Goal: Task Accomplishment & Management: Manage account settings

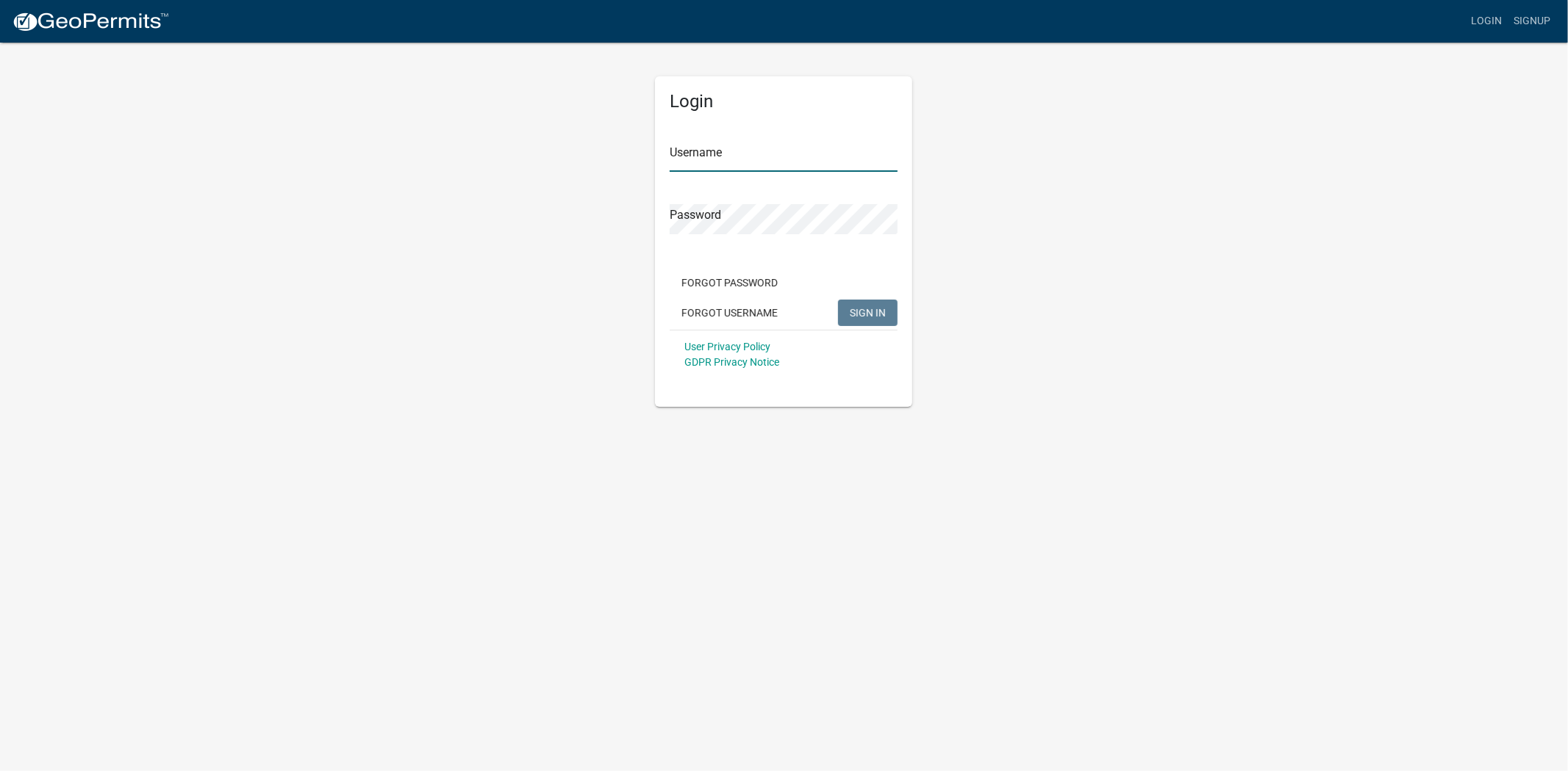
type input "soviedo@jaspercountysc.gov"
click at [861, 310] on span "SIGN IN" at bounding box center [867, 312] width 36 height 12
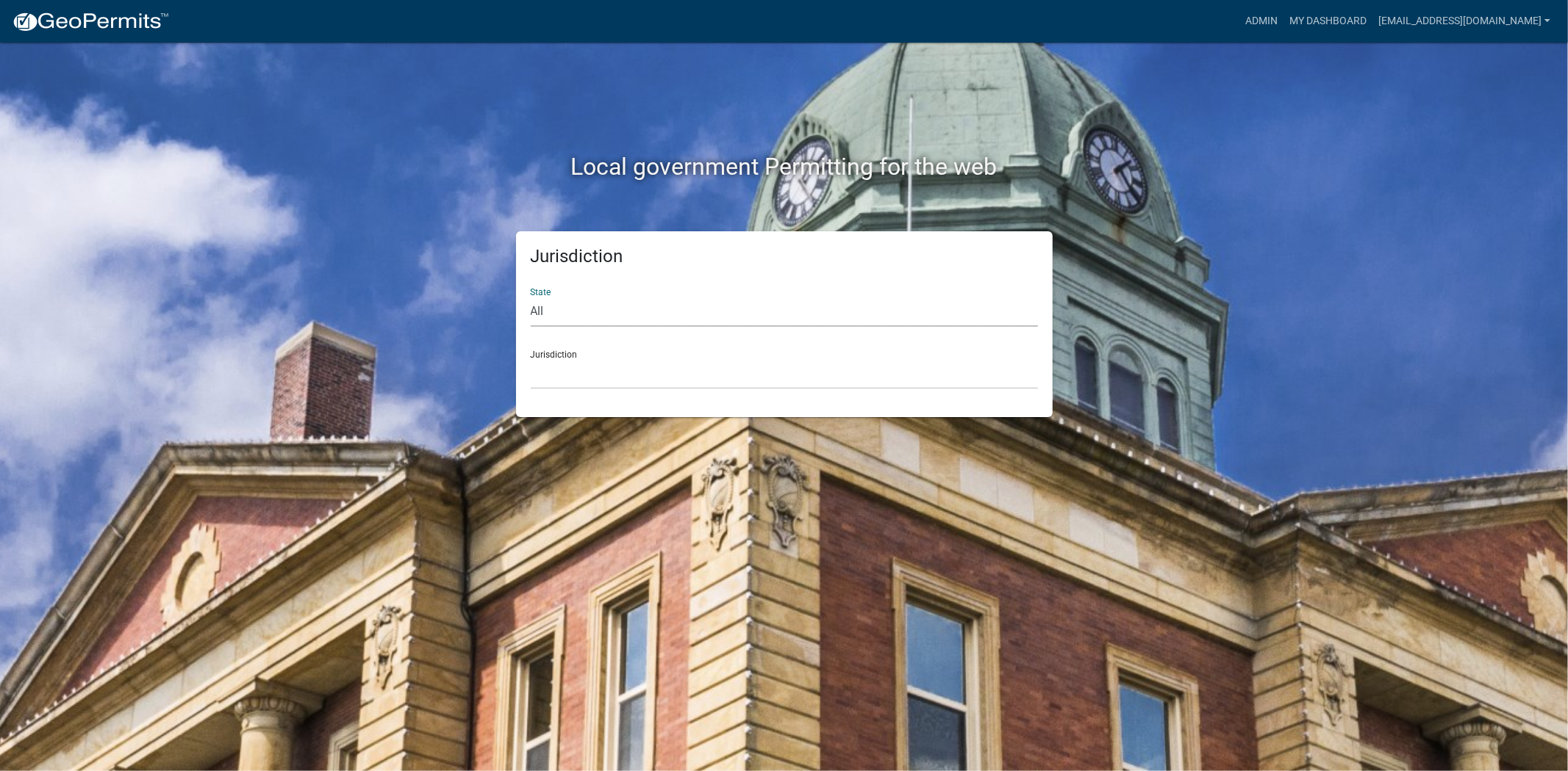
click at [657, 319] on select "All Colorado Georgia Indiana Iowa Kansas Minnesota Ohio South Carolina Wisconsin" at bounding box center [784, 312] width 507 height 30
select select "South Carolina"
click at [530, 297] on select "All Colorado Georgia Indiana Iowa Kansas Minnesota Ohio South Carolina Wisconsin" at bounding box center [784, 312] width 507 height 30
click at [618, 370] on select "Abbeville County, South Carolina Jasper County, South Carolina" at bounding box center [784, 374] width 507 height 30
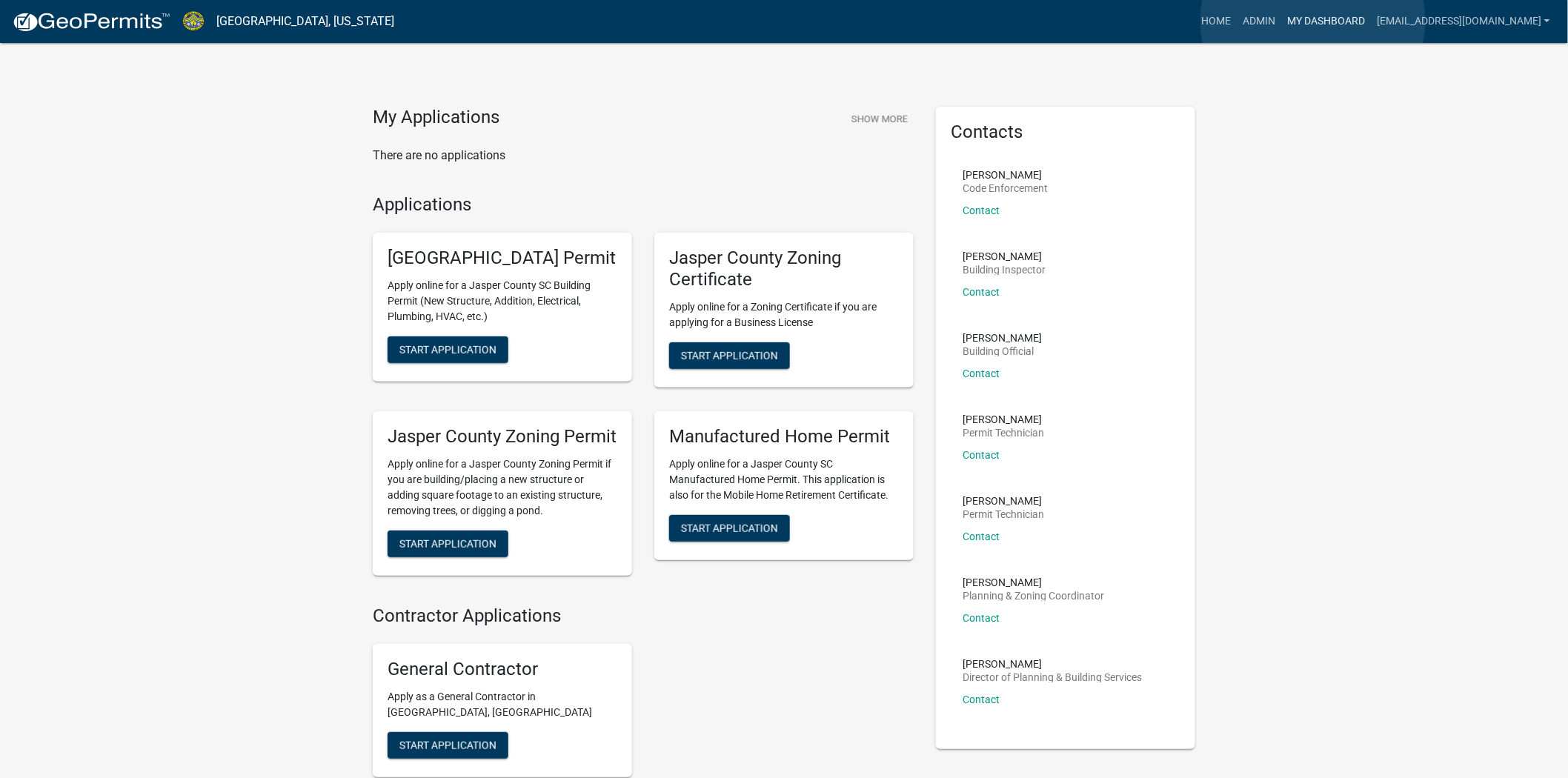
click at [1312, 21] on link "My Dashboard" at bounding box center [1326, 22] width 90 height 28
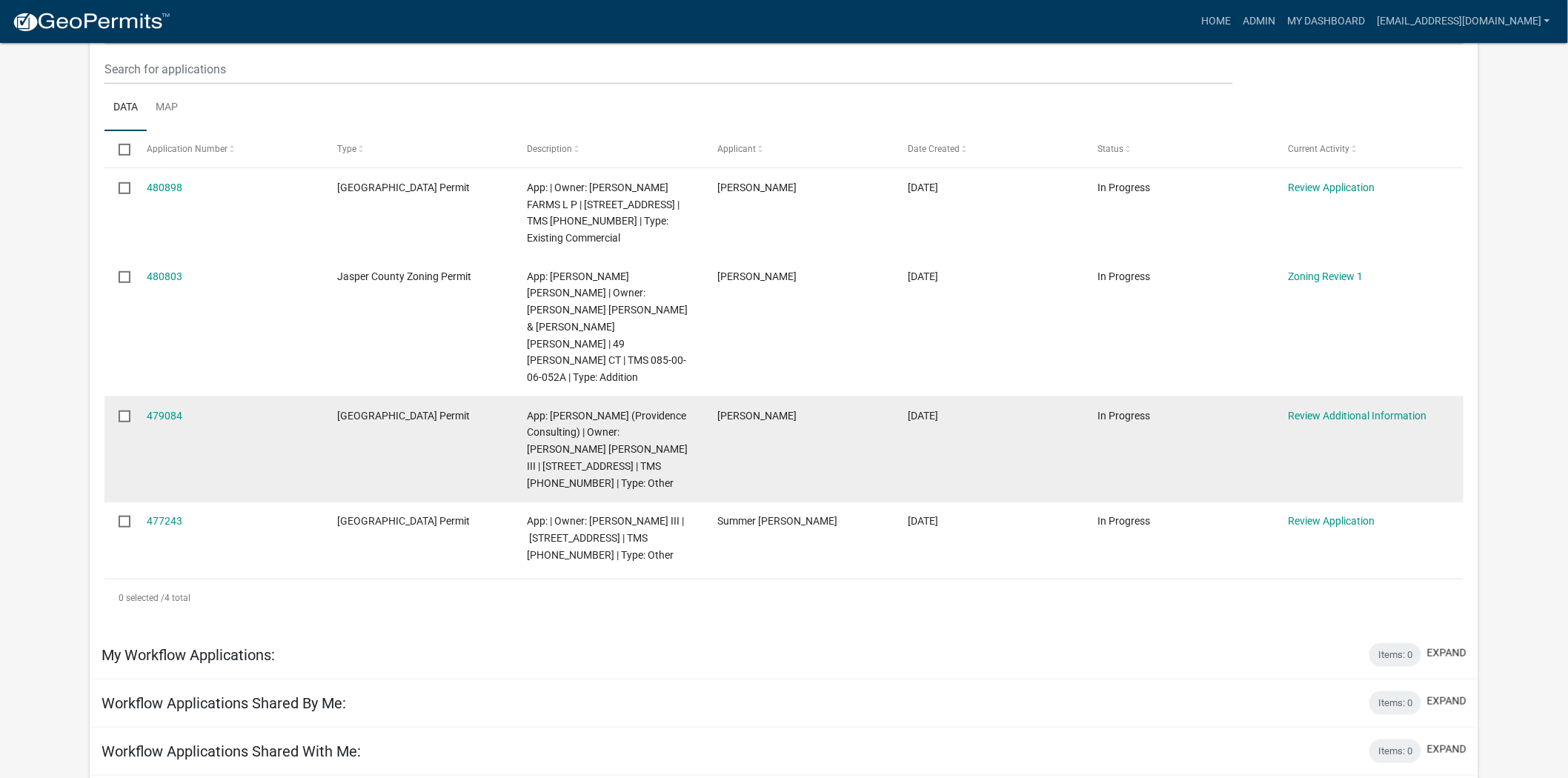
scroll to position [247, 0]
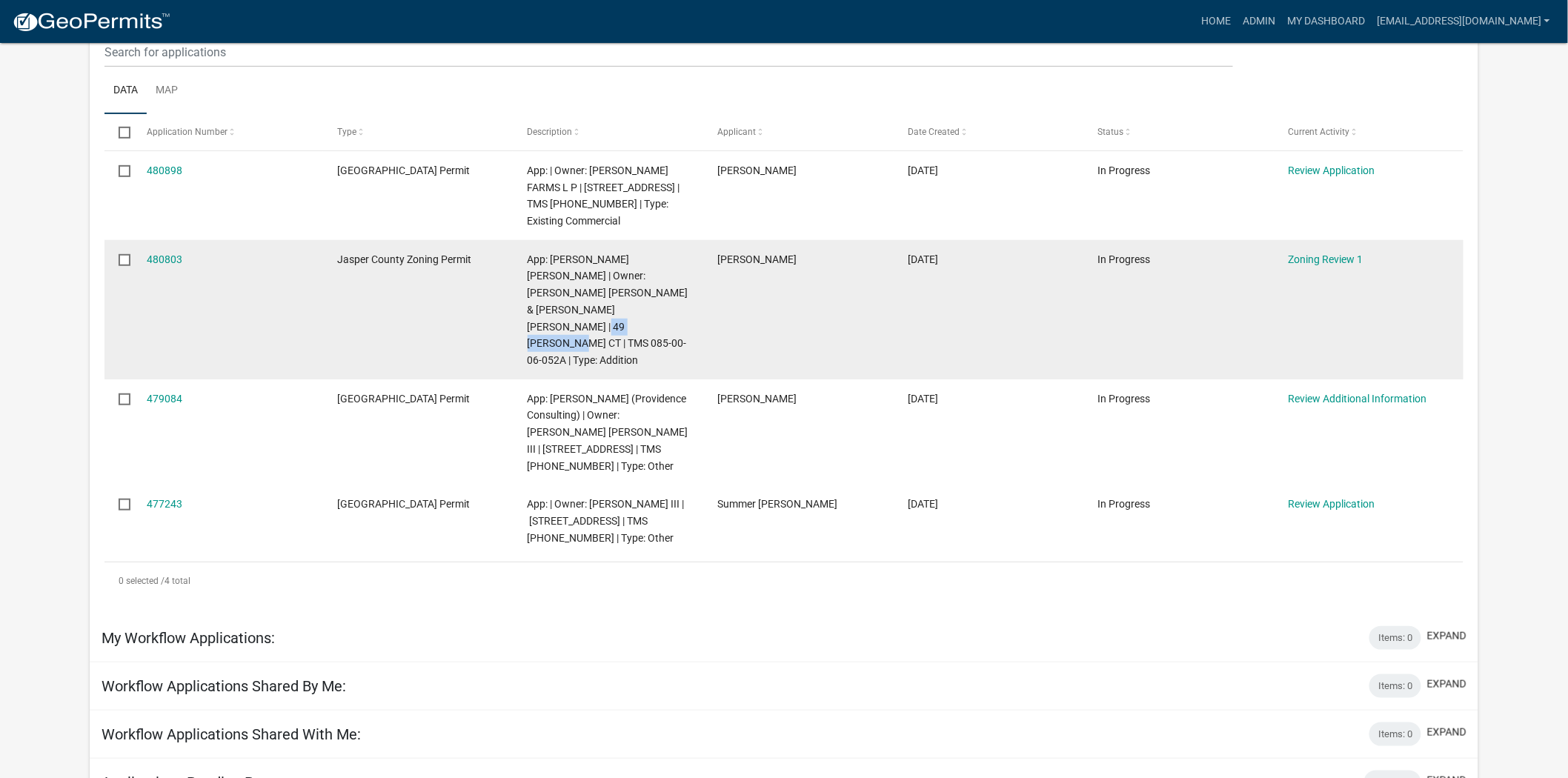
drag, startPoint x: 671, startPoint y: 291, endPoint x: 597, endPoint y: 293, distance: 74.0
click at [597, 293] on span "App: Jhonatan J Urias Sanchez | Owner: THOMPSON ANTHONY VICTOR & MEGAN MARY | 4…" at bounding box center [608, 311] width 161 height 114
copy span "085-00-06-052A"
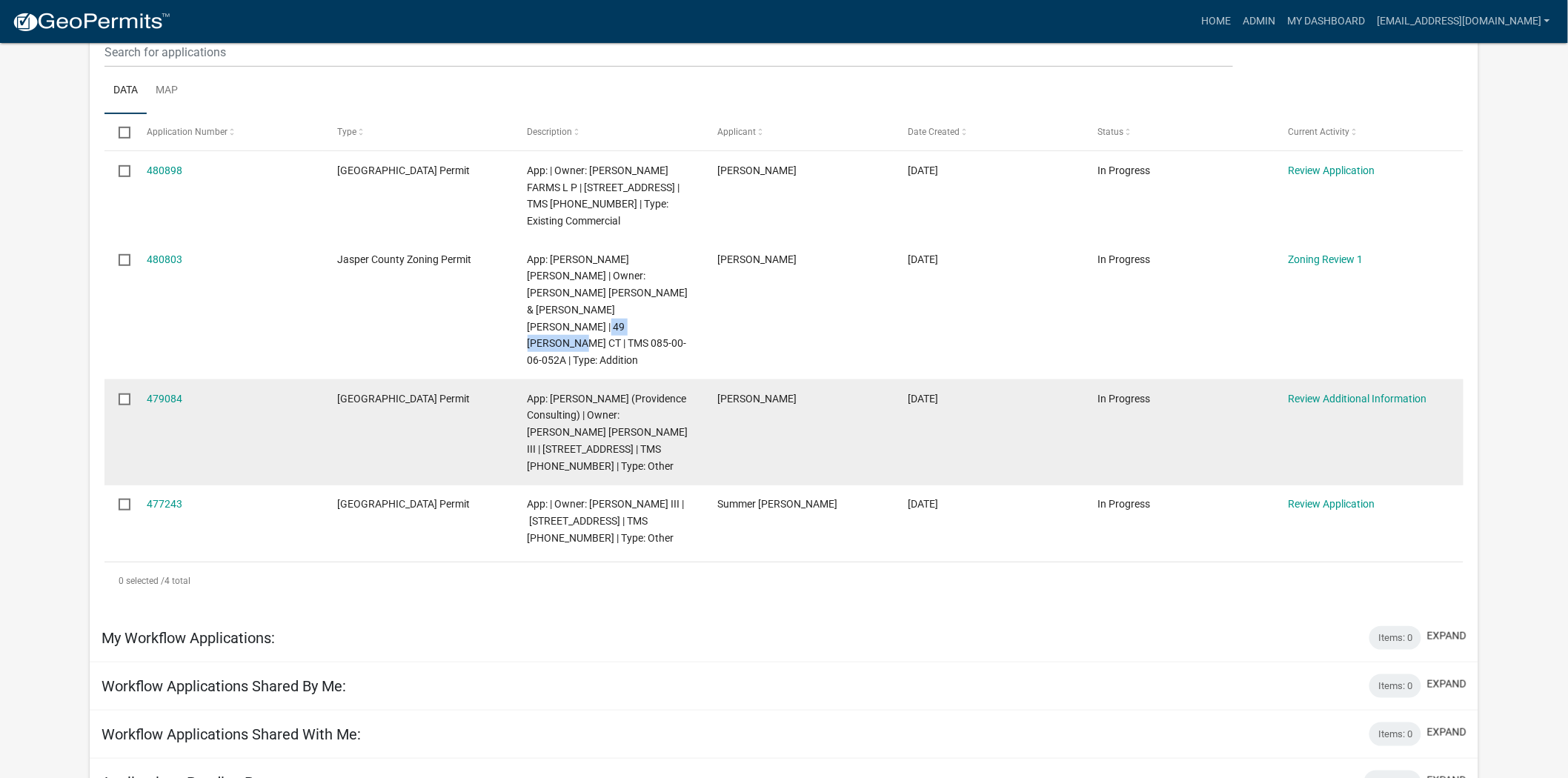
scroll to position [0, 0]
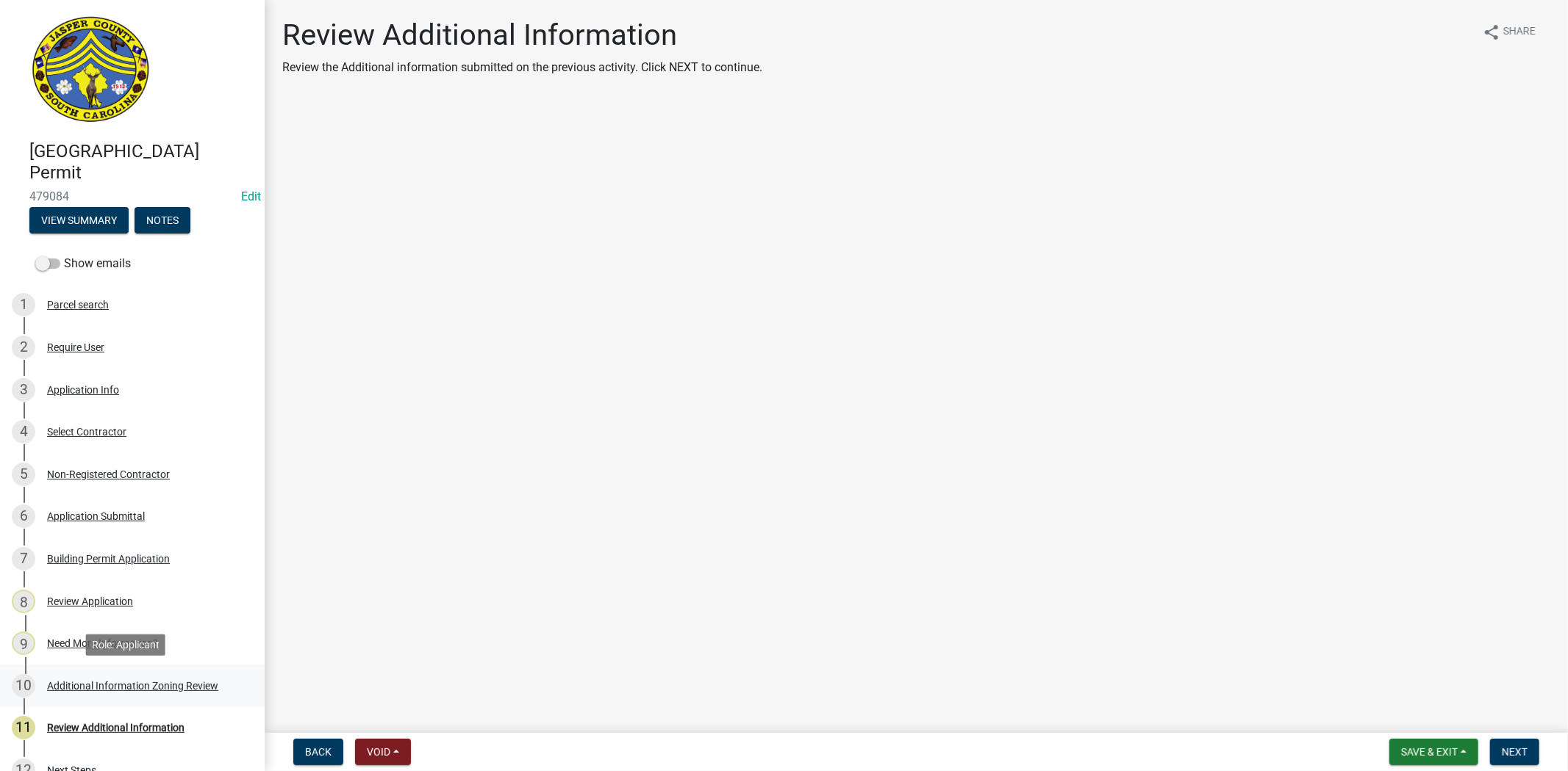
click at [113, 684] on div "Additional Information Zoning Review" at bounding box center [132, 686] width 171 height 11
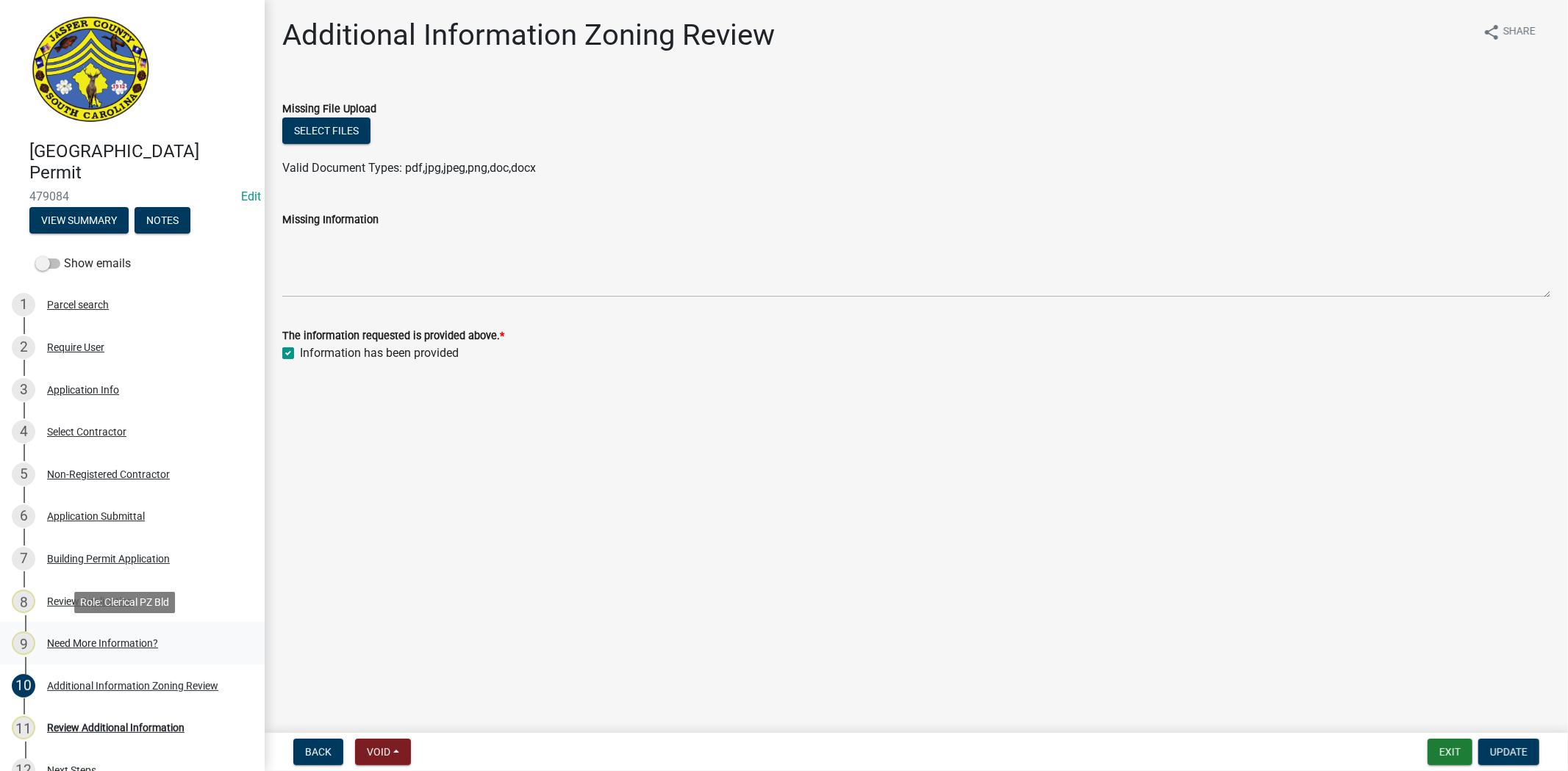
click at [98, 641] on div "Need More Information?" at bounding box center [102, 643] width 111 height 11
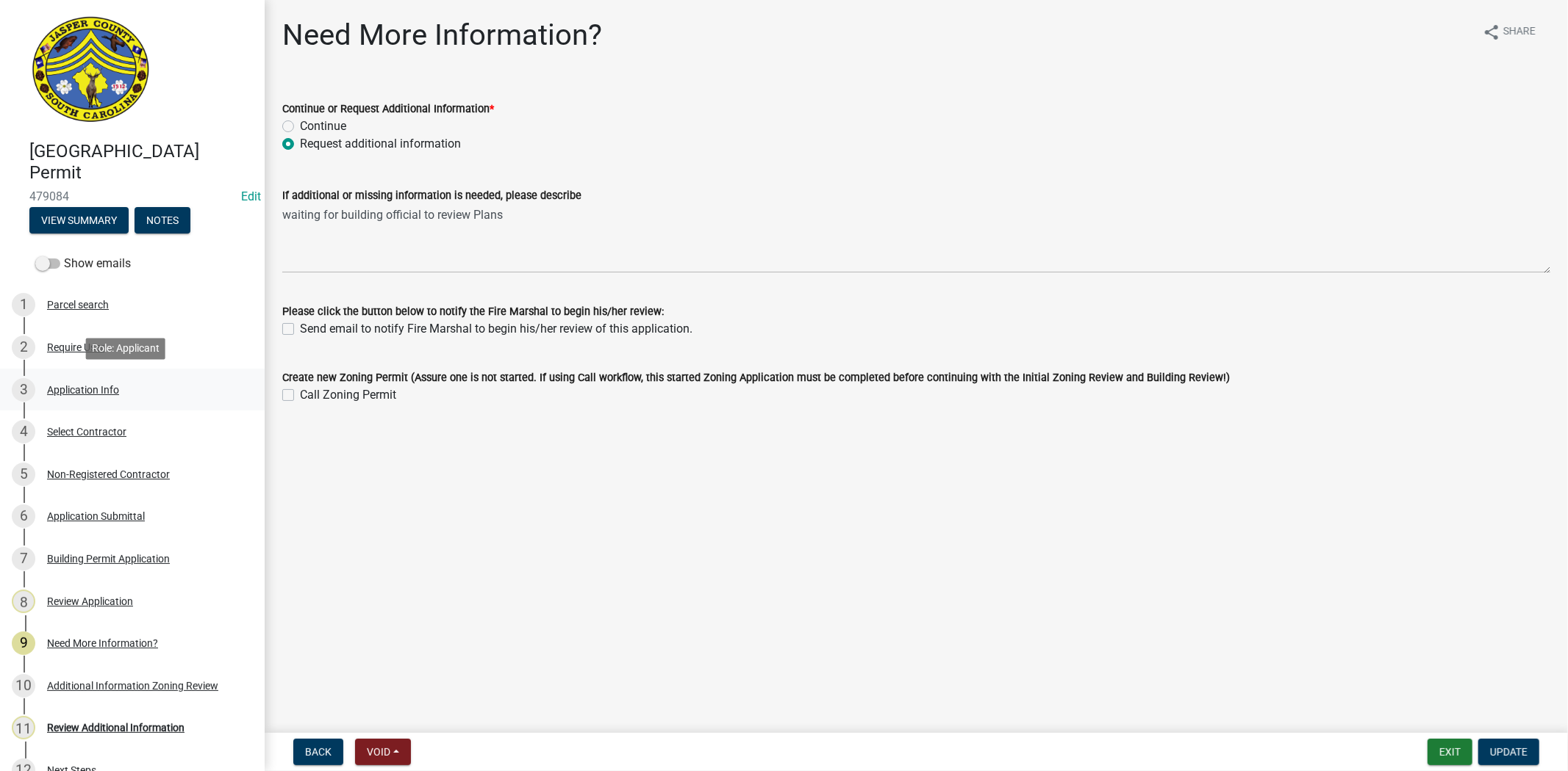
click at [75, 391] on div "Application Info" at bounding box center [83, 389] width 72 height 11
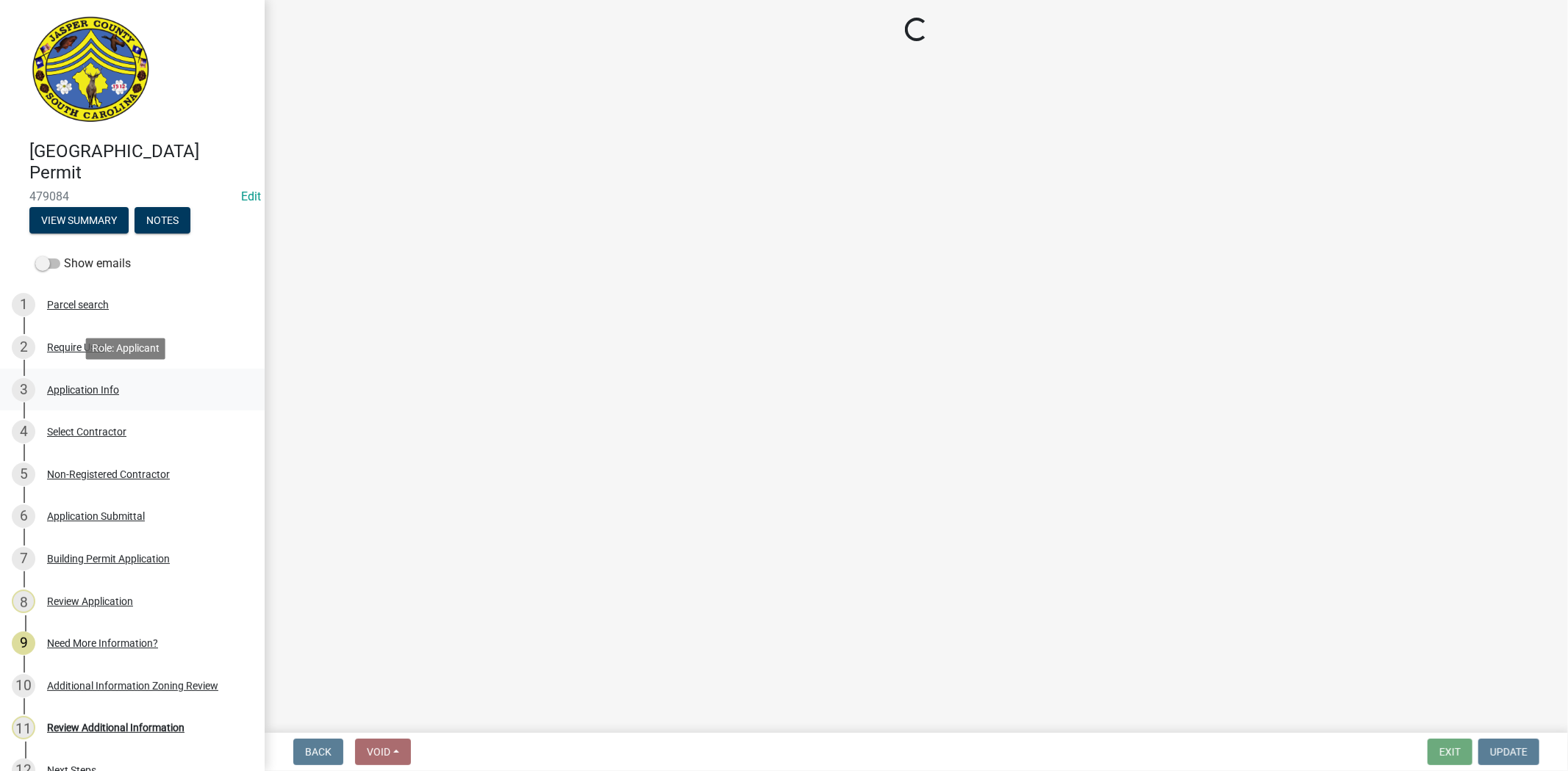
select select "6570ce79-212e-4c42-b64f-f74b85e12671"
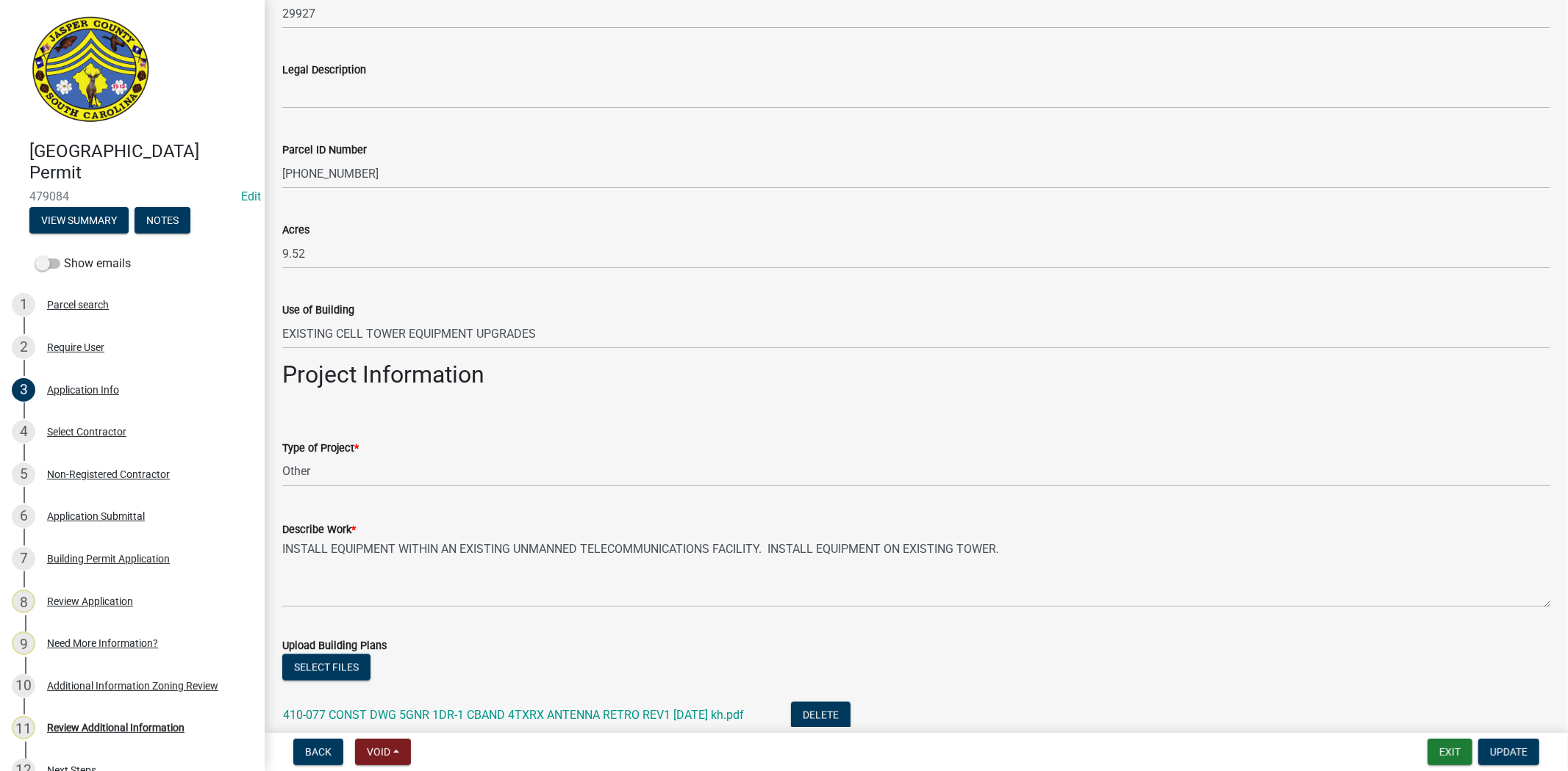
scroll to position [1714, 0]
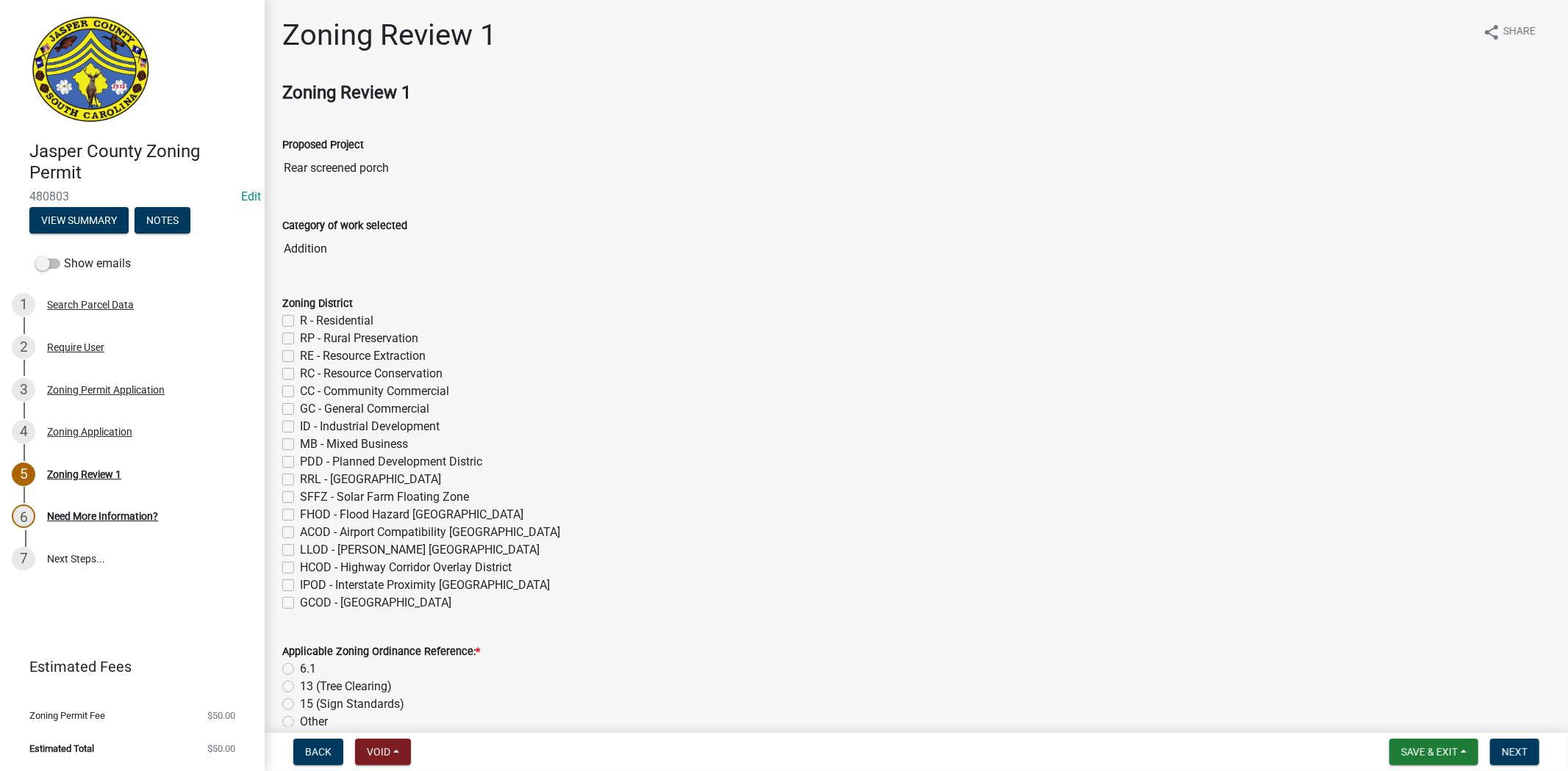
click at [300, 326] on label "R - Residential" at bounding box center [337, 320] width 74 height 17
click at [300, 321] on input "R - Residential" at bounding box center [305, 317] width 10 height 10
checkbox input "true"
checkbox input "false"
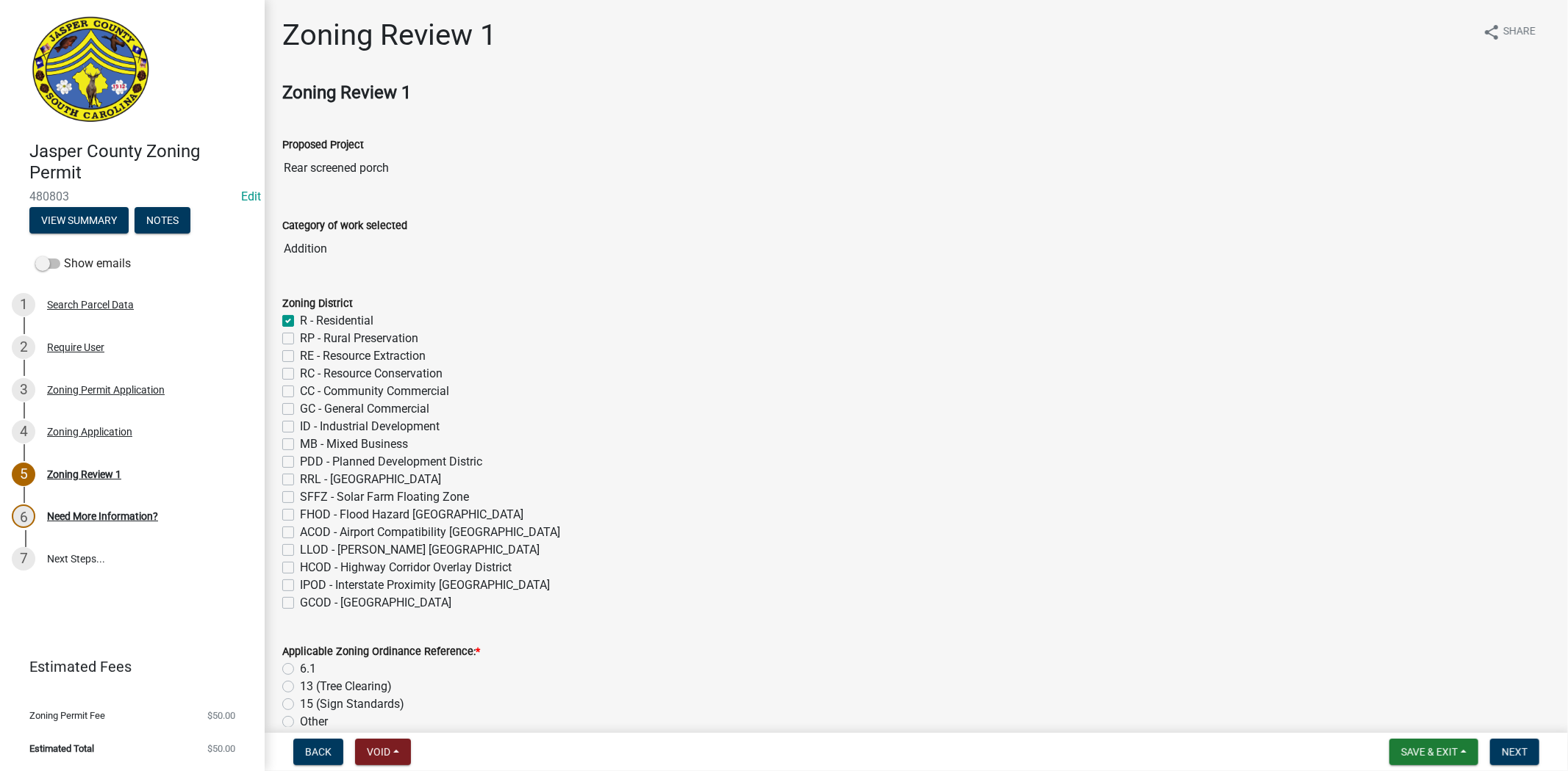
checkbox input "false"
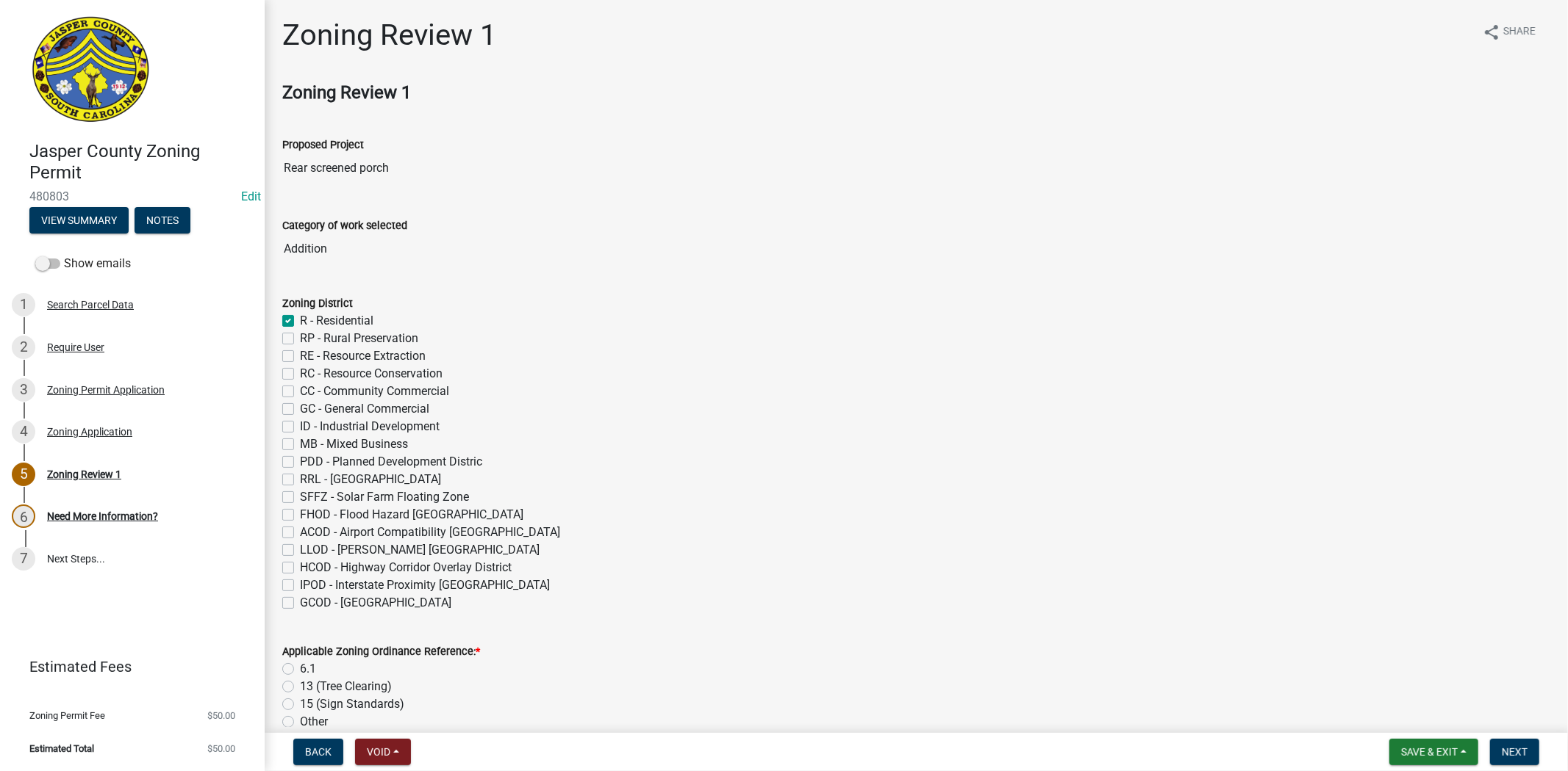
checkbox input "false"
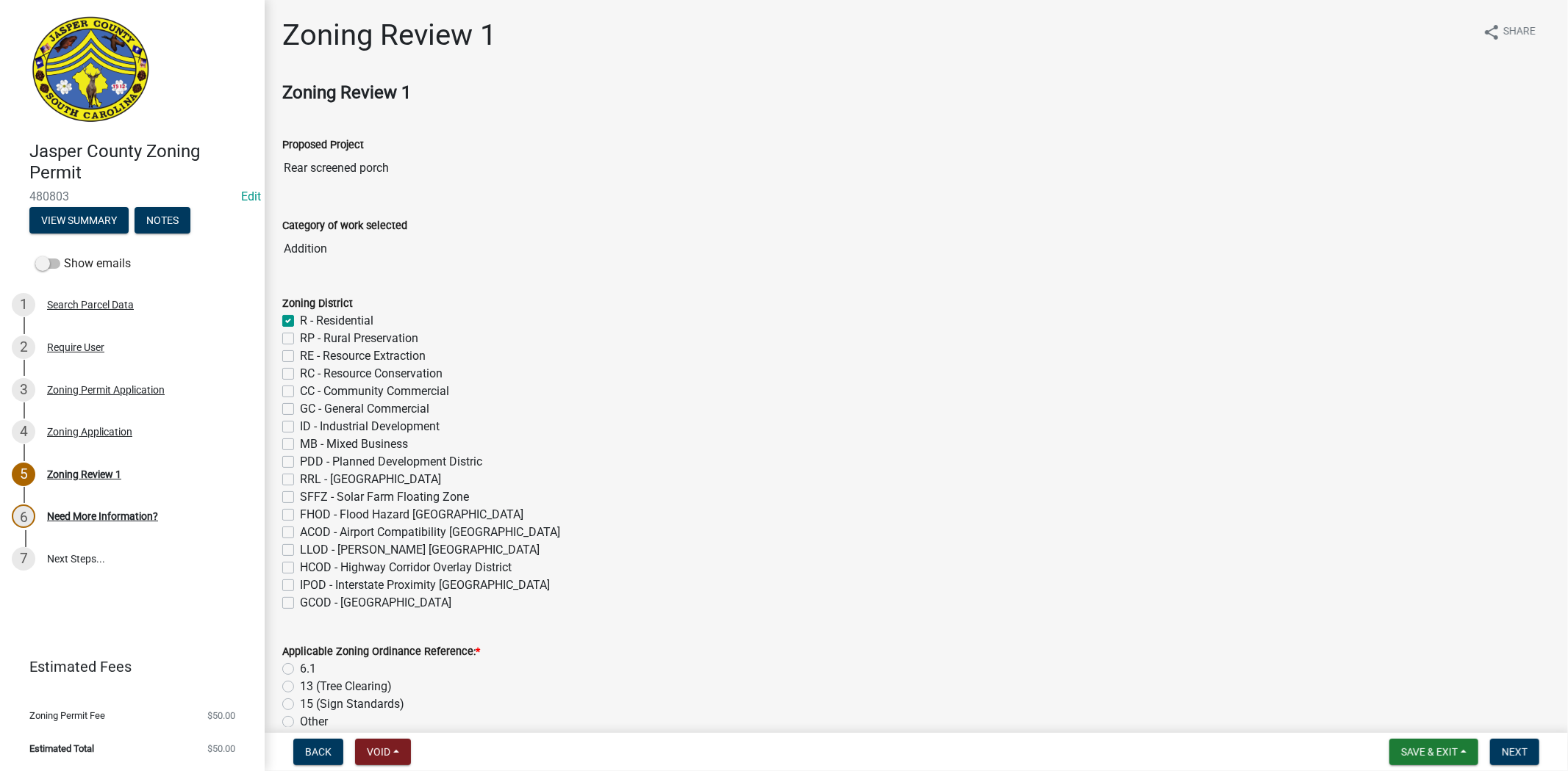
checkbox input "false"
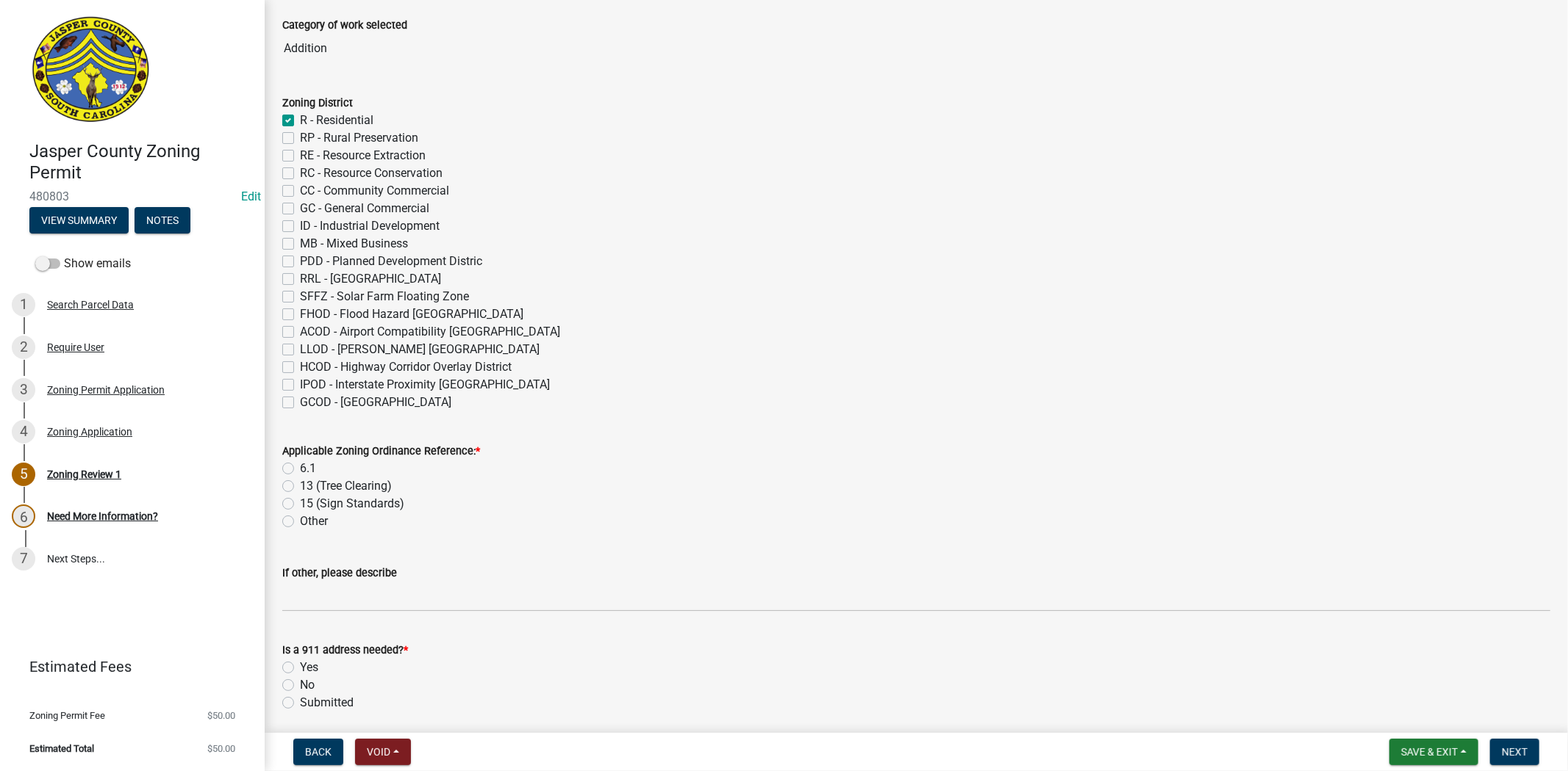
scroll to position [245, 0]
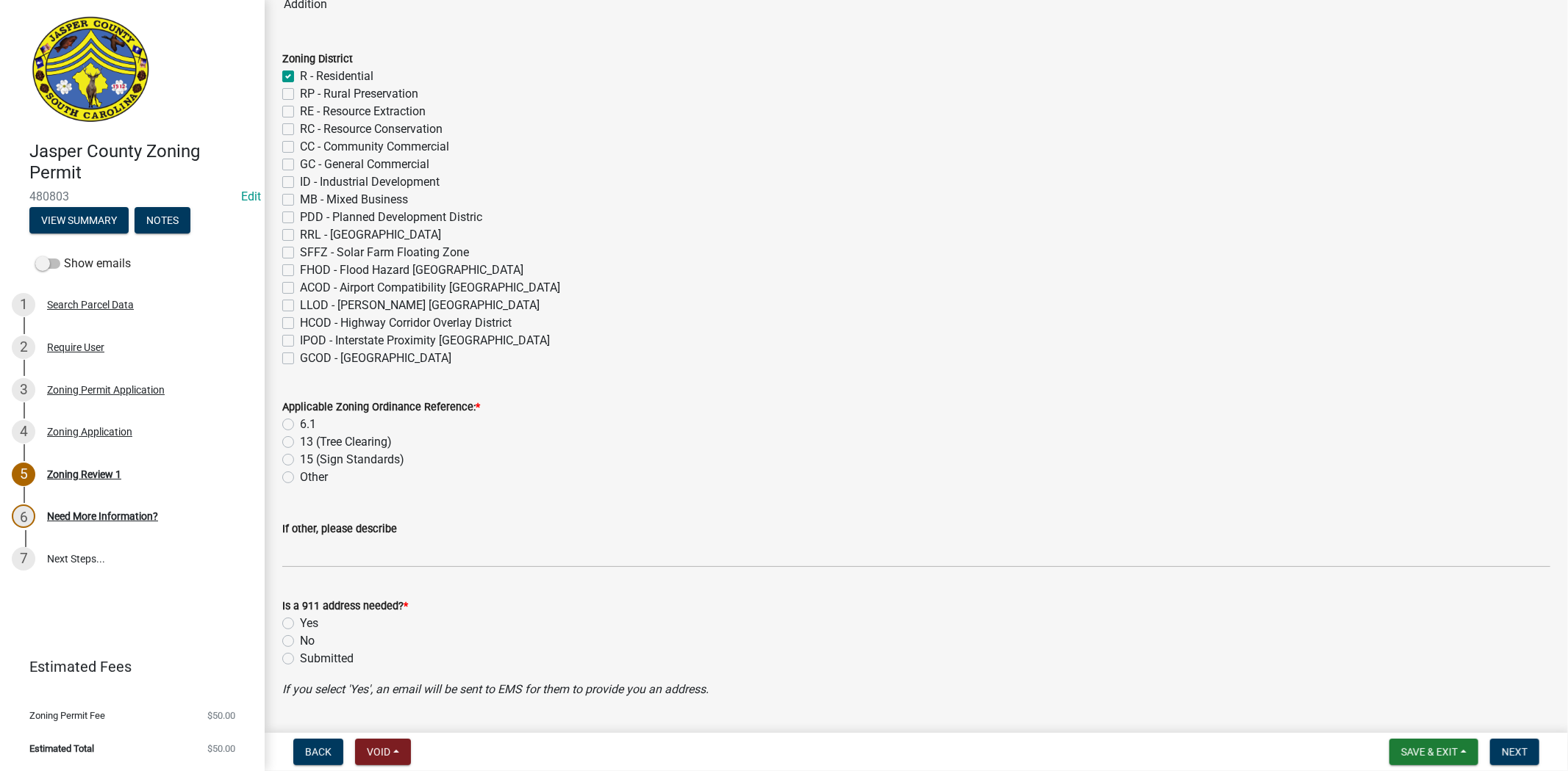
click at [300, 428] on label "6.1" at bounding box center [308, 424] width 17 height 17
click at [300, 425] on input "6.1" at bounding box center [305, 420] width 10 height 10
radio input "true"
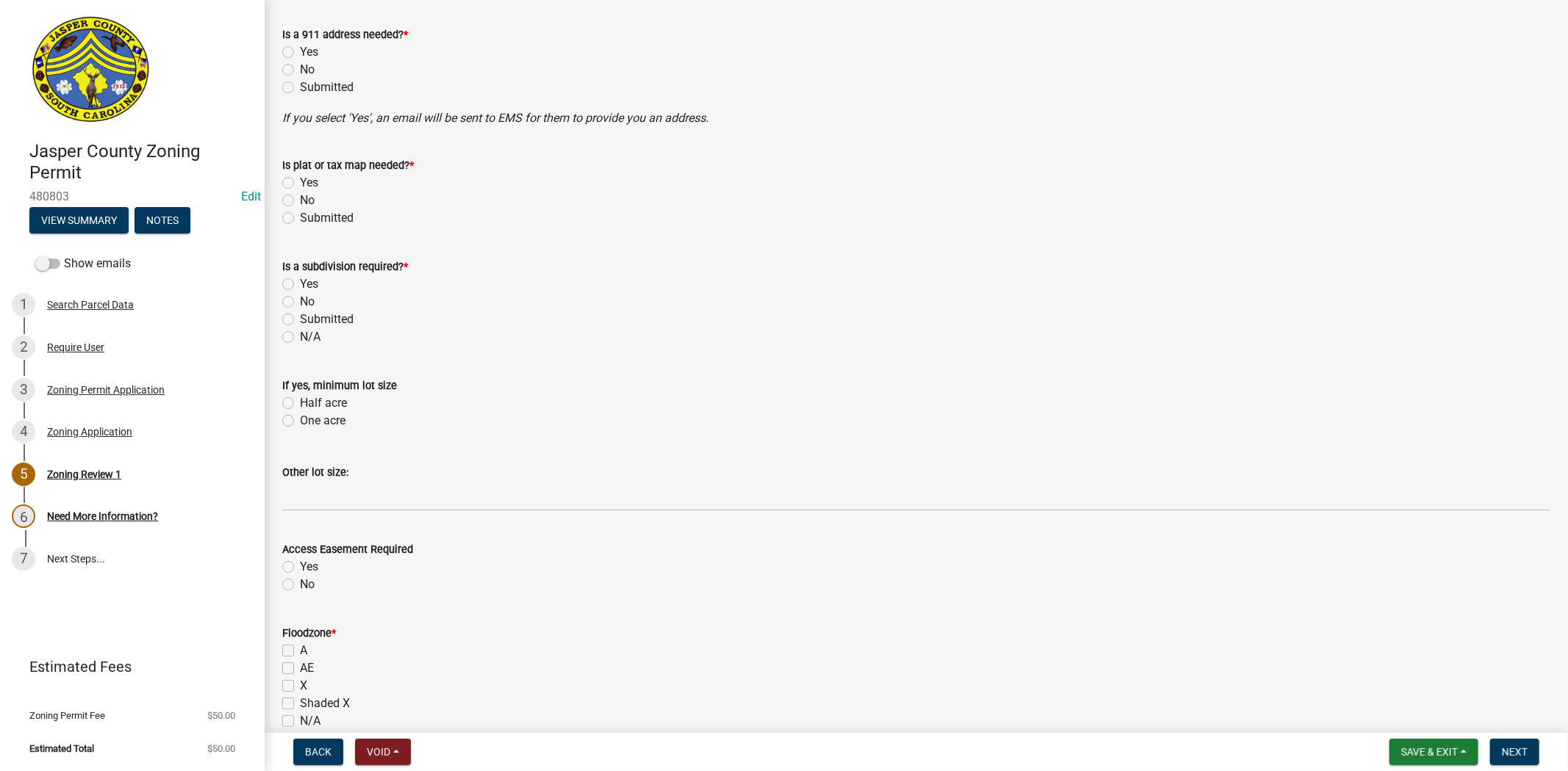
scroll to position [897, 0]
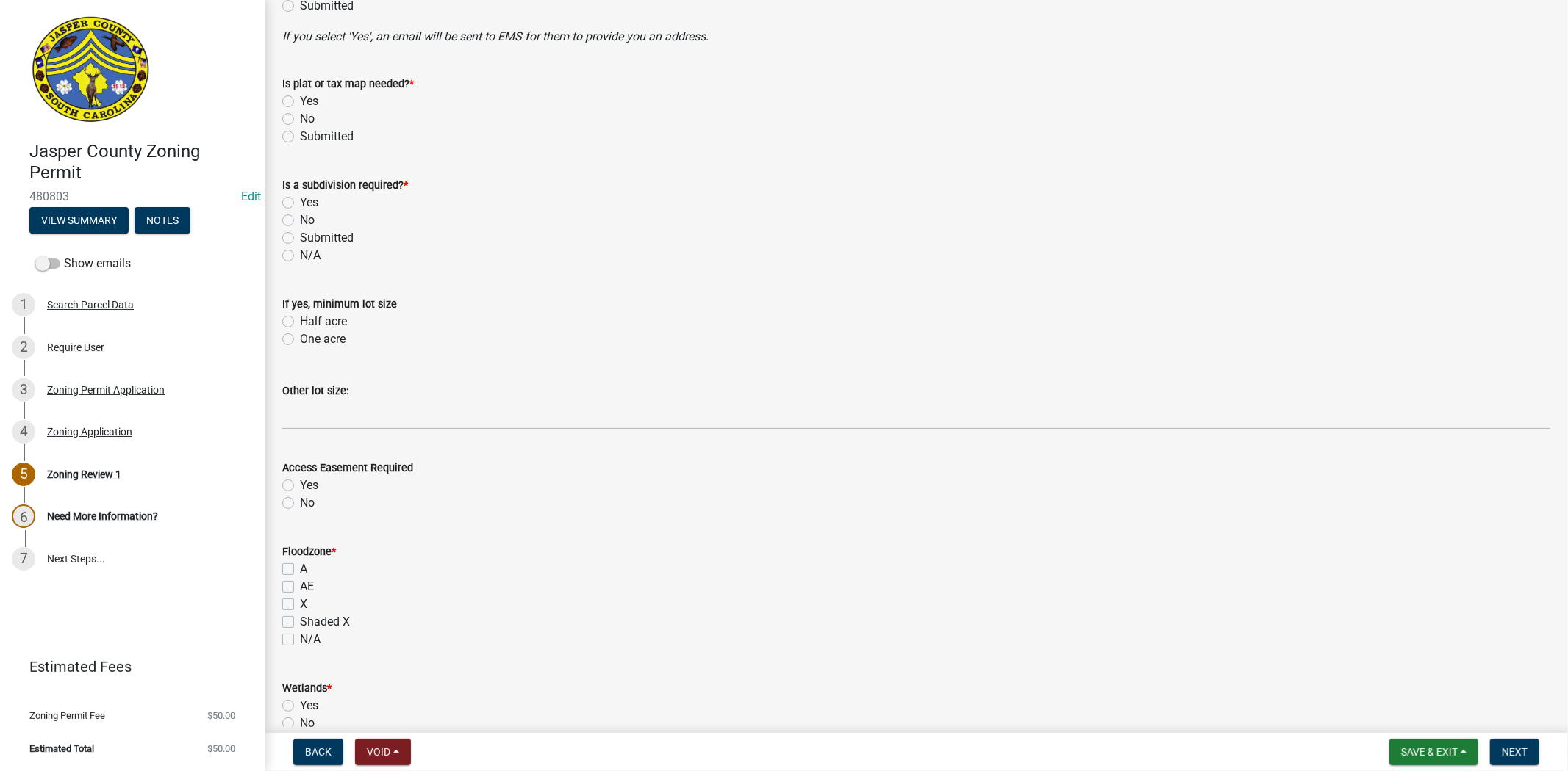
click at [300, 607] on label "X" at bounding box center [304, 604] width 8 height 17
click at [300, 605] on input "X" at bounding box center [305, 600] width 10 height 10
checkbox input "true"
checkbox input "false"
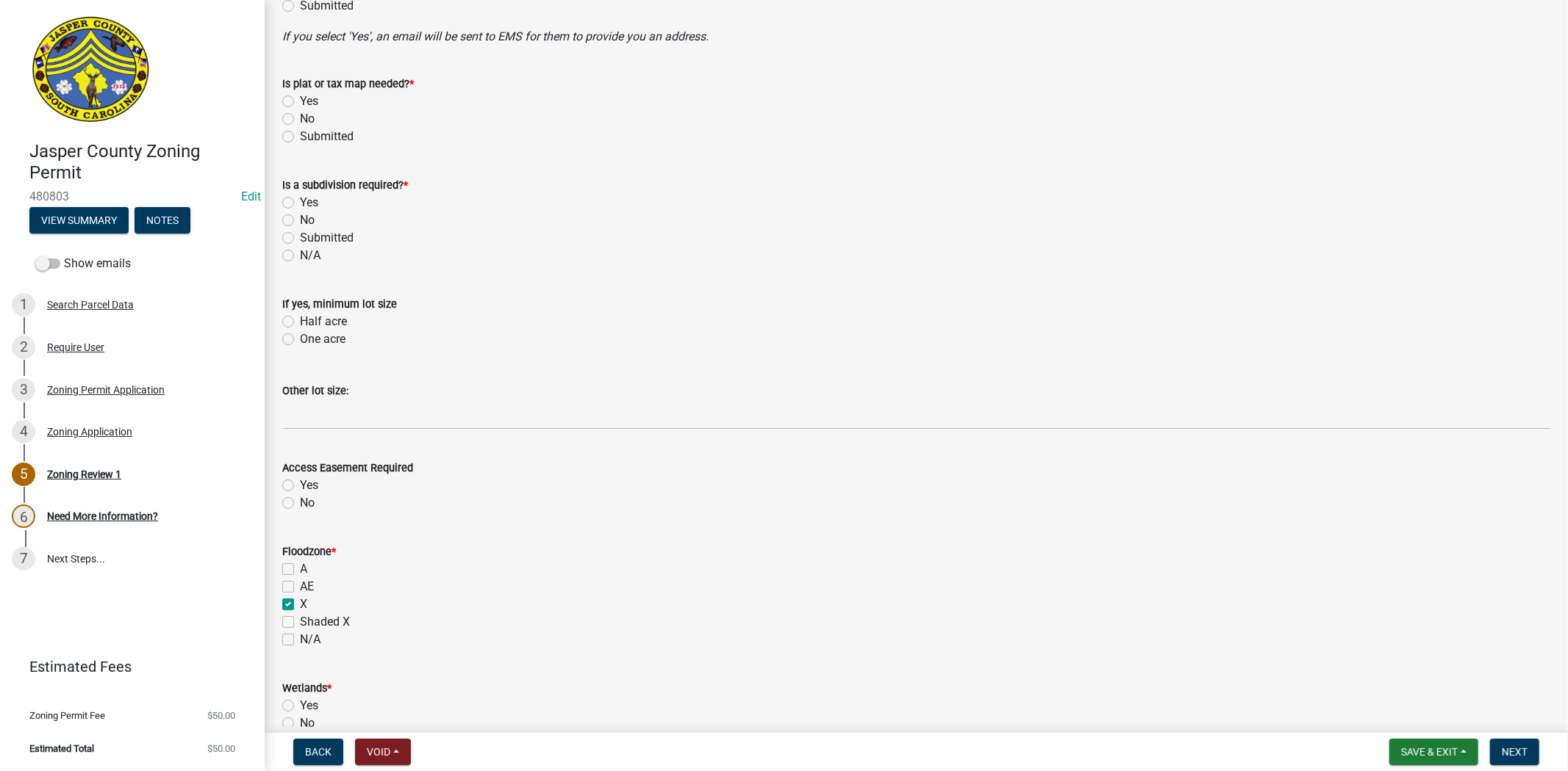
checkbox input "true"
checkbox input "false"
click at [300, 214] on label "No" at bounding box center [307, 220] width 15 height 17
click at [300, 214] on input "No" at bounding box center [305, 217] width 10 height 10
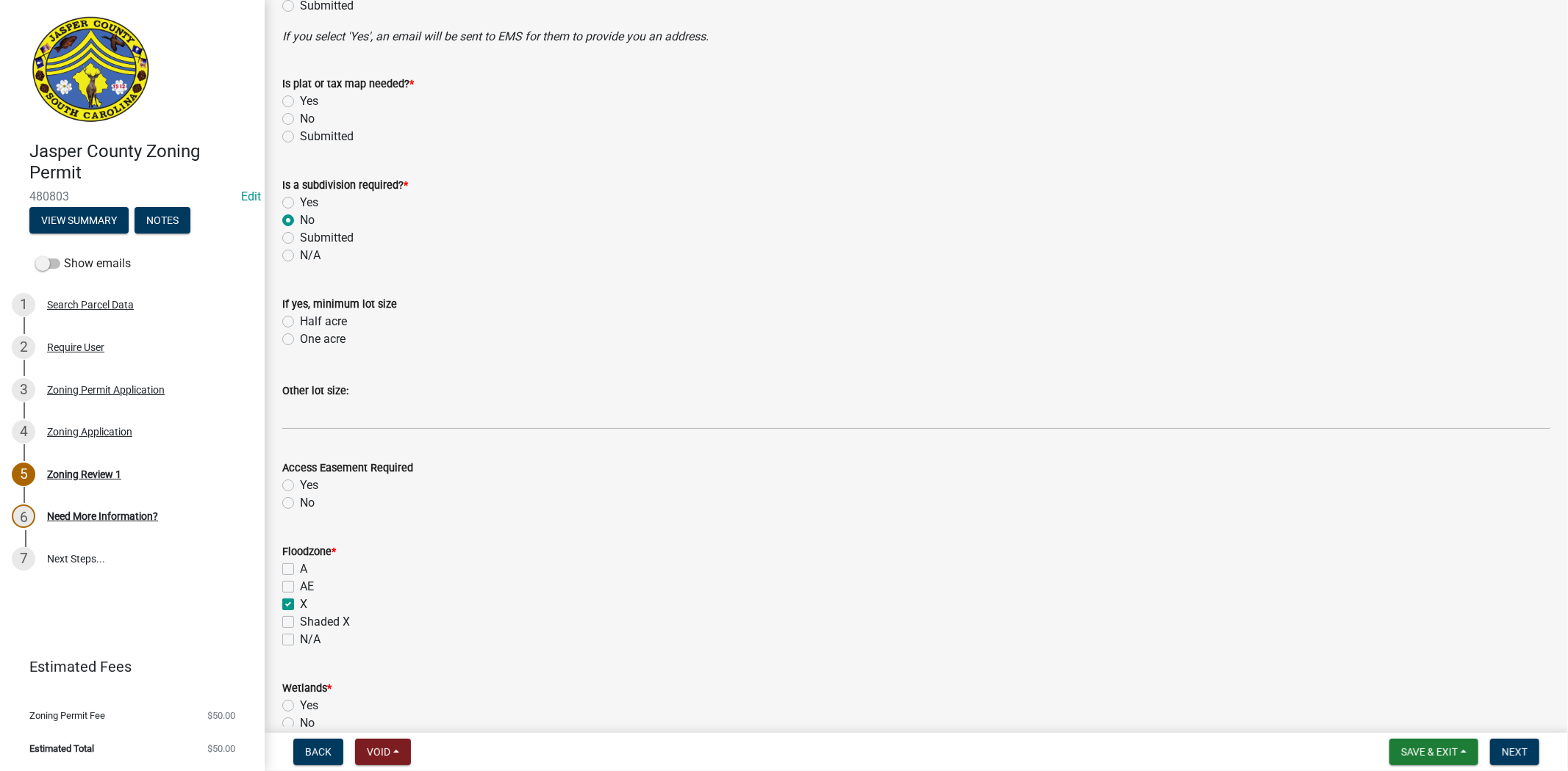
radio input "true"
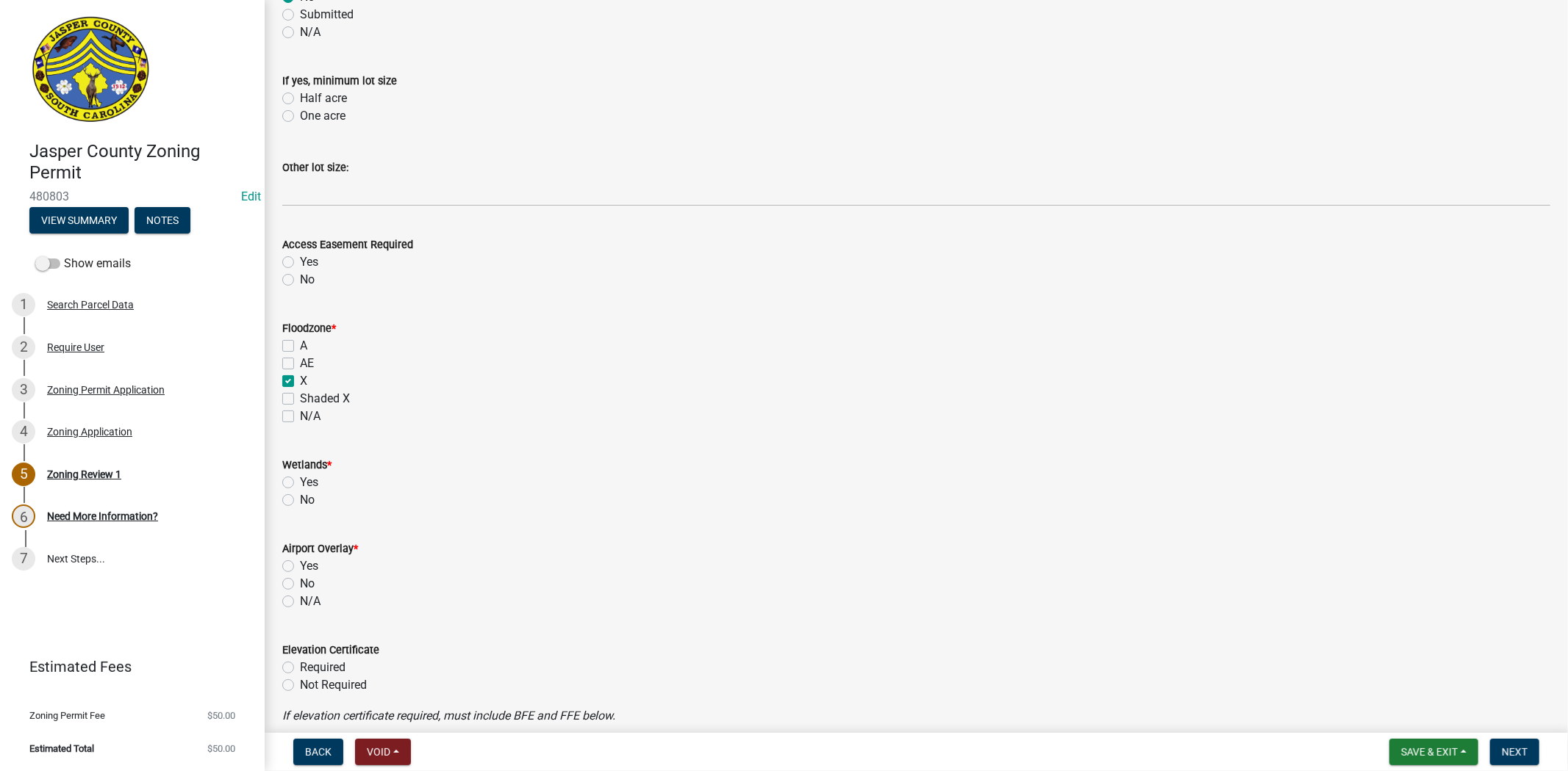
scroll to position [1142, 0]
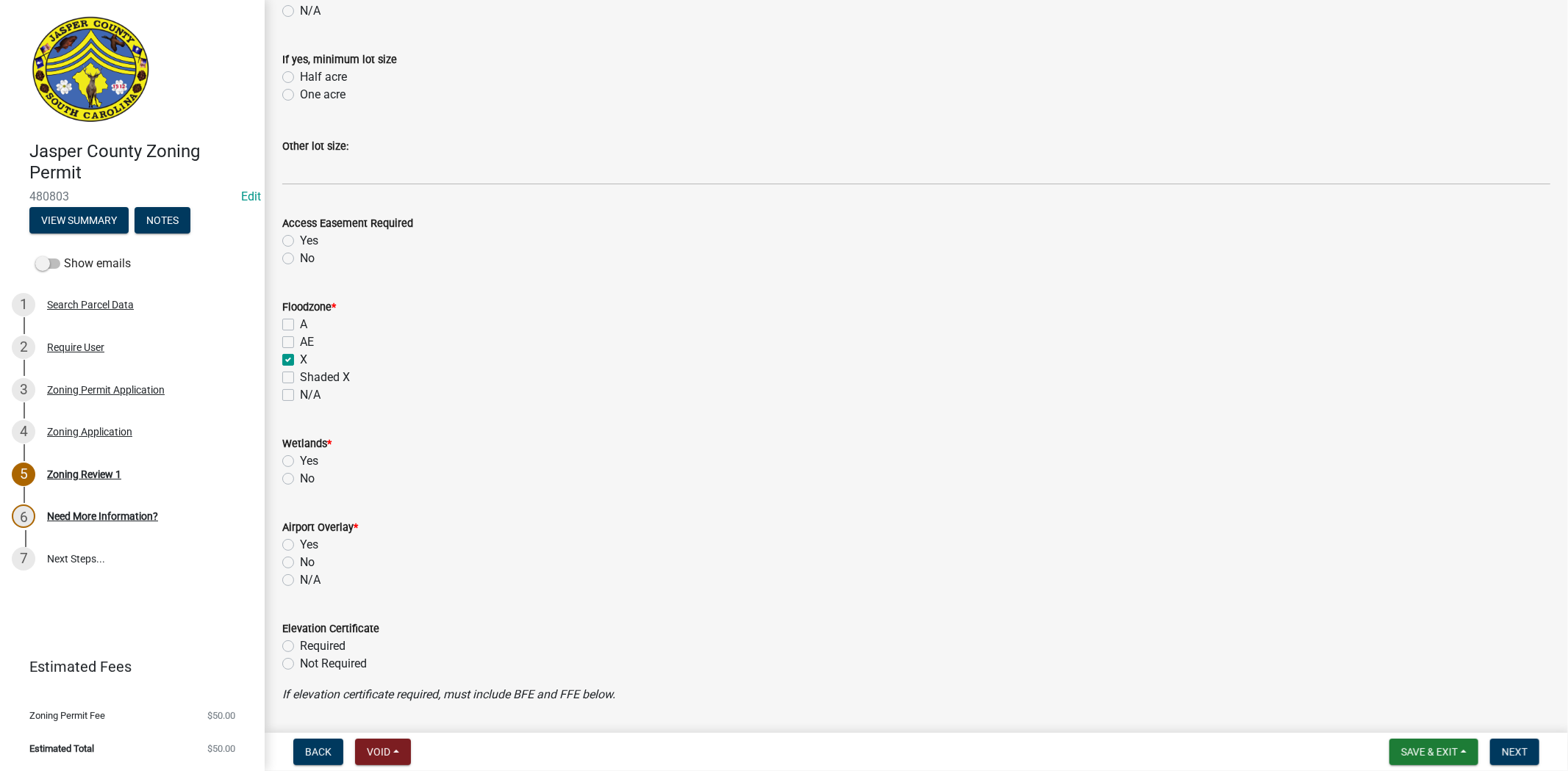
click at [300, 563] on label "No" at bounding box center [307, 562] width 15 height 17
click at [300, 563] on input "No" at bounding box center [305, 558] width 10 height 10
radio input "true"
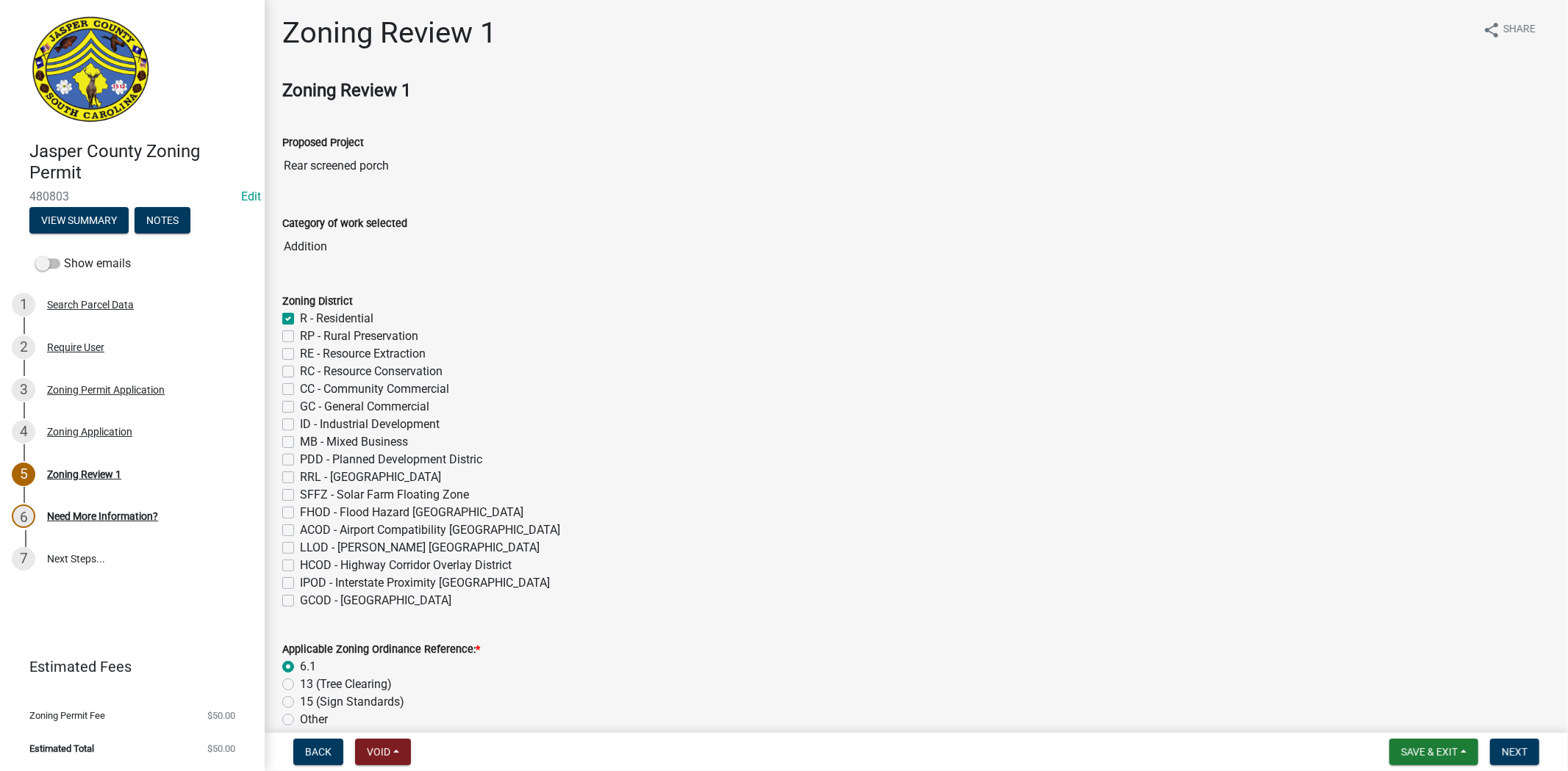
scroll to position [0, 0]
click at [97, 385] on div "Zoning Permit Application" at bounding box center [105, 389] width 118 height 11
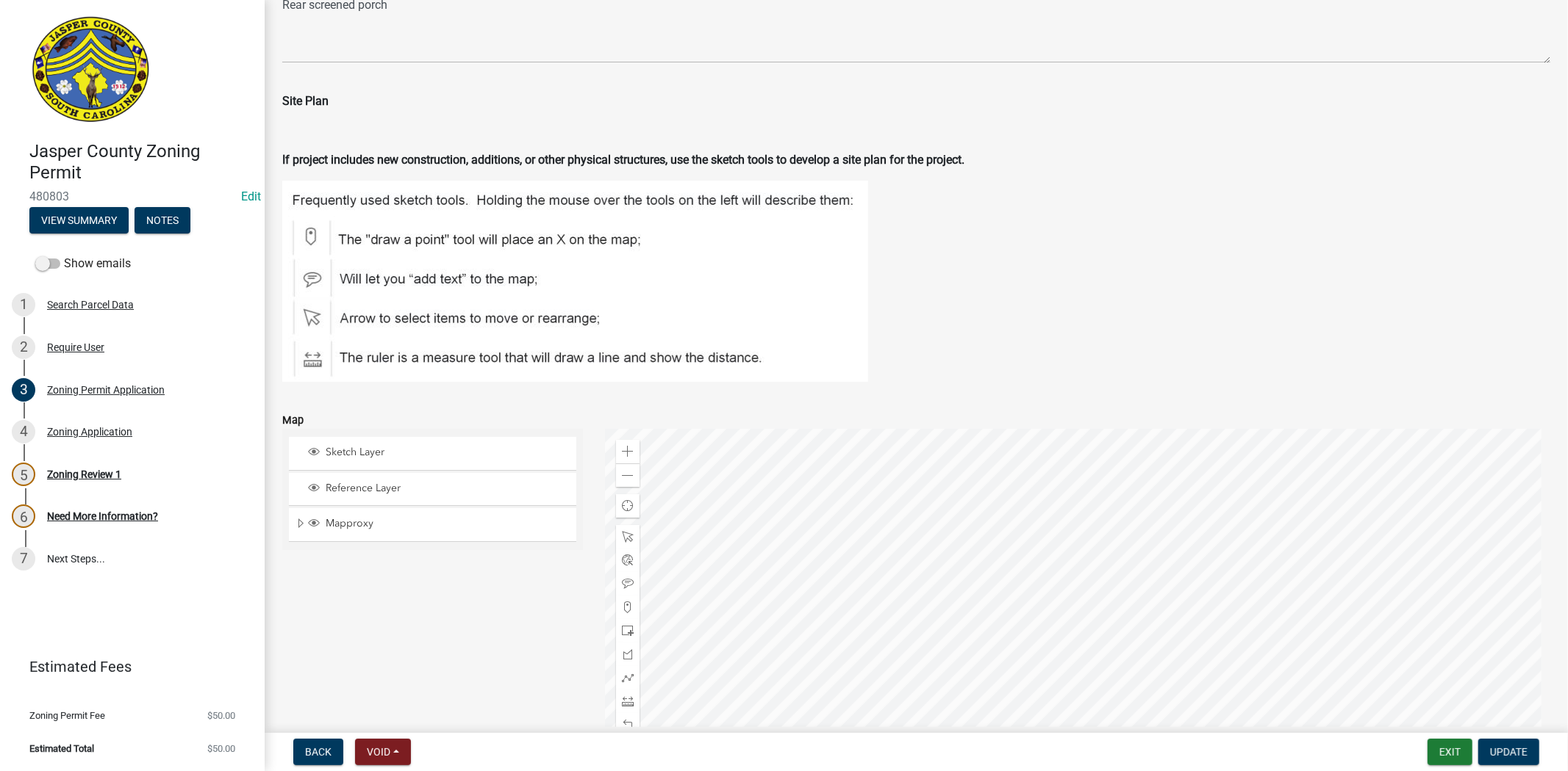
scroll to position [2285, 0]
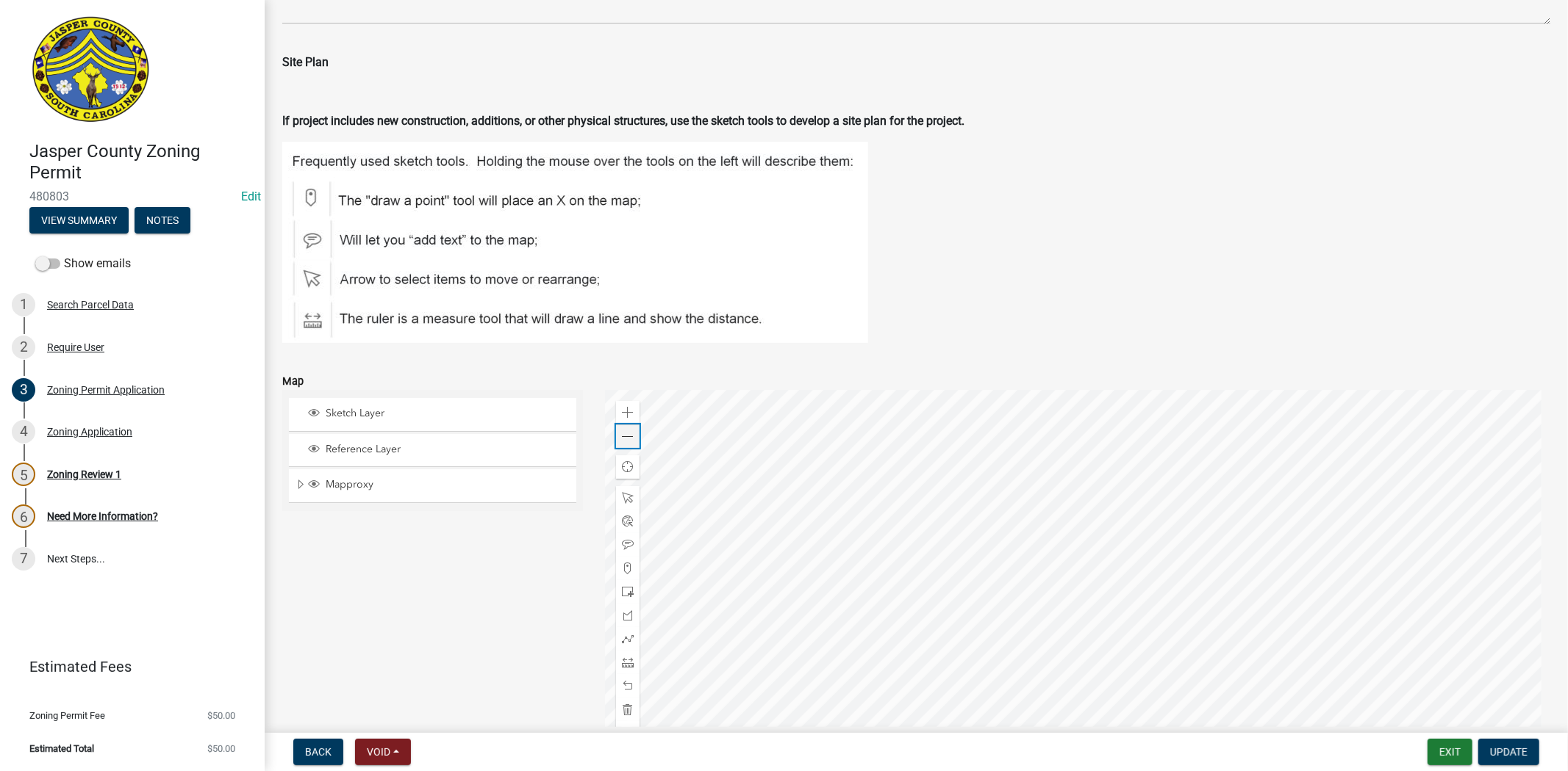
click at [625, 443] on div "Zoom out" at bounding box center [628, 436] width 23 height 23
click at [1104, 502] on div at bounding box center [1077, 574] width 945 height 367
click at [342, 478] on span "Mapproxy" at bounding box center [446, 485] width 249 height 14
click at [909, 555] on div at bounding box center [1077, 574] width 945 height 367
click at [623, 661] on span at bounding box center [628, 662] width 12 height 12
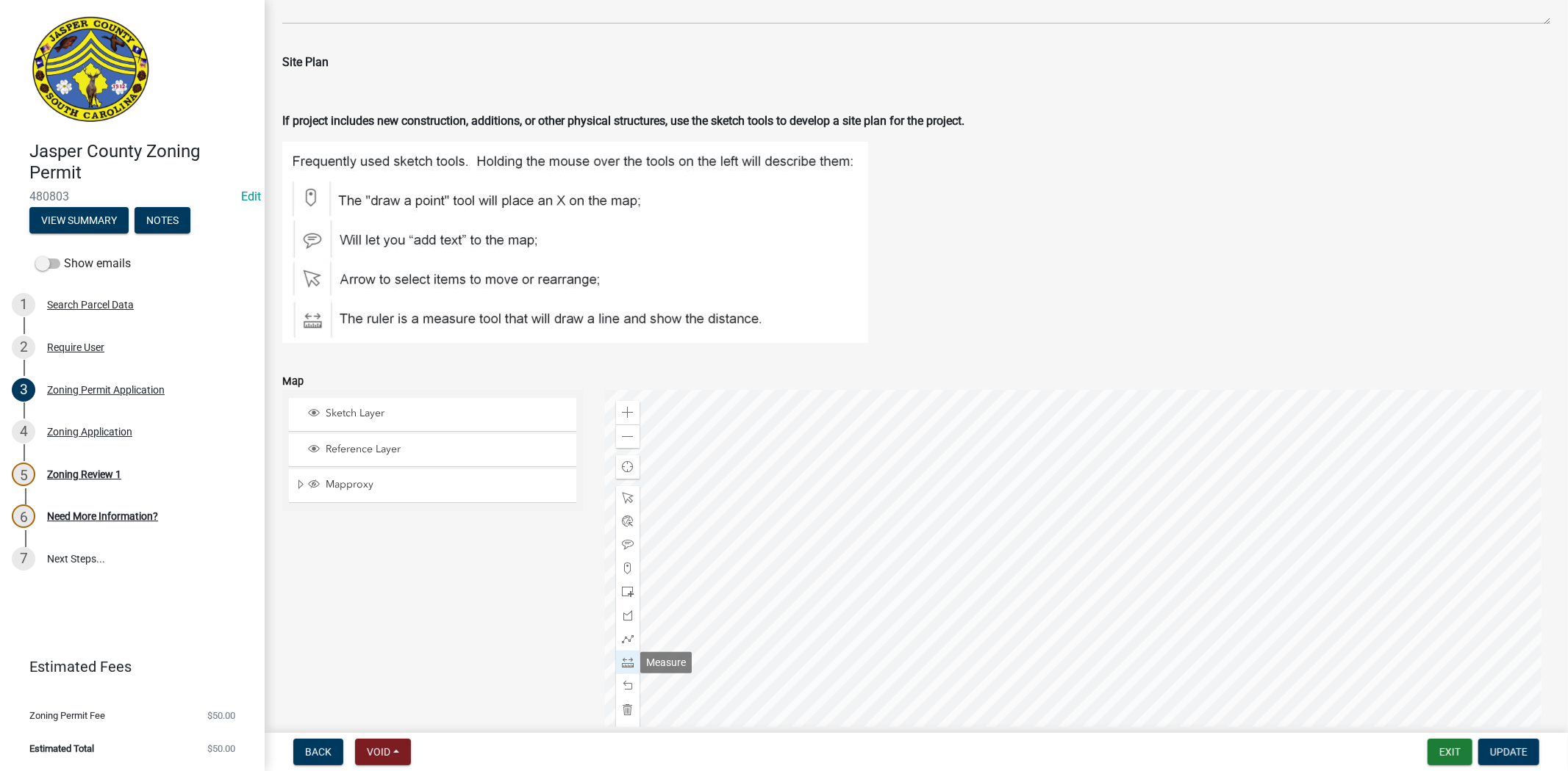
scroll to position [2315, 0]
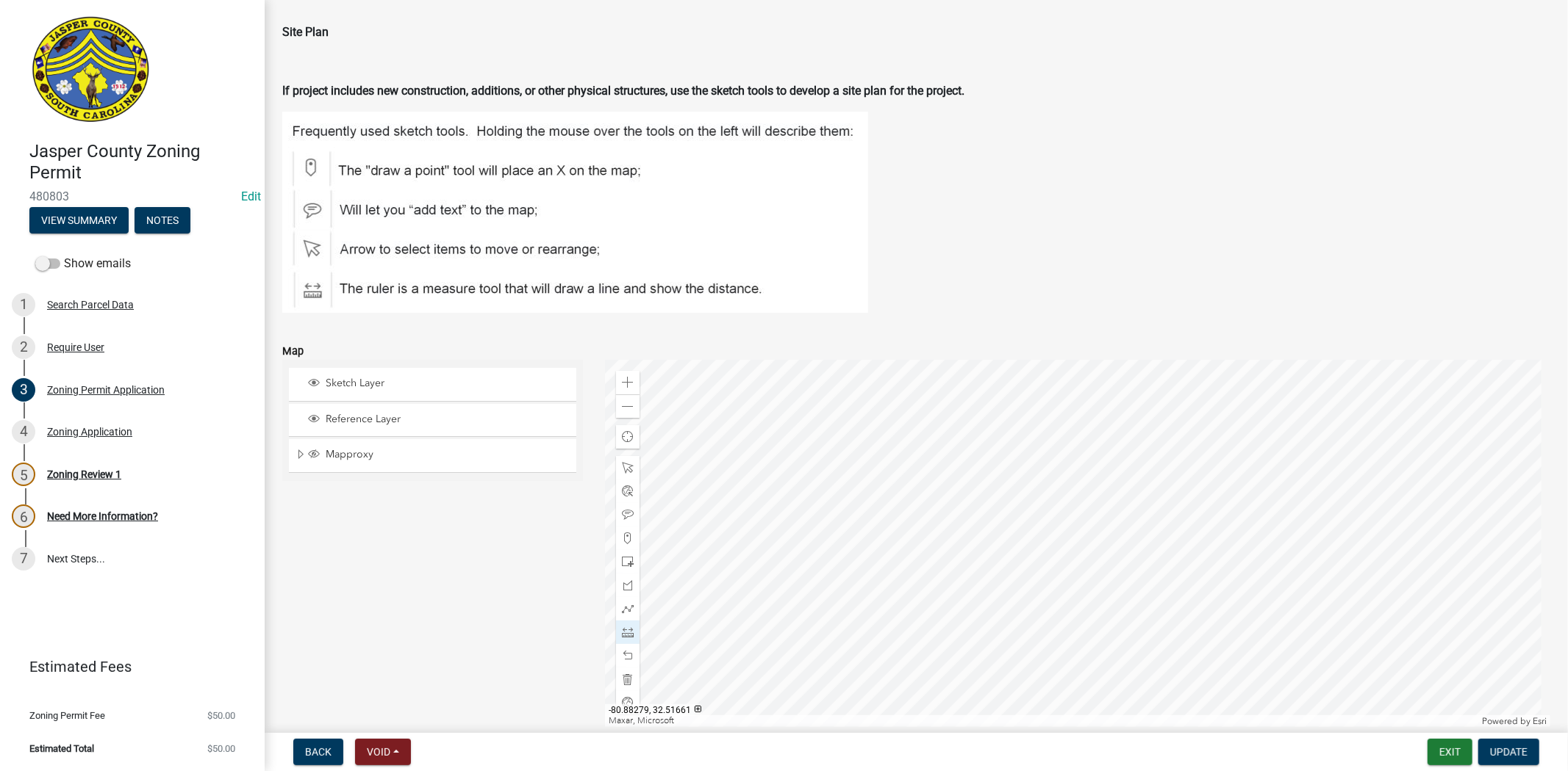
click at [897, 393] on div at bounding box center [1077, 544] width 945 height 367
click at [920, 502] on div at bounding box center [1077, 544] width 945 height 367
click at [1088, 471] on div at bounding box center [1077, 544] width 945 height 367
click at [937, 505] on div at bounding box center [1077, 544] width 945 height 367
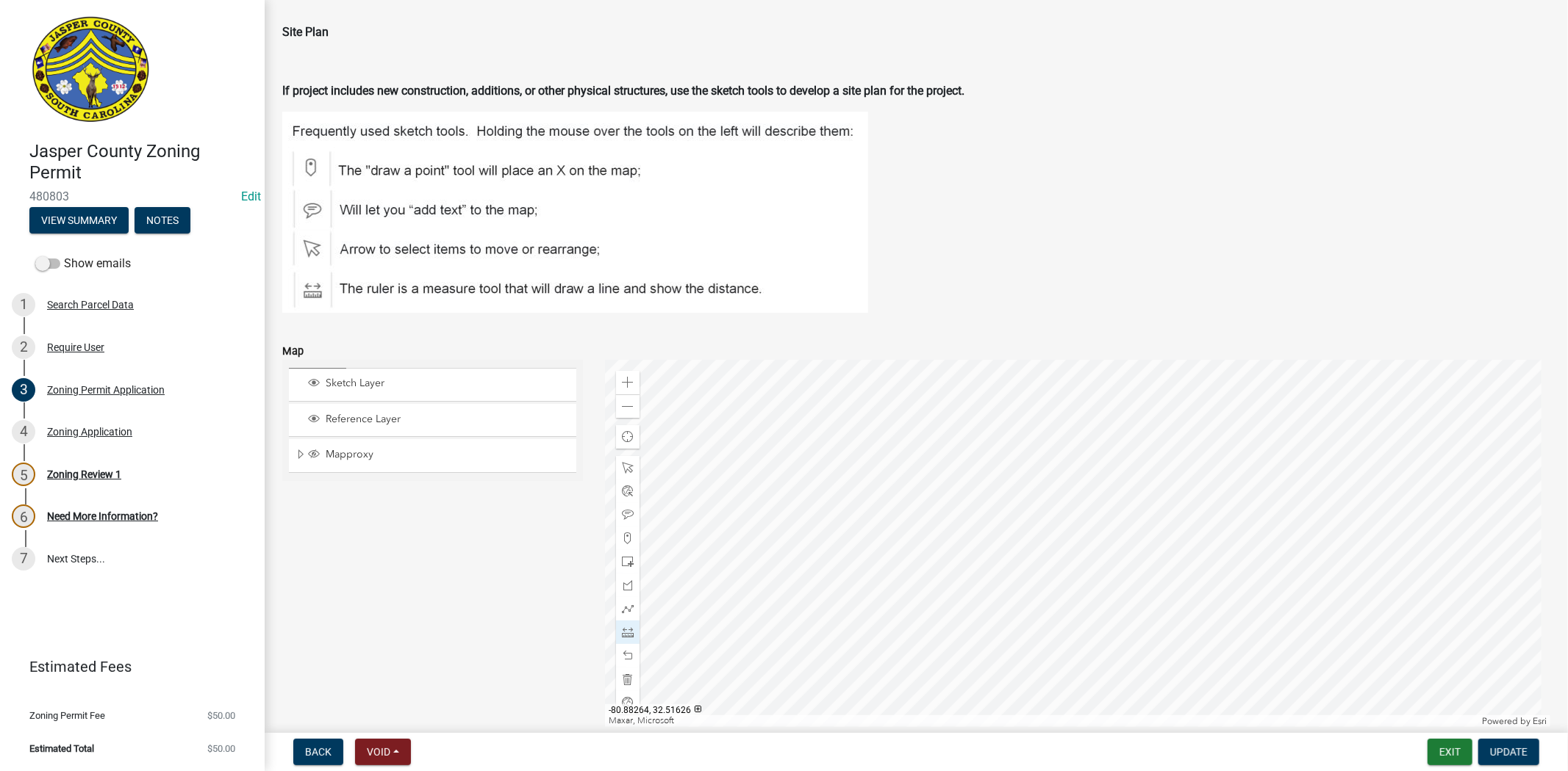
click at [937, 505] on div at bounding box center [1077, 544] width 945 height 367
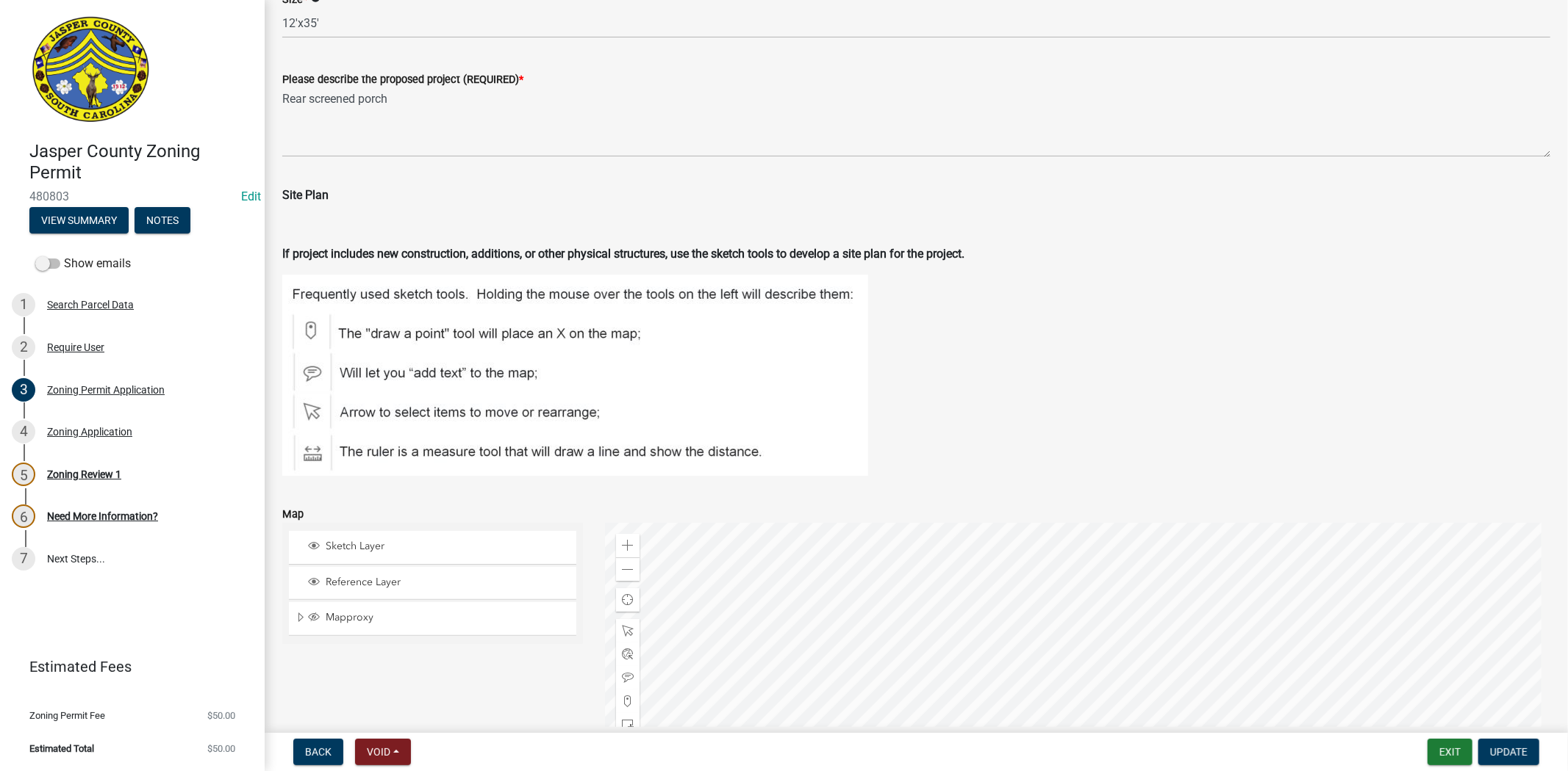
scroll to position [2397, 0]
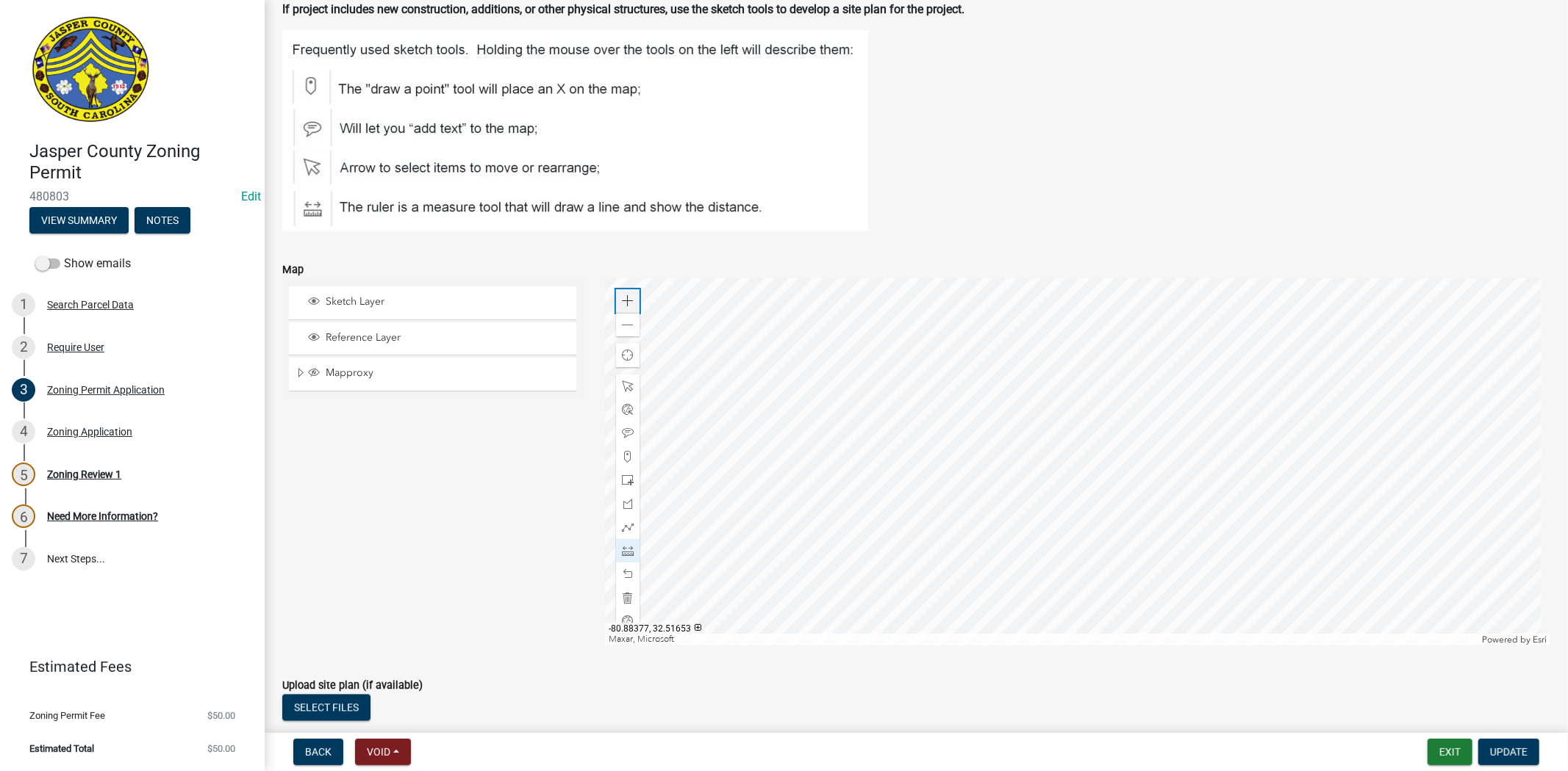
click at [623, 305] on span at bounding box center [628, 301] width 12 height 12
click at [985, 438] on div at bounding box center [1077, 462] width 945 height 367
click at [625, 566] on div at bounding box center [628, 574] width 23 height 23
click at [623, 563] on div at bounding box center [628, 574] width 23 height 23
click at [623, 572] on span at bounding box center [628, 574] width 12 height 12
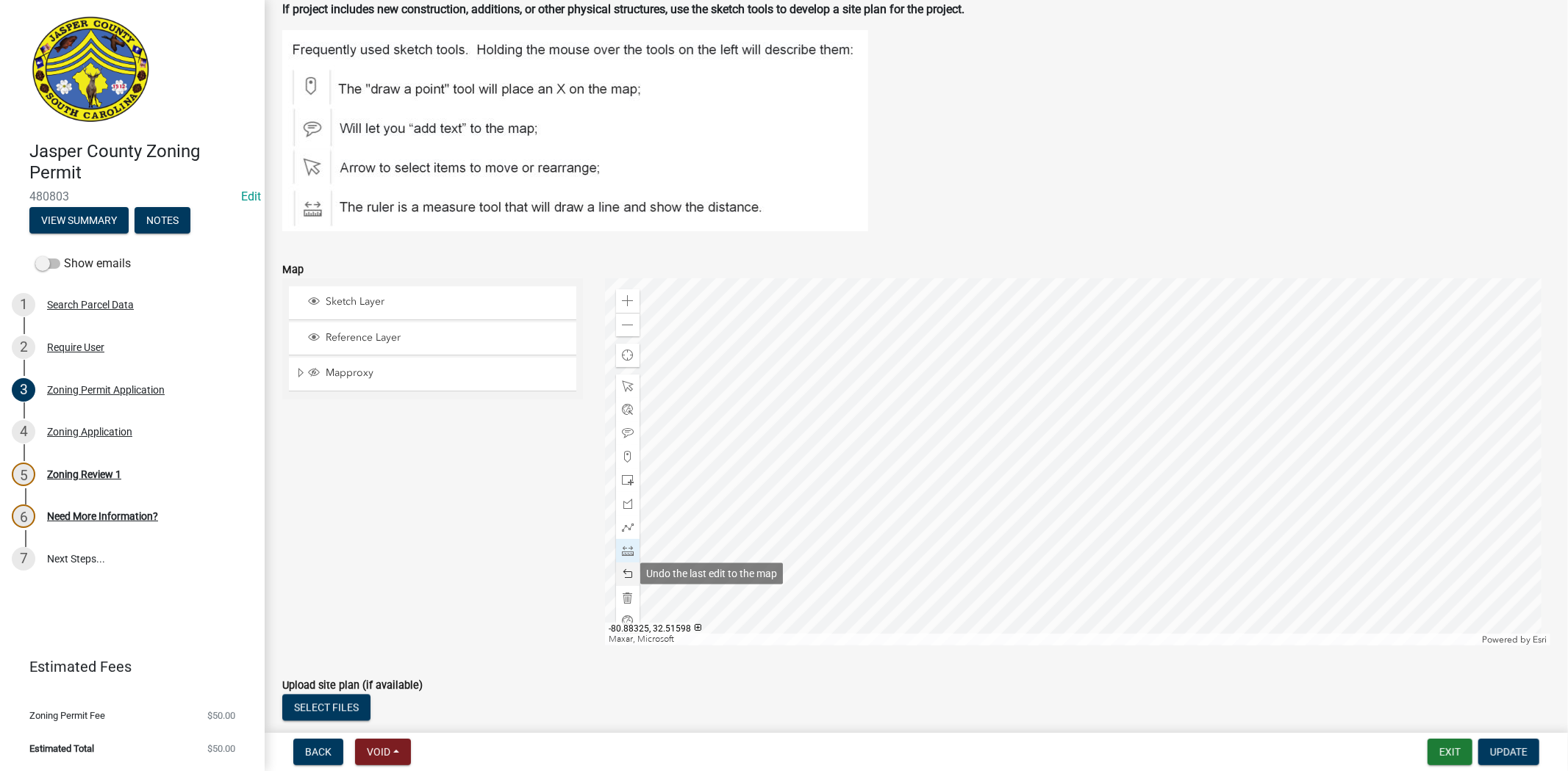
click at [623, 575] on span at bounding box center [628, 574] width 12 height 12
click at [623, 576] on span at bounding box center [628, 574] width 12 height 12
click at [936, 390] on div at bounding box center [1077, 462] width 945 height 367
click at [1010, 398] on div at bounding box center [1077, 462] width 945 height 367
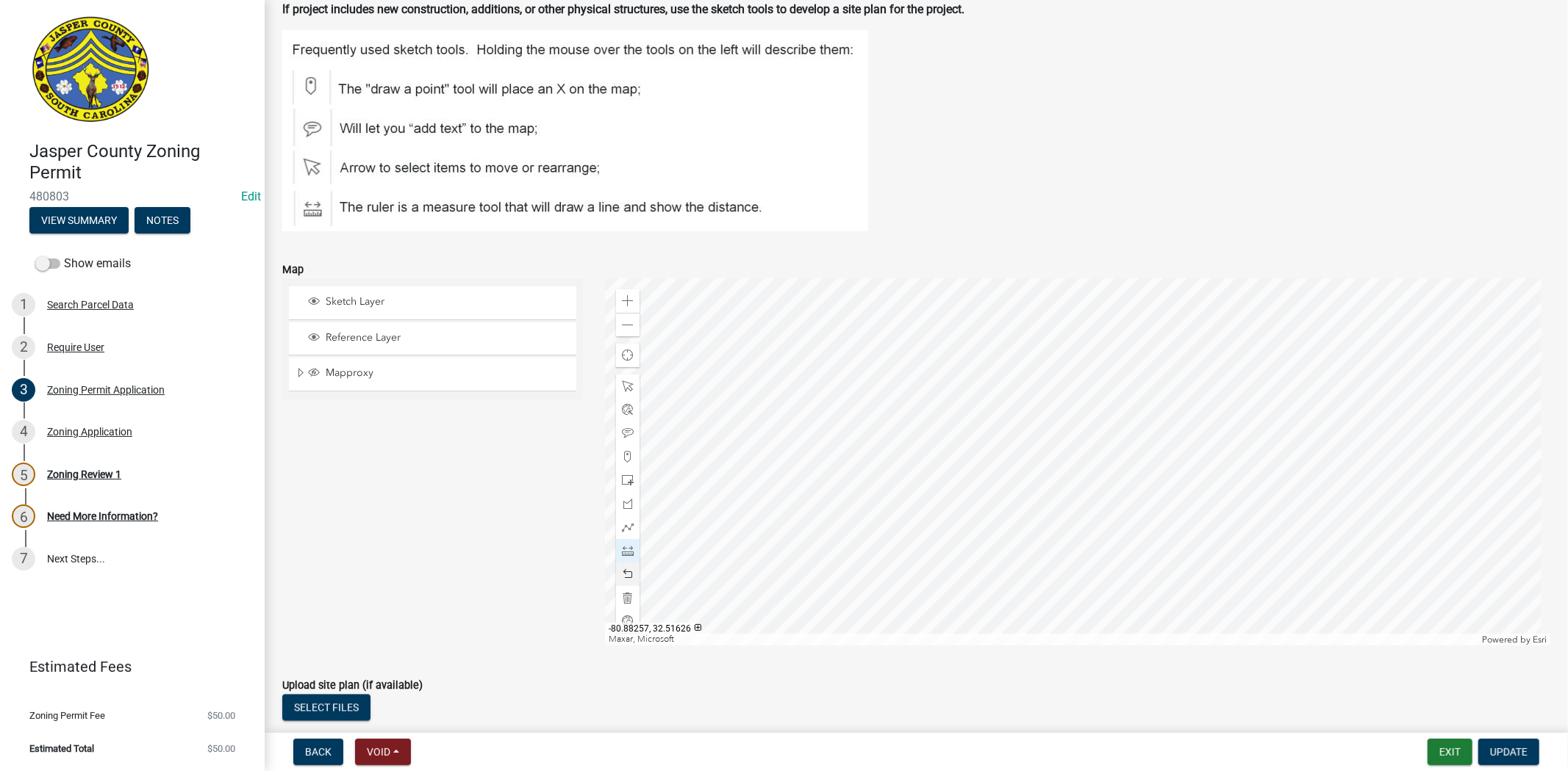
click at [1009, 397] on div at bounding box center [1077, 462] width 945 height 367
click at [1274, 338] on div at bounding box center [1077, 462] width 945 height 367
click at [1275, 336] on div at bounding box center [1077, 462] width 945 height 367
click at [1276, 340] on div at bounding box center [1077, 462] width 945 height 367
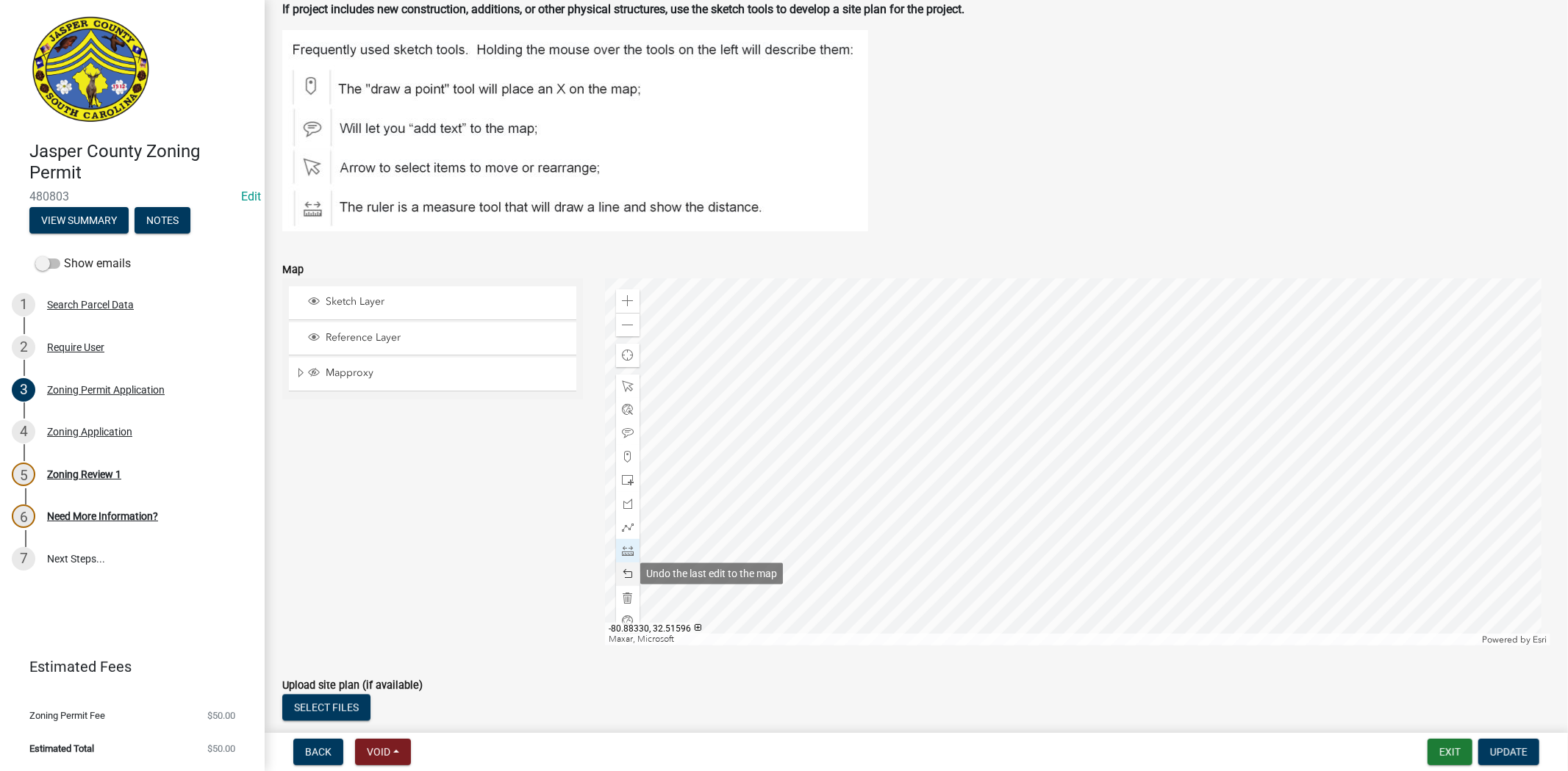
click at [629, 574] on span at bounding box center [628, 574] width 12 height 12
click at [961, 435] on div at bounding box center [1077, 462] width 945 height 367
click at [923, 295] on div at bounding box center [1077, 462] width 945 height 367
click at [899, 437] on div at bounding box center [1077, 462] width 945 height 367
click at [979, 445] on div at bounding box center [1077, 462] width 945 height 367
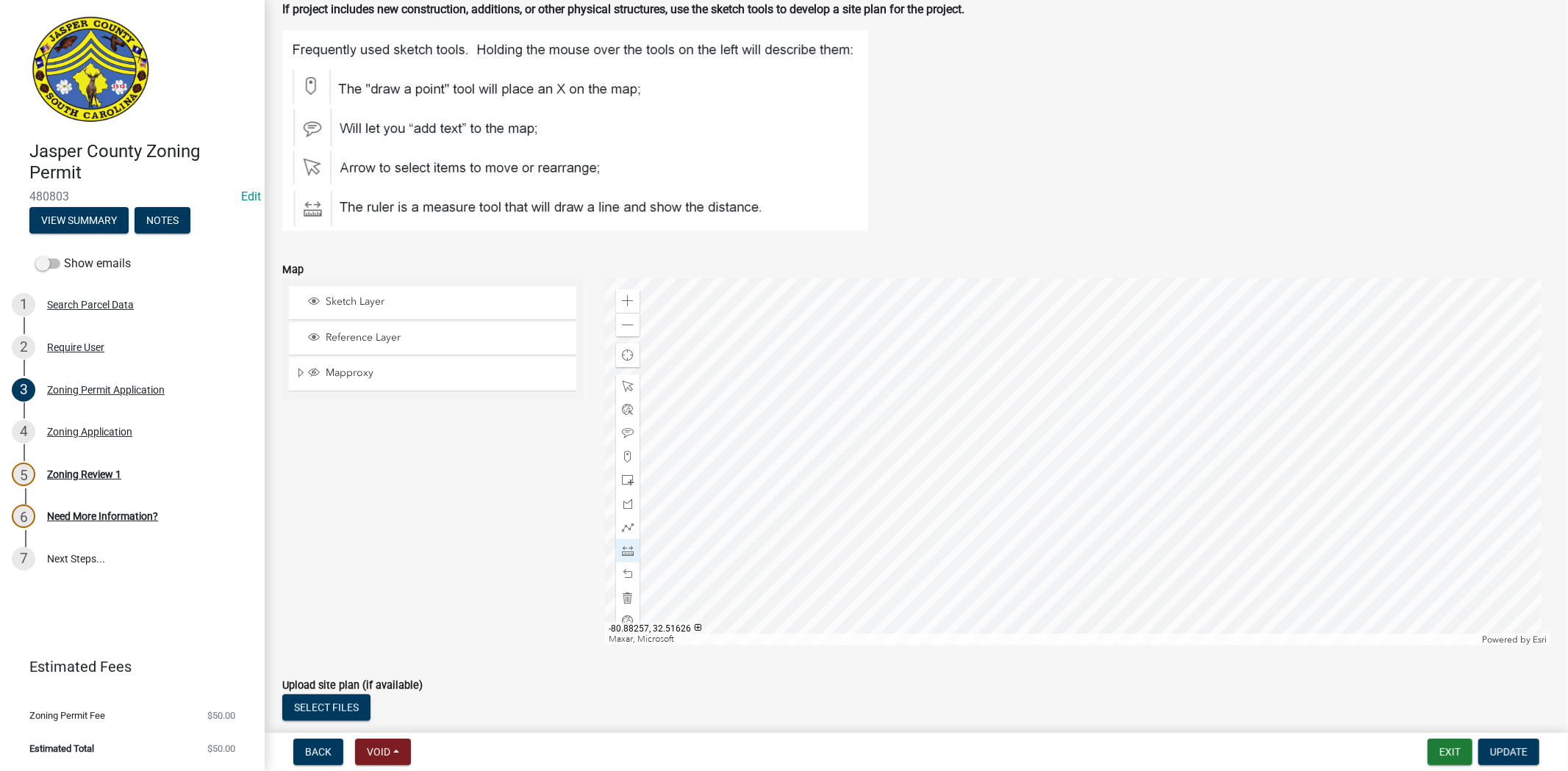
click at [1001, 303] on div at bounding box center [1077, 462] width 945 height 367
click at [690, 470] on div at bounding box center [1077, 462] width 945 height 367
click at [897, 436] on div at bounding box center [1077, 462] width 945 height 367
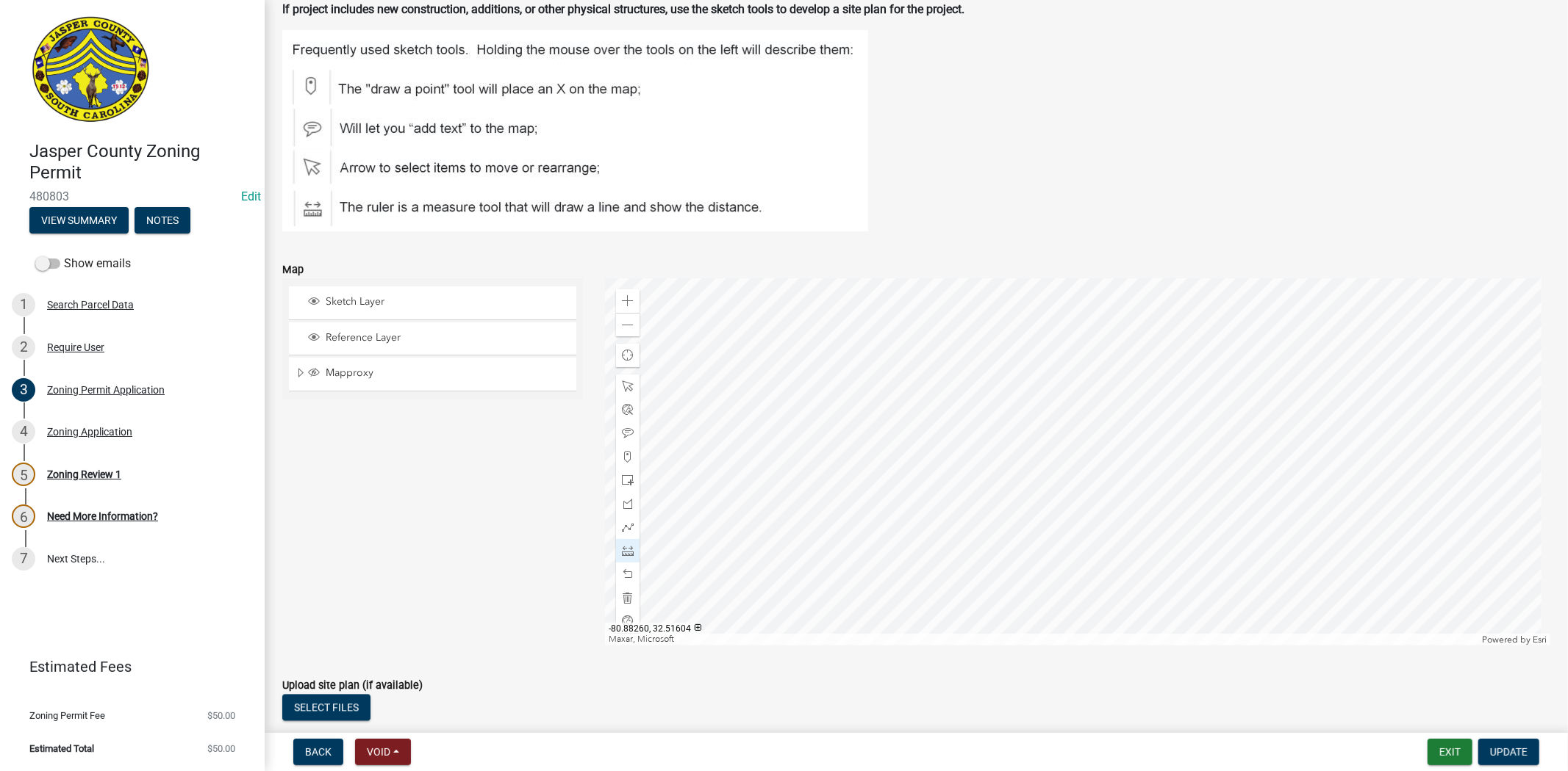
click at [981, 445] on div at bounding box center [1077, 462] width 945 height 367
click at [1040, 560] on div at bounding box center [1077, 462] width 945 height 367
click at [1045, 587] on div at bounding box center [1077, 462] width 945 height 367
click at [627, 300] on span at bounding box center [628, 301] width 12 height 12
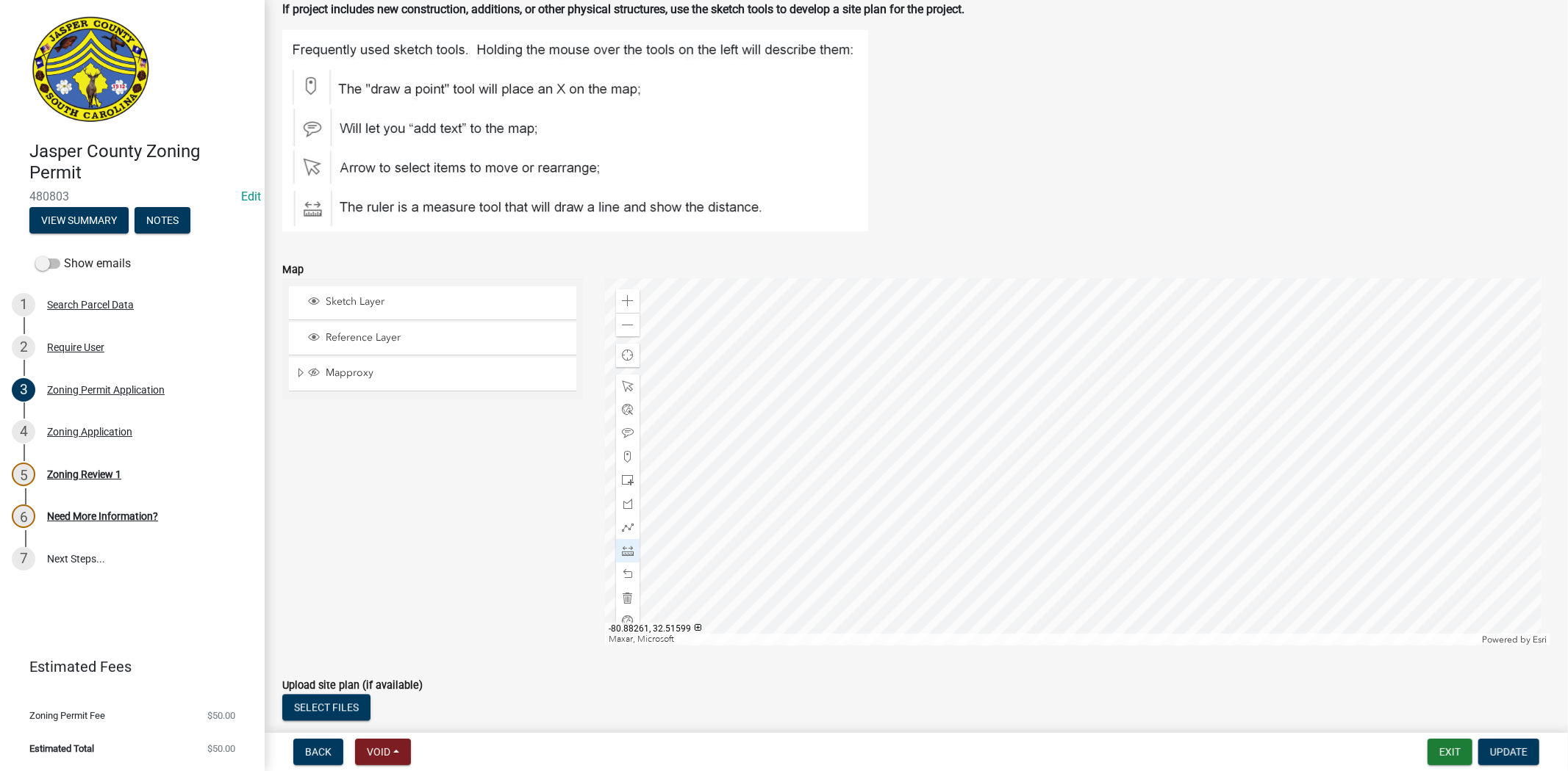
click at [976, 561] on div at bounding box center [1077, 462] width 945 height 367
click at [1038, 522] on div at bounding box center [1077, 462] width 945 height 367
click at [971, 520] on div at bounding box center [1077, 462] width 945 height 367
click at [1030, 357] on div at bounding box center [1077, 462] width 945 height 367
click at [1073, 360] on div at bounding box center [1077, 462] width 945 height 367
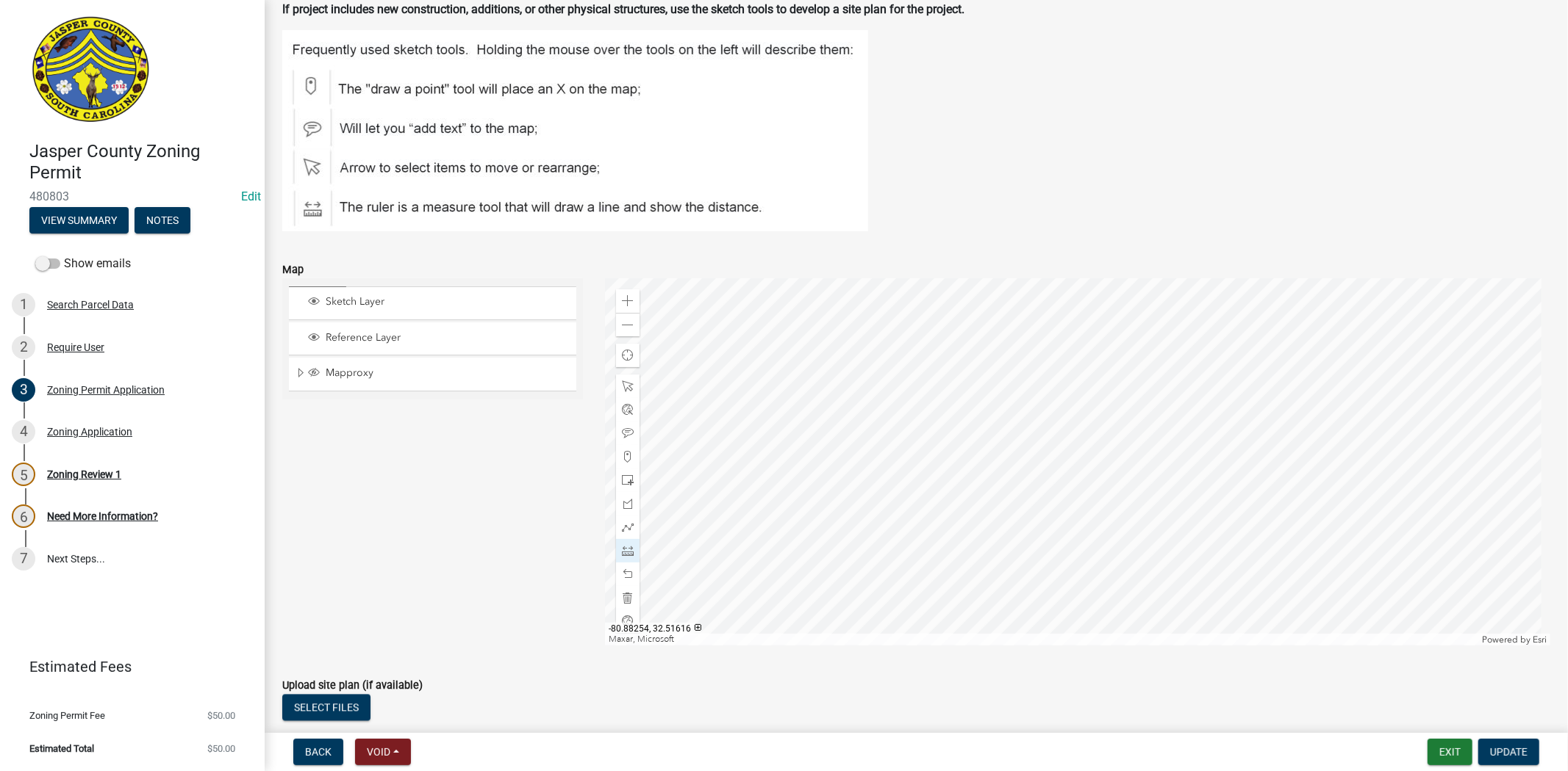
click at [1061, 486] on div at bounding box center [1077, 462] width 945 height 367
click at [1012, 482] on div at bounding box center [1077, 462] width 945 height 367
click at [626, 572] on span at bounding box center [628, 574] width 12 height 12
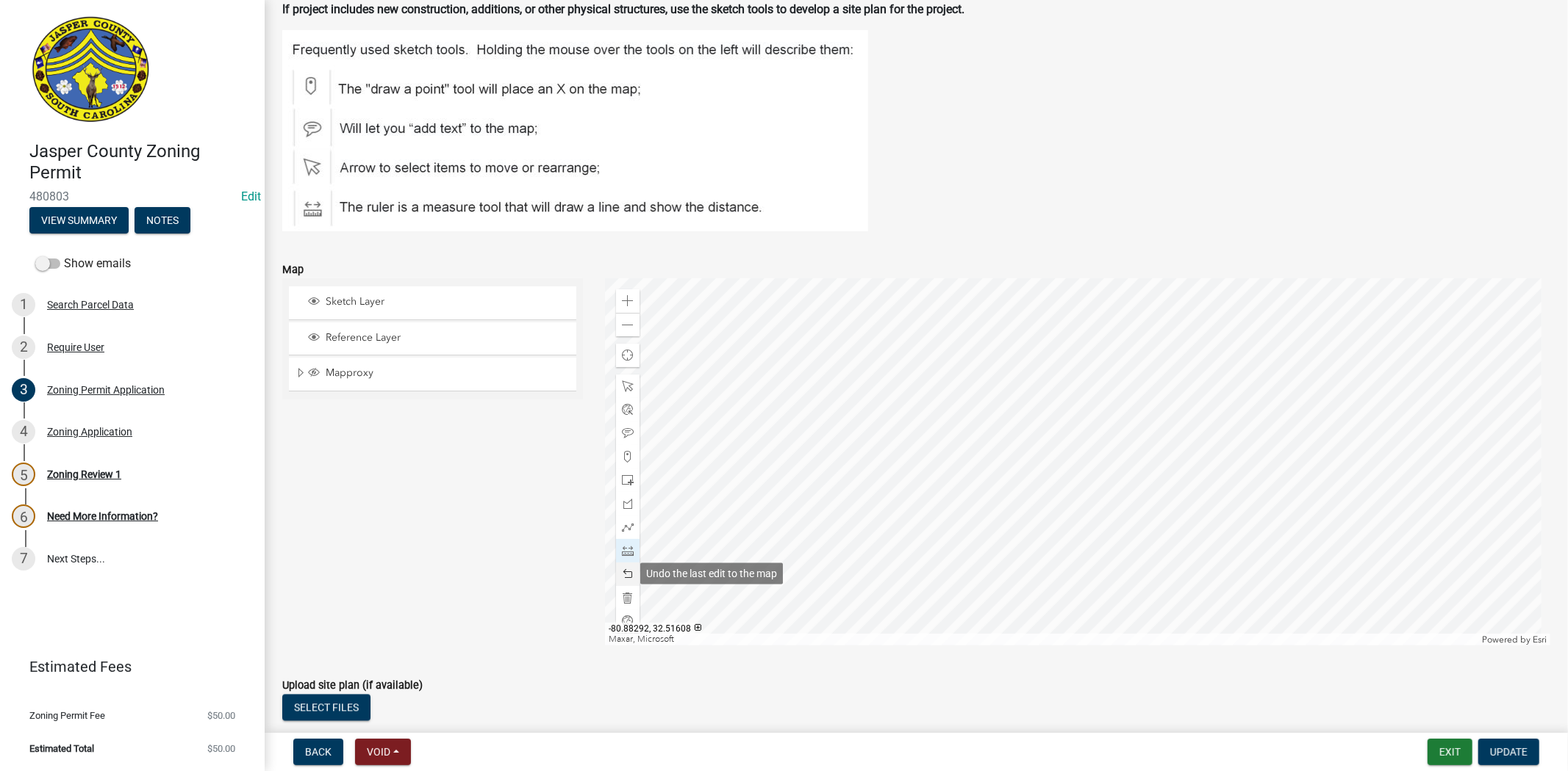
click at [626, 572] on span at bounding box center [628, 574] width 12 height 12
click at [1030, 355] on div at bounding box center [1077, 462] width 945 height 367
click at [1073, 357] on div at bounding box center [1077, 462] width 945 height 367
click at [1055, 486] on div at bounding box center [1077, 462] width 945 height 367
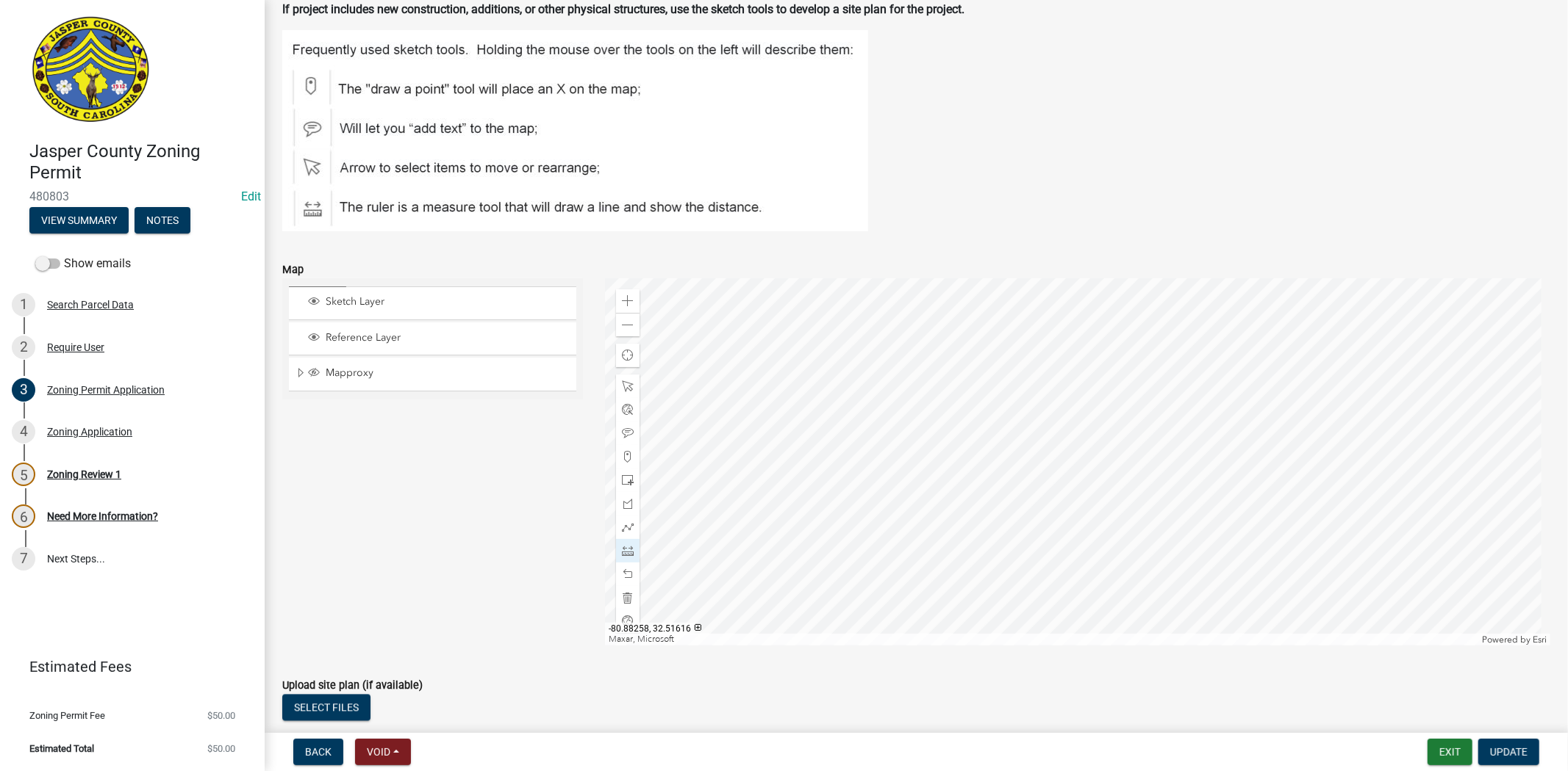
click at [1012, 484] on div at bounding box center [1077, 462] width 945 height 367
click at [616, 331] on div "Zoom out" at bounding box center [628, 324] width 23 height 23
click at [623, 302] on span at bounding box center [628, 301] width 12 height 12
click at [976, 279] on div at bounding box center [1077, 462] width 945 height 367
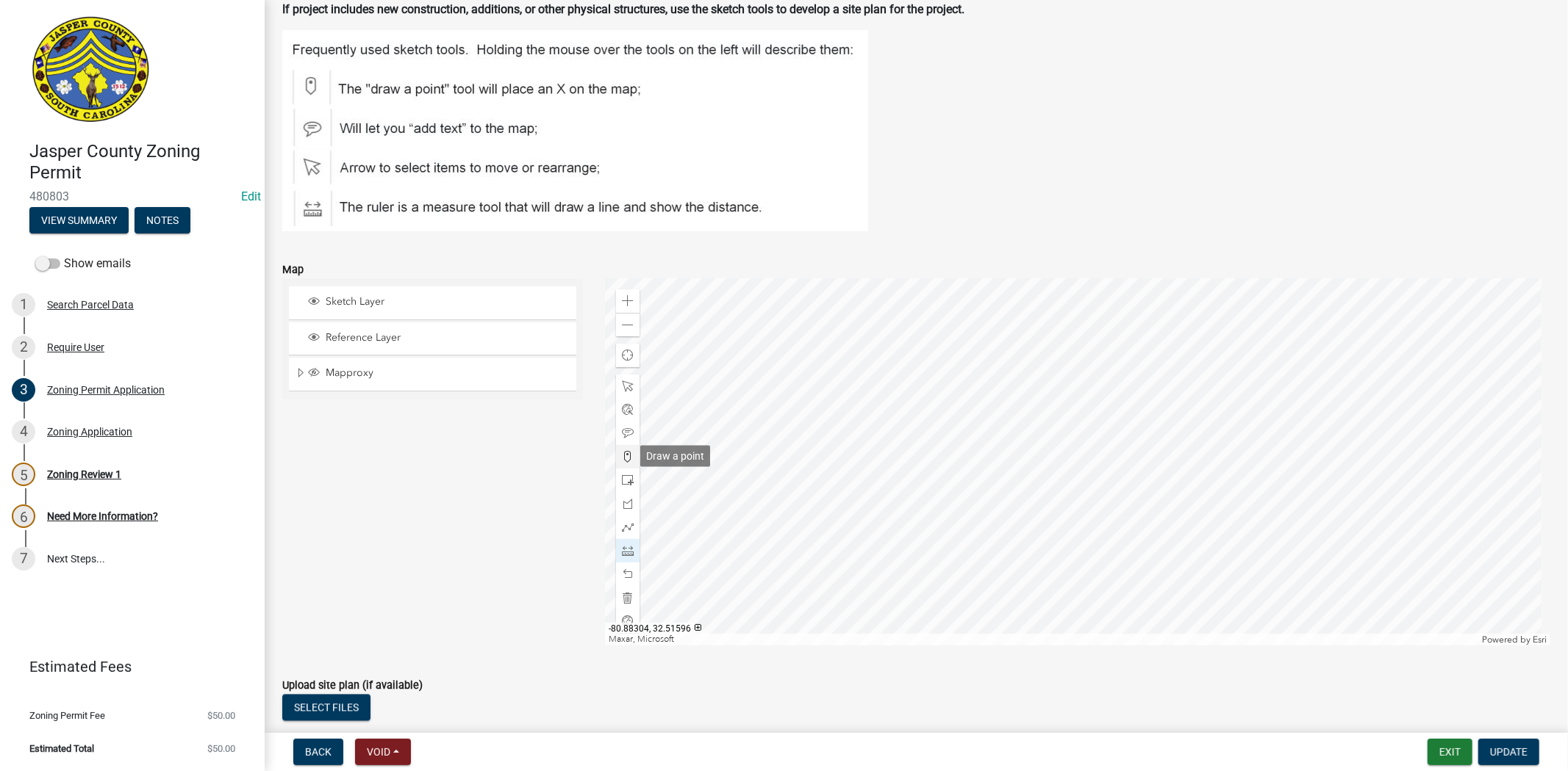
click at [626, 456] on span at bounding box center [628, 456] width 12 height 12
click at [795, 584] on div at bounding box center [1077, 462] width 945 height 367
click at [982, 427] on div at bounding box center [1077, 462] width 945 height 367
click at [979, 423] on div at bounding box center [1077, 462] width 945 height 367
click at [622, 456] on span at bounding box center [628, 456] width 12 height 12
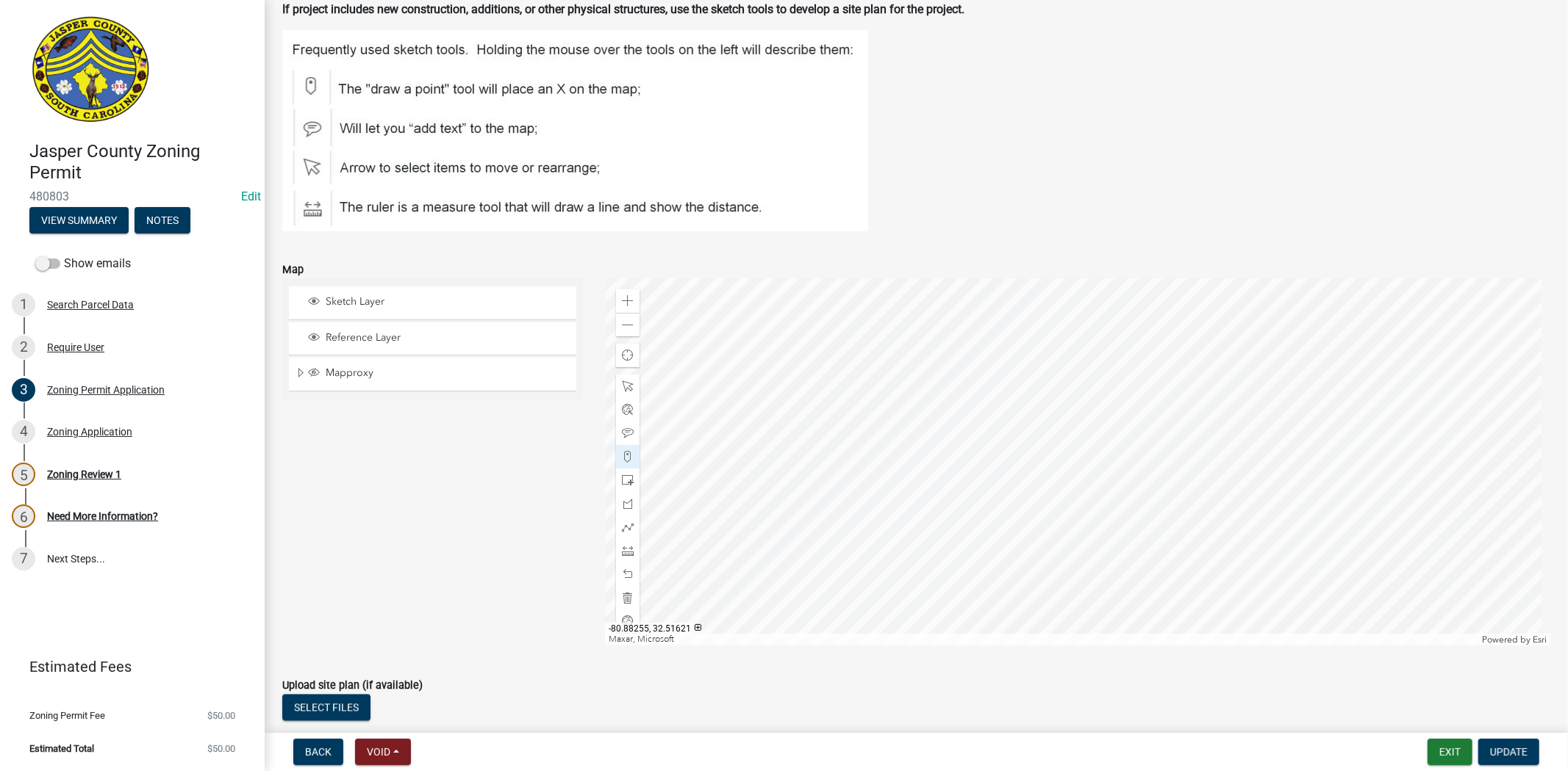
click at [981, 413] on div at bounding box center [1077, 462] width 945 height 367
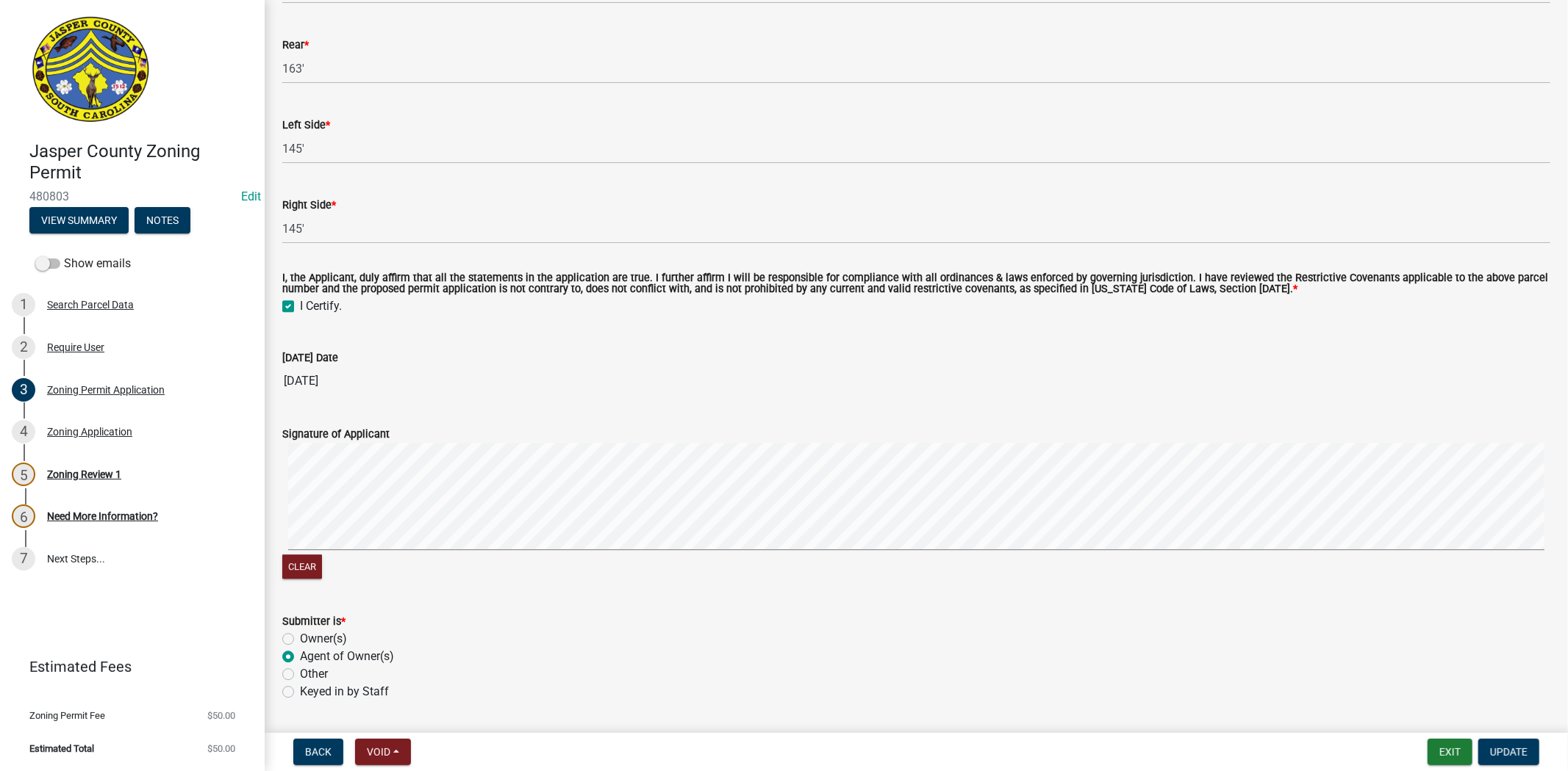
scroll to position [3382, 0]
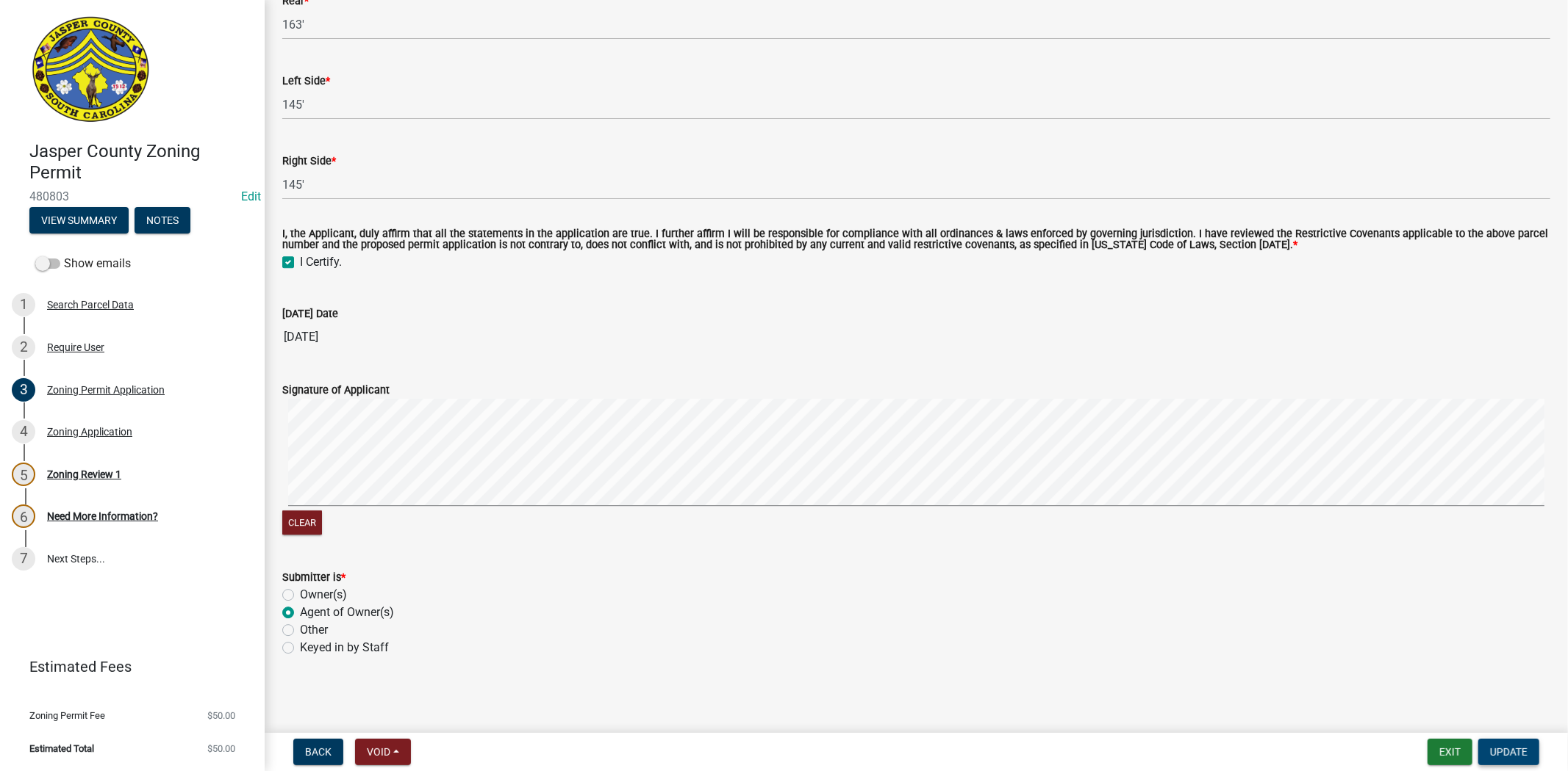
click at [1496, 750] on span "Update" at bounding box center [1508, 753] width 38 height 12
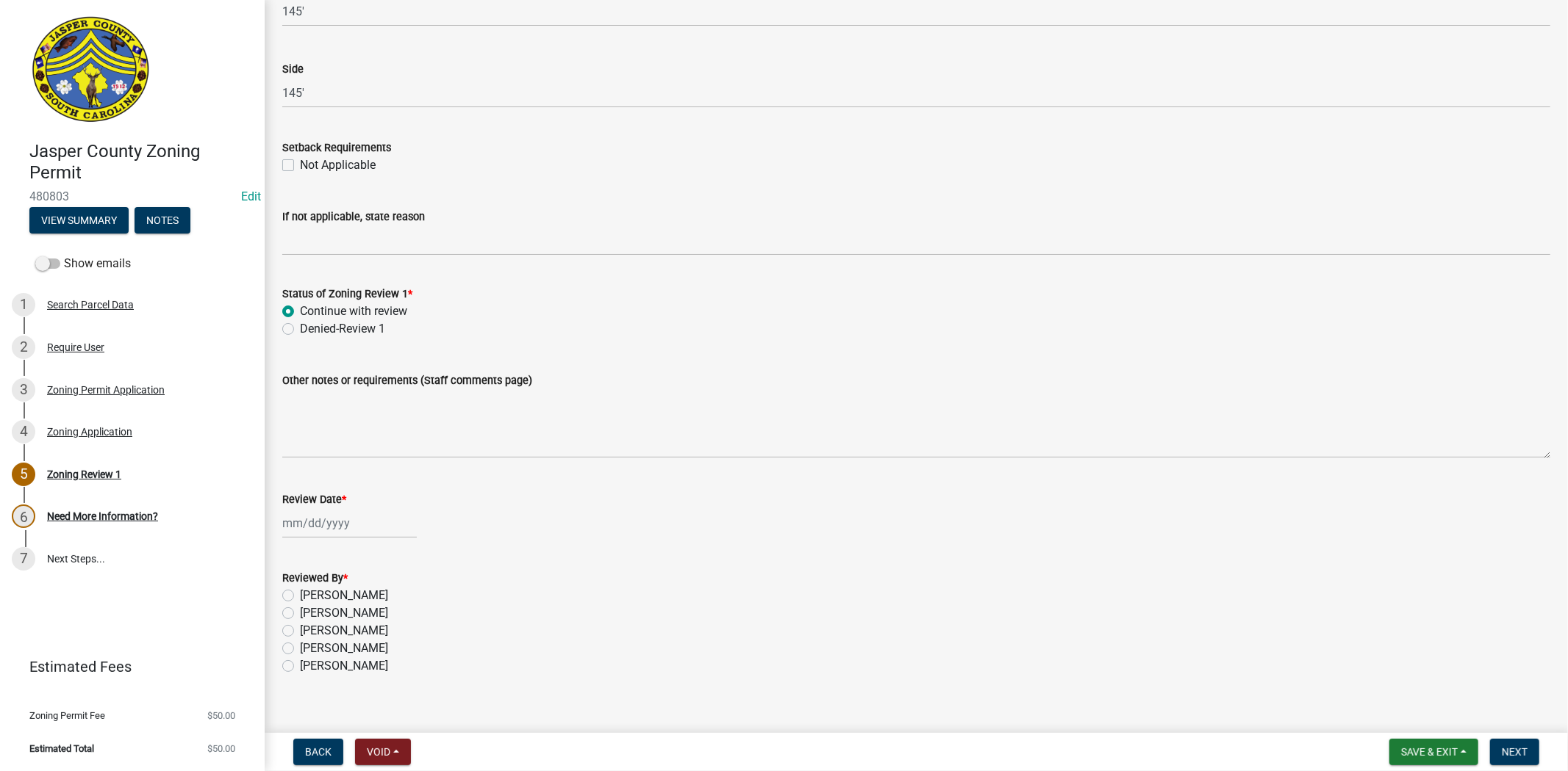
scroll to position [2354, 0]
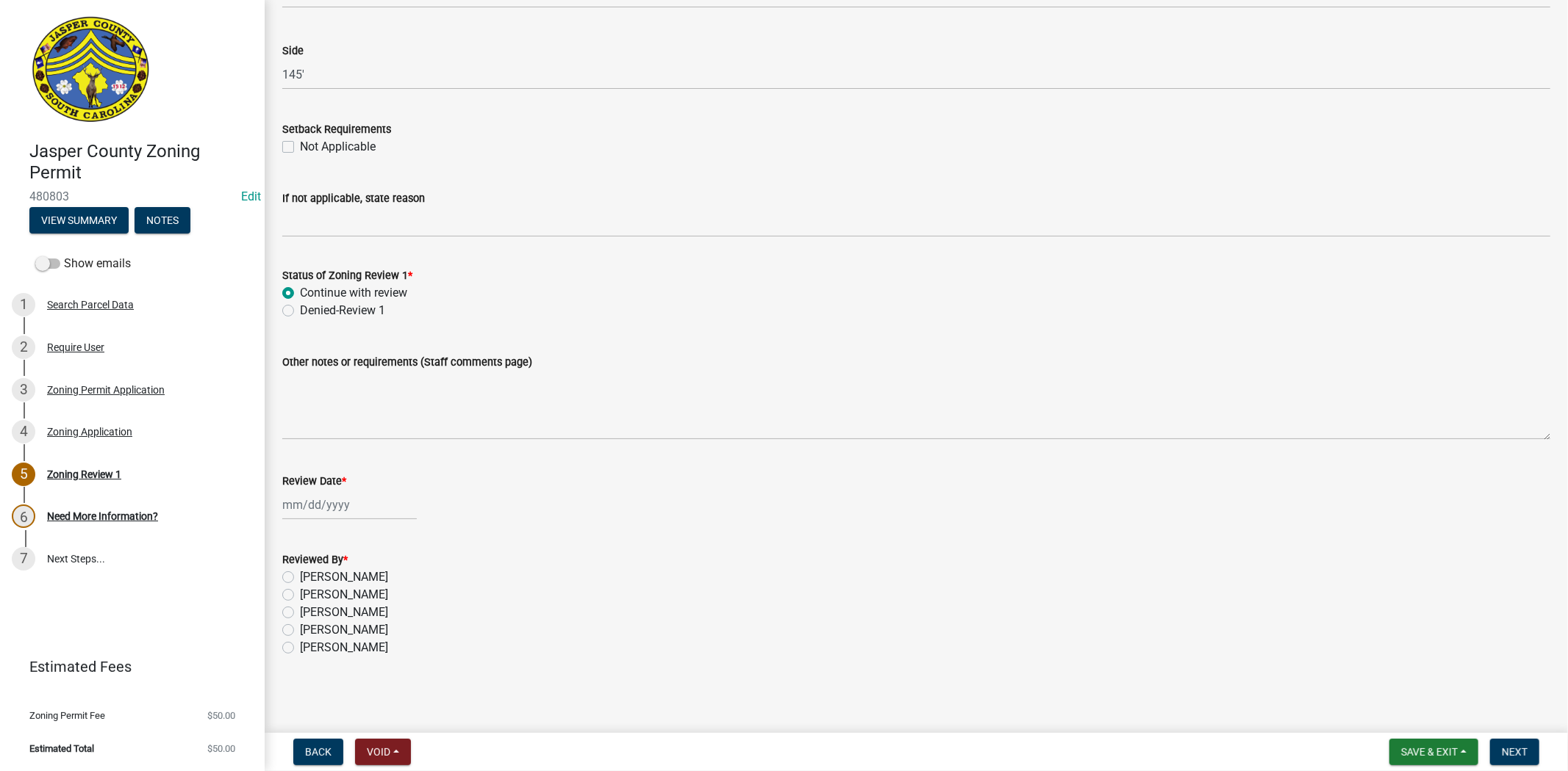
select select "9"
select select "2025"
click at [310, 518] on div "Jan Feb Mar Apr May Jun Jul Aug Sep Oct Nov Dec 1525 1526 1527 1528 1529 1530 1…" at bounding box center [349, 505] width 134 height 30
click at [297, 650] on div "22" at bounding box center [297, 653] width 23 height 23
type input "09/22/2025"
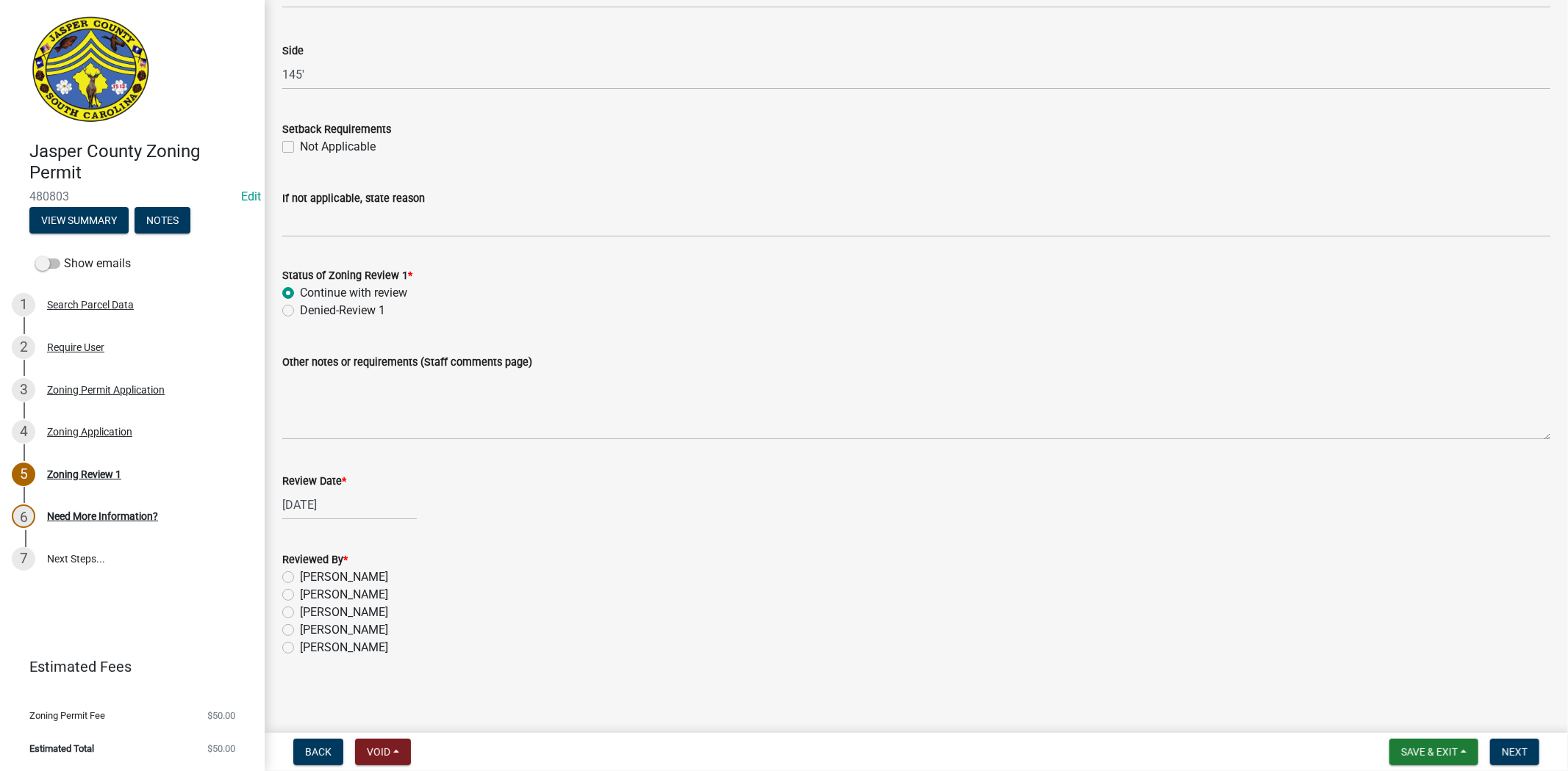
click at [300, 630] on label "Stephanie Oviedo" at bounding box center [344, 630] width 88 height 17
click at [300, 630] on input "Stephanie Oviedo" at bounding box center [305, 626] width 10 height 10
radio input "true"
click at [1416, 754] on span "Save & Exit" at bounding box center [1429, 753] width 56 height 12
click at [1392, 685] on button "Save" at bounding box center [1418, 679] width 118 height 35
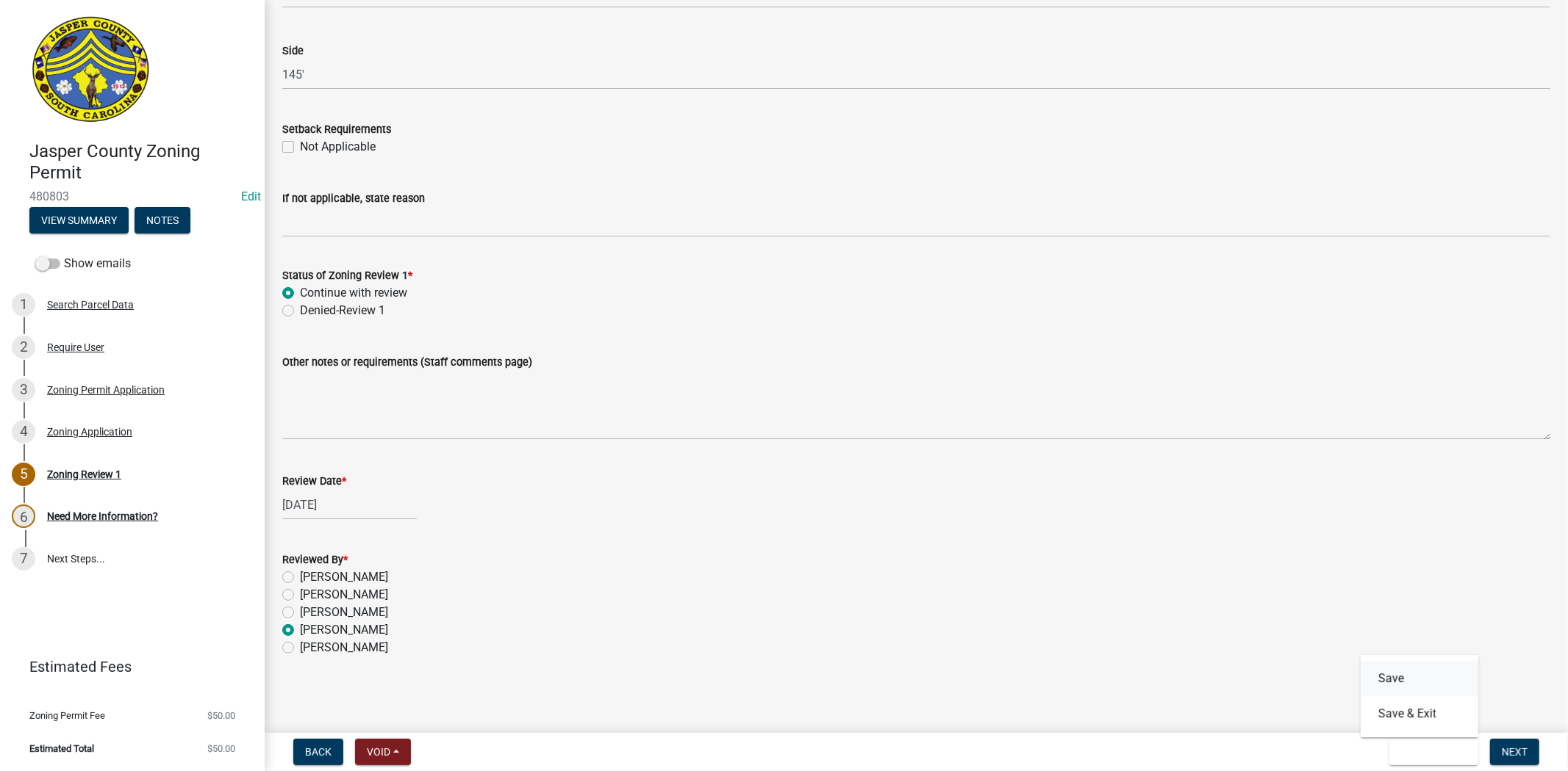
scroll to position [0, 0]
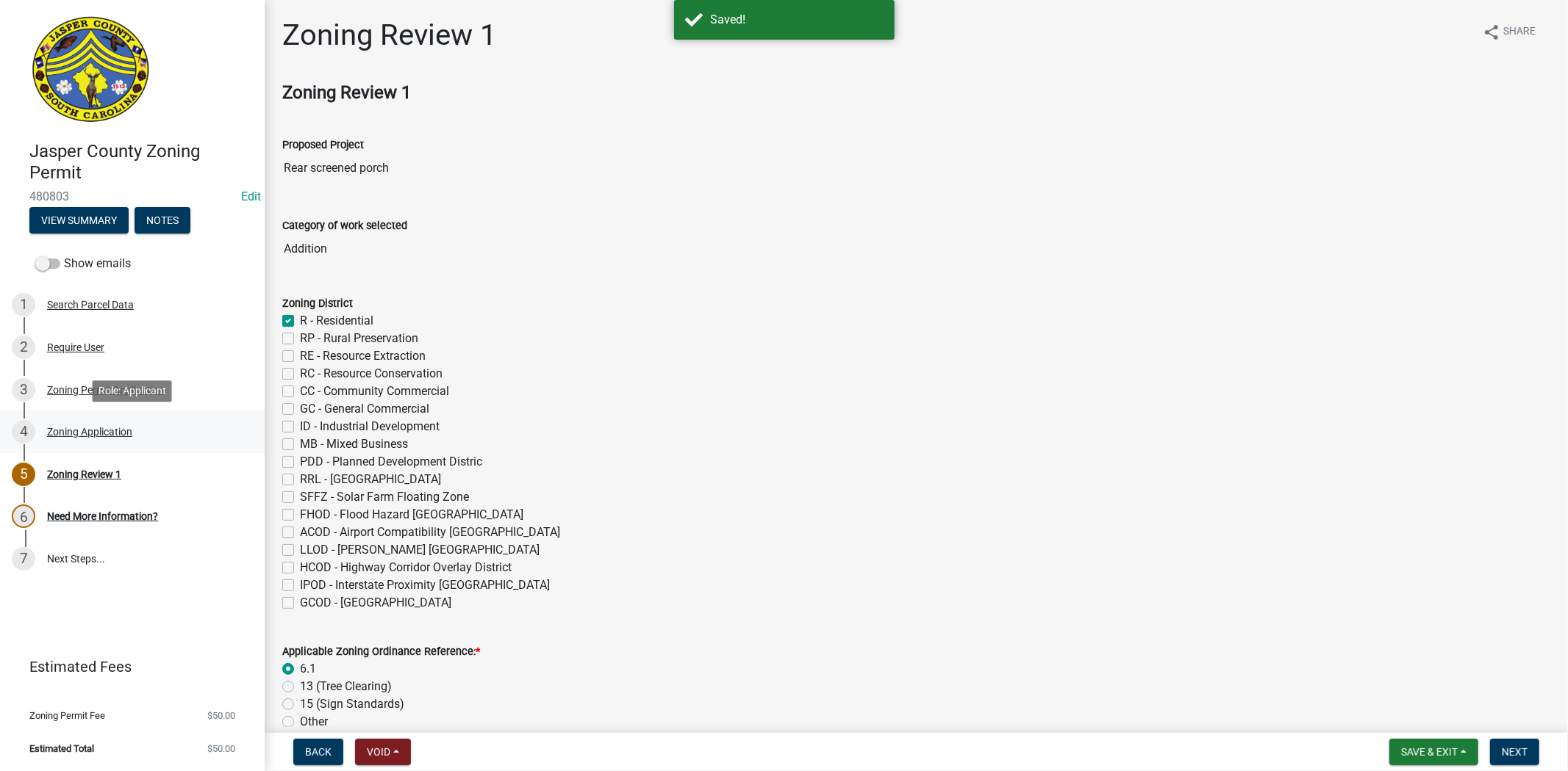
click at [119, 432] on div "Zoning Application" at bounding box center [89, 431] width 85 height 11
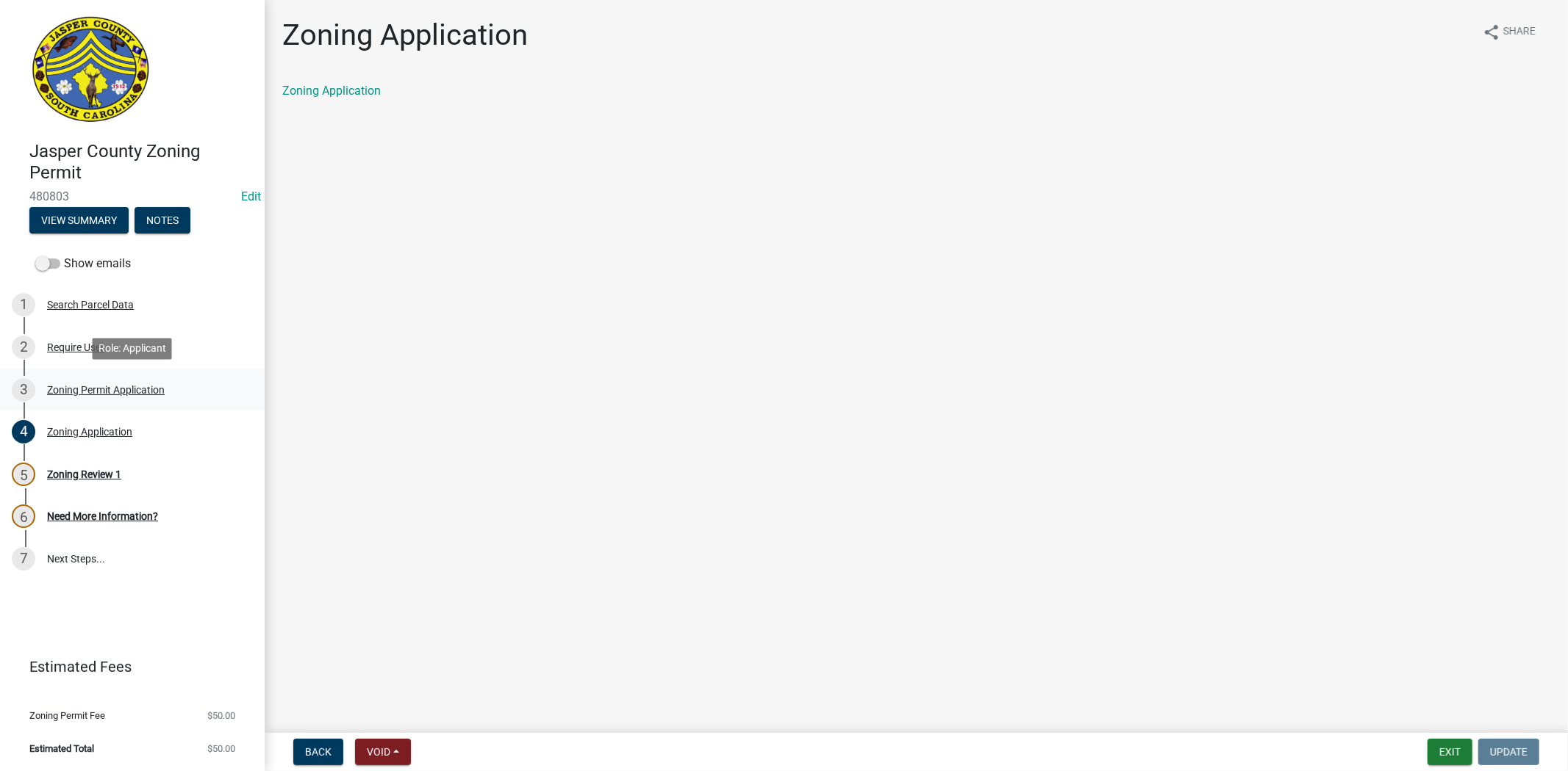
click at [100, 393] on div "Zoning Permit Application" at bounding box center [105, 389] width 118 height 11
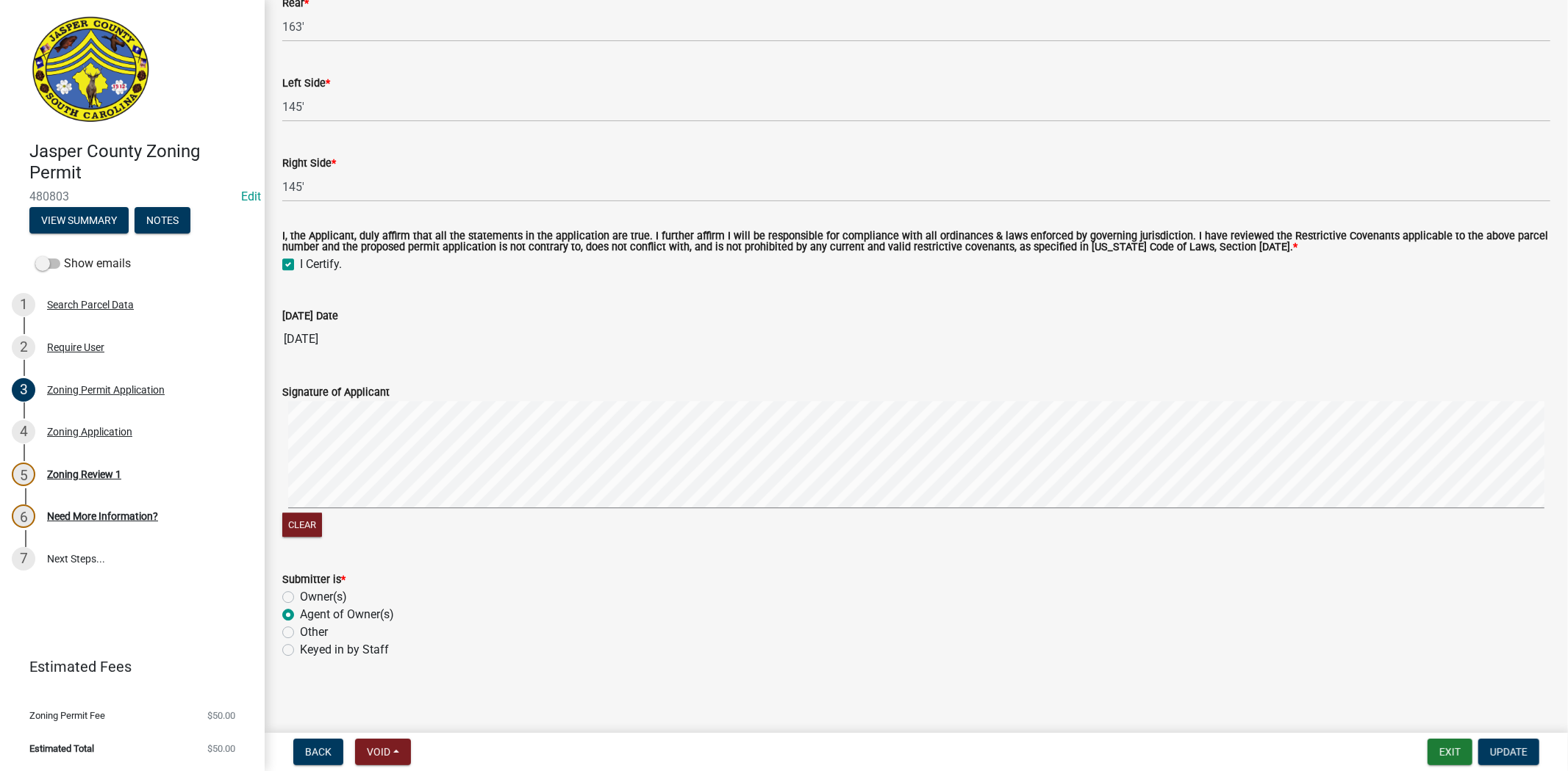
scroll to position [3382, 0]
click at [122, 428] on div "Zoning Application" at bounding box center [89, 431] width 85 height 11
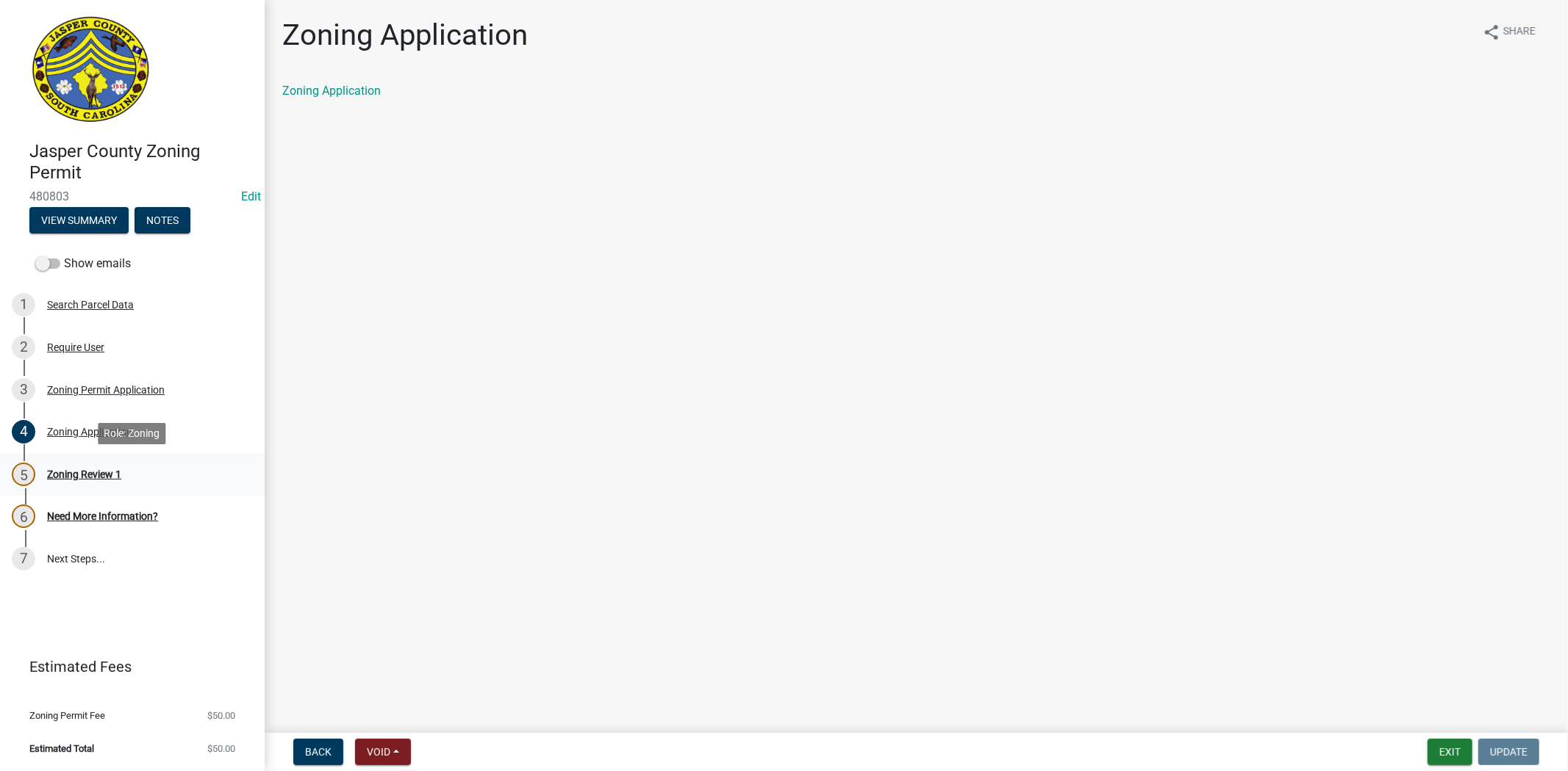
click at [107, 475] on div "Zoning Review 1" at bounding box center [84, 474] width 74 height 11
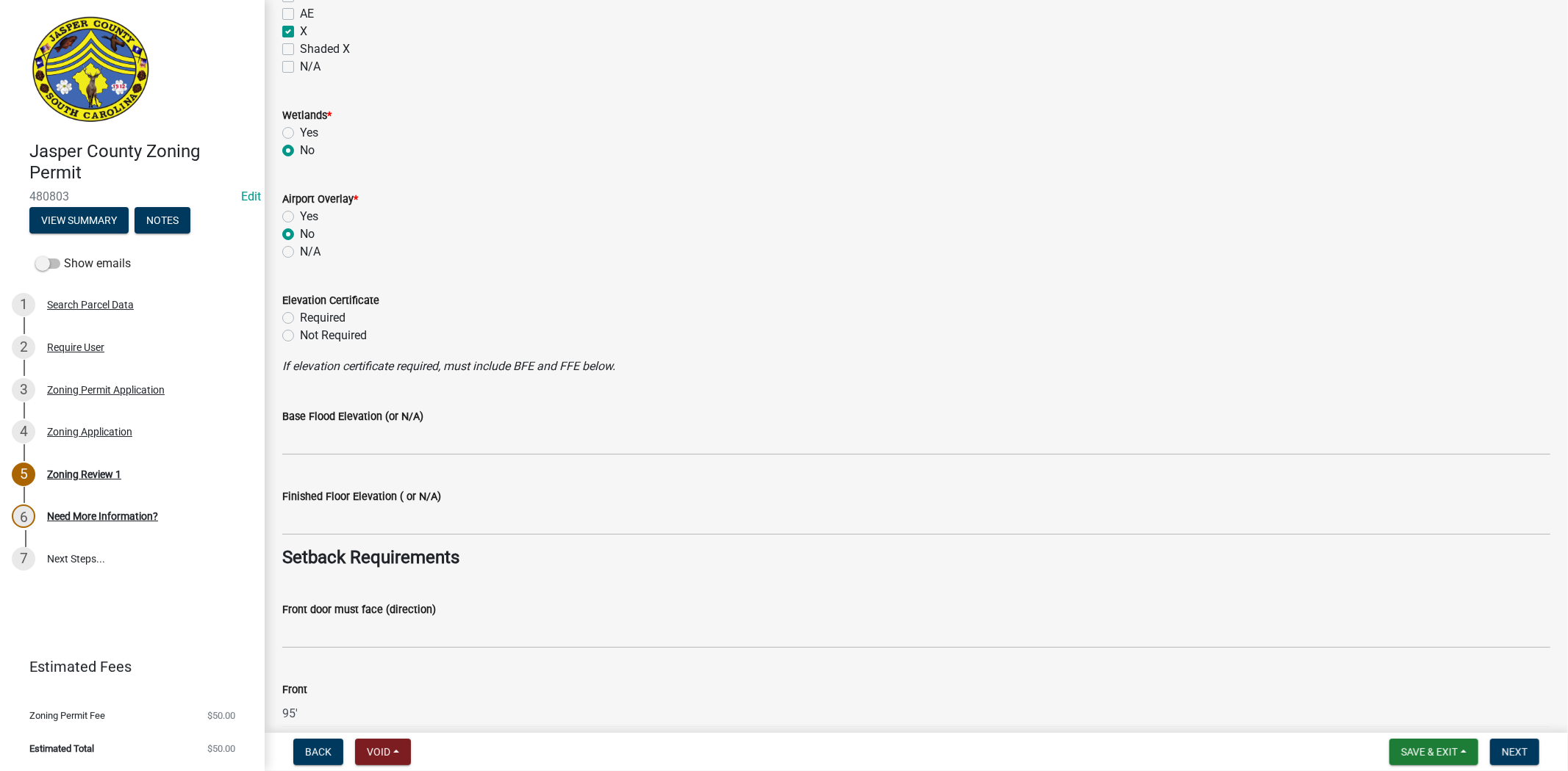
scroll to position [1551, 0]
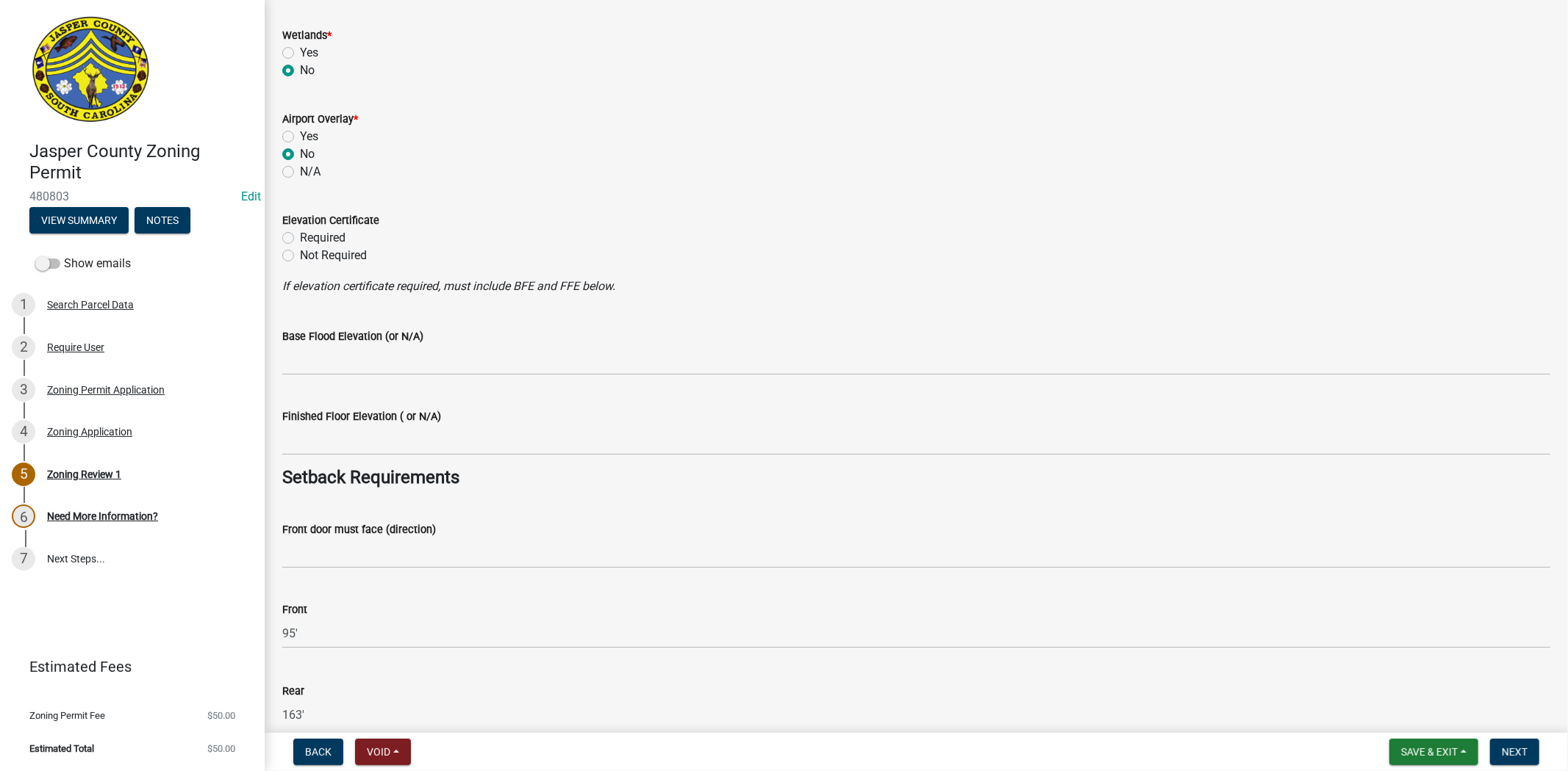
click at [300, 252] on label "Not Required" at bounding box center [333, 255] width 67 height 17
click at [300, 252] on input "Not Required" at bounding box center [305, 251] width 10 height 10
radio input "true"
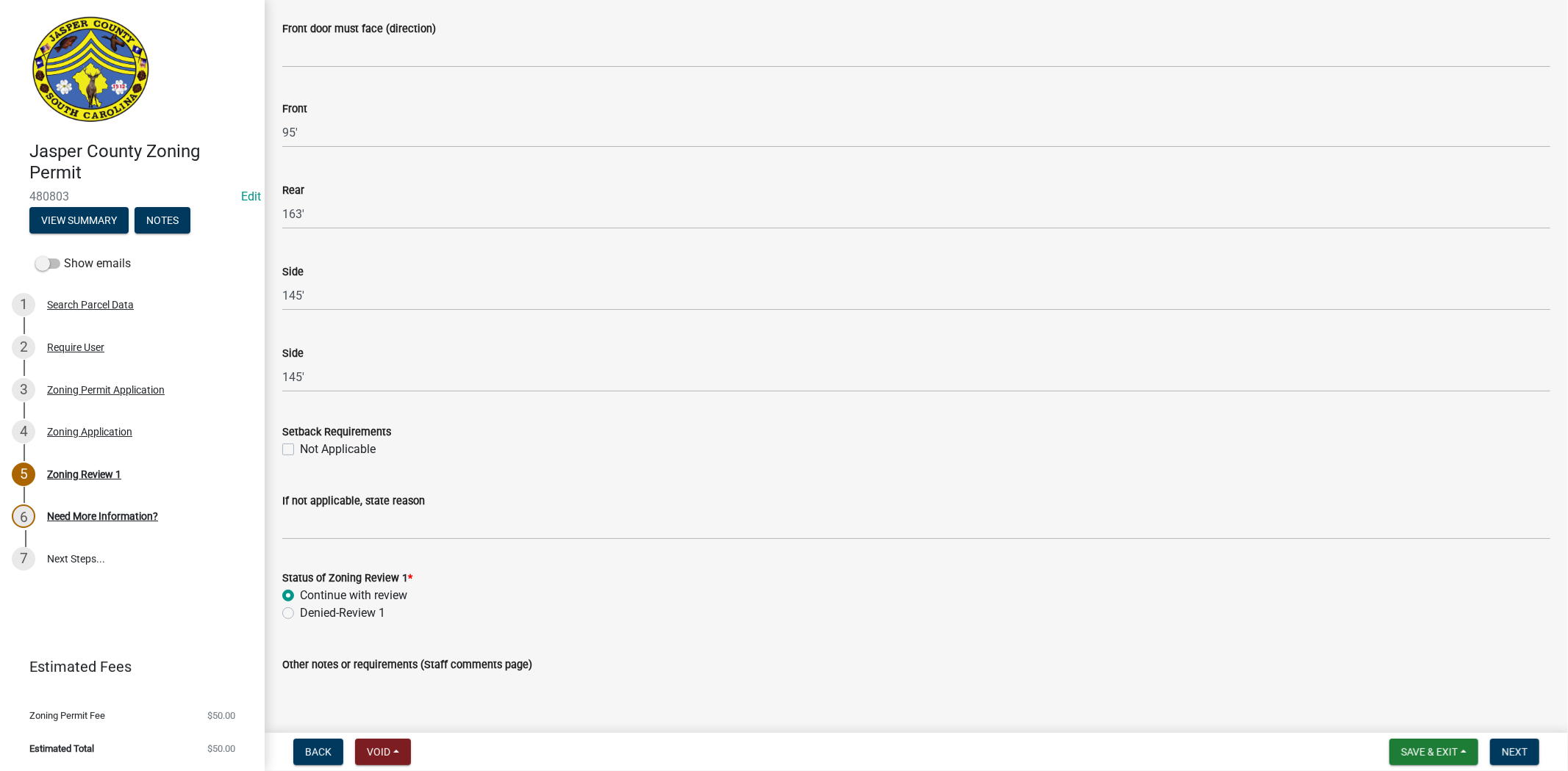
scroll to position [2028, 0]
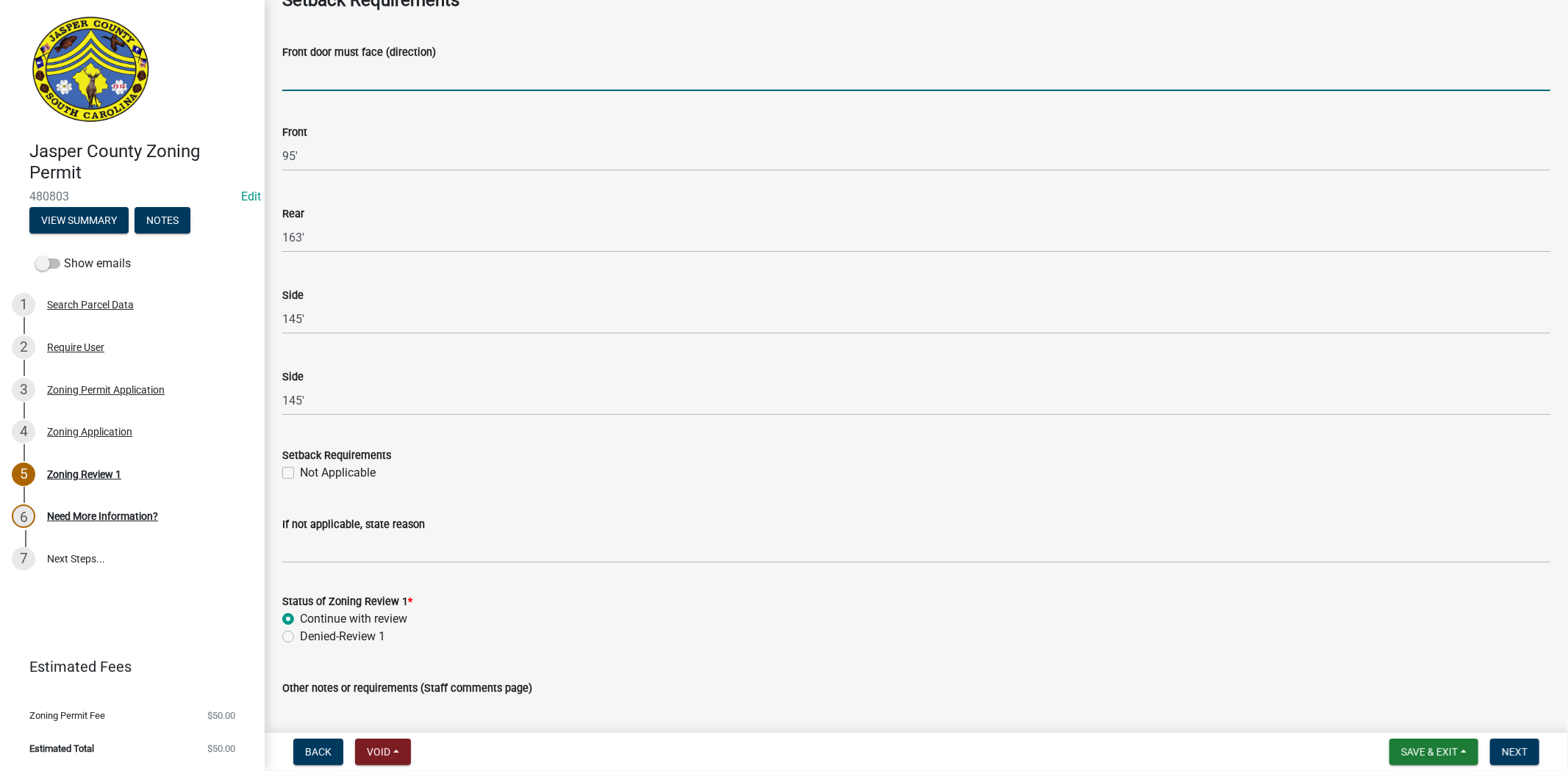
click at [361, 82] on input "Front door must face (direction)" at bounding box center [915, 76] width 1268 height 30
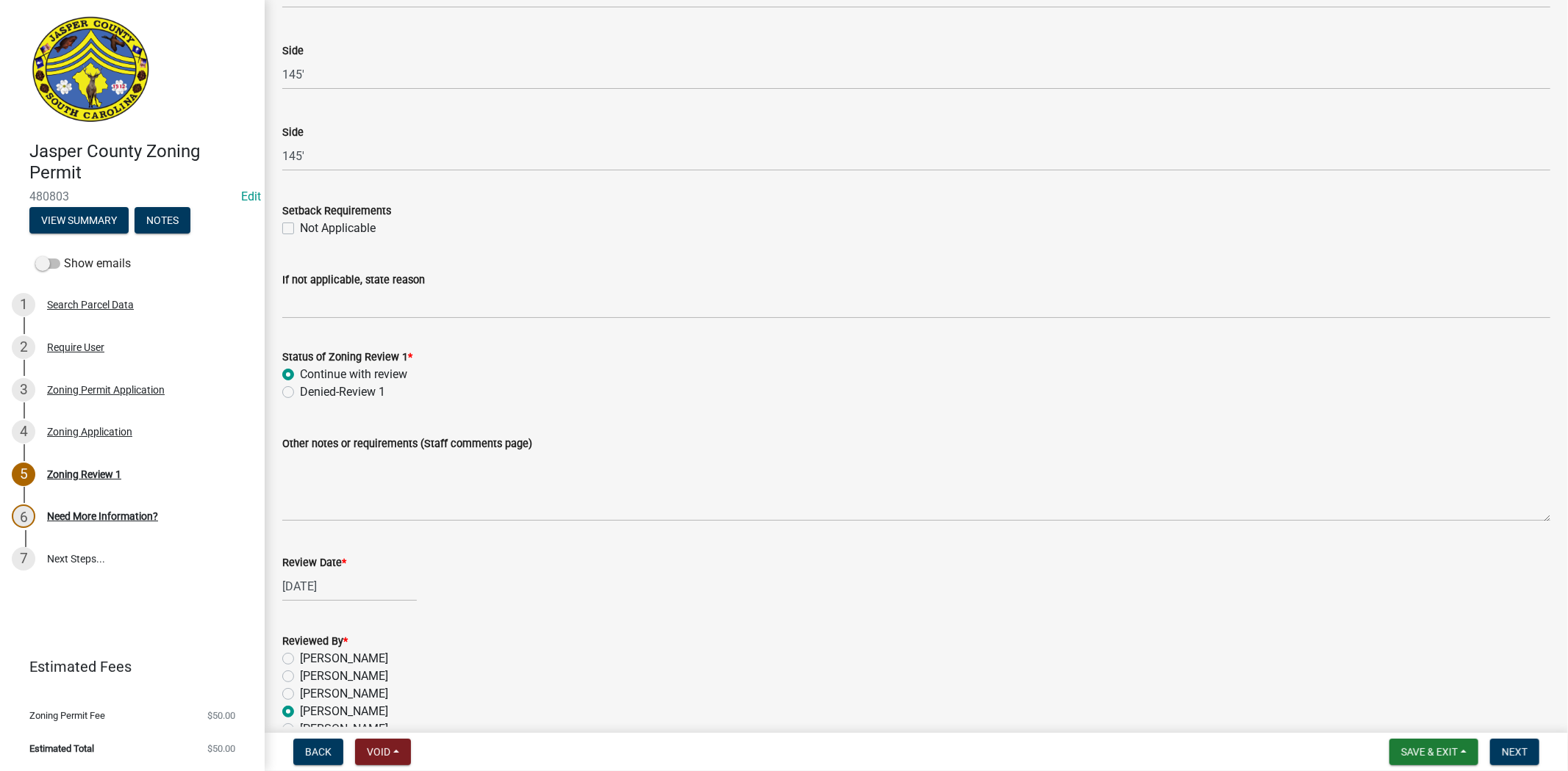
scroll to position [2354, 0]
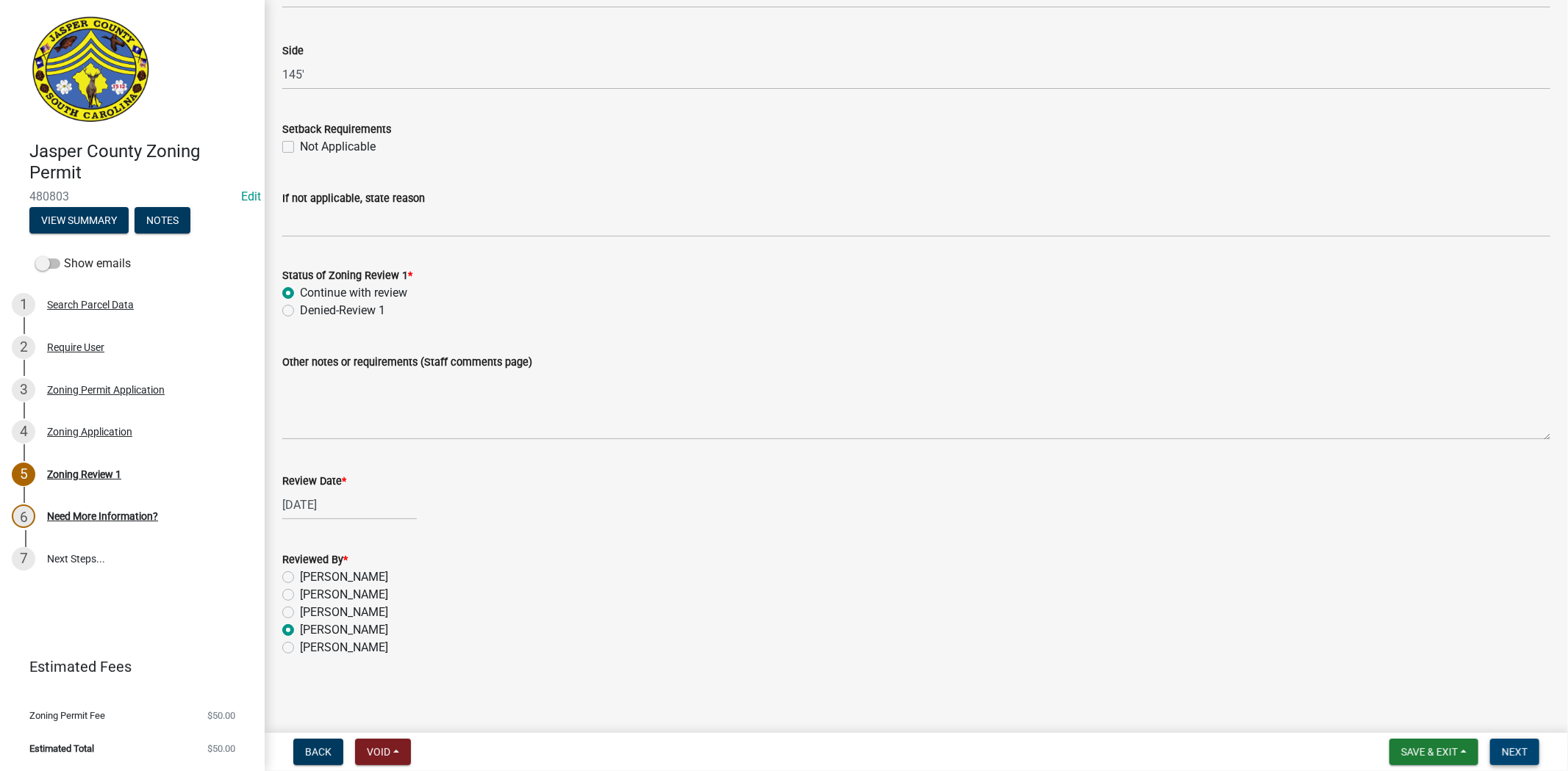
type input "N/A Rear porch"
click at [1517, 751] on span "Next" at bounding box center [1514, 753] width 25 height 12
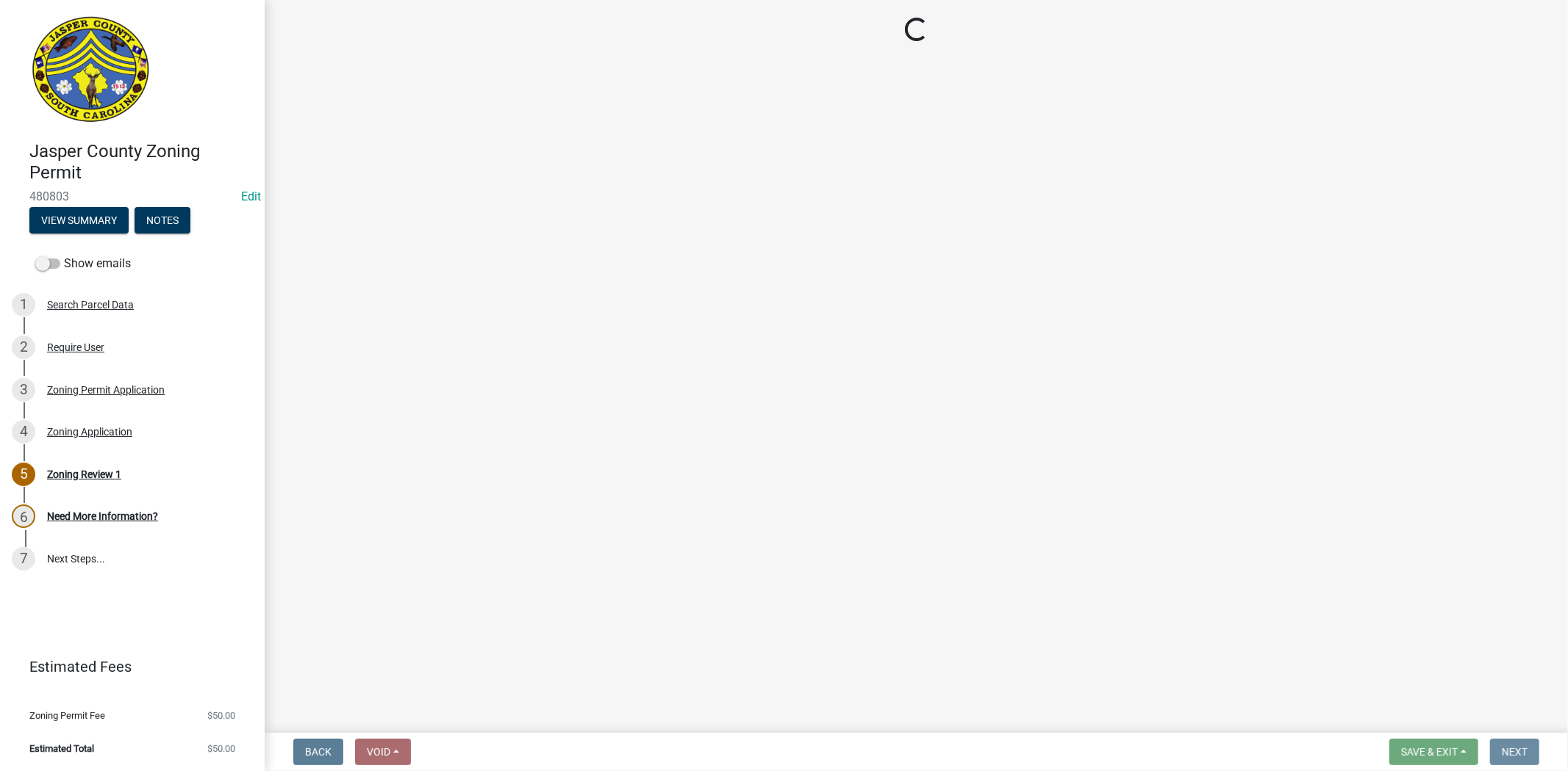
scroll to position [0, 0]
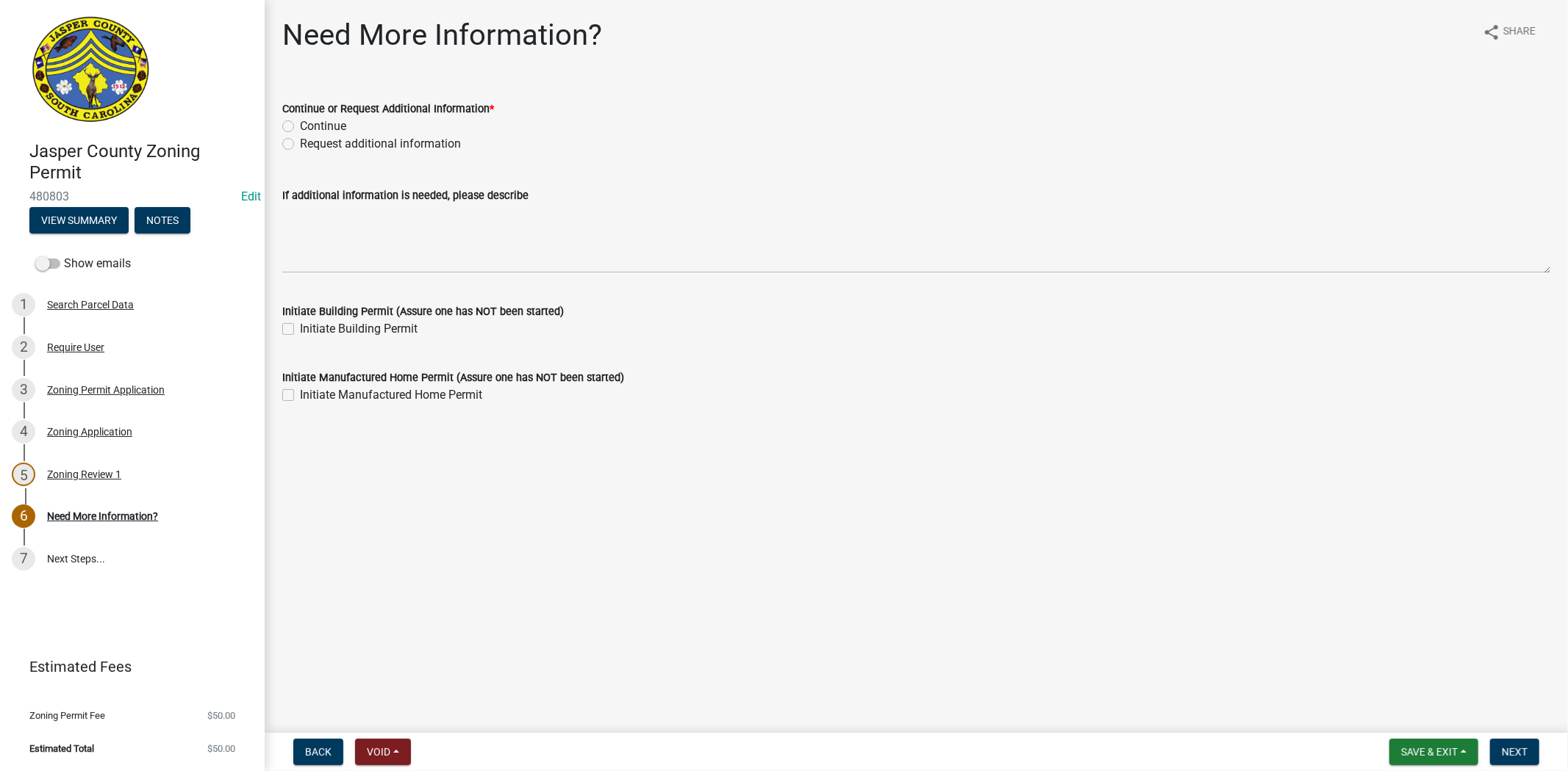
click at [291, 133] on div "Continue" at bounding box center [915, 126] width 1268 height 17
click at [300, 127] on label "Continue" at bounding box center [324, 126] width 47 height 17
click at [300, 127] on input "Continue" at bounding box center [305, 122] width 10 height 10
radio input "true"
click at [1511, 744] on button "Next" at bounding box center [1514, 752] width 50 height 26
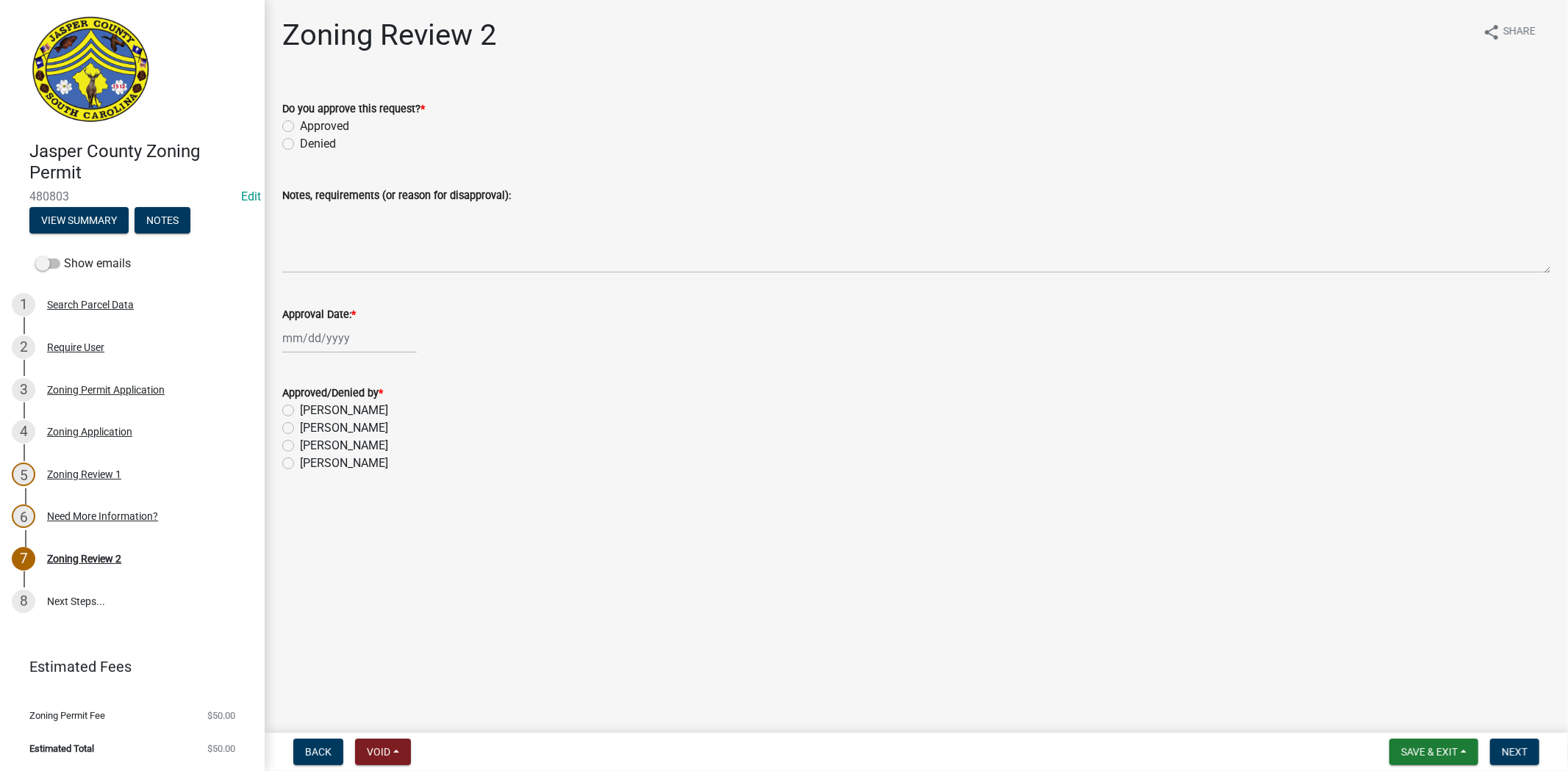
click at [300, 126] on label "Approved" at bounding box center [324, 126] width 50 height 17
click at [300, 126] on input "Approved" at bounding box center [305, 122] width 10 height 10
radio input "true"
click at [312, 346] on div at bounding box center [349, 338] width 134 height 30
select select "9"
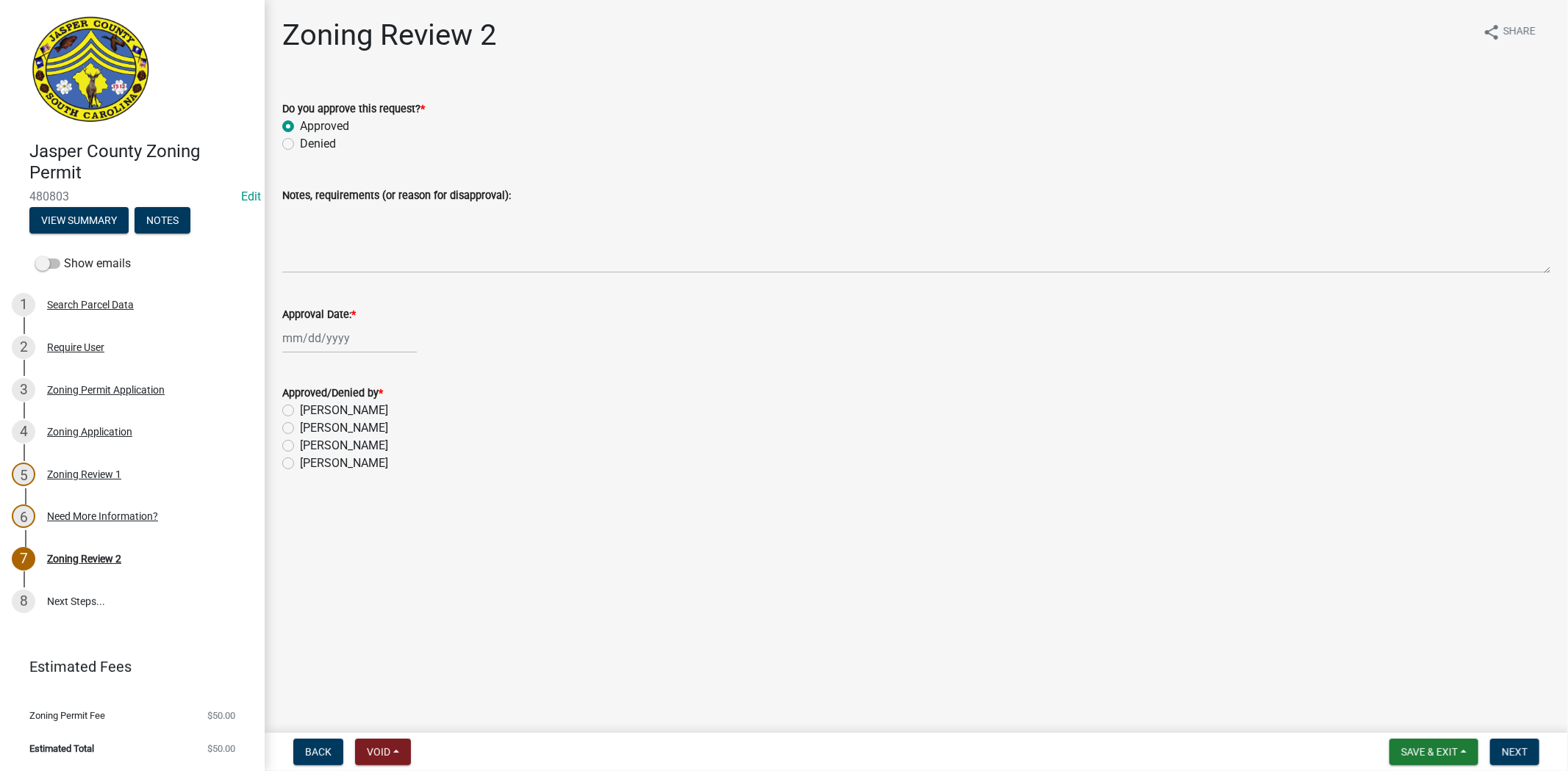
select select "2025"
click at [297, 487] on div "22" at bounding box center [297, 486] width 23 height 23
type input "[DATE]"
click at [289, 439] on div "[PERSON_NAME]" at bounding box center [915, 446] width 1268 height 17
click at [300, 445] on label "[PERSON_NAME]" at bounding box center [344, 446] width 88 height 17
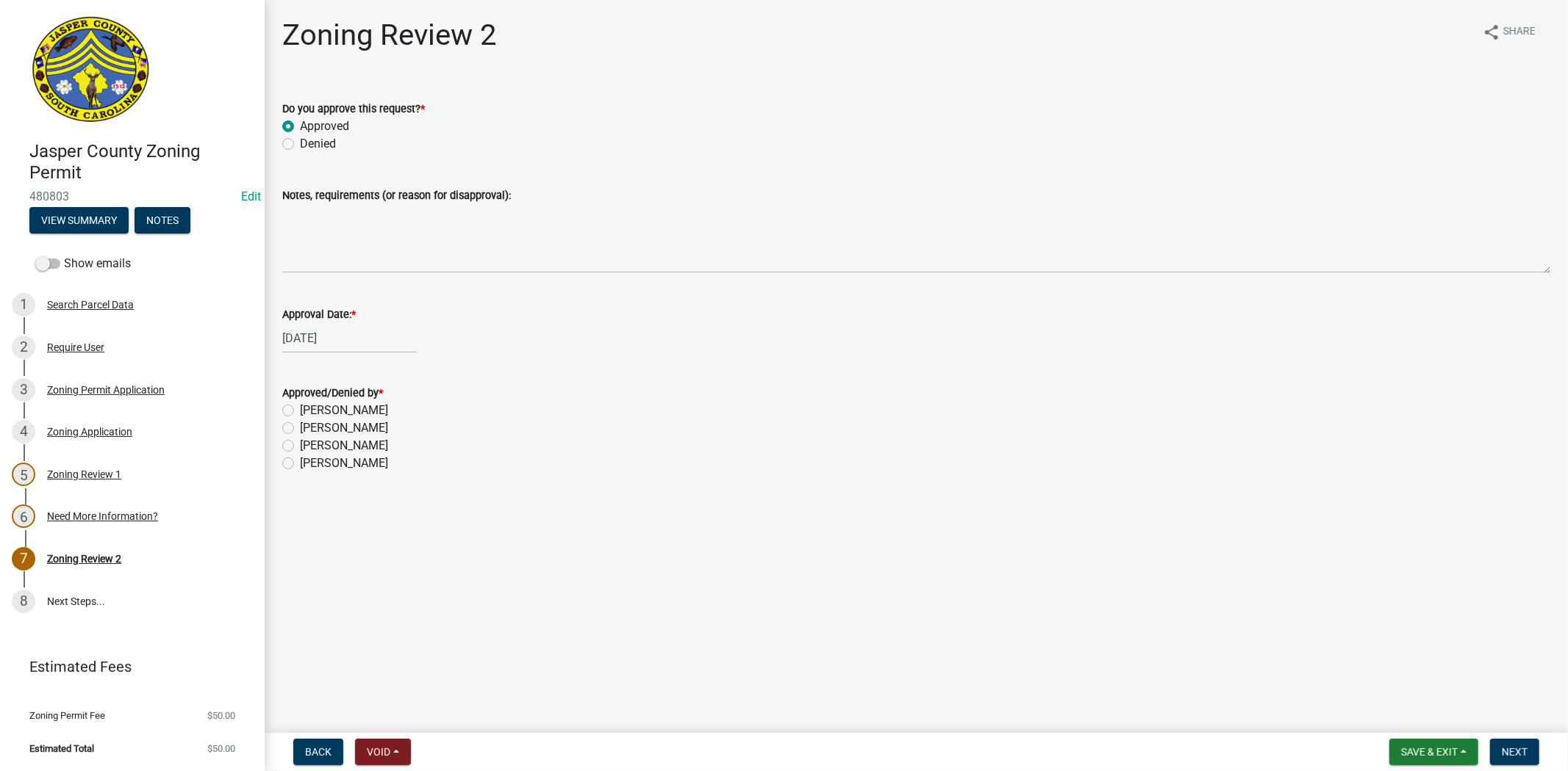
click at [300, 445] on input "[PERSON_NAME]" at bounding box center [305, 442] width 10 height 10
radio input "true"
click at [1522, 756] on span "Next" at bounding box center [1514, 753] width 25 height 12
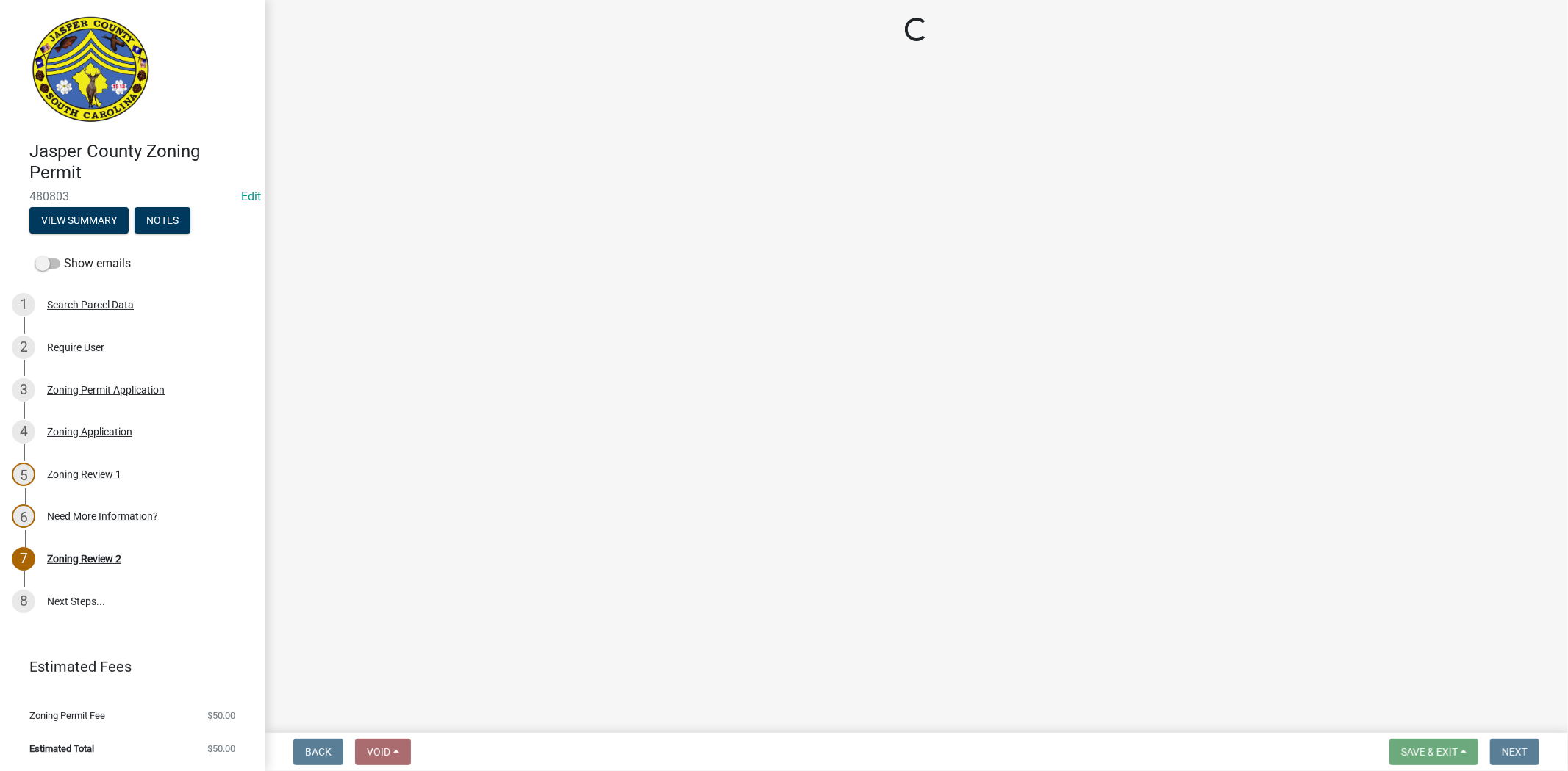
select select "3: 3"
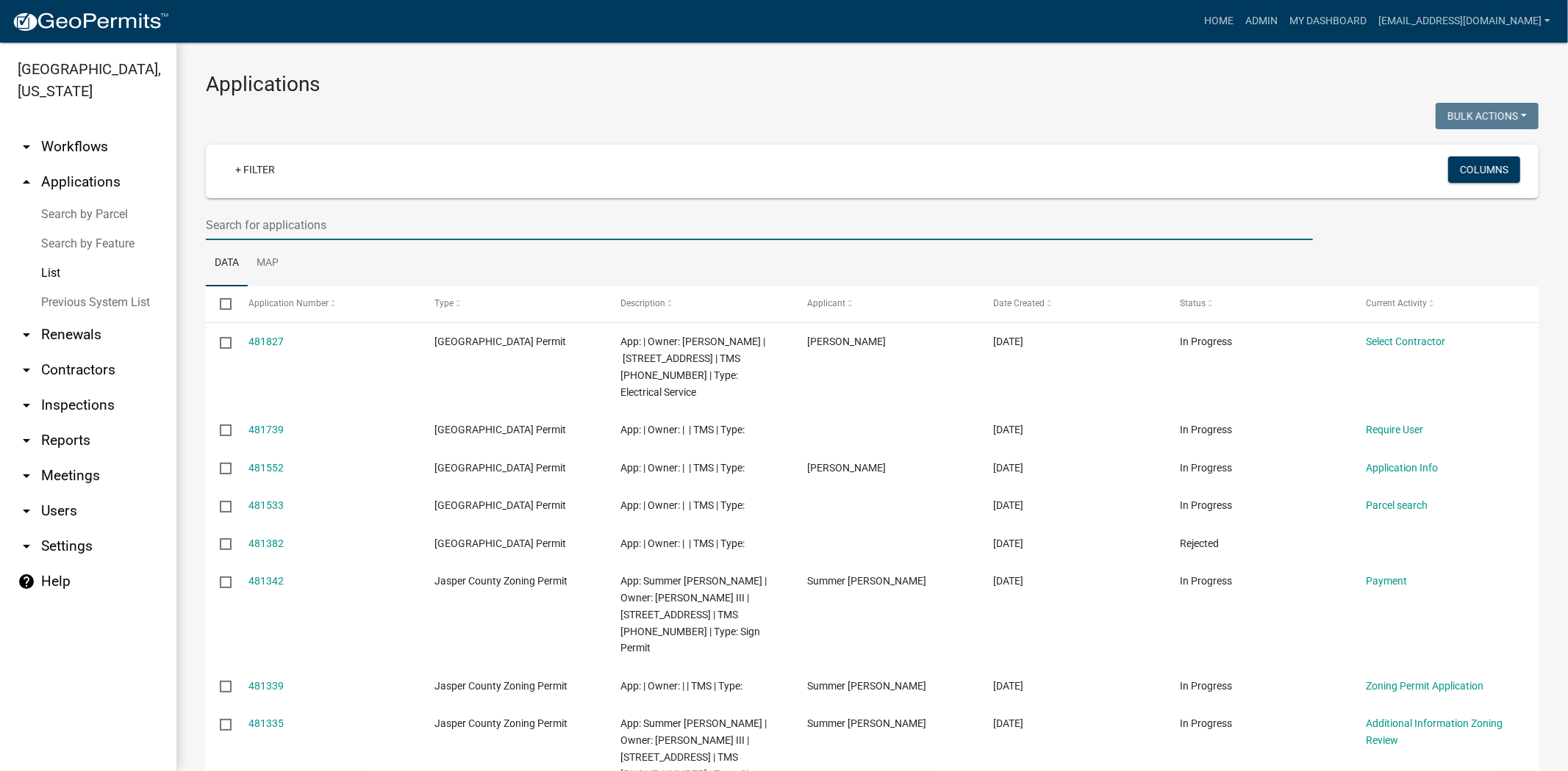
paste input "085-00-06-052A"
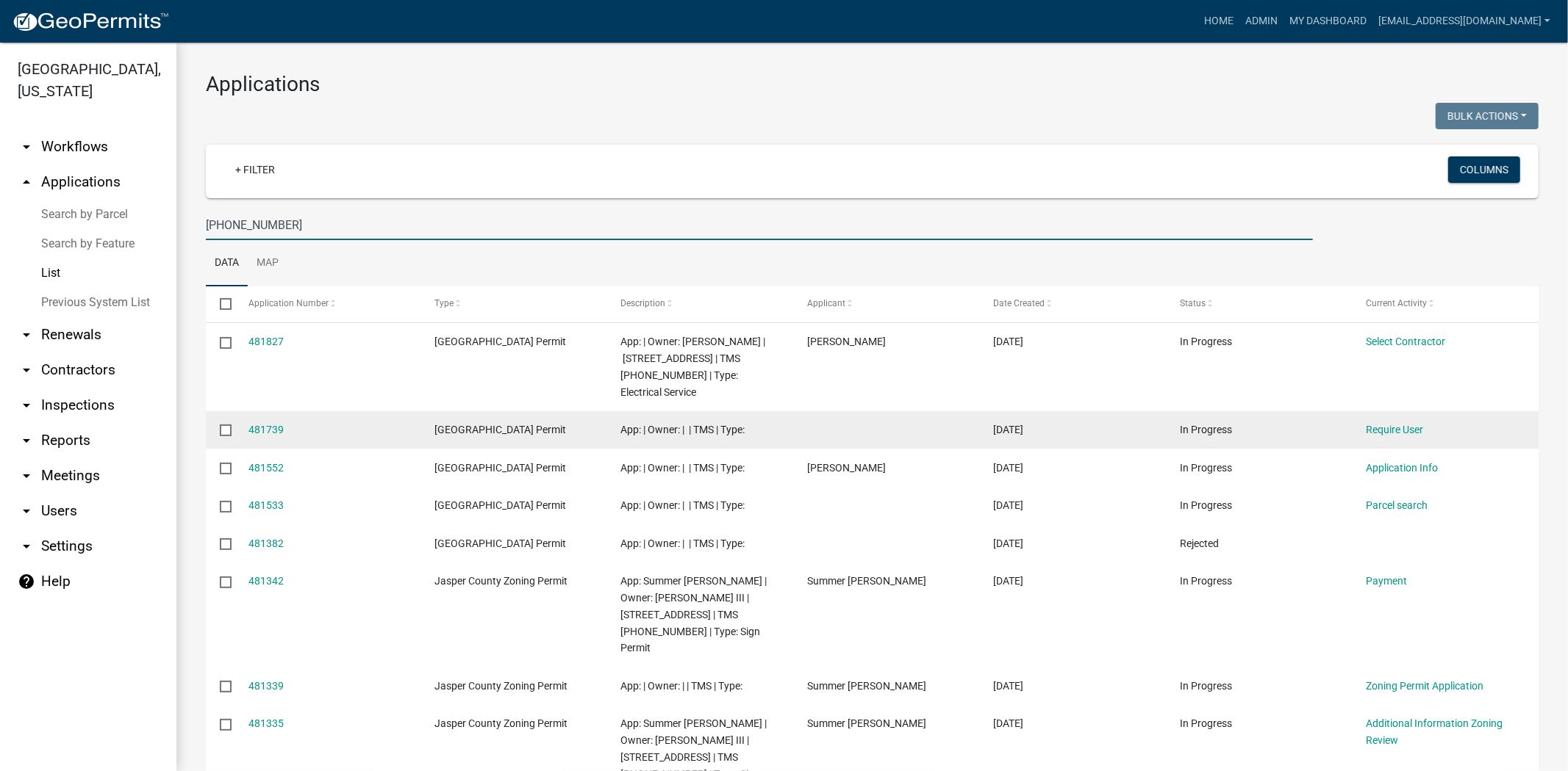
type input "085-00-06-052"
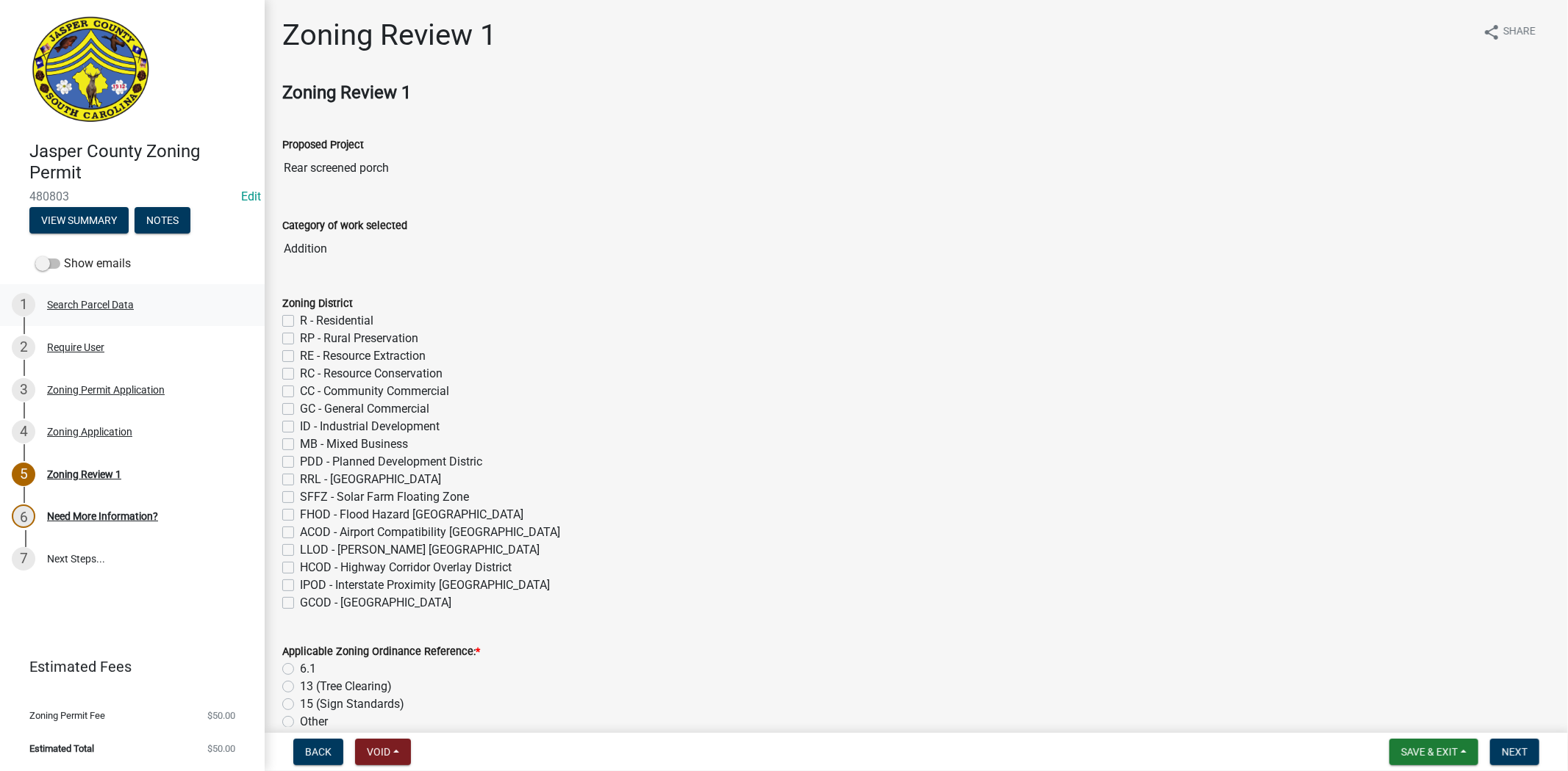
click at [93, 300] on div "Search Parcel Data" at bounding box center [89, 305] width 86 height 11
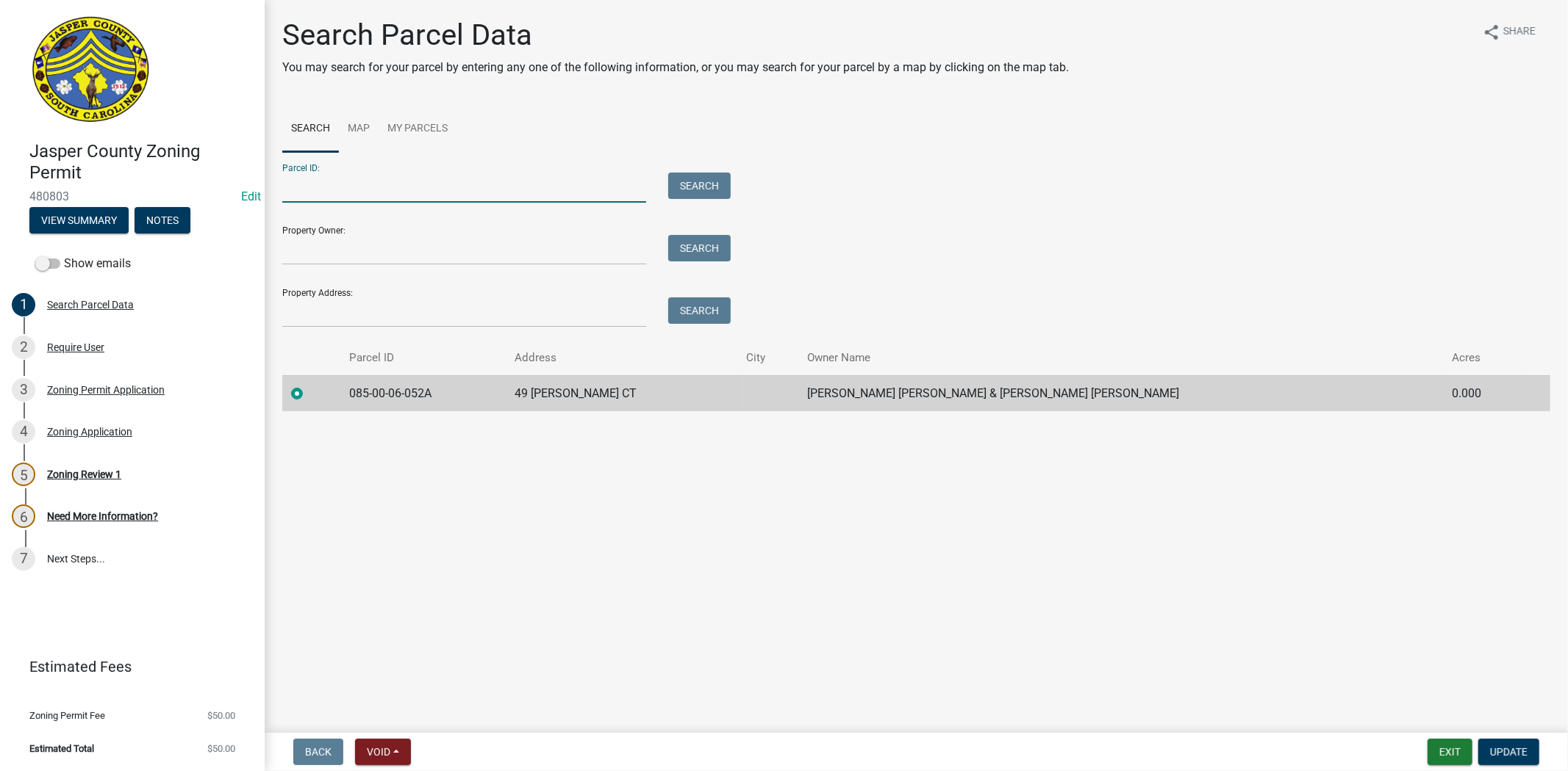
paste input "085-00-06-052A"
type input "[PHONE_NUMBER]"
click at [666, 182] on div "Search" at bounding box center [695, 187] width 77 height 30
click at [696, 183] on button "Search" at bounding box center [699, 185] width 62 height 26
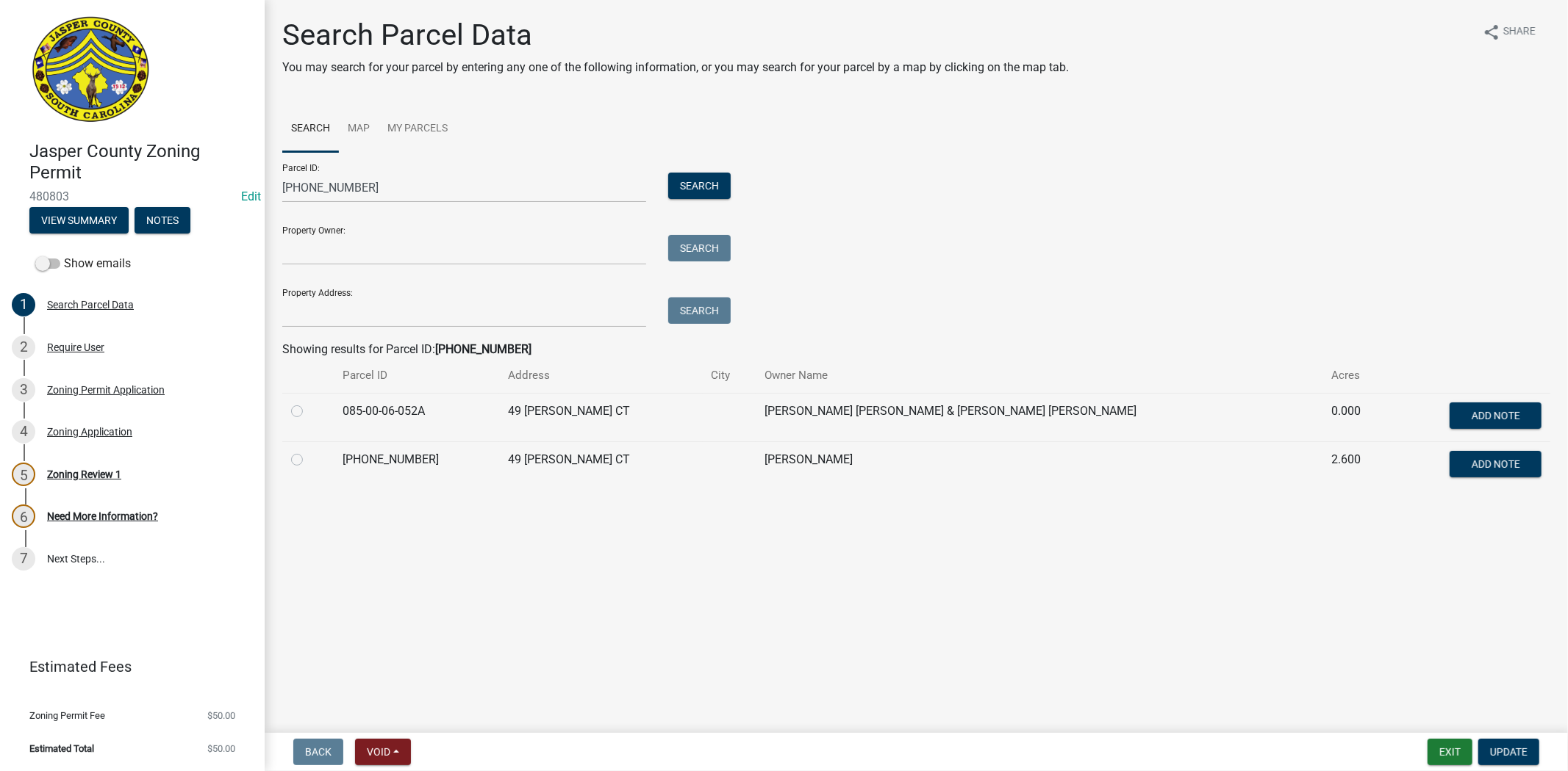
click at [309, 451] on label at bounding box center [309, 451] width 0 height 0
click at [309, 458] on input "radio" at bounding box center [314, 455] width 10 height 10
radio input "true"
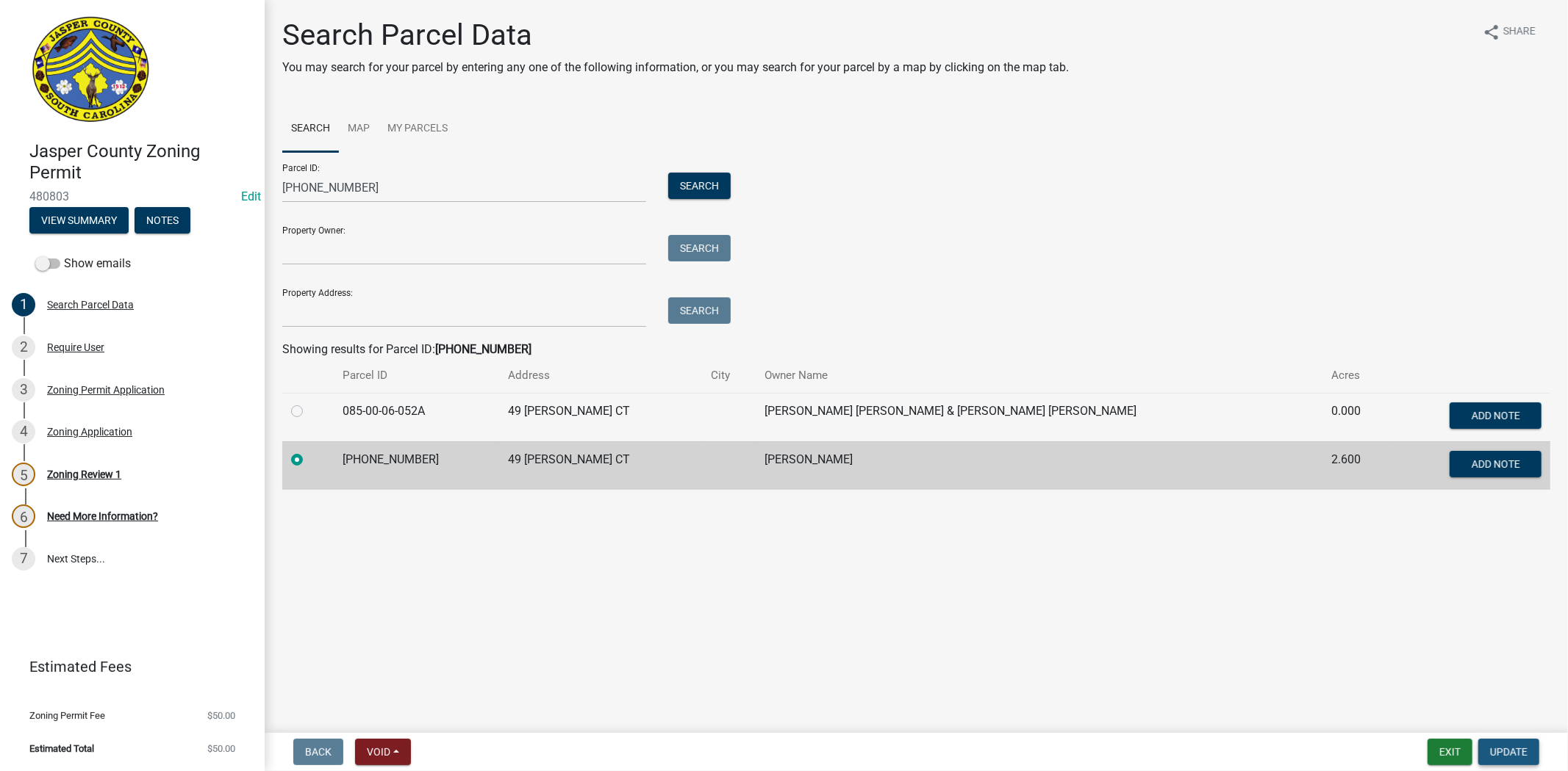
click at [1521, 742] on button "Update" at bounding box center [1508, 752] width 61 height 26
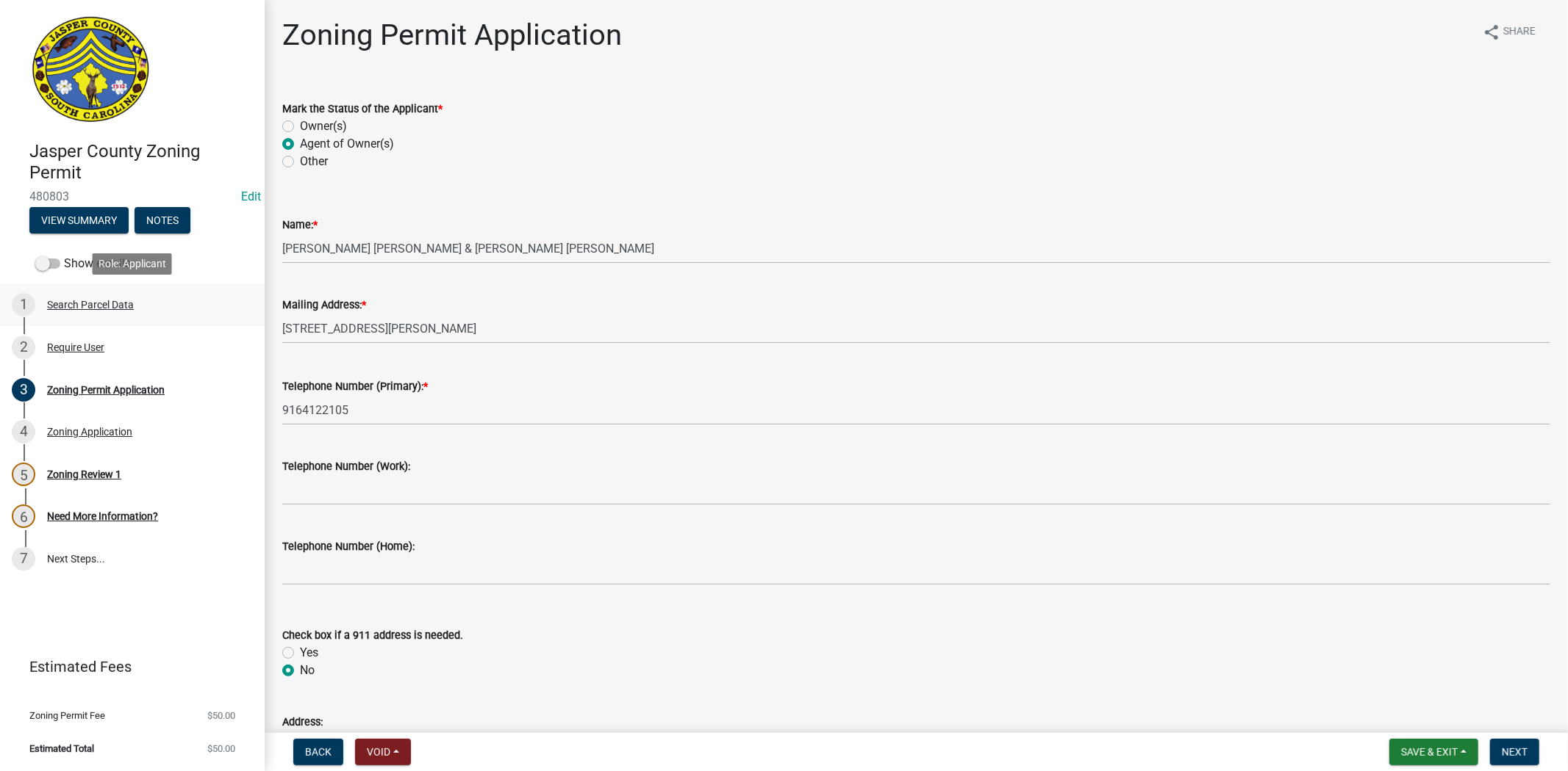
click at [107, 295] on div "1 Search Parcel Data" at bounding box center [126, 305] width 229 height 23
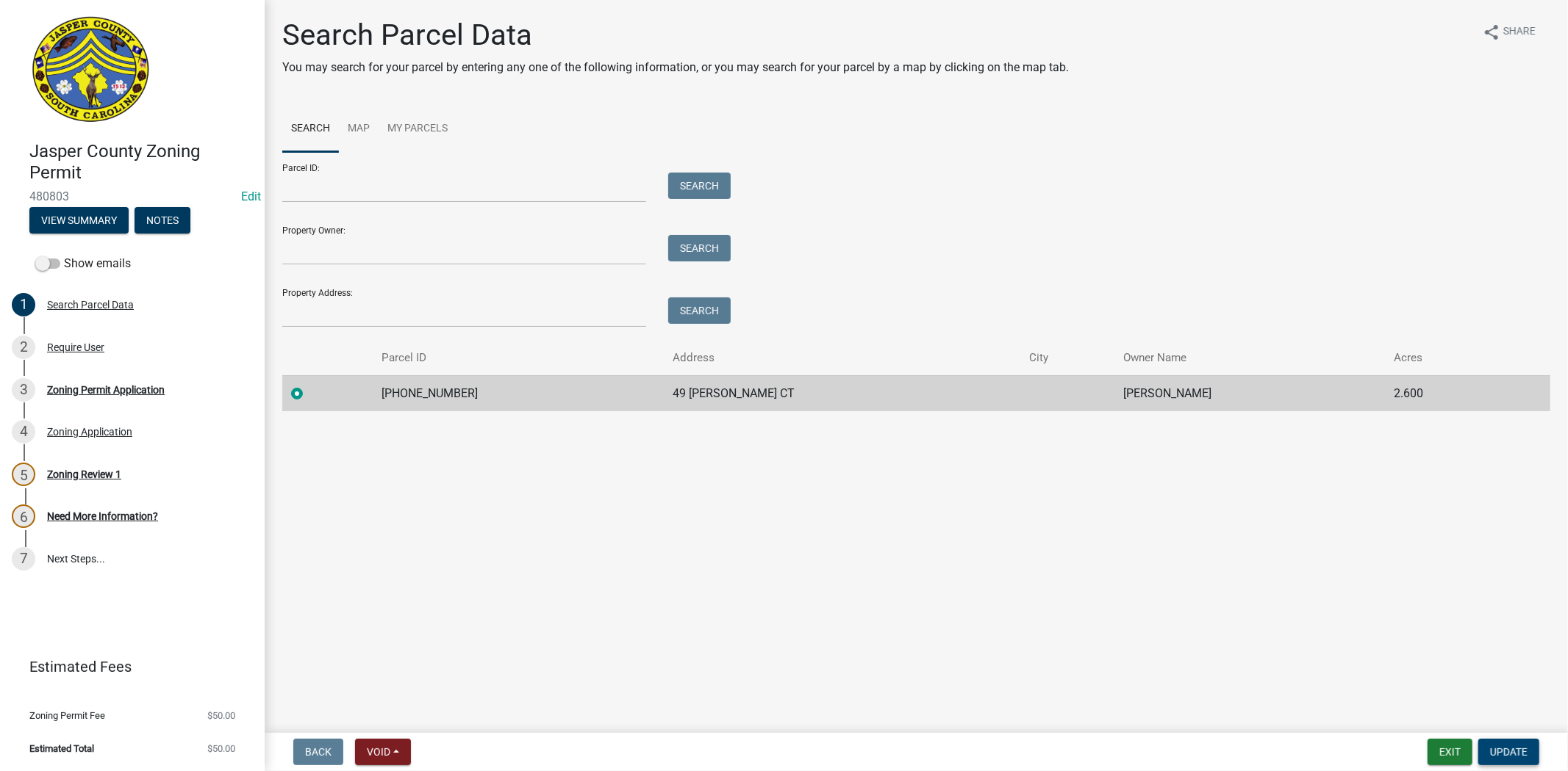
click at [1522, 747] on span "Update" at bounding box center [1508, 753] width 38 height 12
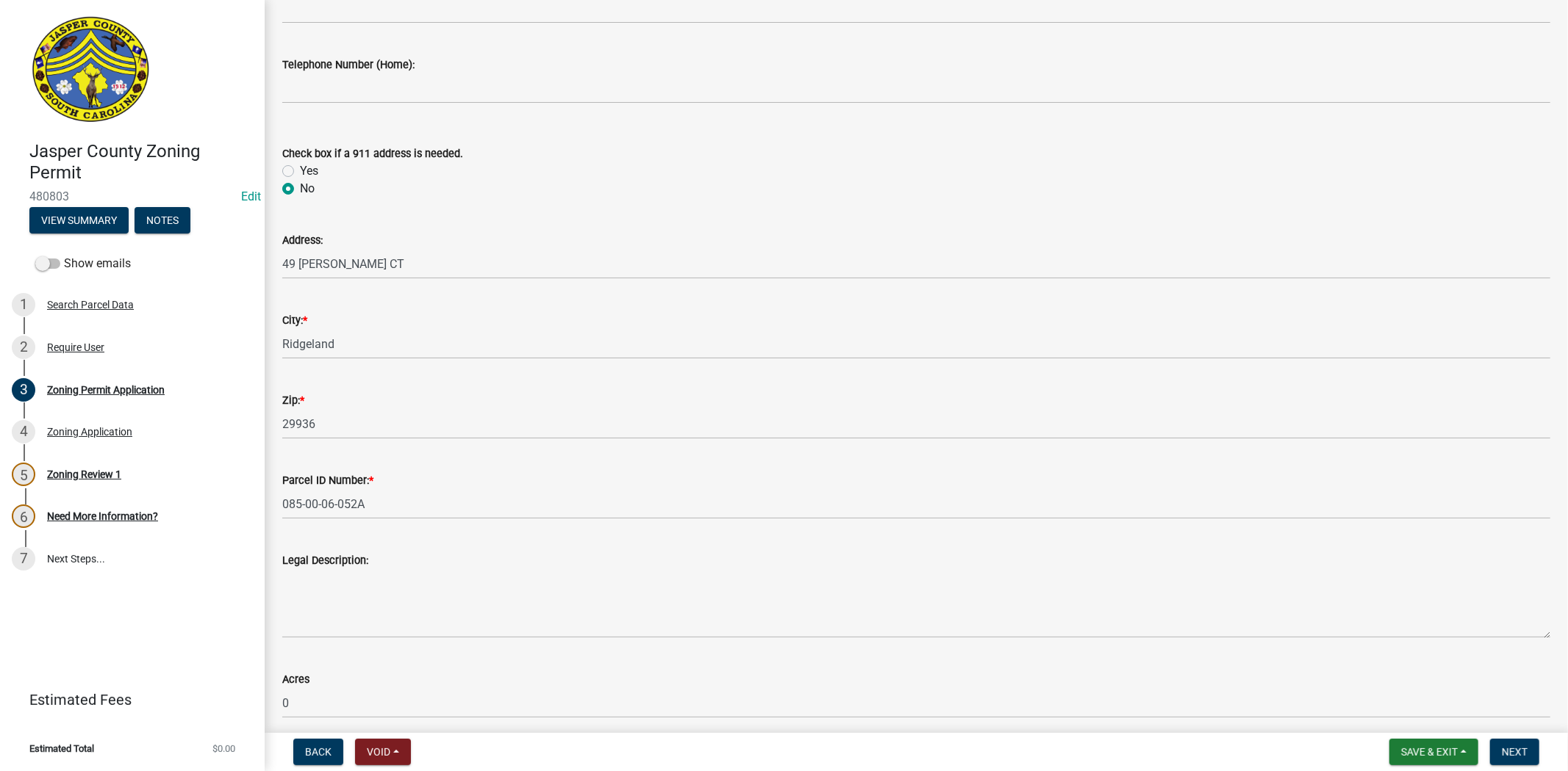
scroll to position [489, 0]
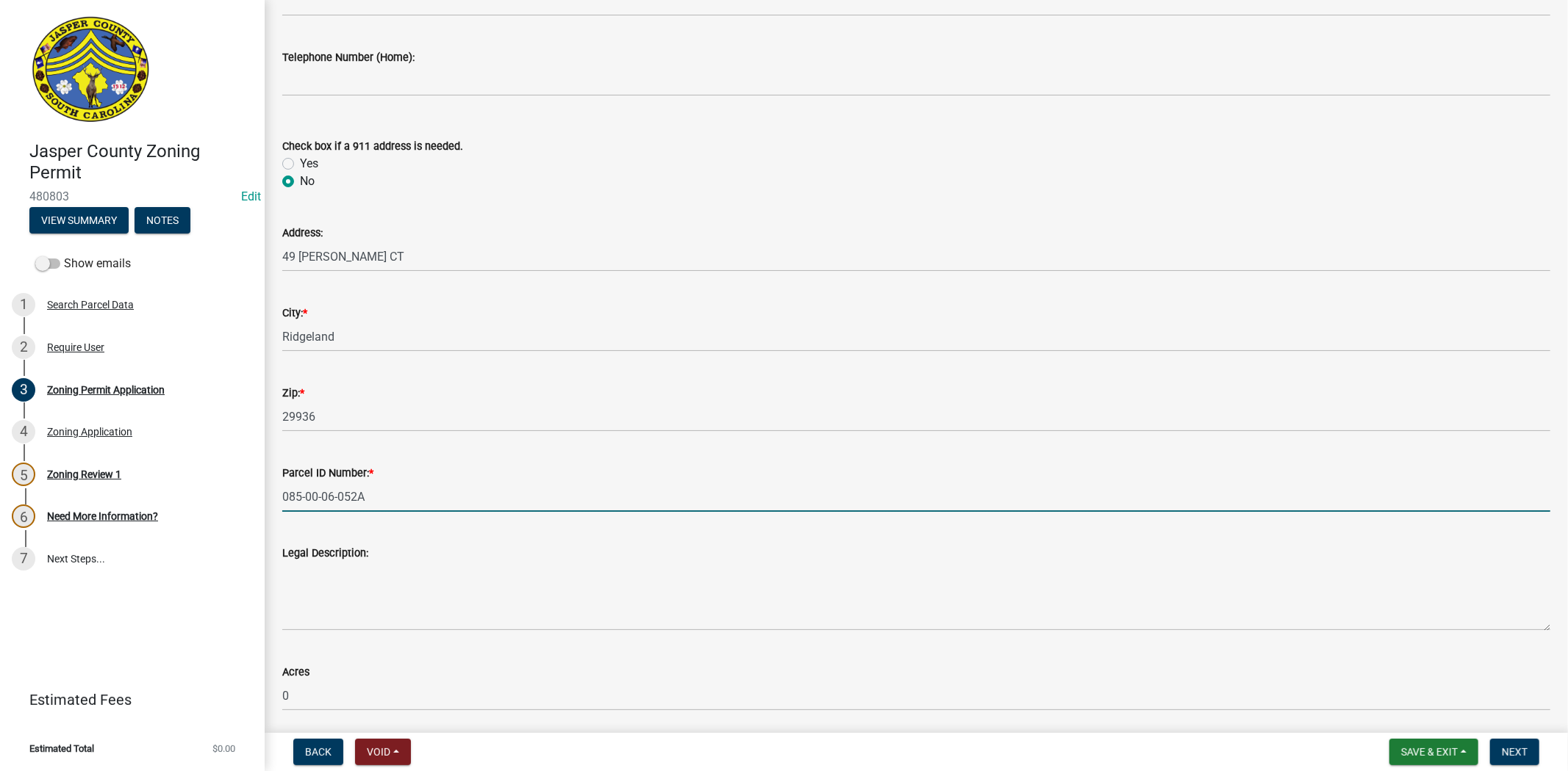
click at [379, 505] on input "085-00-06-052A" at bounding box center [915, 496] width 1268 height 30
type input "[PHONE_NUMBER]"
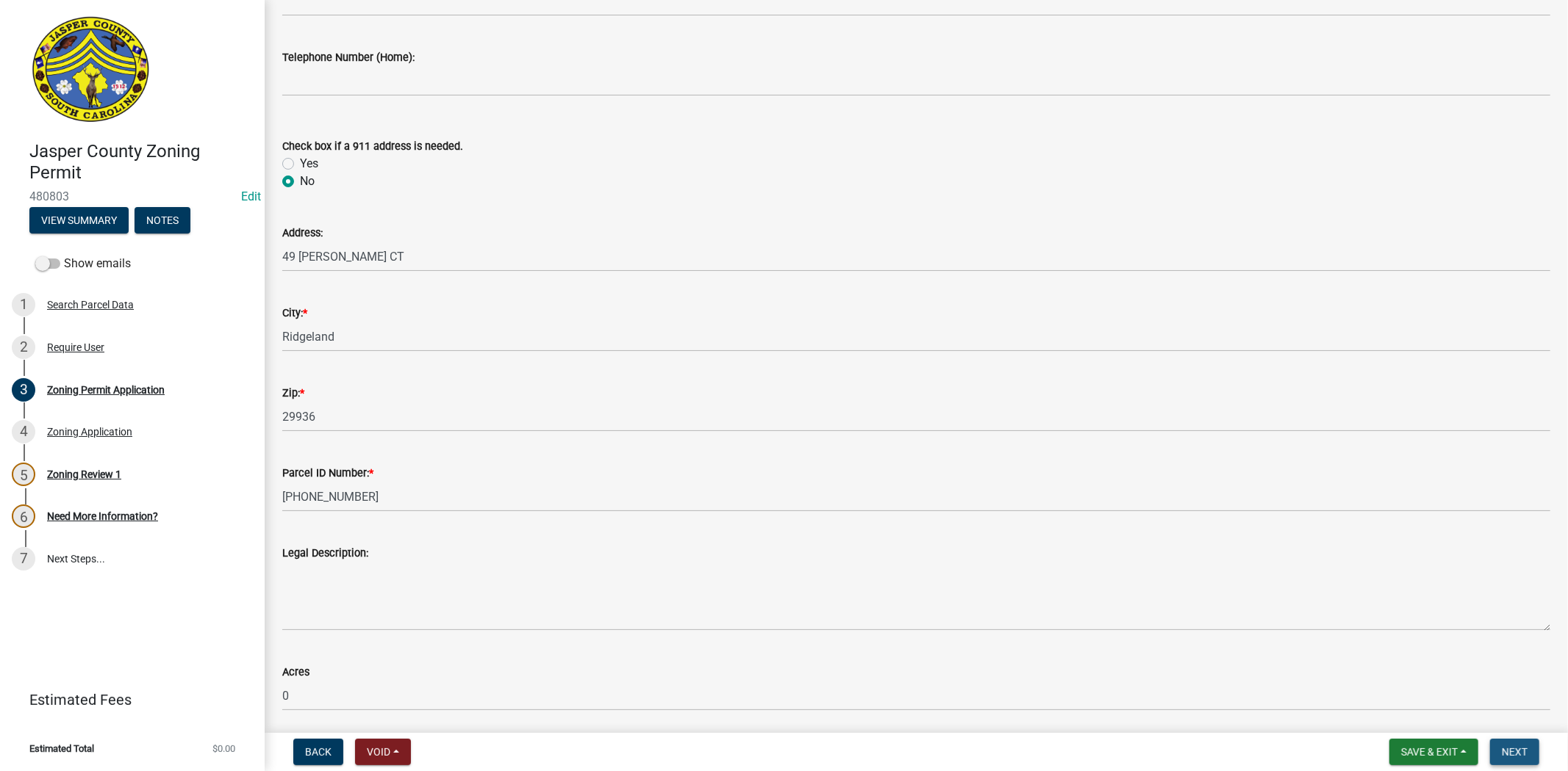
click at [1504, 747] on span "Next" at bounding box center [1514, 753] width 25 height 12
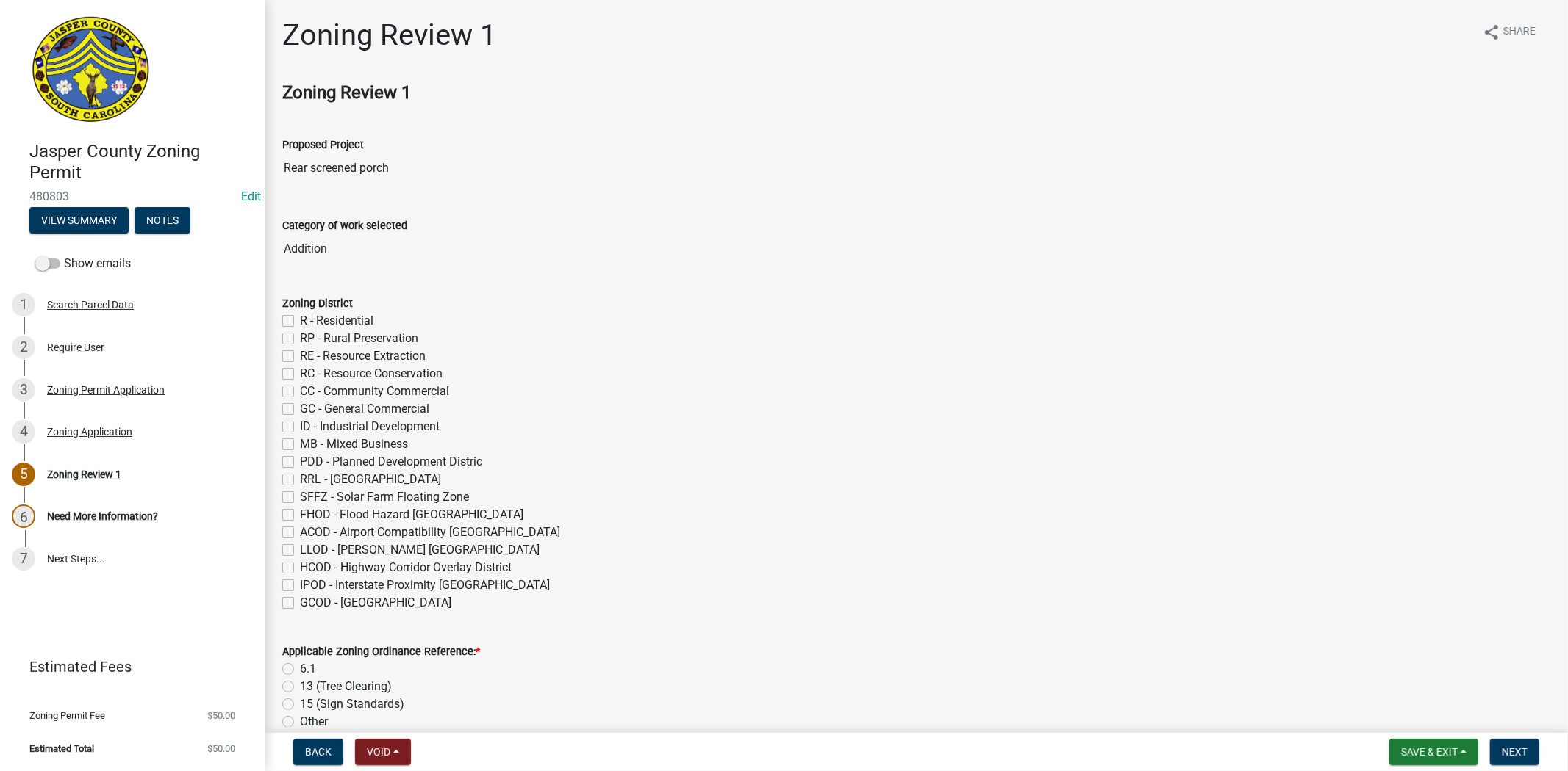
scroll to position [82, 0]
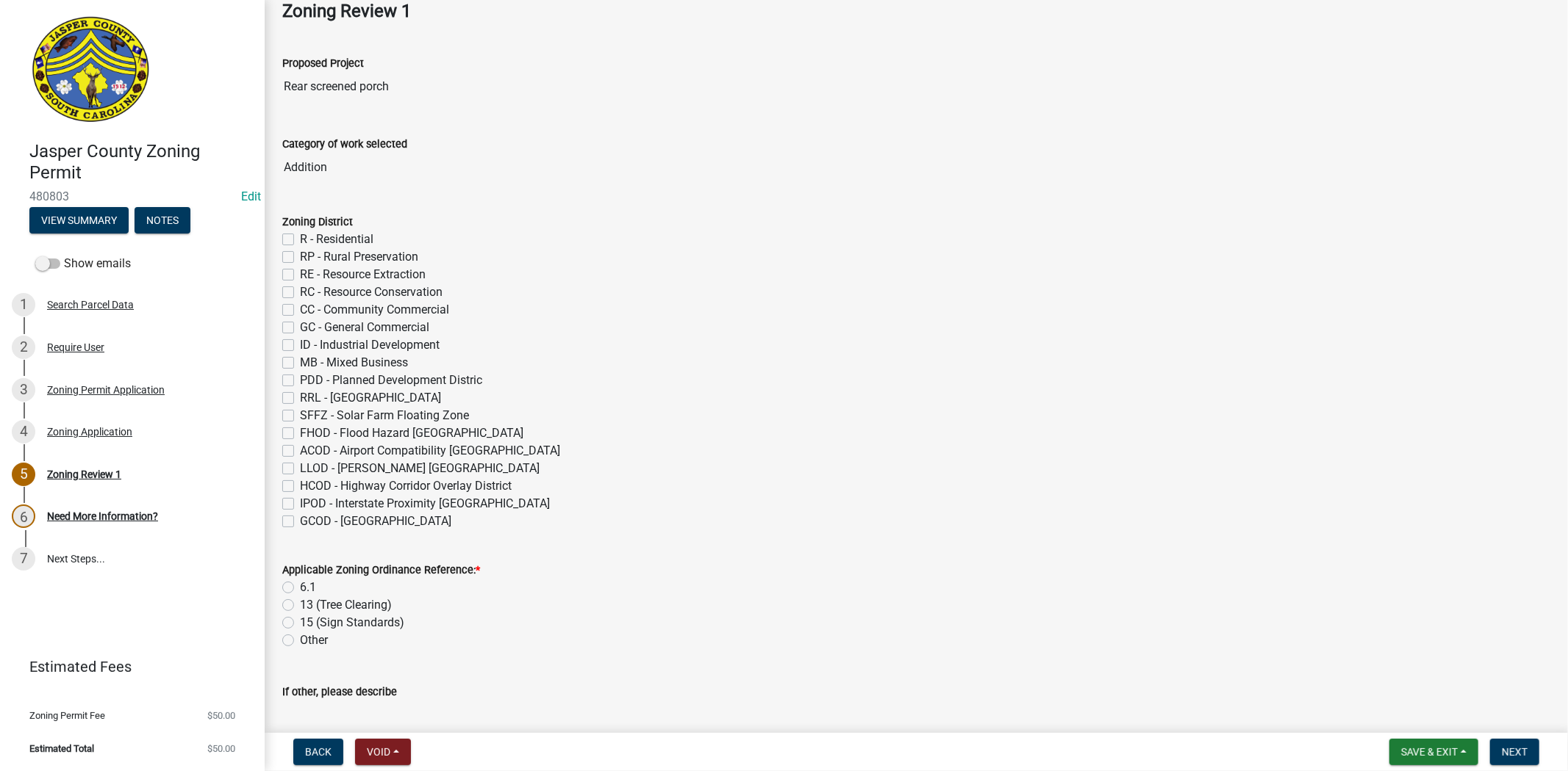
click at [300, 240] on label "R - Residential" at bounding box center [337, 240] width 74 height 17
click at [300, 240] on input "R - Residential" at bounding box center [305, 236] width 10 height 10
checkbox input "true"
checkbox input "false"
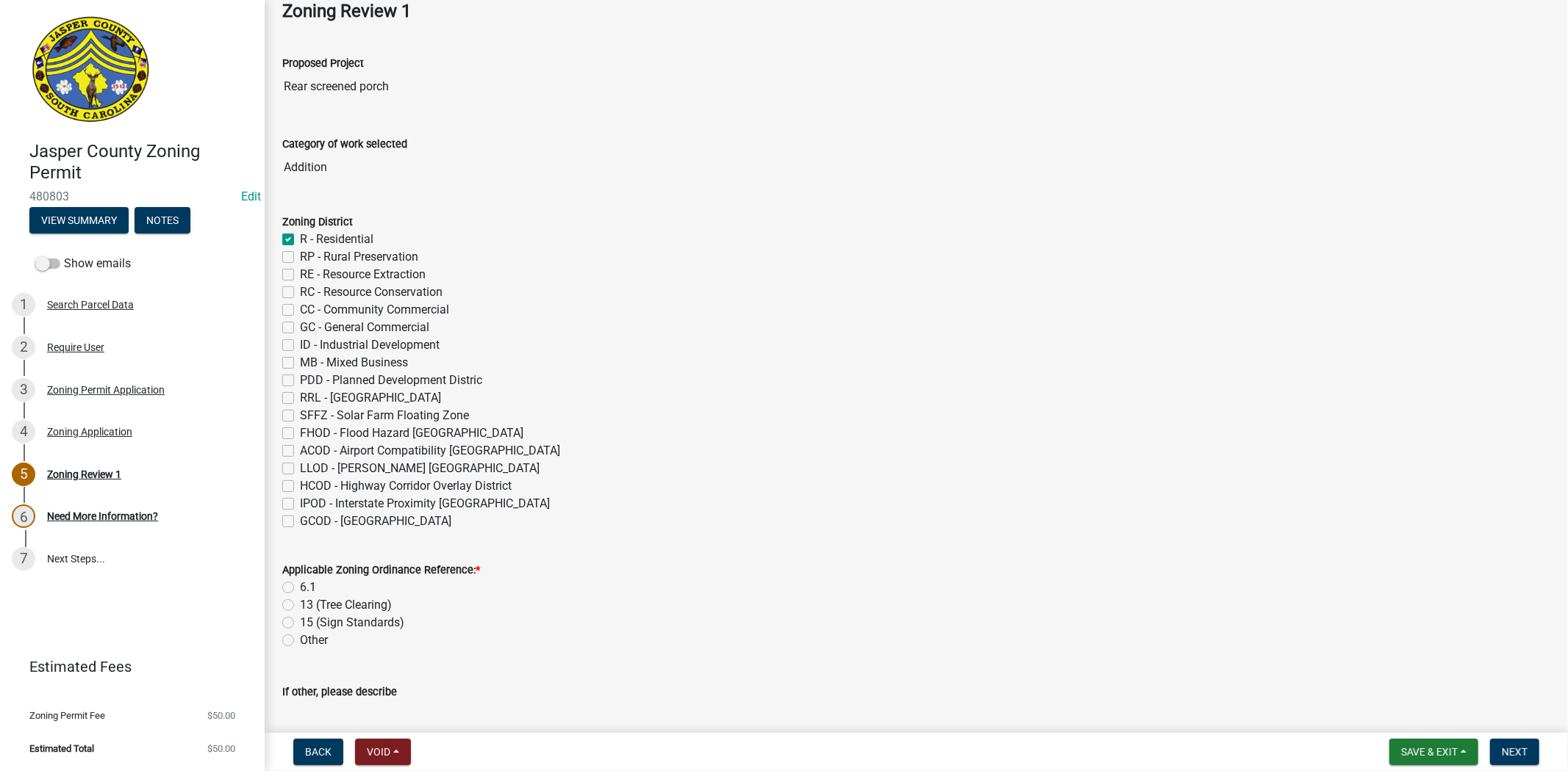
checkbox input "false"
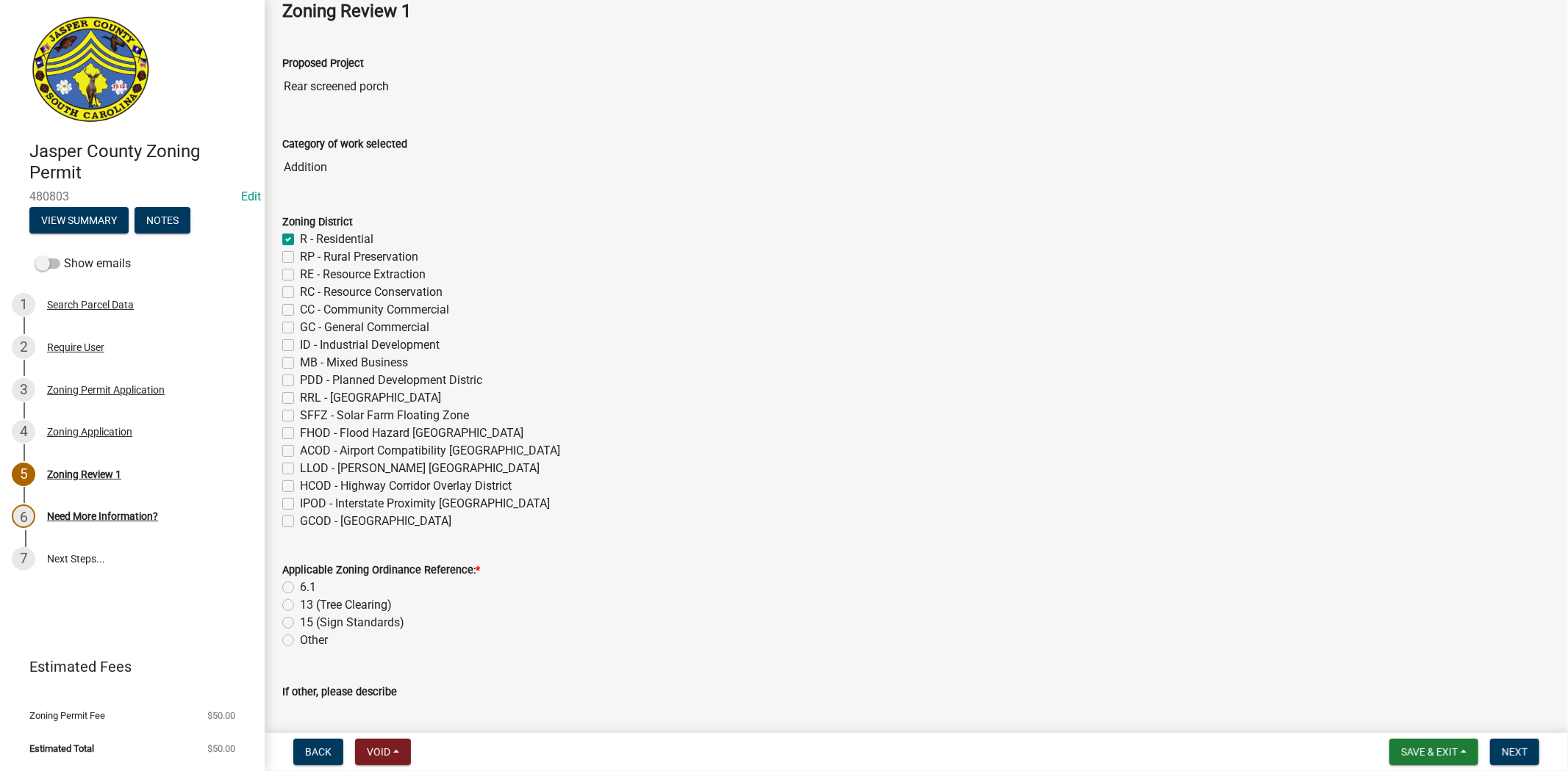
checkbox input "false"
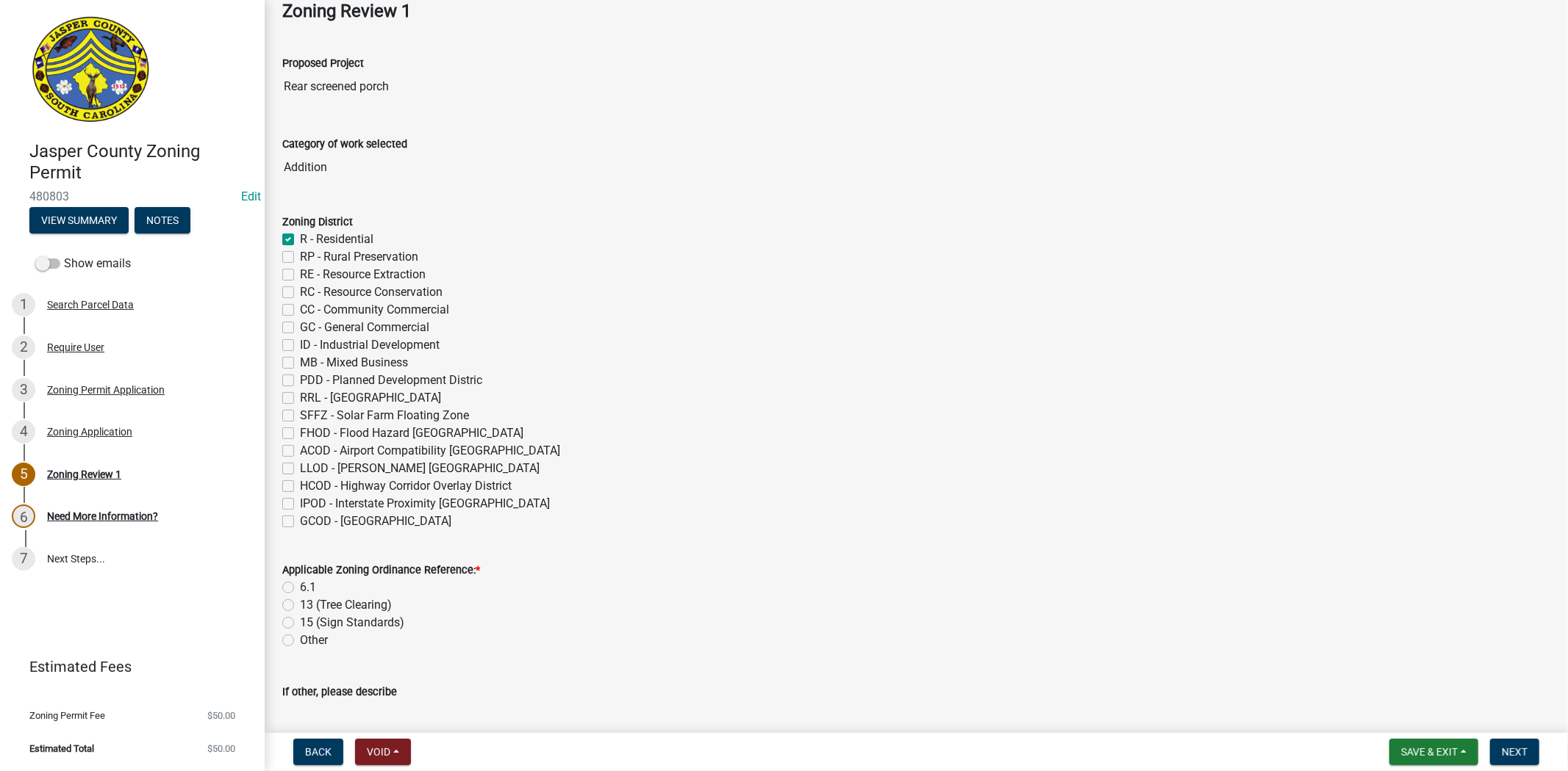
checkbox input "false"
click at [300, 588] on label "6.1" at bounding box center [308, 587] width 17 height 17
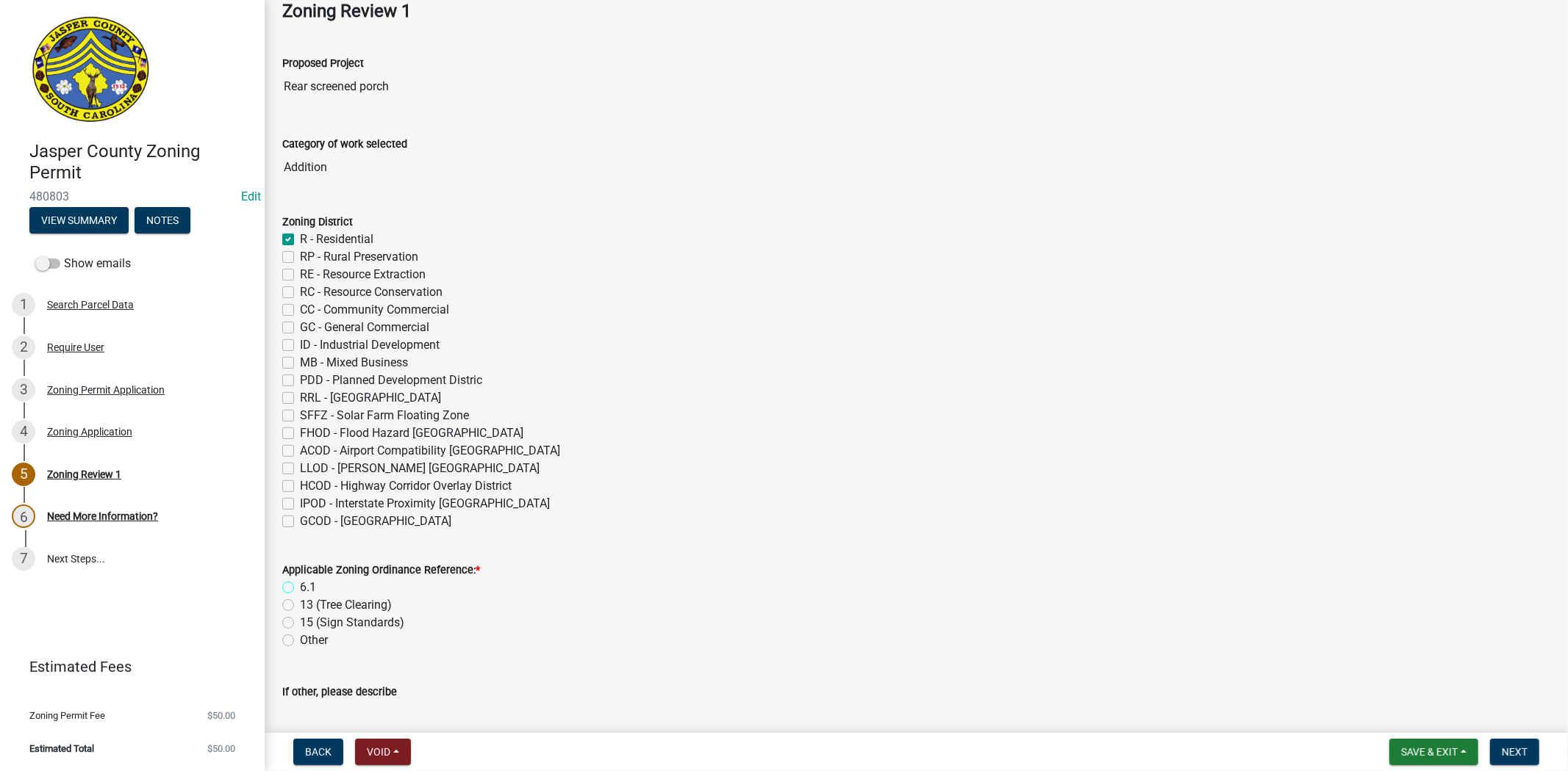
click at [300, 588] on input "6.1" at bounding box center [305, 584] width 10 height 10
radio input "true"
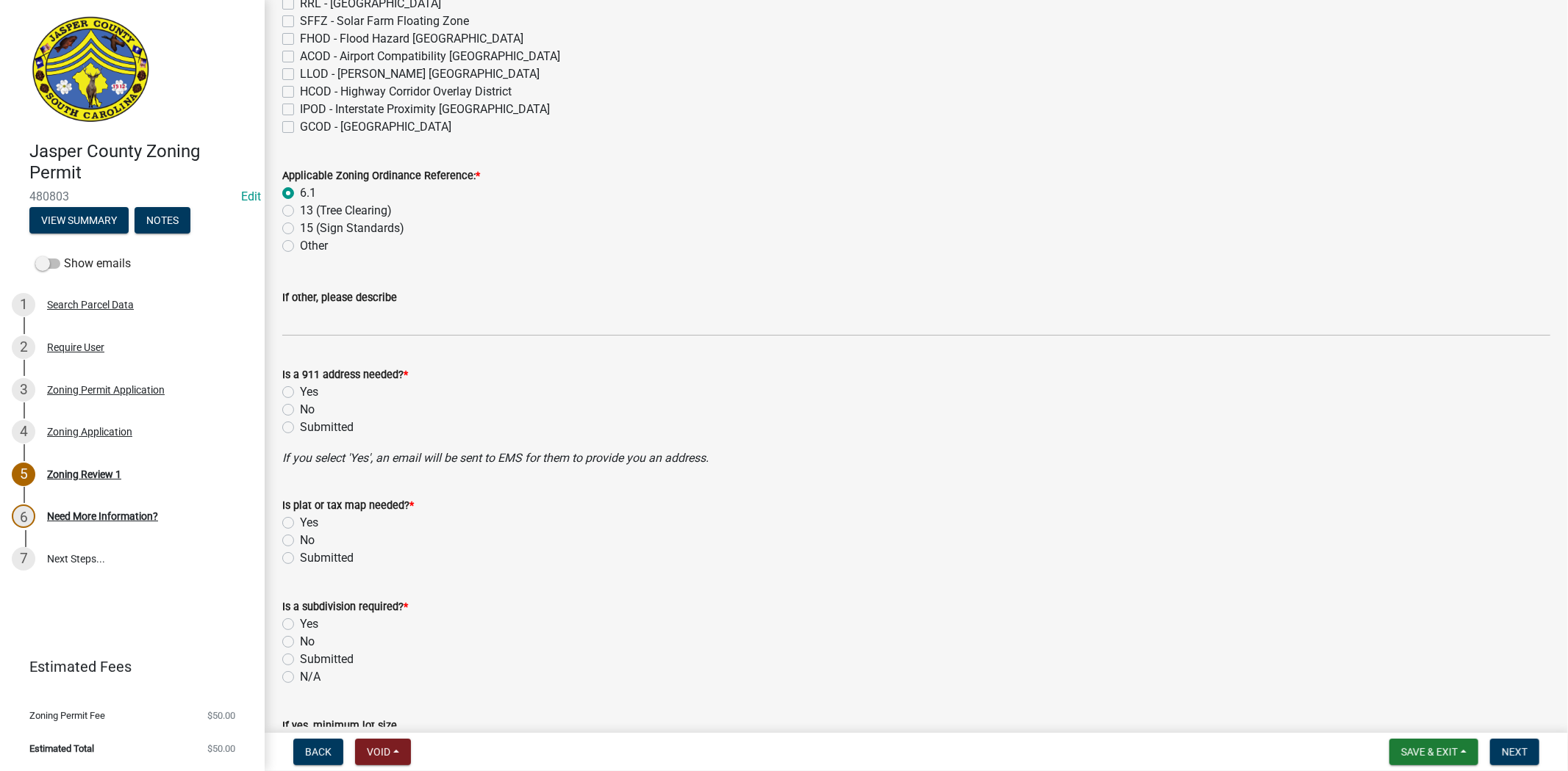
scroll to position [489, 0]
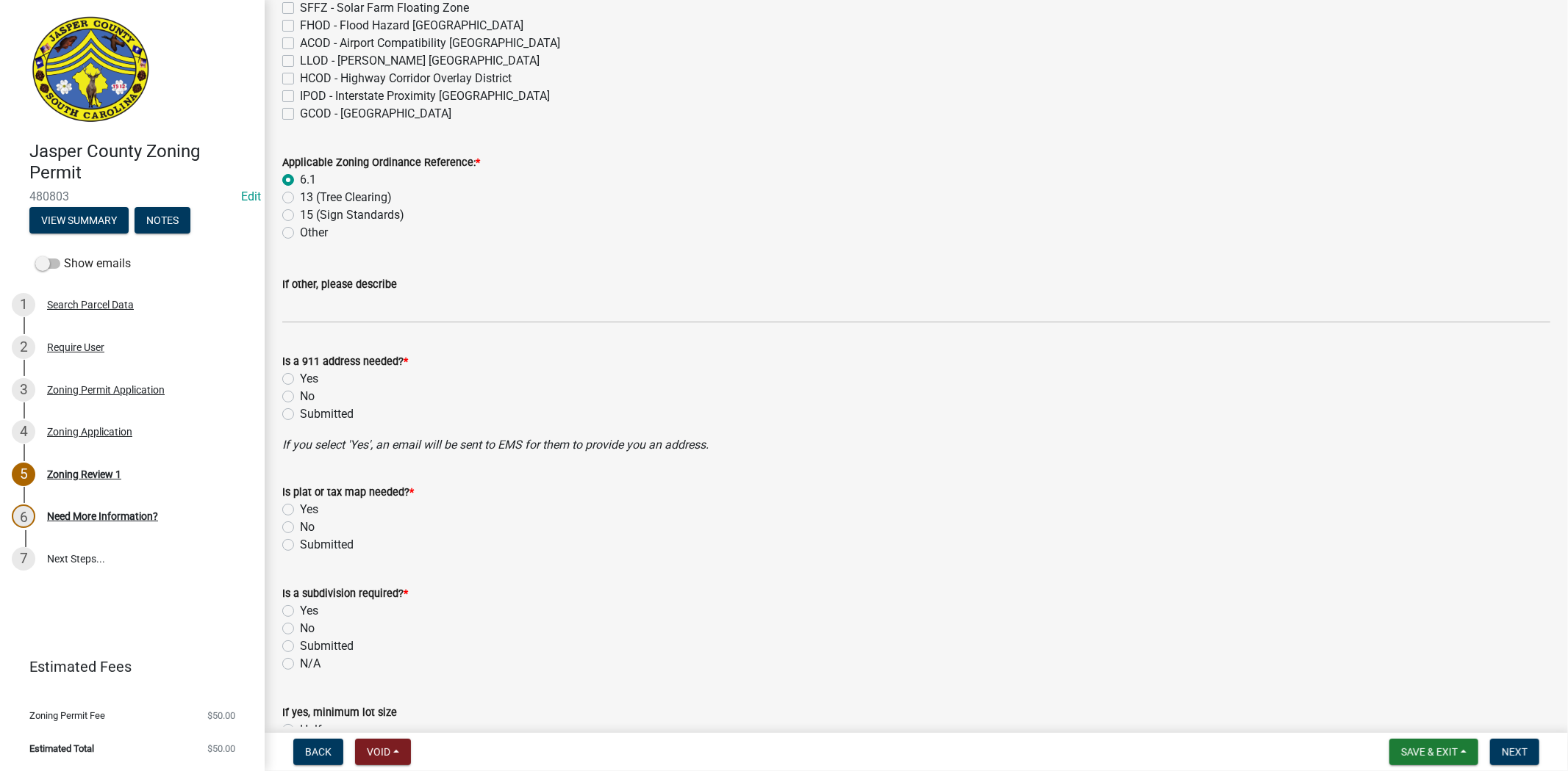
click at [300, 398] on label "No" at bounding box center [307, 396] width 15 height 17
click at [300, 397] on input "No" at bounding box center [305, 392] width 10 height 10
radio input "true"
click at [300, 523] on label "No" at bounding box center [307, 527] width 15 height 17
click at [300, 523] on input "No" at bounding box center [305, 523] width 10 height 10
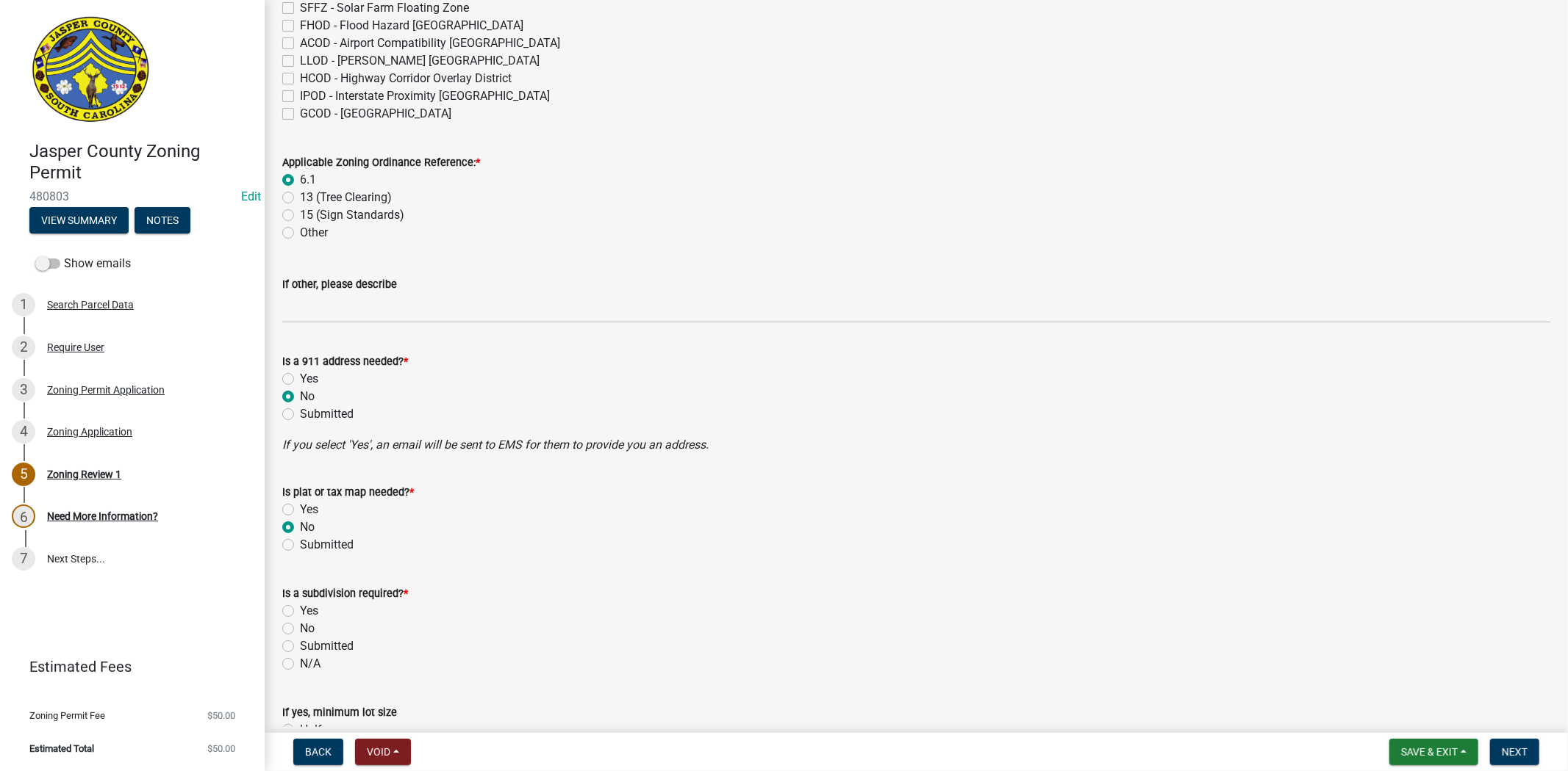
radio input "true"
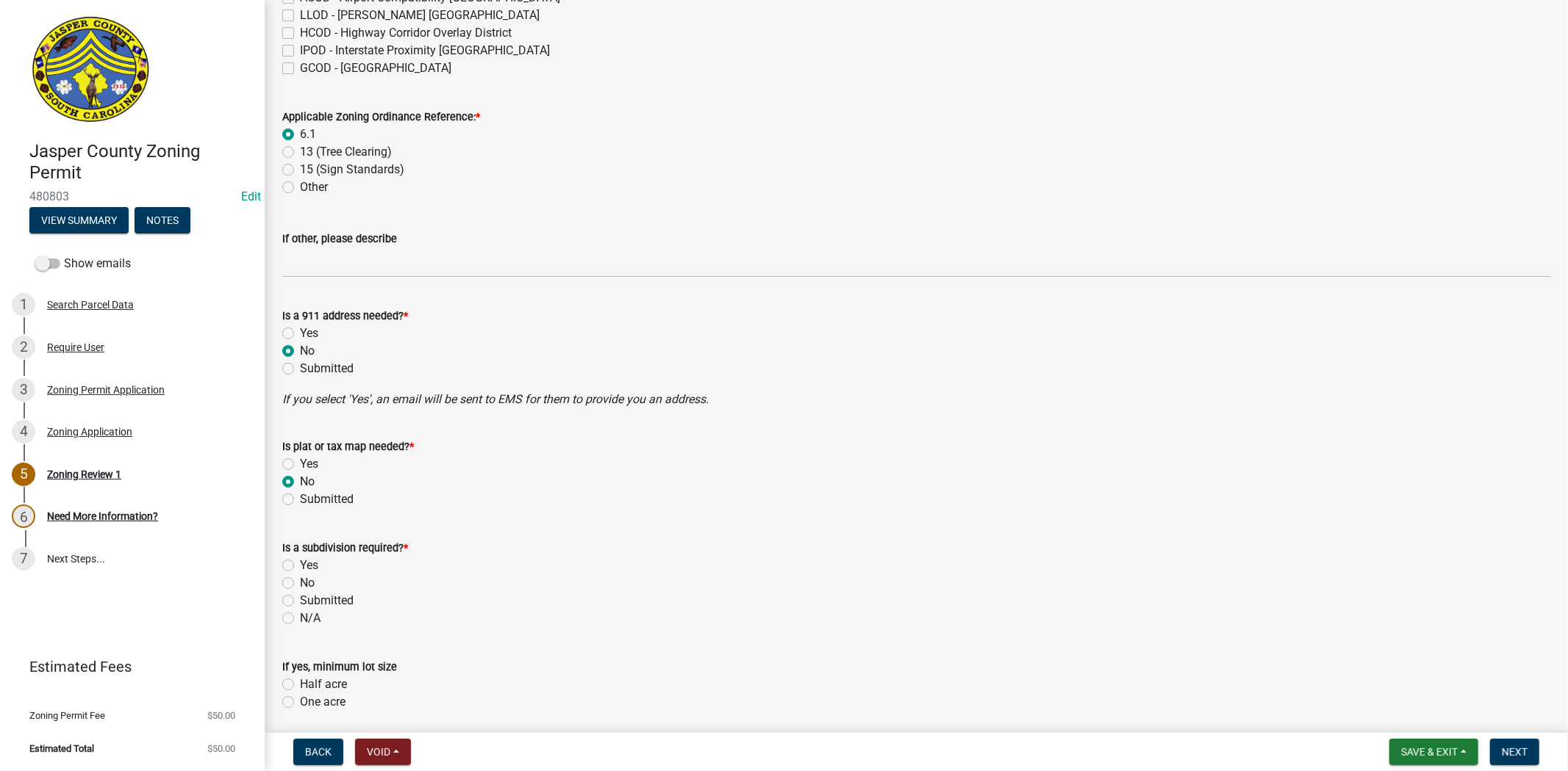
scroll to position [571, 0]
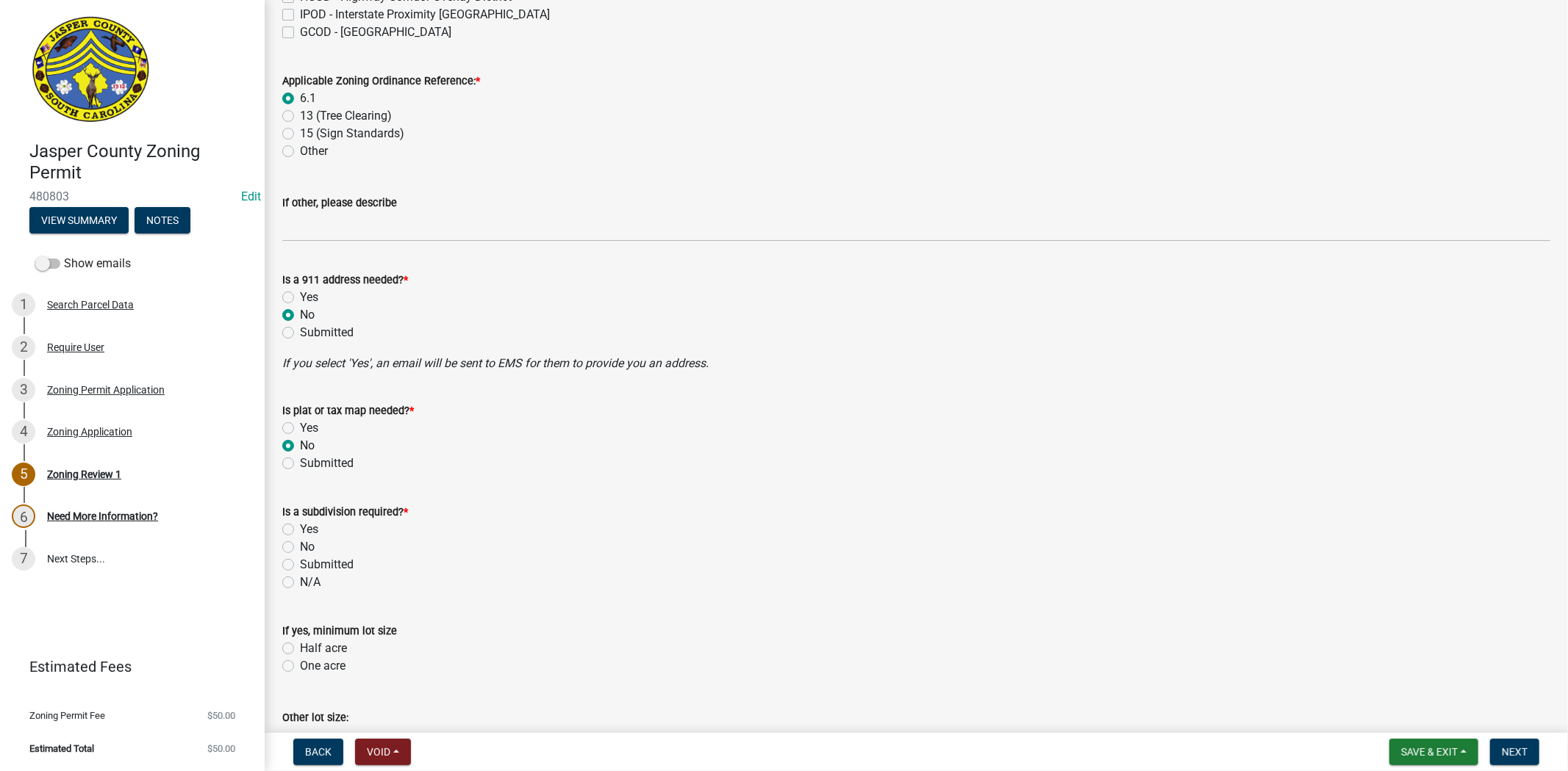
click at [300, 549] on label "No" at bounding box center [307, 547] width 15 height 17
click at [300, 548] on input "No" at bounding box center [305, 543] width 10 height 10
radio input "true"
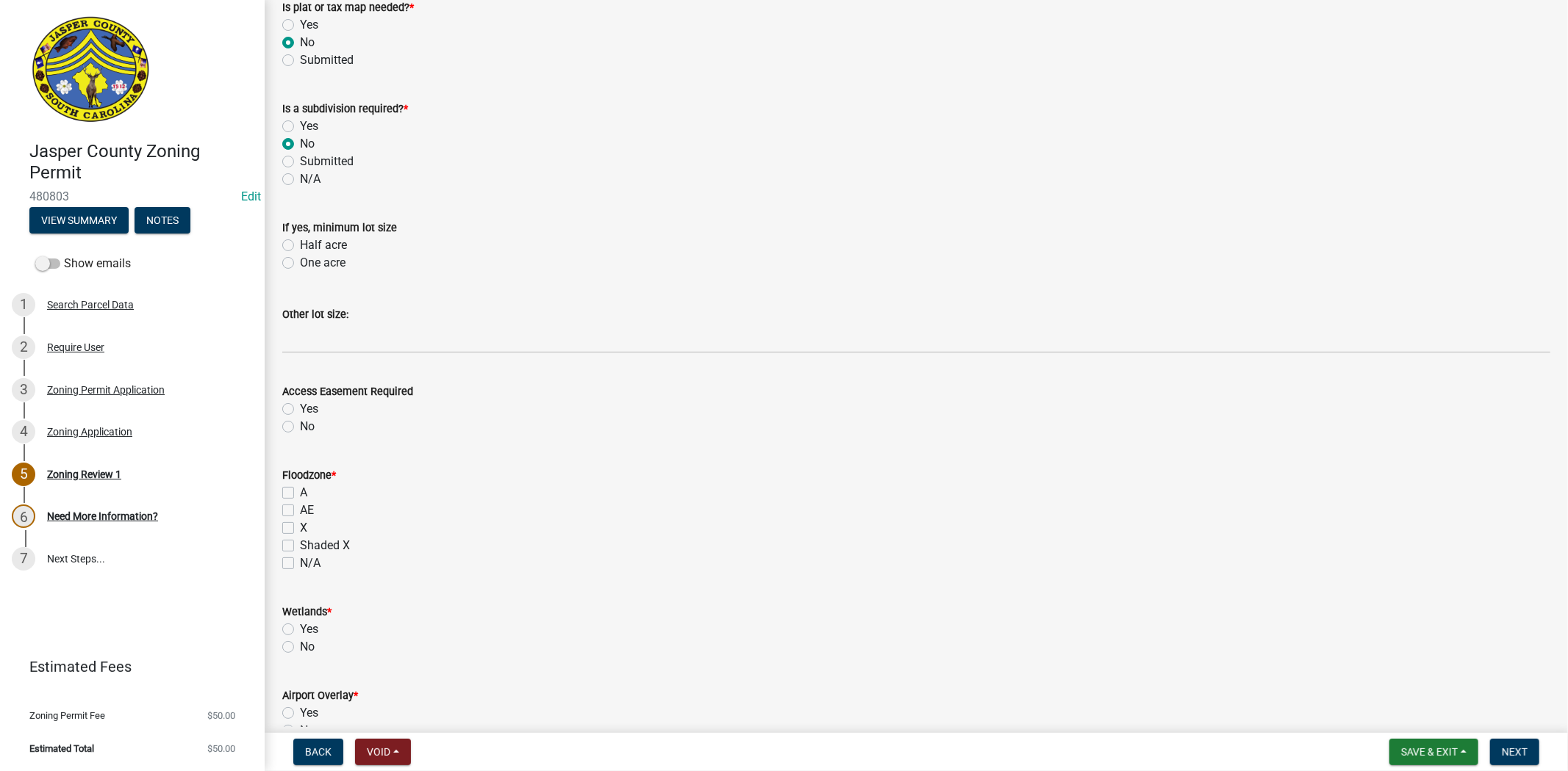
scroll to position [979, 0]
click at [300, 526] on label "X" at bounding box center [304, 523] width 8 height 17
click at [300, 523] on input "X" at bounding box center [305, 520] width 10 height 10
checkbox input "true"
checkbox input "false"
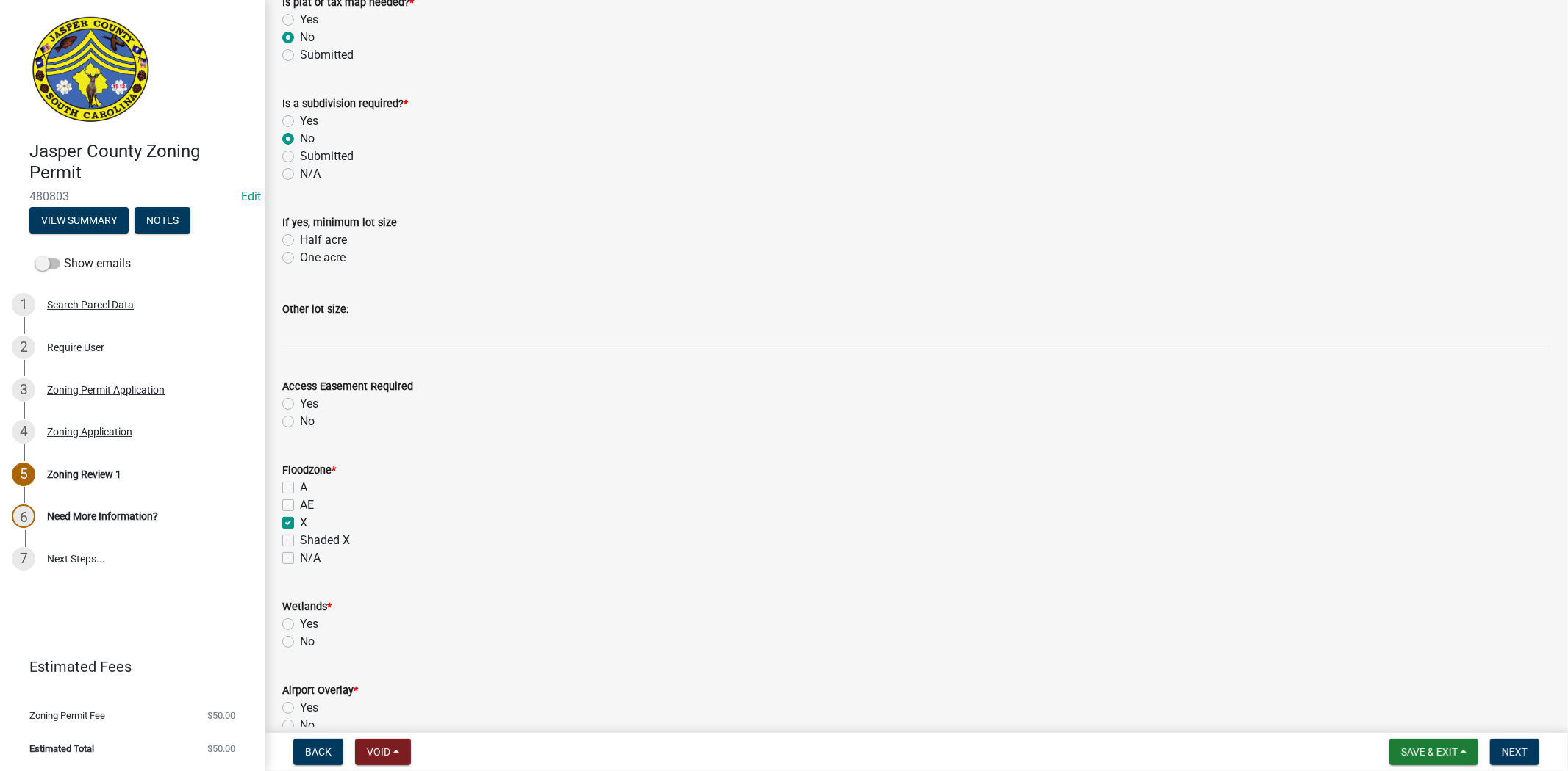
checkbox input "false"
checkbox input "true"
checkbox input "false"
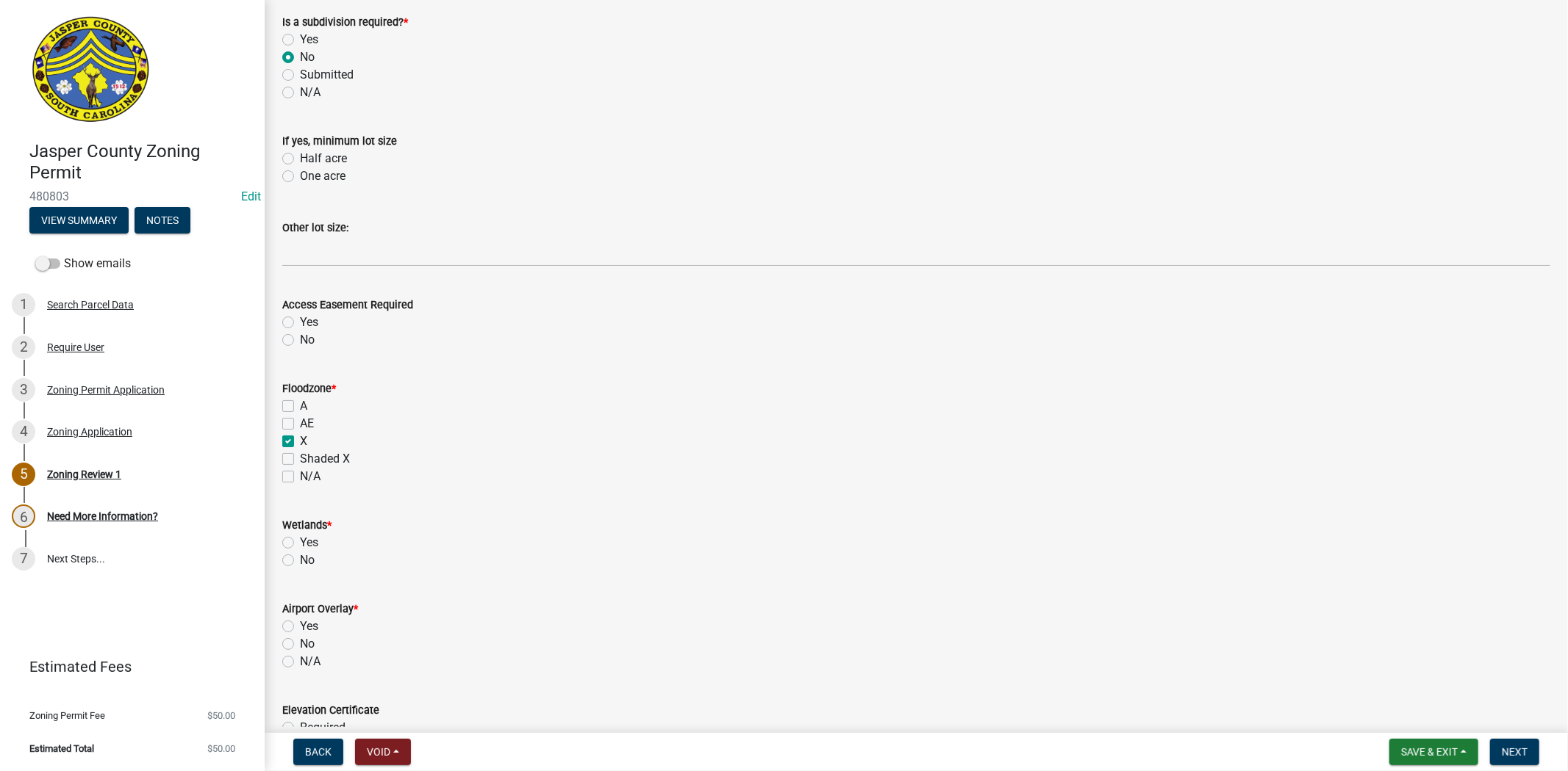
click at [300, 565] on label "No" at bounding box center [307, 560] width 15 height 17
click at [300, 561] on input "No" at bounding box center [305, 556] width 10 height 10
radio input "true"
click at [300, 647] on label "No" at bounding box center [307, 644] width 15 height 17
click at [300, 645] on input "No" at bounding box center [305, 640] width 10 height 10
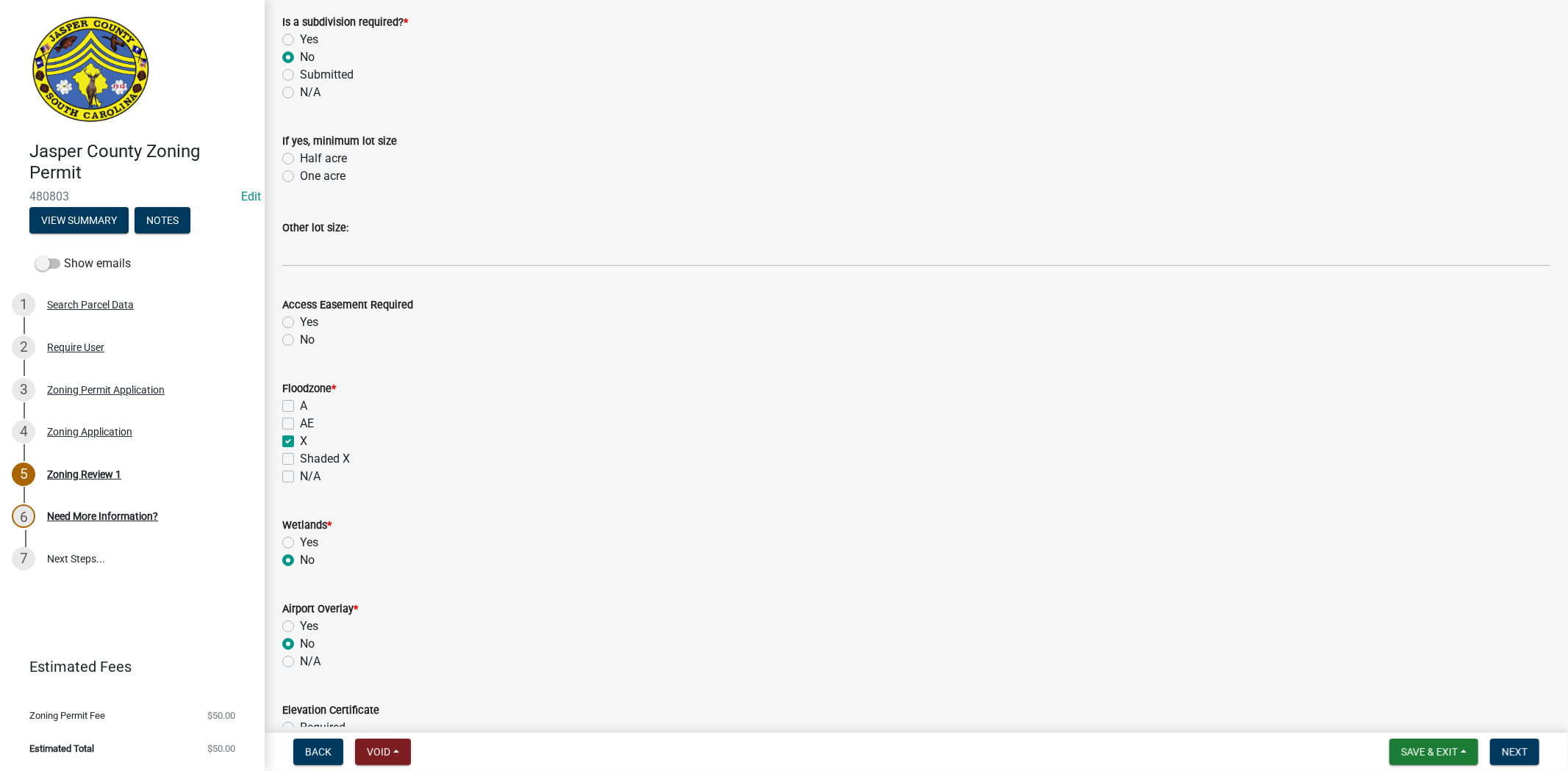
radio input "true"
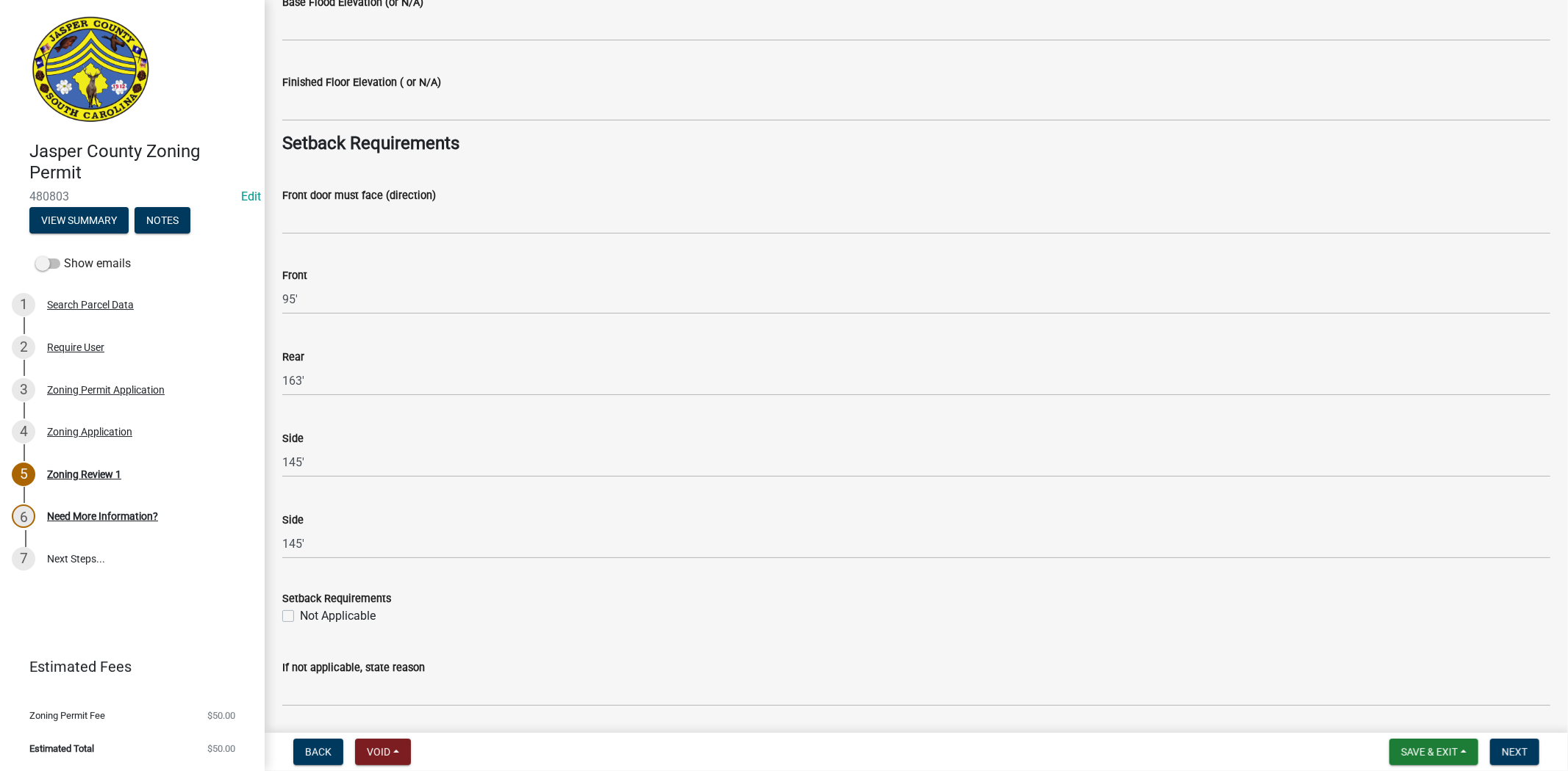
scroll to position [2040, 0]
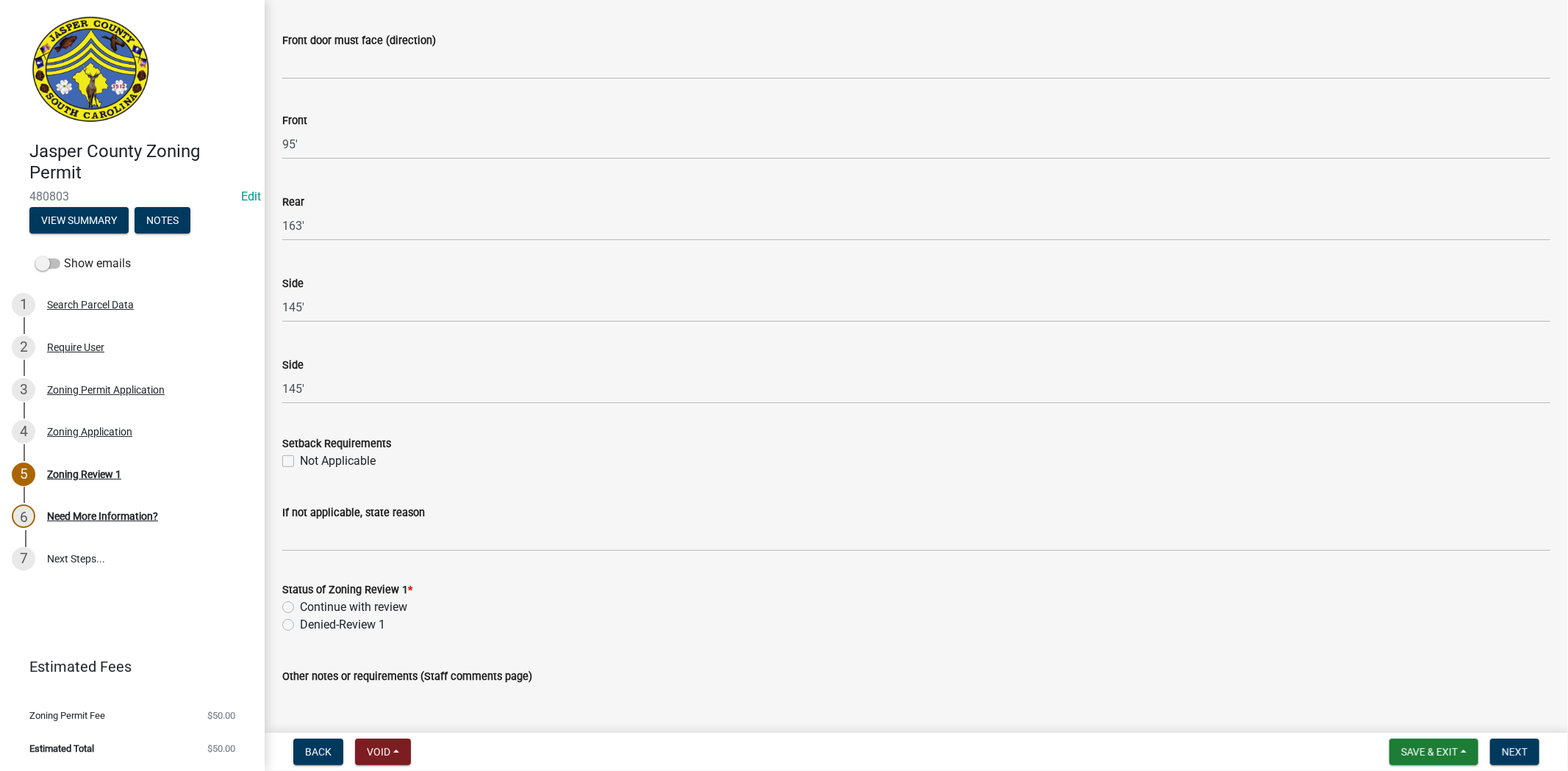
click at [300, 608] on label "Continue with review" at bounding box center [354, 608] width 107 height 17
click at [300, 608] on input "Continue with review" at bounding box center [305, 604] width 10 height 10
radio input "true"
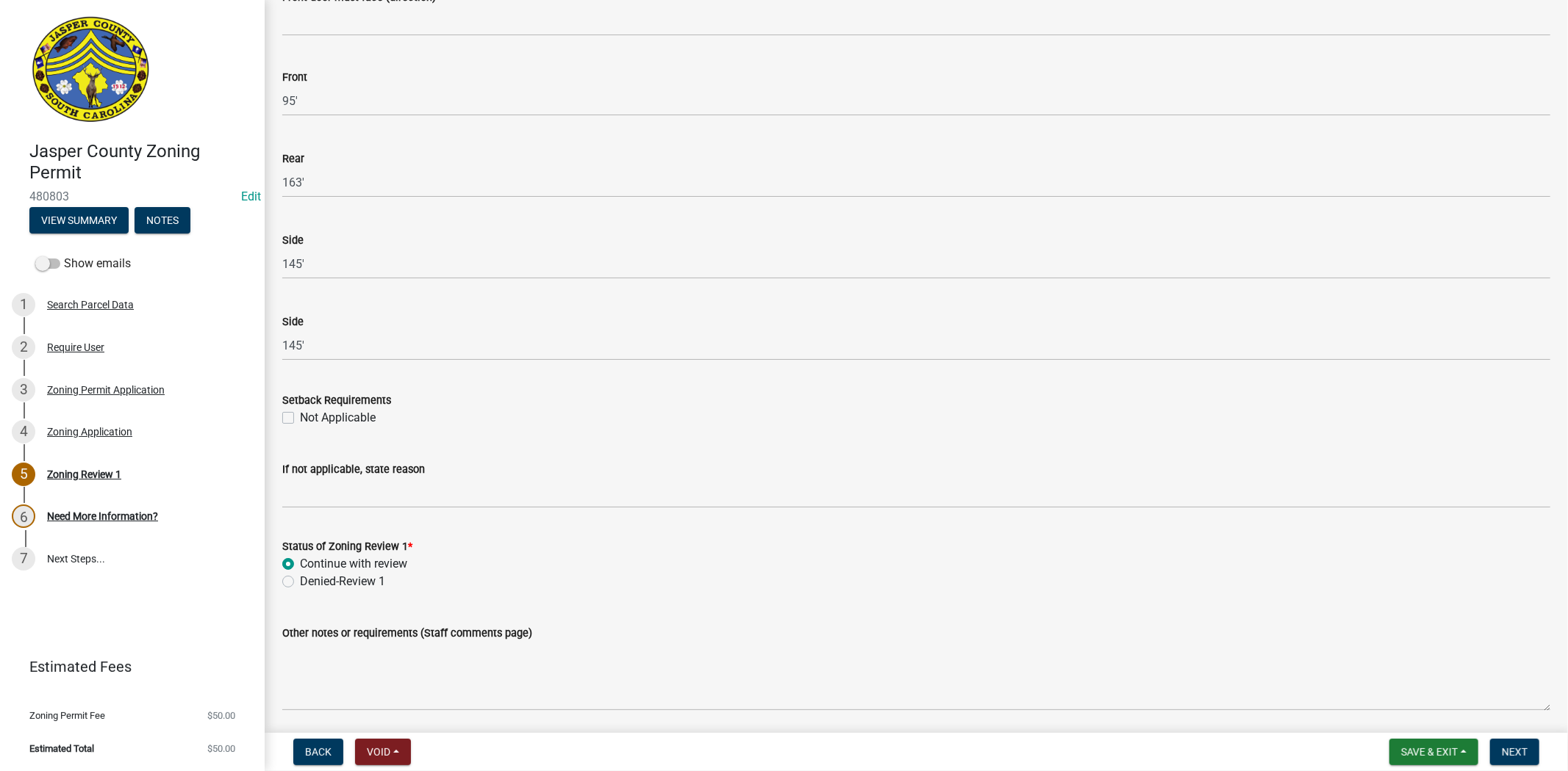
scroll to position [2354, 0]
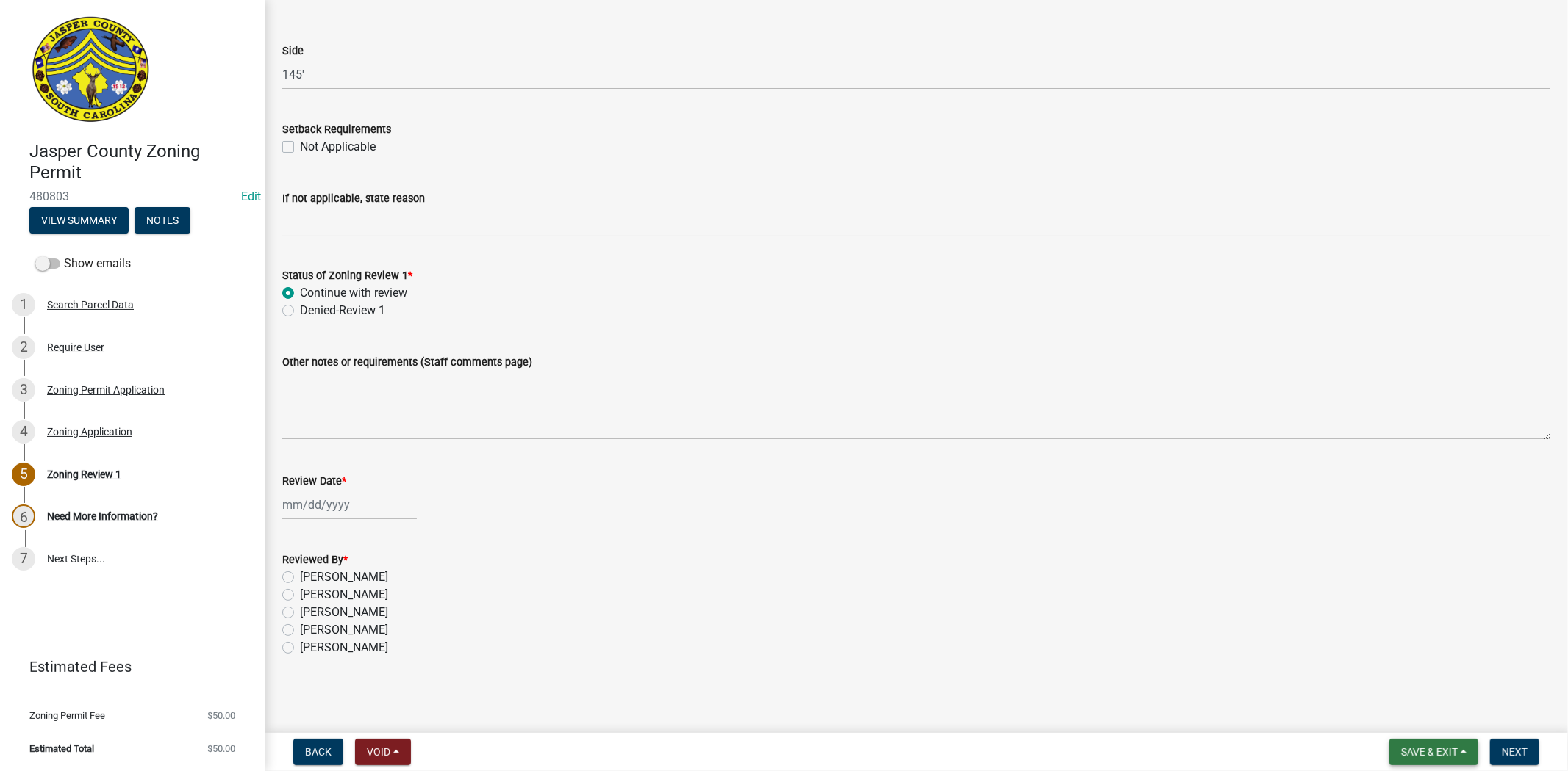
click at [1431, 752] on span "Save & Exit" at bounding box center [1429, 753] width 56 height 12
click at [1422, 680] on button "Save" at bounding box center [1418, 679] width 118 height 35
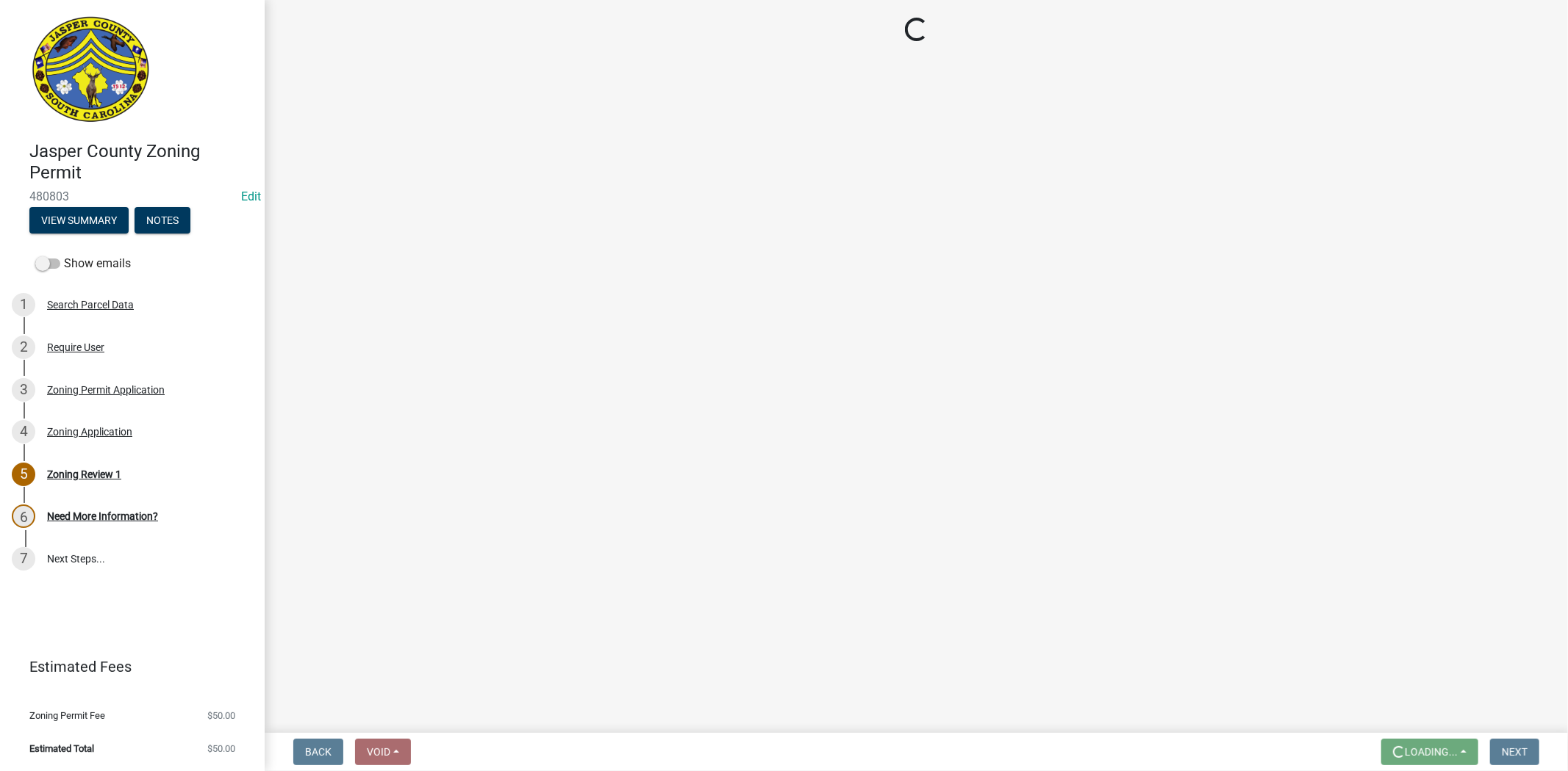
scroll to position [0, 0]
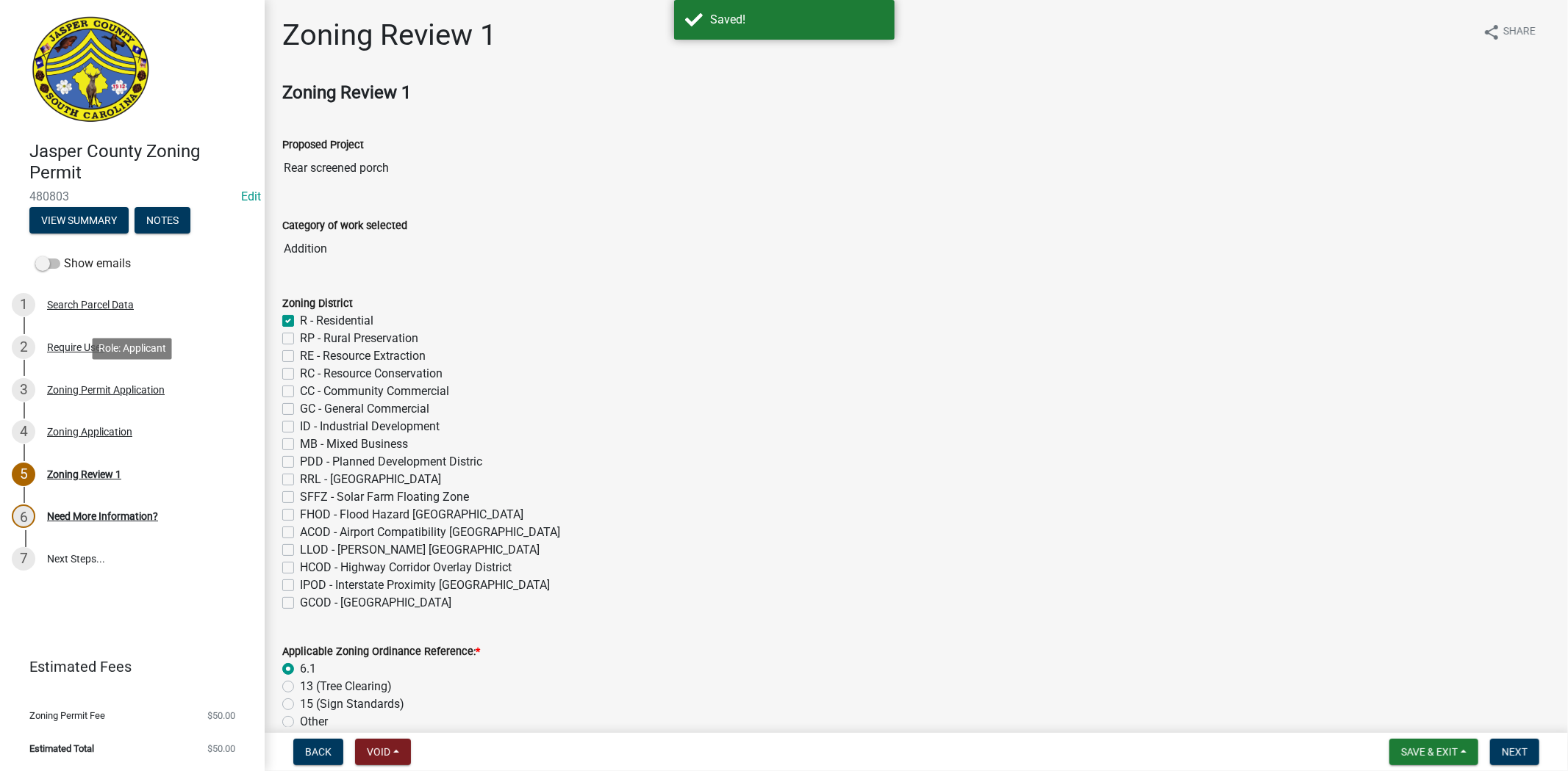
click at [80, 385] on div "Zoning Permit Application" at bounding box center [105, 389] width 118 height 11
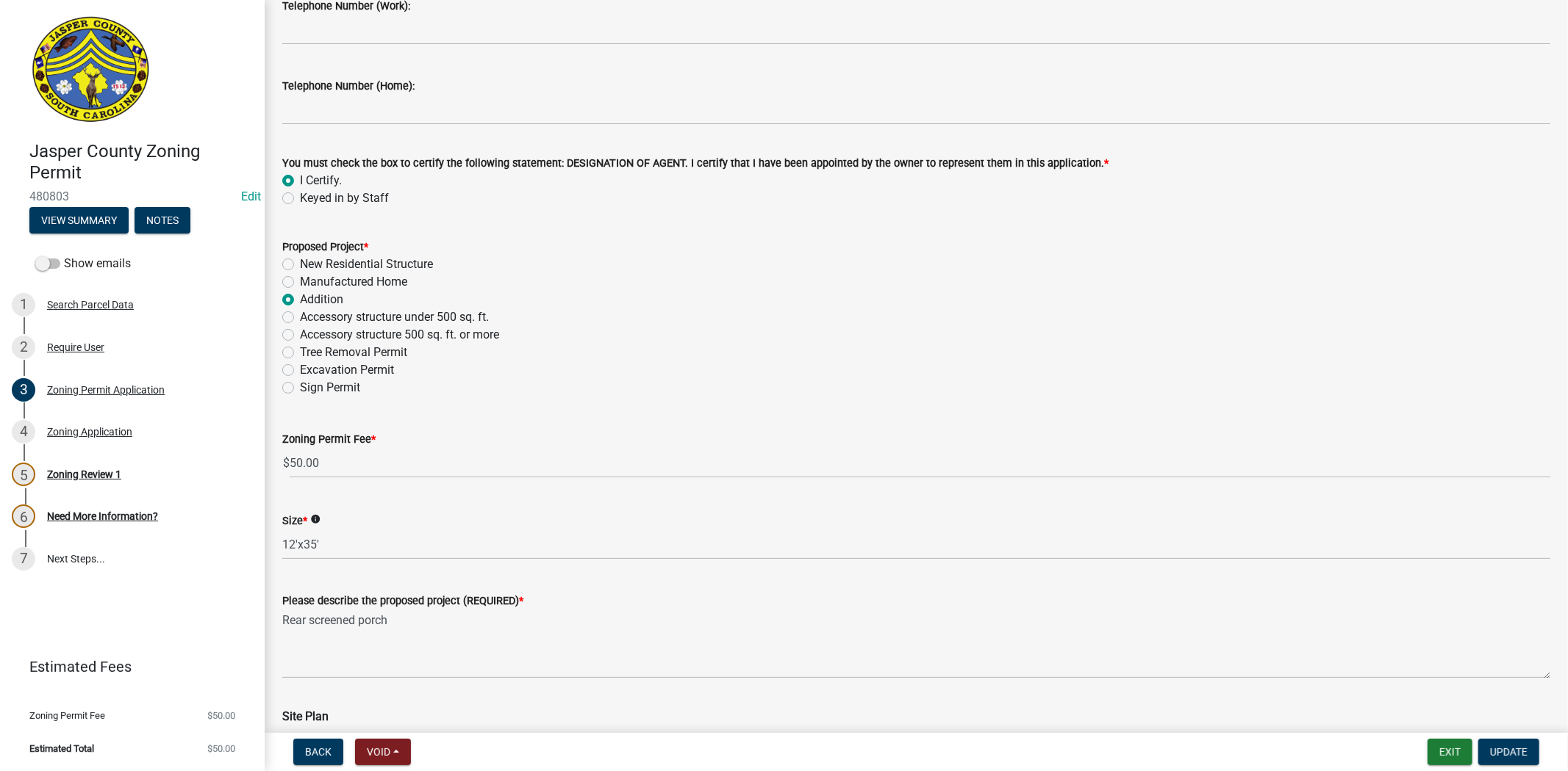
scroll to position [1632, 0]
click at [762, 426] on div "Zoning Permit Fee * $ 50.00" at bounding box center [915, 443] width 1268 height 68
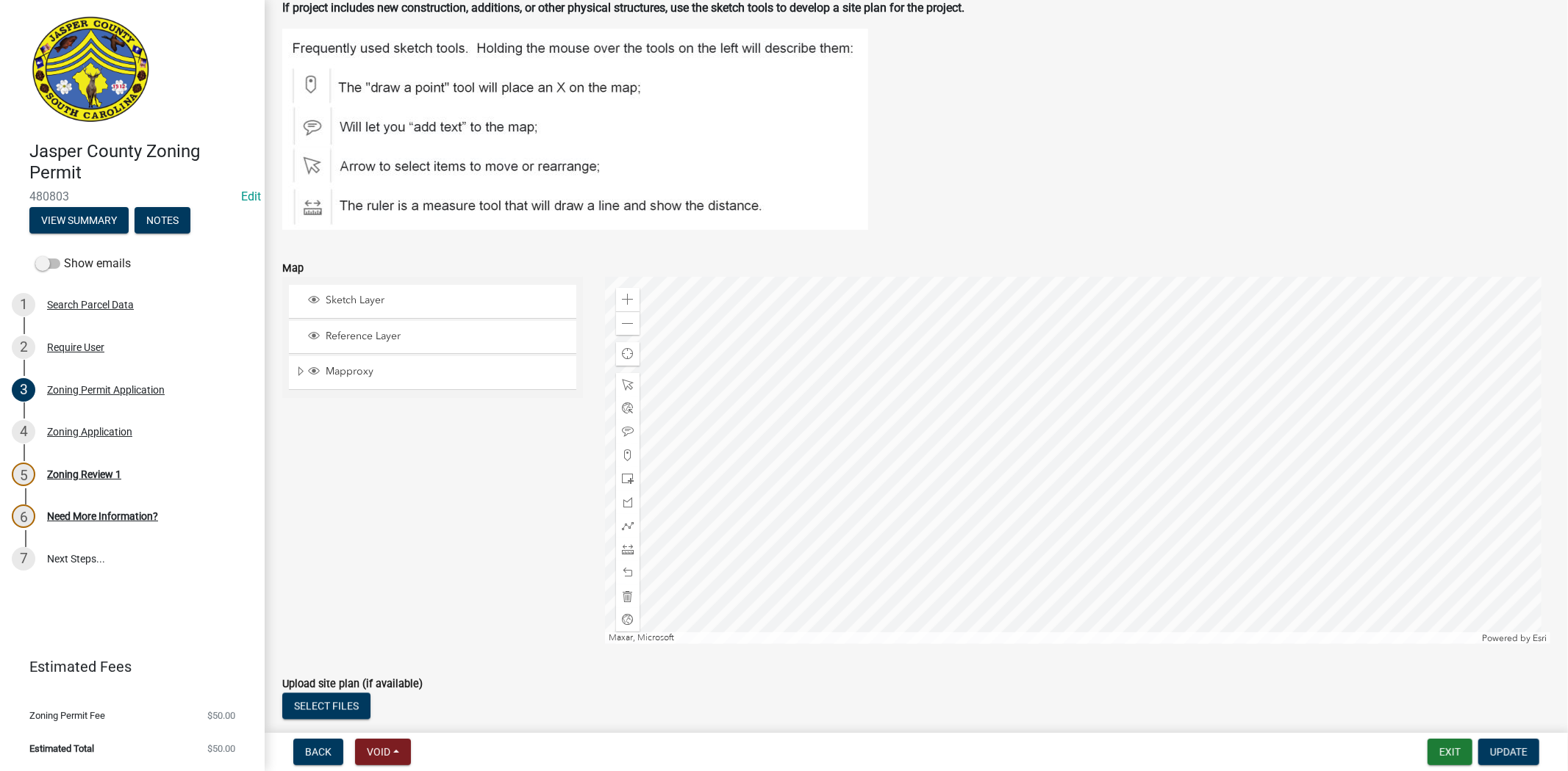
scroll to position [2448, 0]
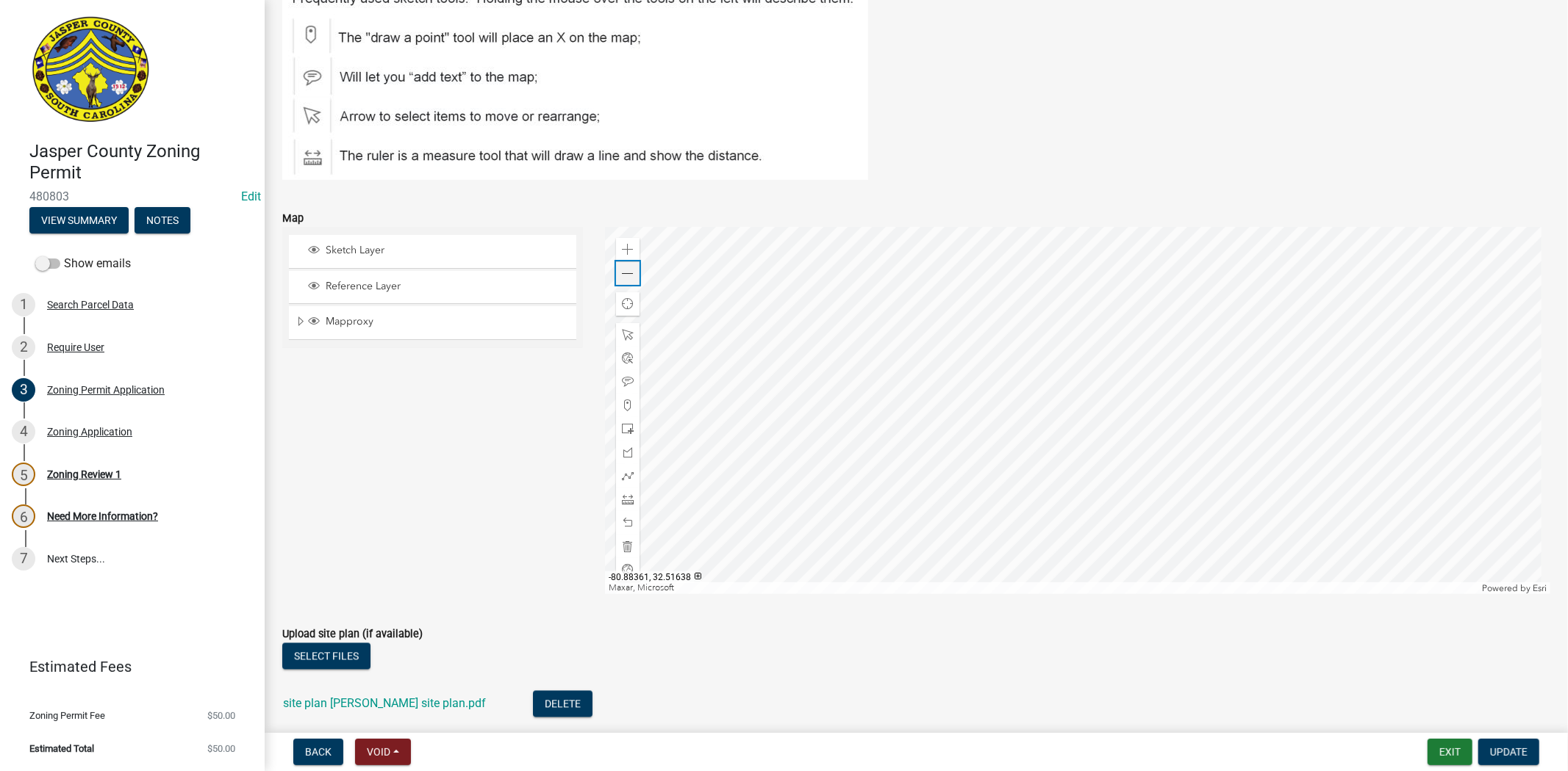
click at [626, 269] on span at bounding box center [628, 274] width 12 height 12
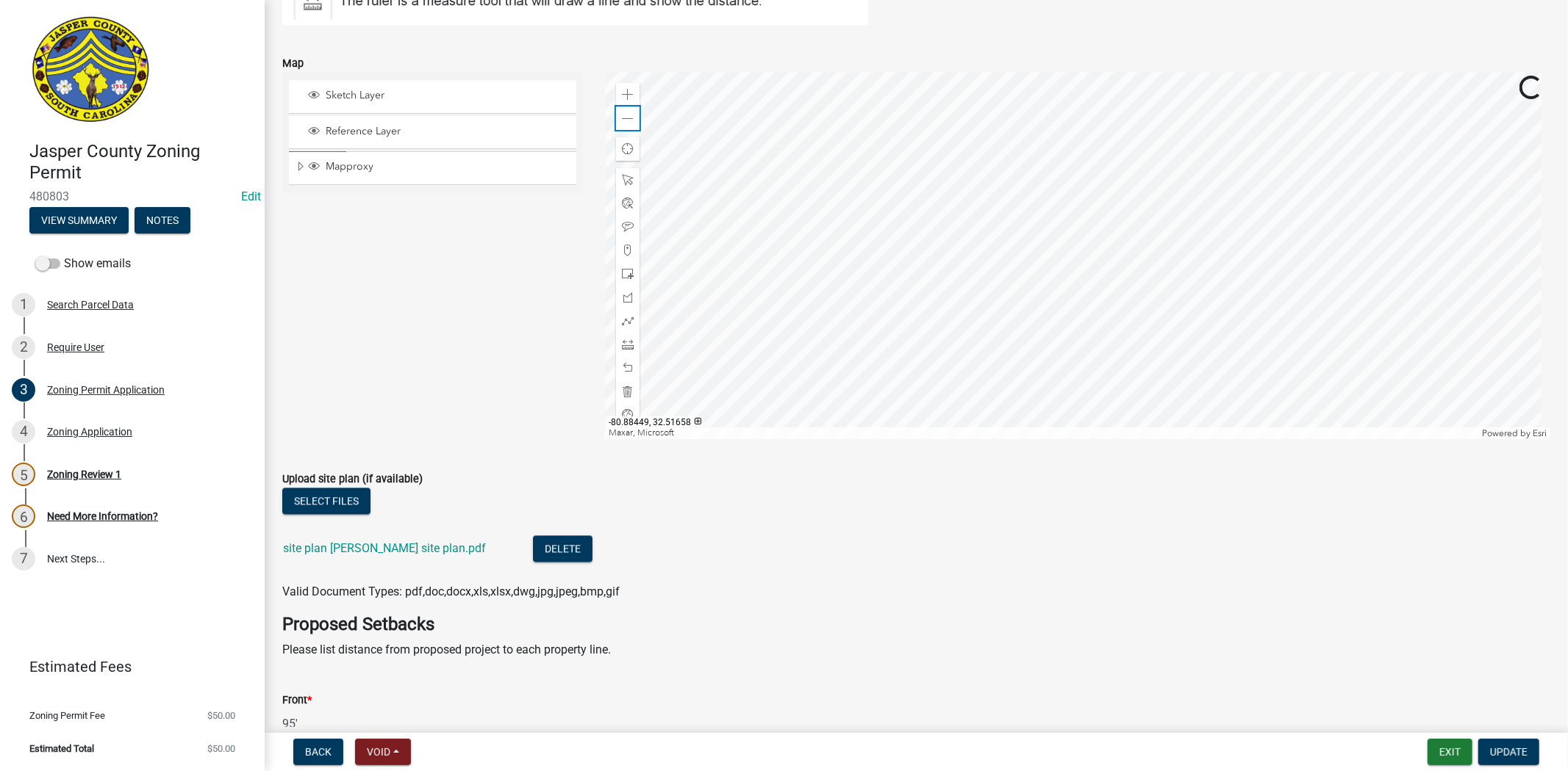
scroll to position [2611, 0]
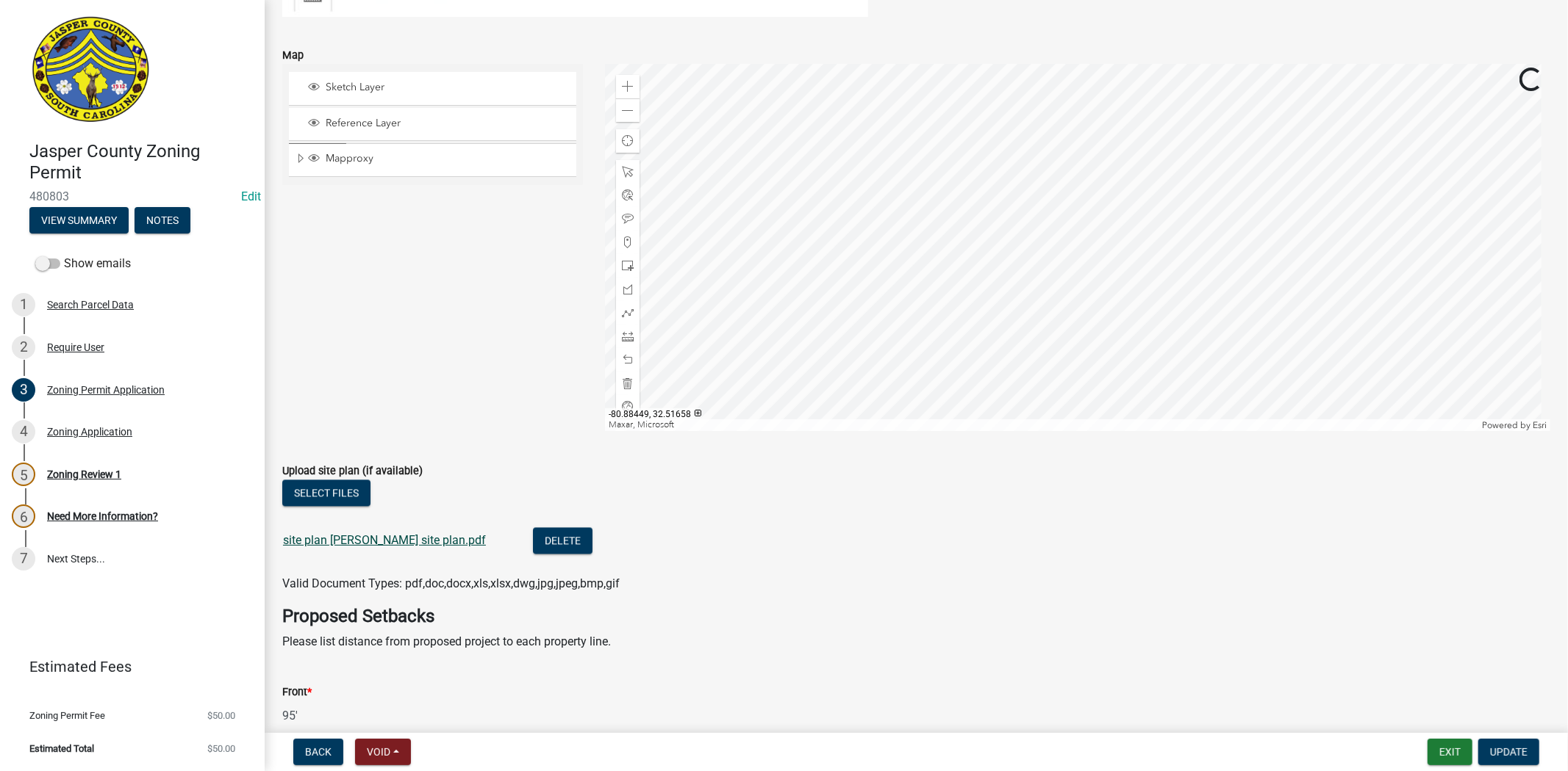
click at [396, 538] on link "site plan lacy love site plan.pdf" at bounding box center [384, 540] width 203 height 14
click at [623, 113] on span at bounding box center [628, 111] width 12 height 12
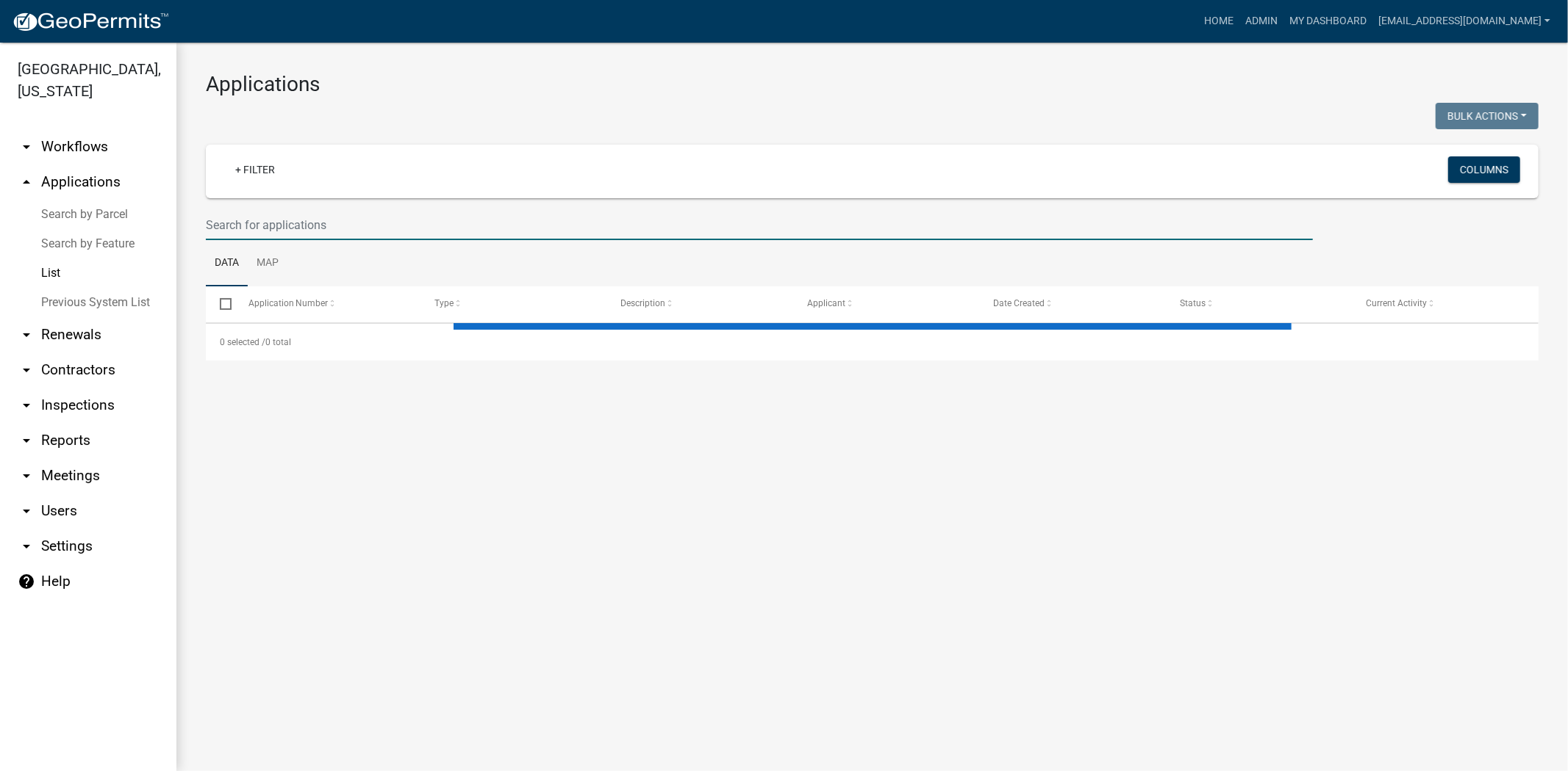
click at [358, 227] on input "text" at bounding box center [759, 224] width 1107 height 30
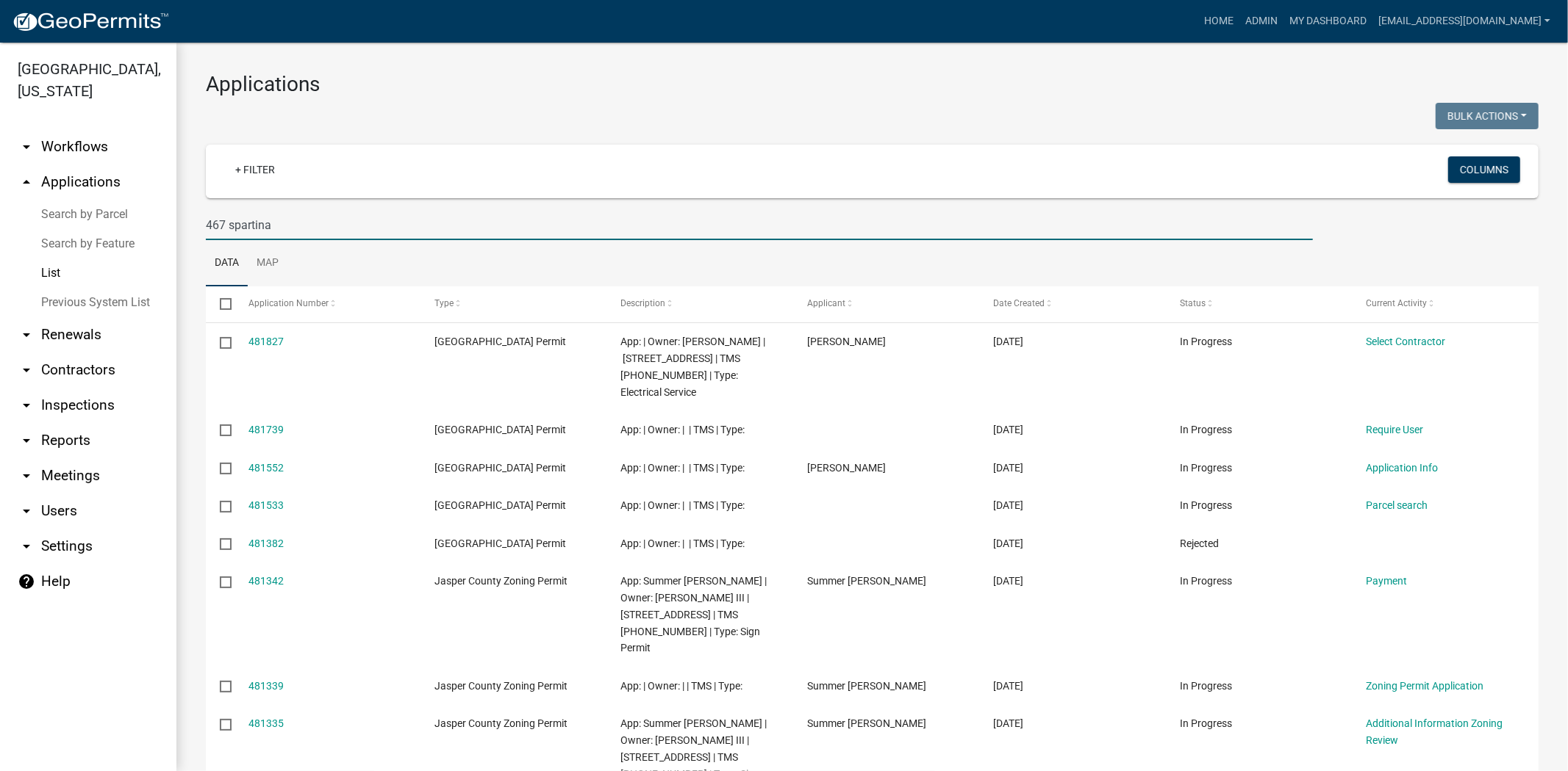
type input "467 spartina"
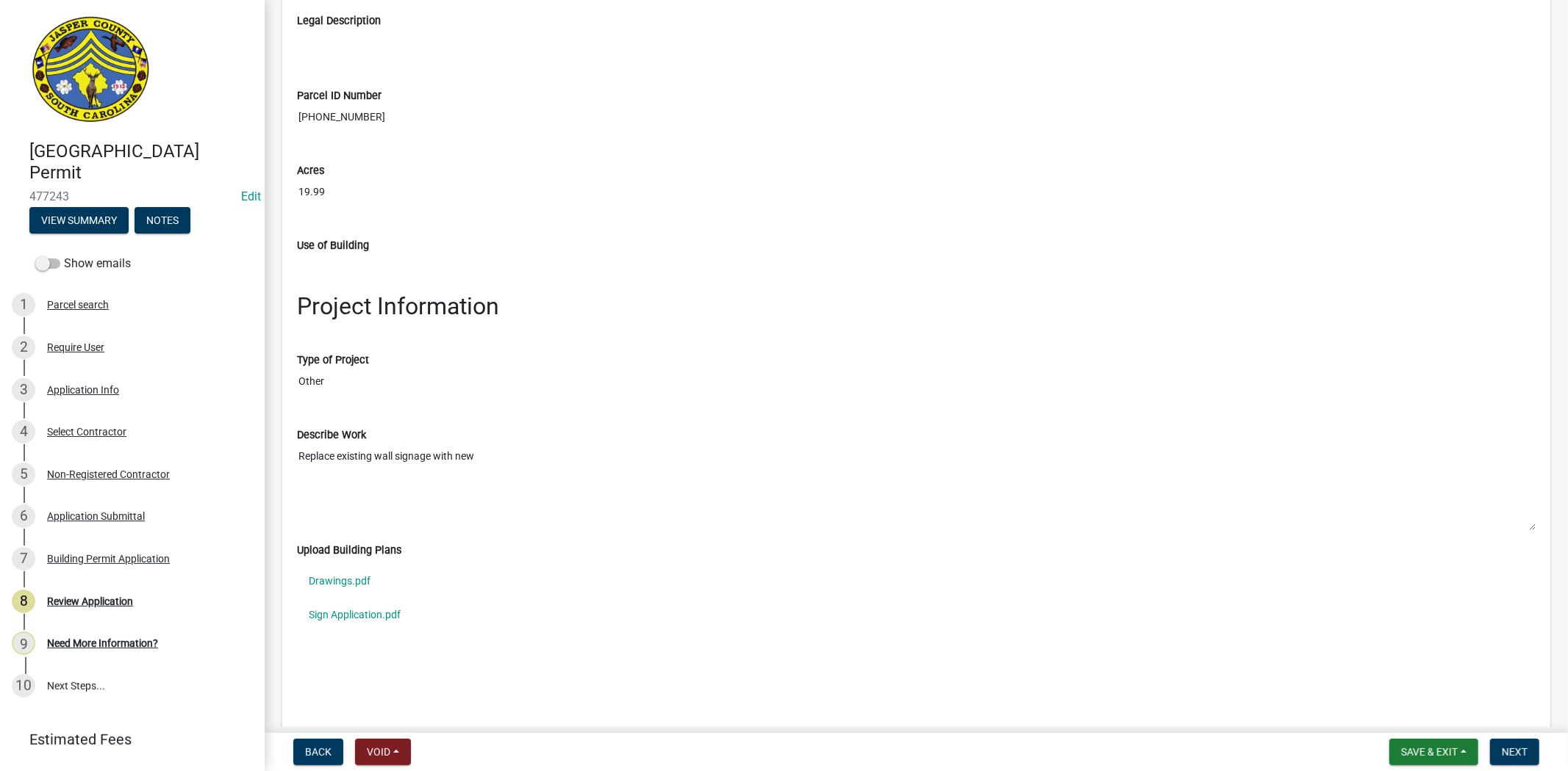
scroll to position [2040, 0]
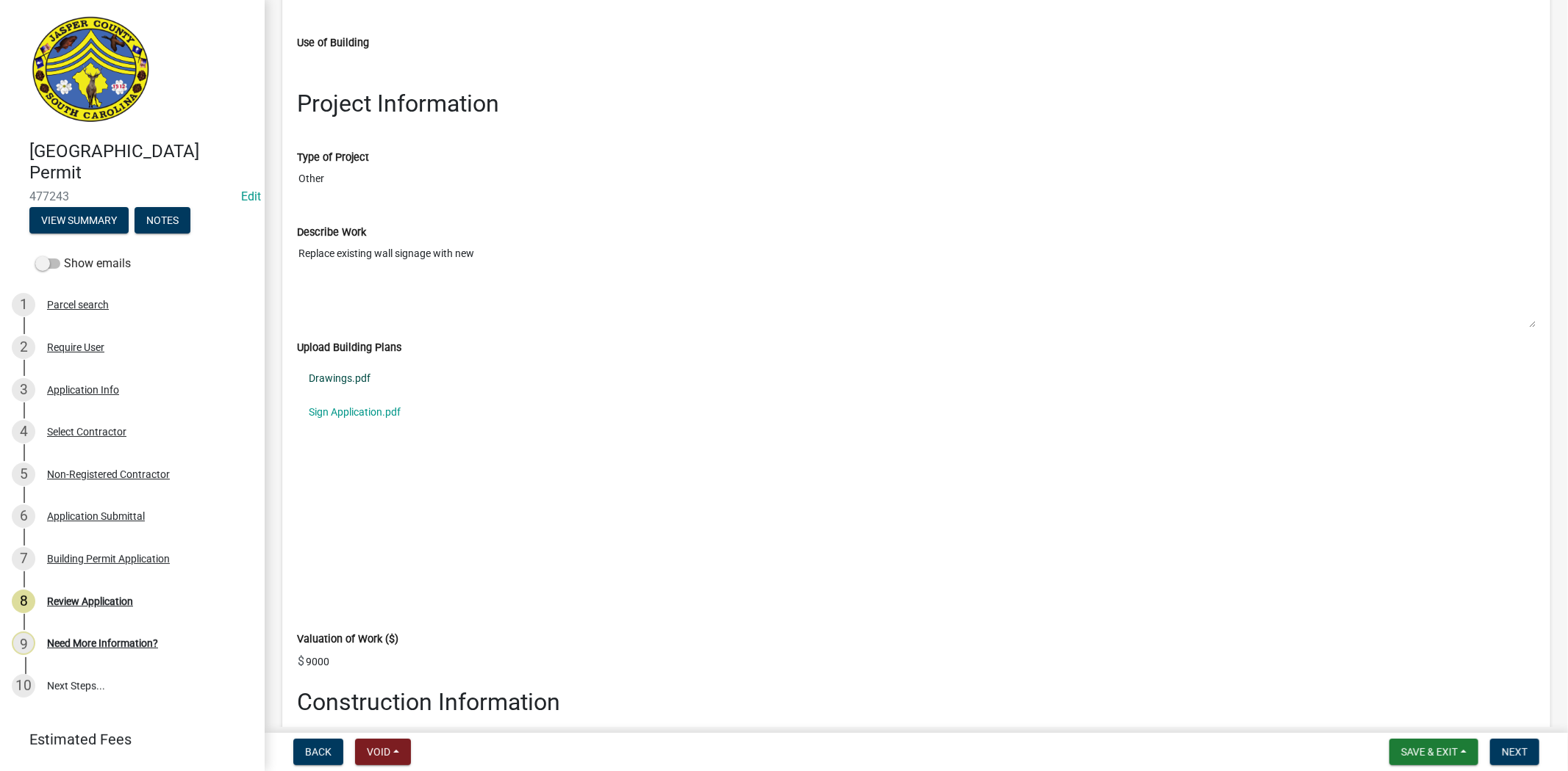
click at [360, 384] on link "Drawings.pdf" at bounding box center [916, 379] width 1239 height 34
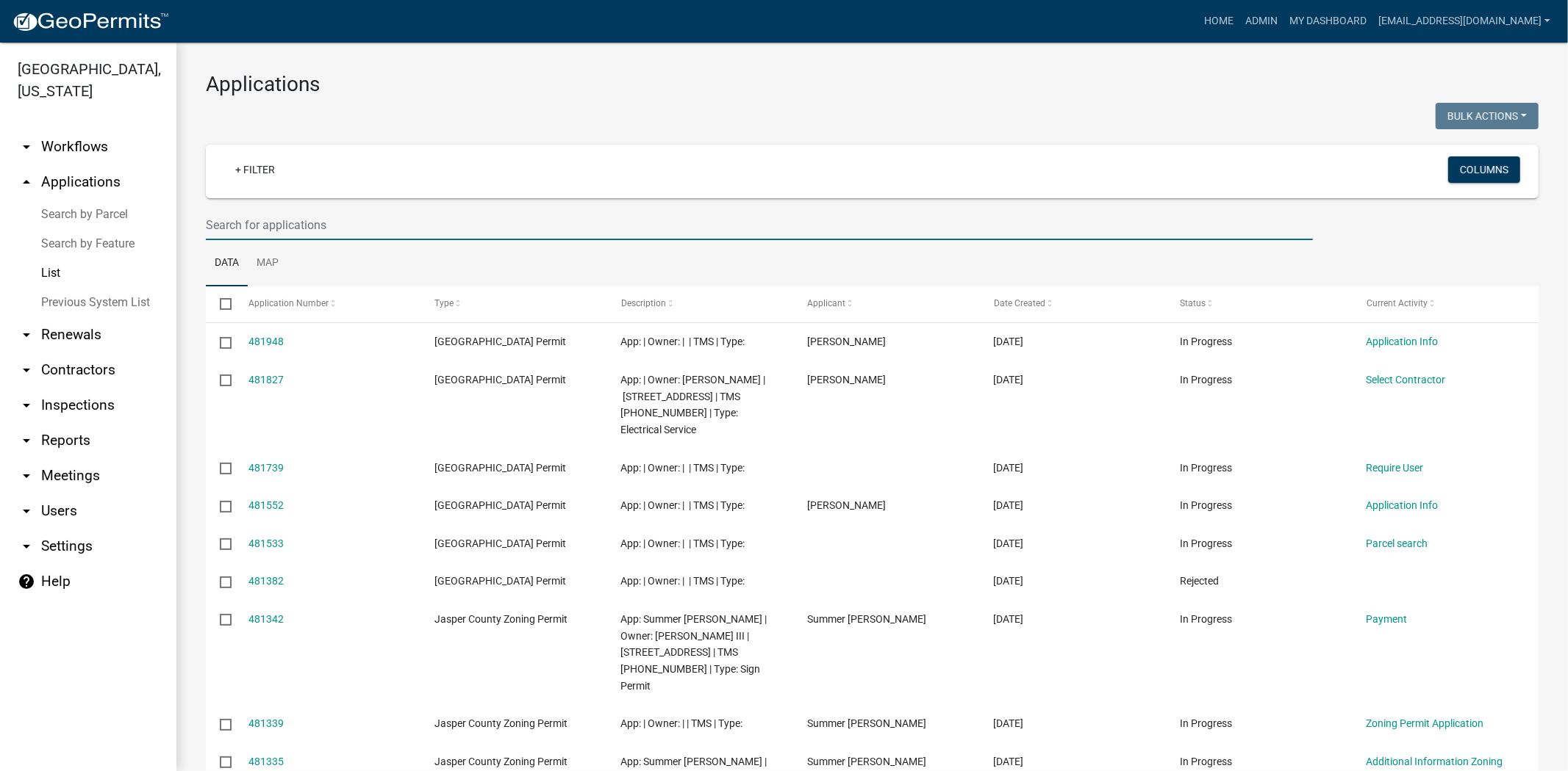
click at [391, 218] on input "text" at bounding box center [759, 224] width 1107 height 30
paste input "165 Betterson Rd"
type input "[STREET_ADDRESS][PERSON_NAME]"
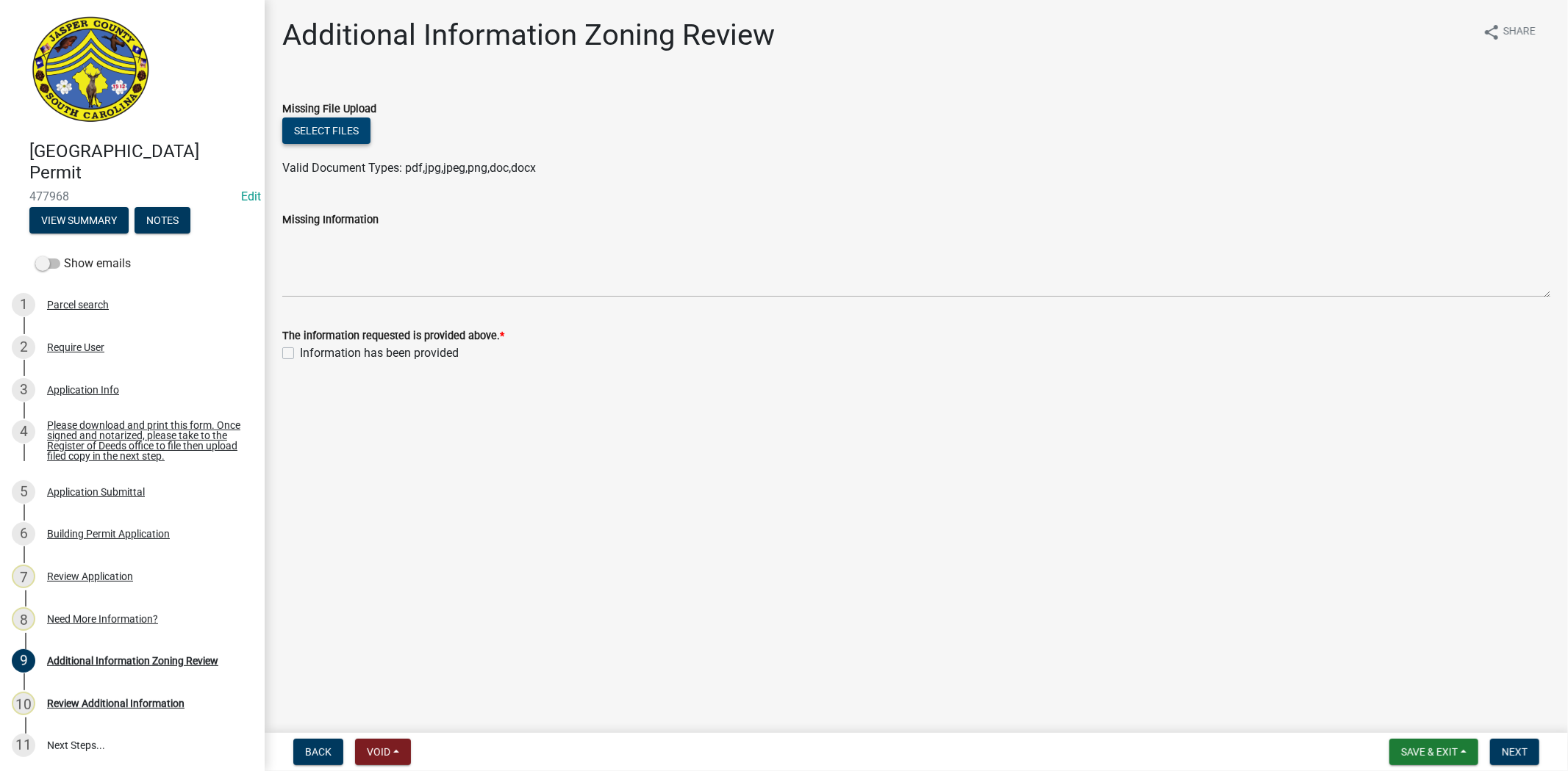
click at [330, 130] on button "Select files" at bounding box center [325, 130] width 88 height 26
click at [297, 126] on button "Select files" at bounding box center [325, 130] width 88 height 26
click at [341, 132] on button "Select files" at bounding box center [325, 130] width 88 height 26
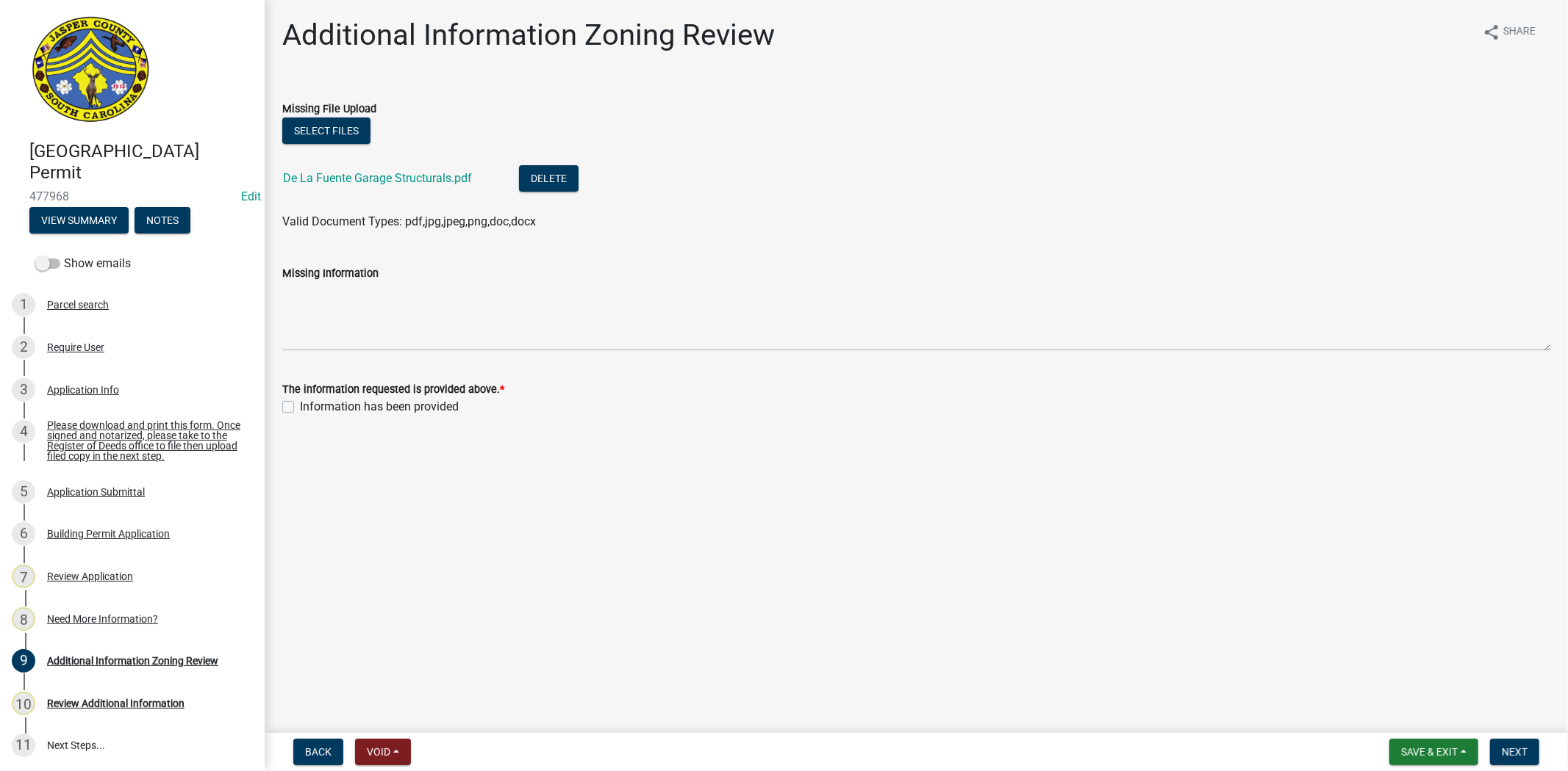
click at [300, 408] on label "Information has been provided" at bounding box center [379, 407] width 158 height 17
click at [300, 408] on input "Information has been provided" at bounding box center [305, 403] width 10 height 10
checkbox input "true"
click at [1515, 754] on span "Next" at bounding box center [1514, 753] width 25 height 12
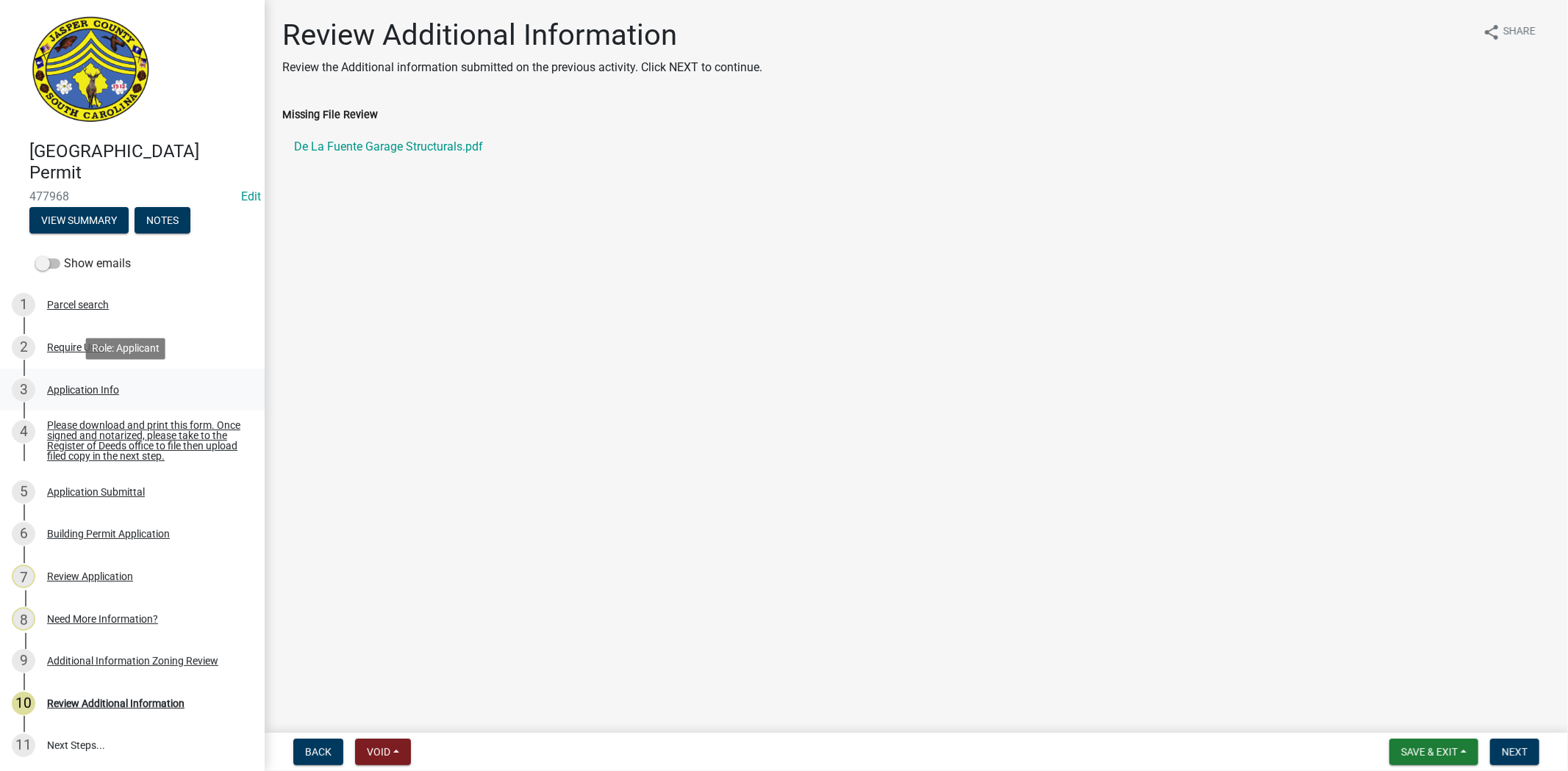
click at [89, 392] on div "Application Info" at bounding box center [83, 389] width 72 height 11
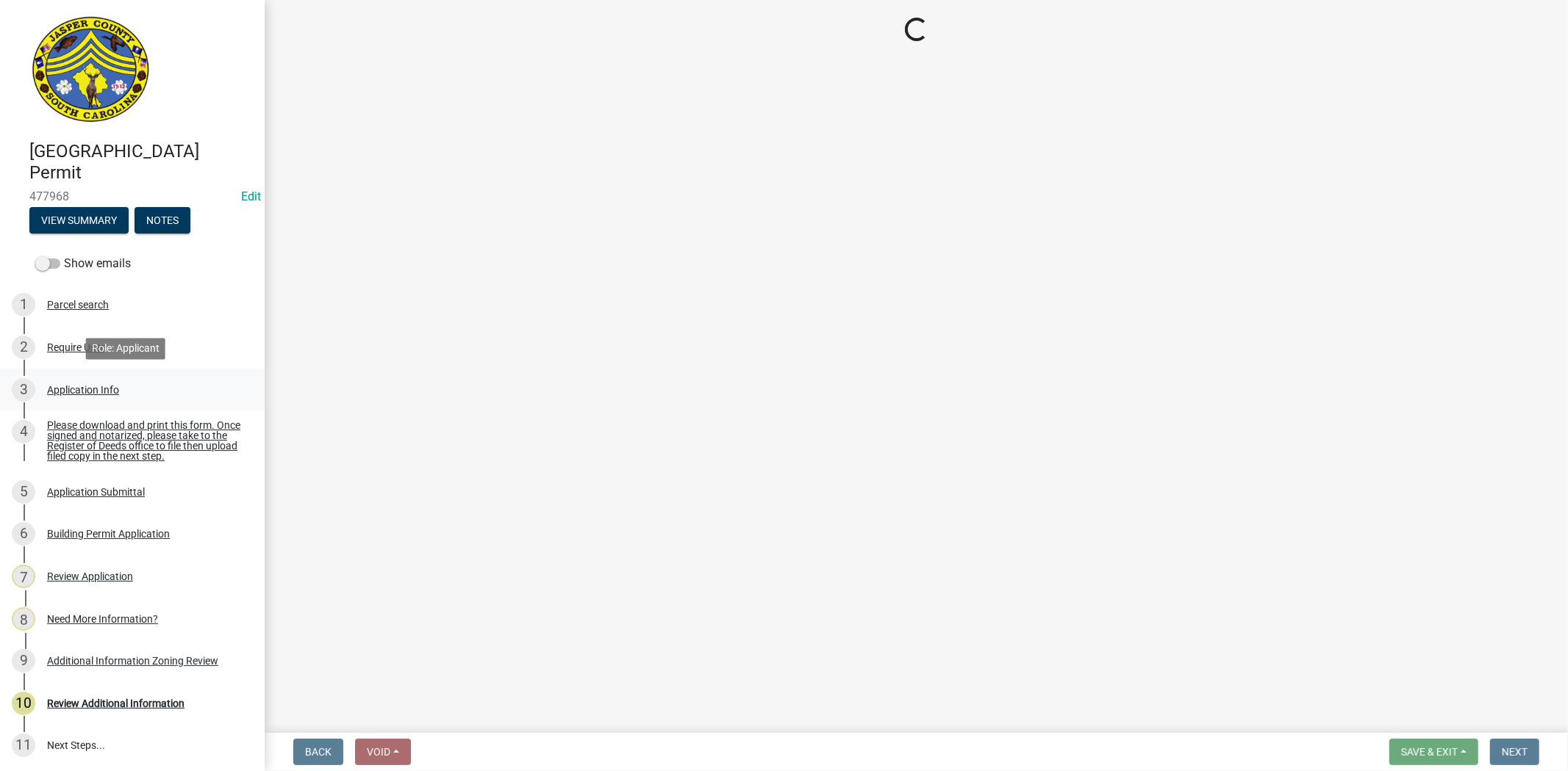
select select "42590599-3c97-479d-b3e9-fbeca9af4fb5"
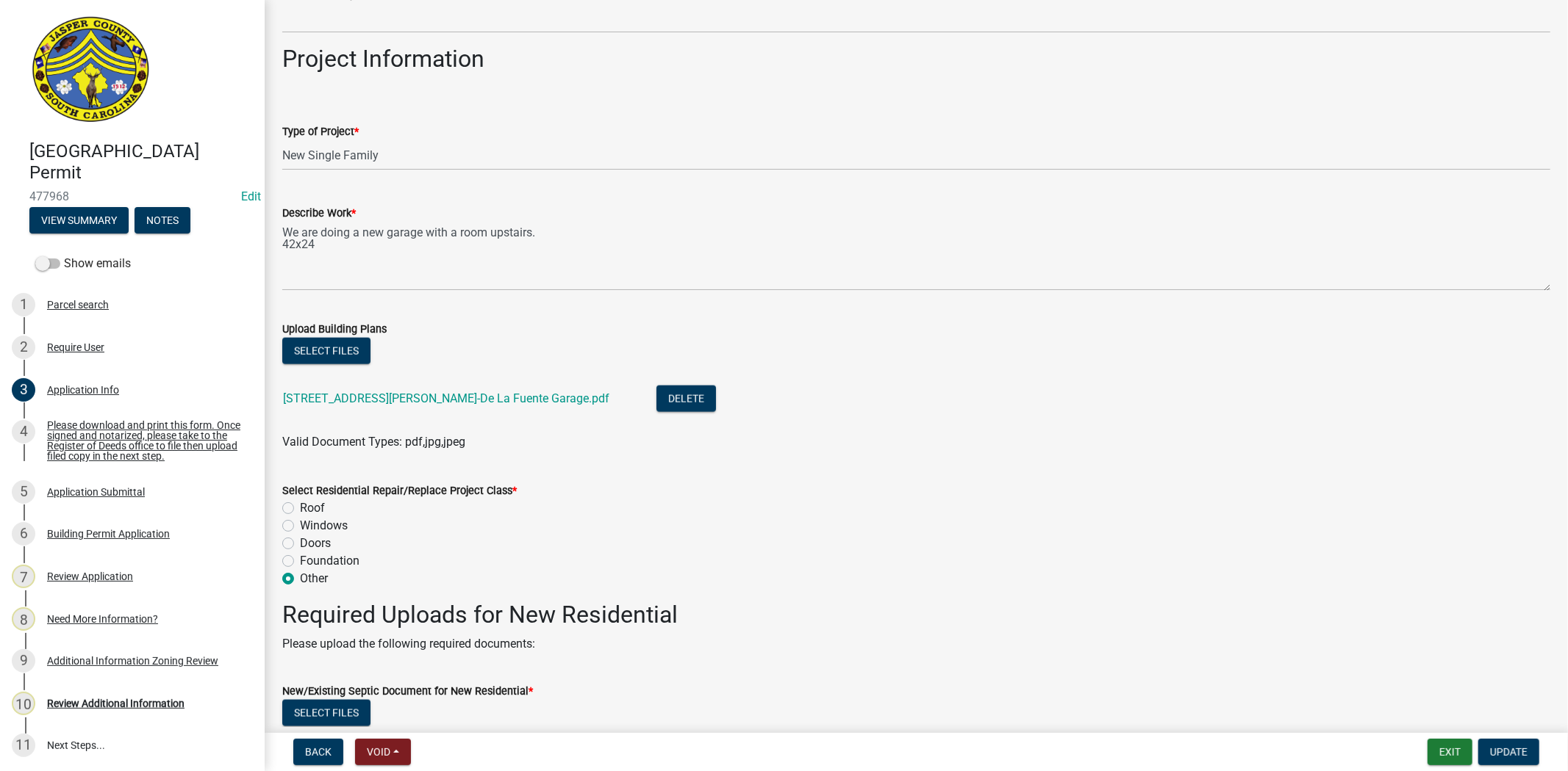
scroll to position [1632, 0]
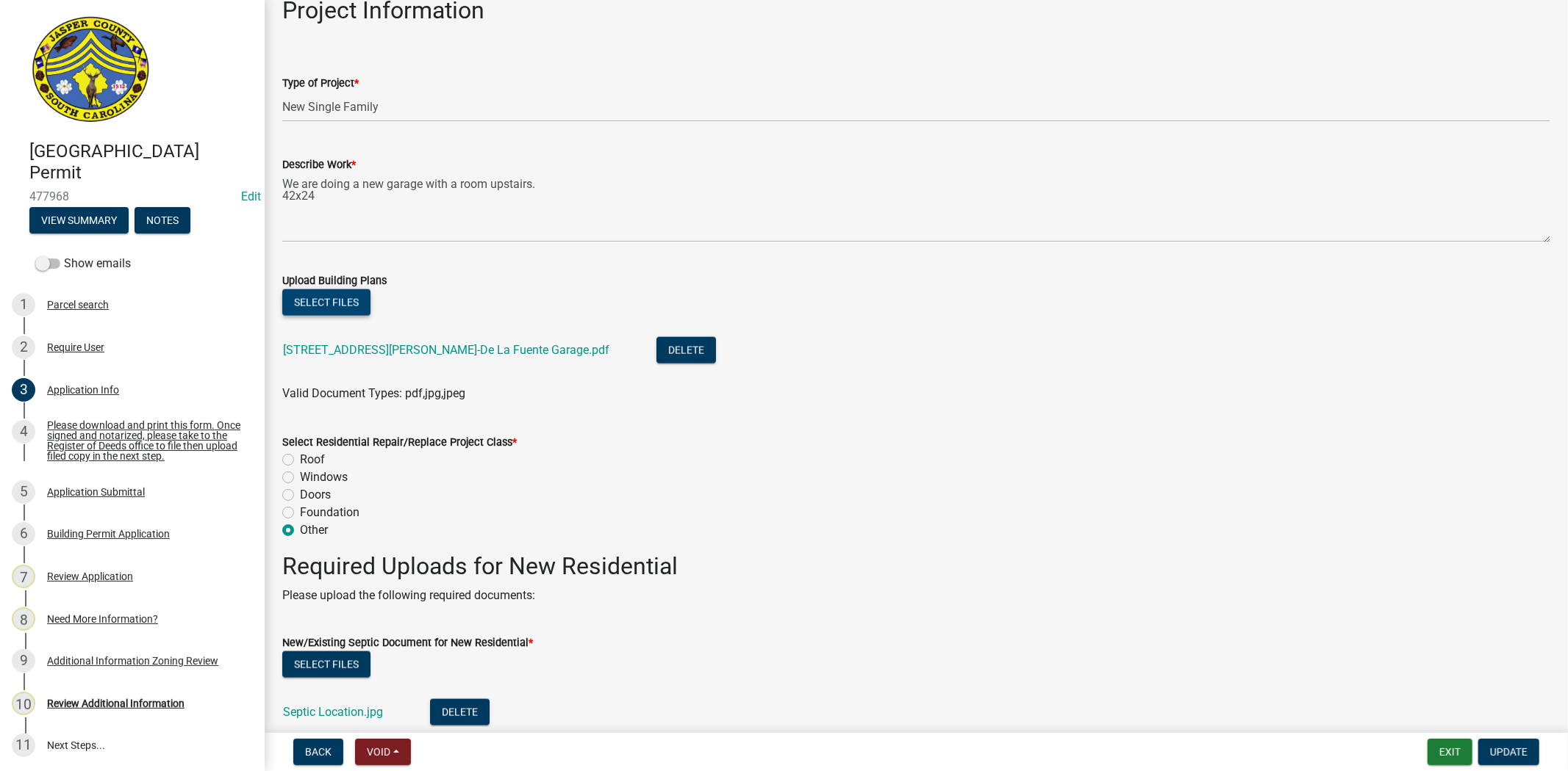
click at [347, 301] on button "Select files" at bounding box center [325, 302] width 88 height 26
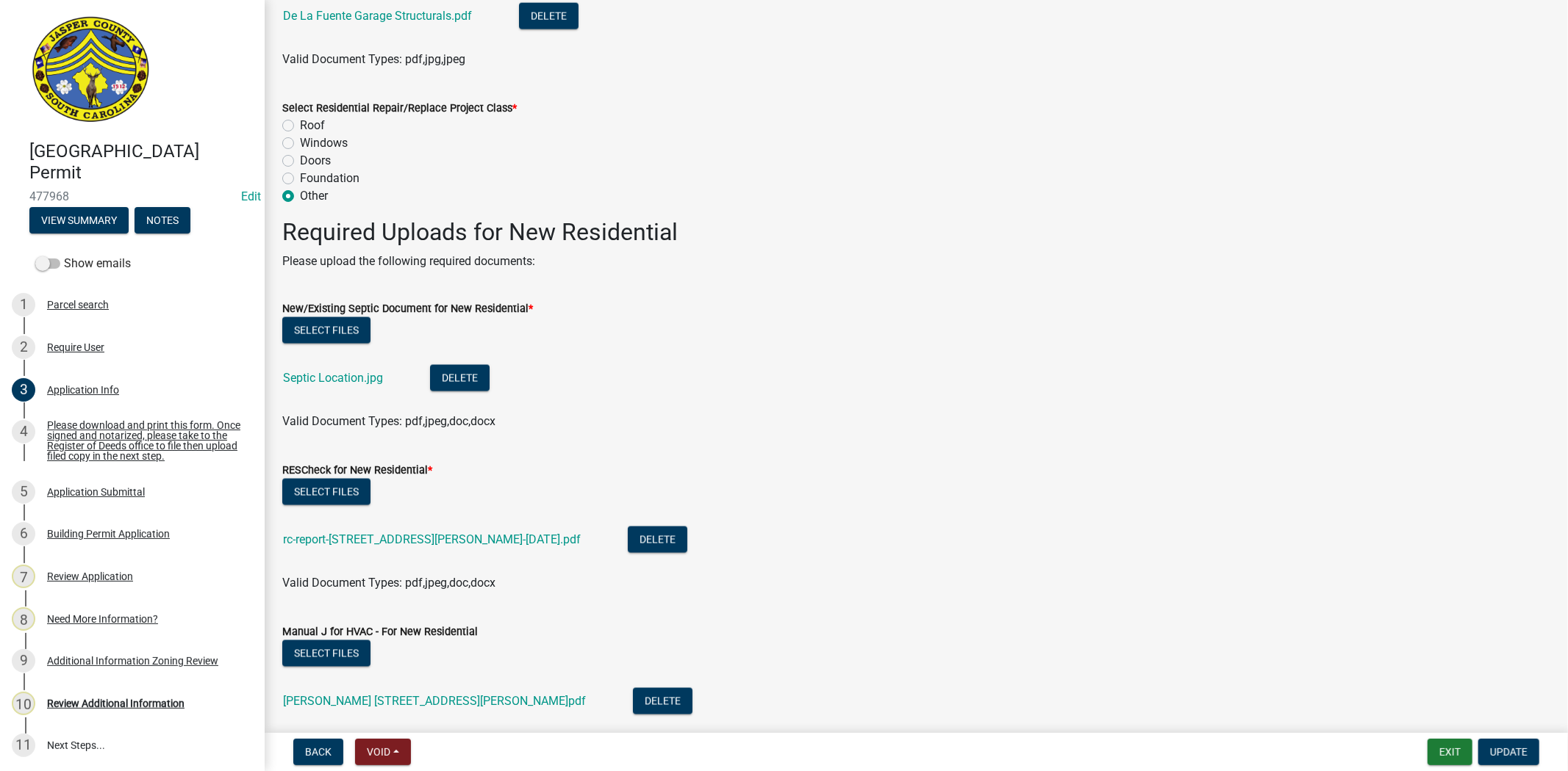
scroll to position [1959, 0]
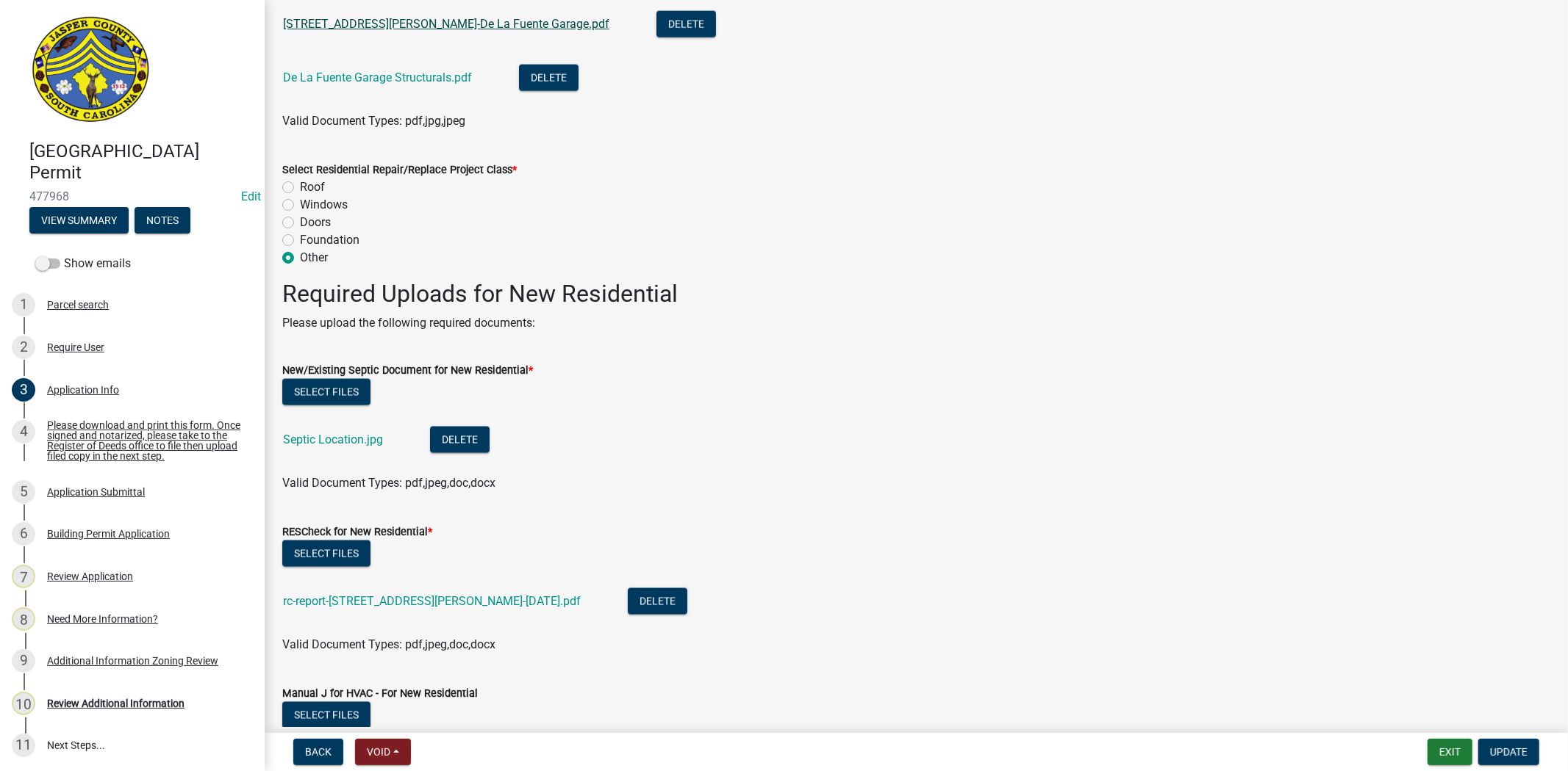
click at [457, 29] on link "165 Betterson Rd-De La Fuente Garage.pdf" at bounding box center [446, 23] width 326 height 14
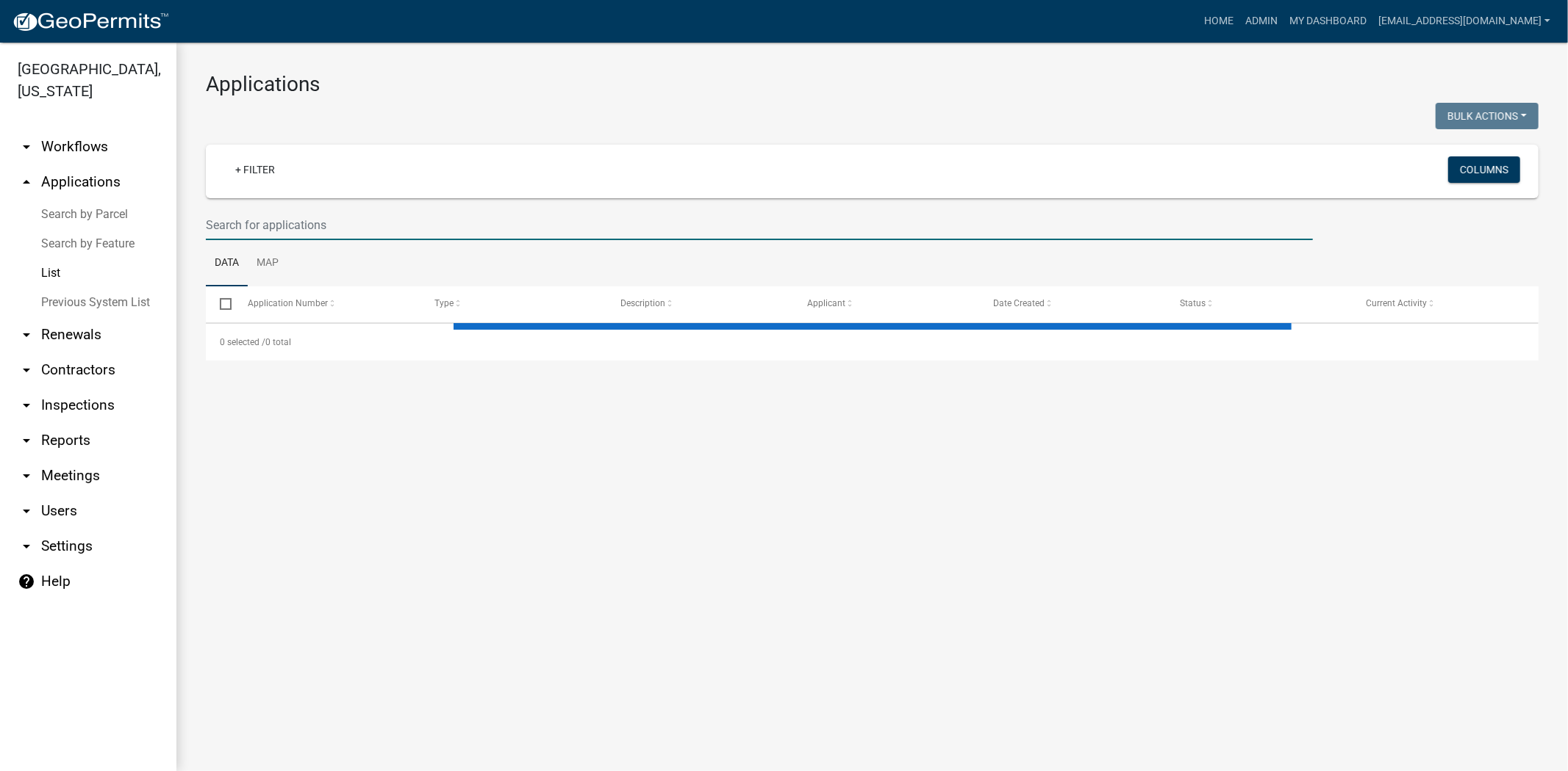
click at [460, 214] on input "text" at bounding box center [759, 224] width 1107 height 30
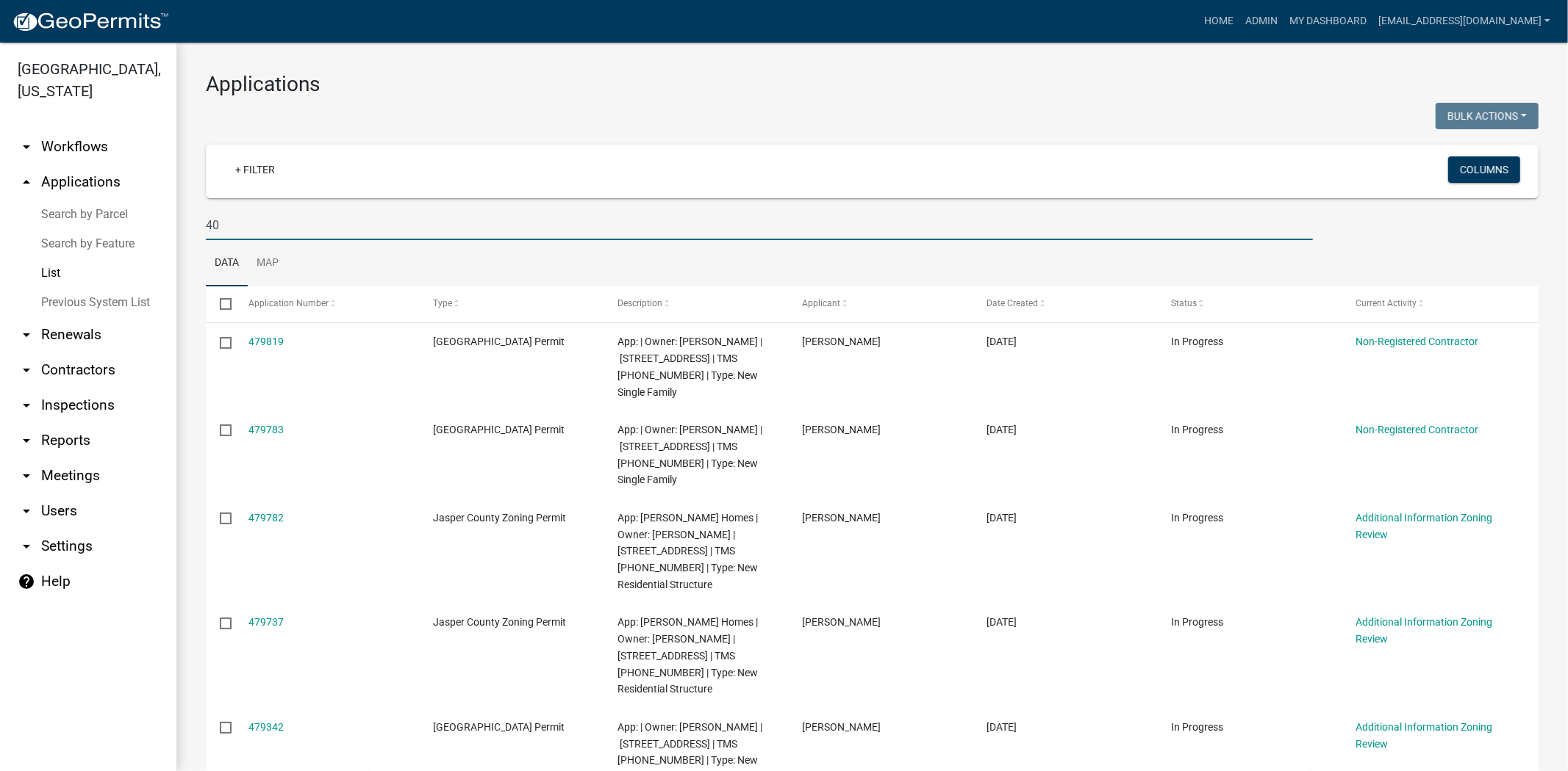
type input "4"
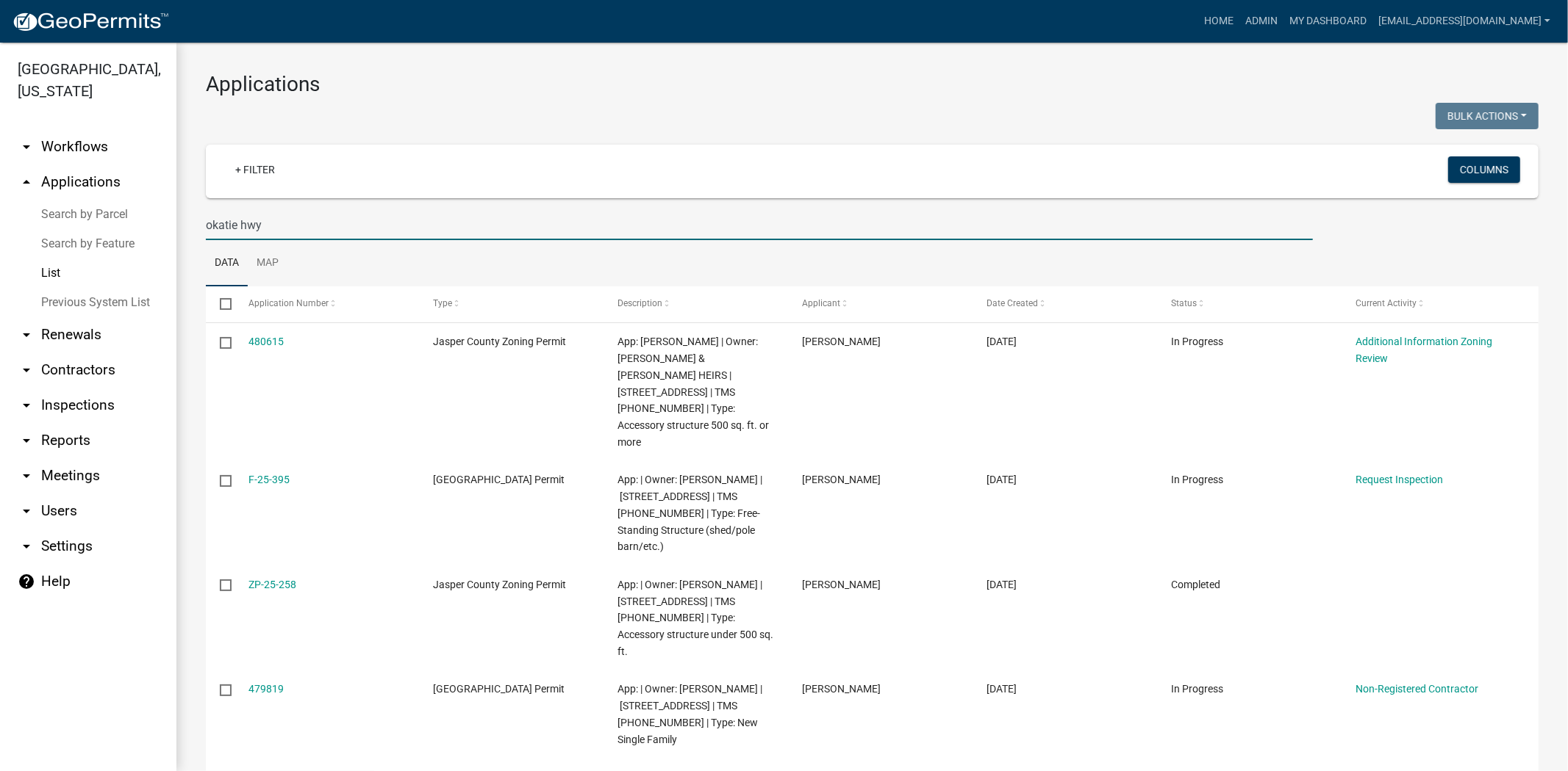
type input "okatie hwy"
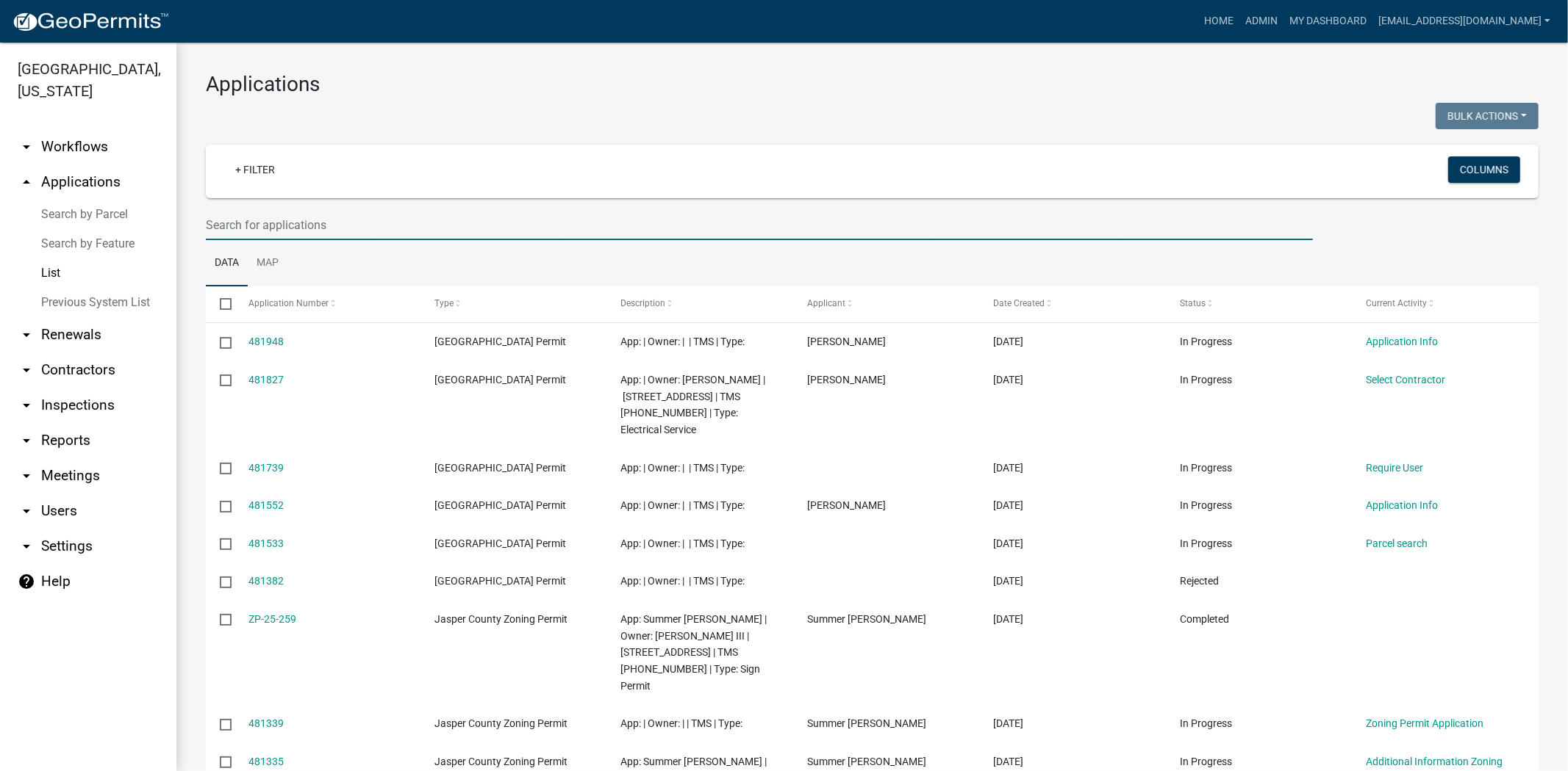
click at [350, 230] on input "text" at bounding box center [759, 224] width 1107 height 30
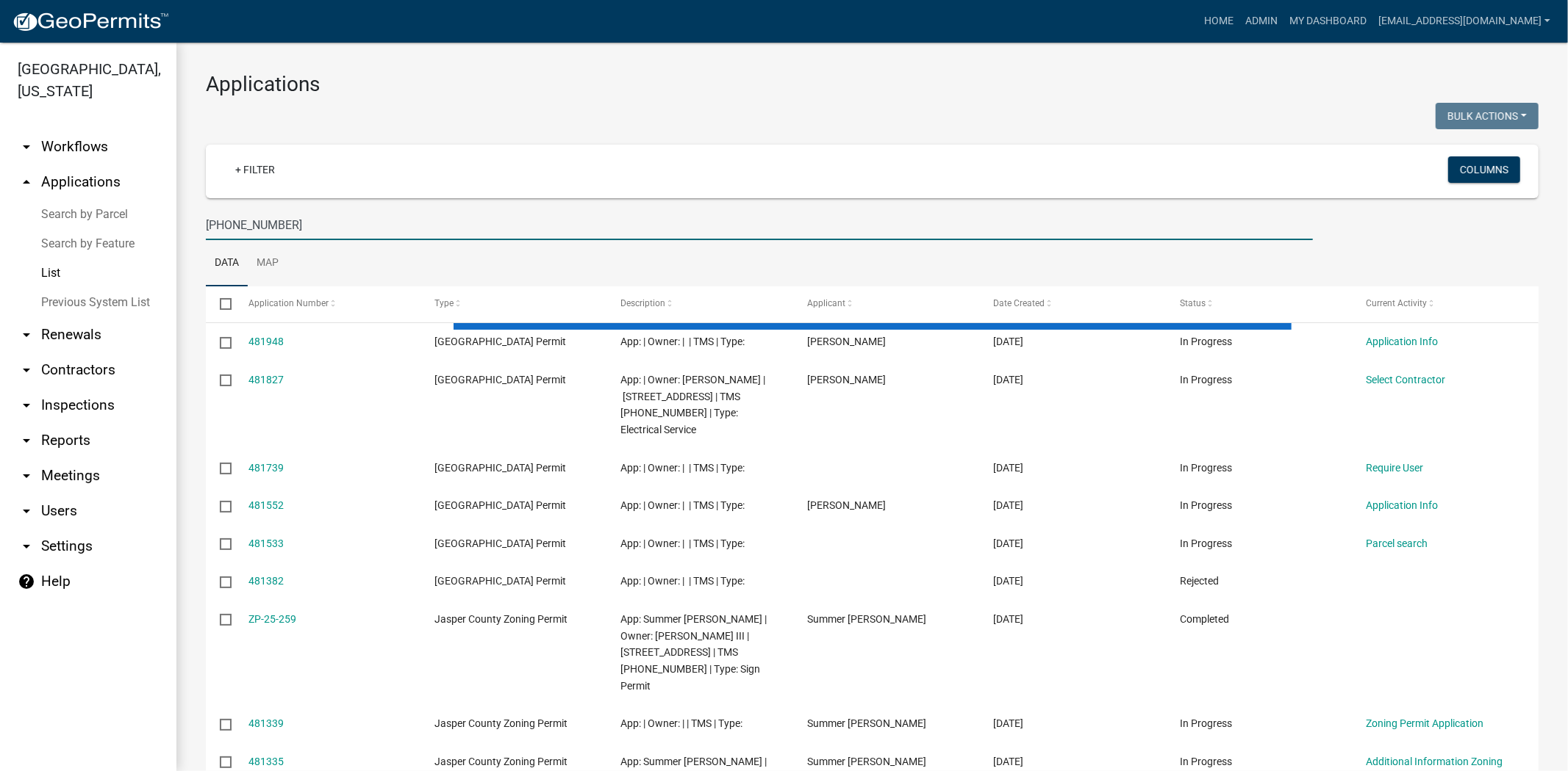
type input "[PHONE_NUMBER]"
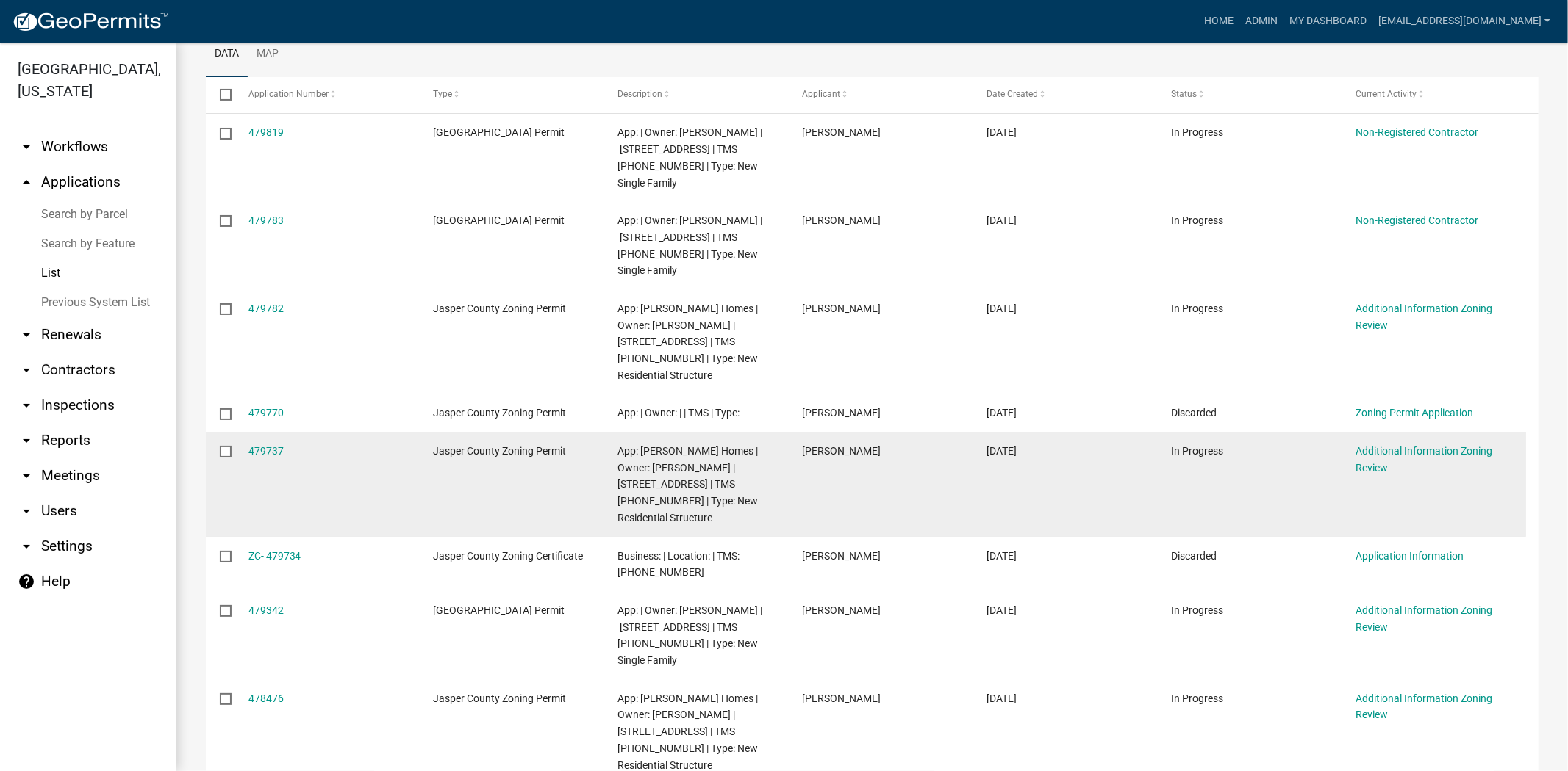
scroll to position [245, 0]
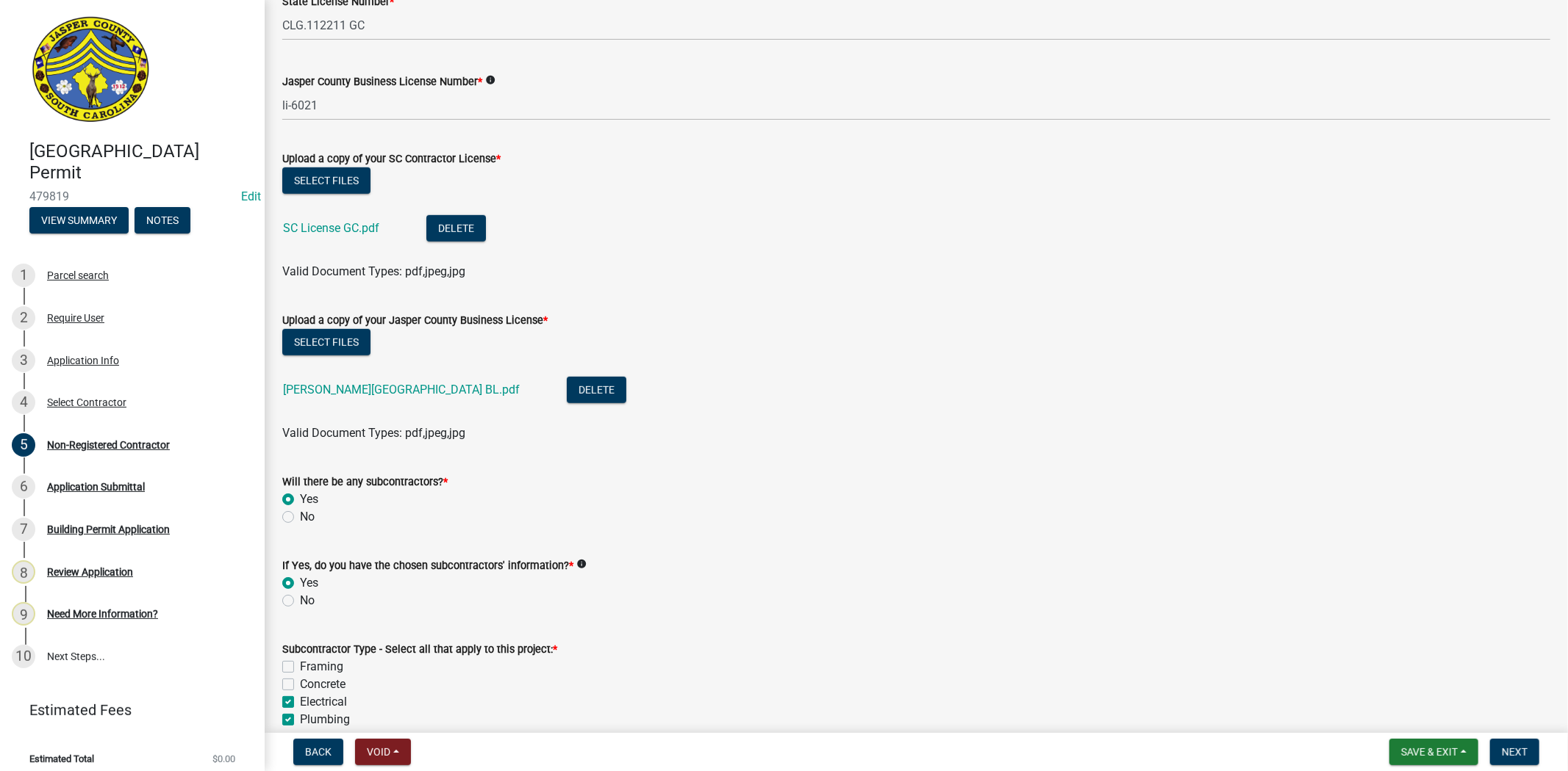
scroll to position [734, 0]
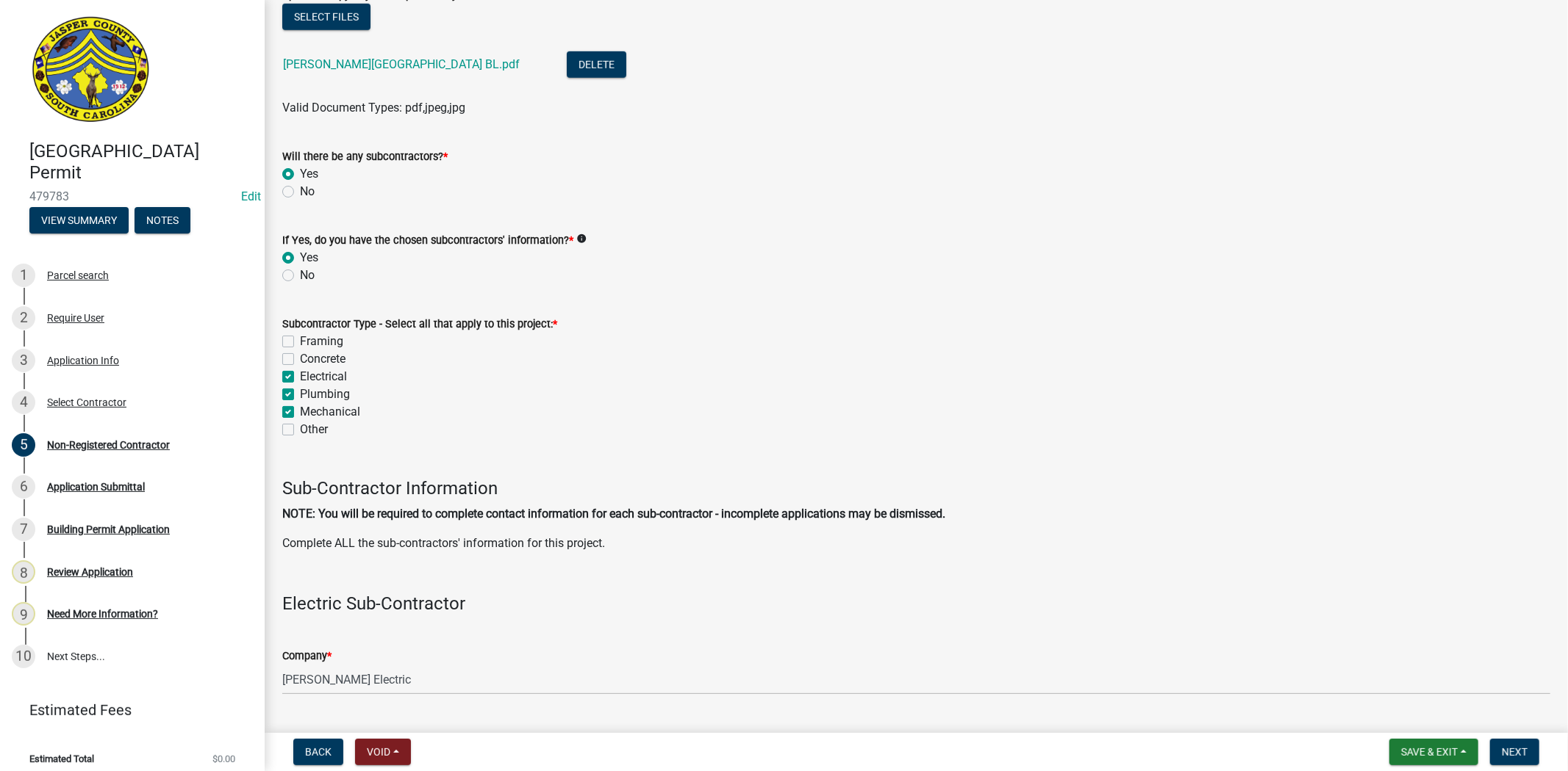
scroll to position [1060, 0]
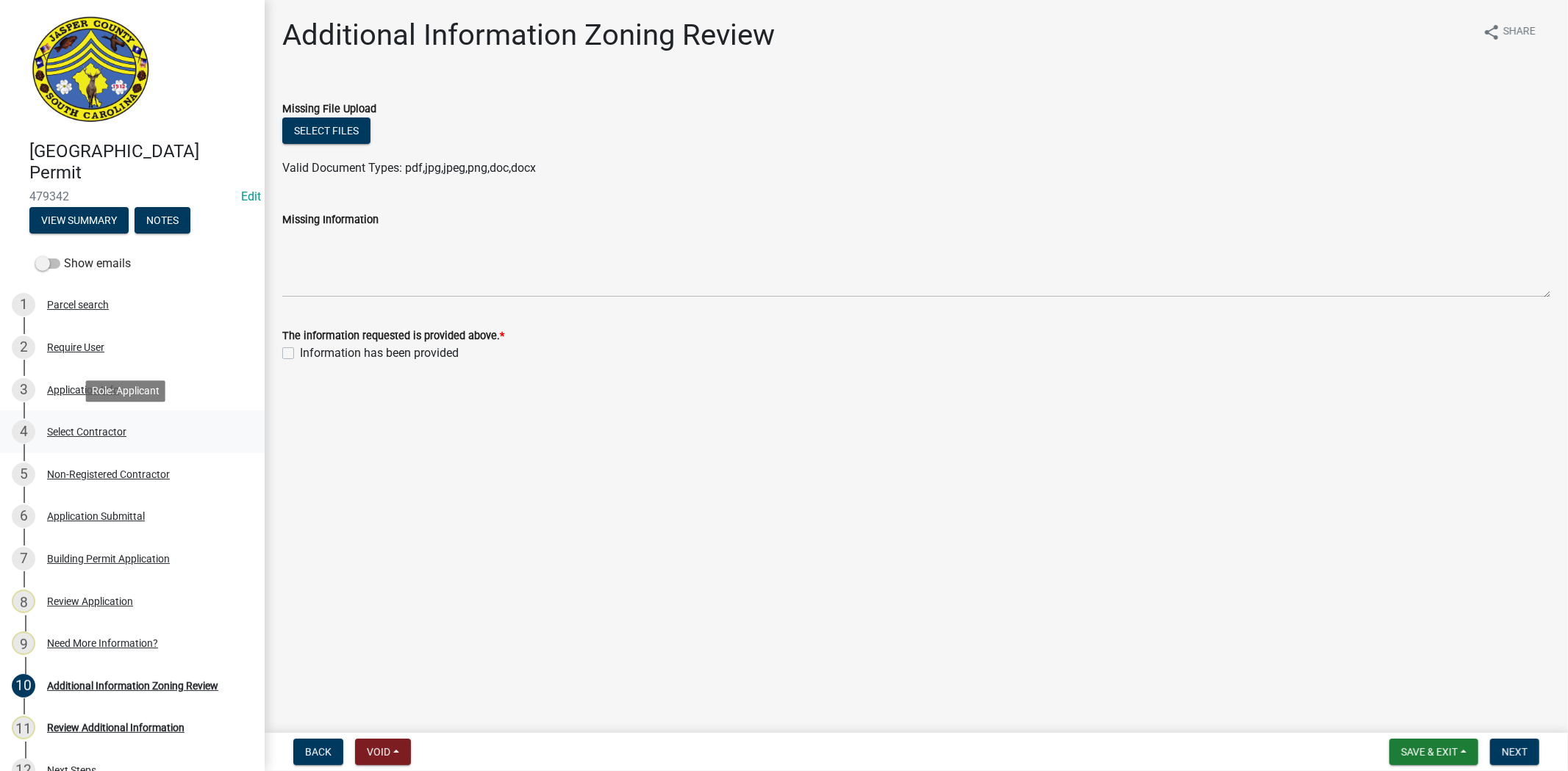
click at [94, 430] on div "Select Contractor" at bounding box center [86, 431] width 80 height 11
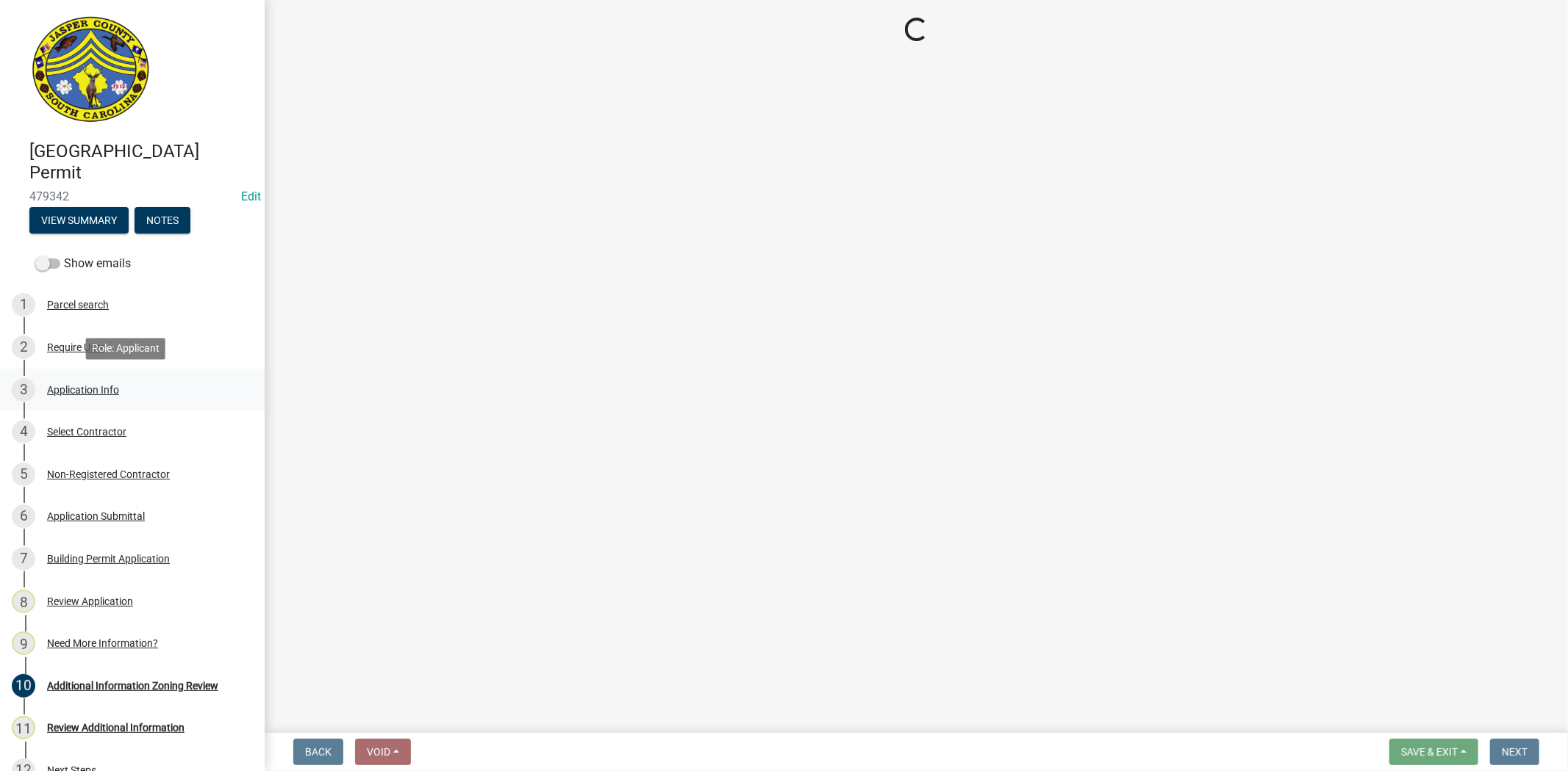
click at [92, 391] on div "Application Info" at bounding box center [83, 389] width 72 height 11
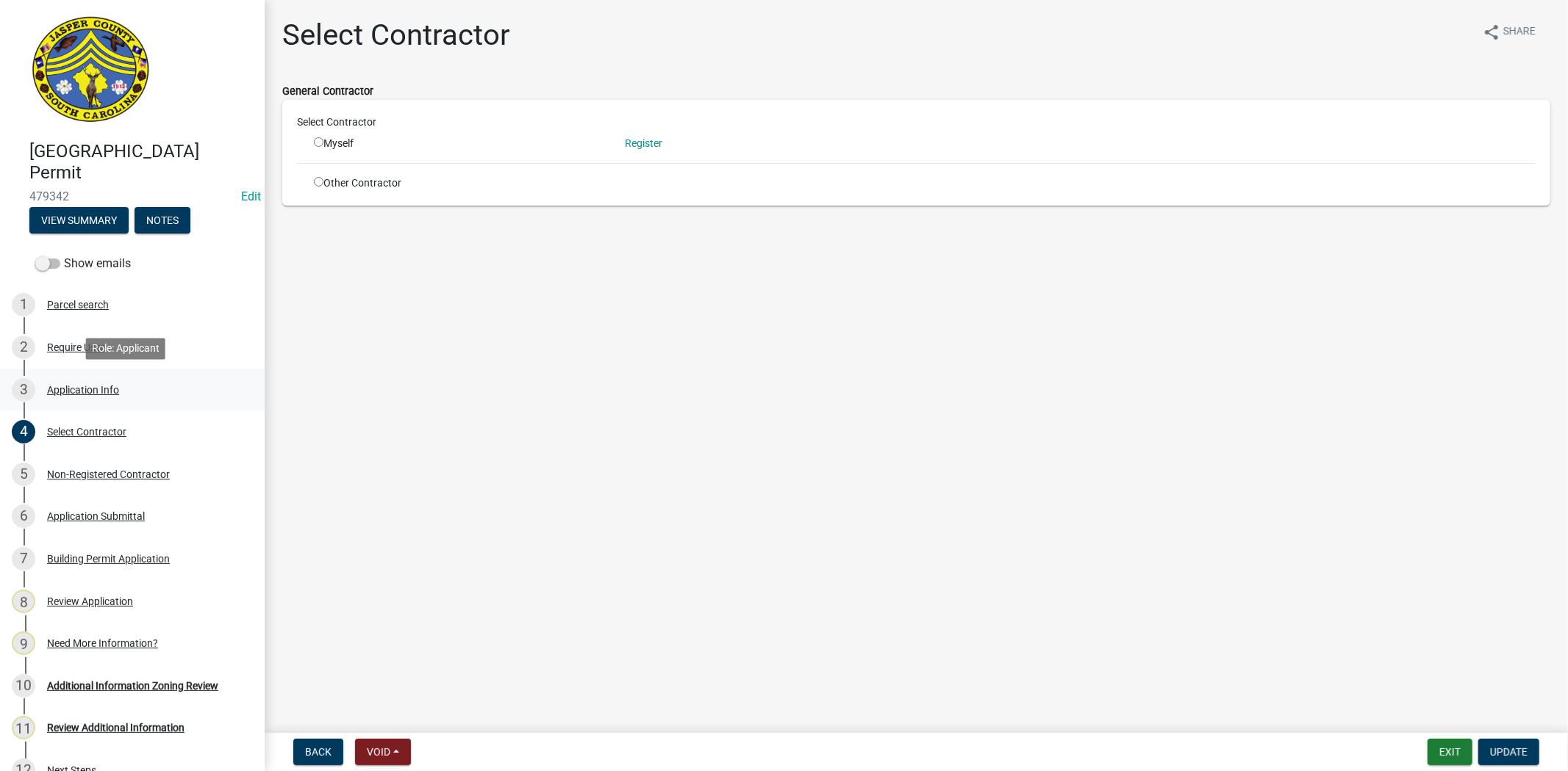
click at [92, 391] on div "Application Info" at bounding box center [83, 389] width 72 height 11
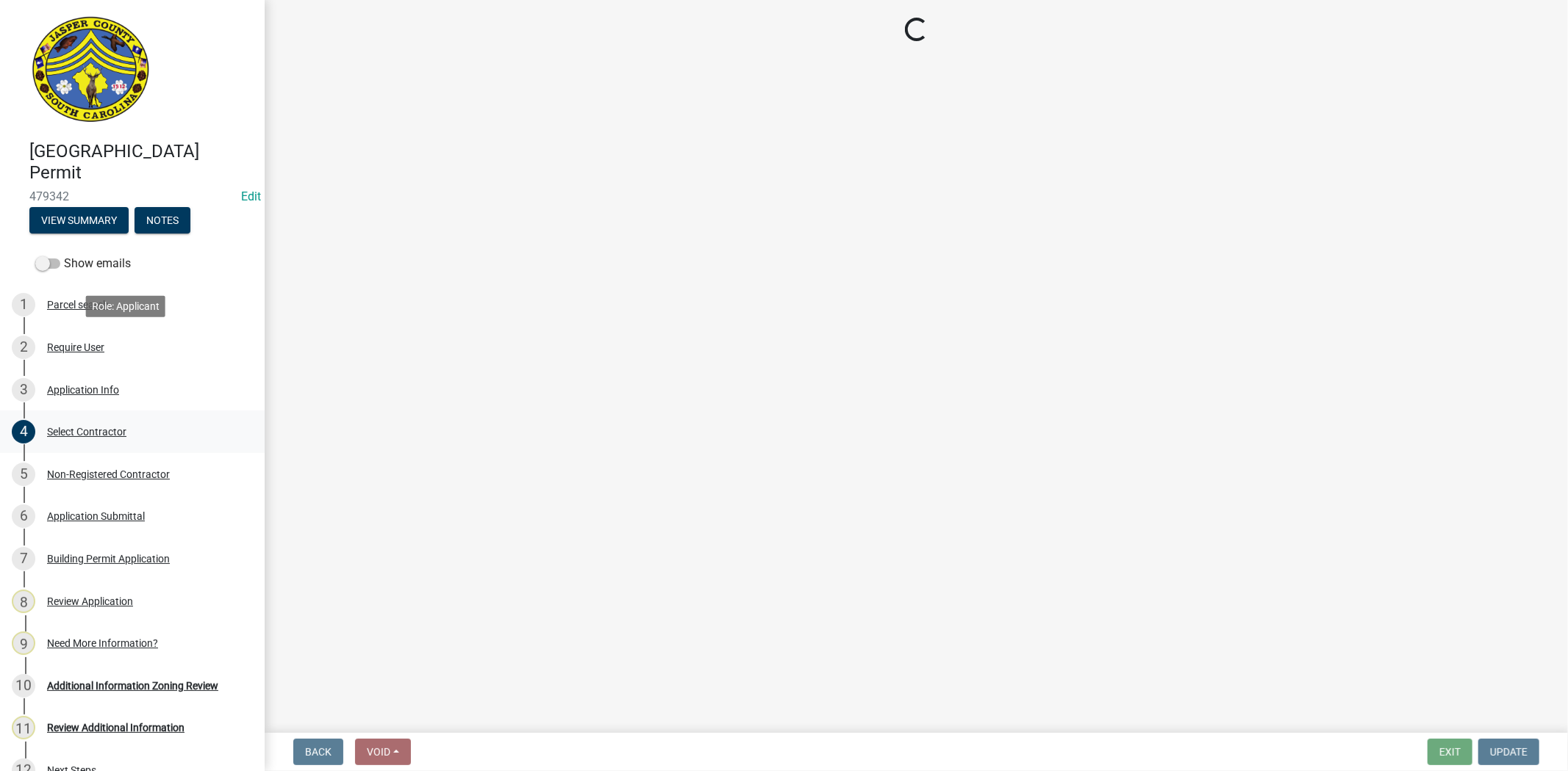
select select "42590599-3c97-479d-b3e9-fbeca9af4fb5"
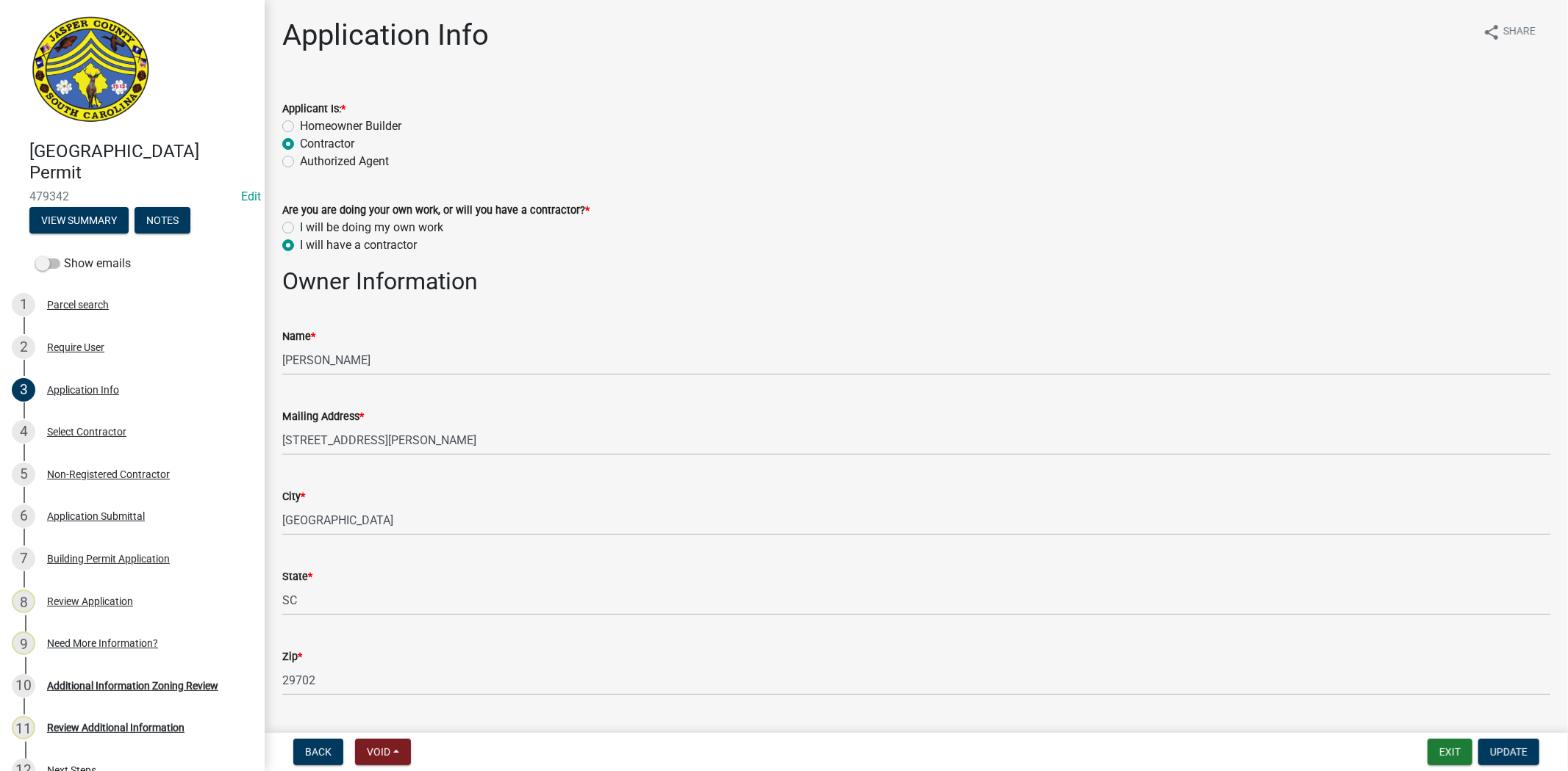
select select "42590599-3c97-479d-b3e9-fbeca9af4fb5"
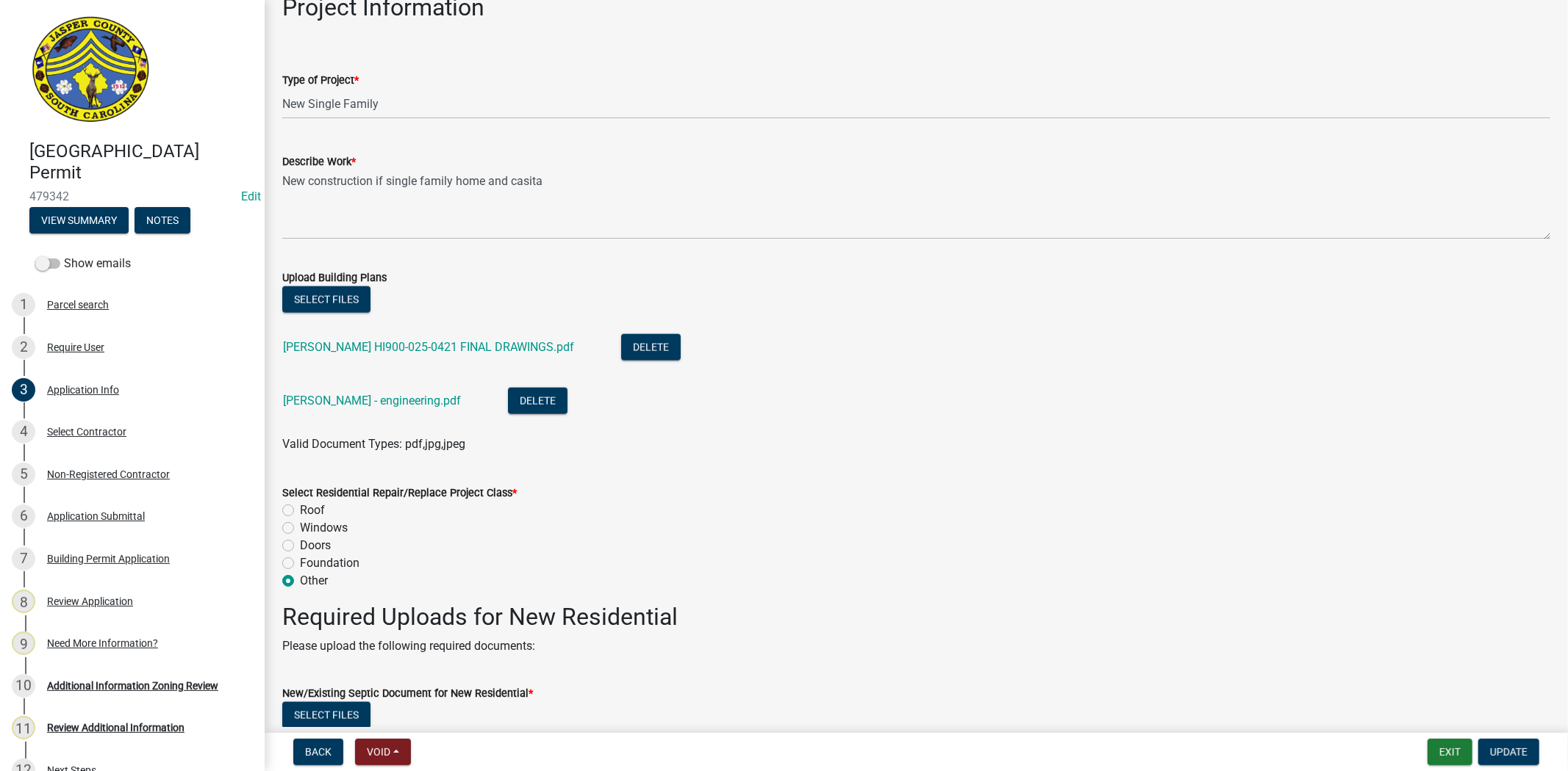
scroll to position [1877, 0]
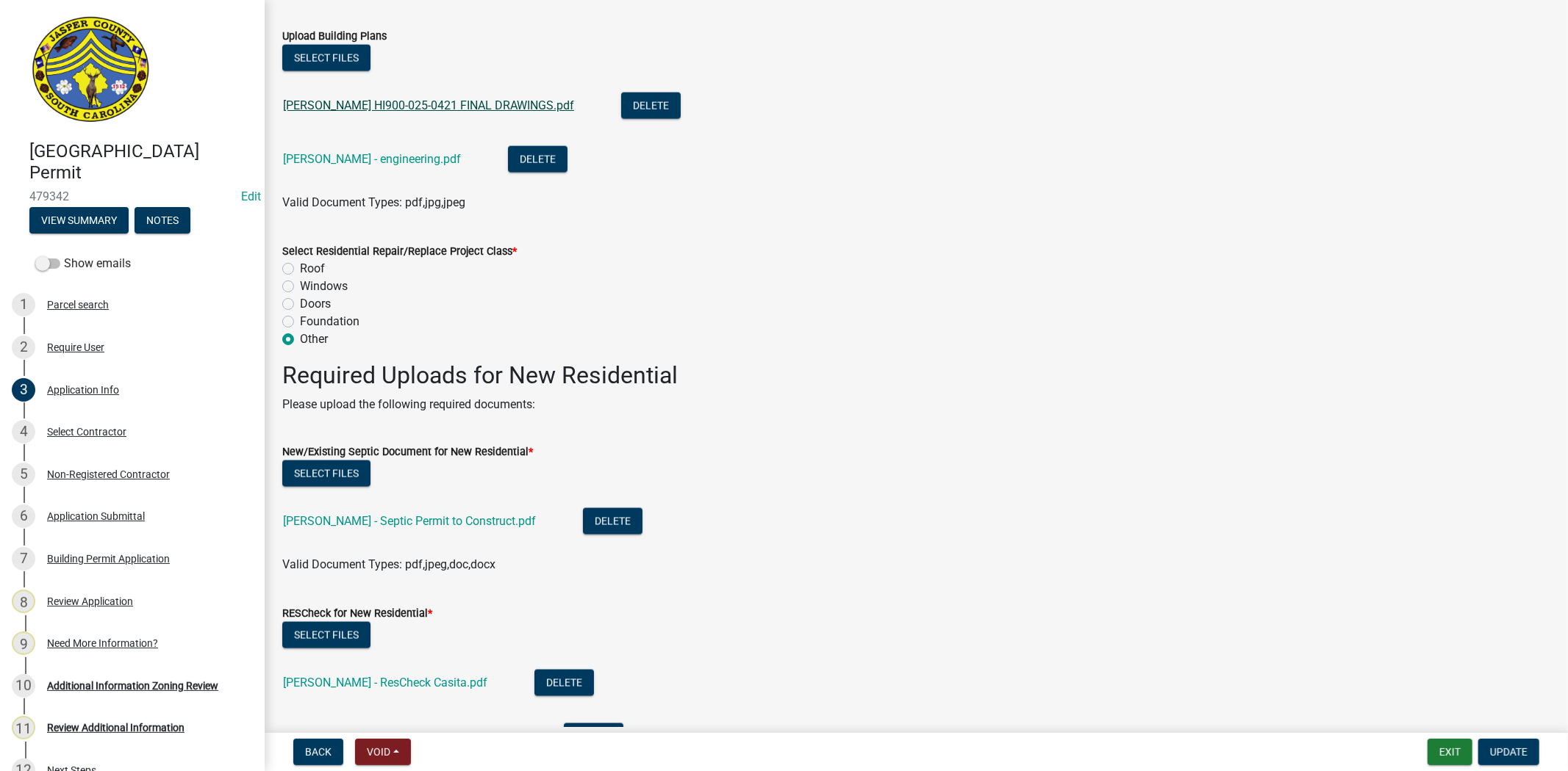
click at [426, 104] on link "[PERSON_NAME] HI900-025-0421 FINAL DRAWINGS.pdf" at bounding box center [428, 105] width 291 height 14
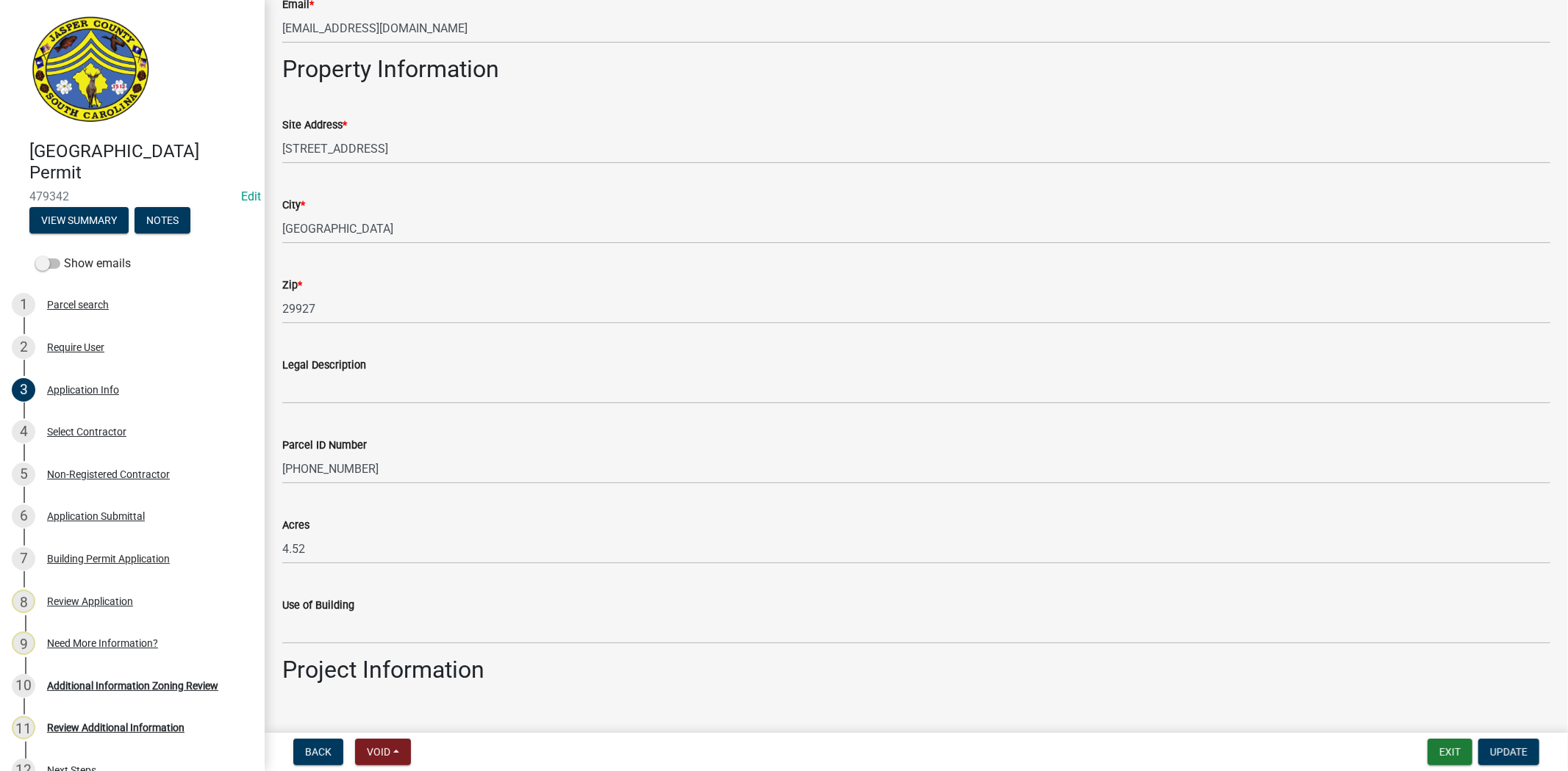
scroll to position [979, 0]
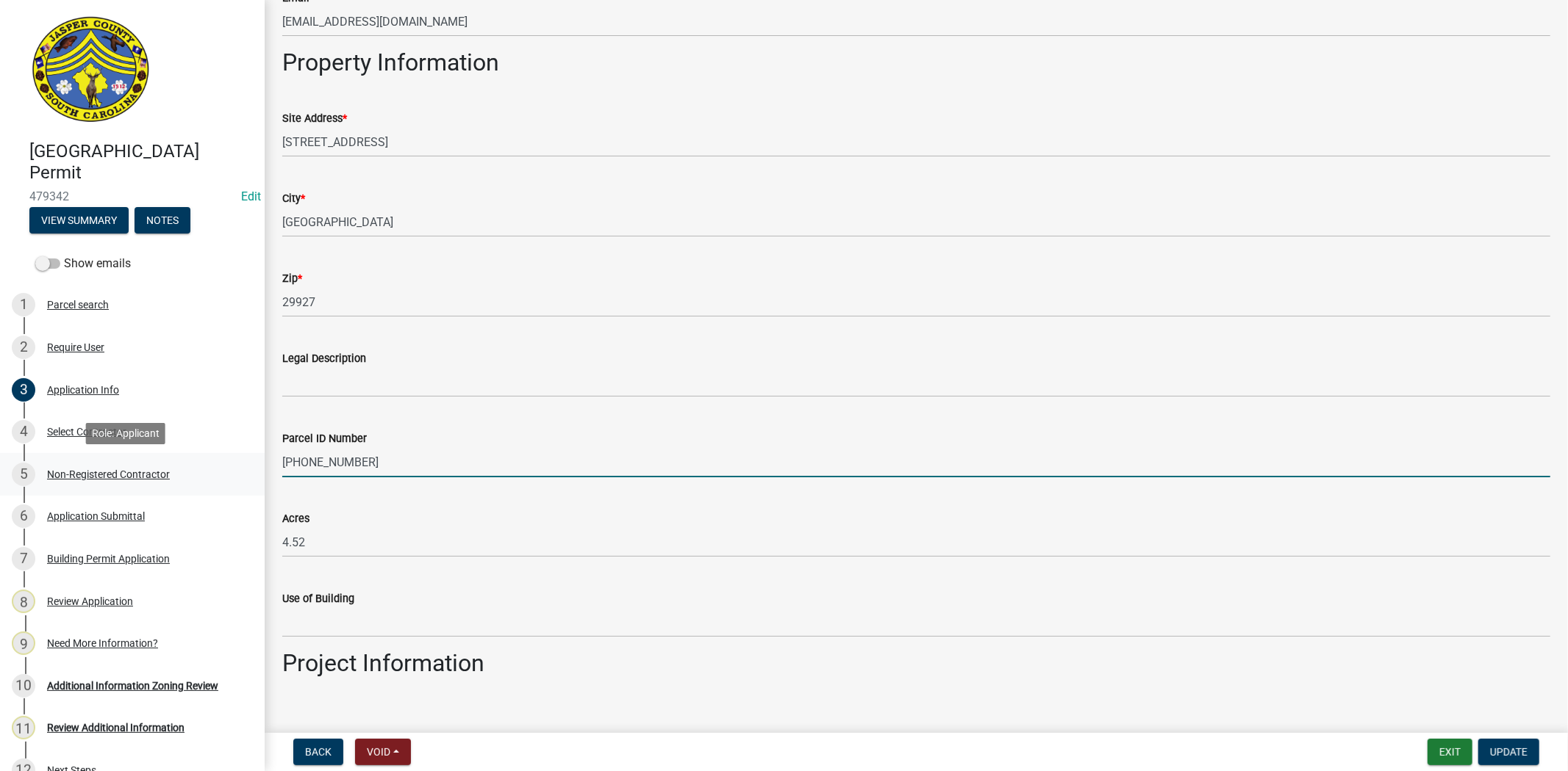
drag, startPoint x: 386, startPoint y: 453, endPoint x: 247, endPoint y: 492, distance: 144.4
click at [247, 492] on div "Jasper County Building Permit 479342 Edit View Summary Notes Show emails 1 Parc…" at bounding box center [784, 386] width 1568 height 771
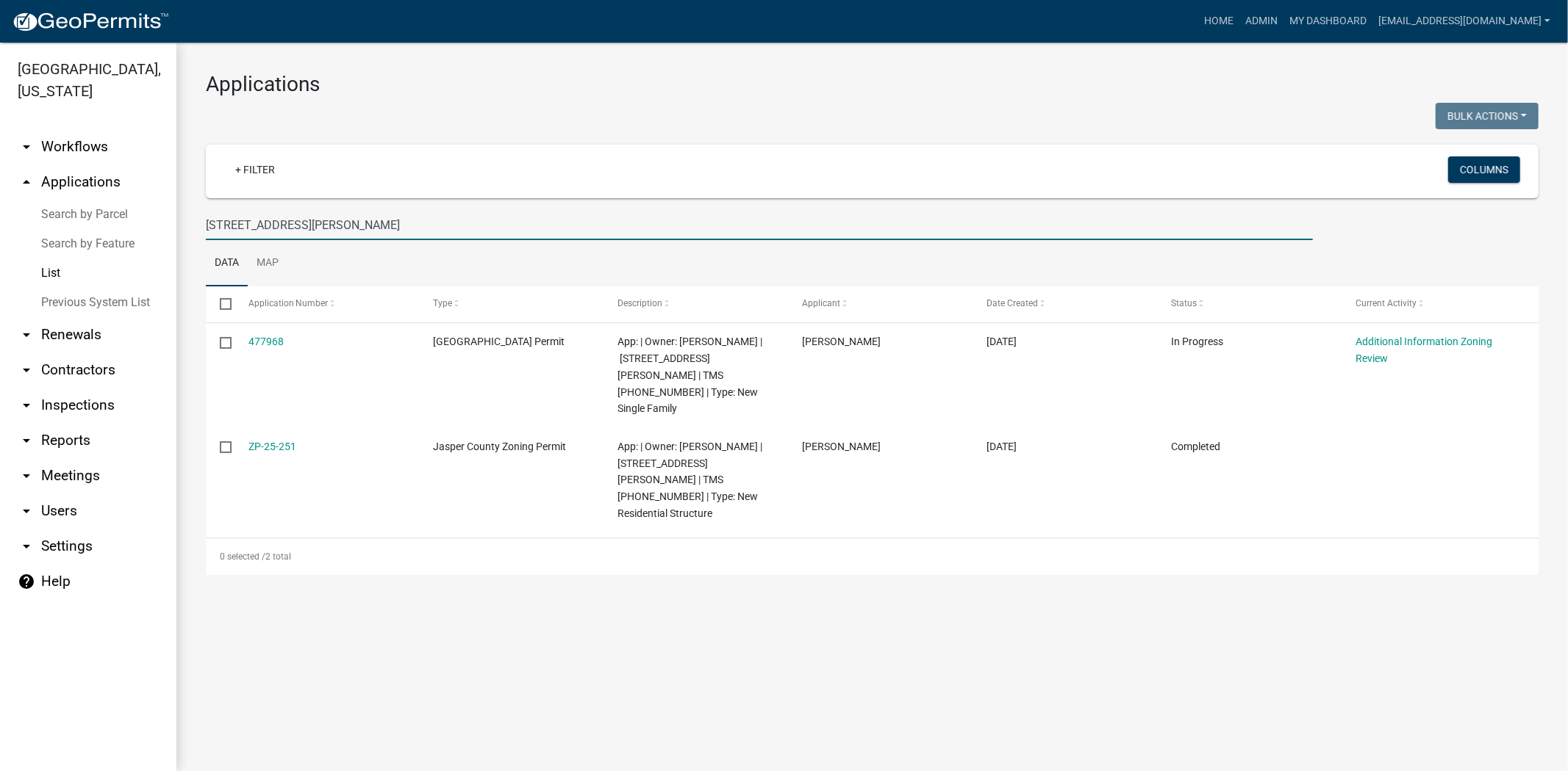
drag, startPoint x: 318, startPoint y: 218, endPoint x: 49, endPoint y: 224, distance: 269.1
click at [49, 224] on div "[GEOGRAPHIC_DATA], [US_STATE] arrow_drop_down Workflows List arrow_drop_up Appl…" at bounding box center [784, 407] width 1568 height 728
paste input "[PHONE_NUMBER]"
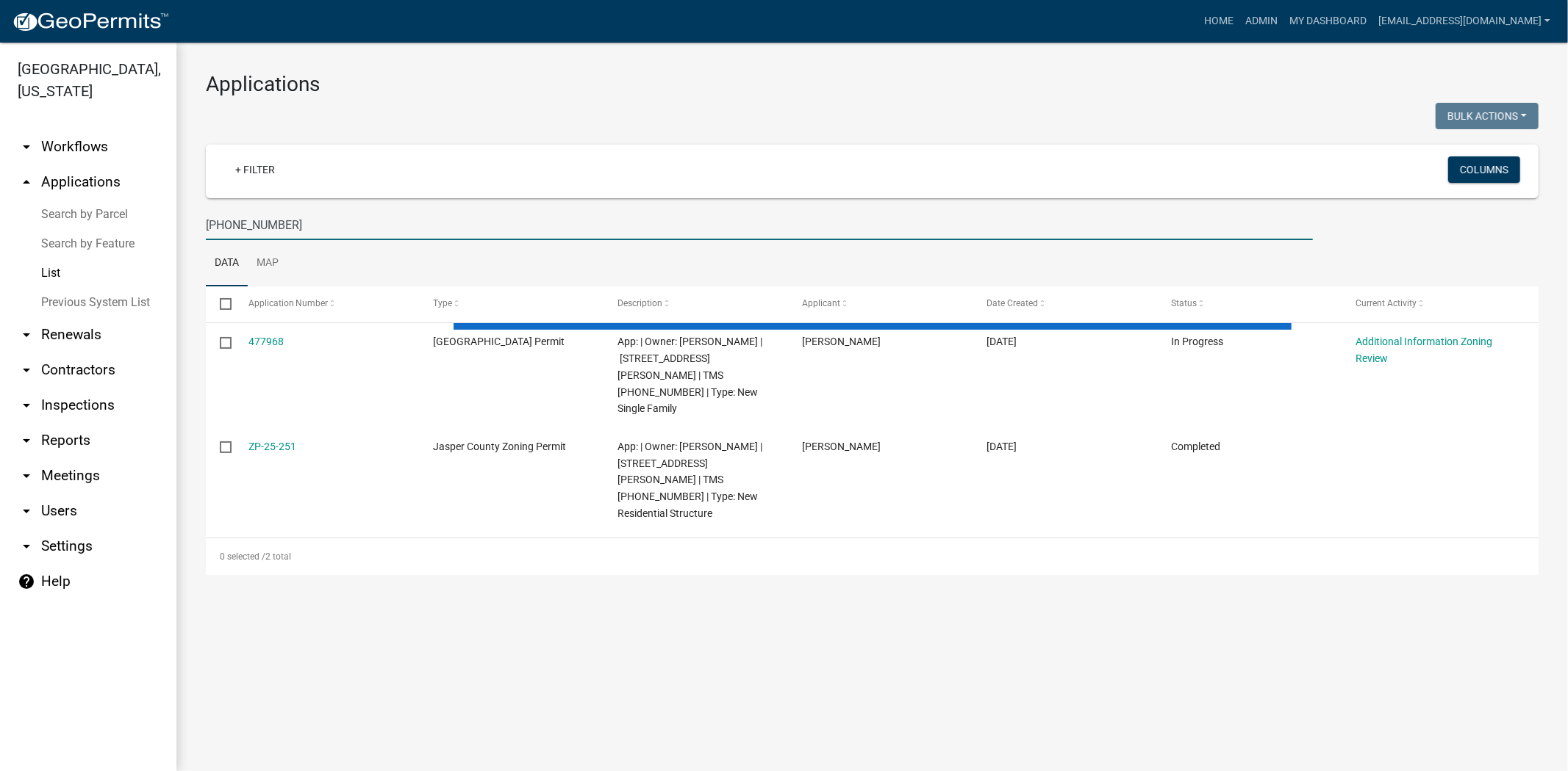
type input "[PHONE_NUMBER]"
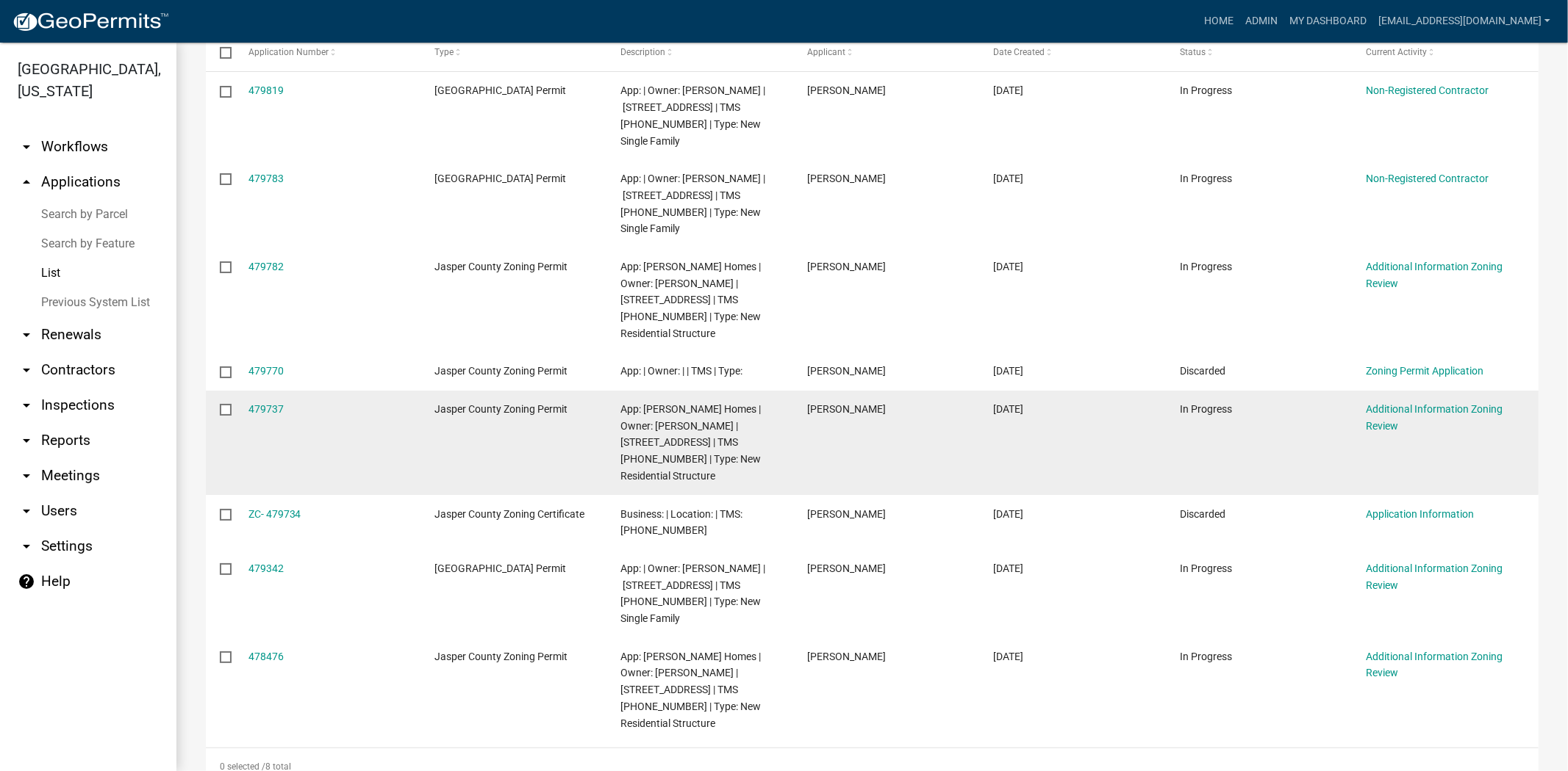
scroll to position [294, 0]
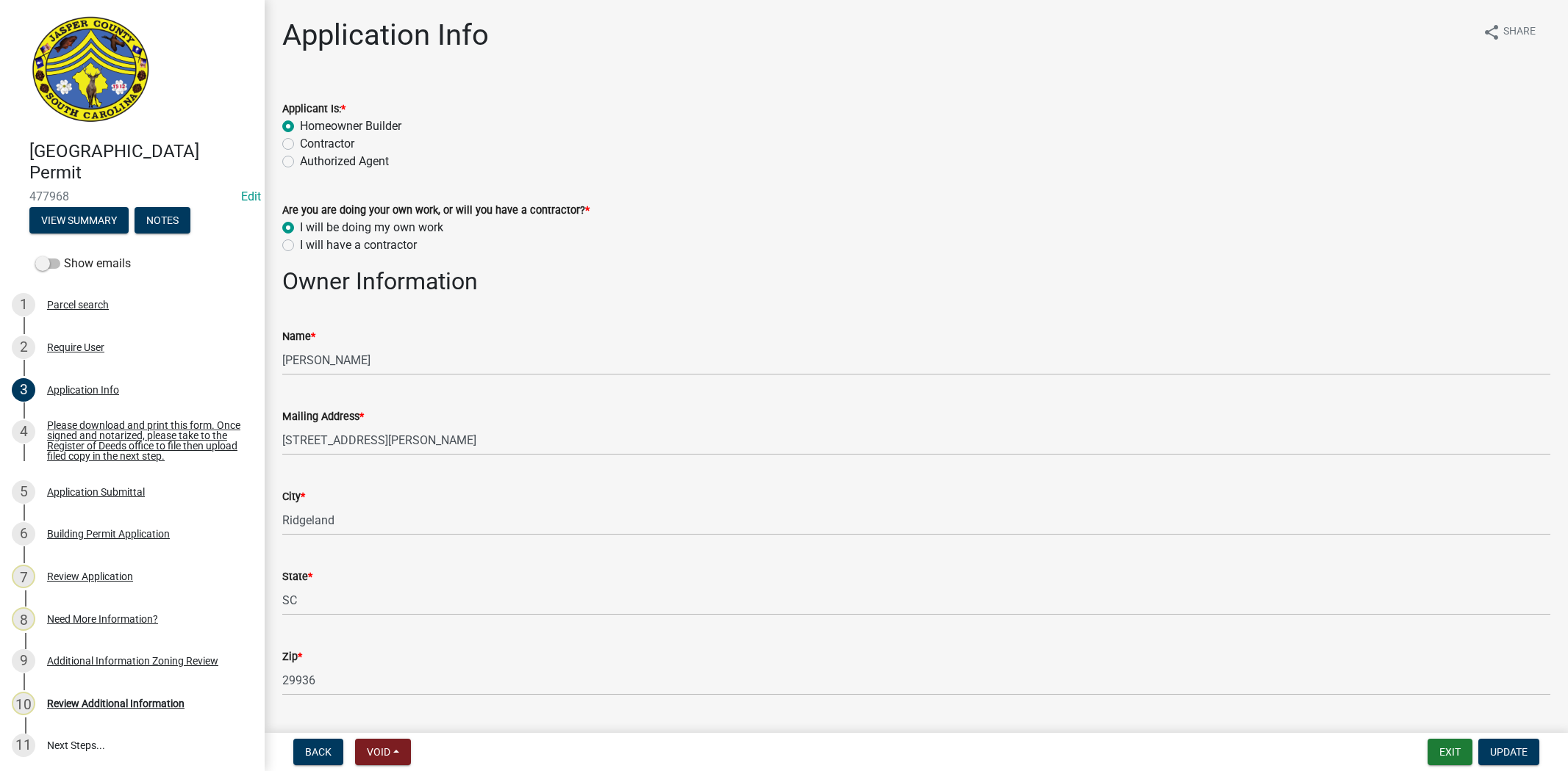
select select "42590599-3c97-479d-b3e9-fbeca9af4fb5"
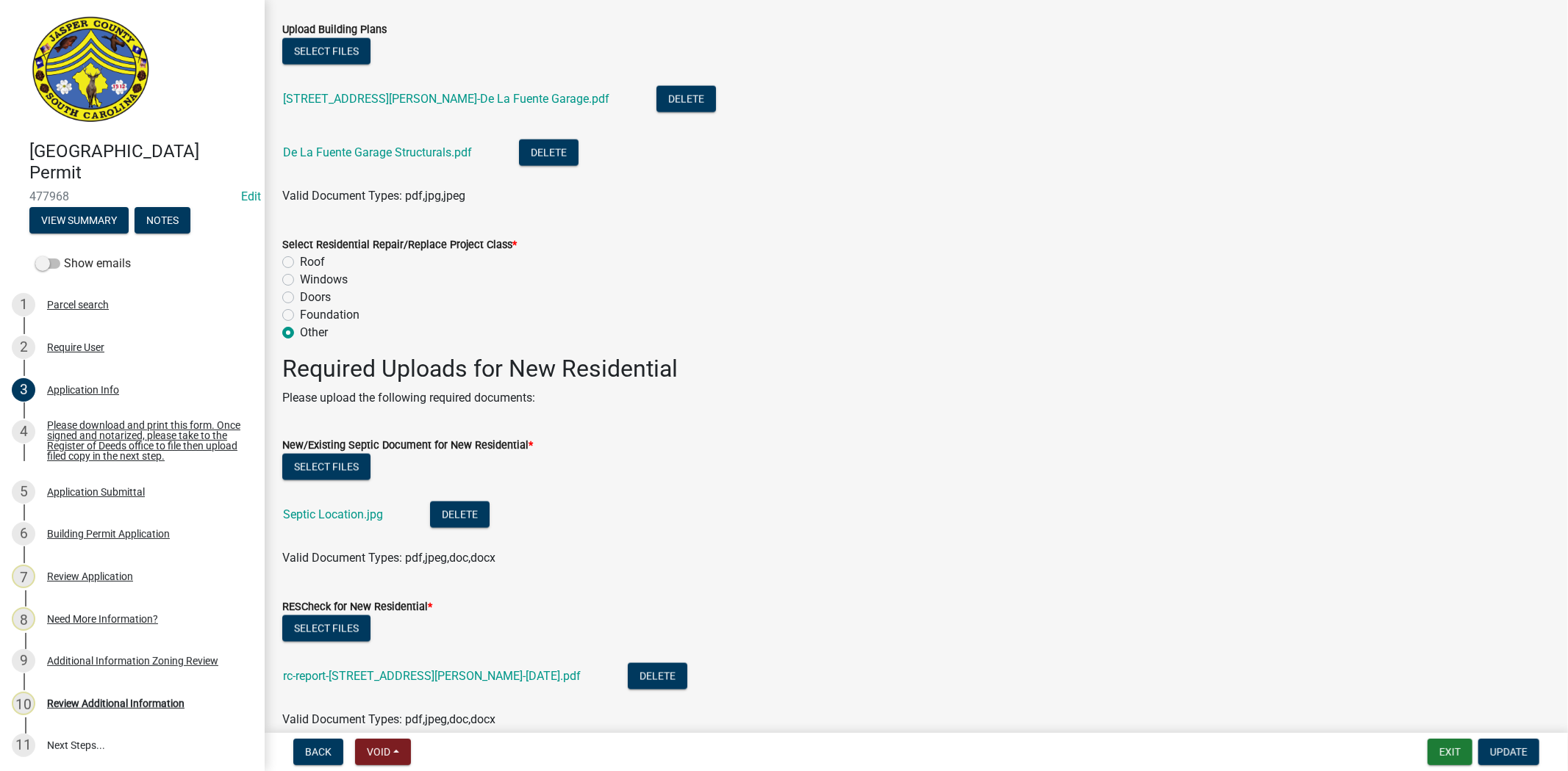
scroll to position [1877, 0]
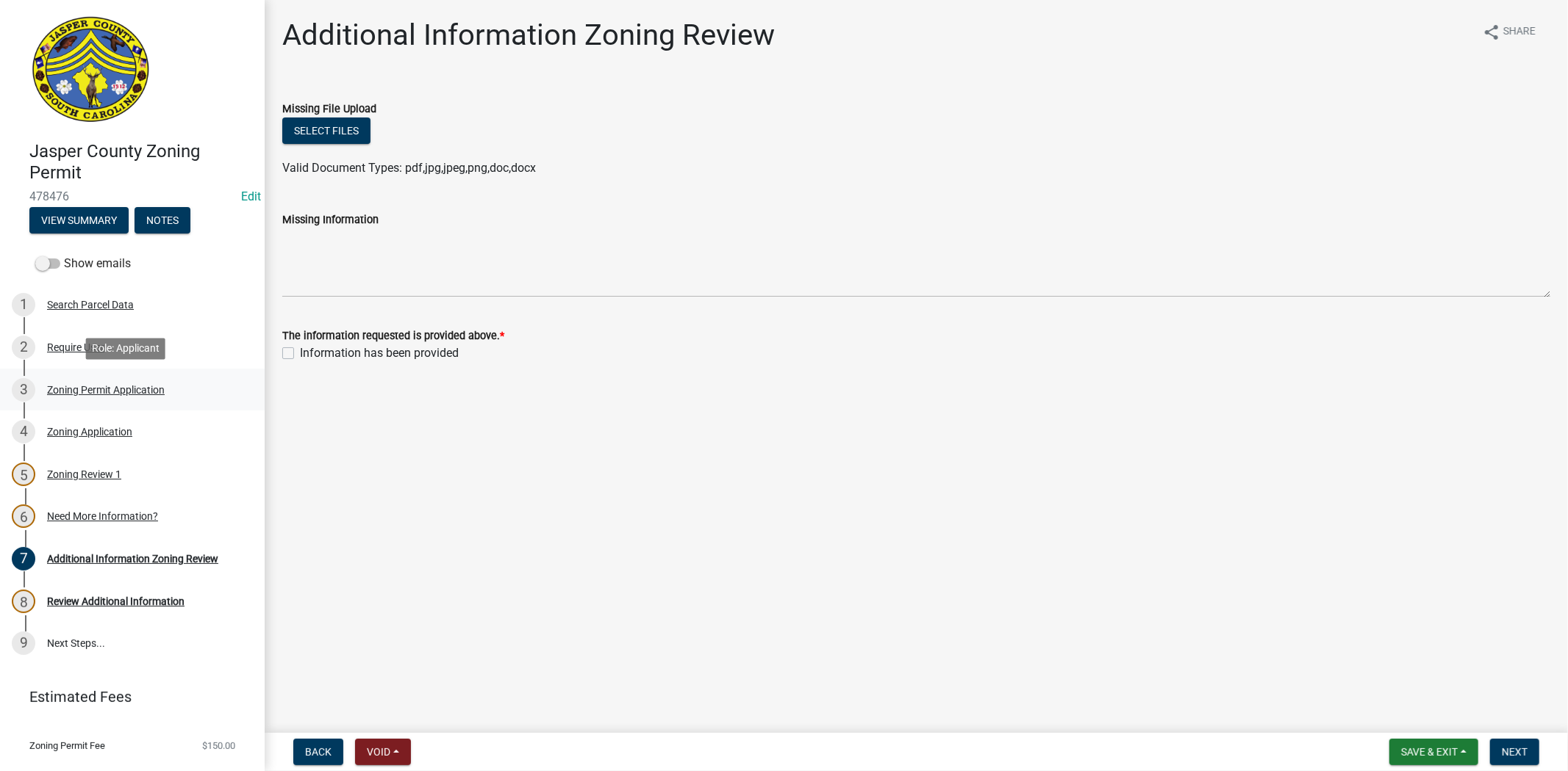
click at [111, 390] on div "Zoning Permit Application" at bounding box center [105, 389] width 118 height 11
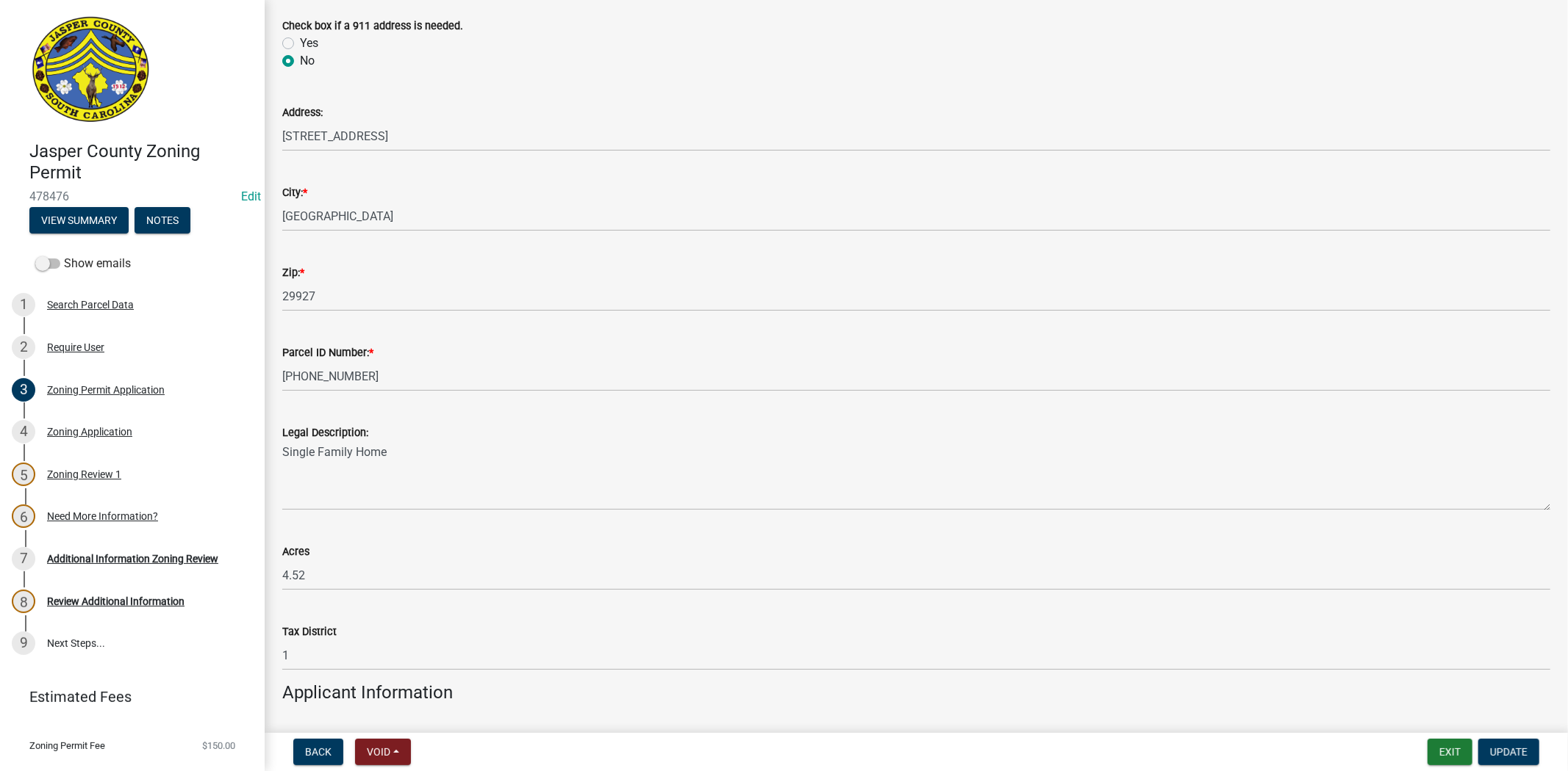
scroll to position [816, 0]
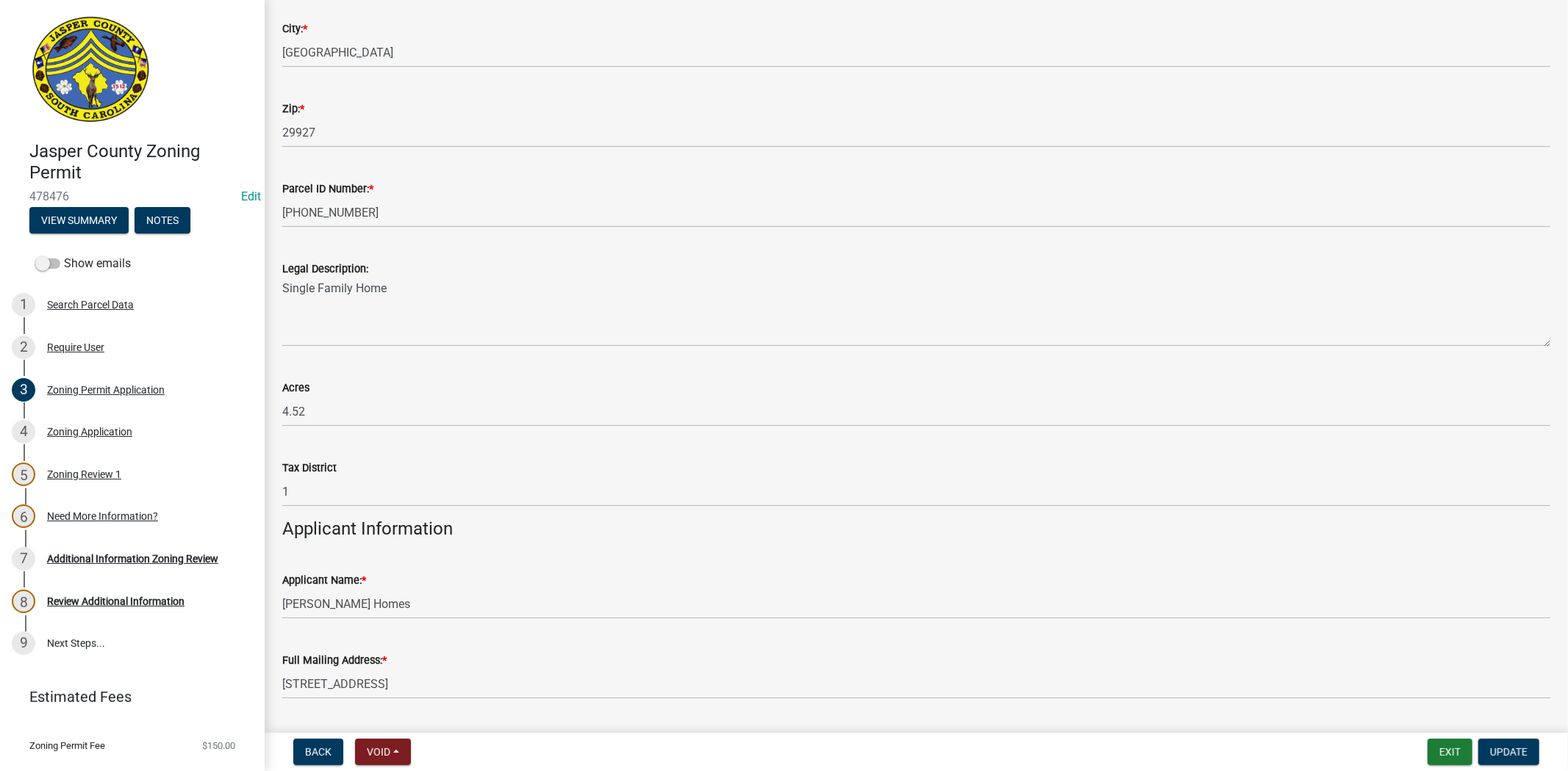
click at [280, 288] on div "Legal Description: Single Family Home" at bounding box center [916, 293] width 1290 height 107
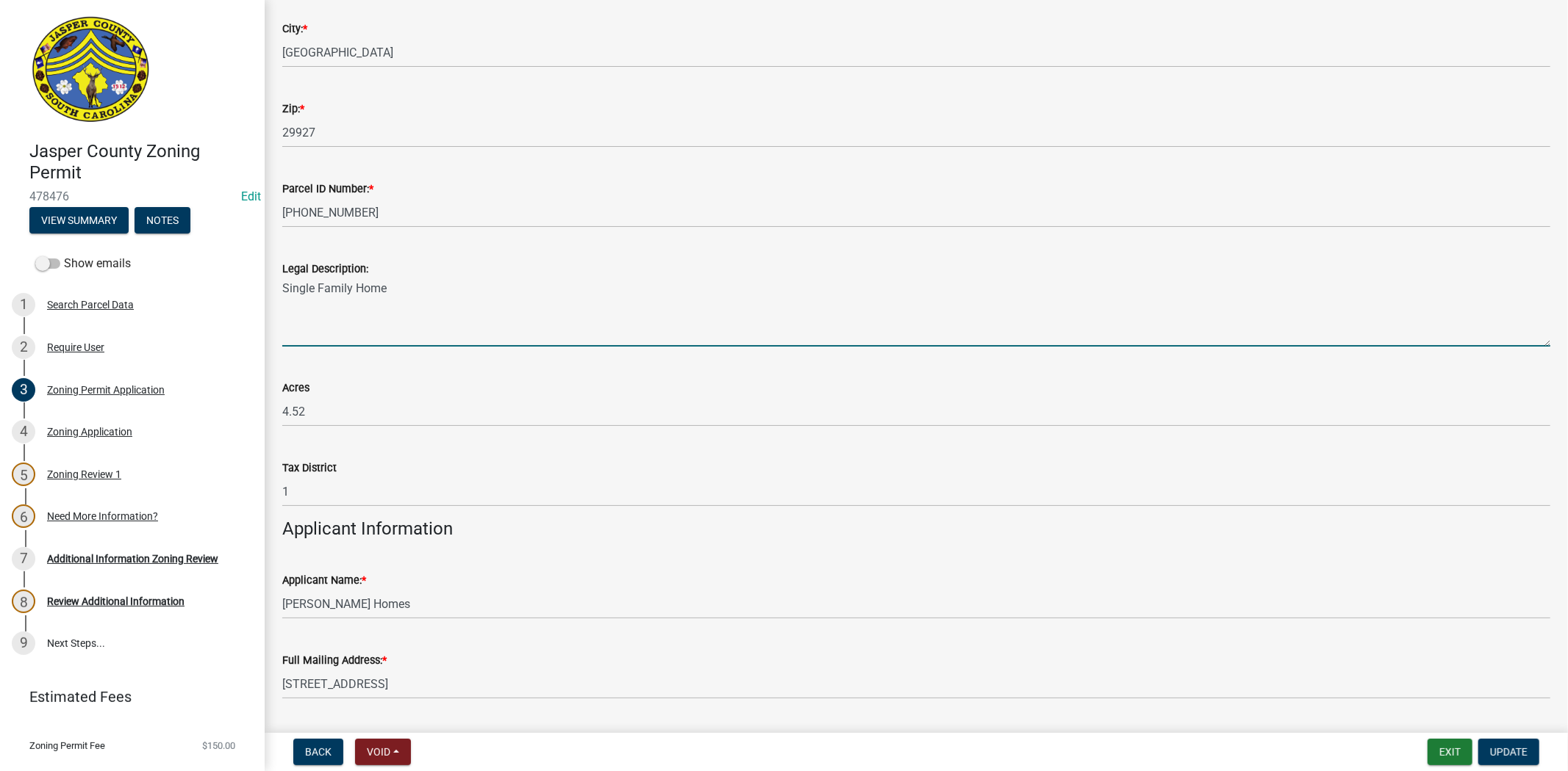
click at [285, 285] on textarea "Single Family Home" at bounding box center [915, 312] width 1268 height 69
type textarea "Main Single Family Home"
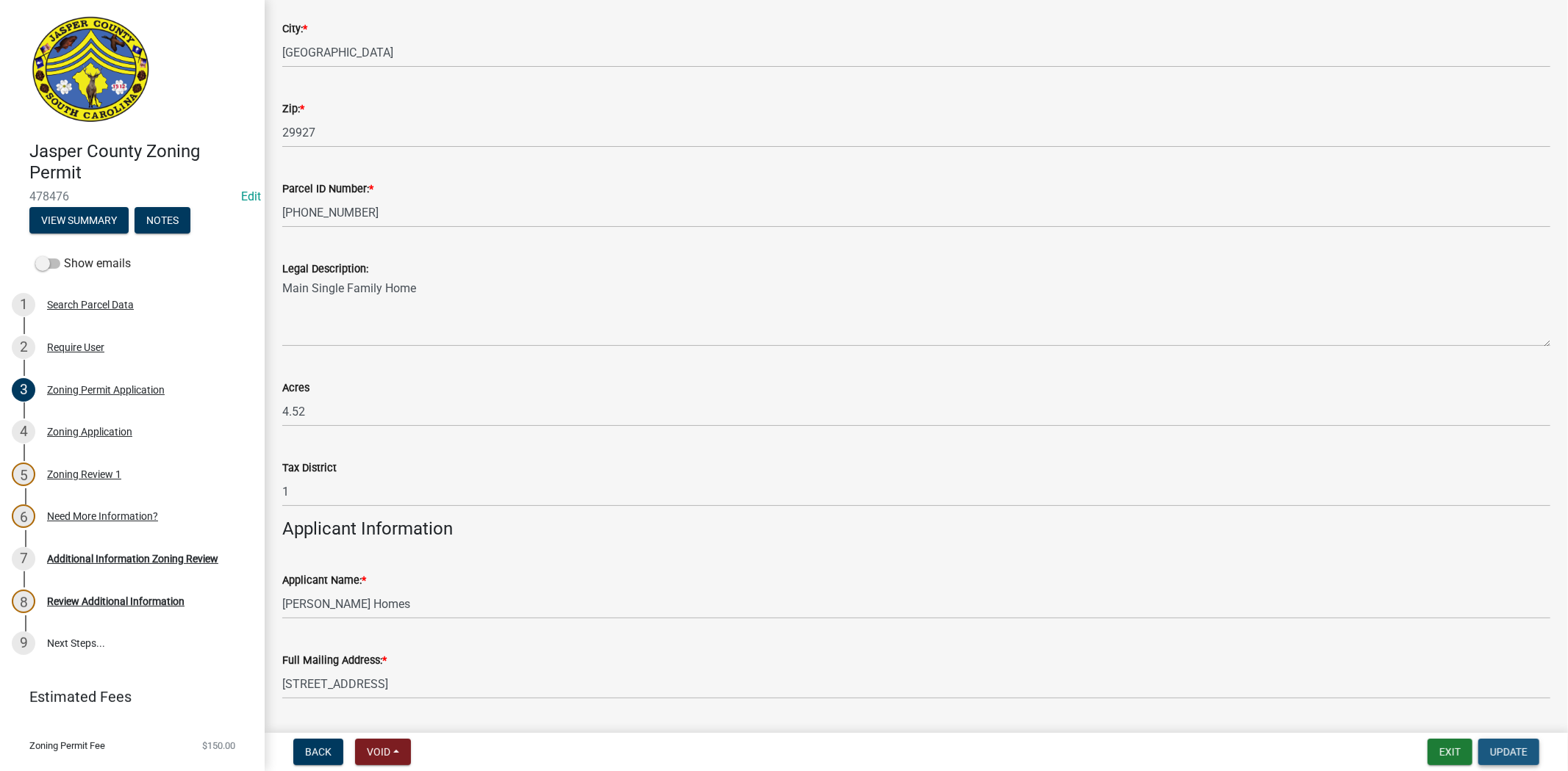
click at [1498, 753] on span "Update" at bounding box center [1508, 753] width 38 height 12
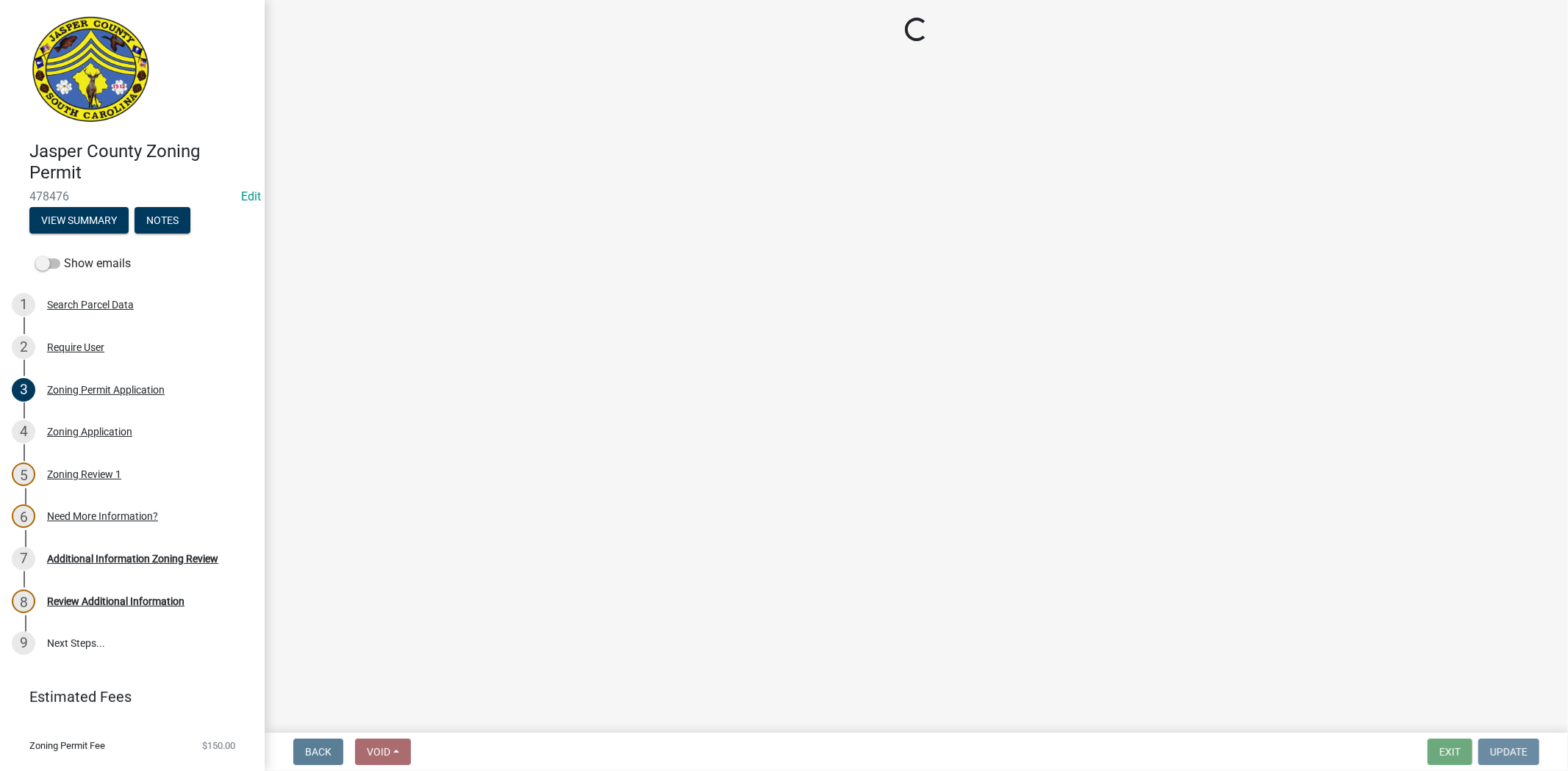
scroll to position [0, 0]
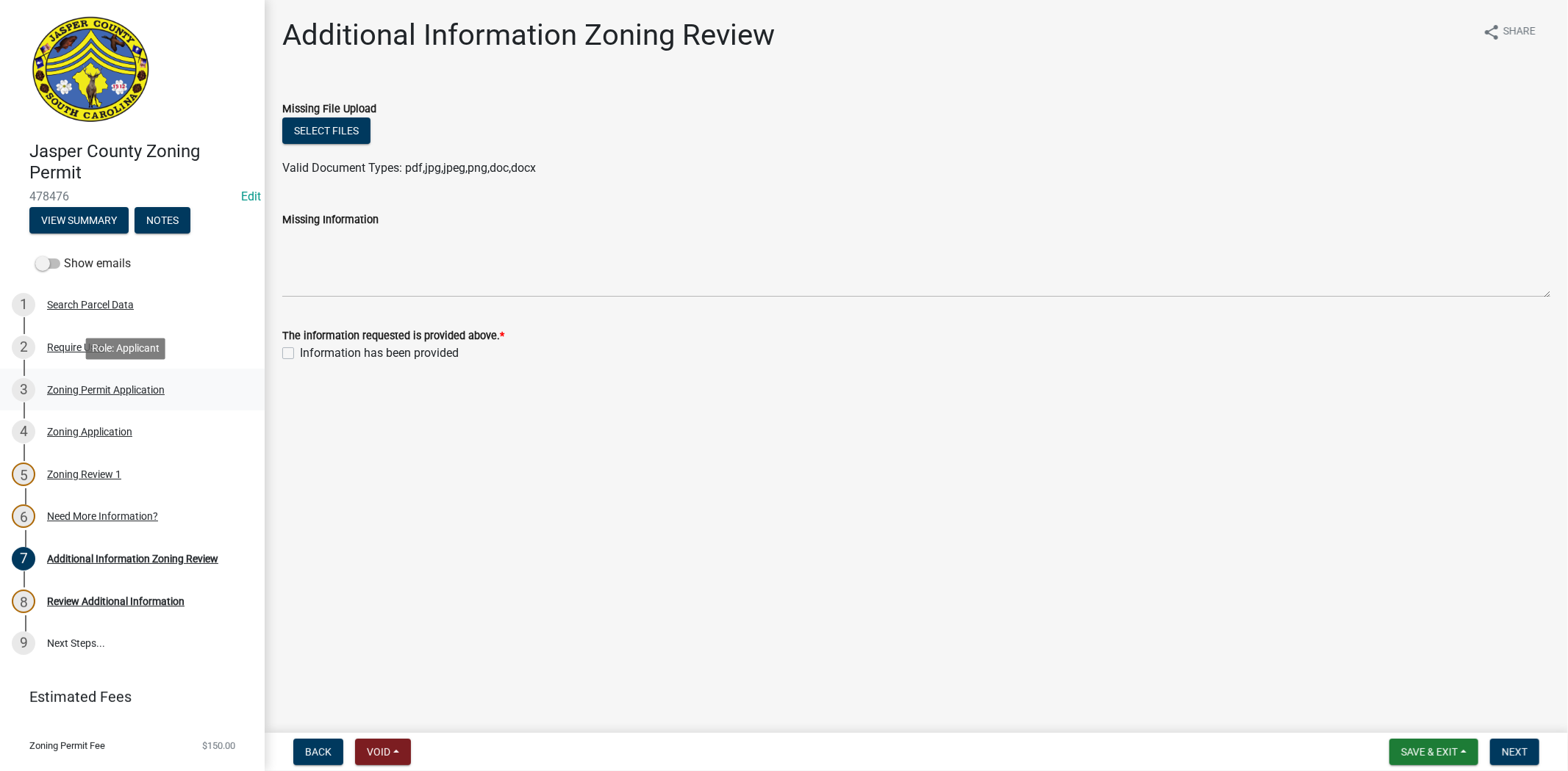
click at [130, 387] on div "Zoning Permit Application" at bounding box center [105, 389] width 118 height 11
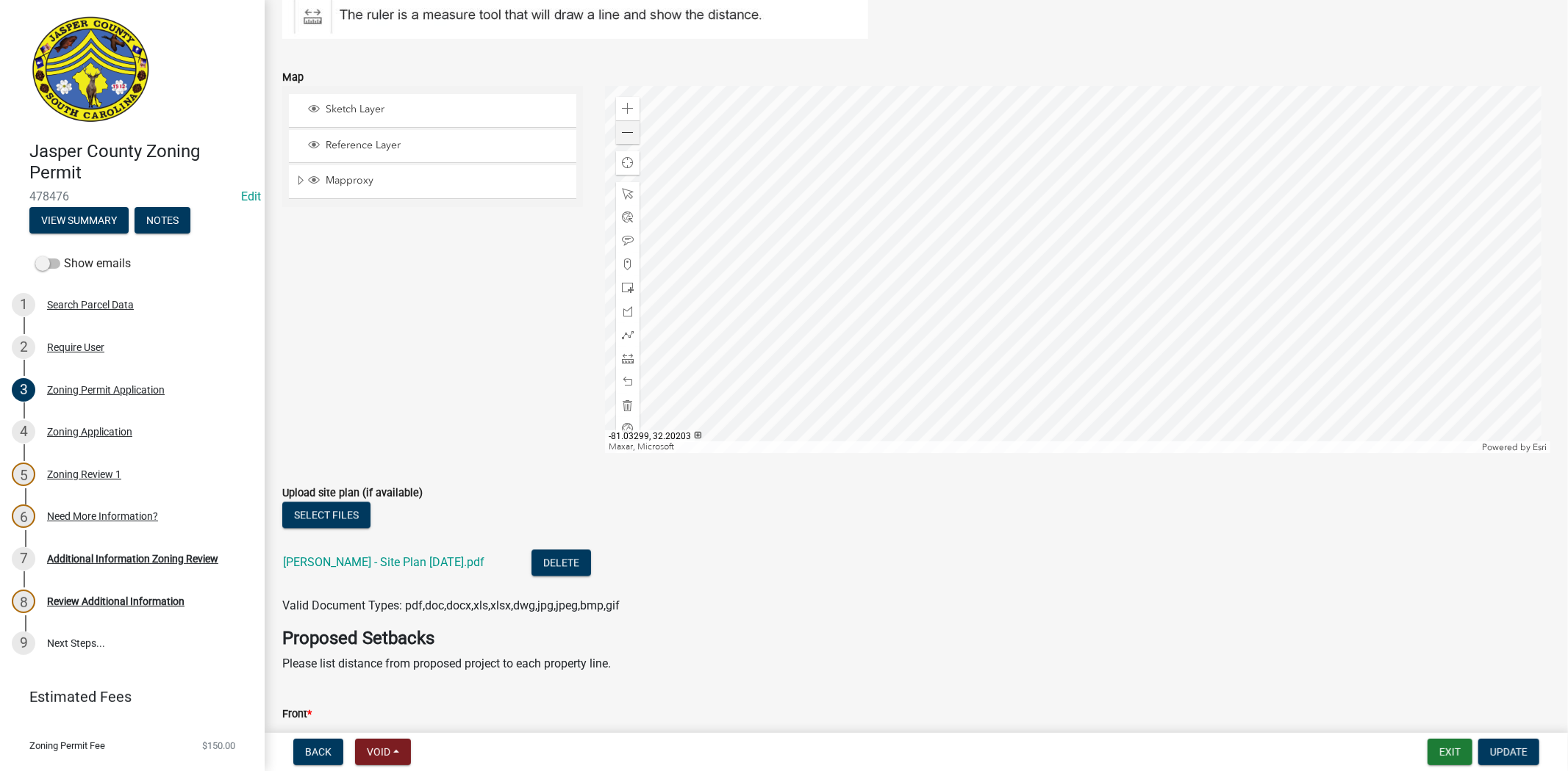
scroll to position [2611, 0]
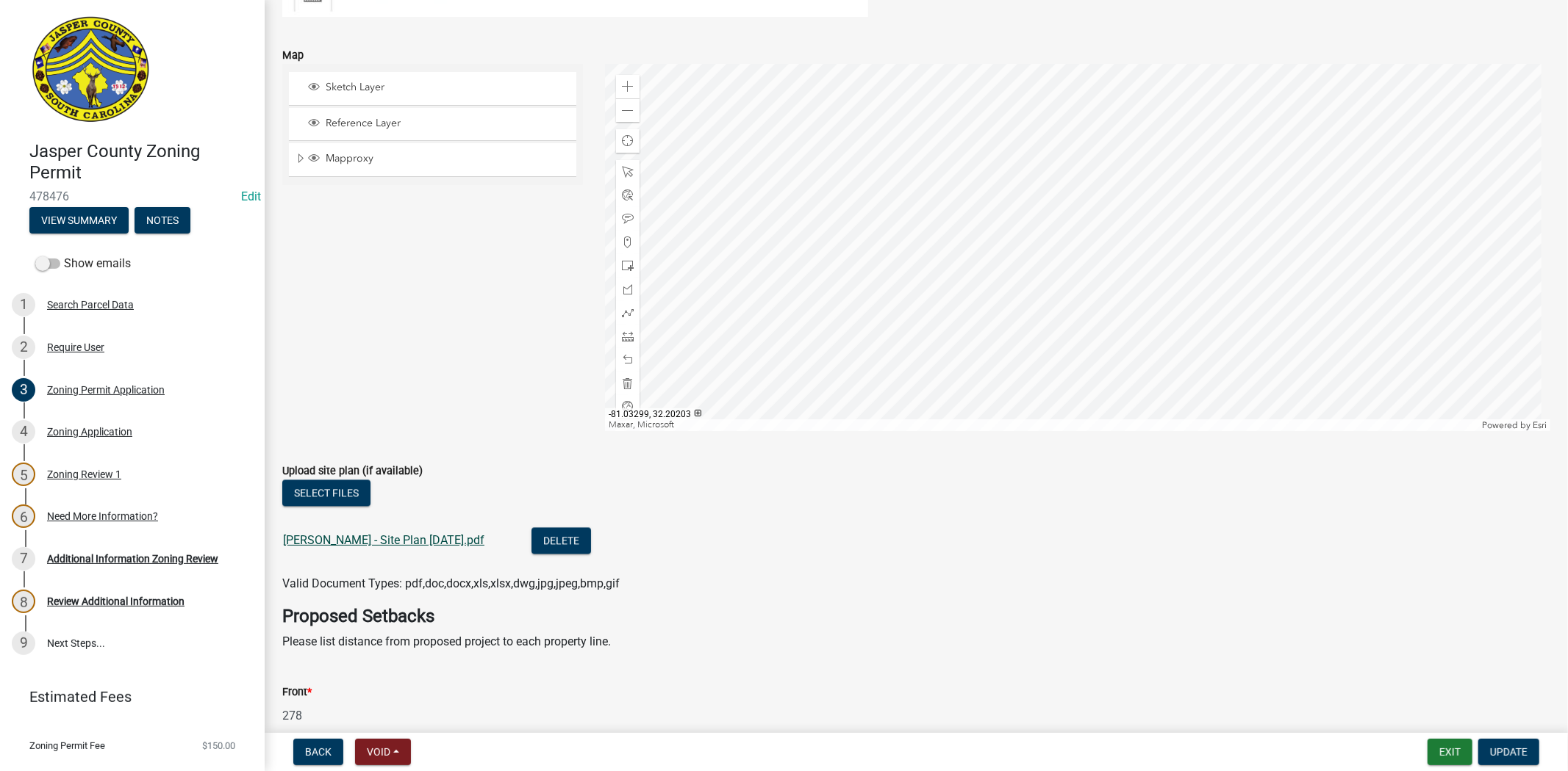
click at [425, 537] on link "[PERSON_NAME] - Site Plan [DATE].pdf" at bounding box center [383, 540] width 201 height 14
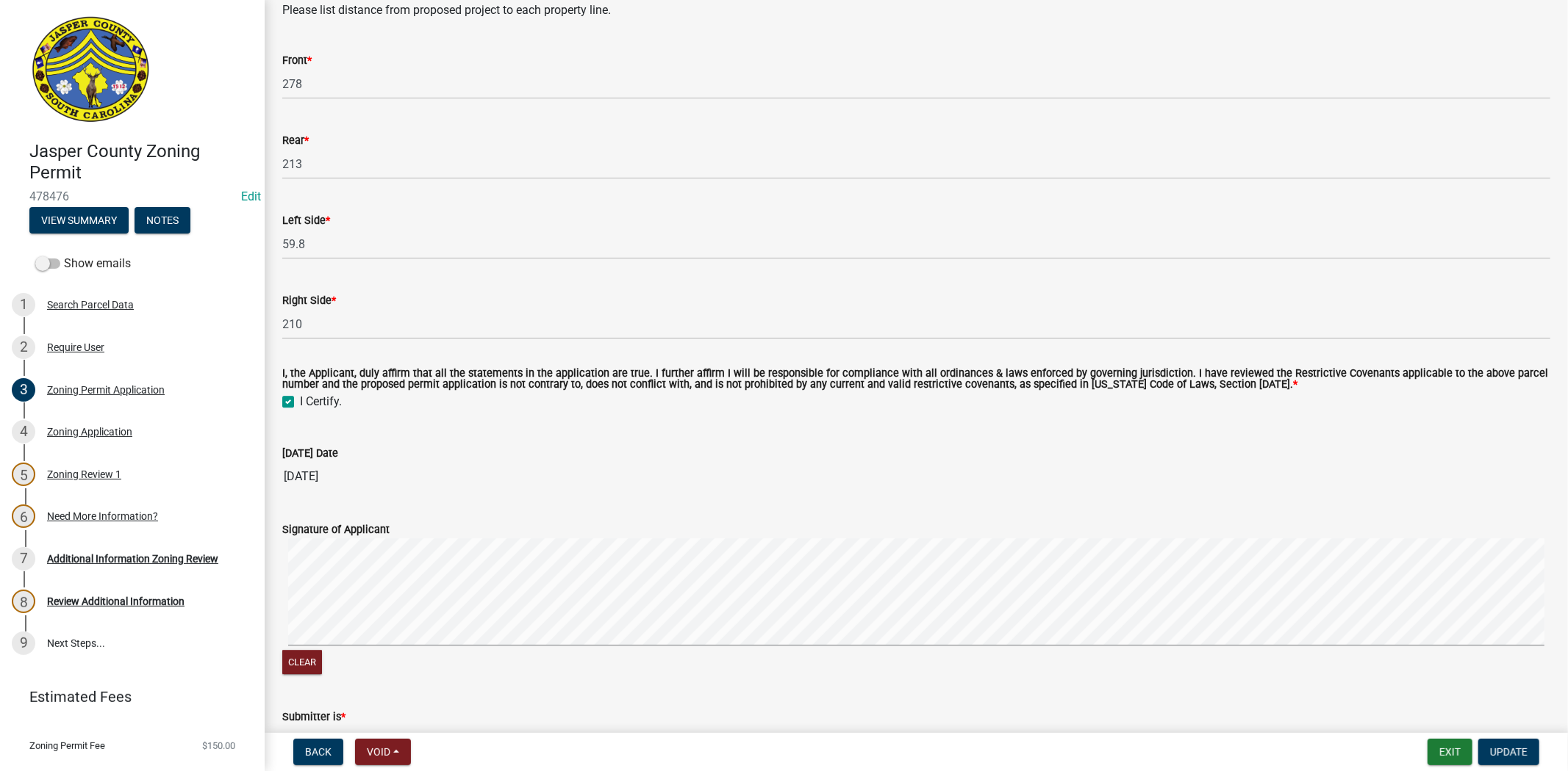
scroll to position [3220, 0]
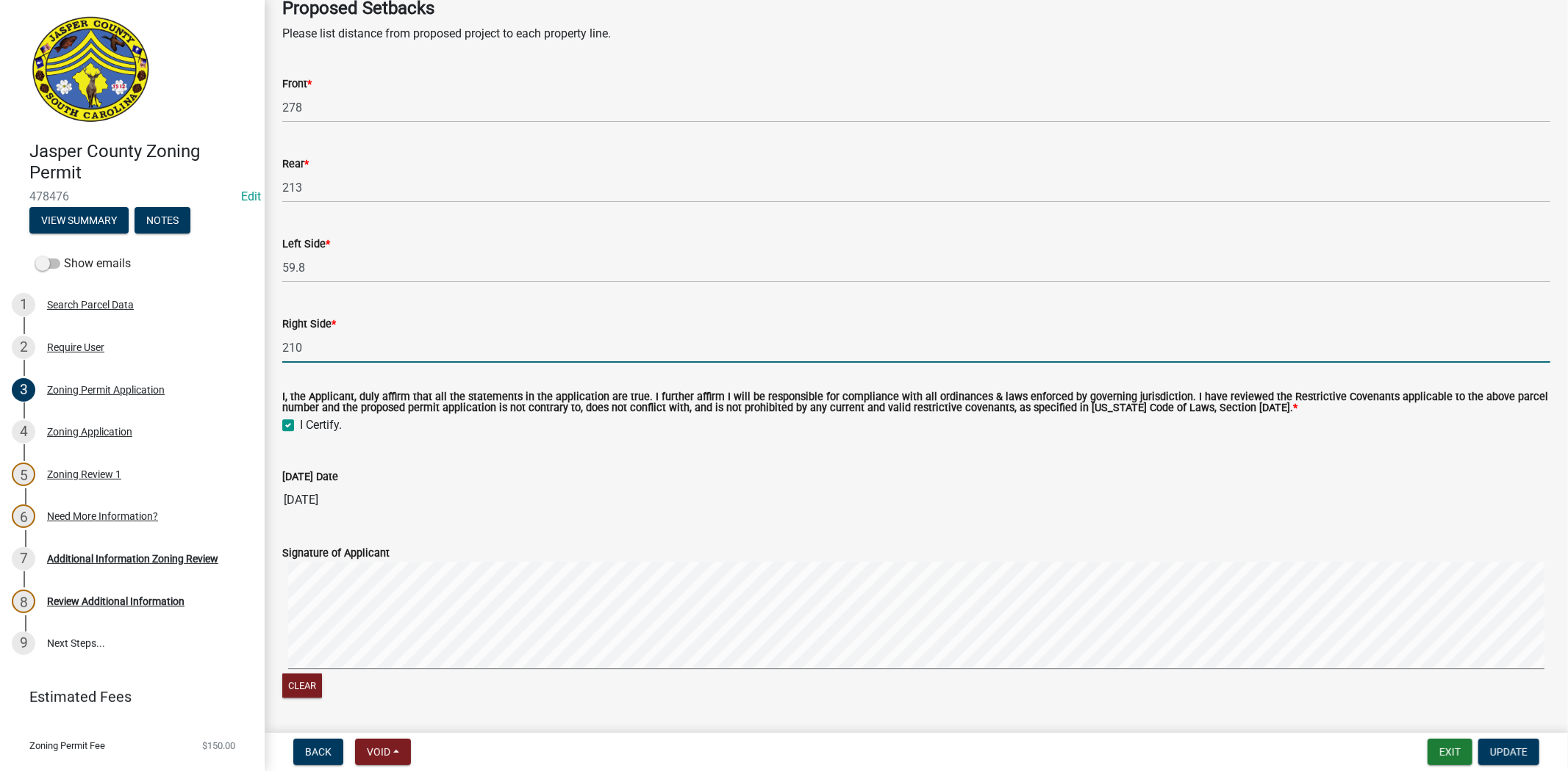
click at [339, 352] on input "210" at bounding box center [915, 348] width 1268 height 30
type input "220"
click at [1501, 744] on button "Update" at bounding box center [1508, 752] width 61 height 26
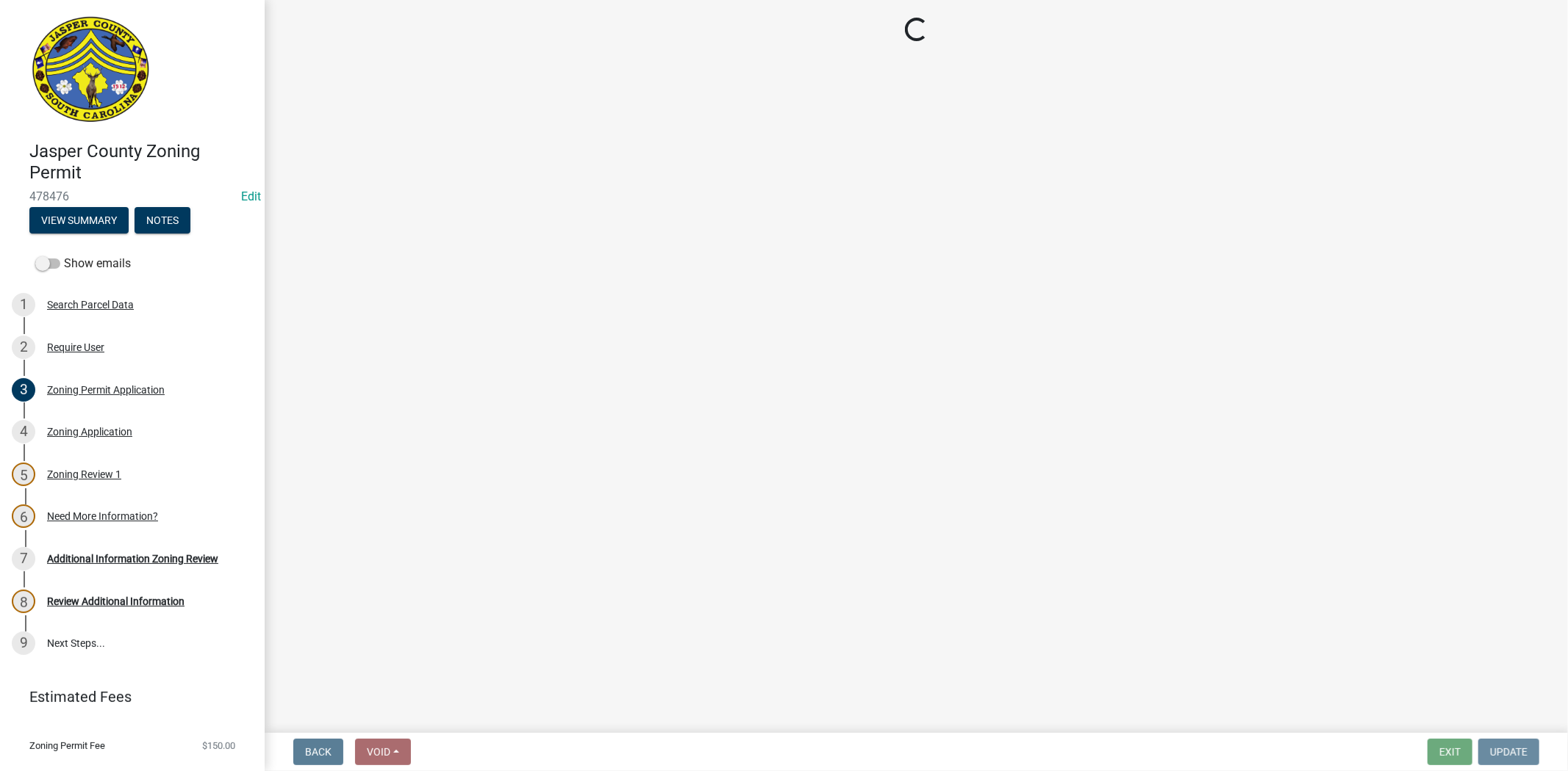
scroll to position [0, 0]
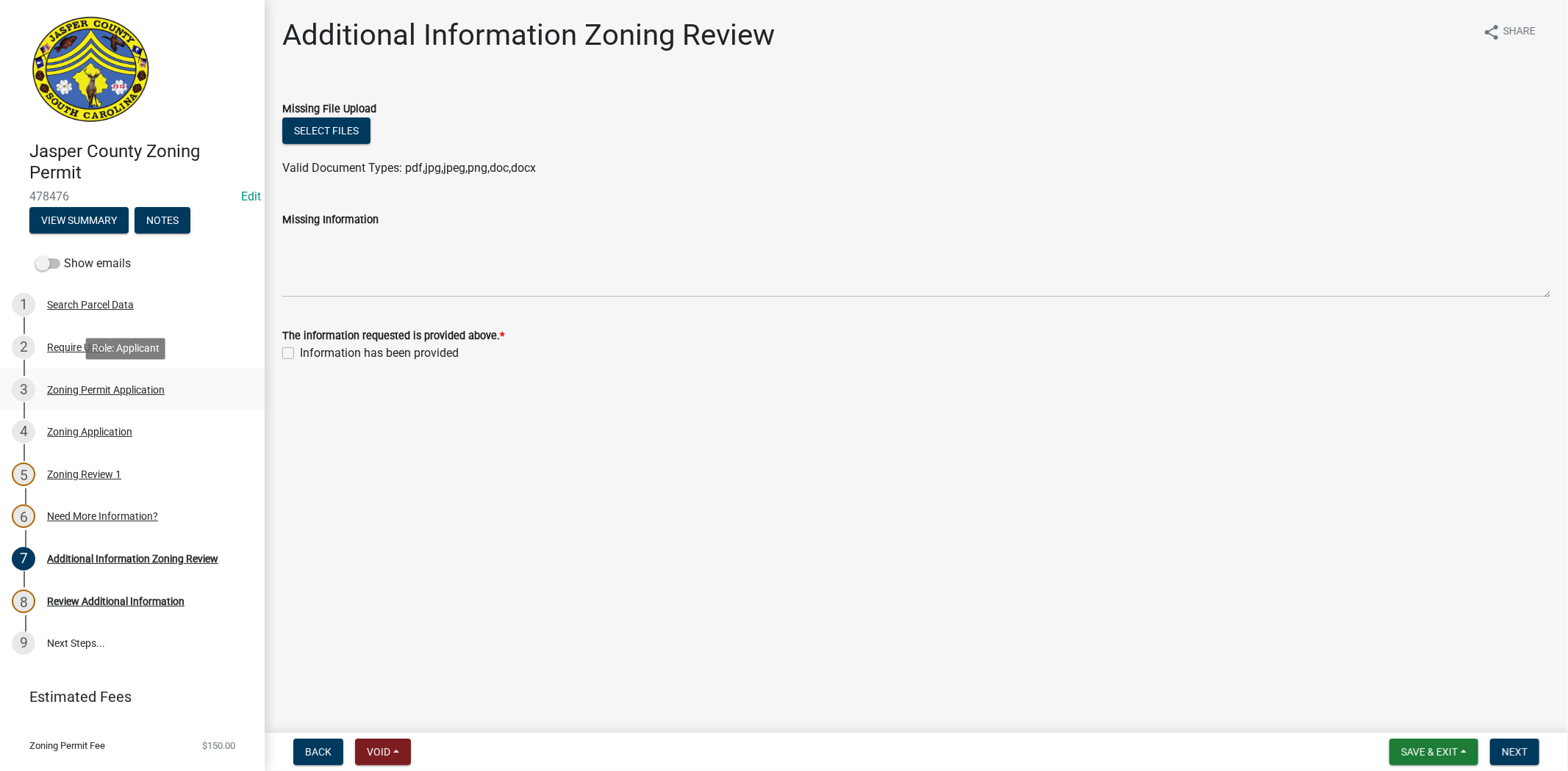
click at [150, 393] on div "Zoning Permit Application" at bounding box center [105, 389] width 118 height 11
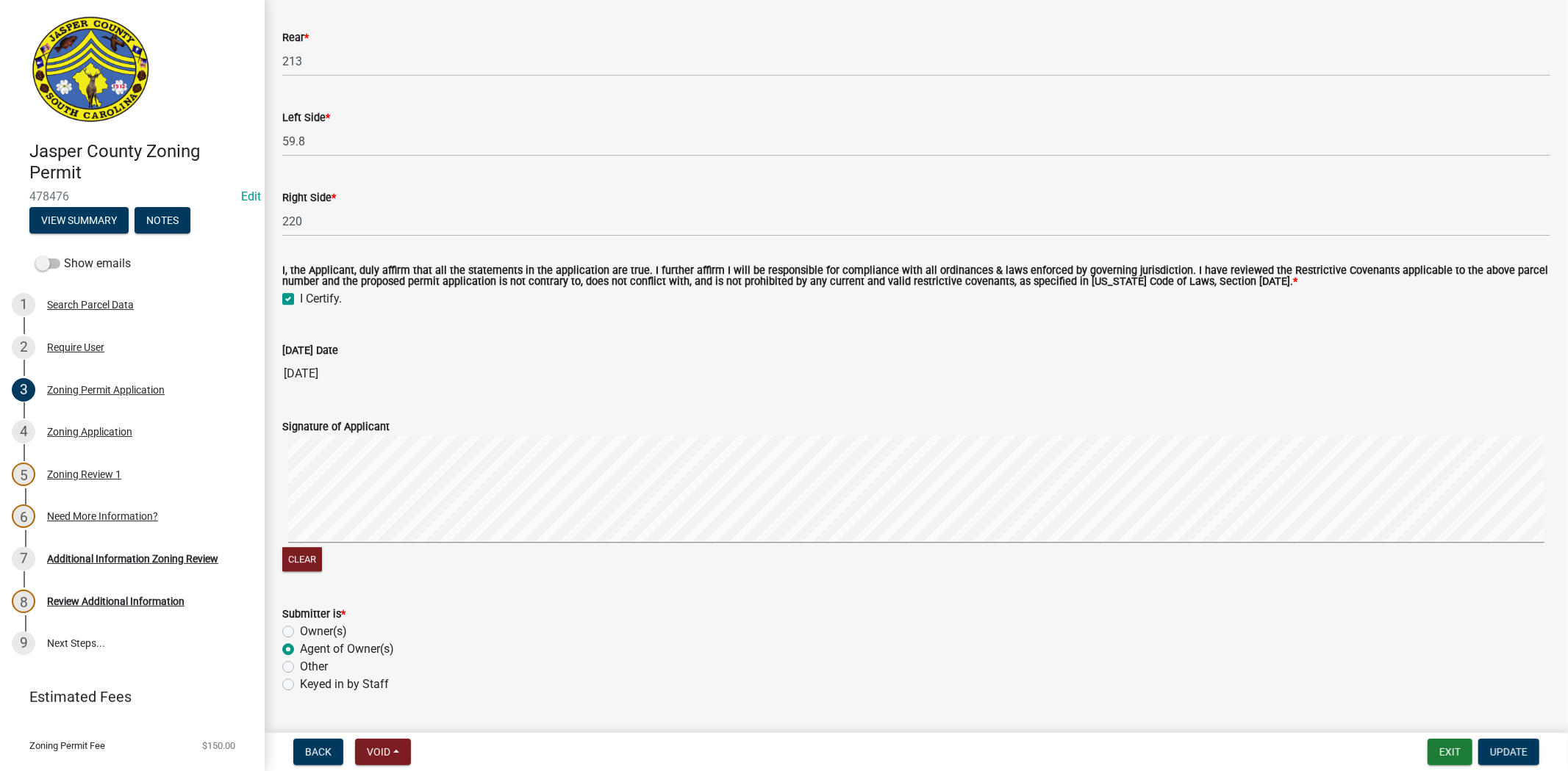
scroll to position [3382, 0]
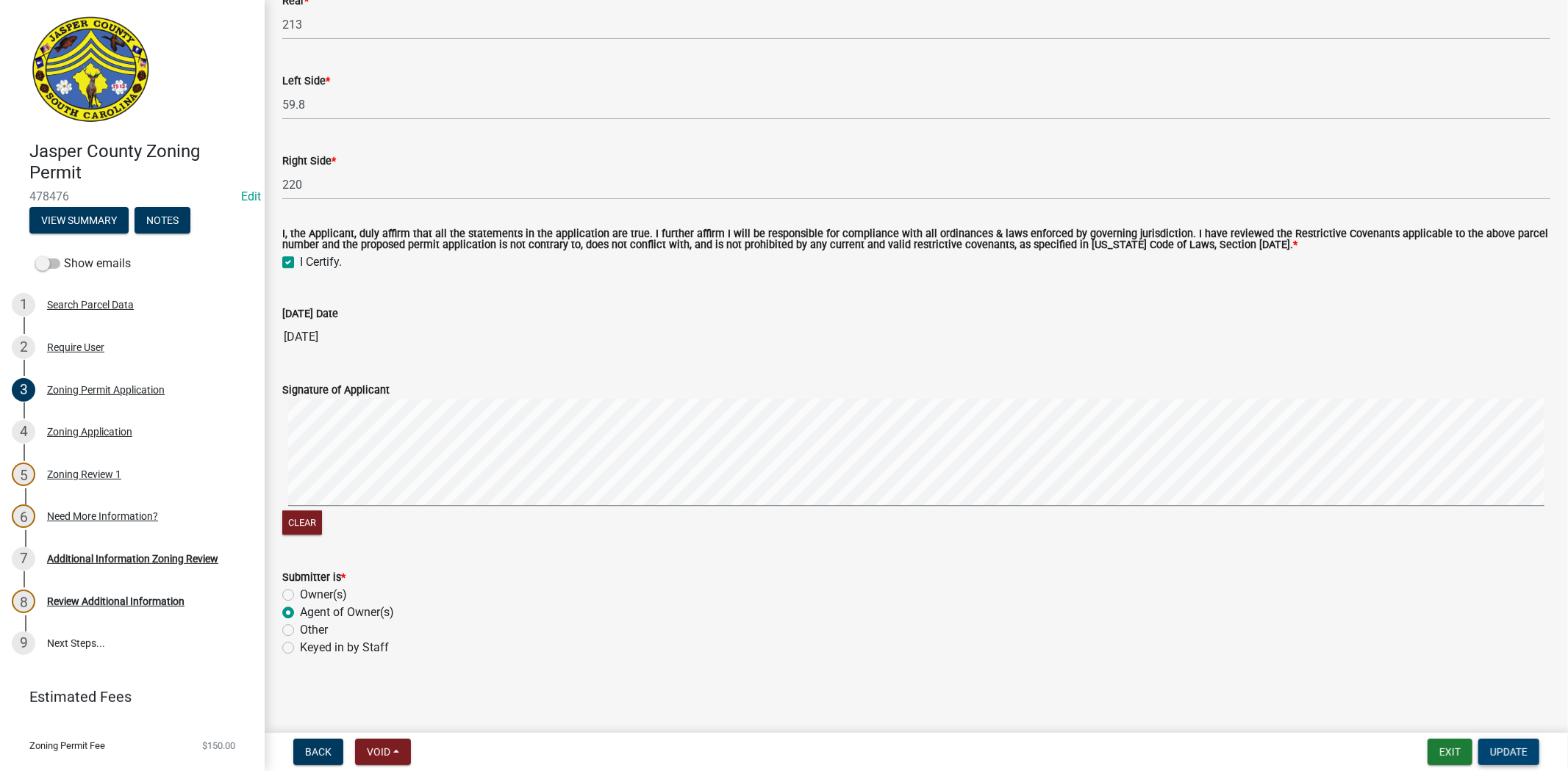
click at [1501, 747] on span "Update" at bounding box center [1508, 753] width 38 height 12
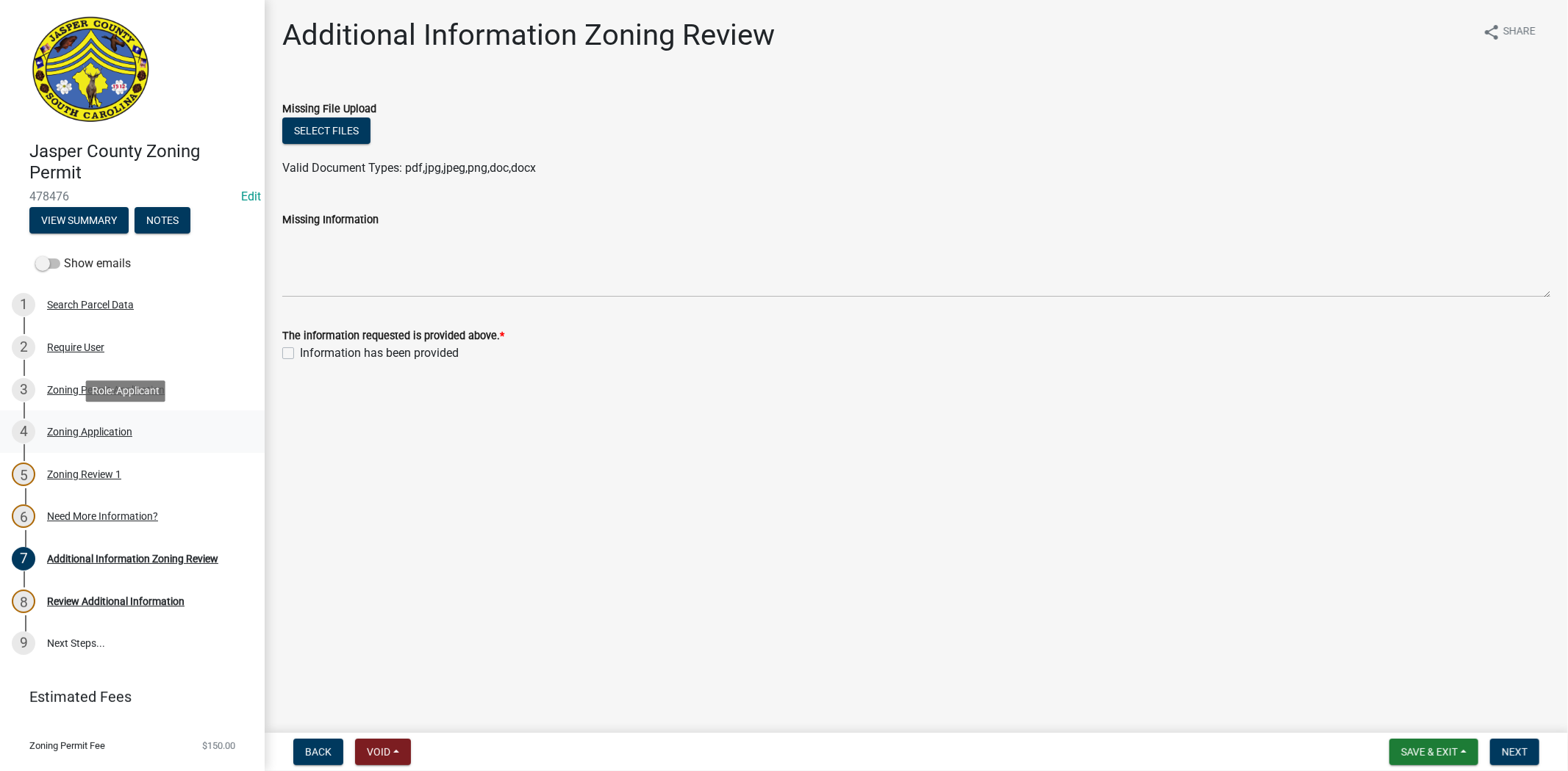
click at [96, 441] on div "4 Zoning Application" at bounding box center [126, 432] width 229 height 23
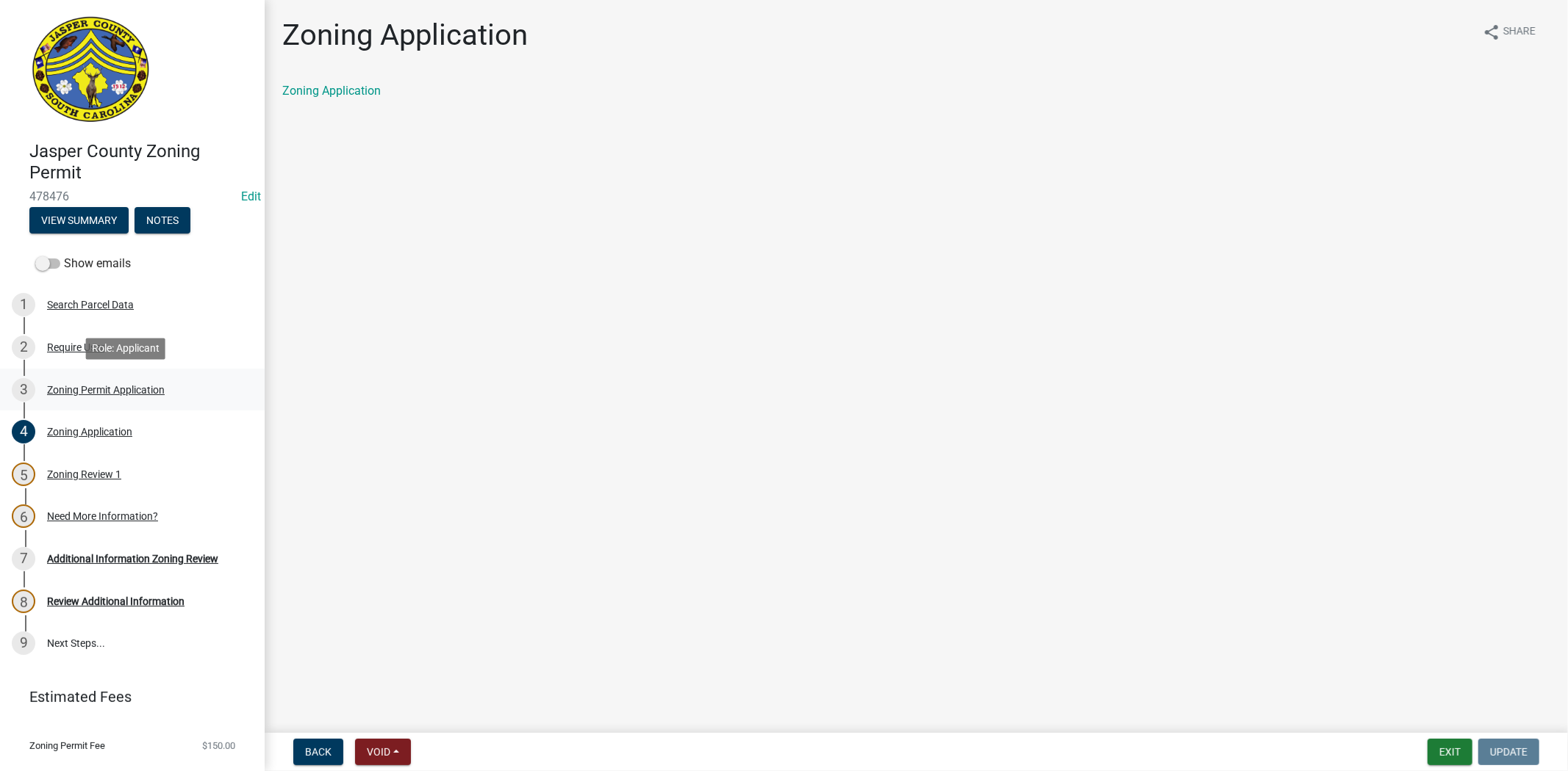
click at [86, 386] on div "Zoning Permit Application" at bounding box center [105, 389] width 118 height 11
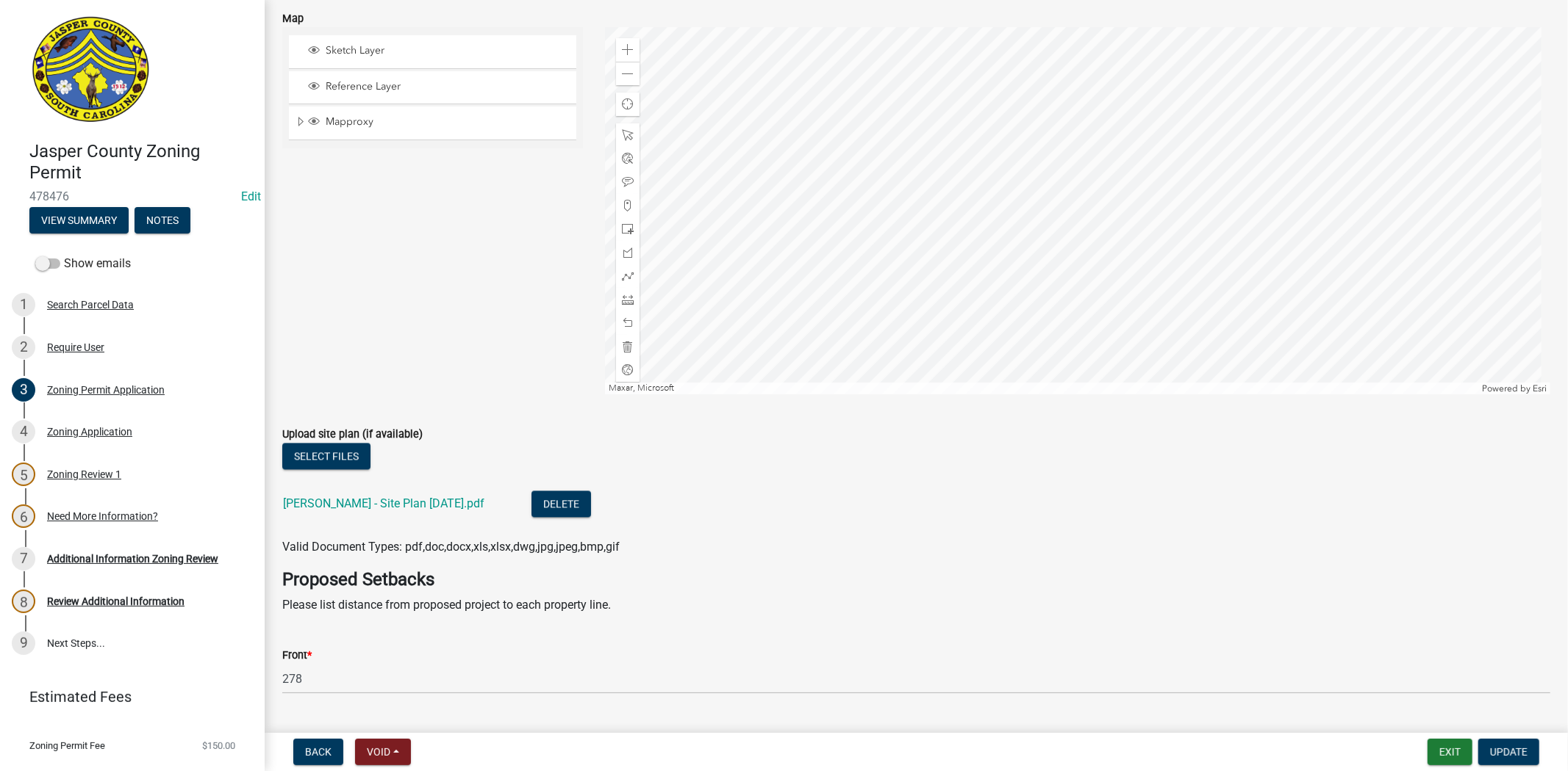
scroll to position [2975, 0]
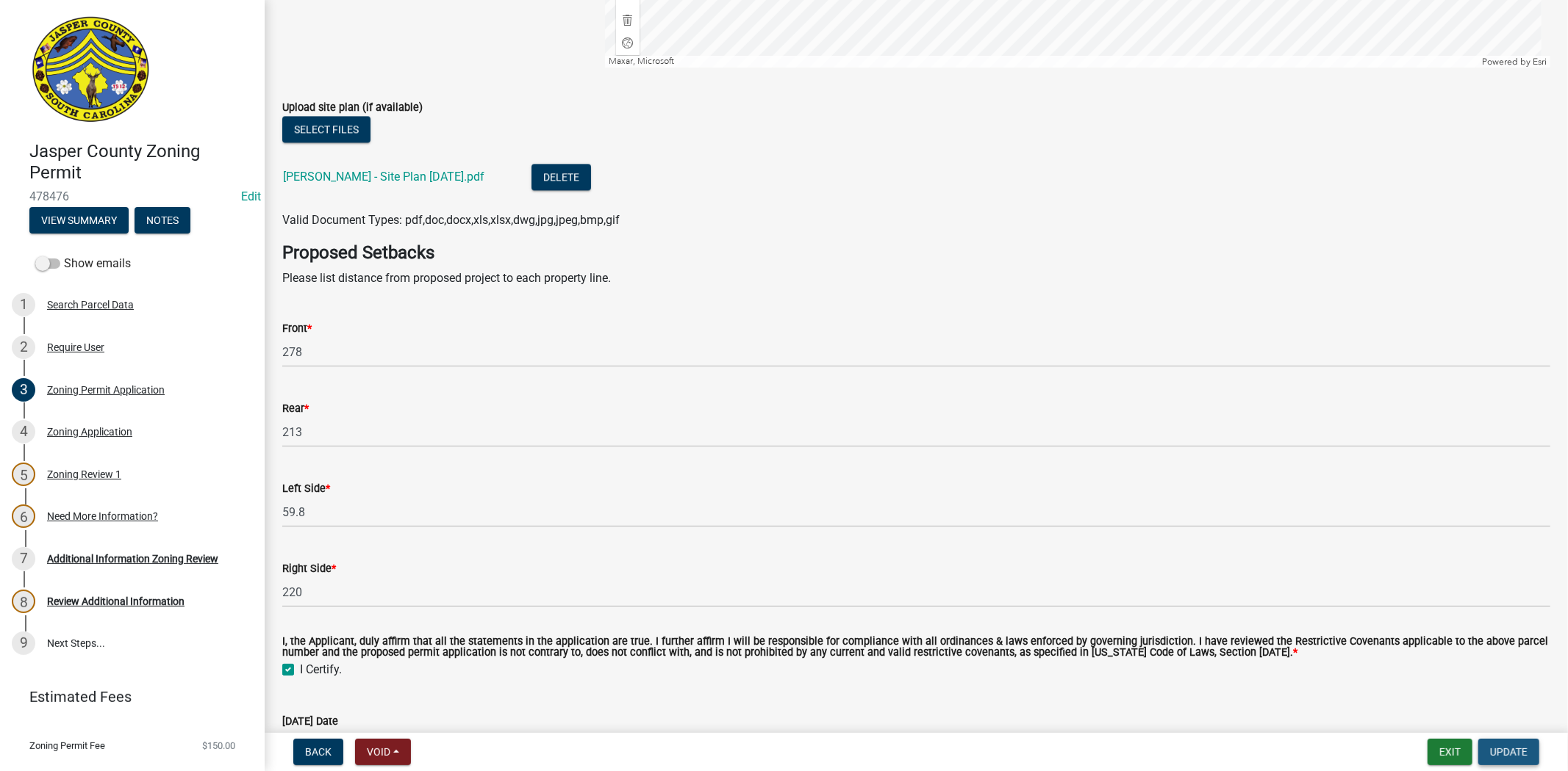
click at [1521, 756] on span "Update" at bounding box center [1508, 753] width 38 height 12
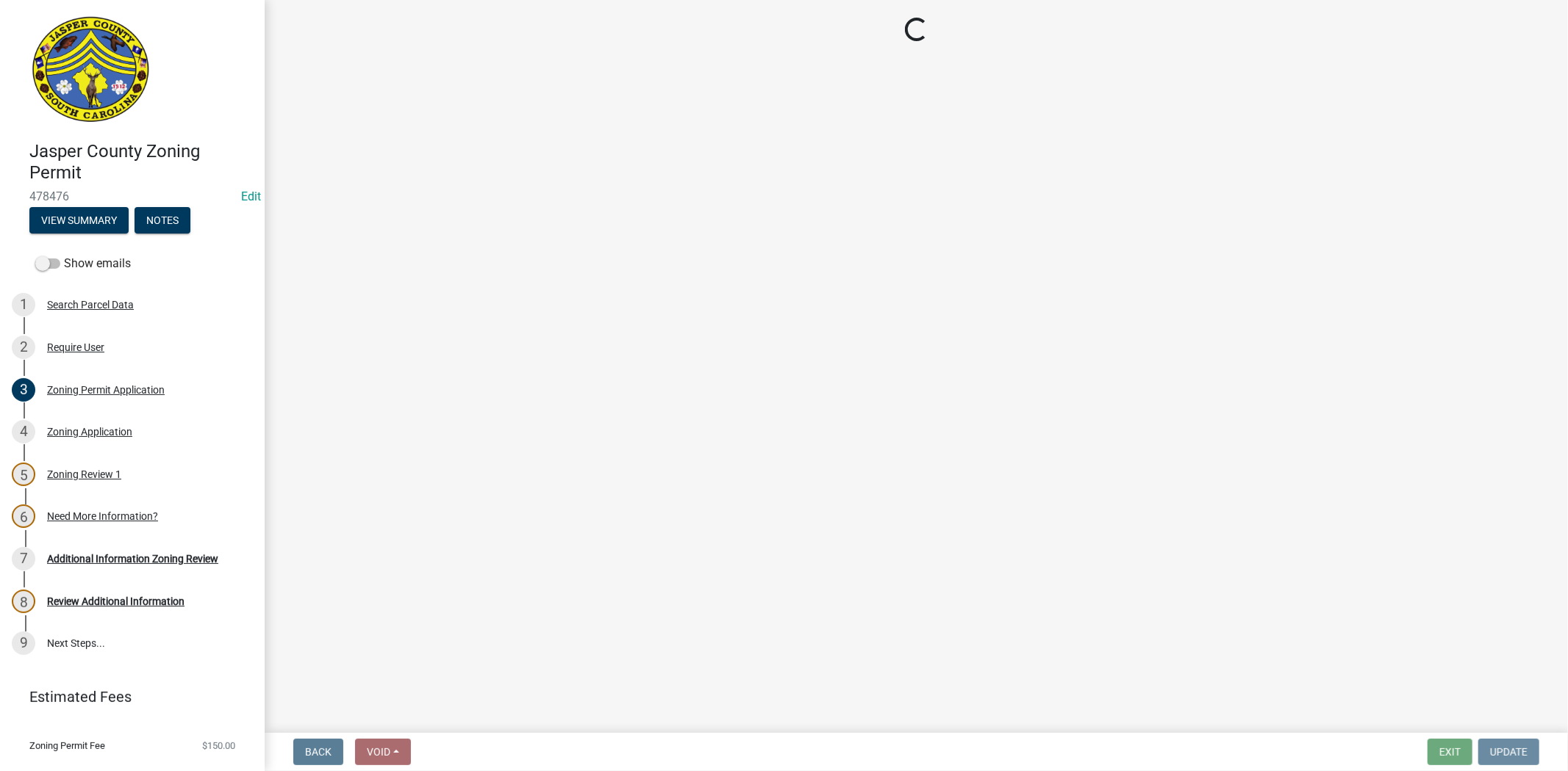
scroll to position [0, 0]
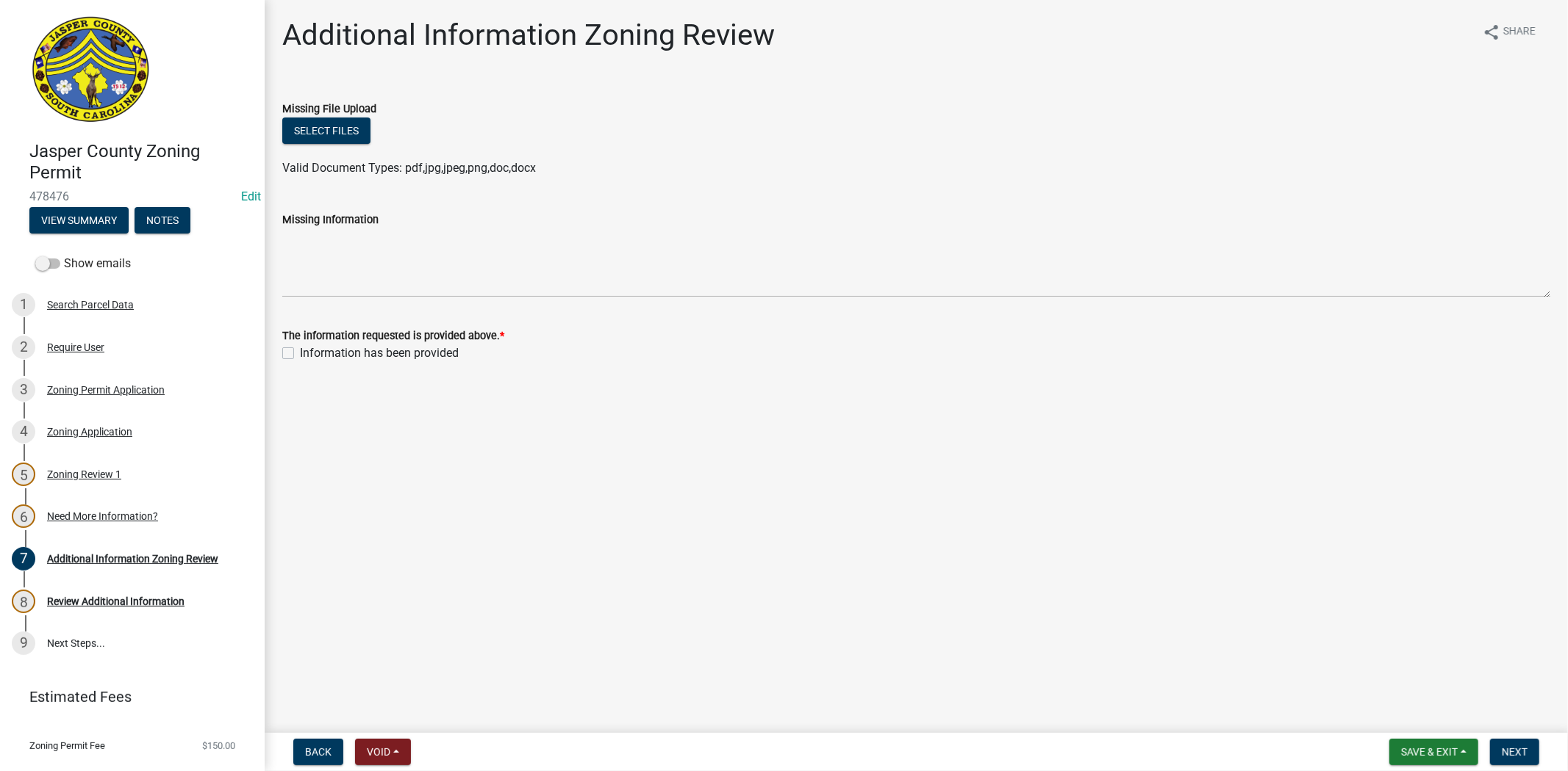
click at [300, 356] on label "Information has been provided" at bounding box center [379, 353] width 158 height 17
click at [300, 354] on input "Information has been provided" at bounding box center [305, 350] width 10 height 10
checkbox input "true"
click at [1500, 746] on button "Next" at bounding box center [1514, 752] width 50 height 26
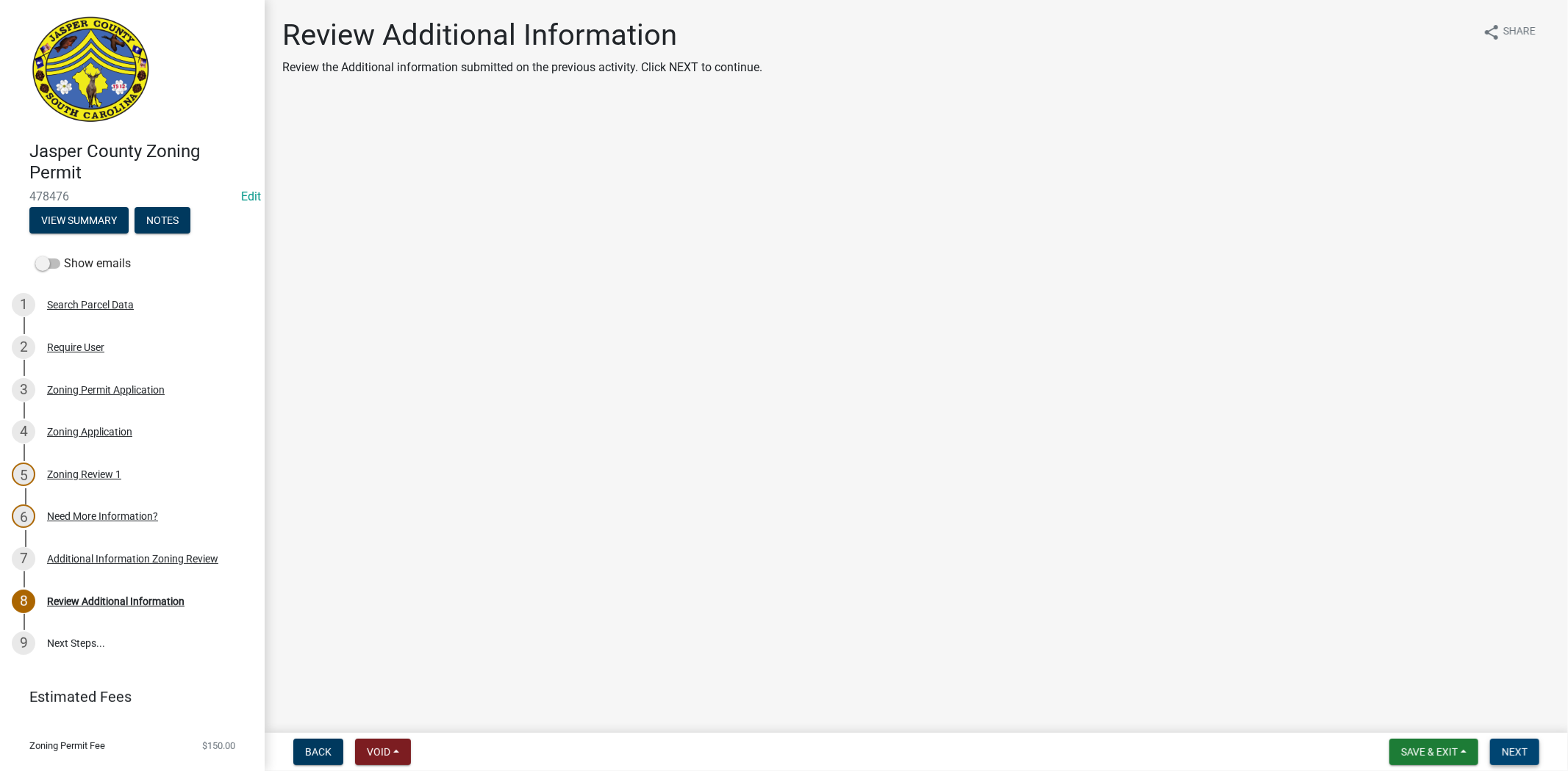
click at [1526, 750] on span "Next" at bounding box center [1514, 753] width 25 height 12
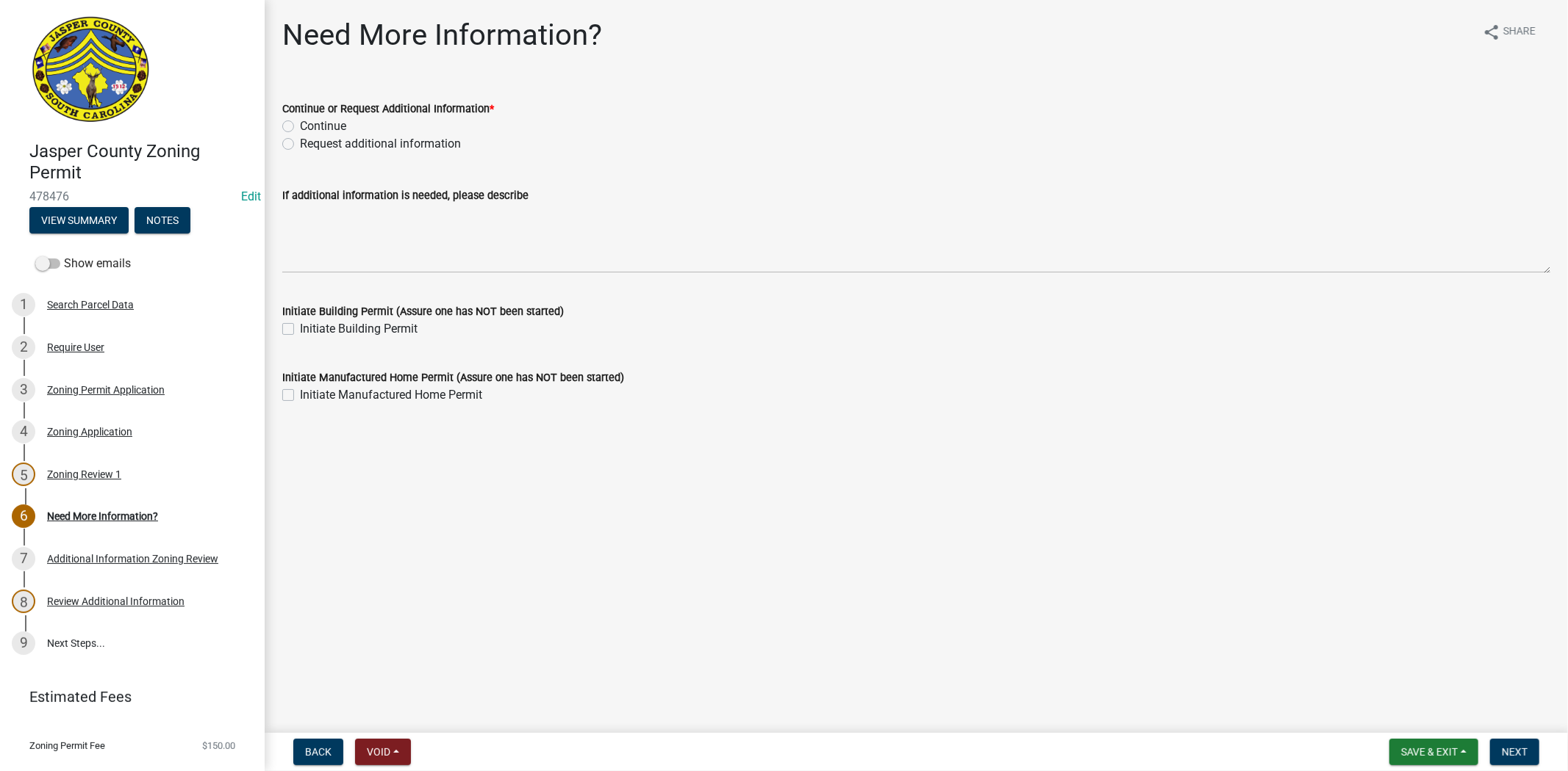
click at [300, 125] on label "Continue" at bounding box center [324, 126] width 47 height 17
click at [300, 125] on input "Continue" at bounding box center [305, 122] width 10 height 10
radio input "true"
click at [1516, 747] on span "Next" at bounding box center [1514, 753] width 25 height 12
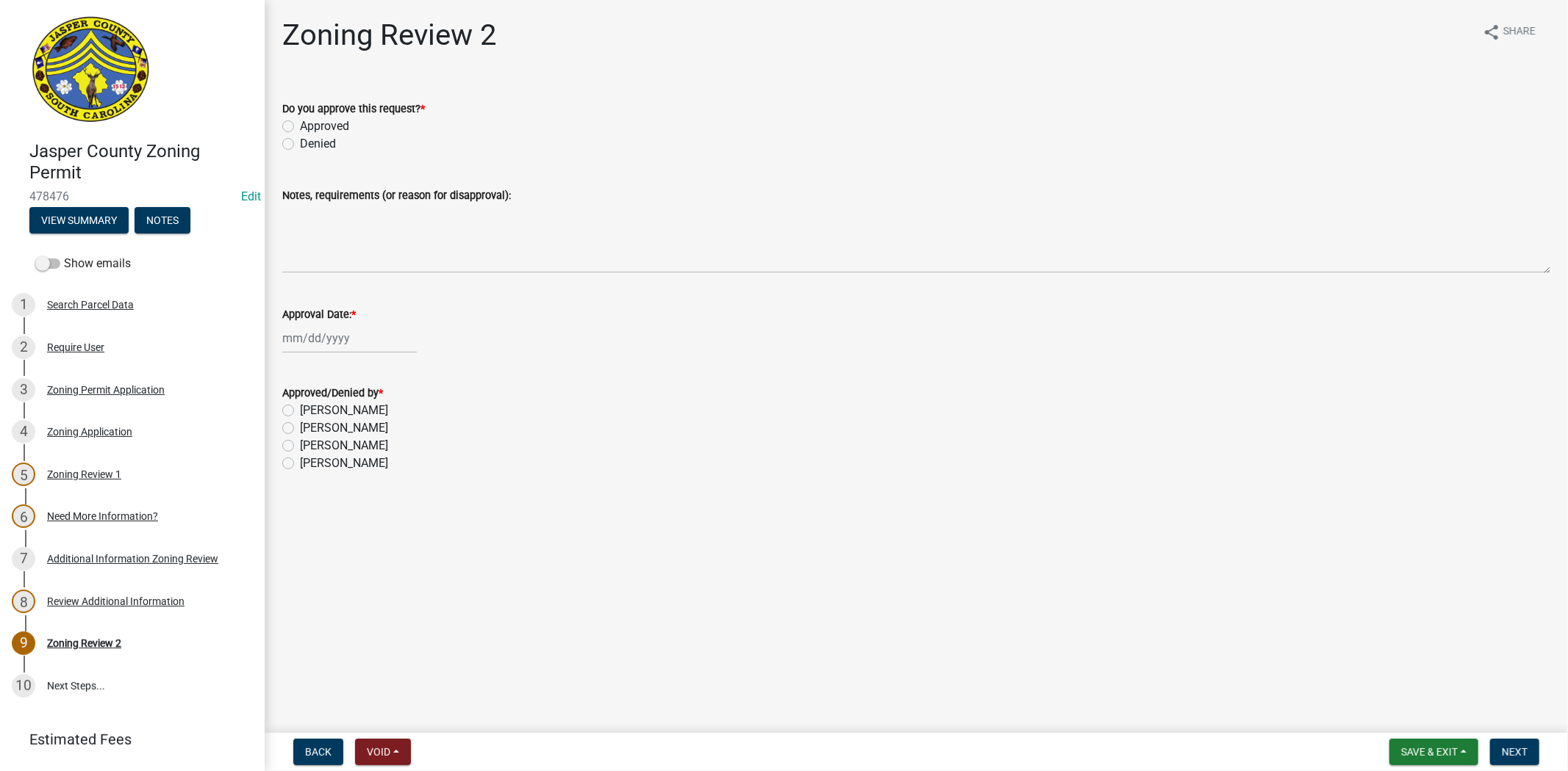
click at [300, 123] on label "Approved" at bounding box center [324, 126] width 50 height 17
click at [300, 123] on input "Approved" at bounding box center [305, 122] width 10 height 10
radio input "true"
click at [328, 349] on div at bounding box center [349, 338] width 134 height 30
select select "9"
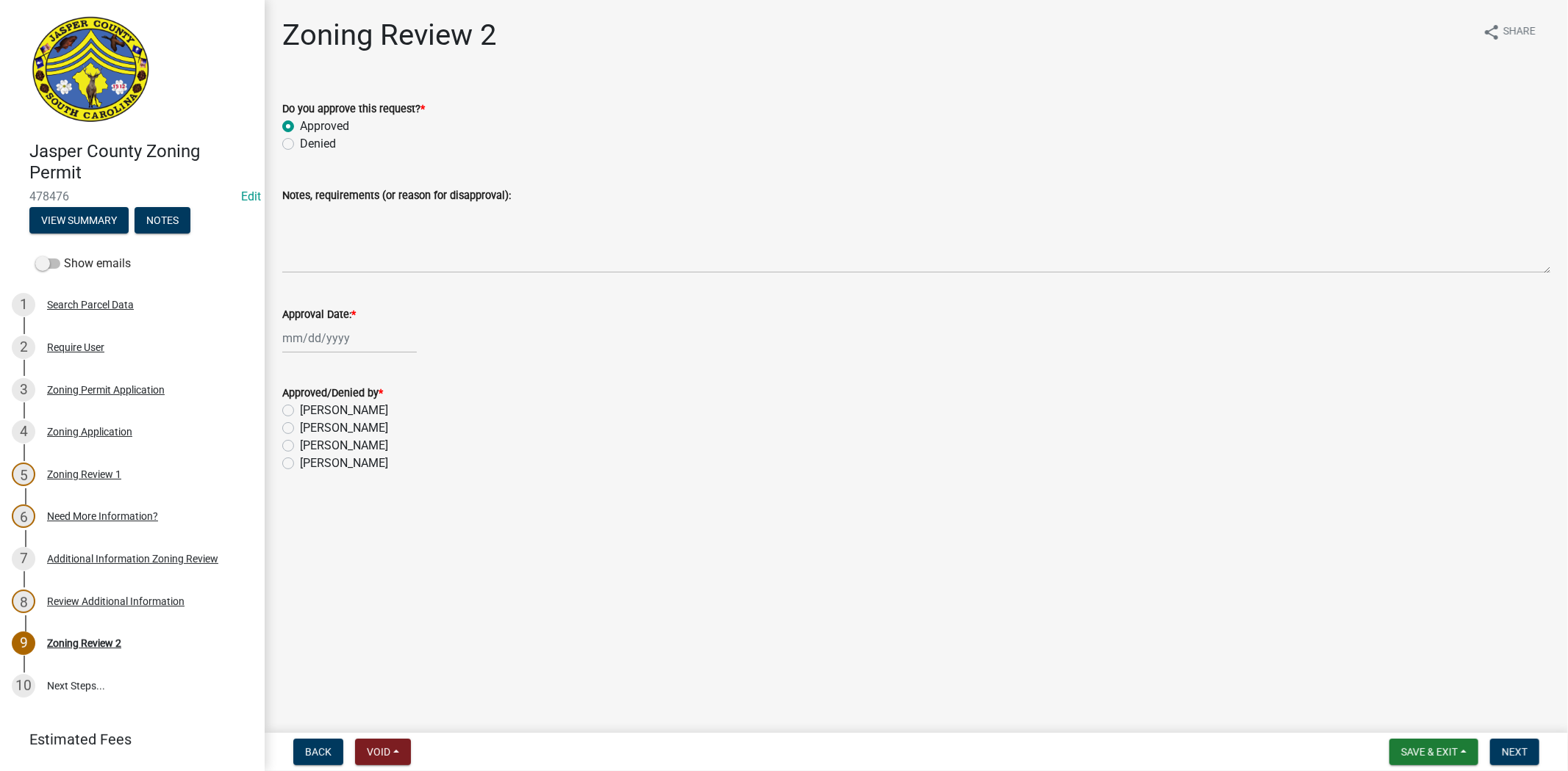
select select "2025"
click at [301, 480] on div "22" at bounding box center [297, 486] width 23 height 23
type input "[DATE]"
click at [300, 442] on label "Stephanie Oviedo" at bounding box center [344, 446] width 88 height 17
click at [300, 442] on input "Stephanie Oviedo" at bounding box center [305, 442] width 10 height 10
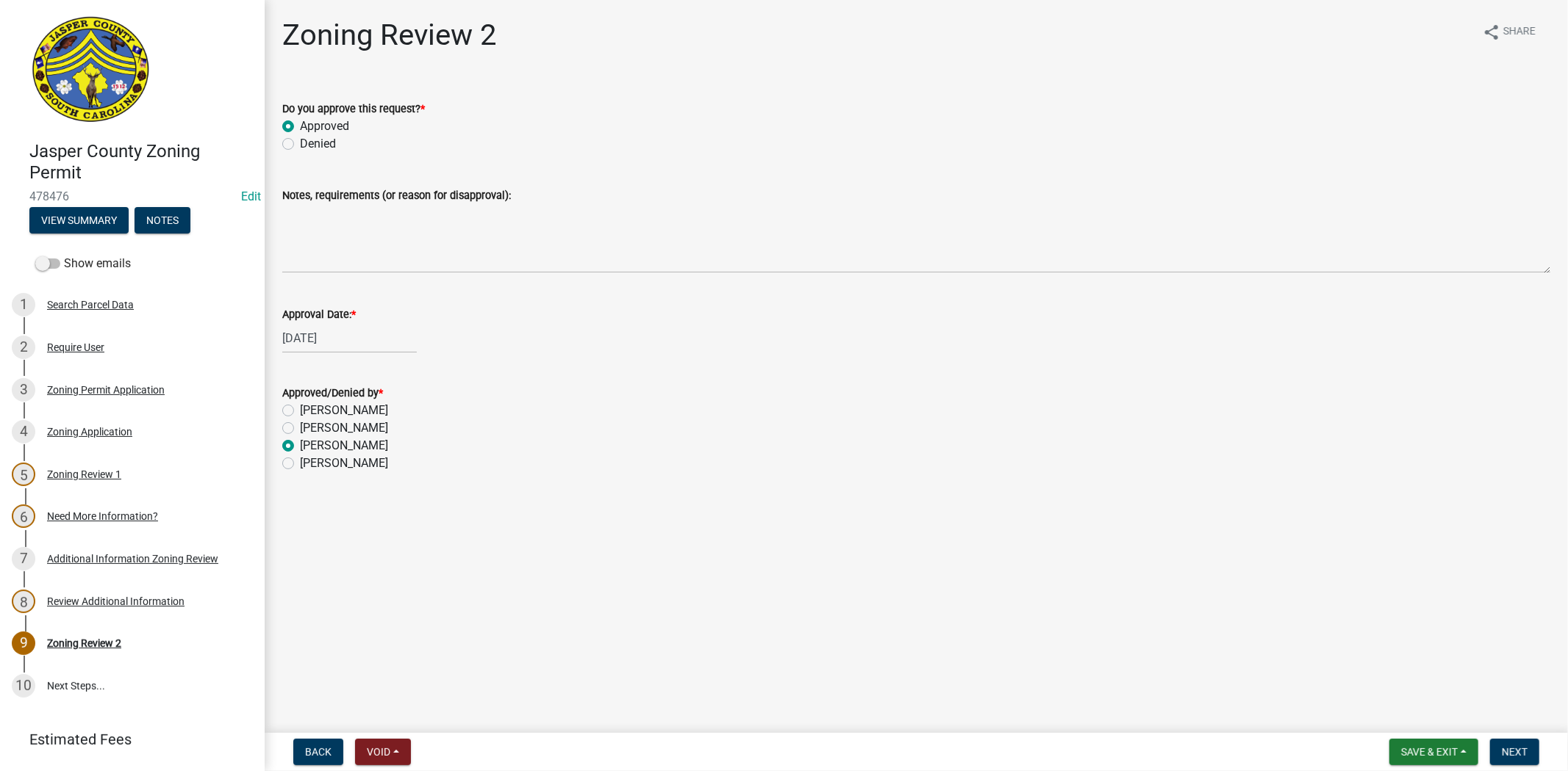
radio input "true"
click at [1528, 744] on button "Next" at bounding box center [1514, 752] width 50 height 26
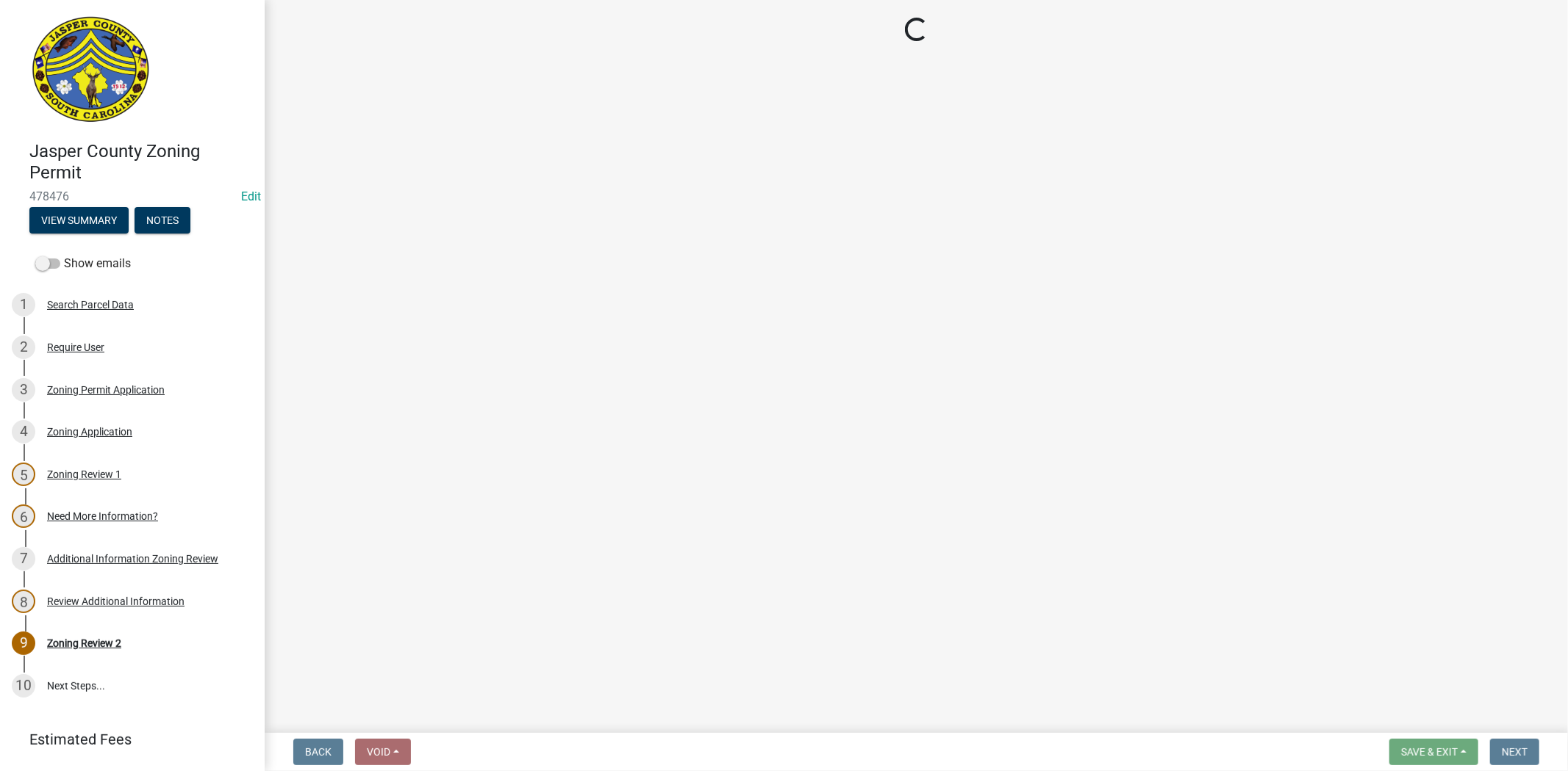
select select "3: 3"
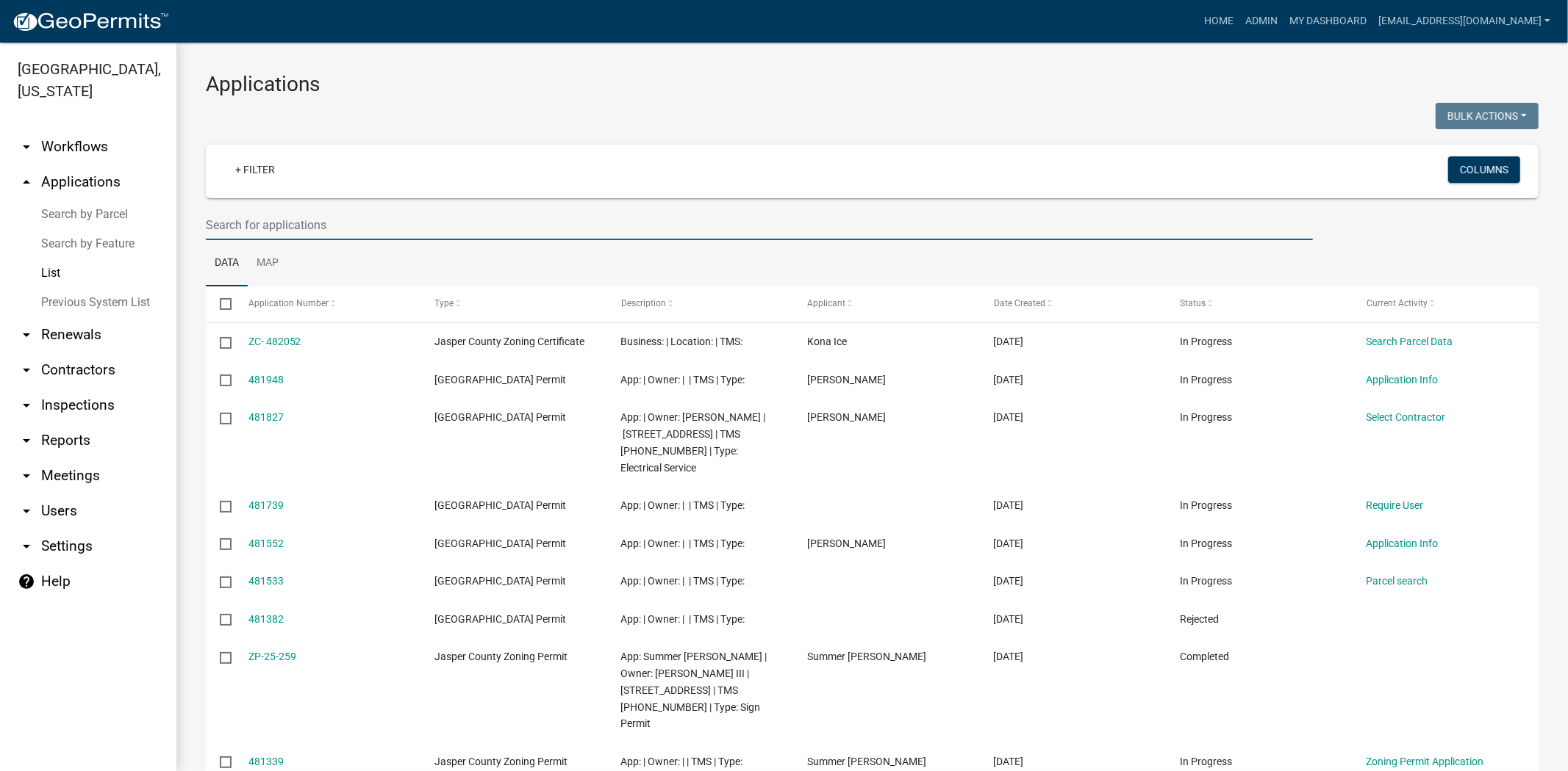
drag, startPoint x: 437, startPoint y: 223, endPoint x: 429, endPoint y: 222, distance: 8.1
click at [437, 223] on input "text" at bounding box center [759, 224] width 1107 height 30
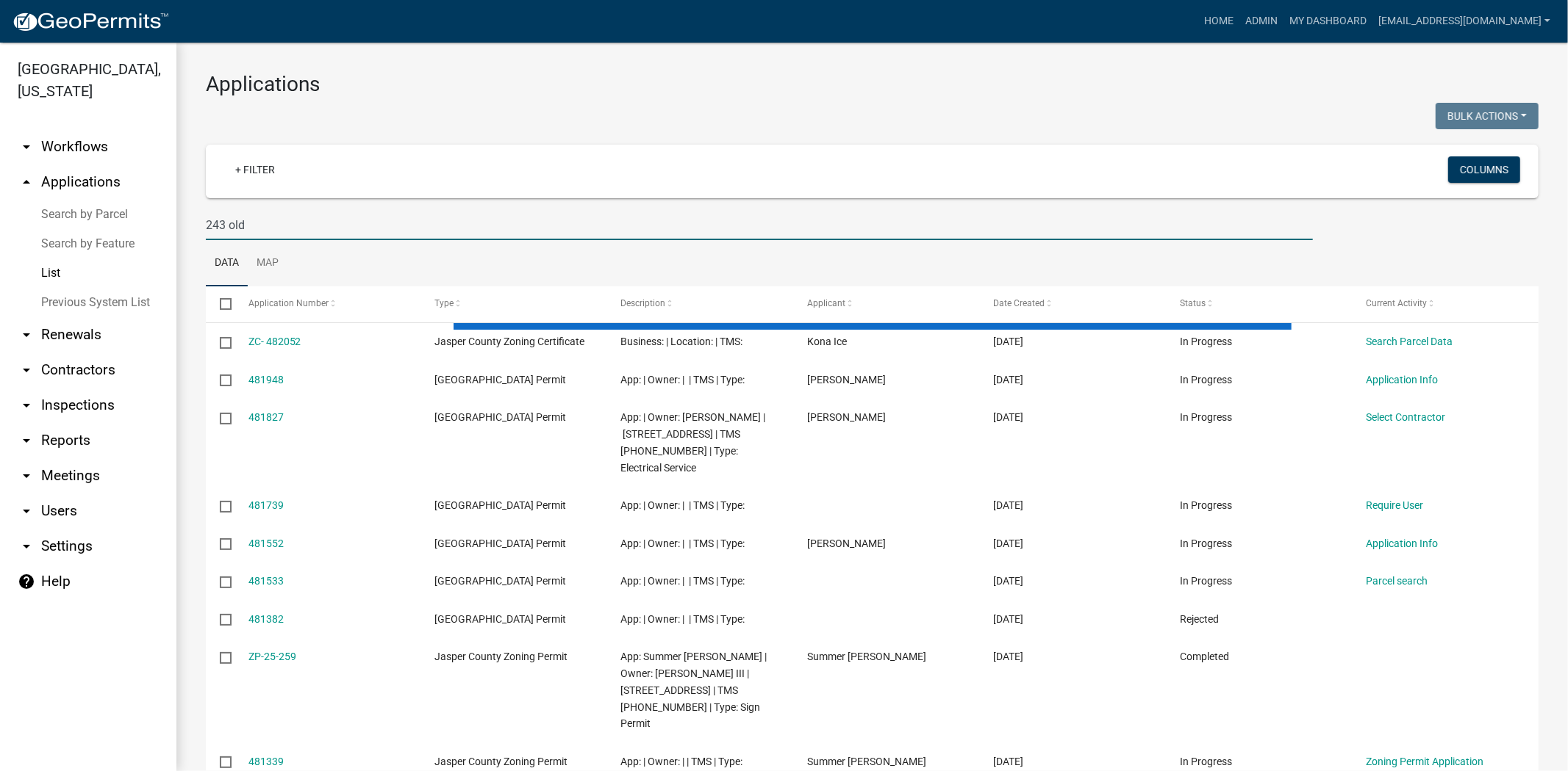
type input "243 old"
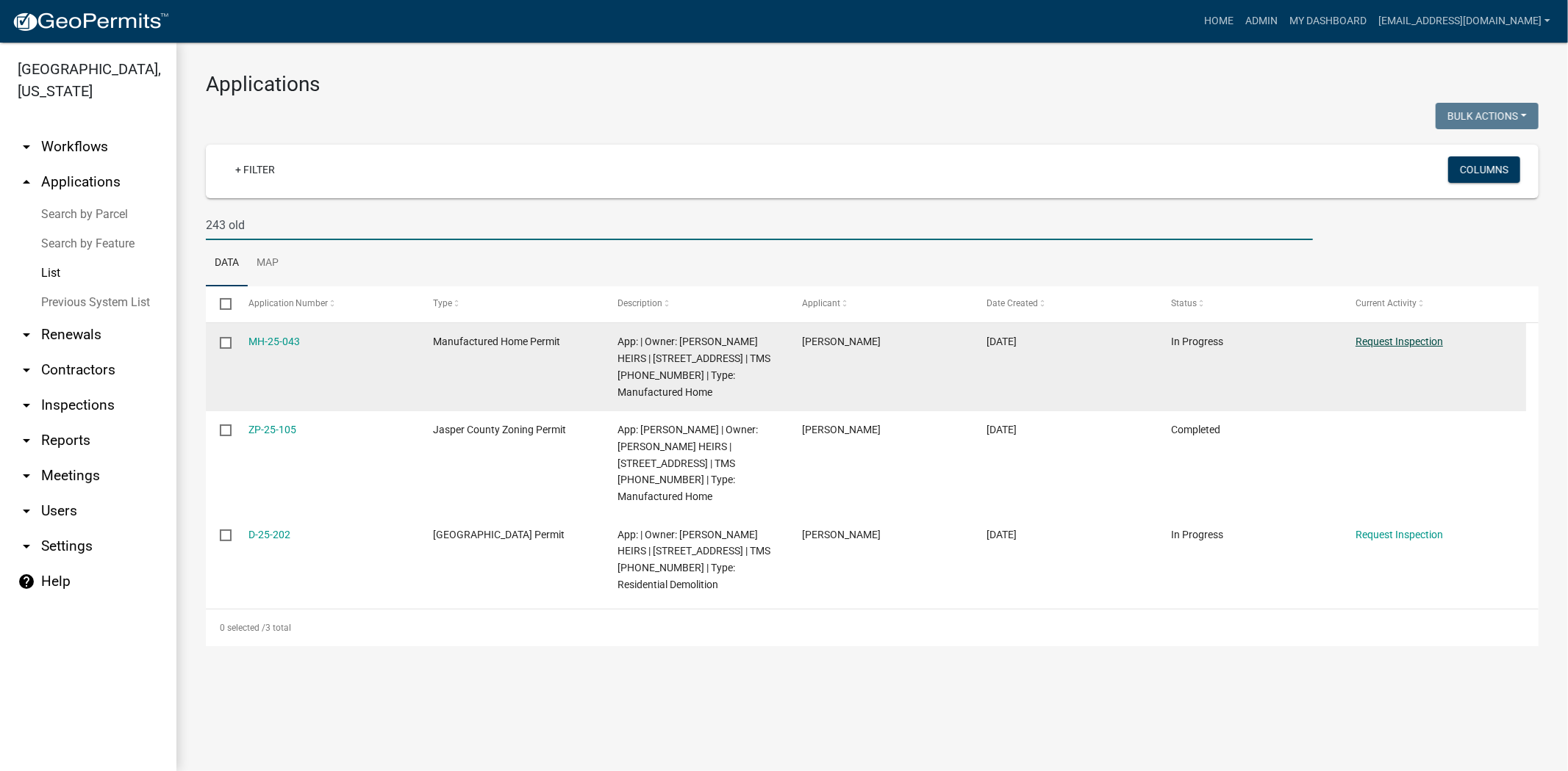
click at [1435, 339] on link "Request Inspection" at bounding box center [1399, 342] width 87 height 12
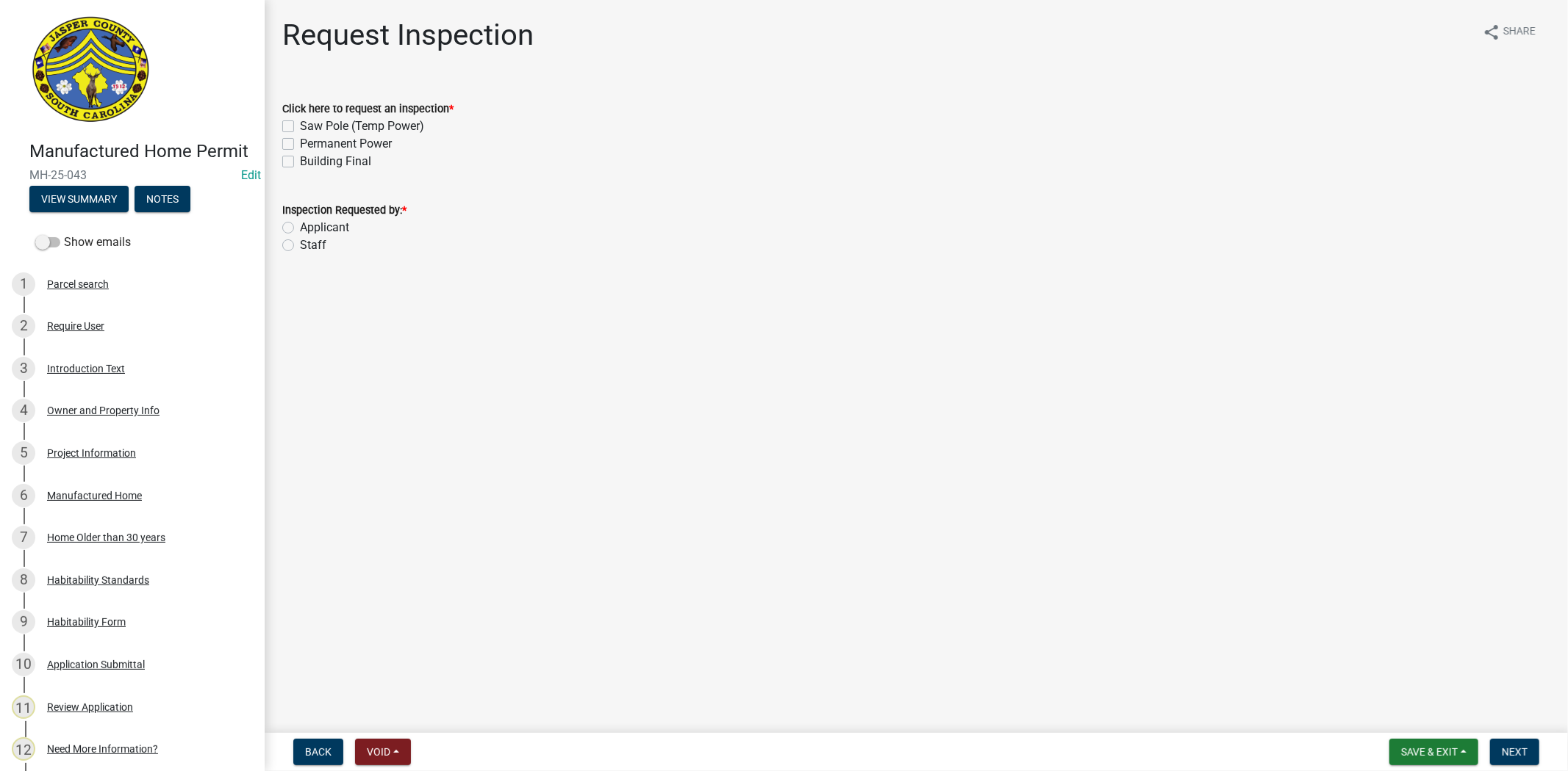
click at [300, 161] on label "Building Final" at bounding box center [335, 161] width 71 height 17
click at [300, 161] on input "Building Final" at bounding box center [305, 157] width 10 height 10
checkbox input "true"
checkbox input "false"
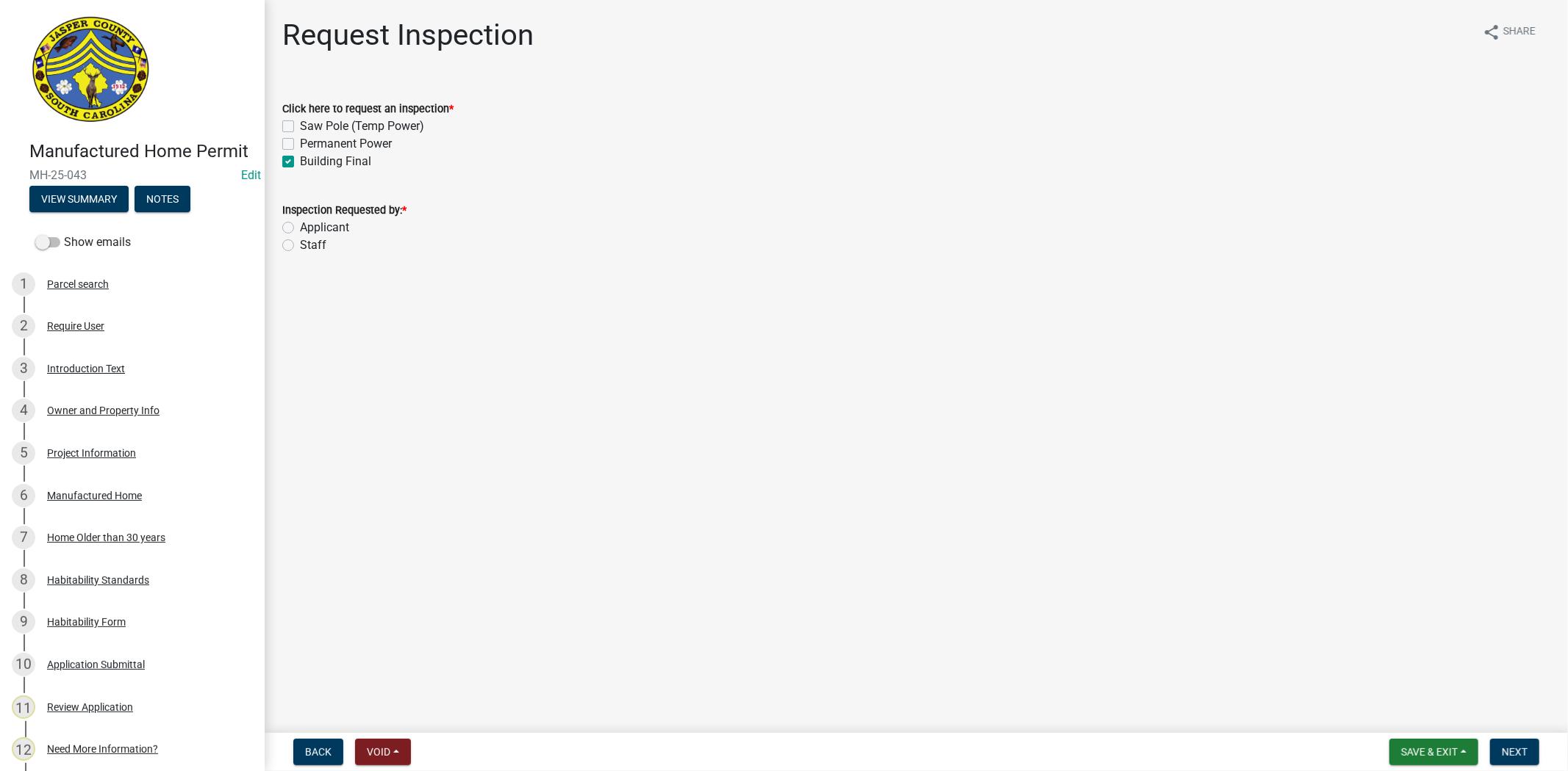
checkbox input "true"
click at [300, 143] on label "Permanent Power" at bounding box center [346, 144] width 92 height 17
click at [300, 143] on input "Permanent Power" at bounding box center [305, 140] width 10 height 10
checkbox input "true"
checkbox input "false"
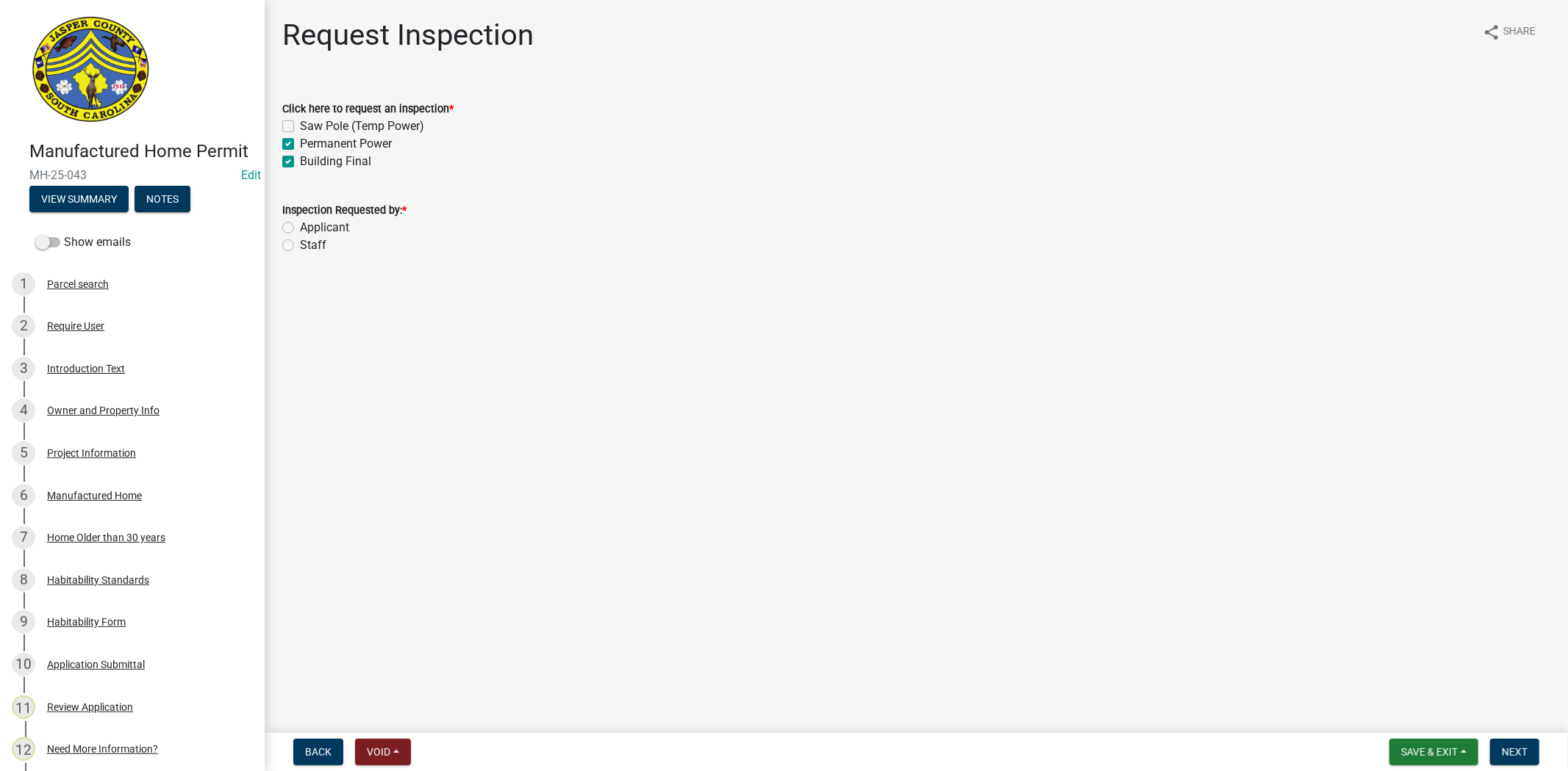
checkbox input "true"
click at [300, 232] on label "Applicant" at bounding box center [324, 227] width 50 height 17
click at [300, 228] on input "Applicant" at bounding box center [305, 223] width 10 height 10
radio input "true"
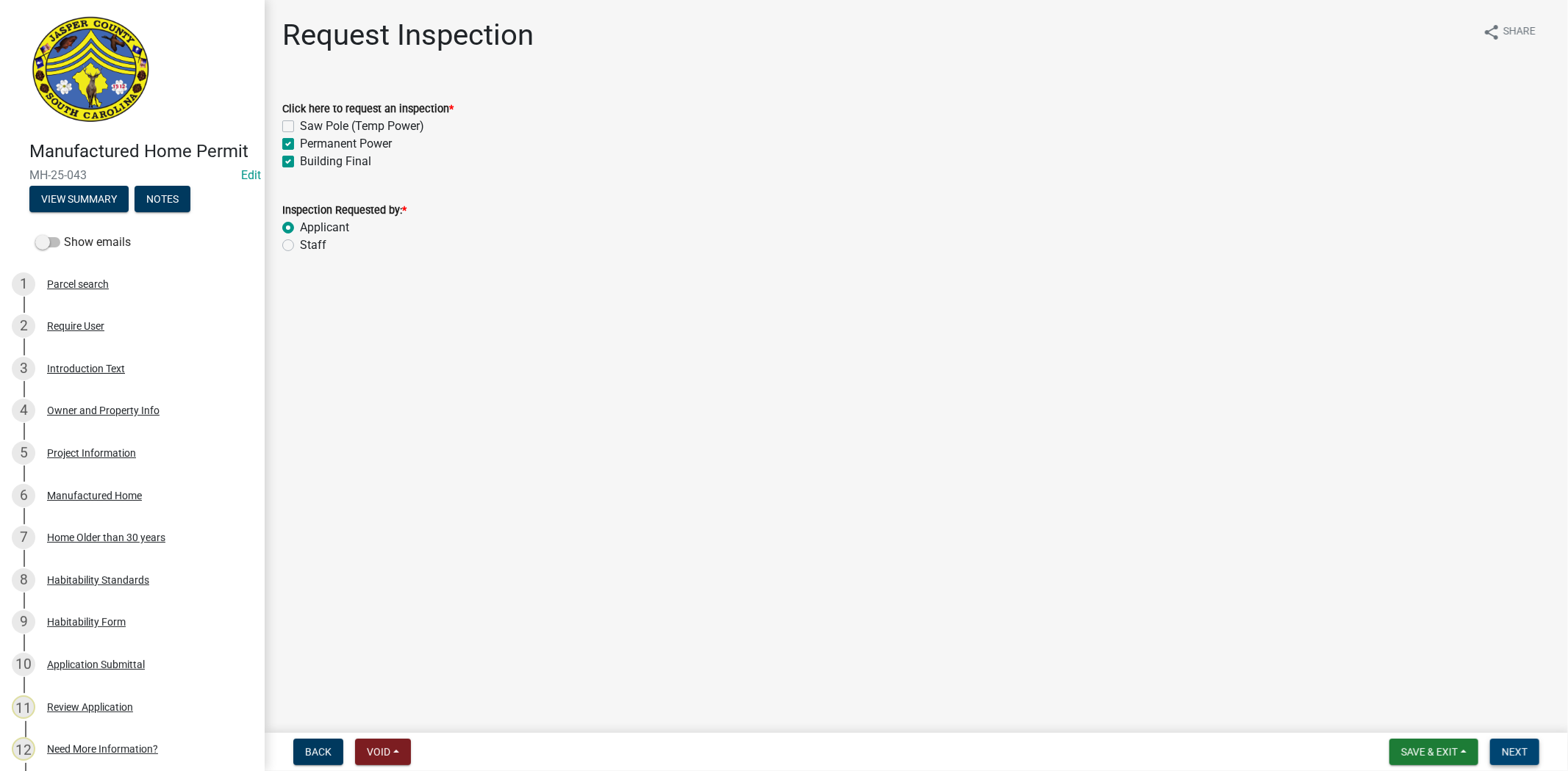
click at [1525, 757] on button "Next" at bounding box center [1514, 752] width 50 height 26
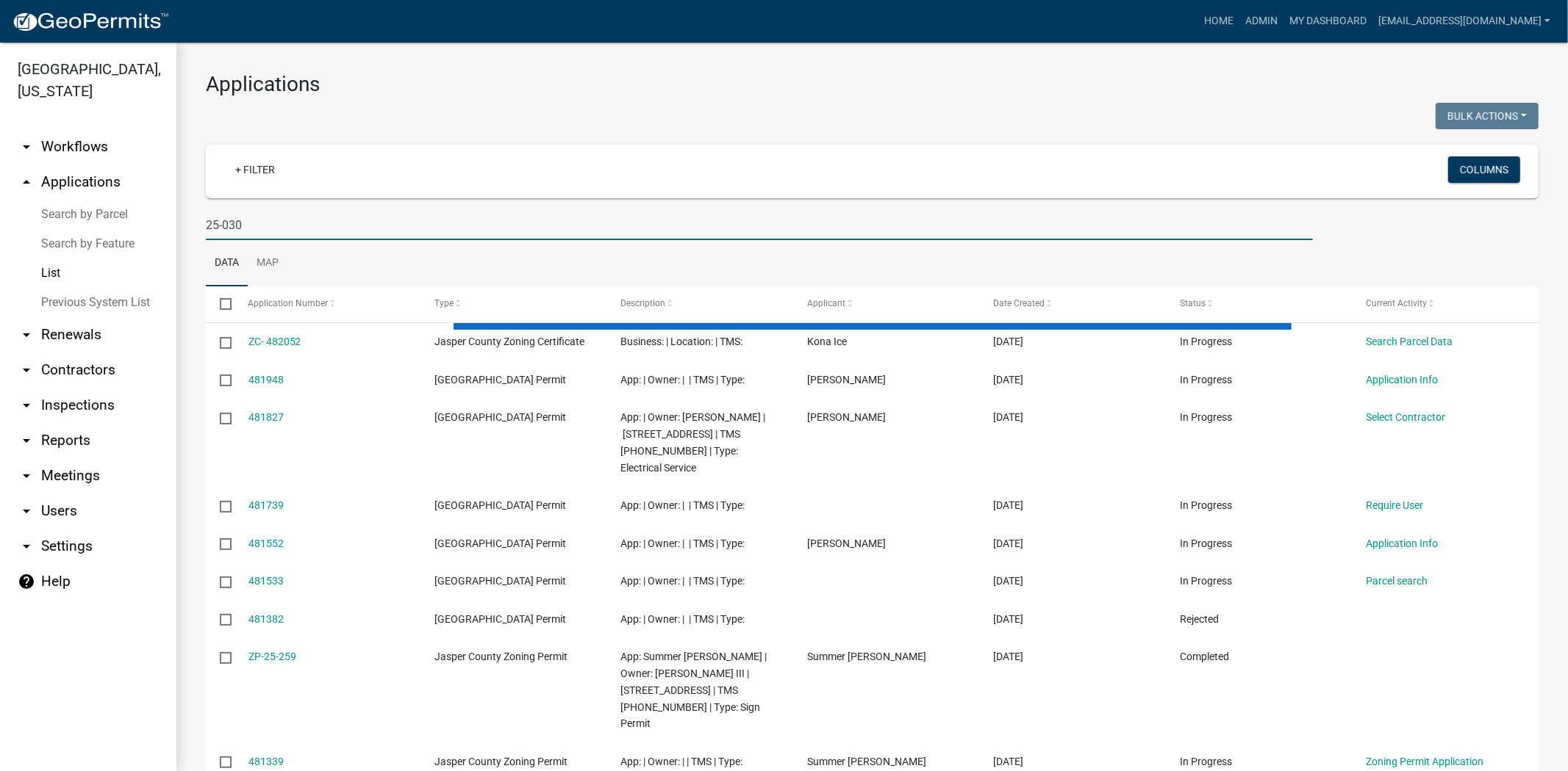
type input "25-030"
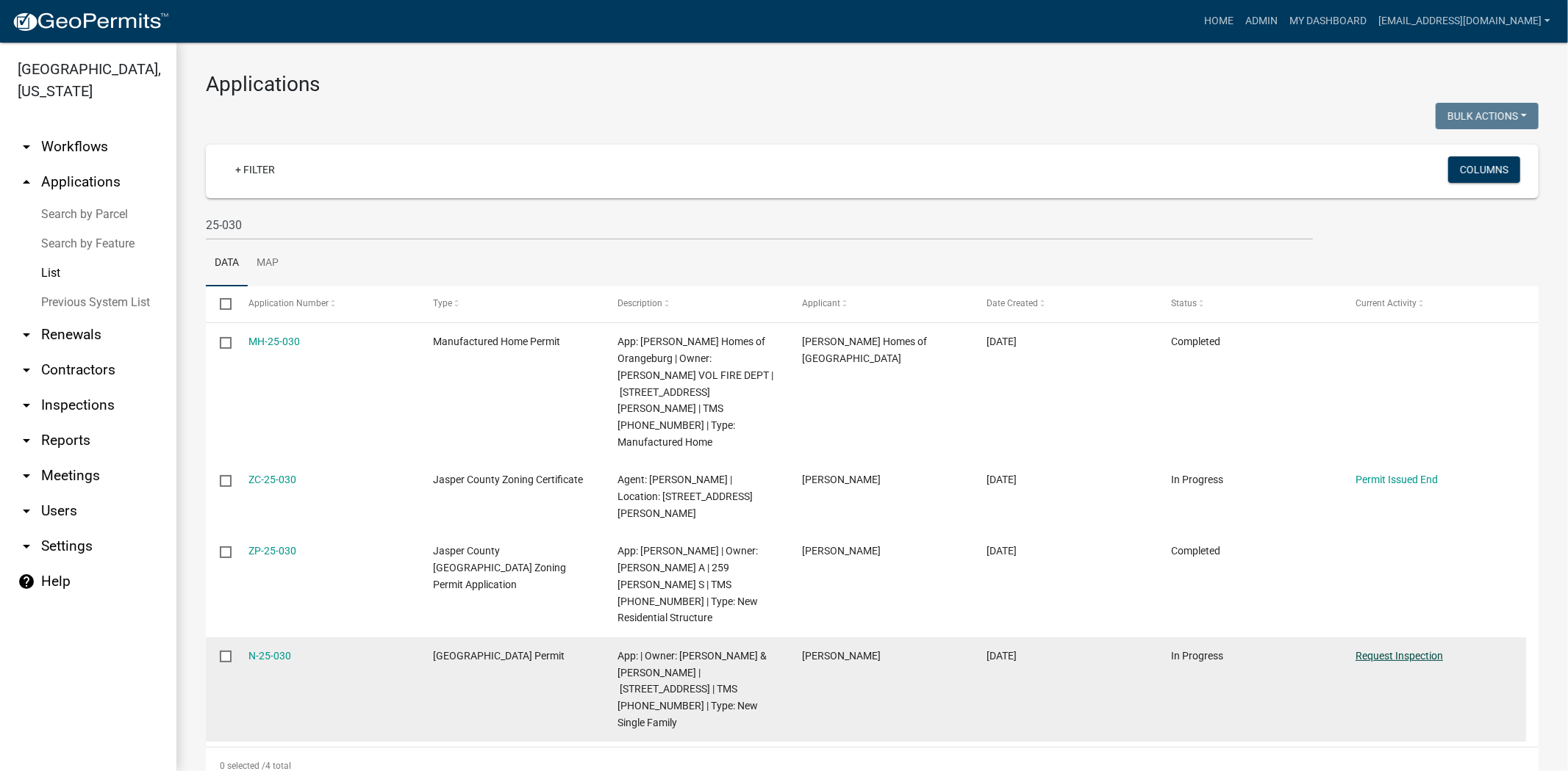
click at [1427, 650] on link "Request Inspection" at bounding box center [1399, 655] width 87 height 12
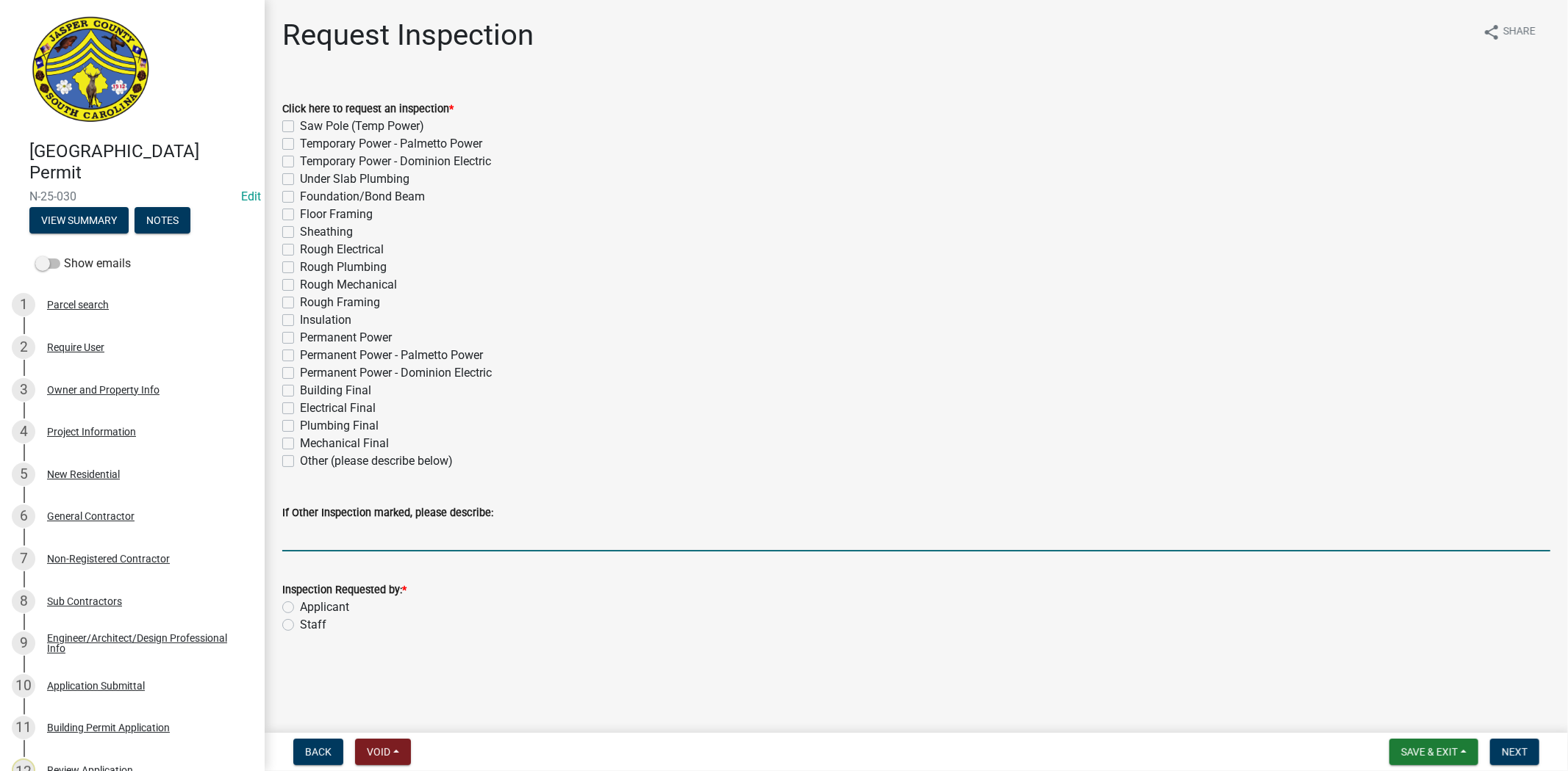
click at [358, 542] on input "If Other Inspection marked, please describe:" at bounding box center [915, 536] width 1268 height 30
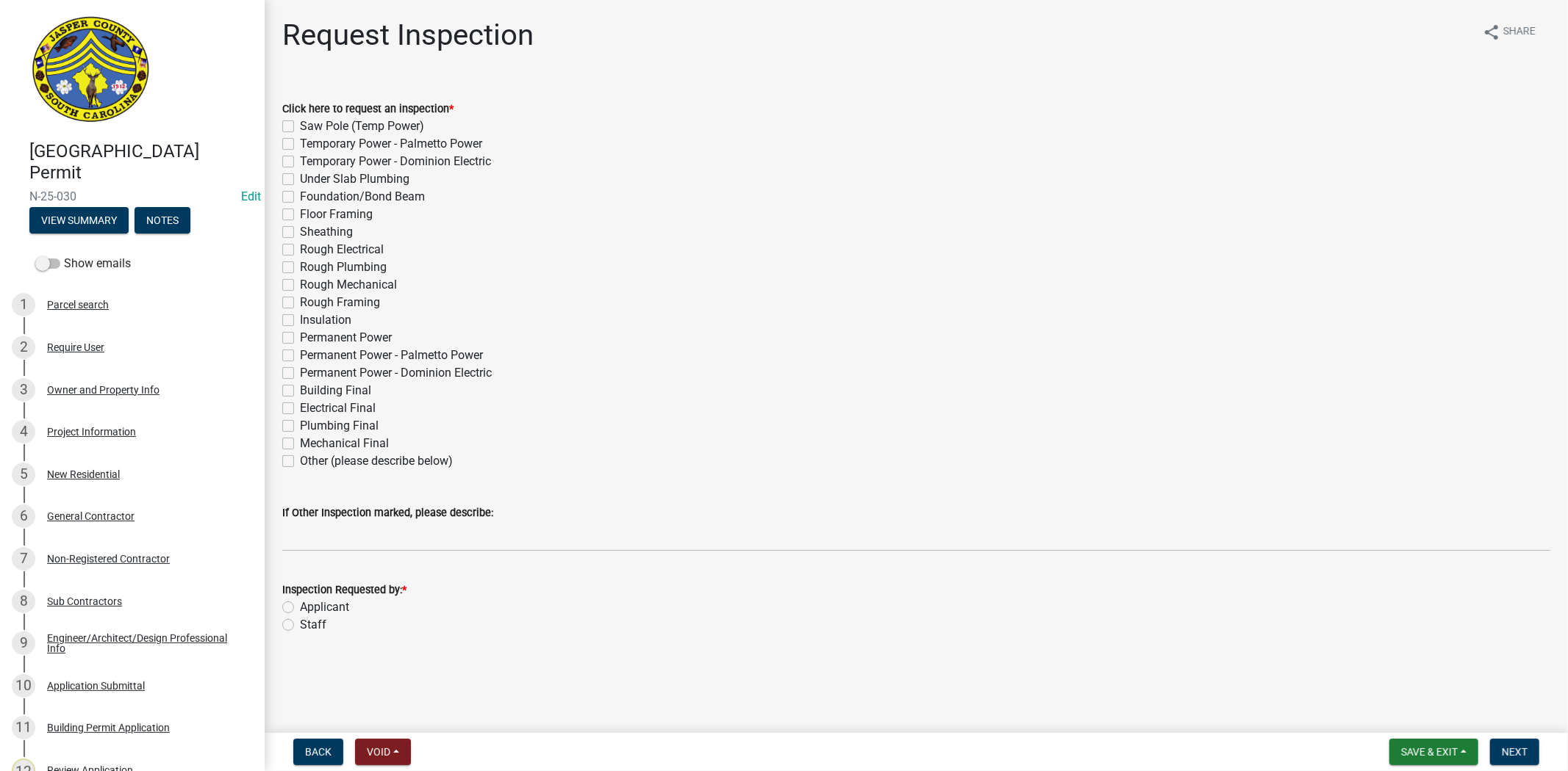
click at [300, 463] on label "Other (please describe below)" at bounding box center [376, 461] width 153 height 17
click at [300, 462] on input "Other (please describe below)" at bounding box center [305, 457] width 10 height 10
checkbox input "true"
checkbox input "false"
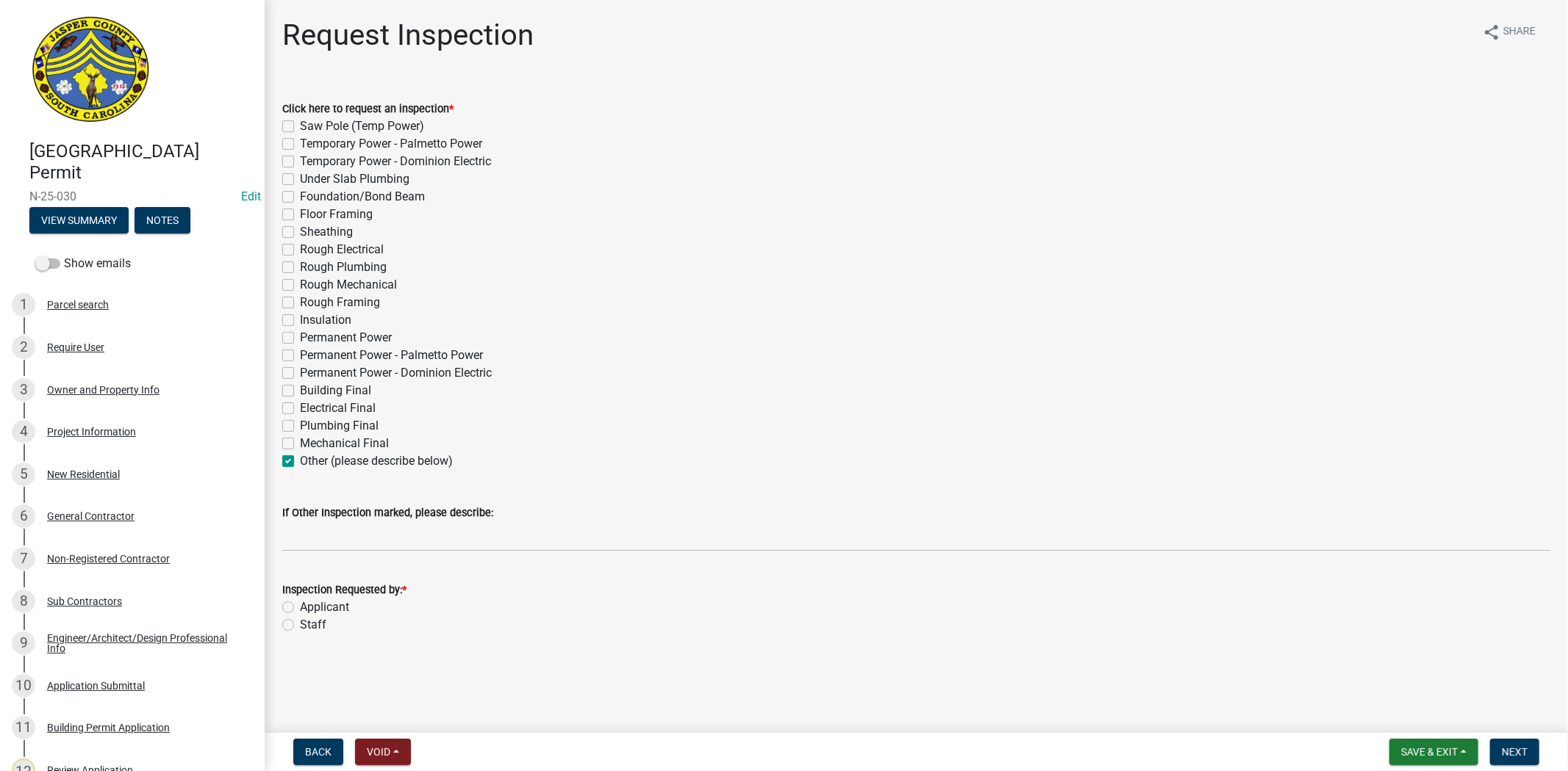
checkbox input "false"
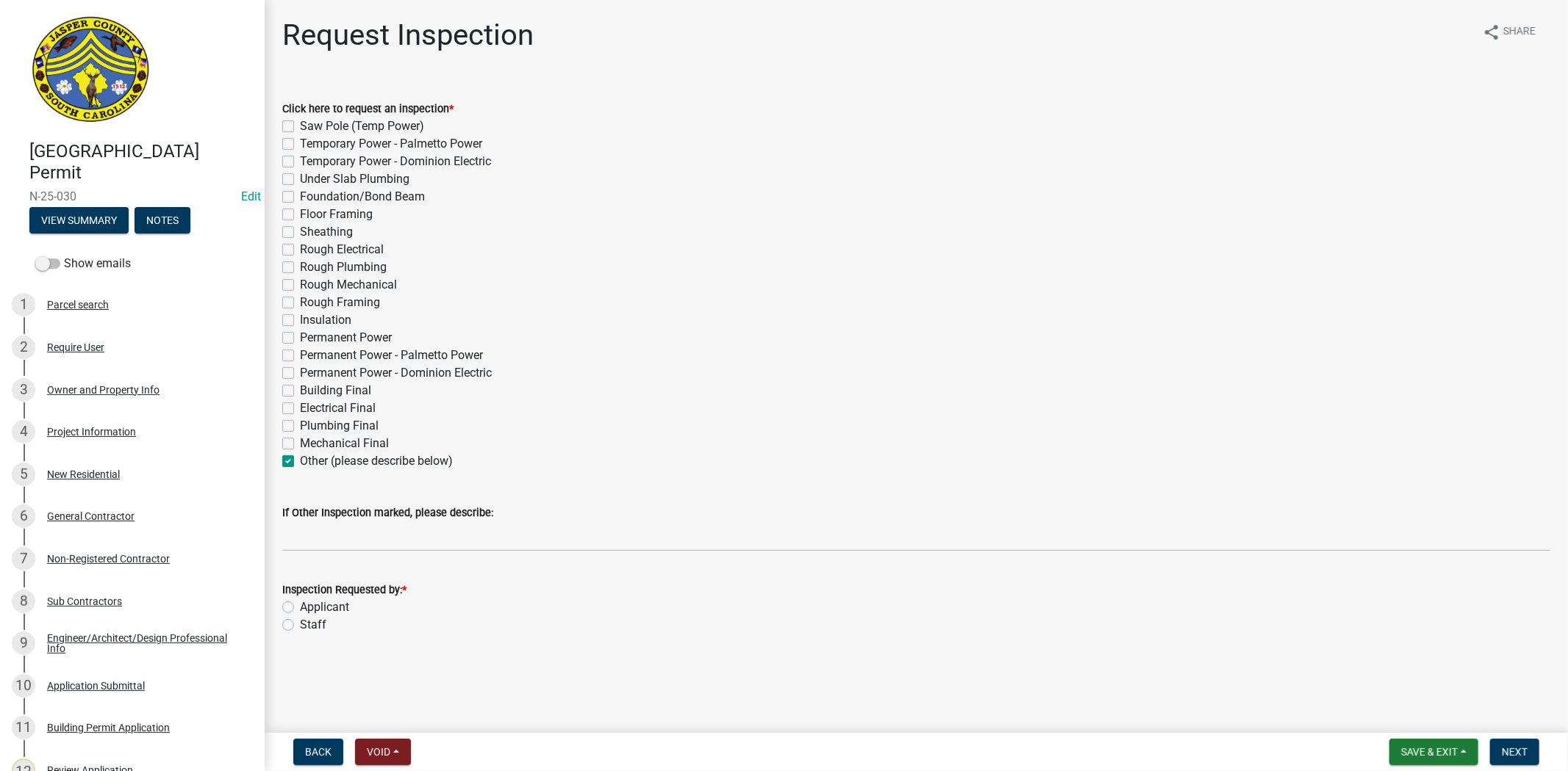
checkbox input "false"
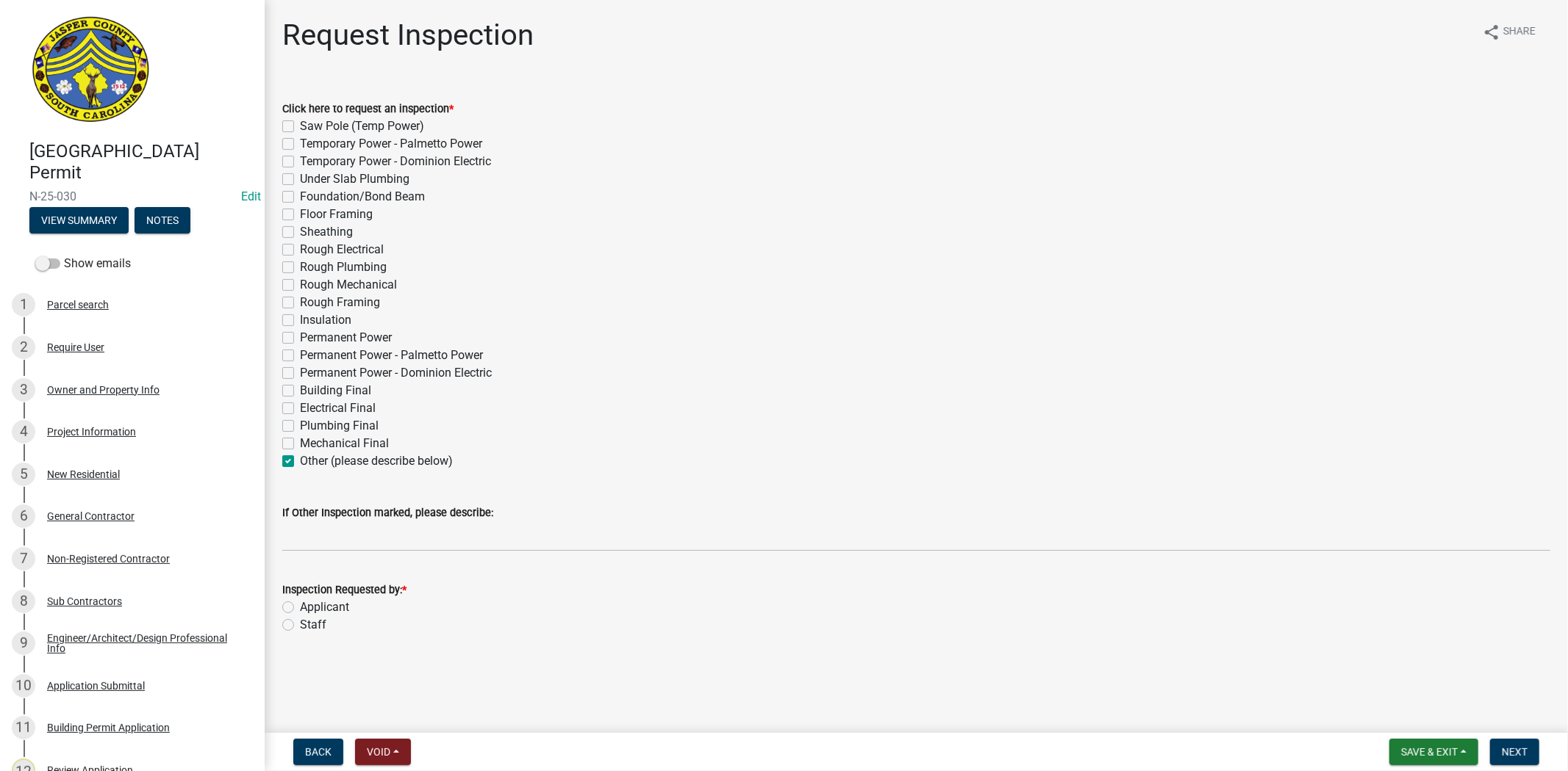
checkbox input "false"
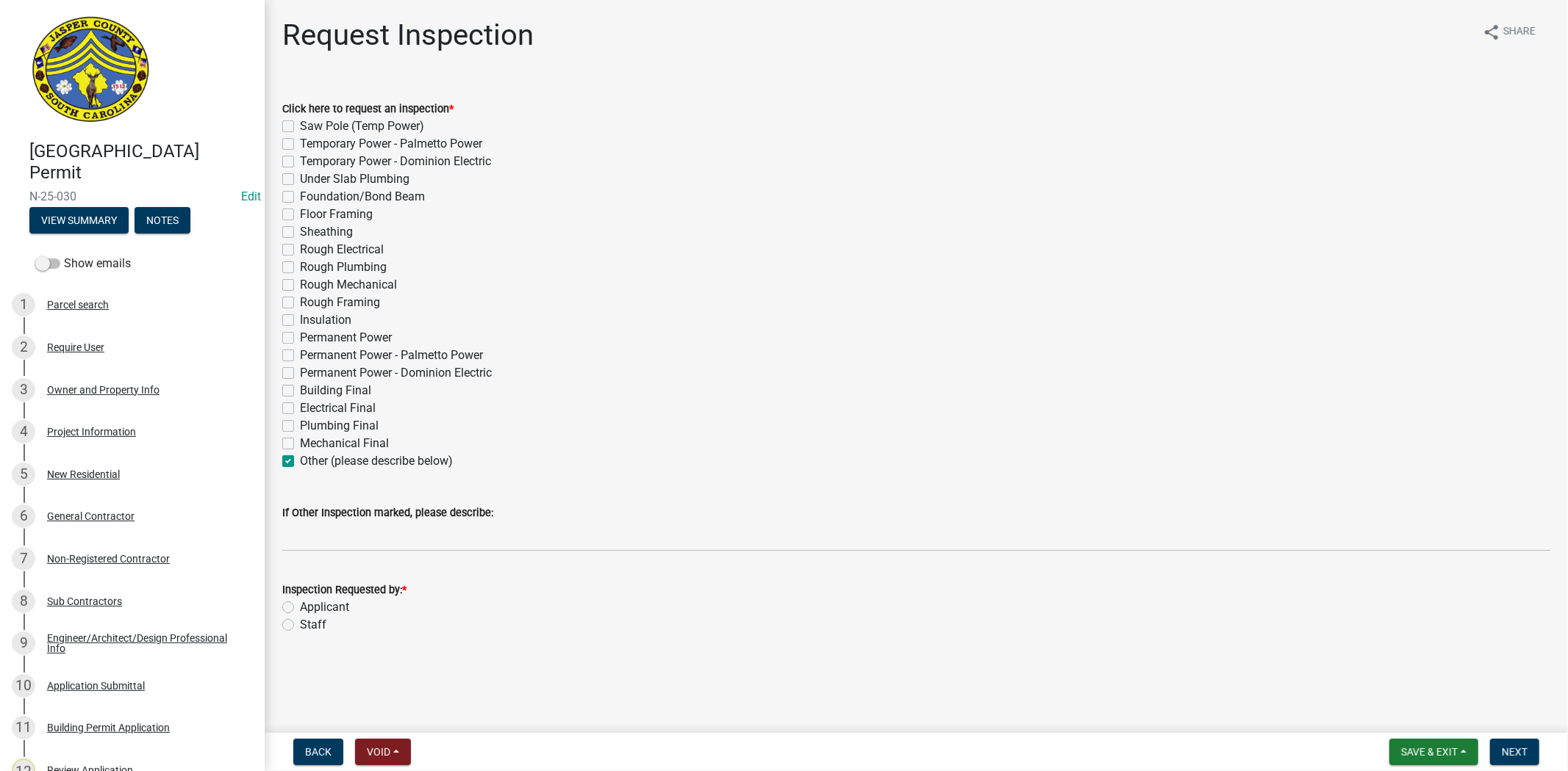
checkbox input "false"
checkbox input "true"
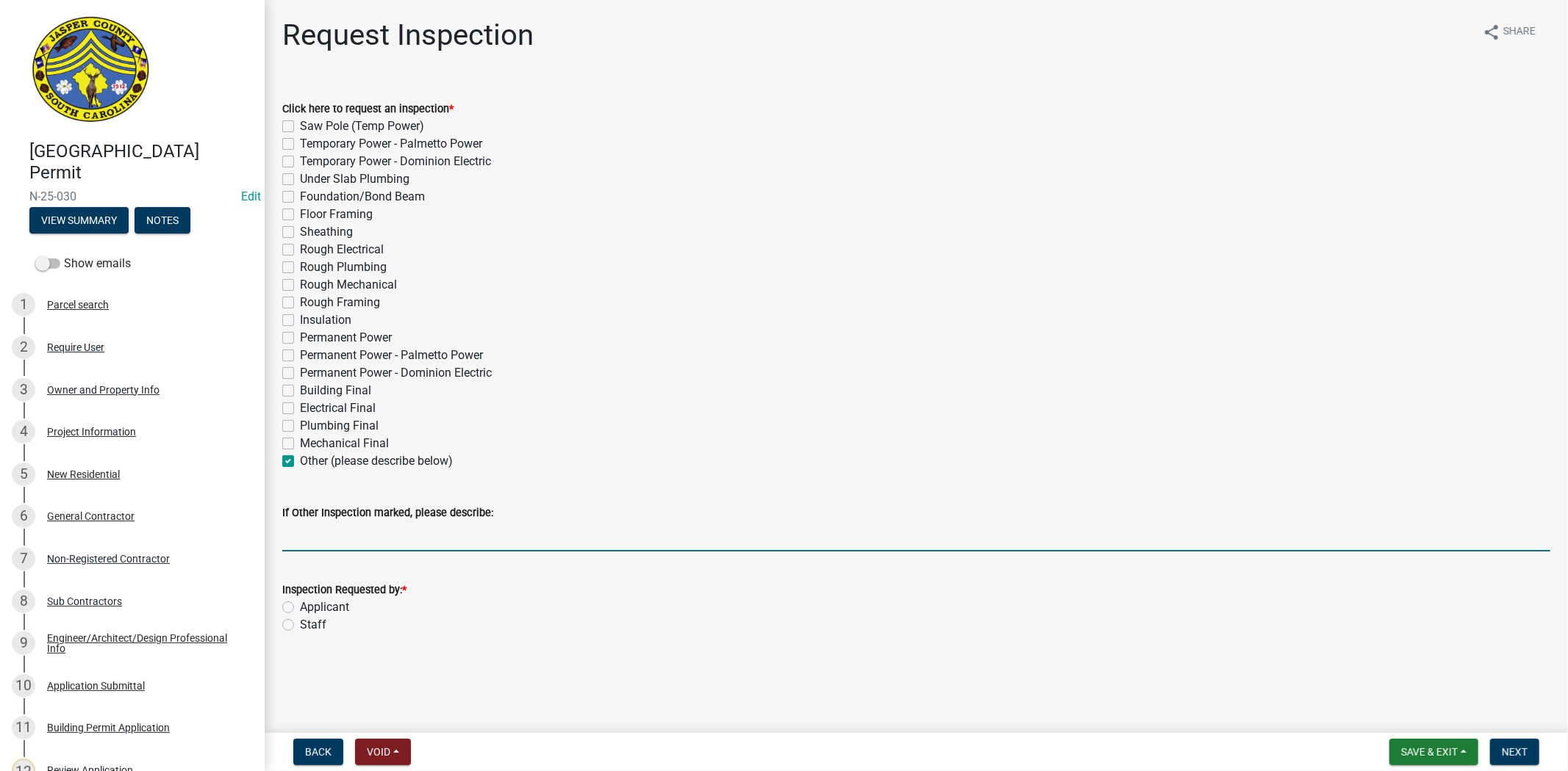
click at [287, 532] on input "If Other Inspection marked, please describe:" at bounding box center [915, 536] width 1268 height 30
type input "gate code:"
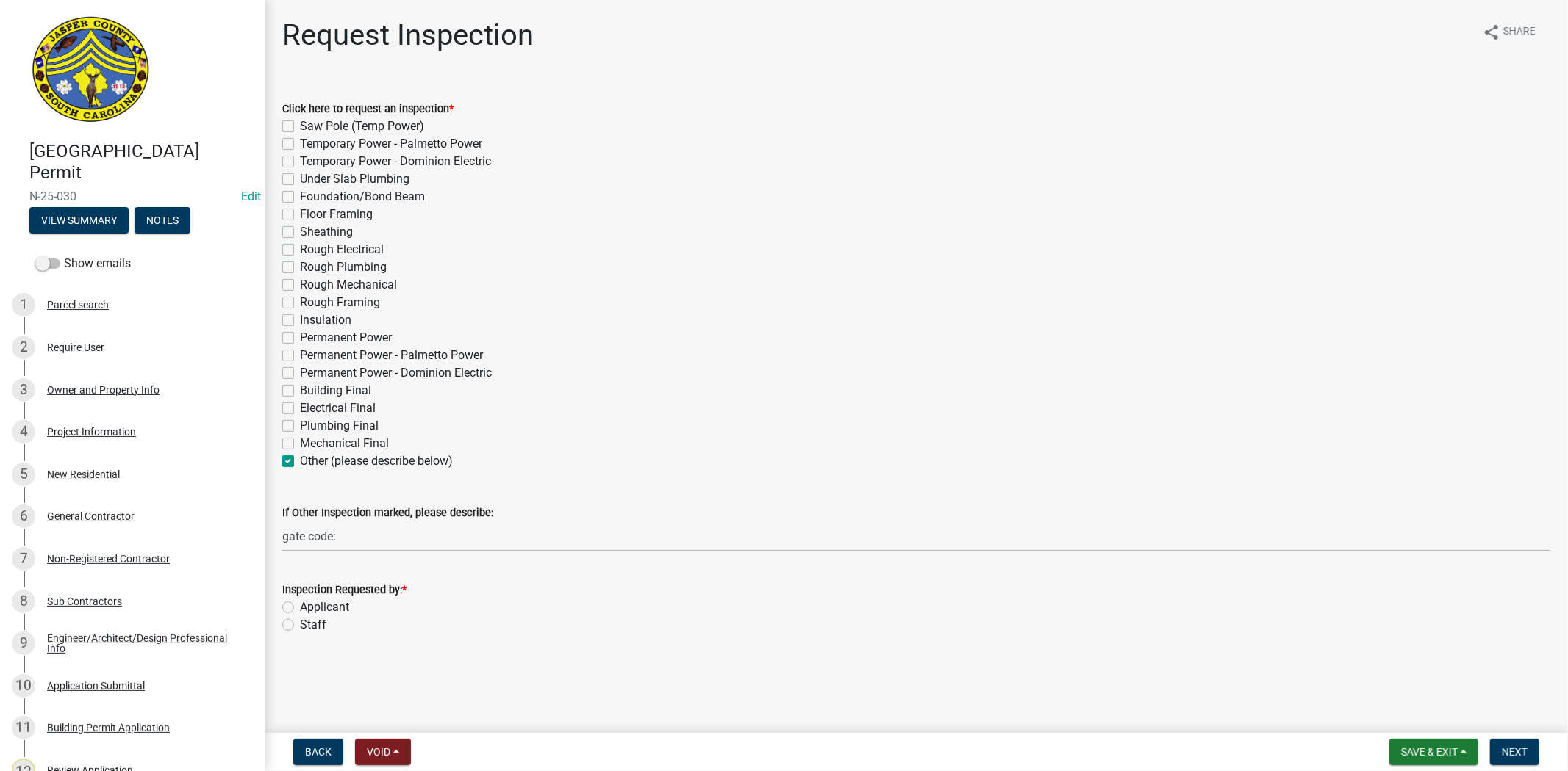
click at [300, 318] on label "Insulation" at bounding box center [325, 320] width 51 height 17
click at [300, 318] on input "Insulation" at bounding box center [305, 317] width 10 height 10
checkbox input "true"
checkbox input "false"
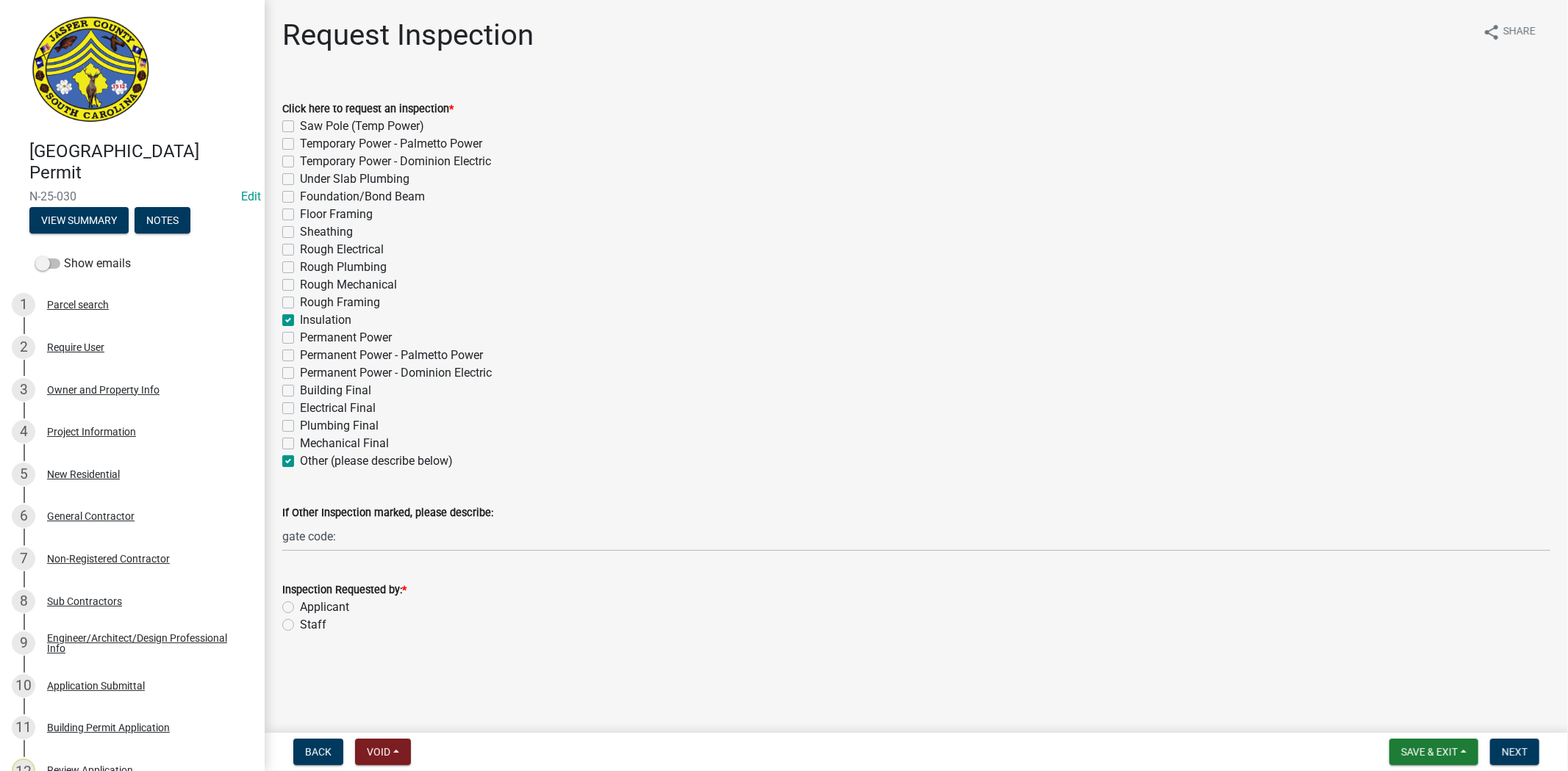
checkbox input "false"
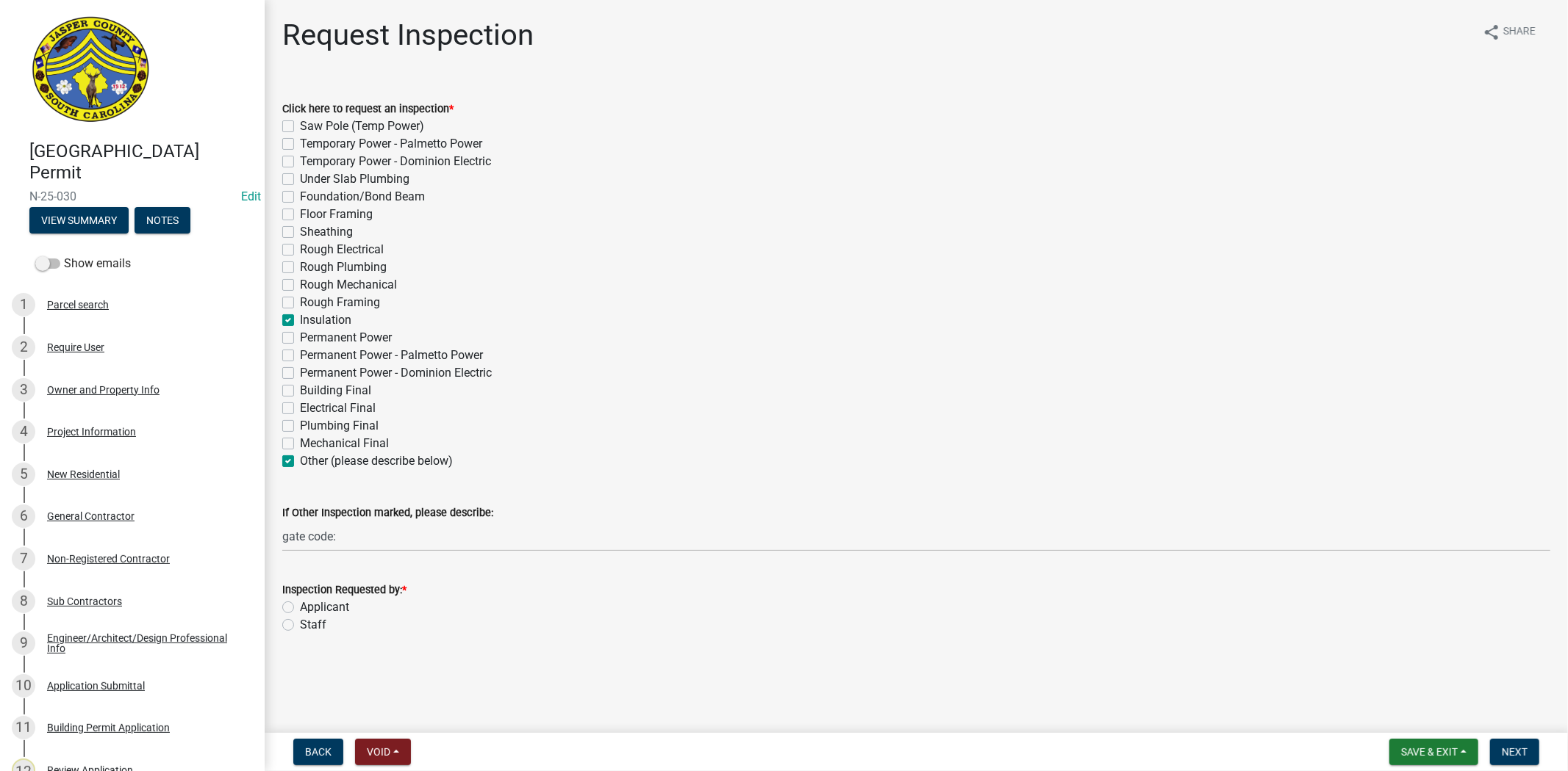
checkbox input "false"
checkbox input "true"
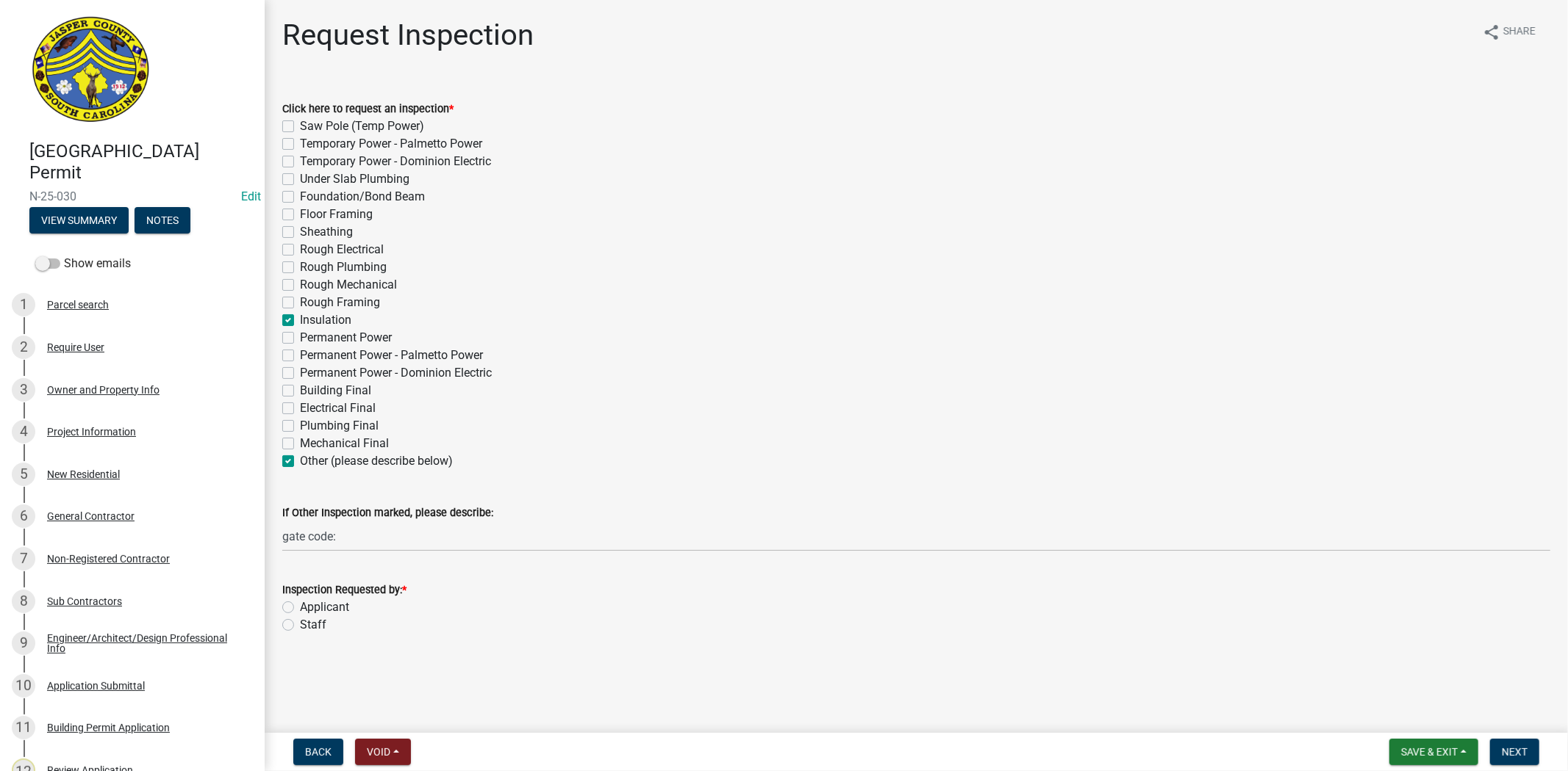
checkbox input "false"
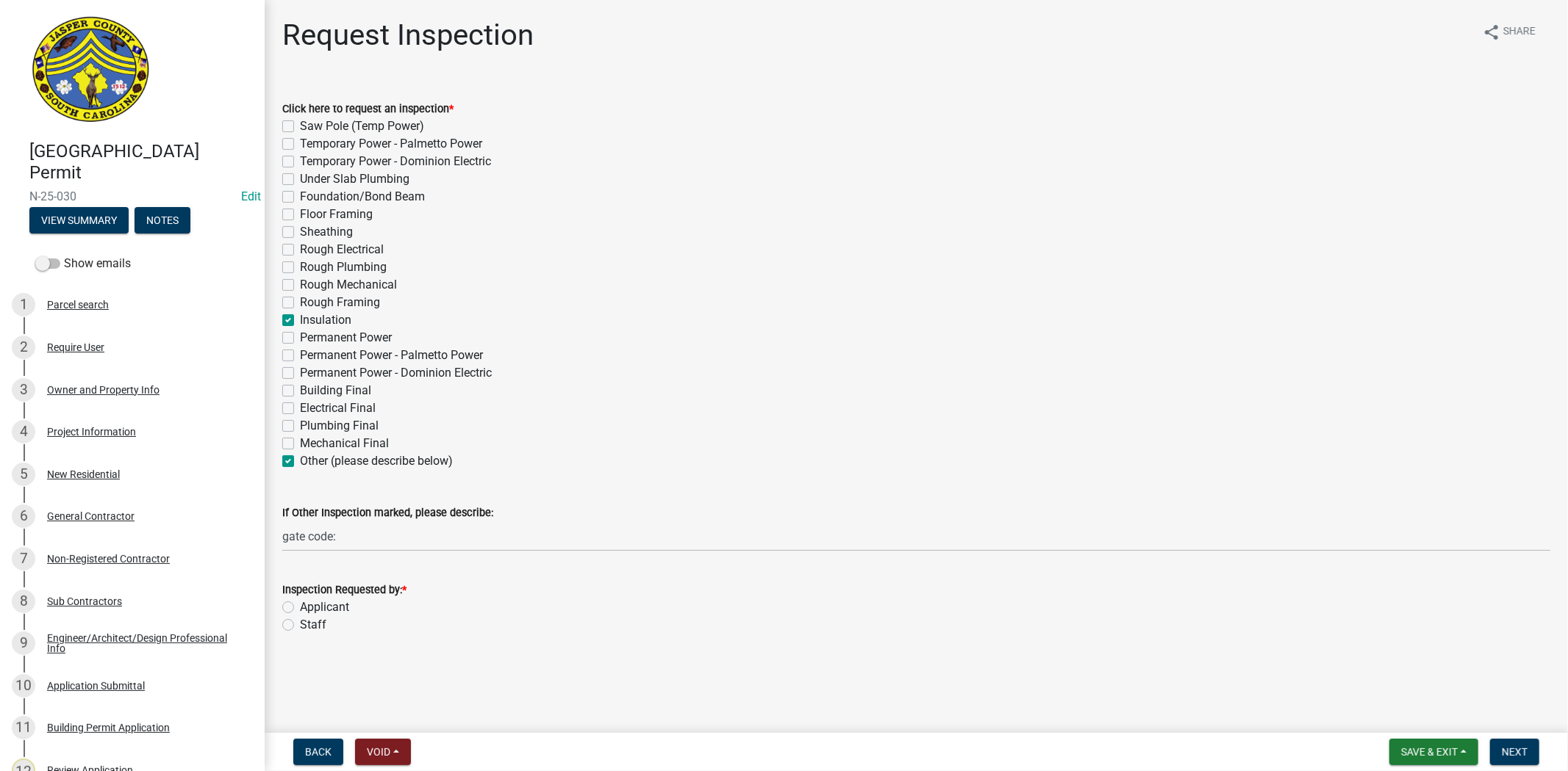
checkbox input "false"
checkbox input "true"
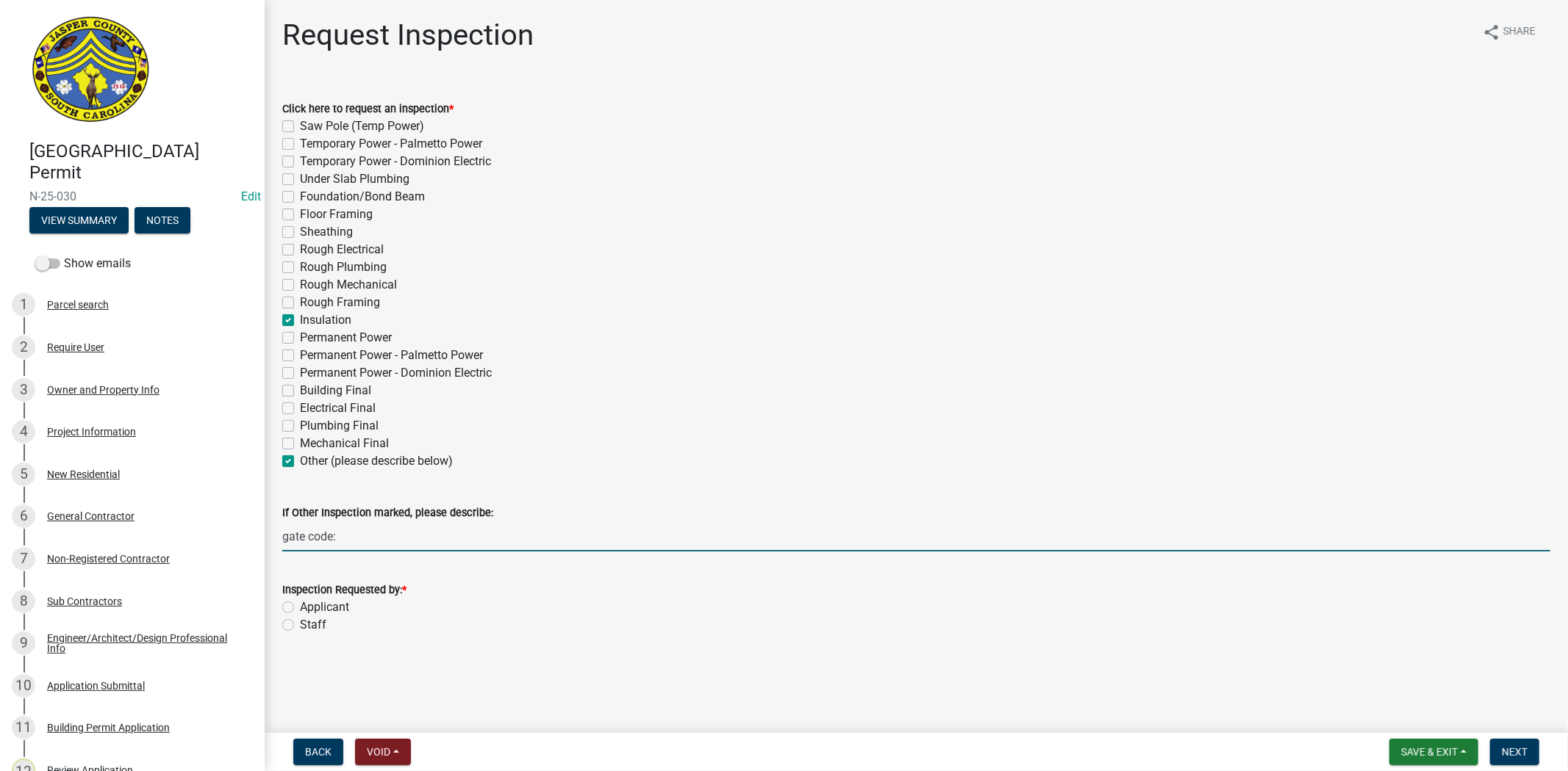
click at [353, 532] on input "gate code:" at bounding box center [915, 536] width 1268 height 30
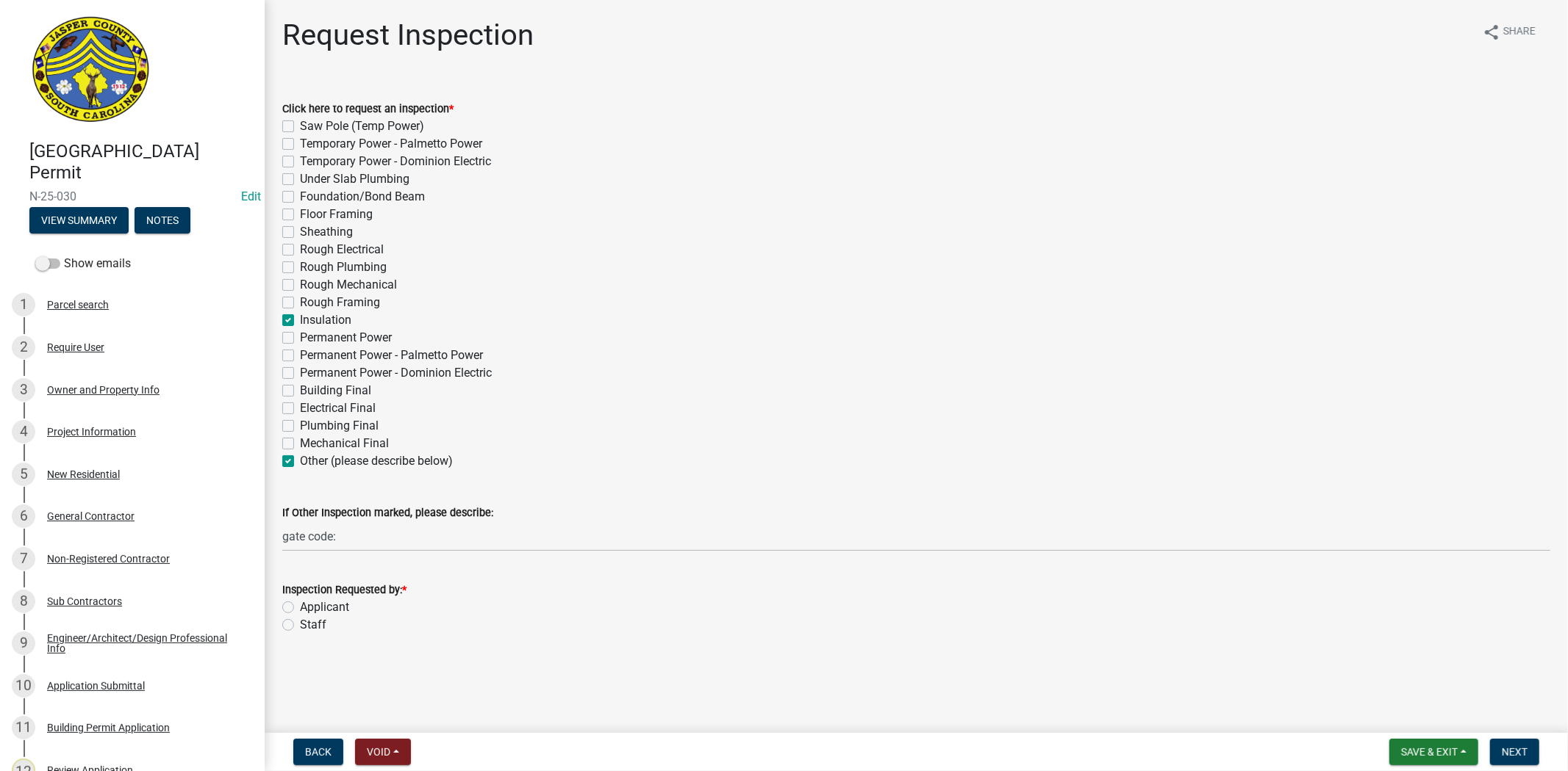
click at [300, 606] on label "Applicant" at bounding box center [324, 608] width 50 height 17
click at [300, 606] on input "Applicant" at bounding box center [305, 604] width 10 height 10
radio input "true"
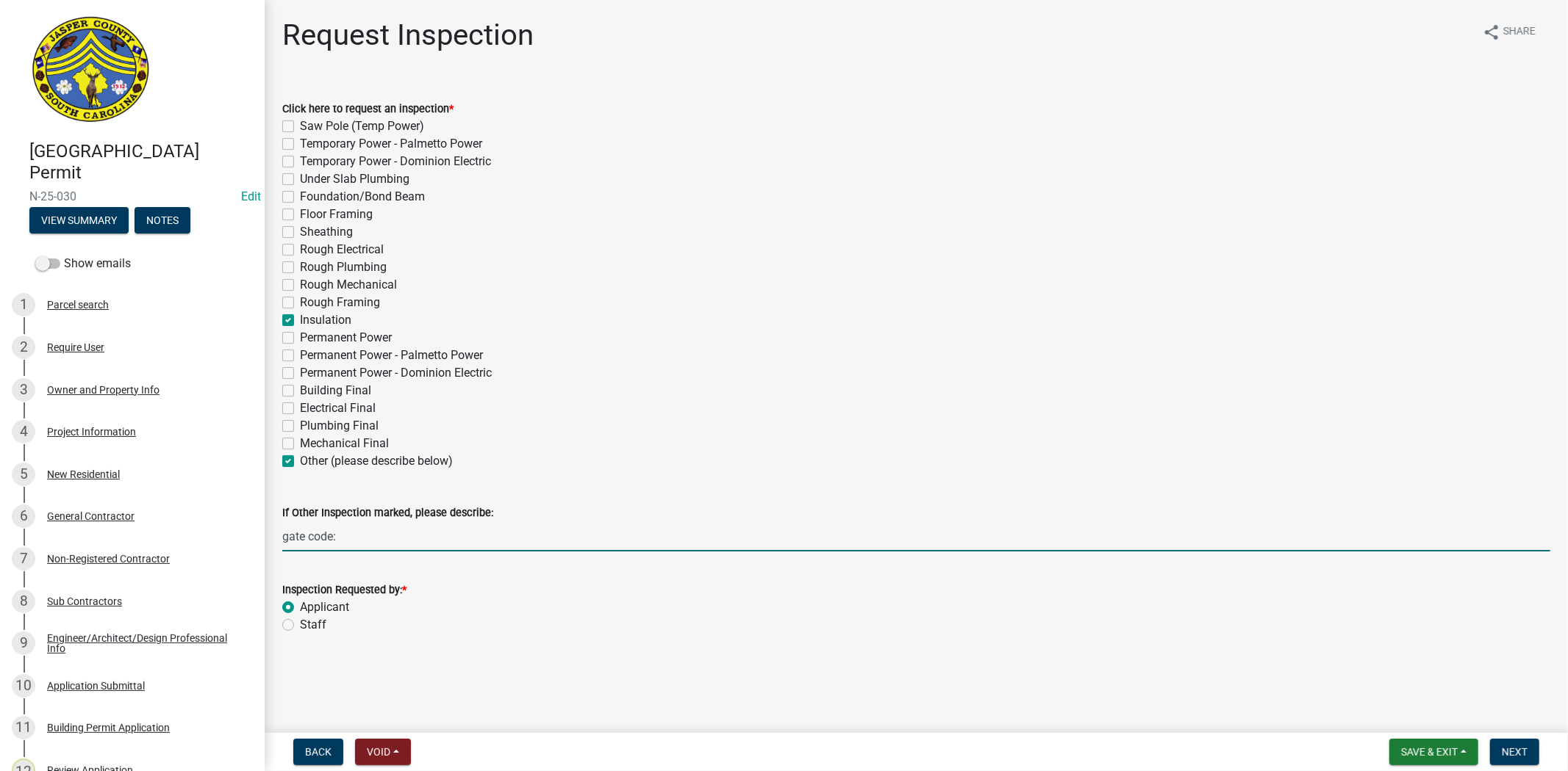
click at [397, 535] on input "gate code:" at bounding box center [915, 536] width 1268 height 30
type input "gate code: 9967"
click at [1523, 753] on span "Next" at bounding box center [1514, 753] width 25 height 12
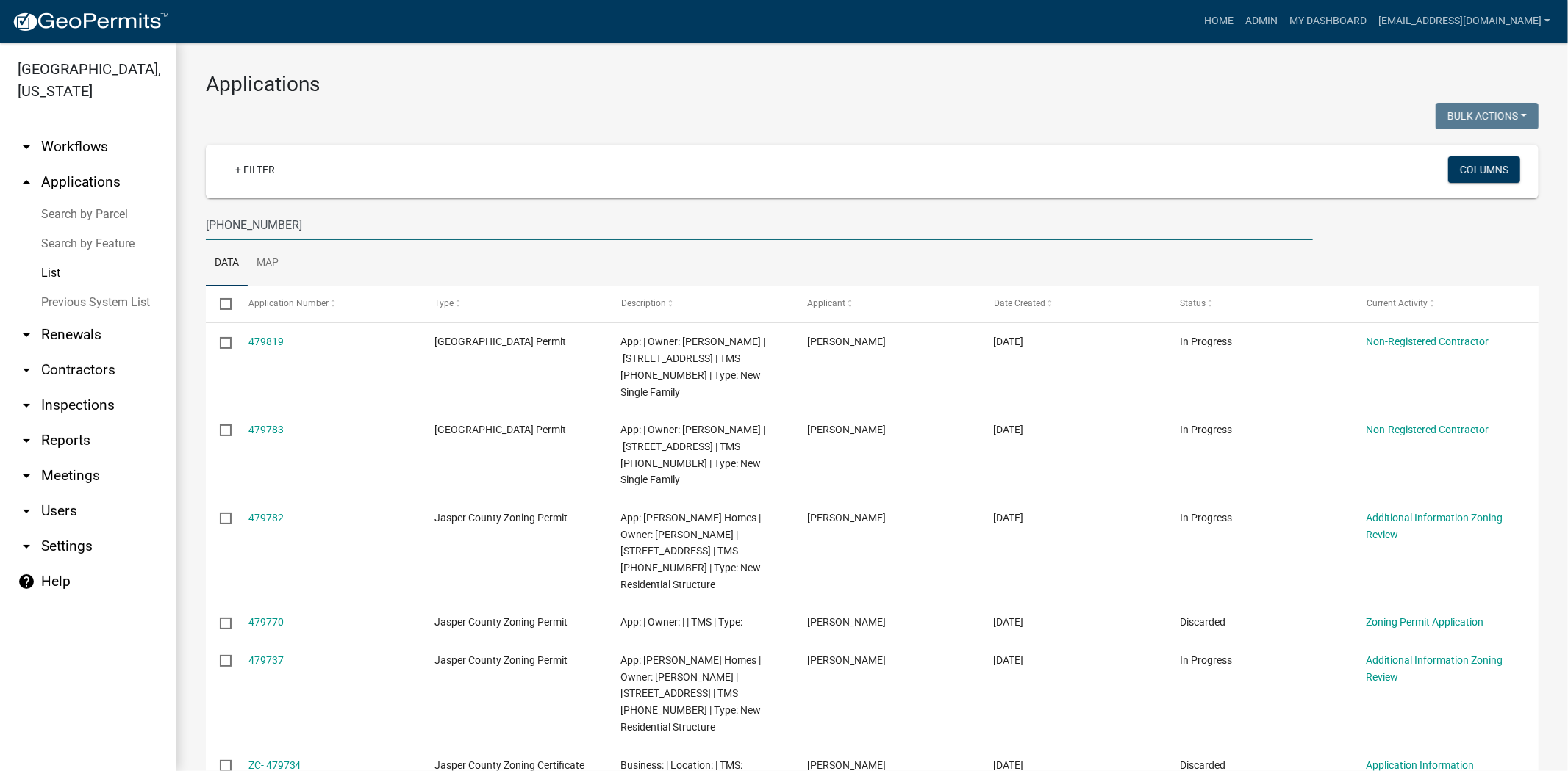
click at [327, 211] on input "[PHONE_NUMBER]" at bounding box center [759, 224] width 1107 height 30
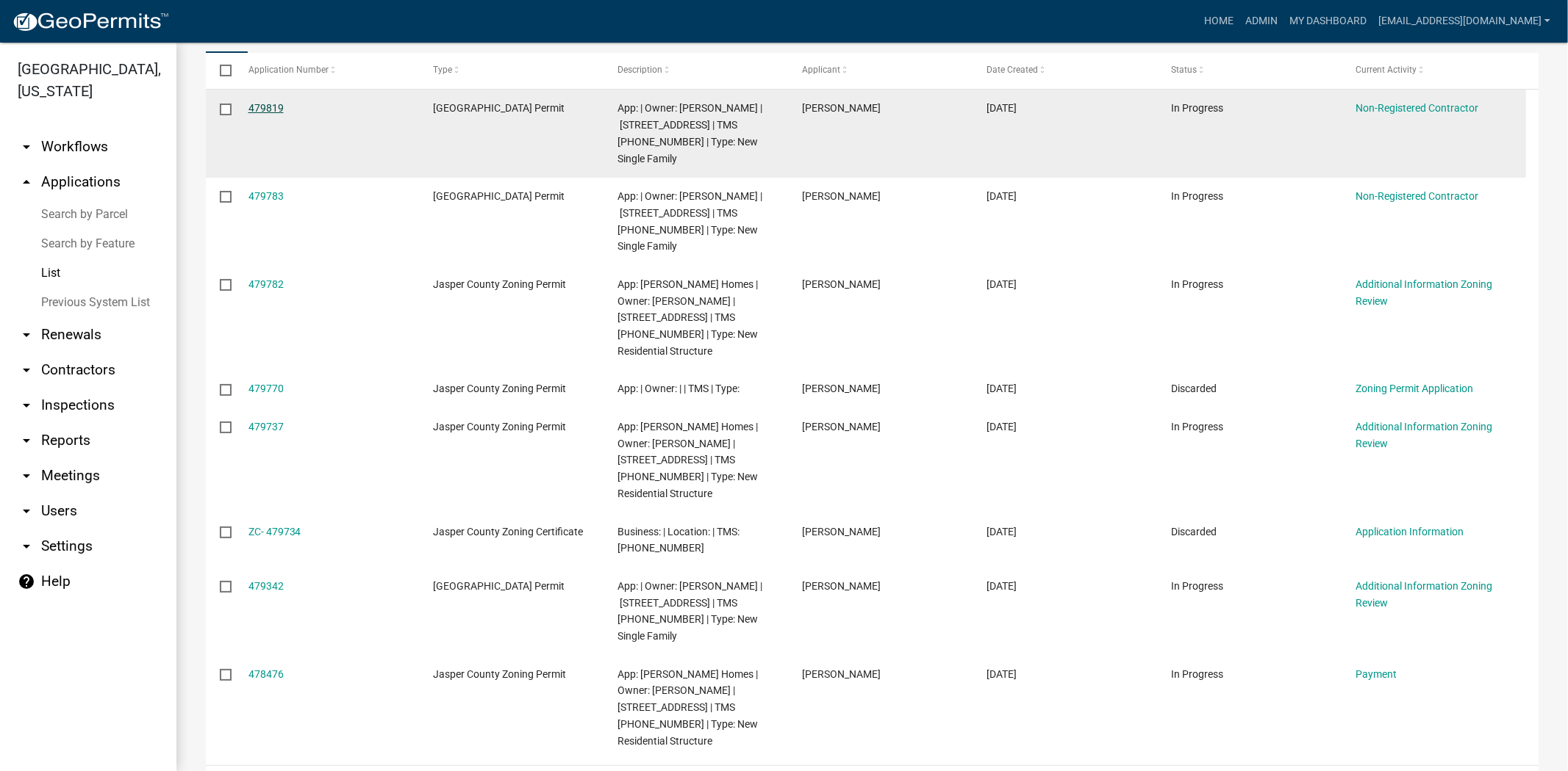
scroll to position [294, 0]
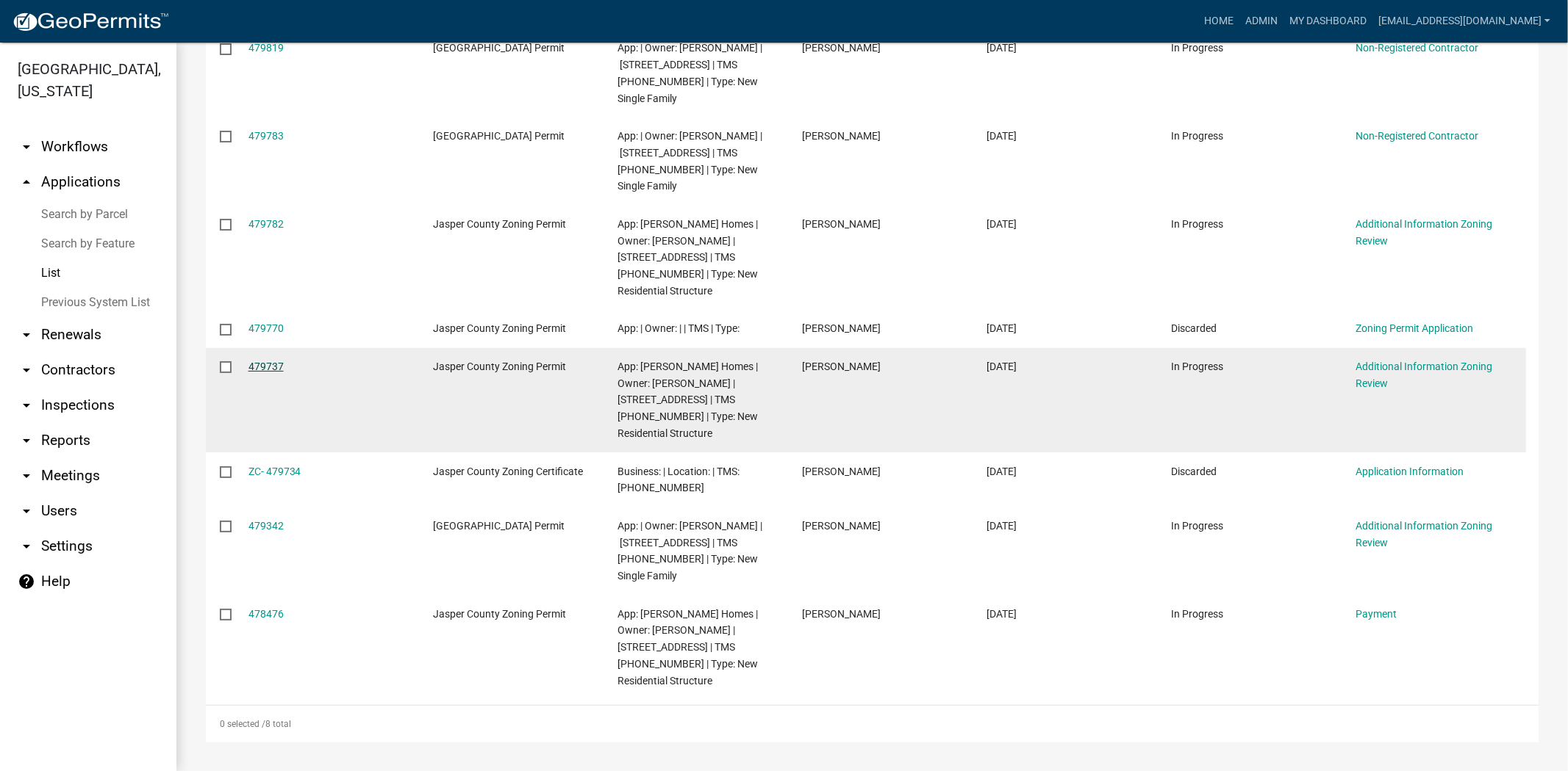
type input "[PHONE_NUMBER]"
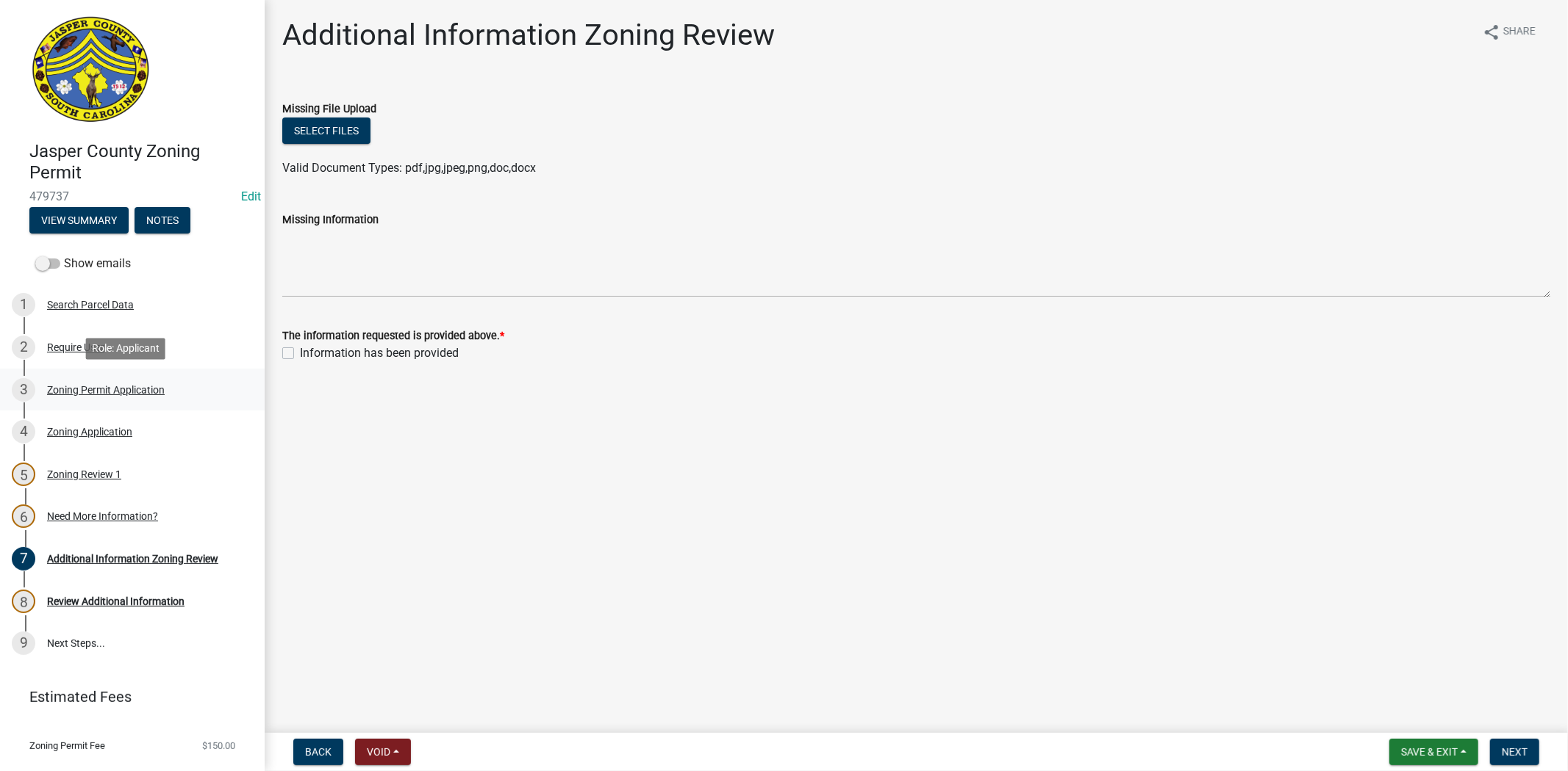
click at [98, 385] on div "Zoning Permit Application" at bounding box center [105, 389] width 118 height 11
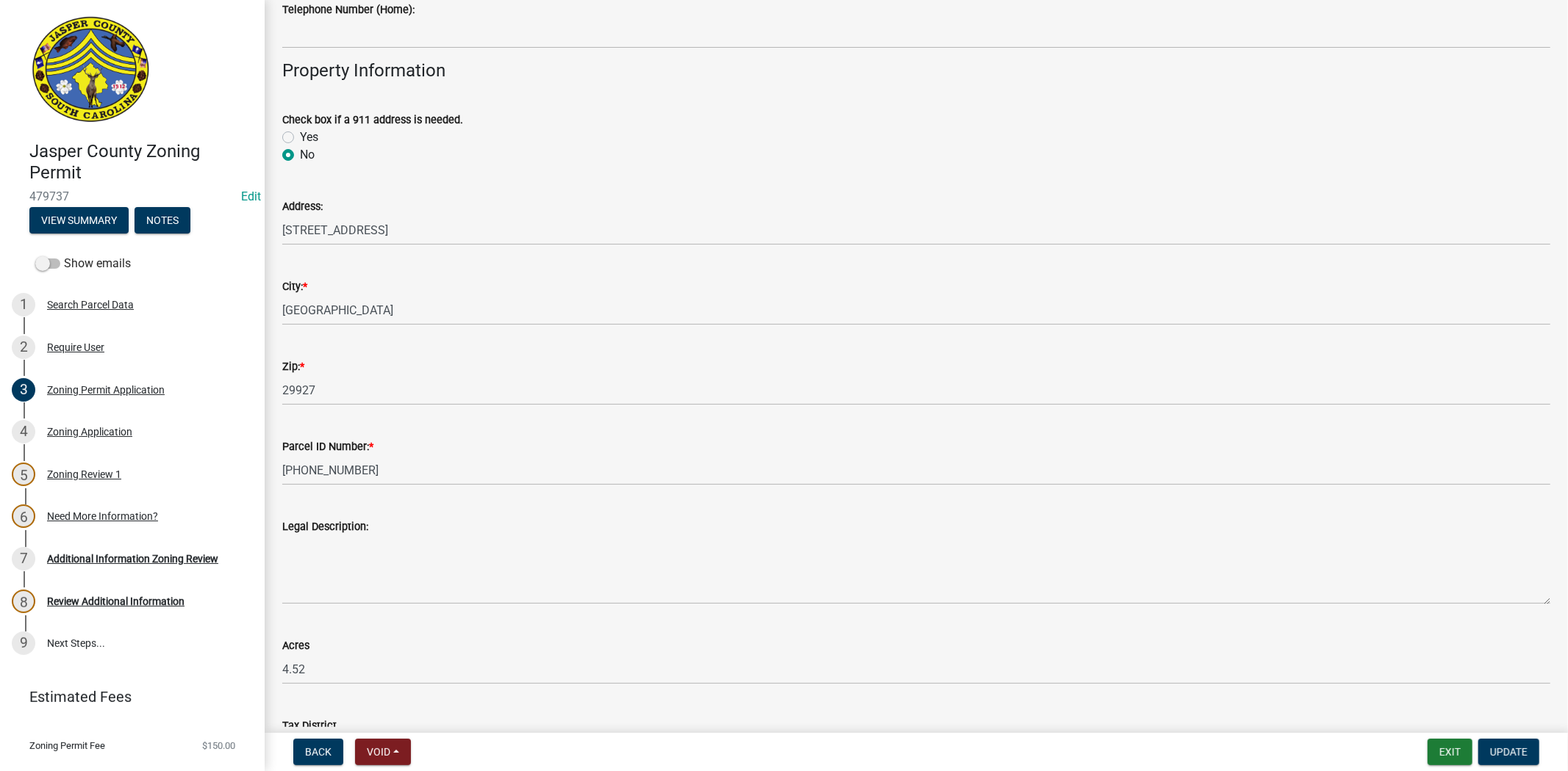
scroll to position [571, 0]
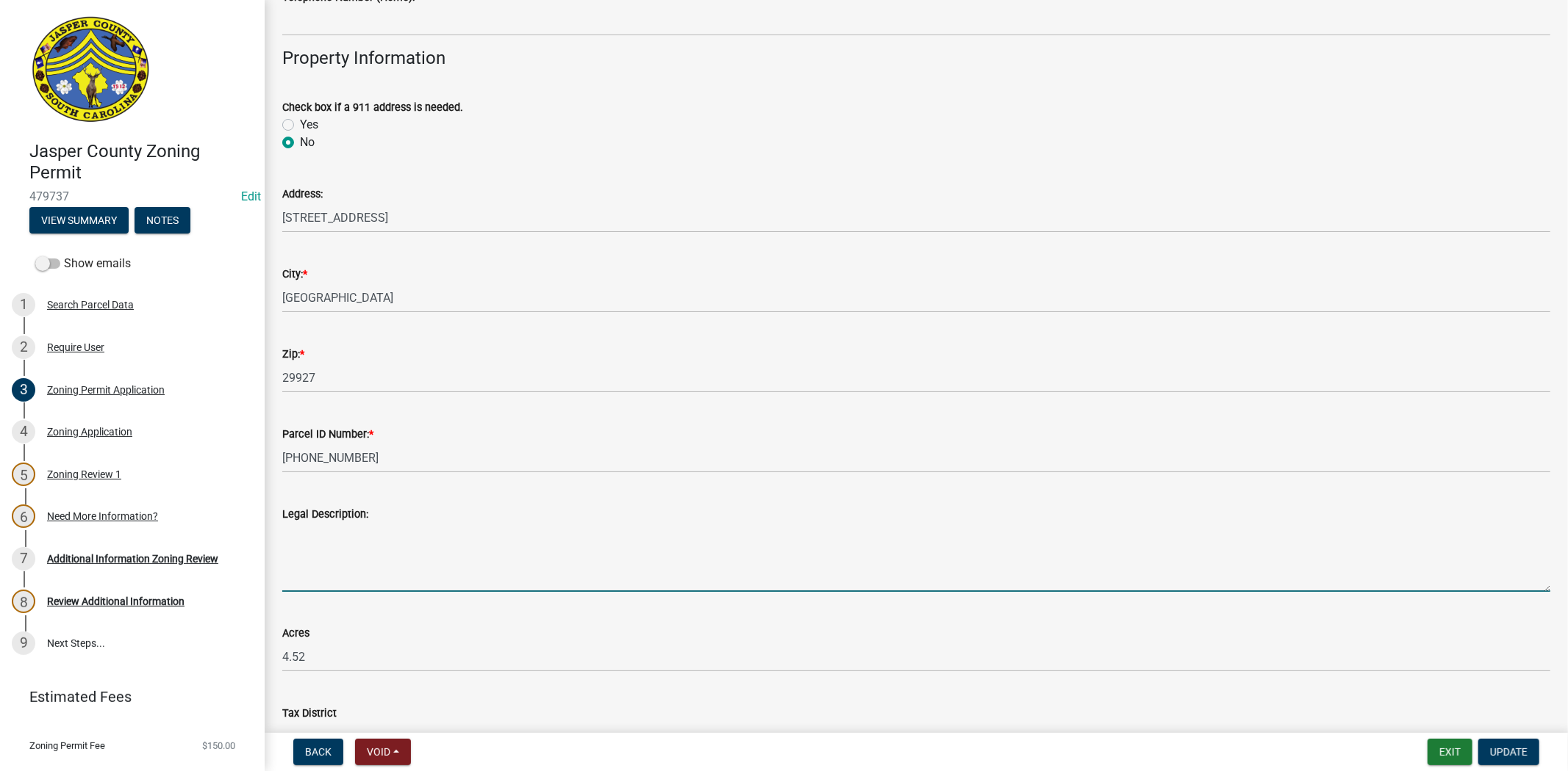
click at [364, 565] on textarea "Legal Description:" at bounding box center [915, 557] width 1268 height 69
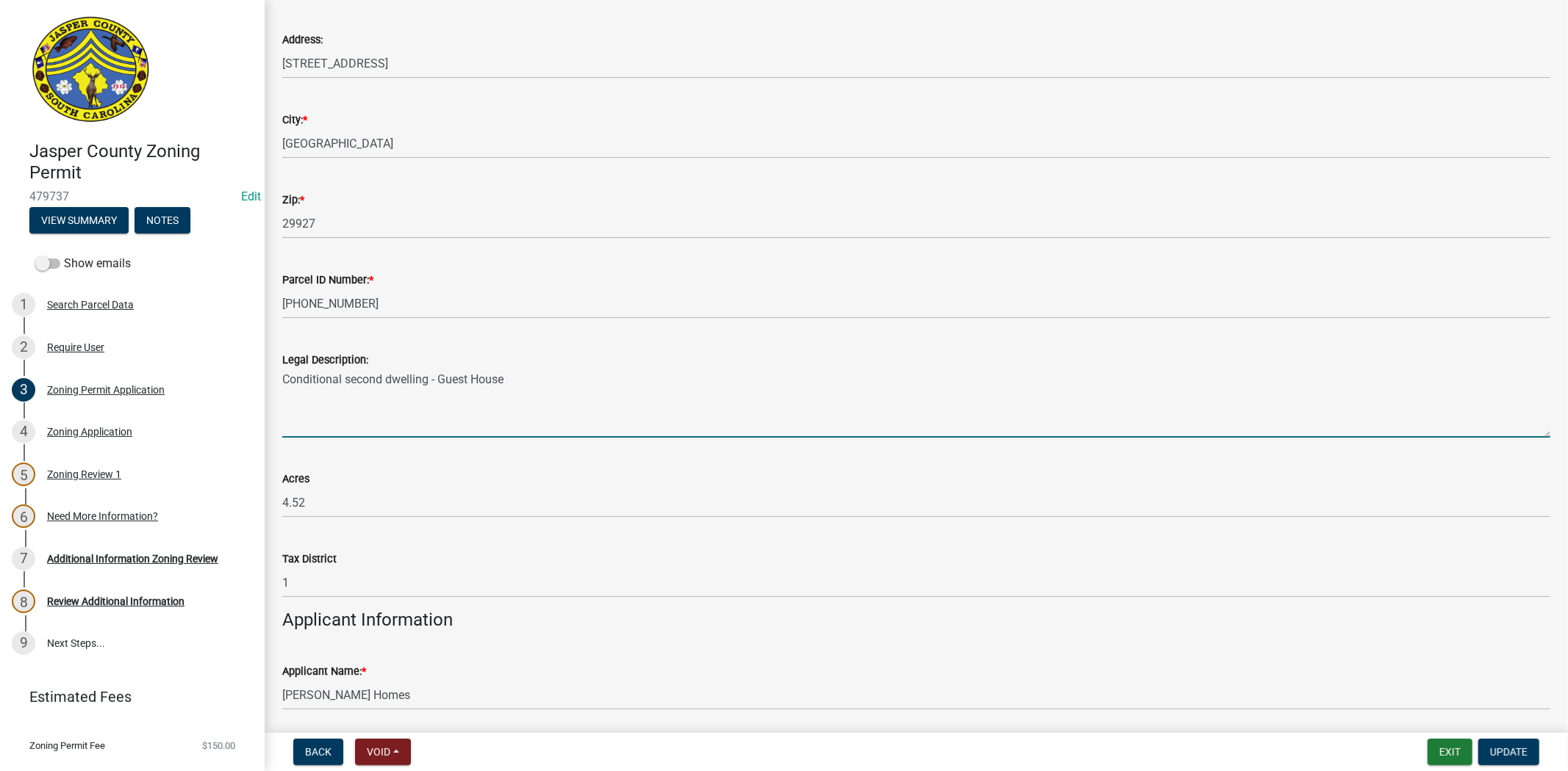
scroll to position [734, 0]
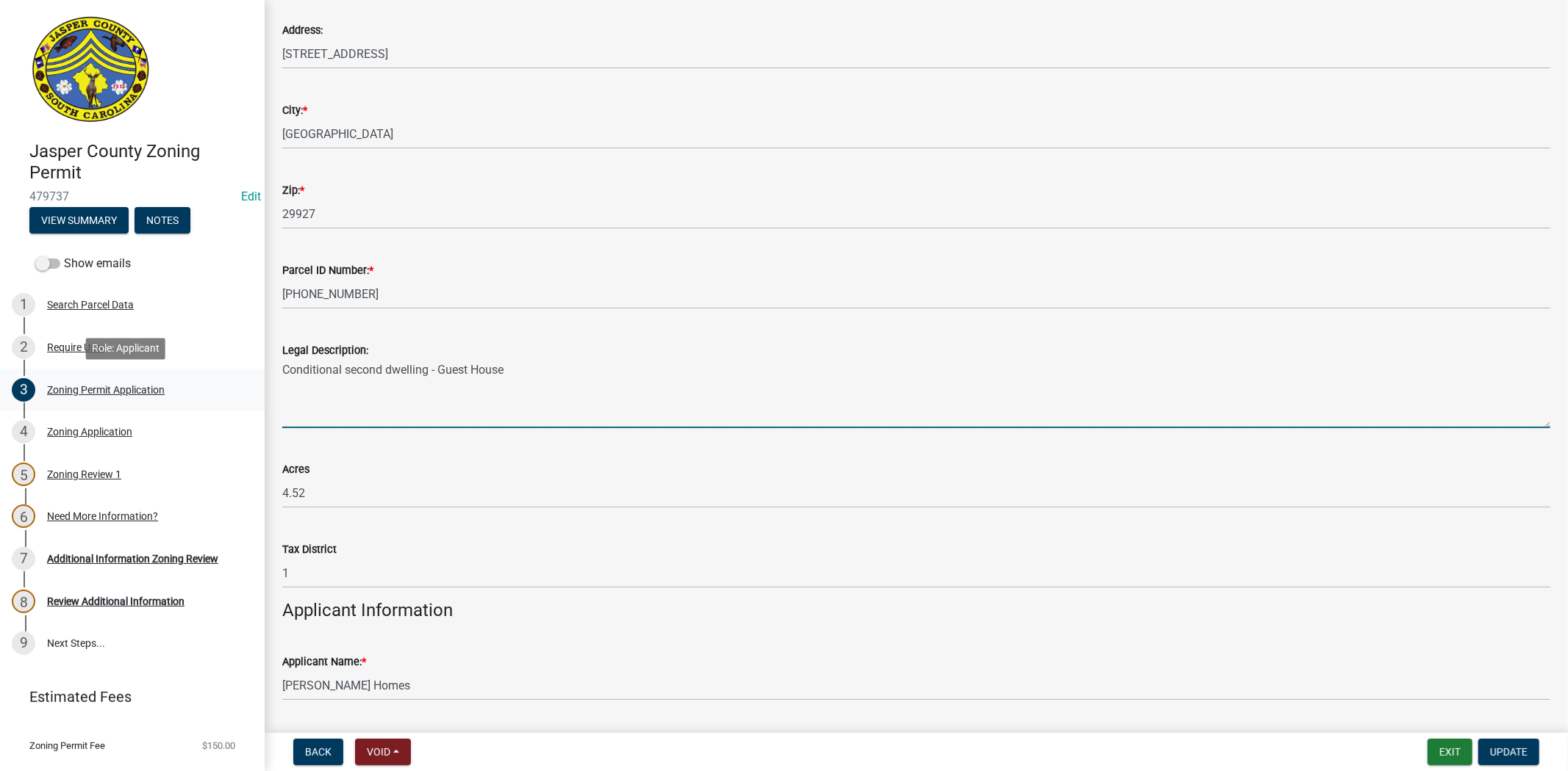
drag, startPoint x: 532, startPoint y: 371, endPoint x: 224, endPoint y: 400, distance: 309.4
click at [224, 400] on div "Jasper County Zoning Permit 479737 Edit View Summary Notes Show emails 1 Search…" at bounding box center [784, 386] width 1568 height 771
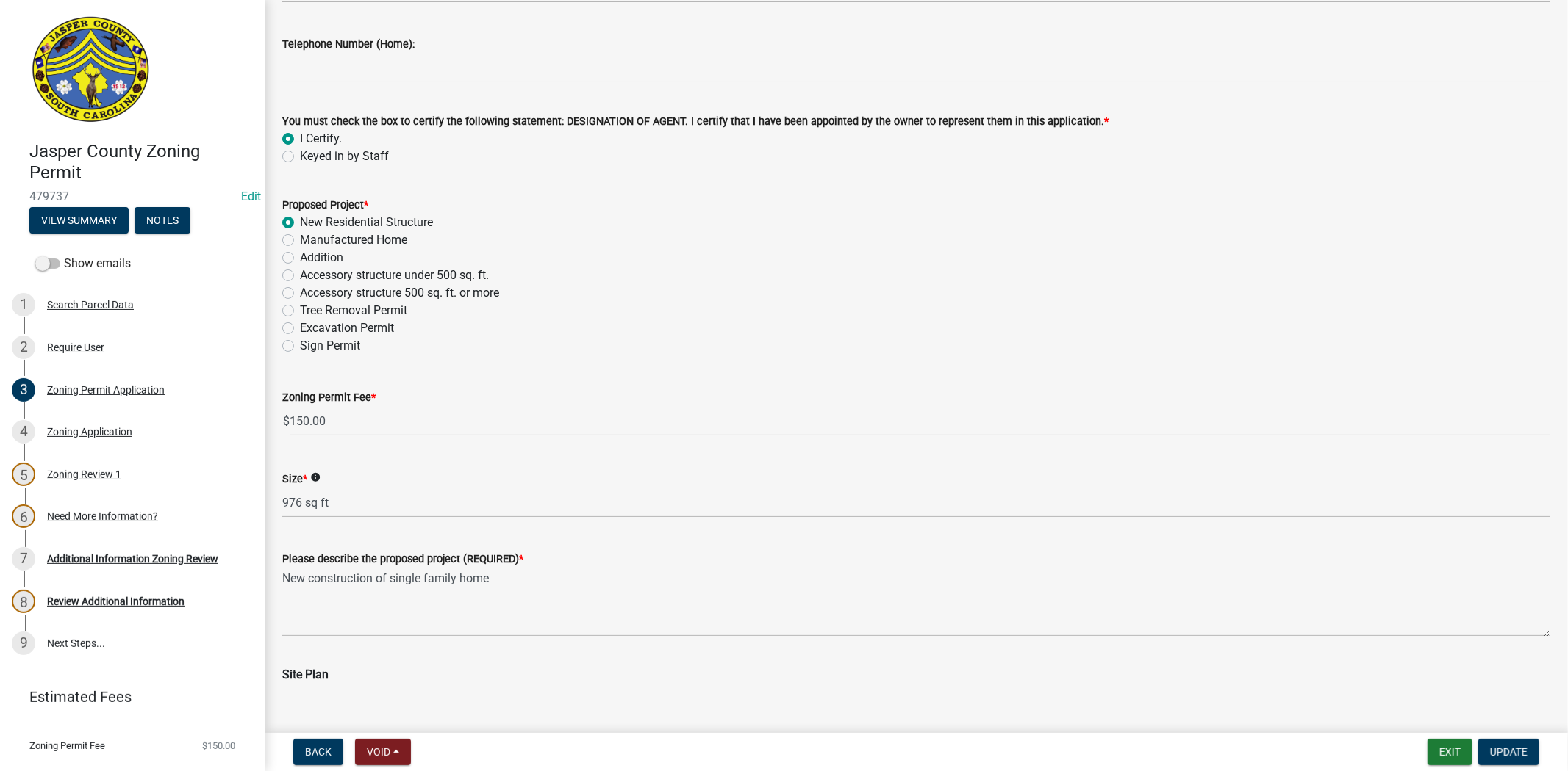
scroll to position [1714, 0]
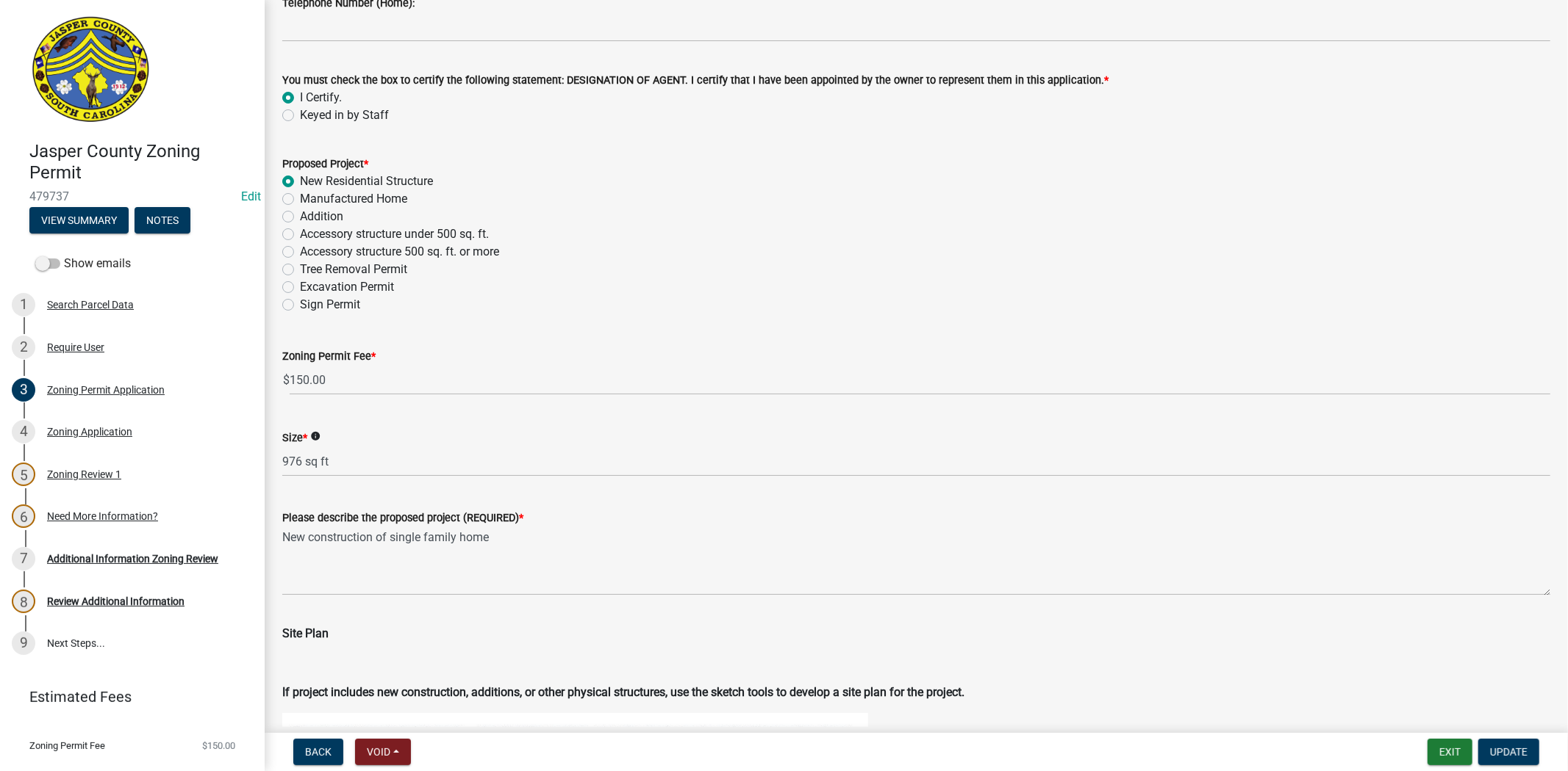
type textarea "Conditional second dwelling - Guest House"
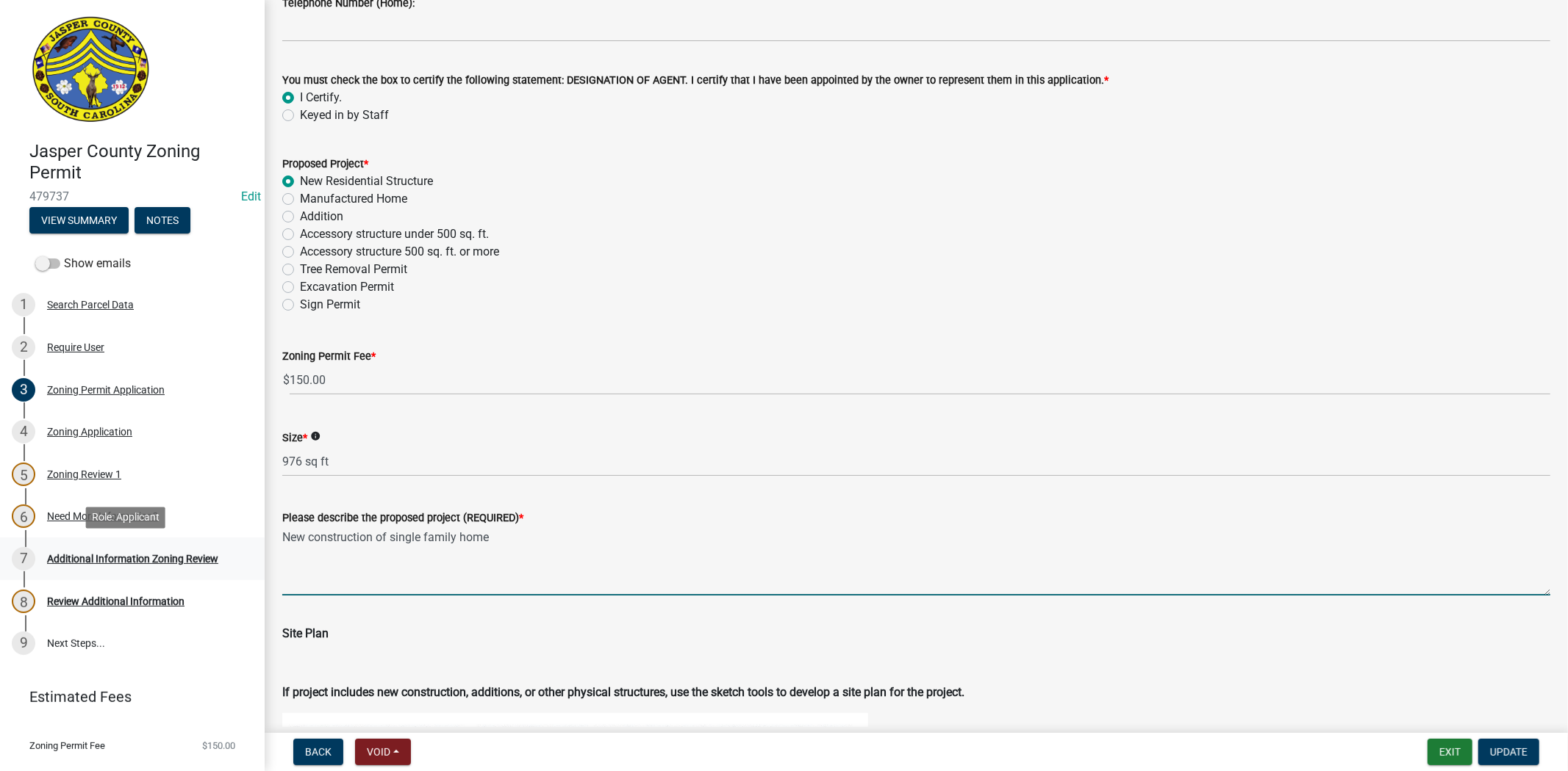
drag, startPoint x: 508, startPoint y: 540, endPoint x: 231, endPoint y: 547, distance: 277.1
click at [231, 547] on div "Jasper County Zoning Permit 479737 Edit View Summary Notes Show emails 1 Search…" at bounding box center [784, 386] width 1568 height 771
paste textarea "Conditional second dwelling - Guest Hous"
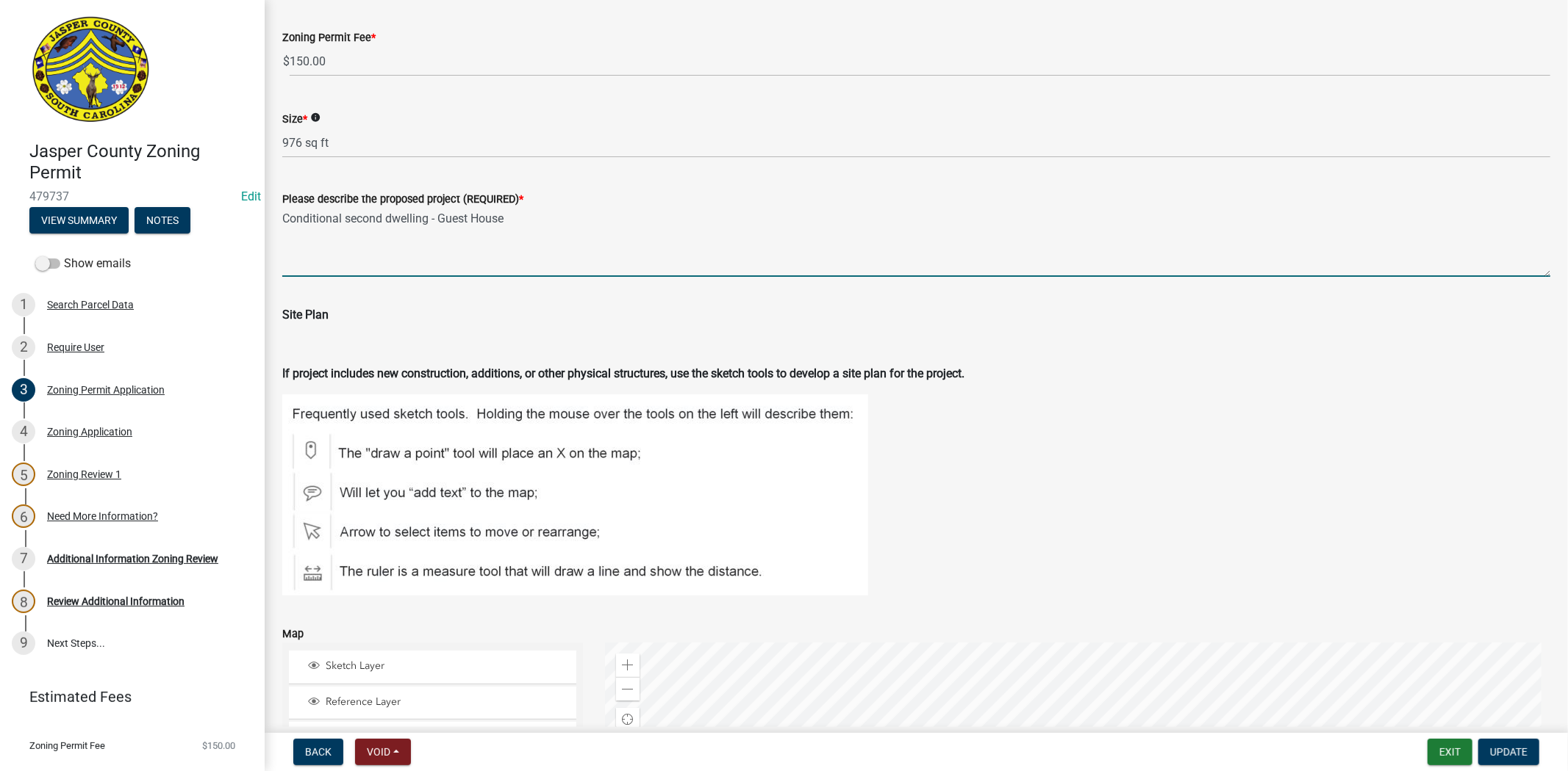
scroll to position [2040, 0]
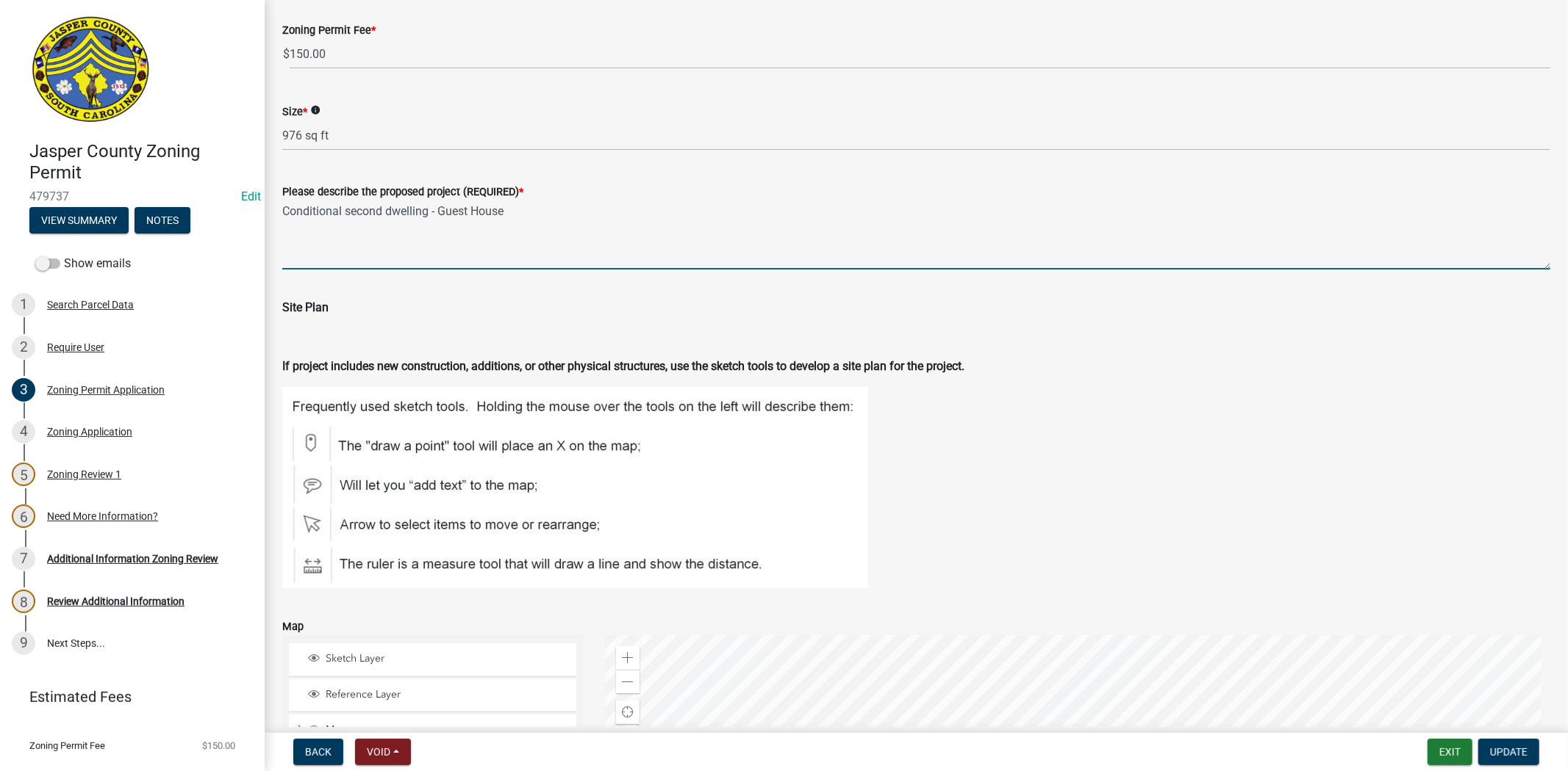
type textarea "Conditional second dwelling - Guest House"
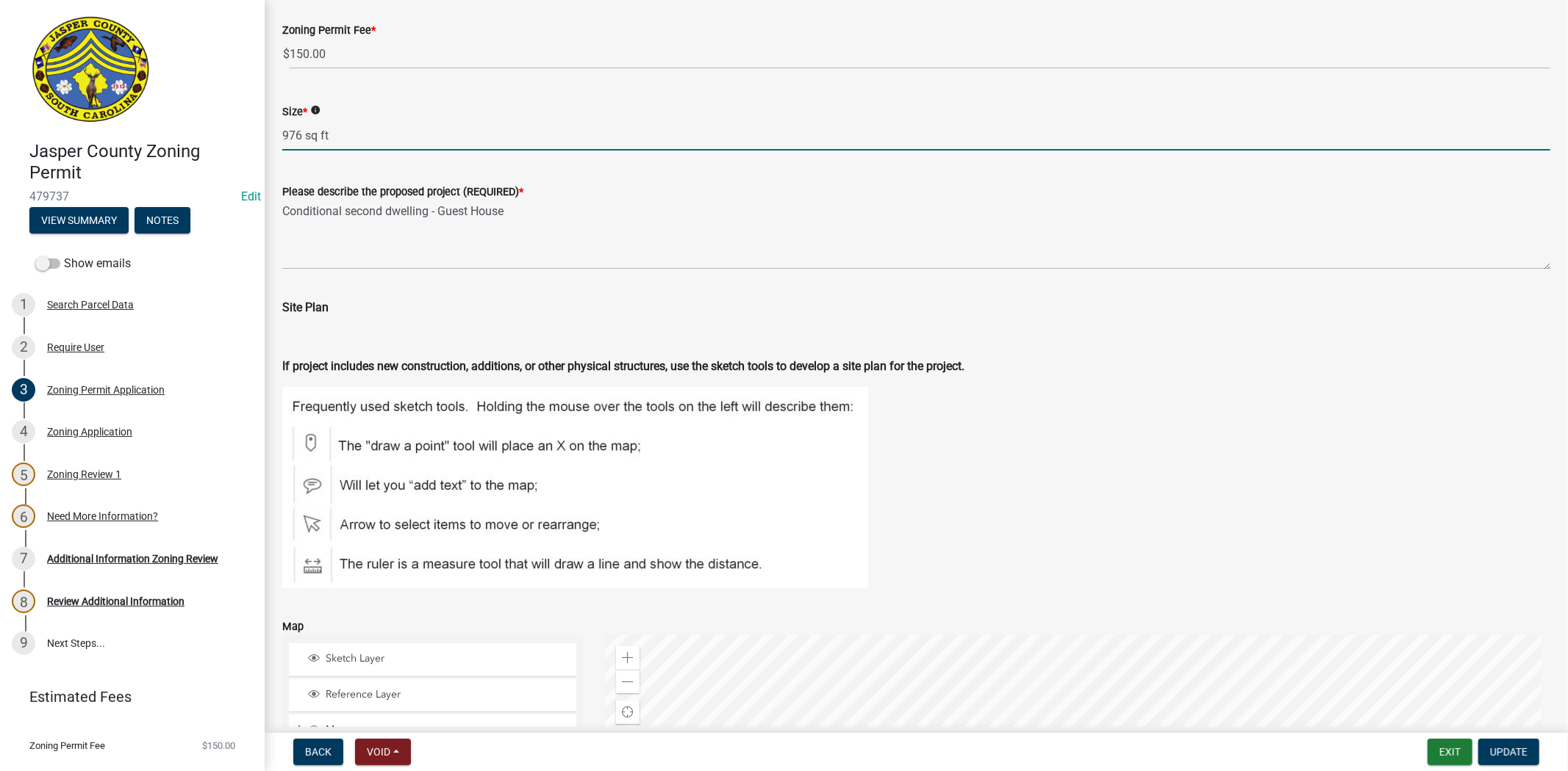
drag, startPoint x: 300, startPoint y: 135, endPoint x: 247, endPoint y: 134, distance: 53.0
click at [247, 134] on div "Jasper County Zoning Permit 479737 Edit View Summary Notes Show emails 1 Search…" at bounding box center [784, 386] width 1568 height 771
type input "640 sq ft"
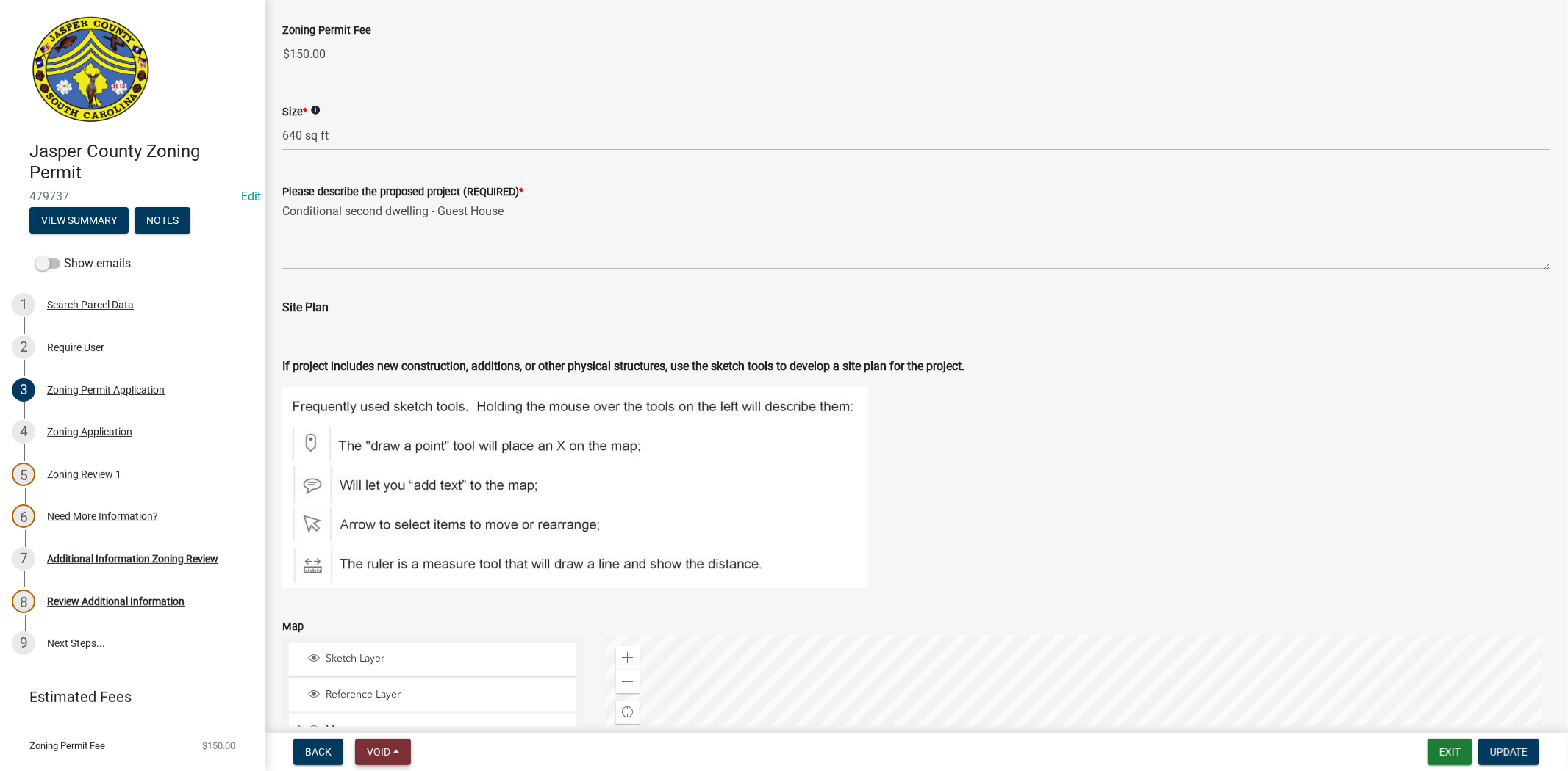
click at [391, 754] on span "Void" at bounding box center [378, 753] width 23 height 12
click at [392, 717] on button "Void" at bounding box center [413, 714] width 118 height 35
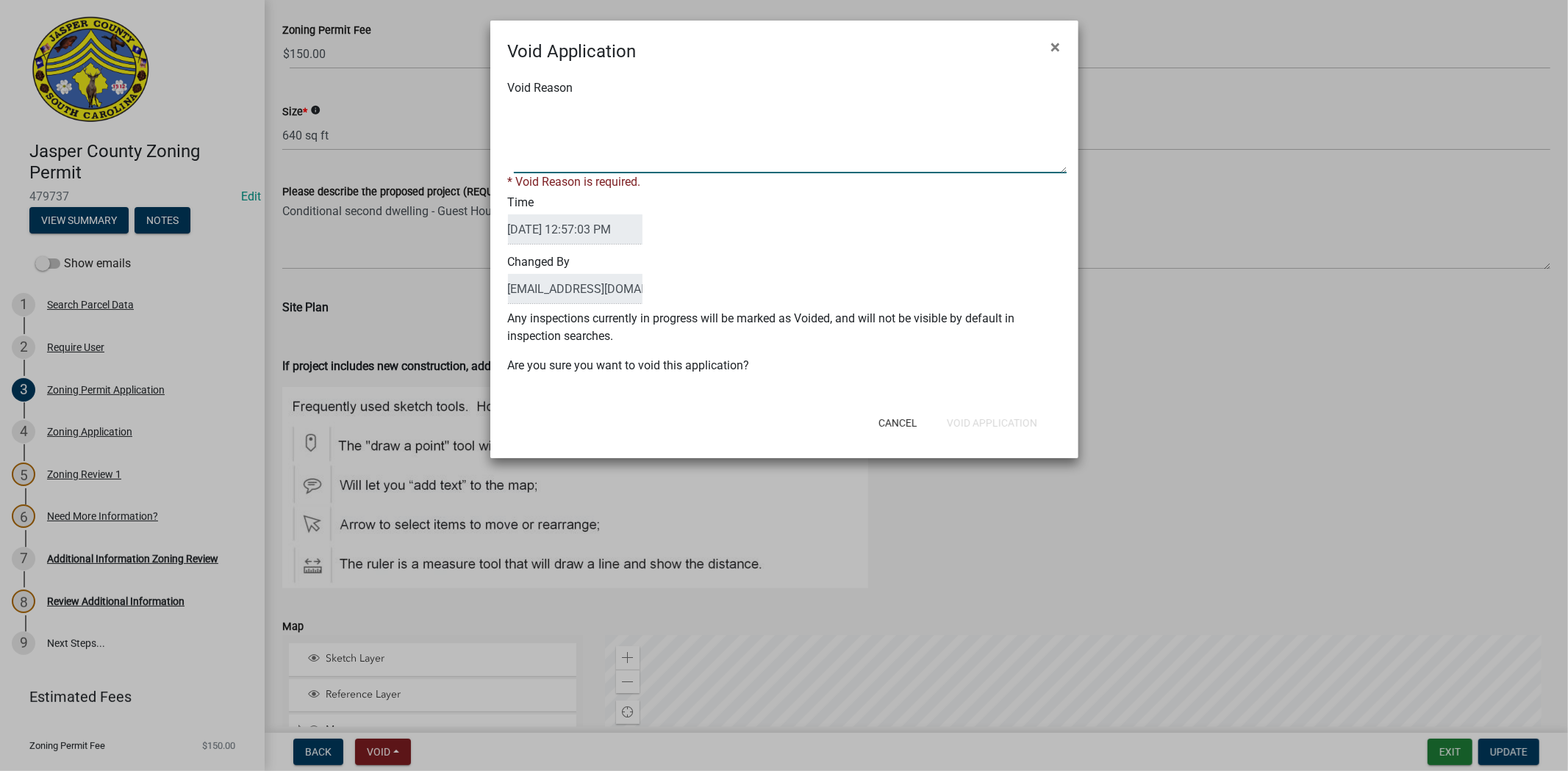
click at [644, 165] on textarea "Void Reason" at bounding box center [790, 137] width 553 height 74
type textarea "."
click at [1023, 417] on button "Void Application" at bounding box center [991, 422] width 114 height 26
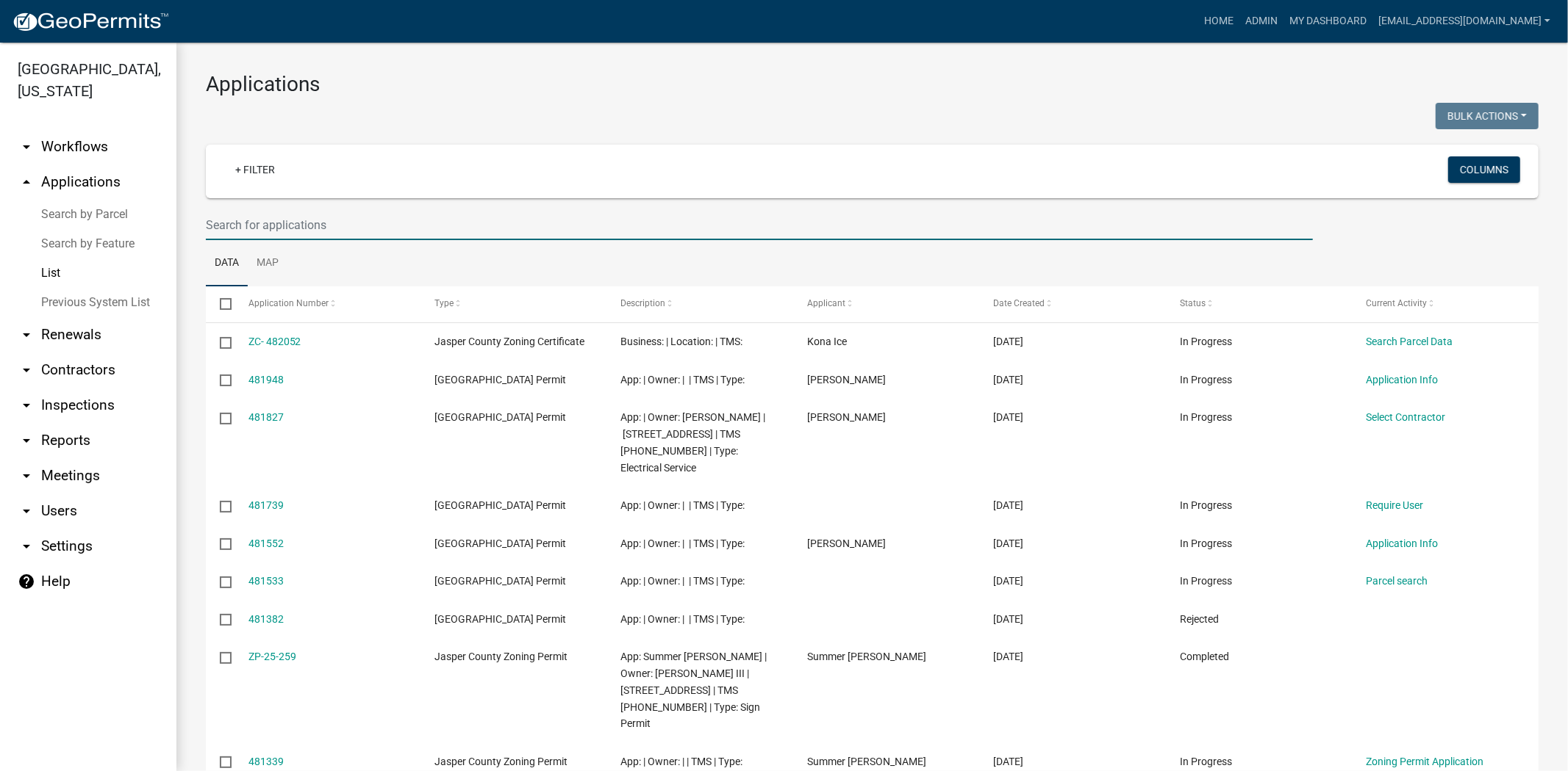
click at [327, 224] on input "text" at bounding box center [759, 224] width 1107 height 30
paste input "039-00-12-001"
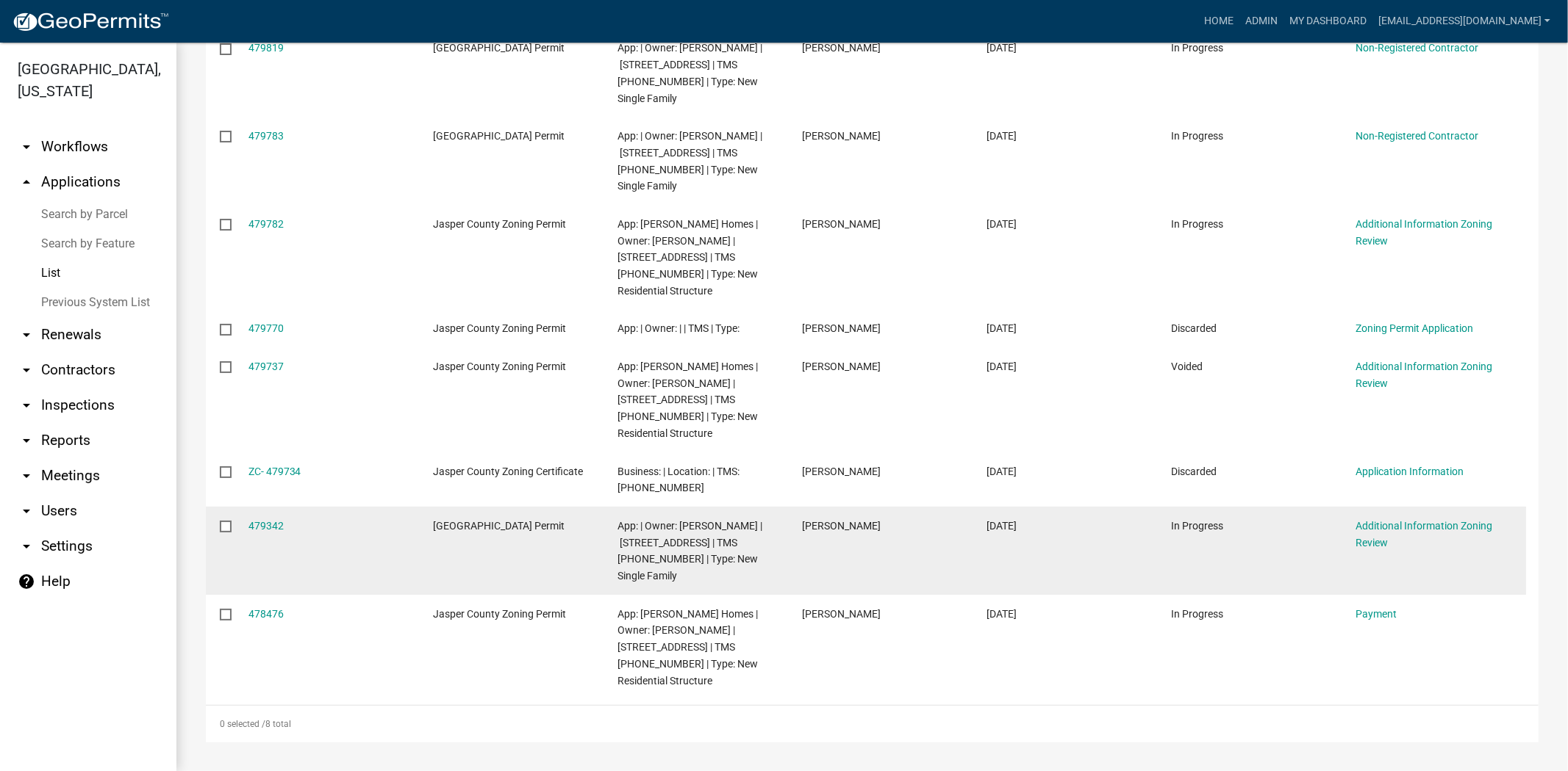
scroll to position [213, 0]
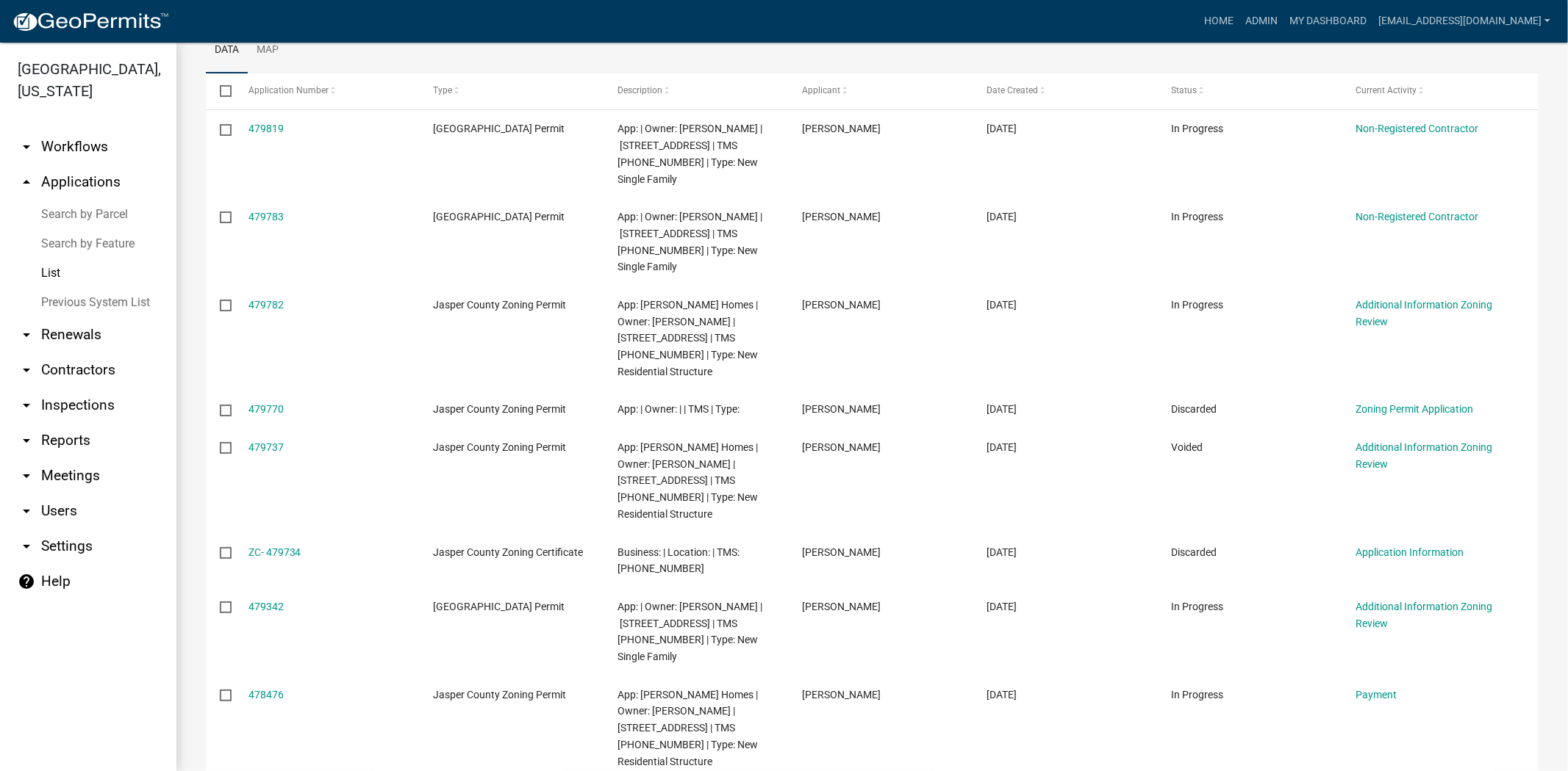
drag, startPoint x: 268, startPoint y: 216, endPoint x: 191, endPoint y: 254, distance: 85.9
click at [191, 254] on div "Applications Bulk Actions Void Expire Lock Withdraw + Filter Columns 039-00-12-…" at bounding box center [872, 341] width 1391 height 1022
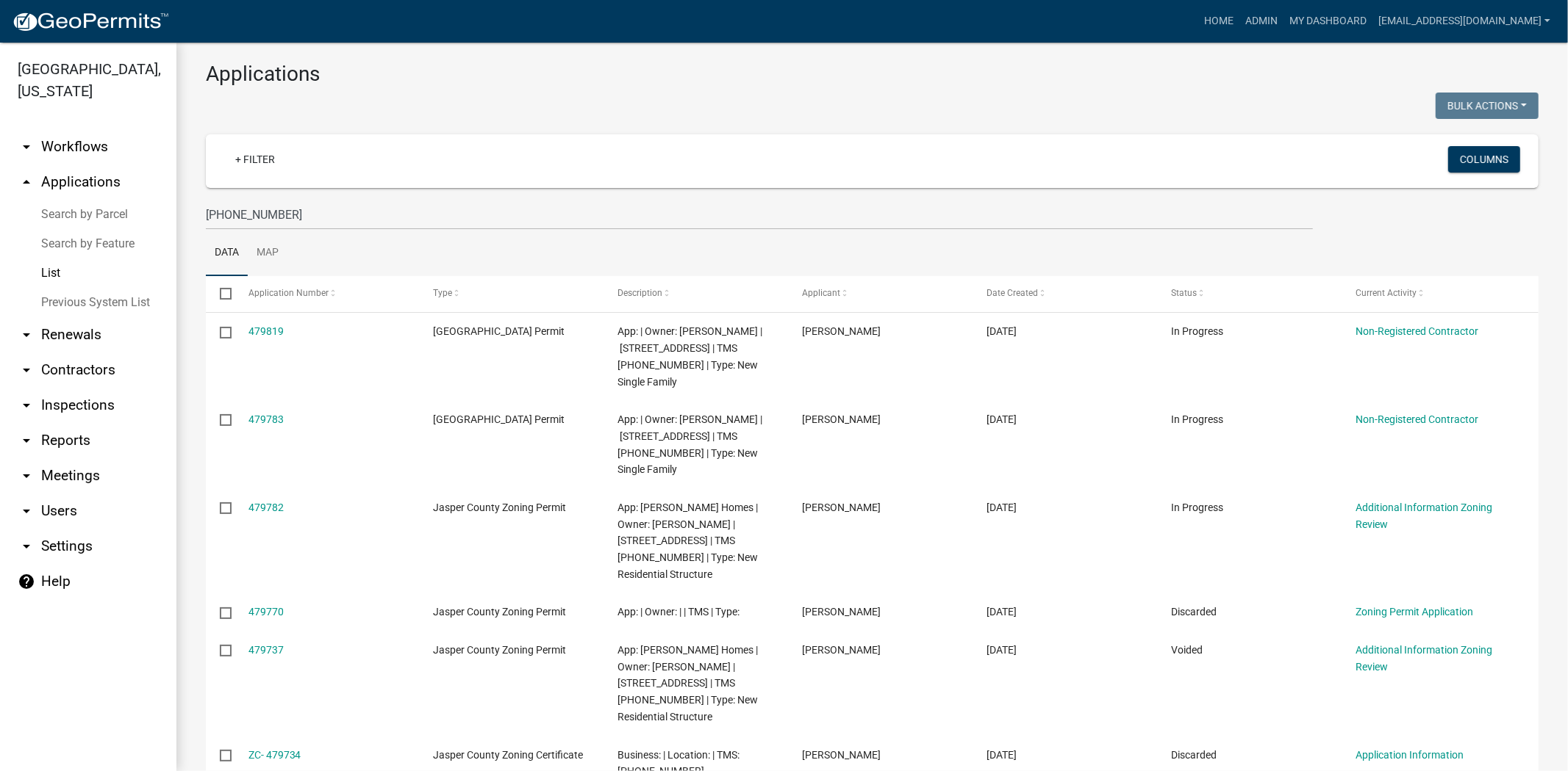
scroll to position [0, 0]
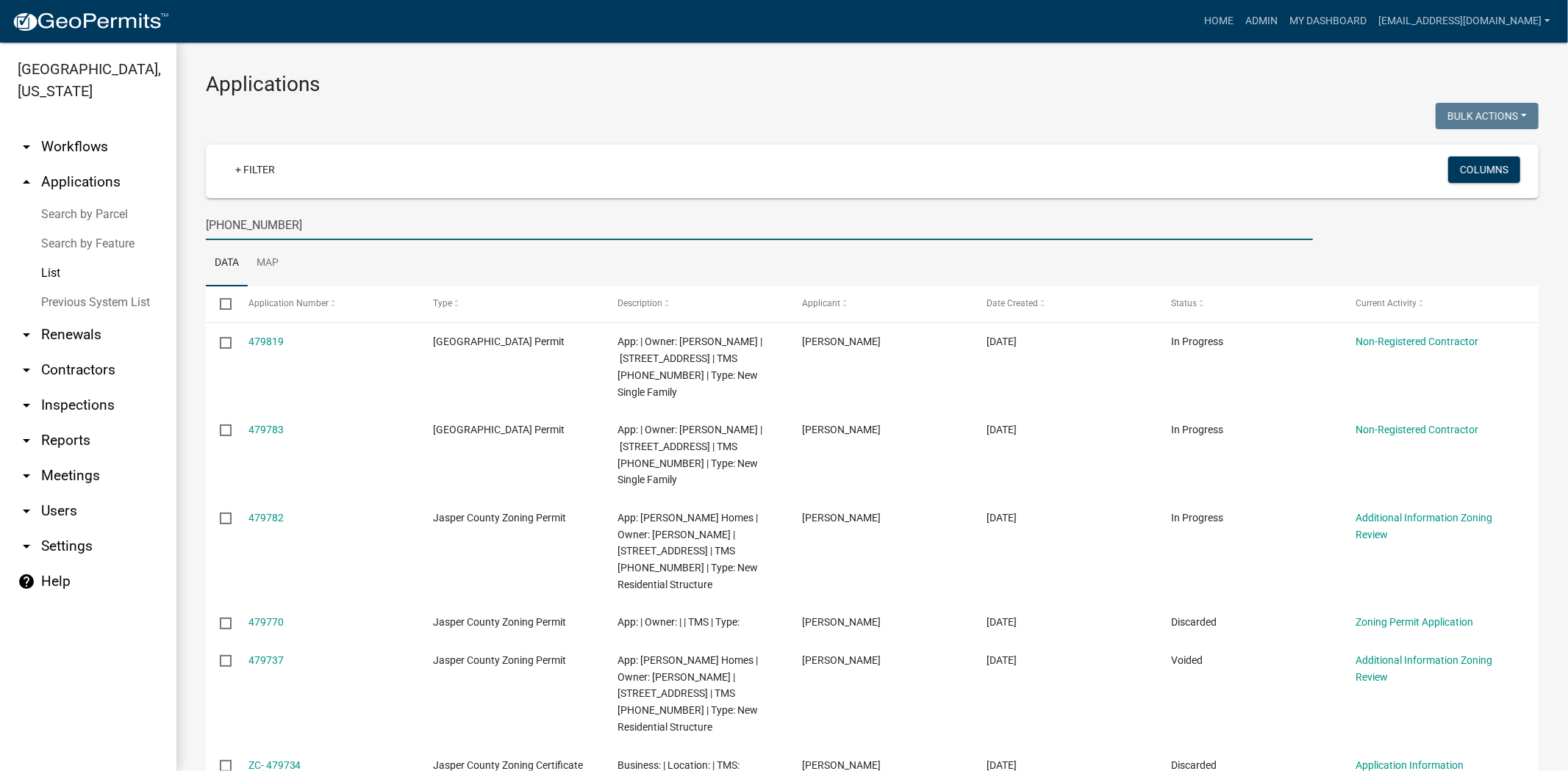
click at [332, 226] on input "[PHONE_NUMBER]" at bounding box center [759, 224] width 1107 height 30
click at [300, 227] on input "[PHONE_NUMBER]" at bounding box center [759, 224] width 1107 height 30
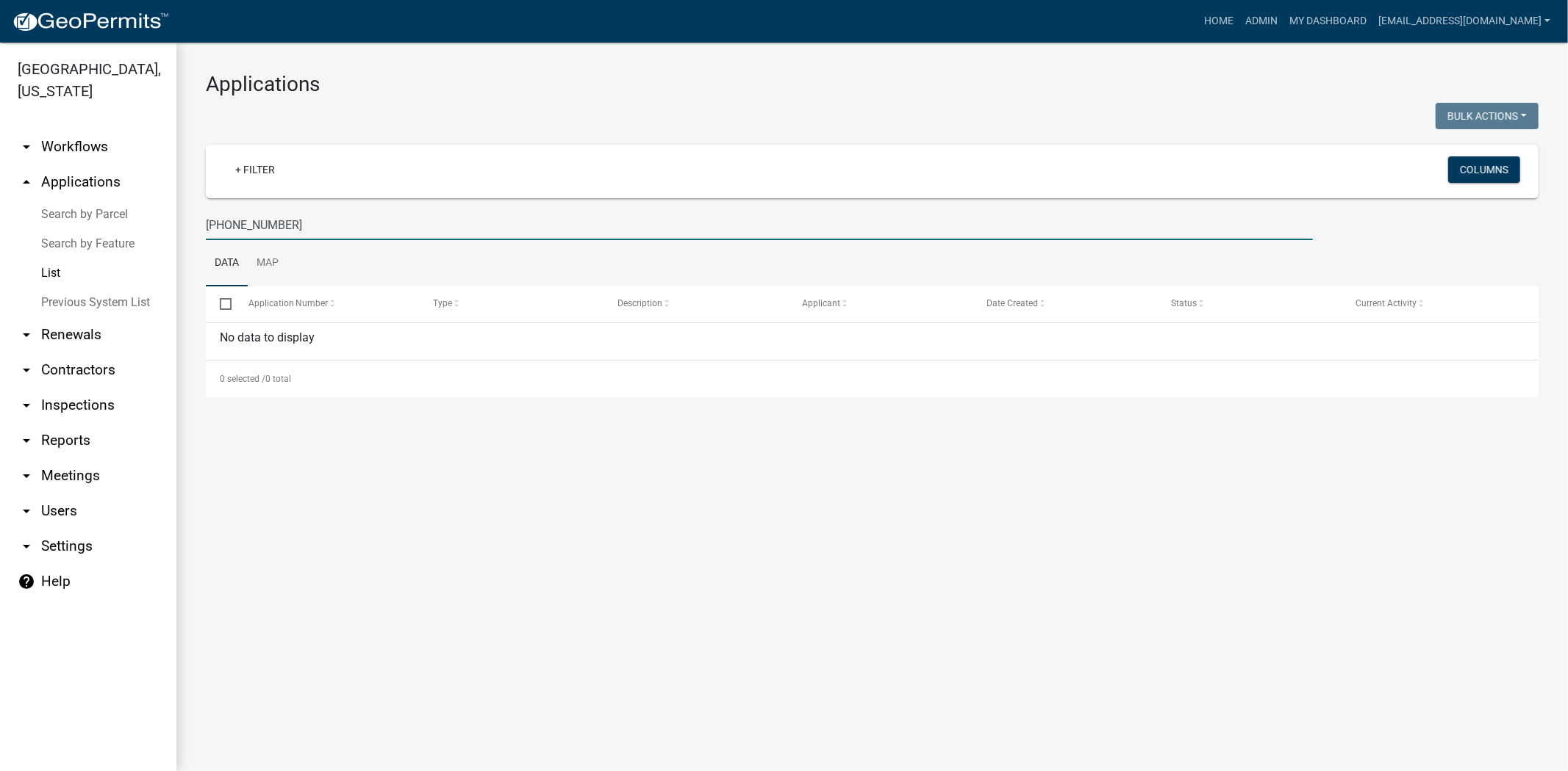
type input "[PHONE_NUMBER]"
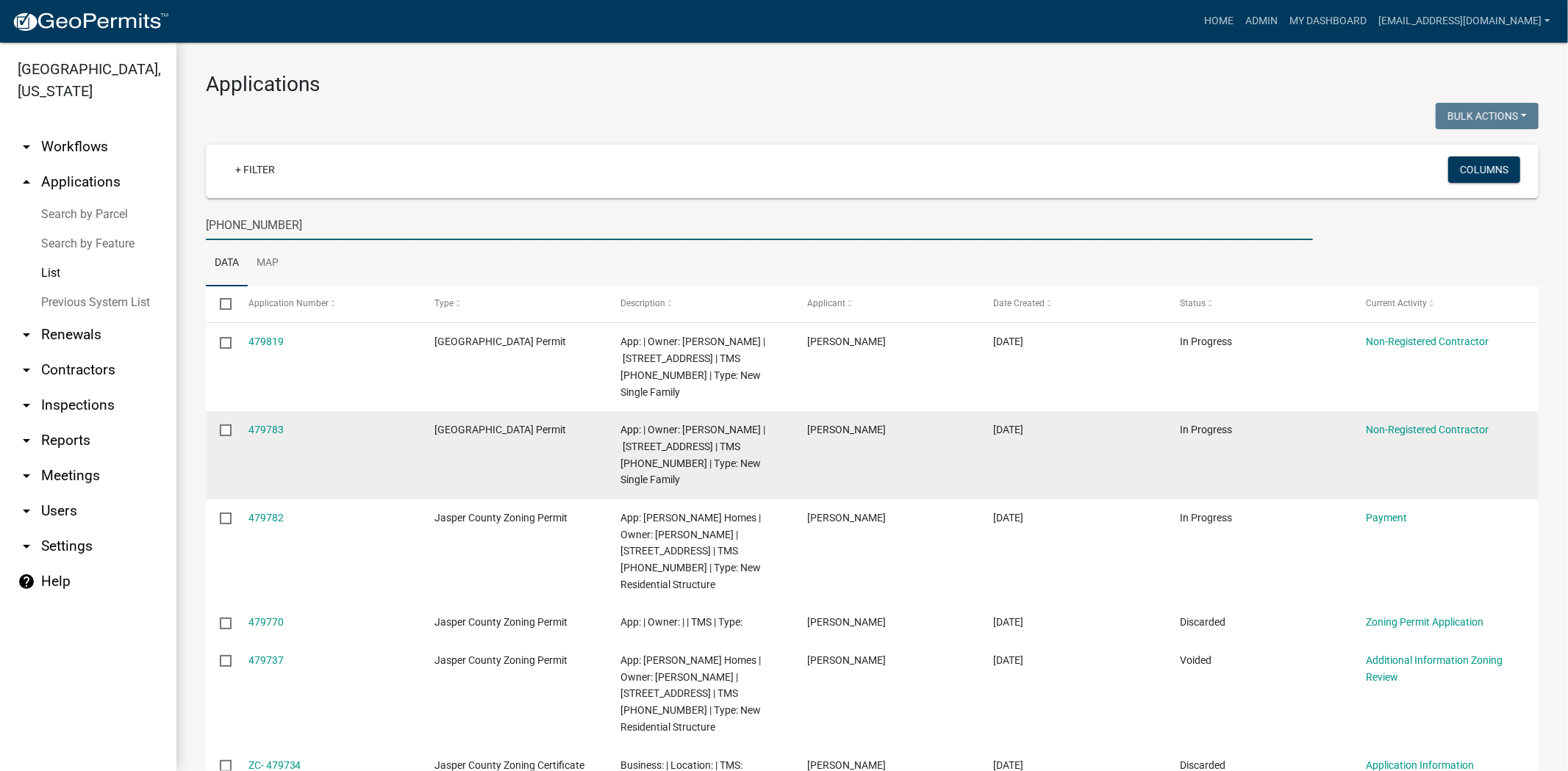
scroll to position [245, 0]
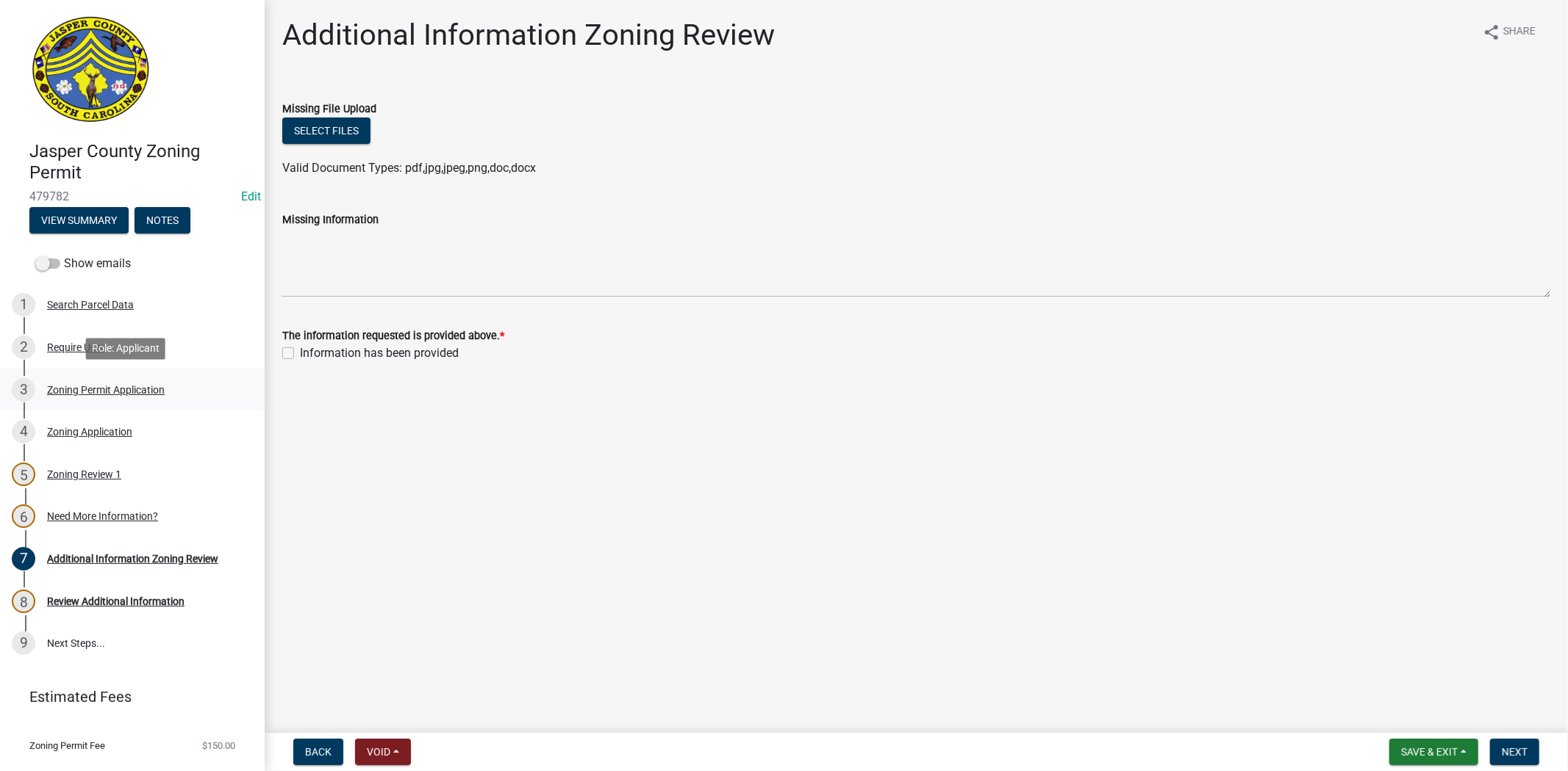
click at [93, 389] on div "Zoning Permit Application" at bounding box center [105, 389] width 118 height 11
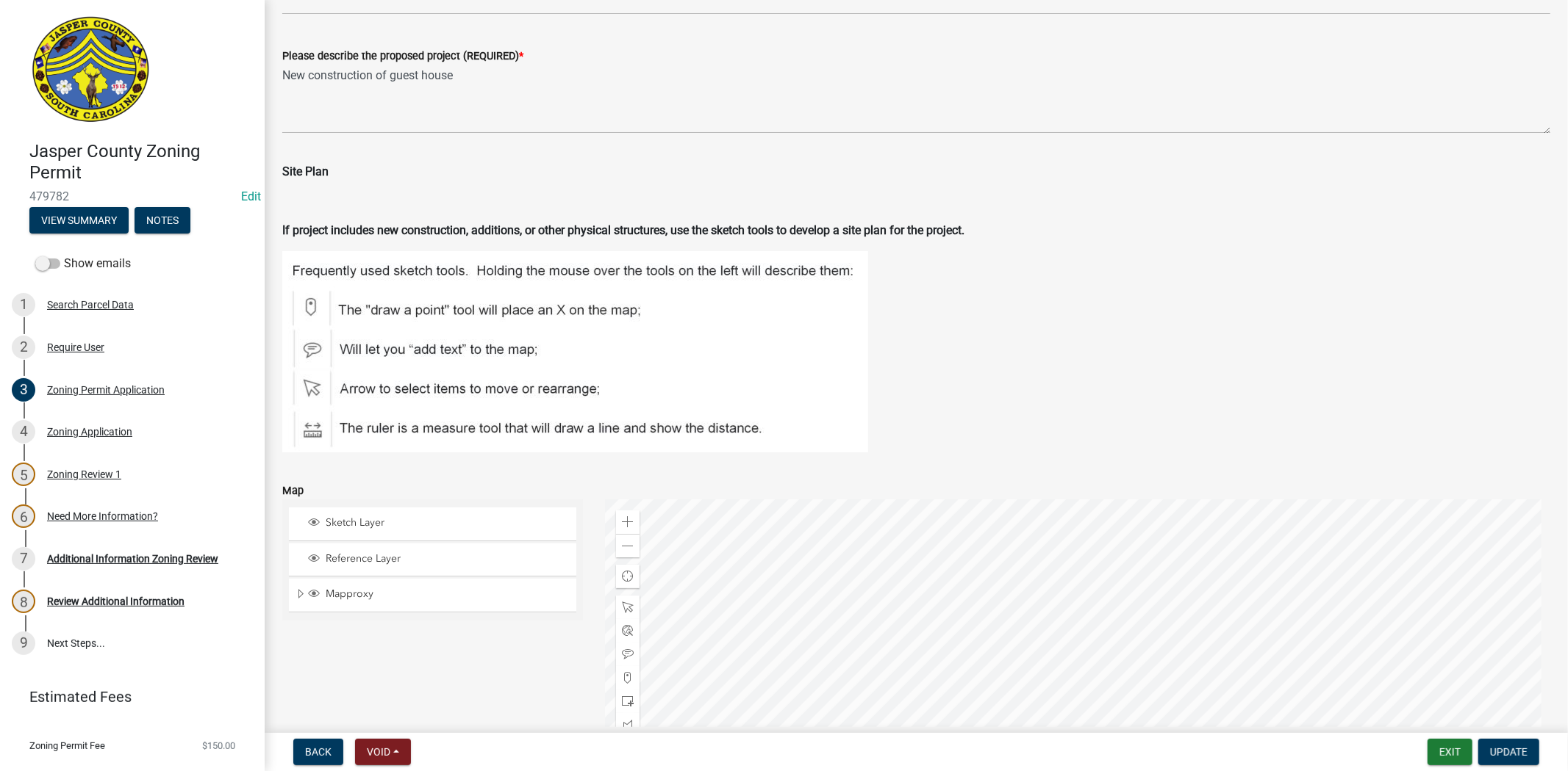
scroll to position [2203, 0]
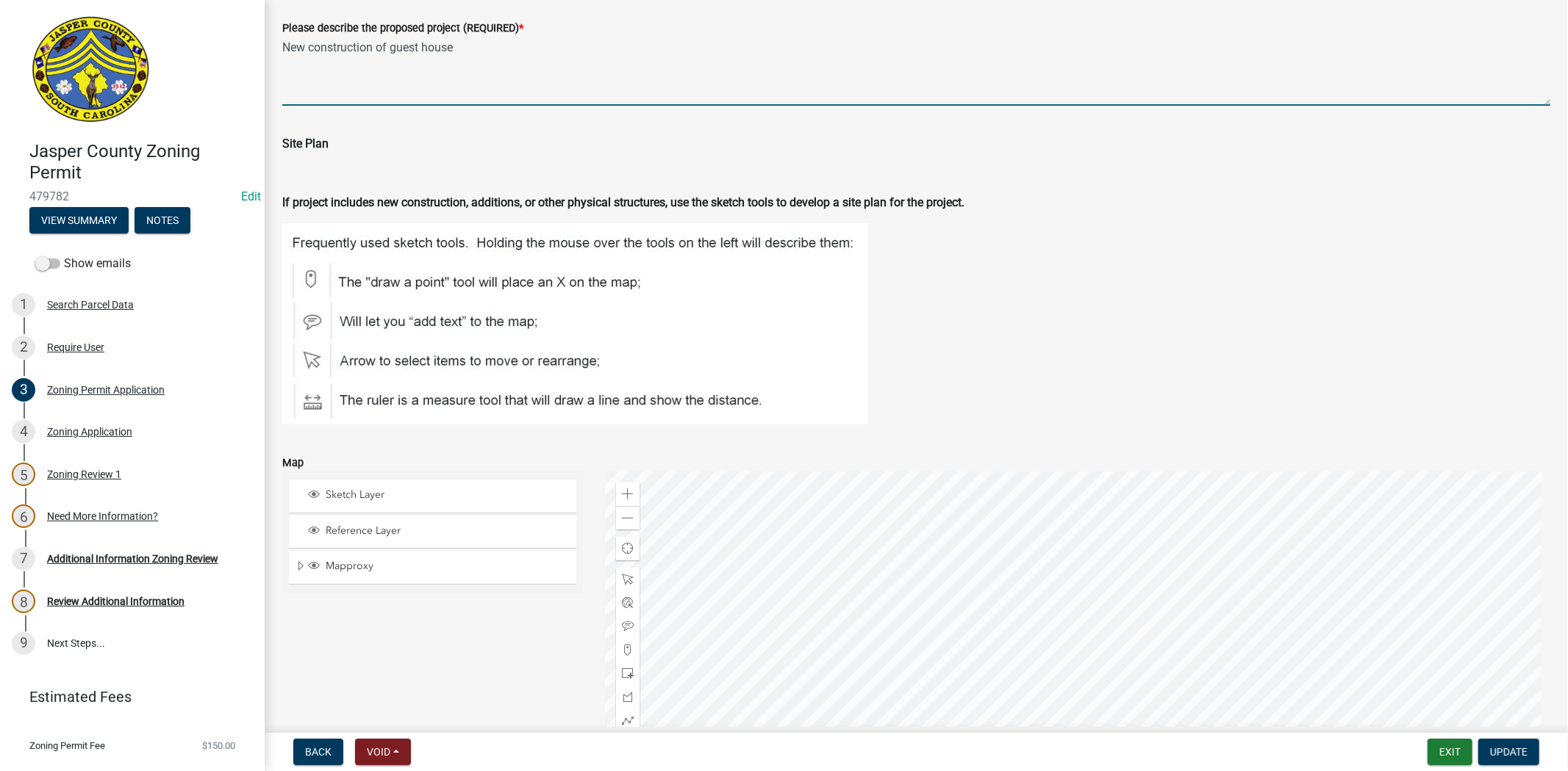
click at [507, 54] on textarea "New construction of guest house" at bounding box center [915, 71] width 1268 height 69
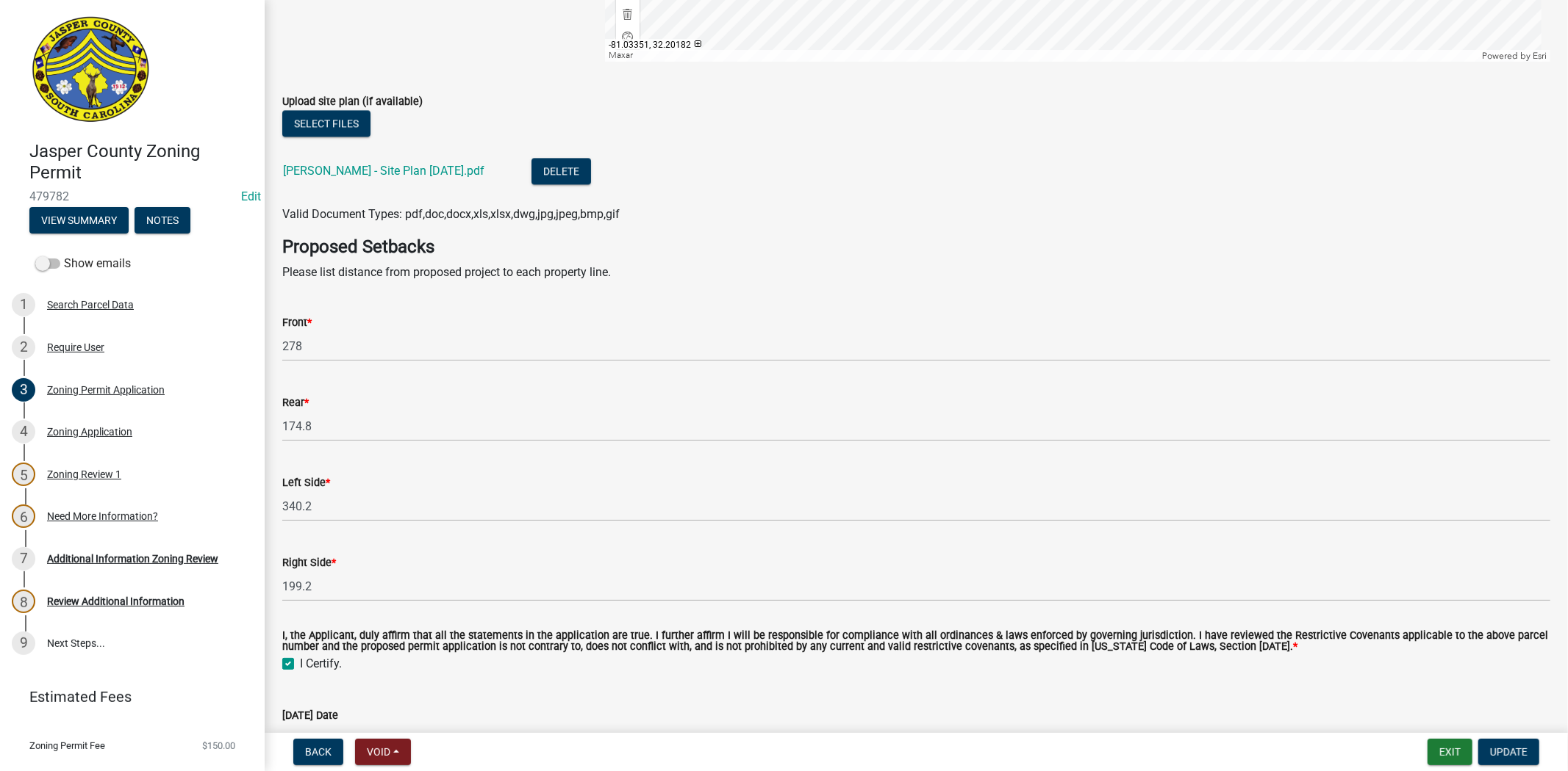
scroll to position [3020, 0]
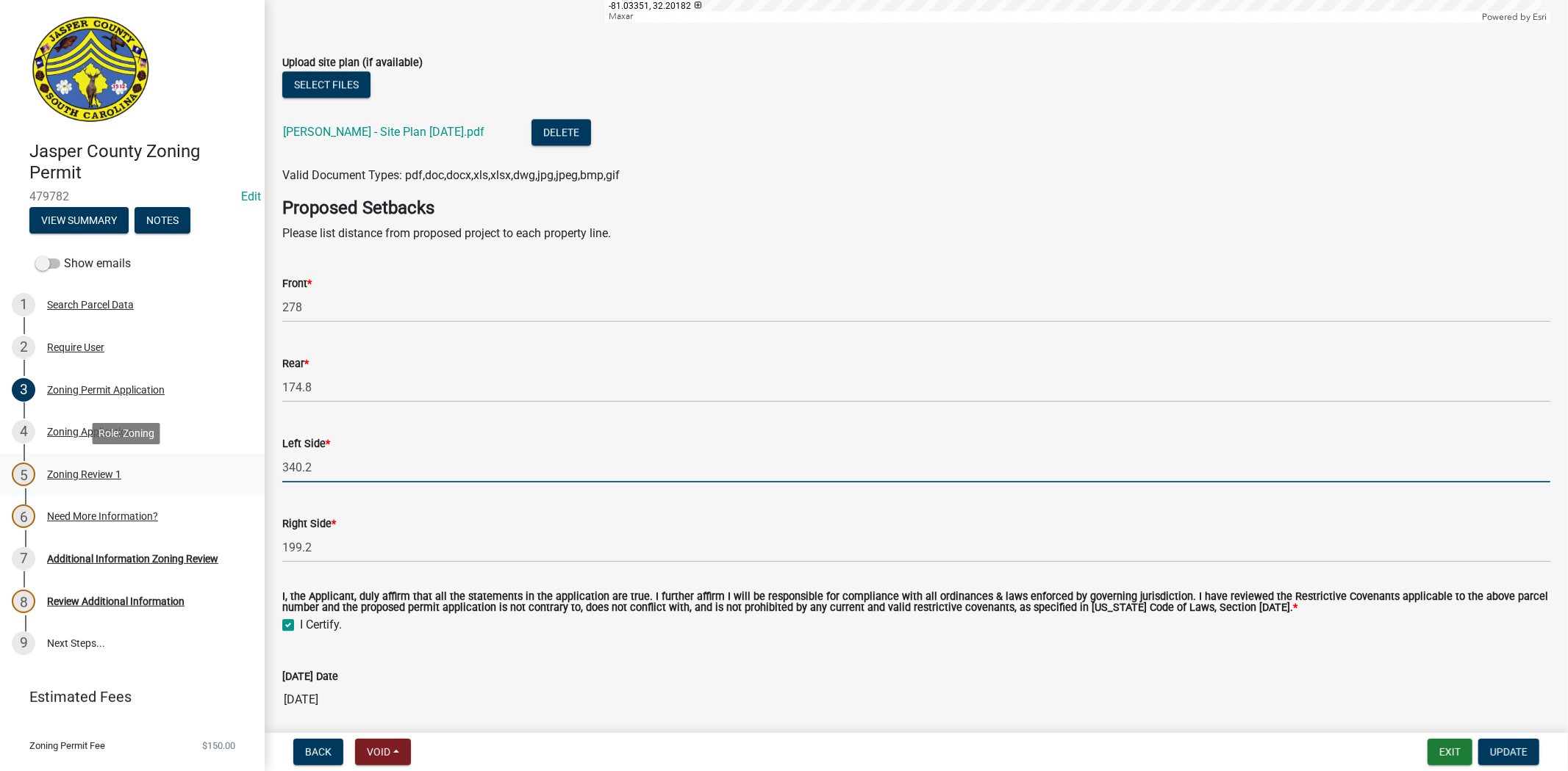
drag, startPoint x: 335, startPoint y: 471, endPoint x: 224, endPoint y: 469, distance: 111.0
click at [224, 469] on div "Jasper County Zoning Permit 479782 Edit View Summary Notes Show emails 1 Search…" at bounding box center [784, 386] width 1568 height 771
type input "1"
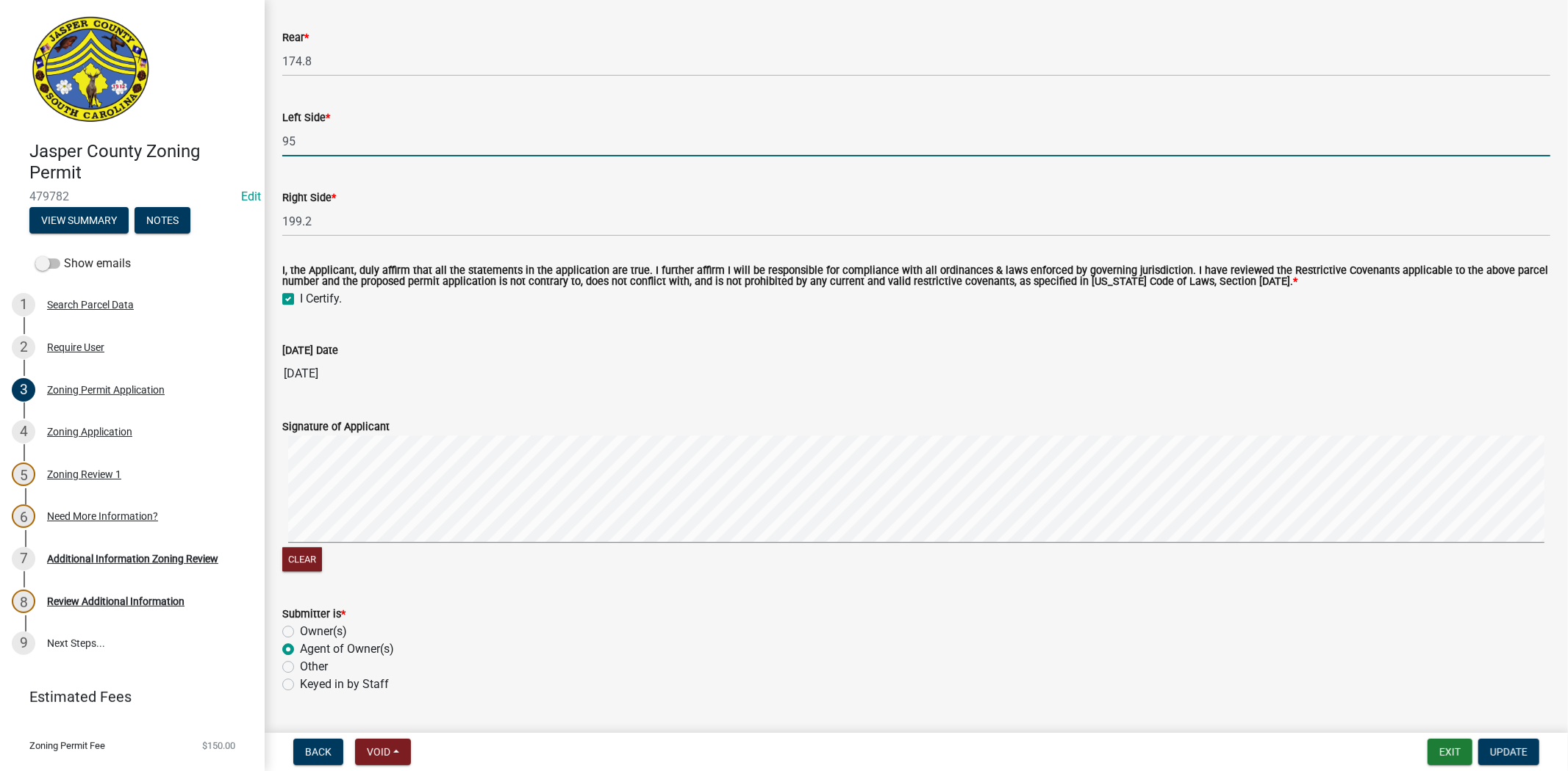
scroll to position [3382, 0]
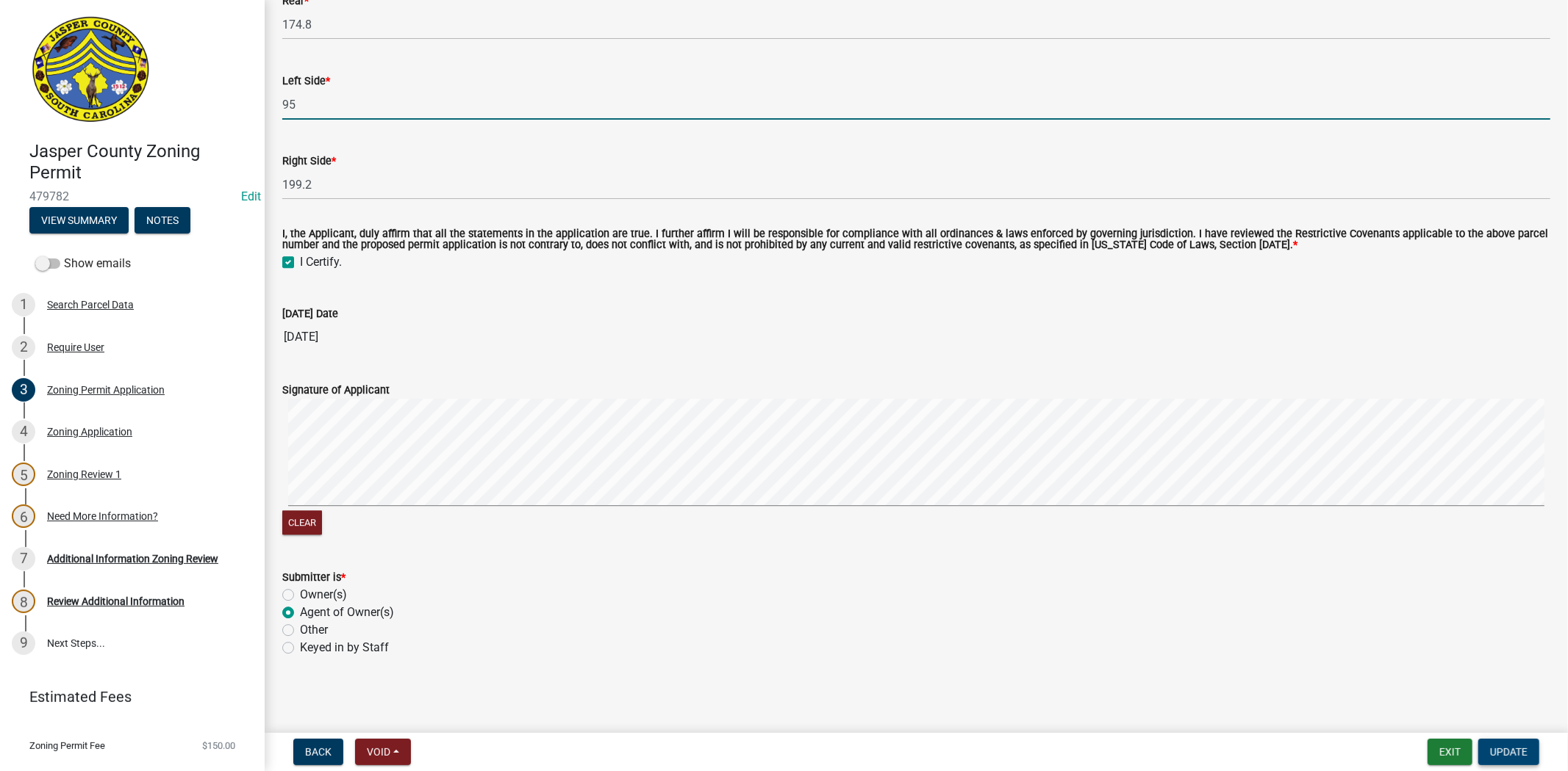
type input "95"
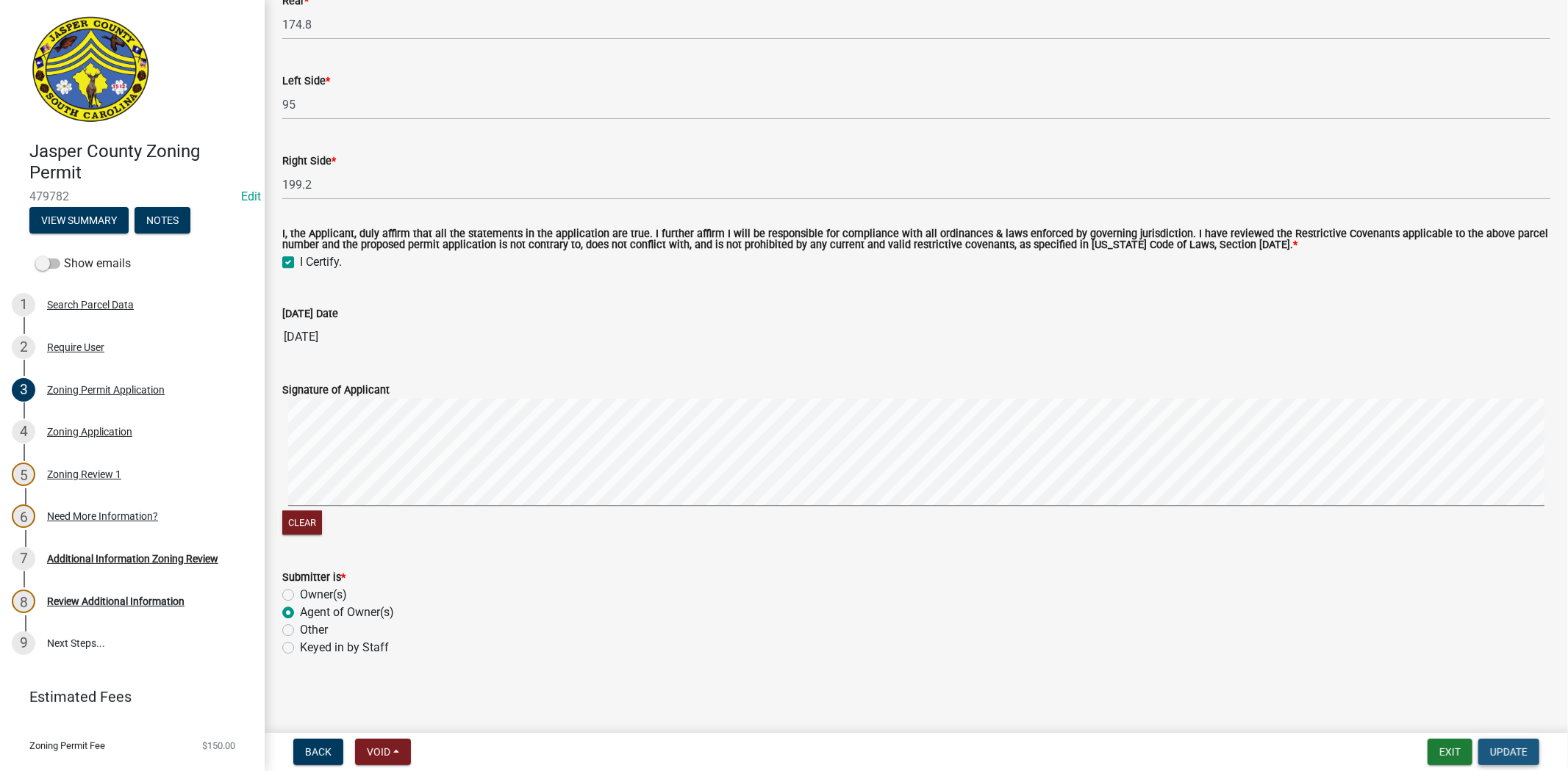
click at [1510, 754] on span "Update" at bounding box center [1508, 753] width 38 height 12
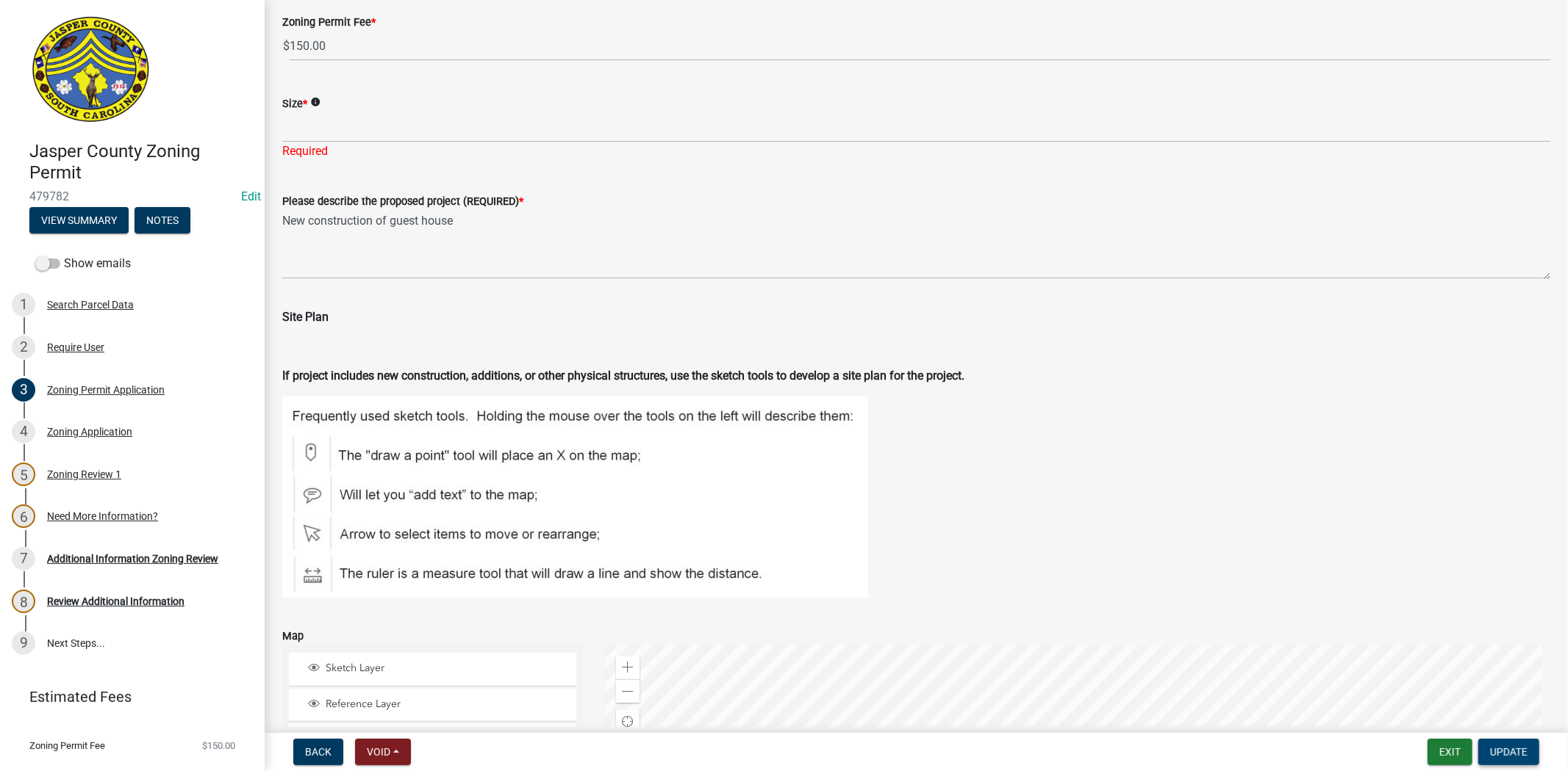
scroll to position [2013, 0]
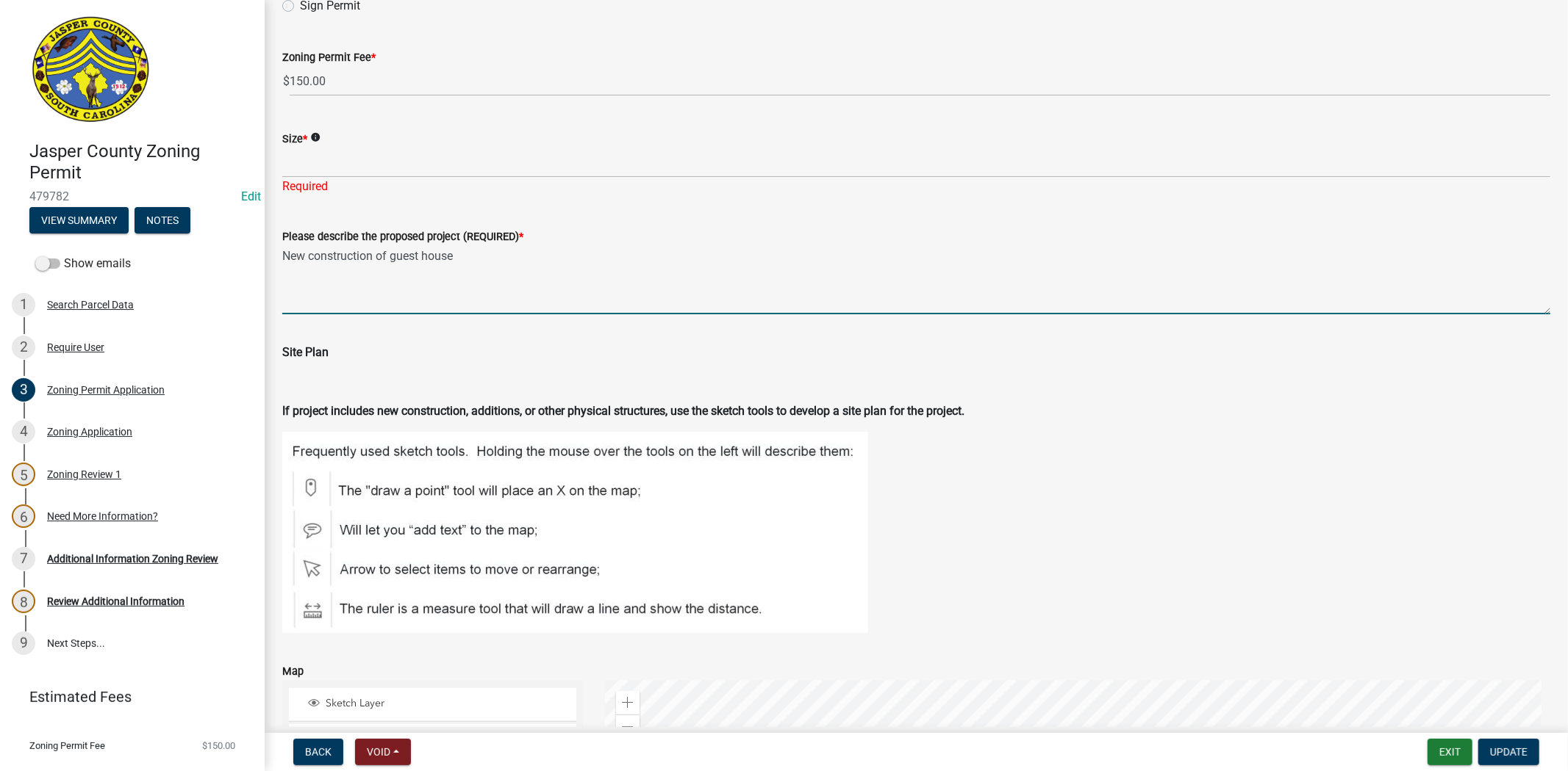
click at [562, 275] on textarea "New construction of guest house" at bounding box center [915, 280] width 1268 height 69
paste textarea "Conditional second dwelling - Guest House"
drag, startPoint x: 460, startPoint y: 254, endPoint x: 266, endPoint y: 254, distance: 194.0
click at [266, 254] on div "Zoning Permit Application share Share Mark the Status of the Applicant * Owner(…" at bounding box center [915, 37] width 1303 height 4066
type textarea "Conditional second dwelling - Guest House"
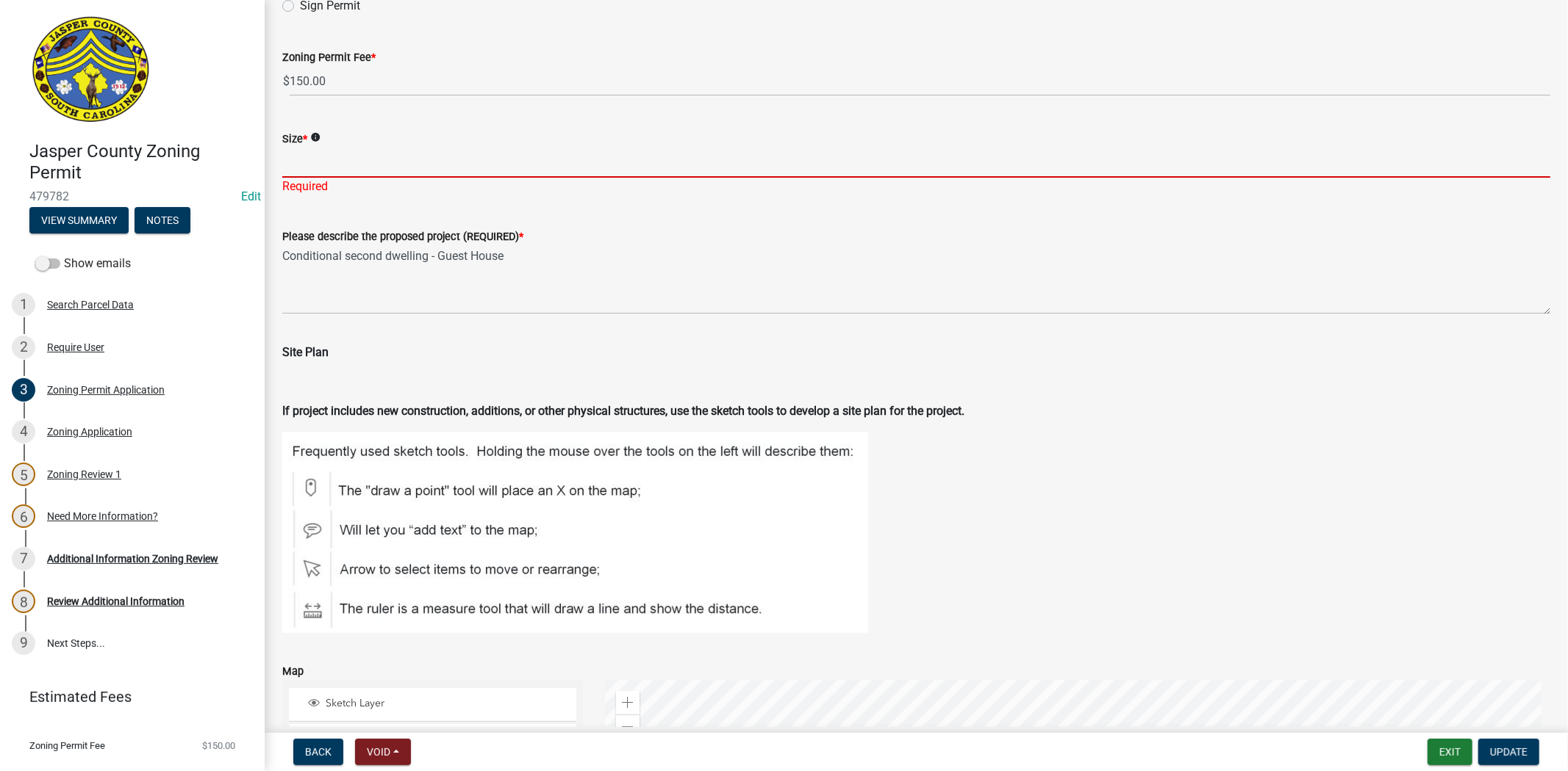
click at [327, 167] on input "Size *" at bounding box center [915, 162] width 1268 height 30
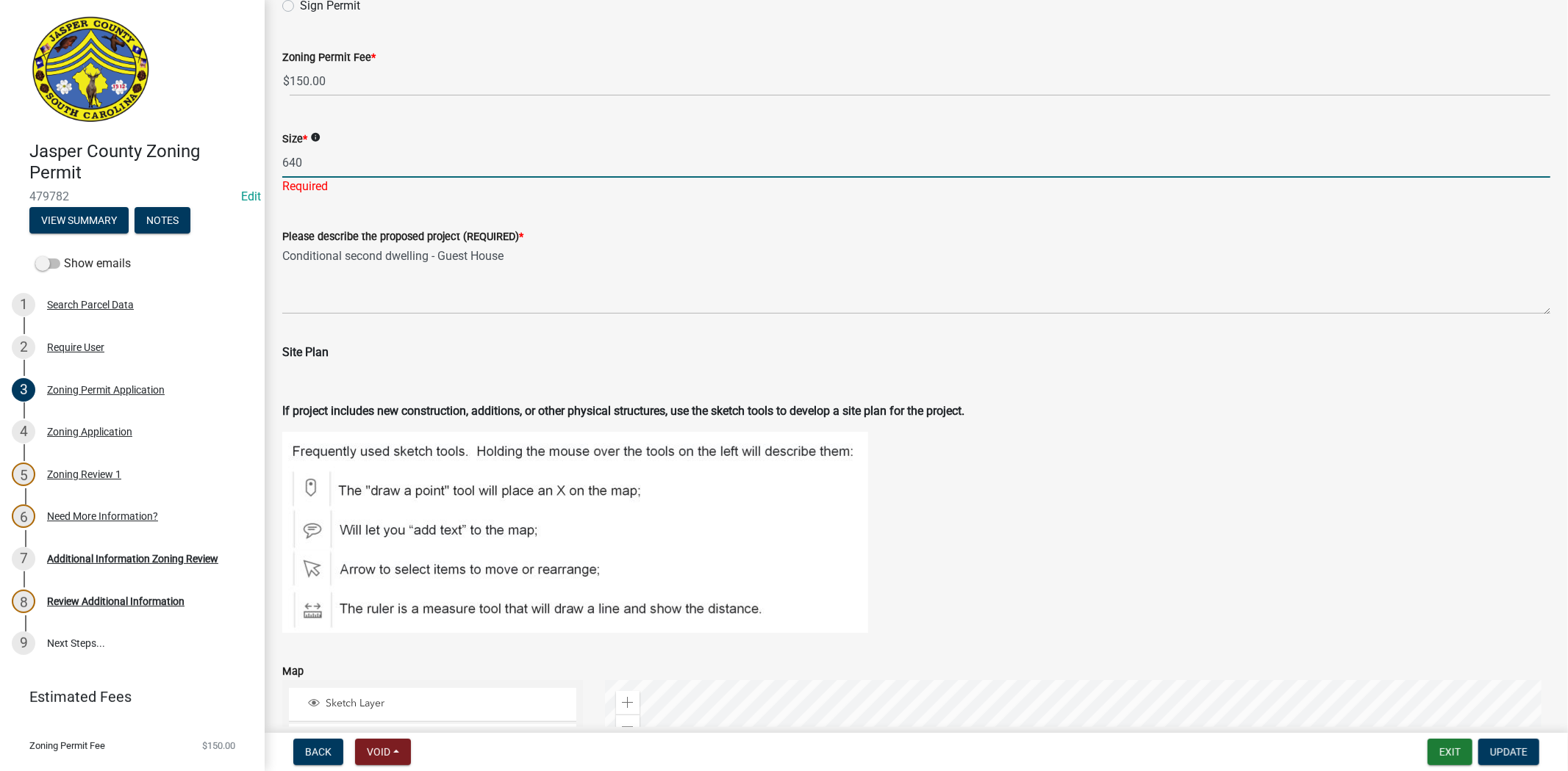
type input "640"
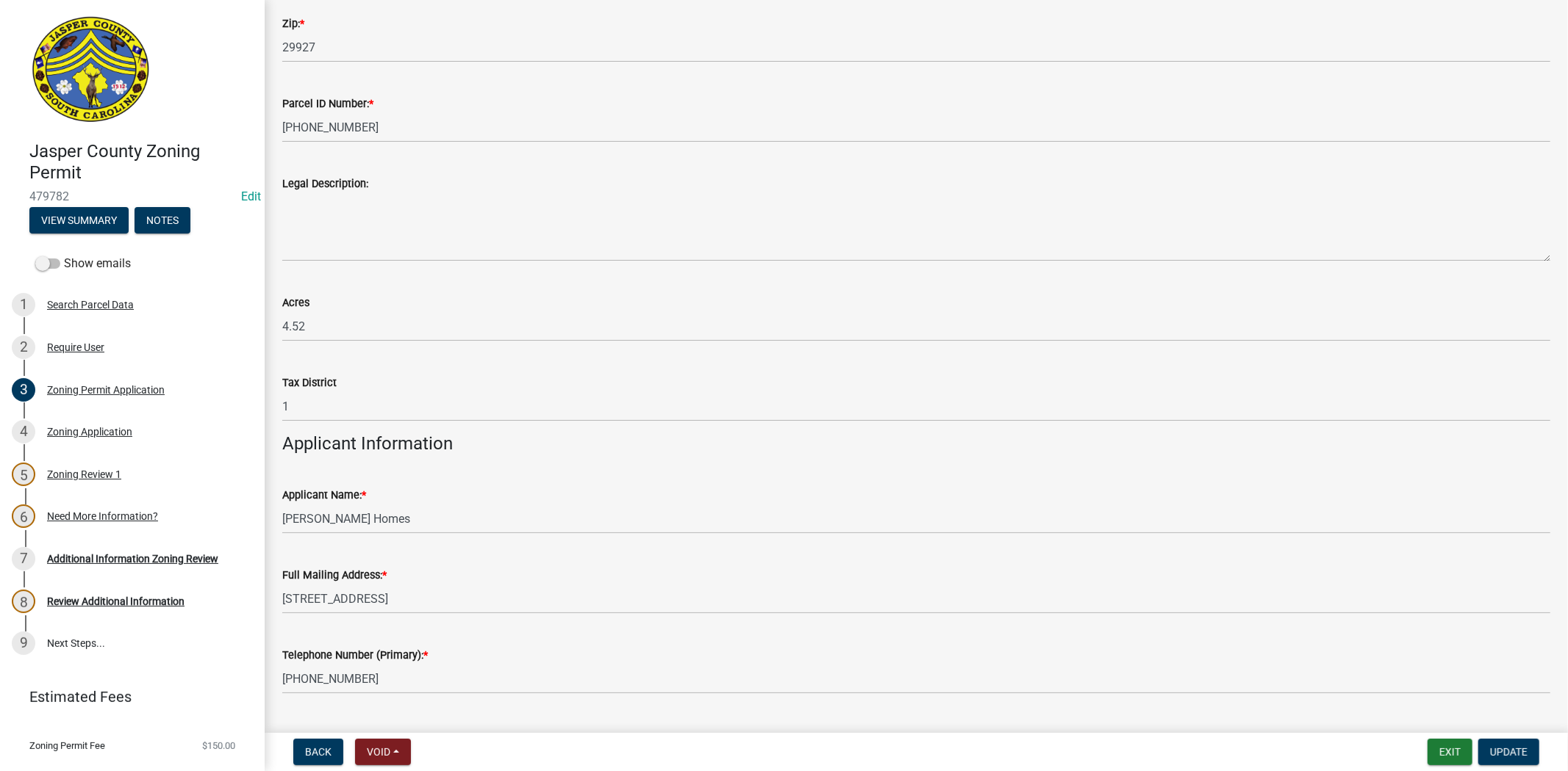
scroll to position [707, 0]
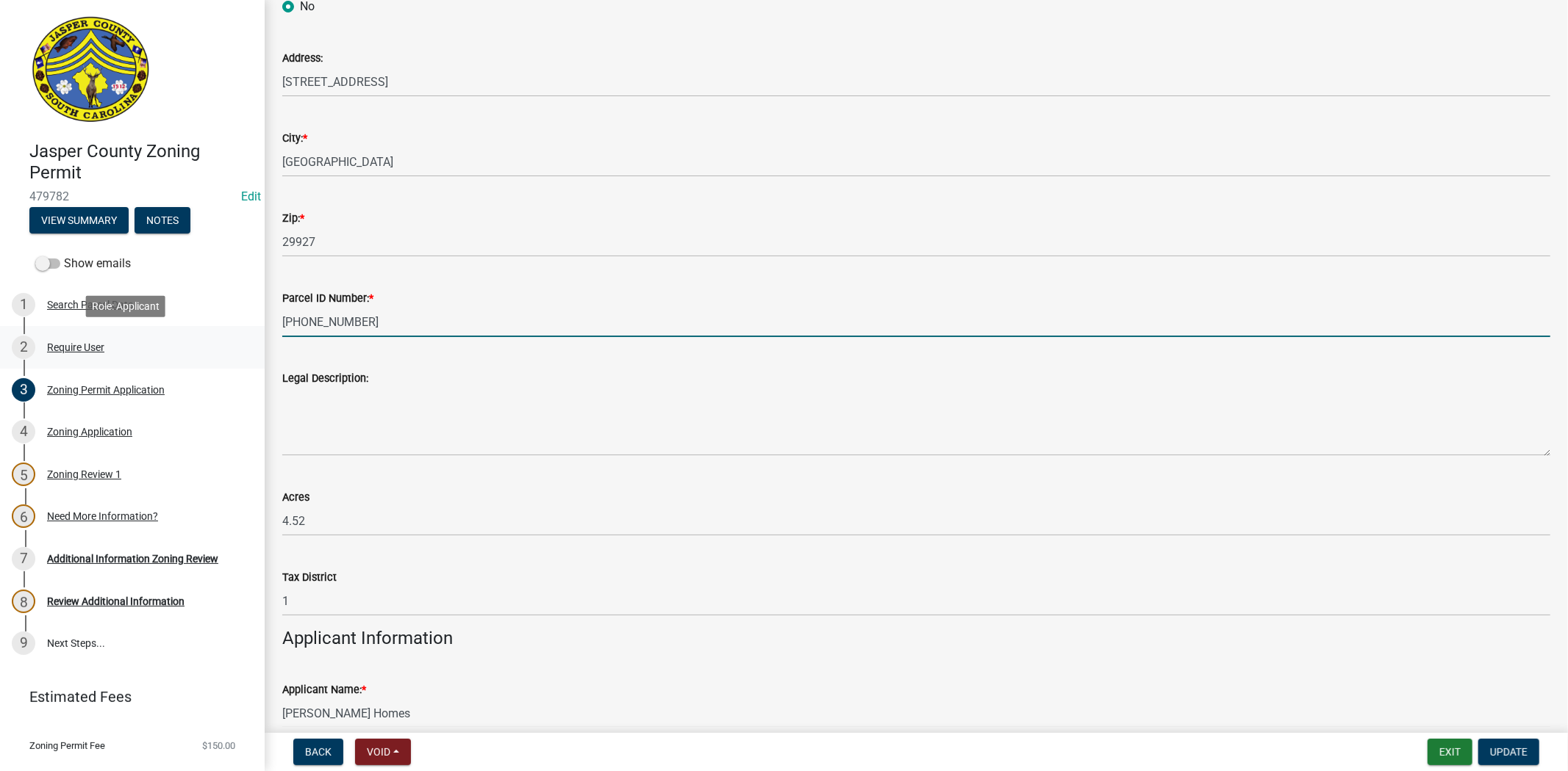
drag, startPoint x: 391, startPoint y: 330, endPoint x: 223, endPoint y: 329, distance: 168.0
click at [223, 329] on div "Jasper County Zoning Permit 479782 Edit View Summary Notes Show emails 1 Search…" at bounding box center [784, 386] width 1568 height 771
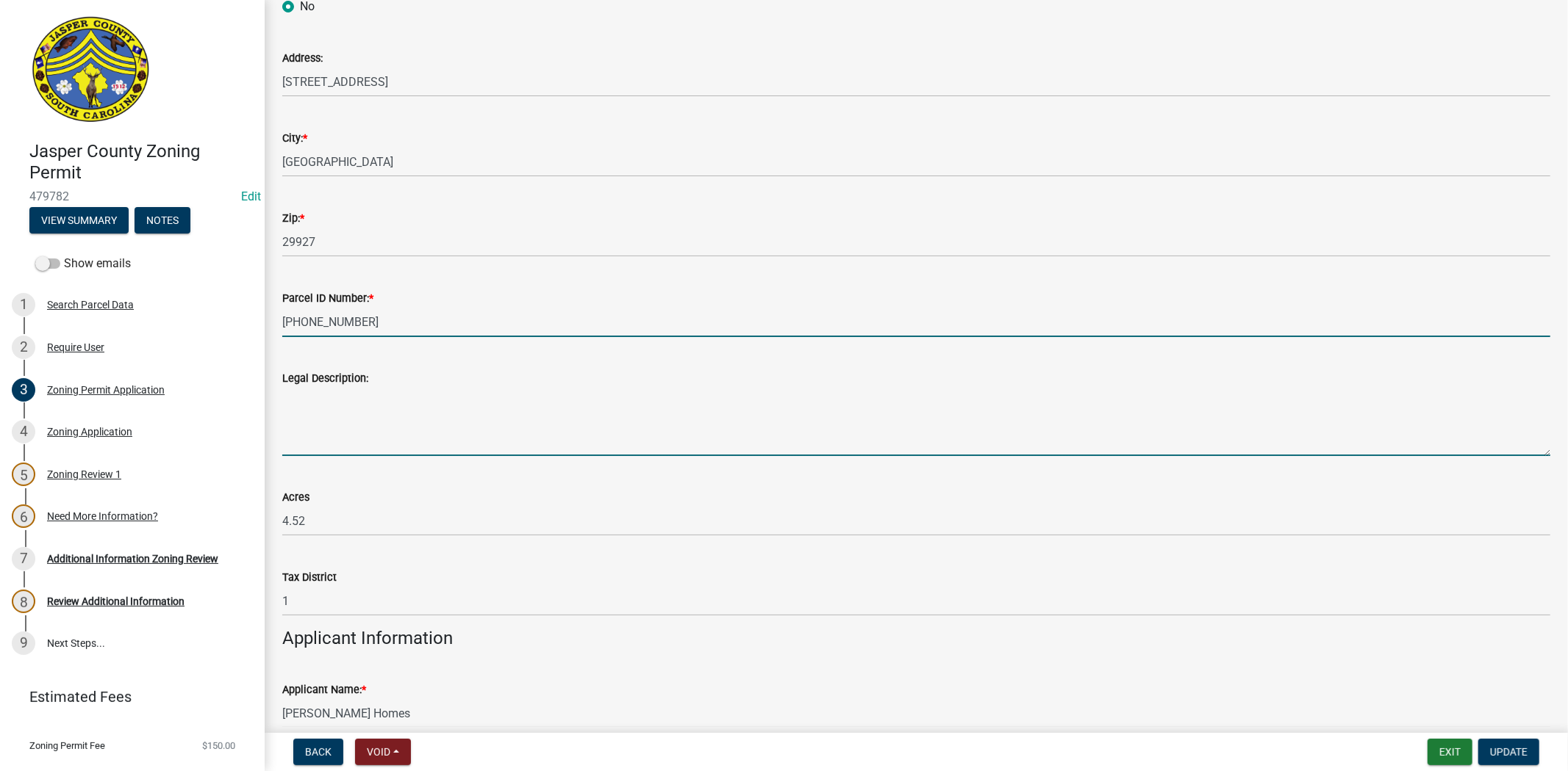
click at [373, 420] on textarea "Legal Description:" at bounding box center [915, 421] width 1268 height 69
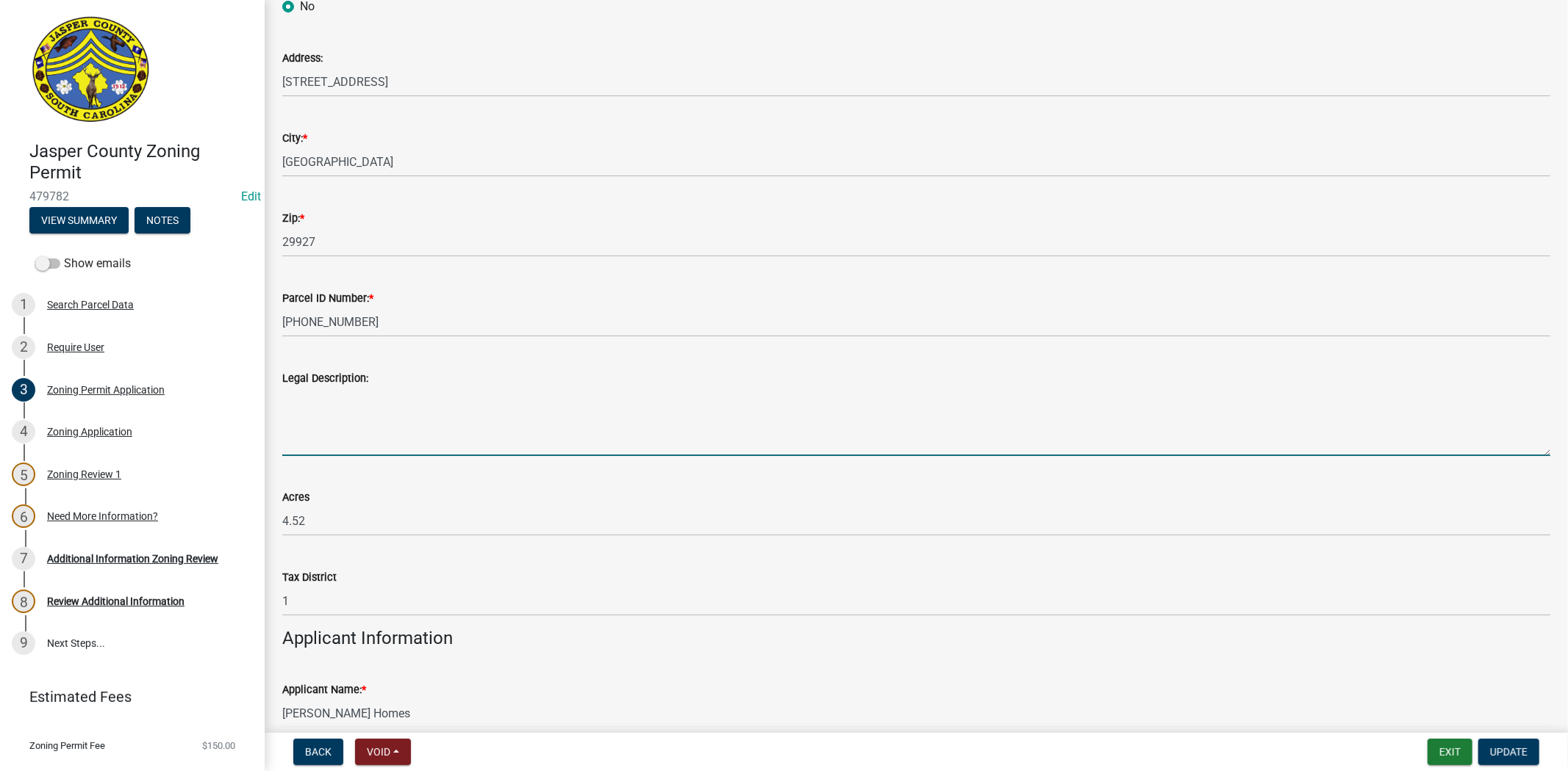
paste textarea "[PHONE_NUMBER]"
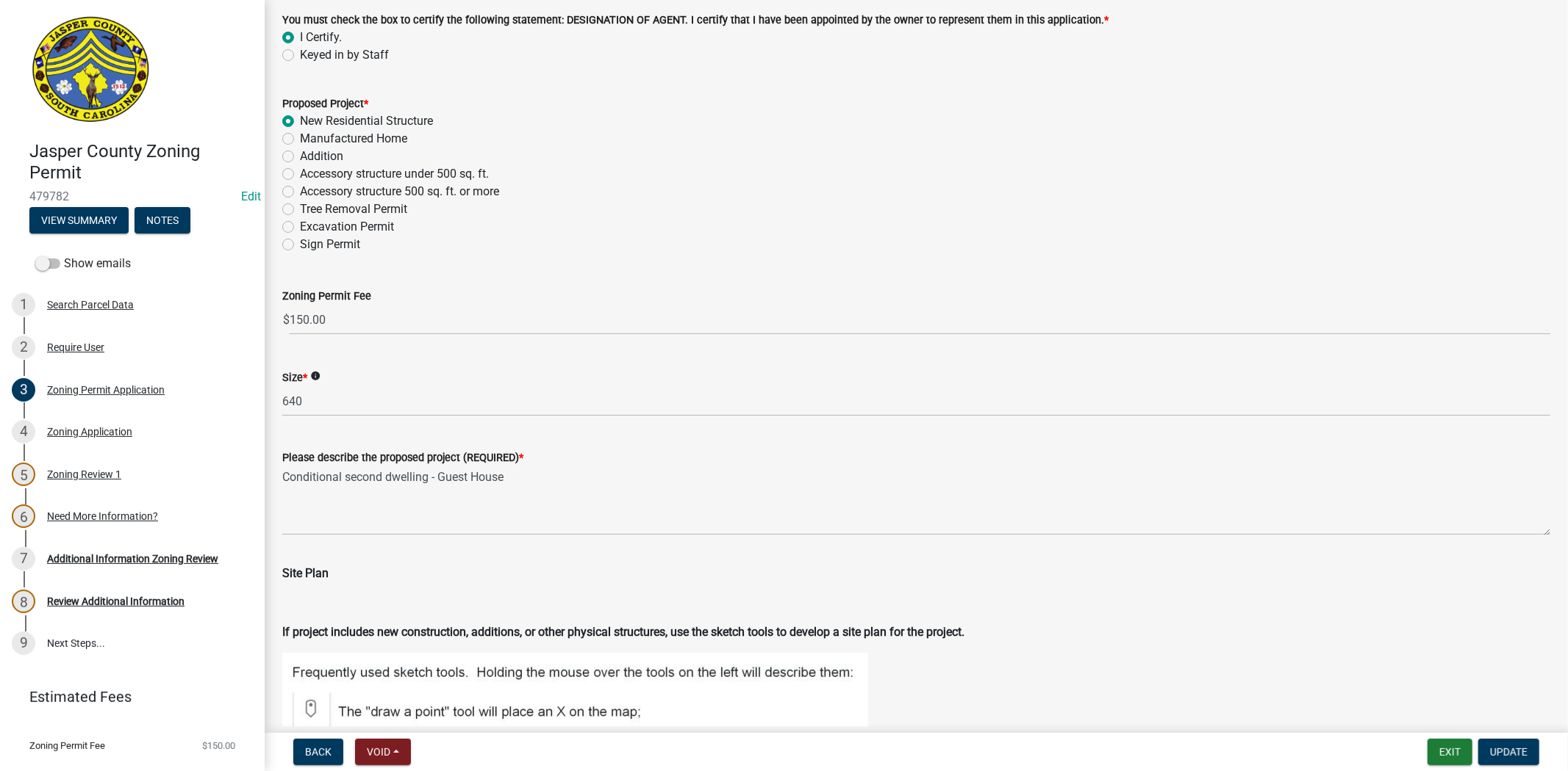
scroll to position [1795, 0]
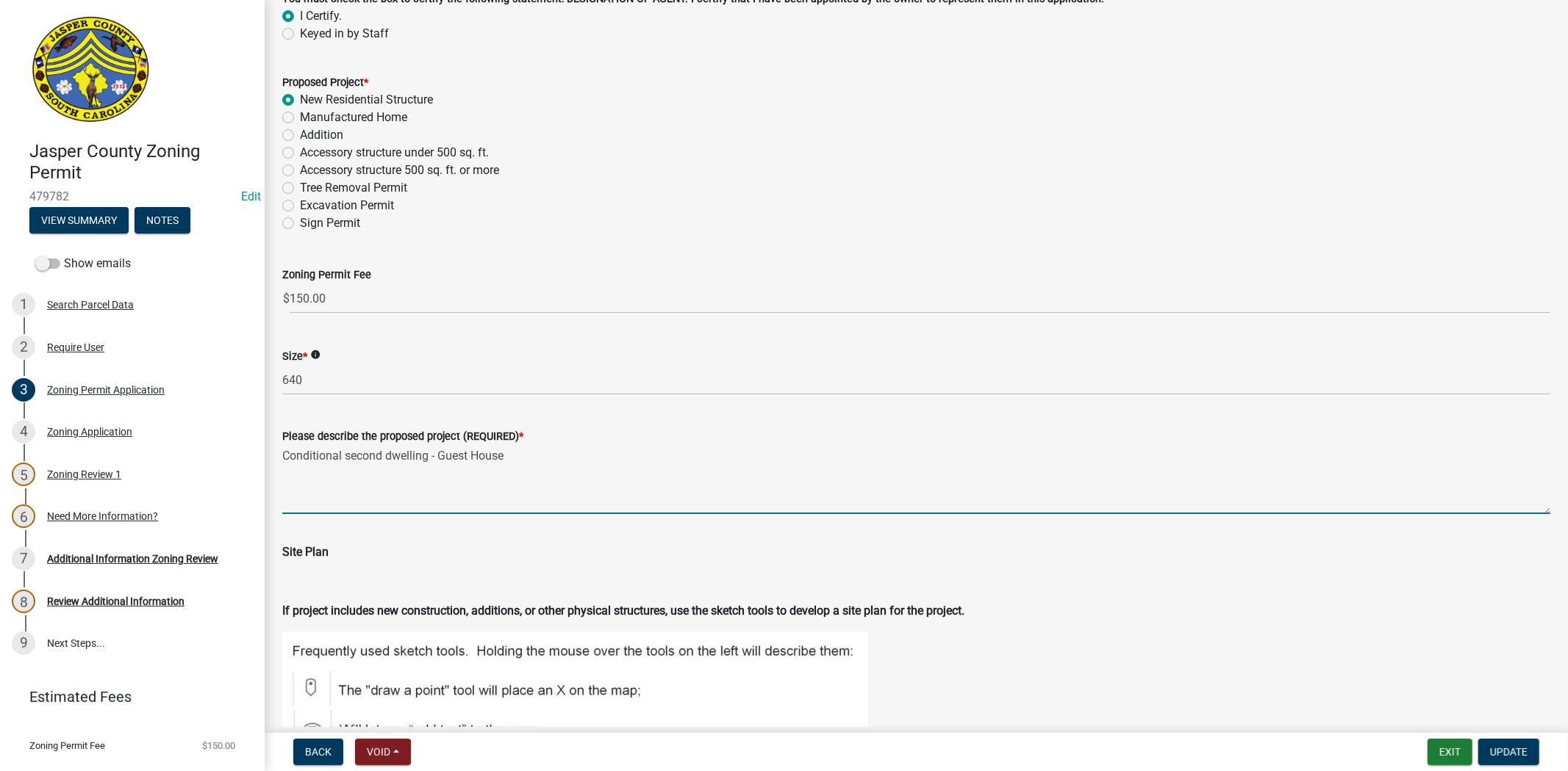
drag, startPoint x: 533, startPoint y: 456, endPoint x: 275, endPoint y: 467, distance: 258.2
click at [275, 467] on div "Please describe the proposed project (REQUIRED) * Conditional second dwelling -…" at bounding box center [916, 460] width 1290 height 107
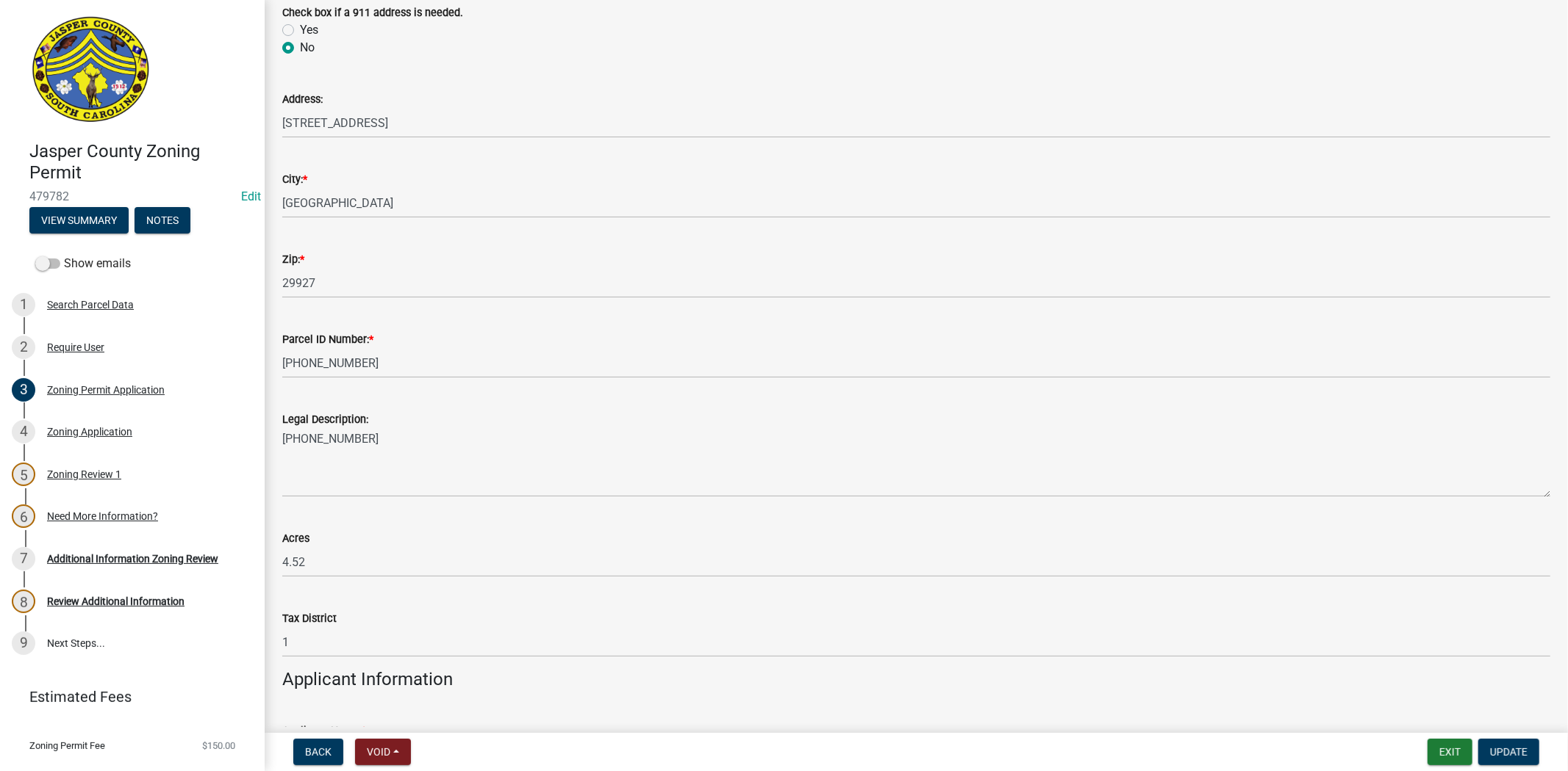
scroll to position [653, 0]
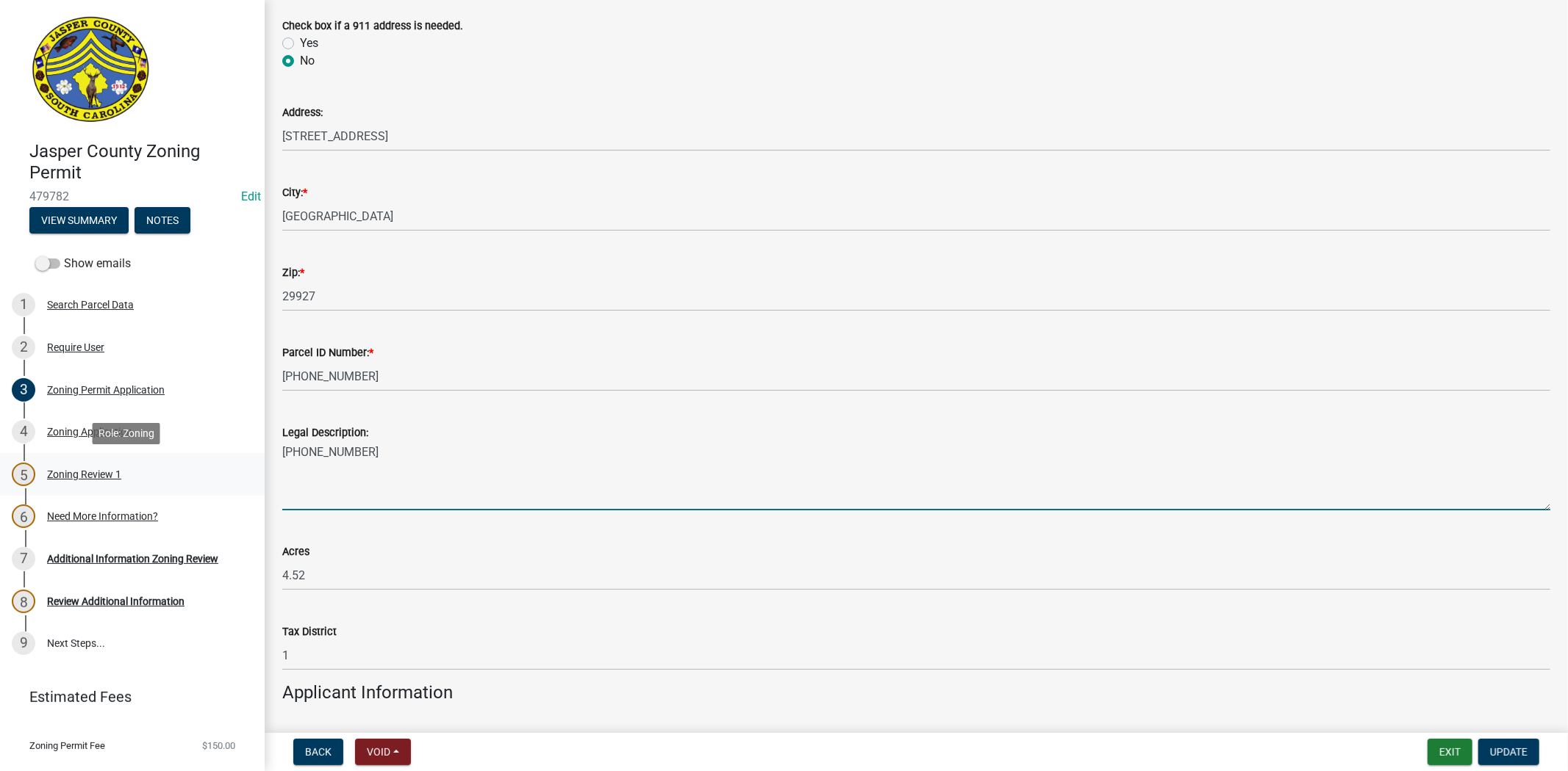
drag, startPoint x: 386, startPoint y: 457, endPoint x: 223, endPoint y: 457, distance: 163.0
click at [223, 457] on div "Jasper County Zoning Permit 479782 Edit View Summary Notes Show emails 1 Search…" at bounding box center [784, 386] width 1568 height 771
paste textarea "Conditional second dwelling - Guest House"
type textarea "Conditional second dwelling - Guest House"
click at [502, 558] on div "Acres" at bounding box center [915, 552] width 1268 height 17
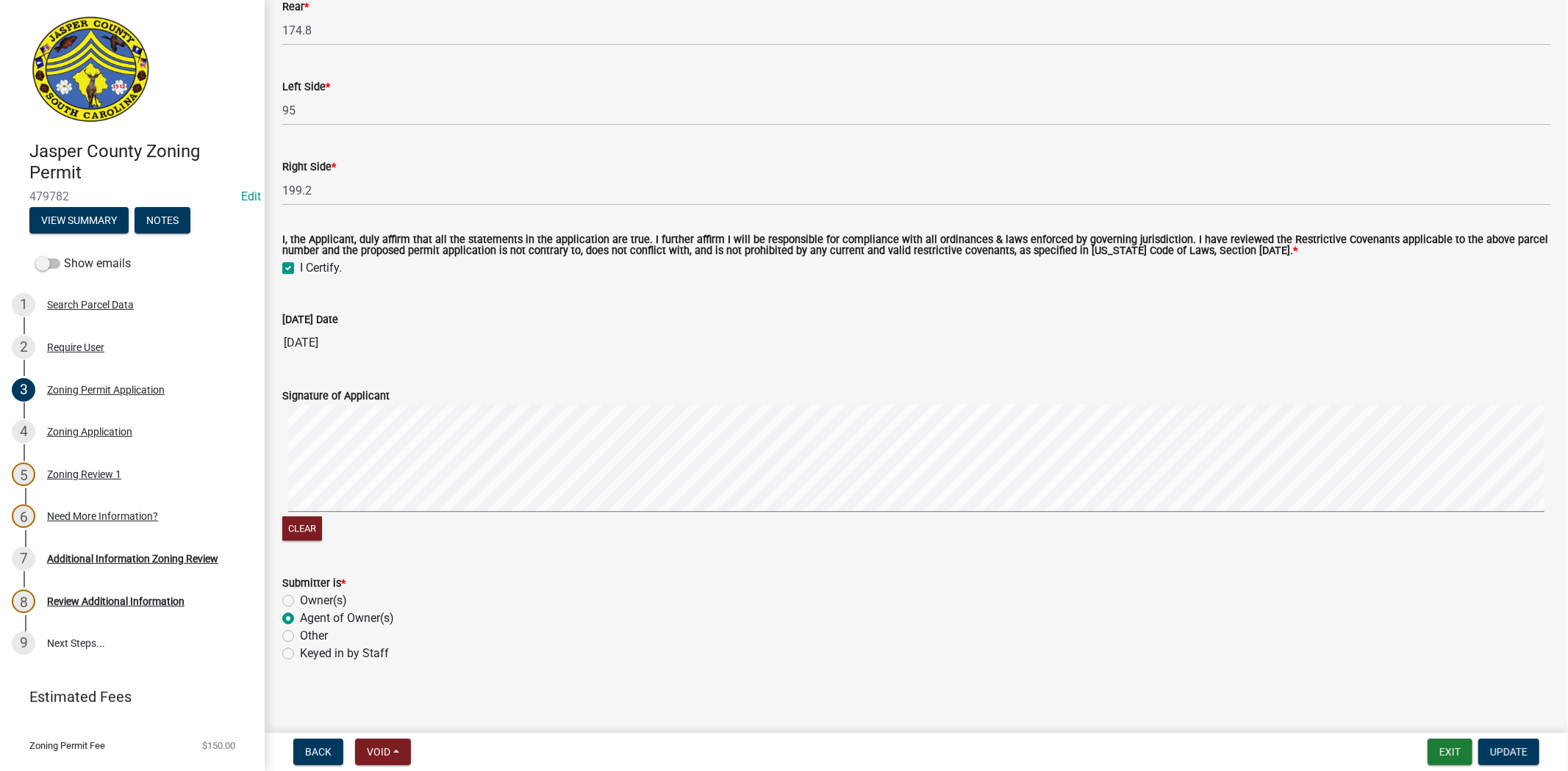
scroll to position [3382, 0]
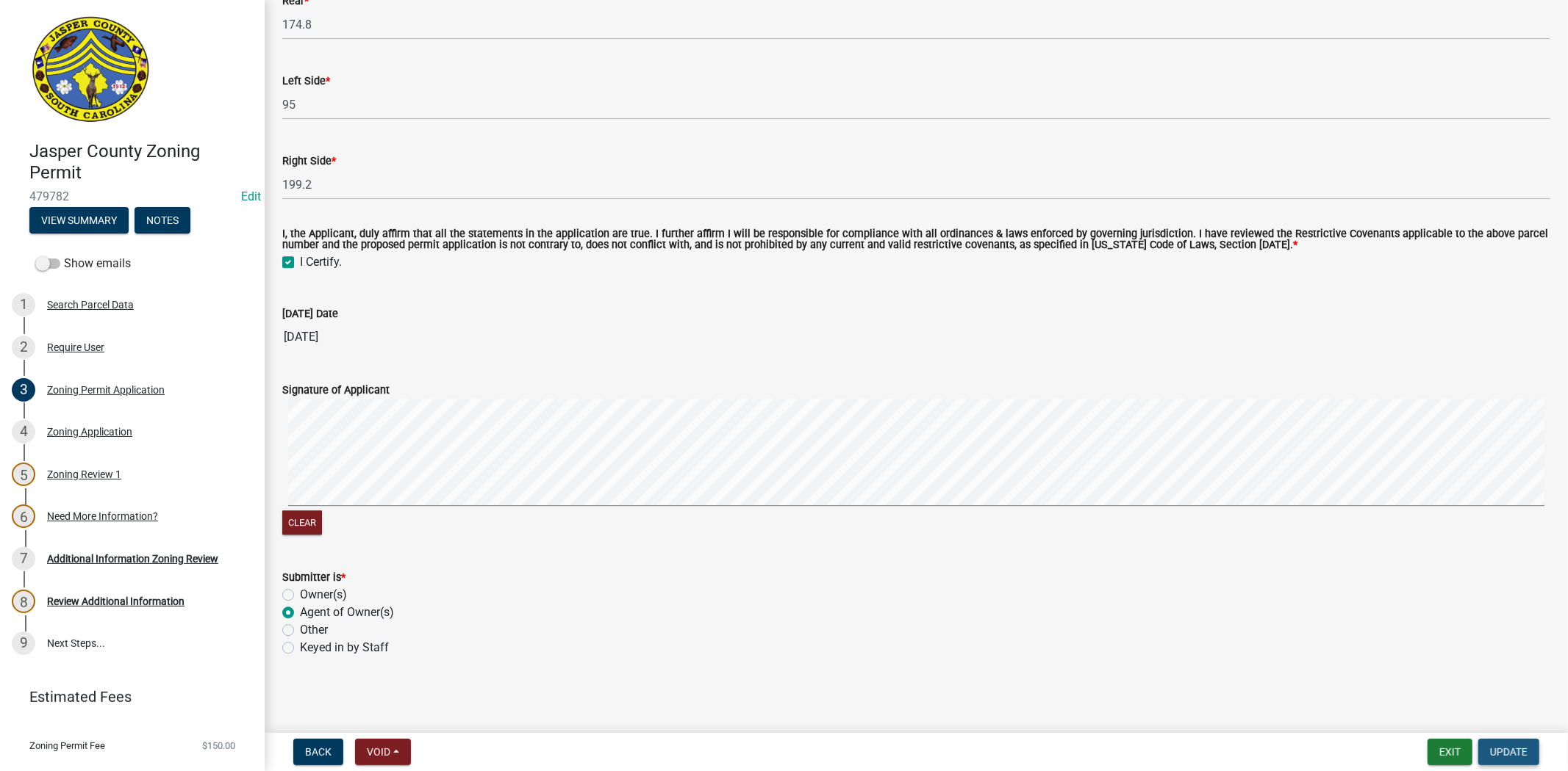
click at [1493, 757] on button "Update" at bounding box center [1508, 752] width 61 height 26
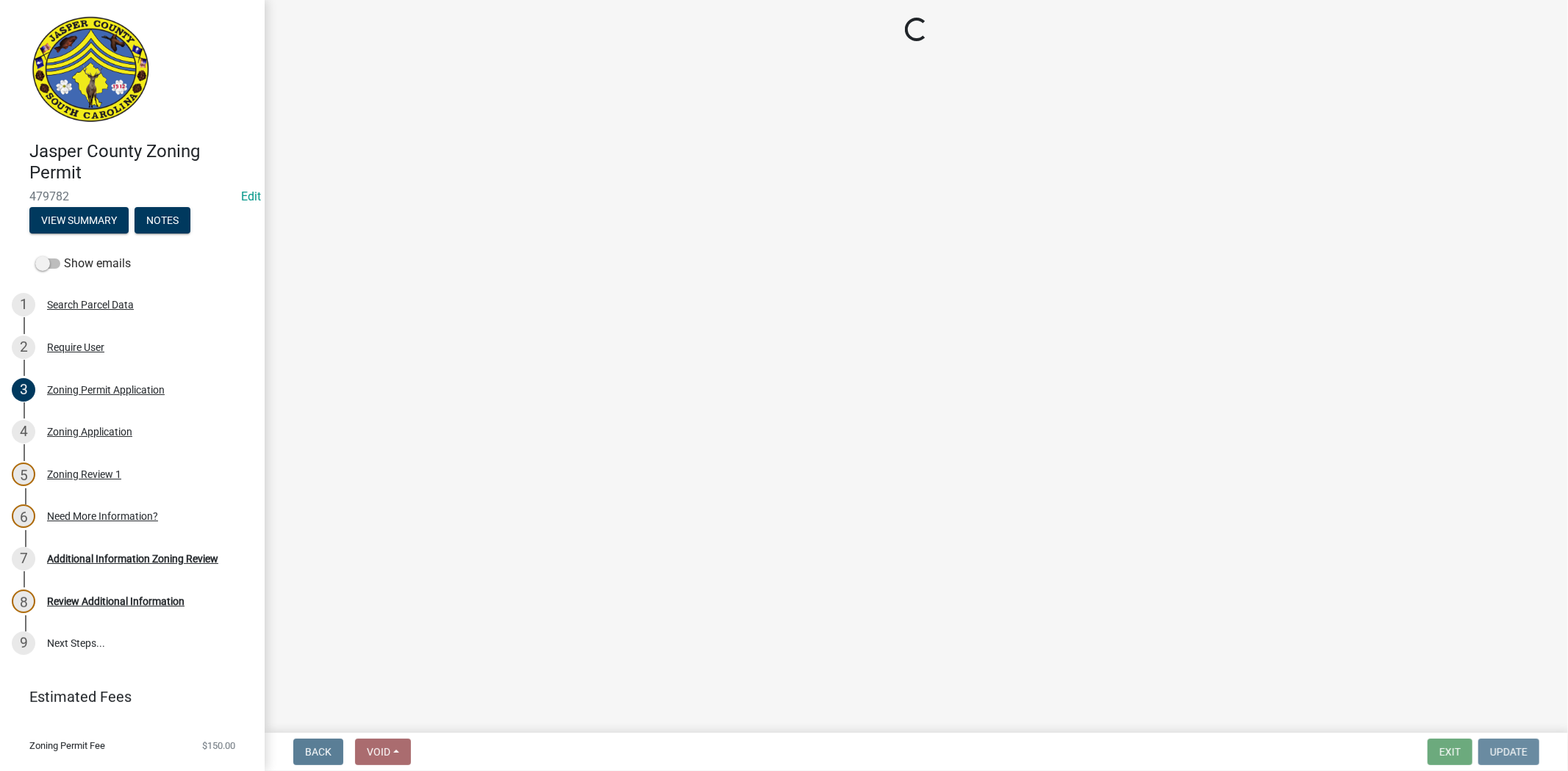
scroll to position [0, 0]
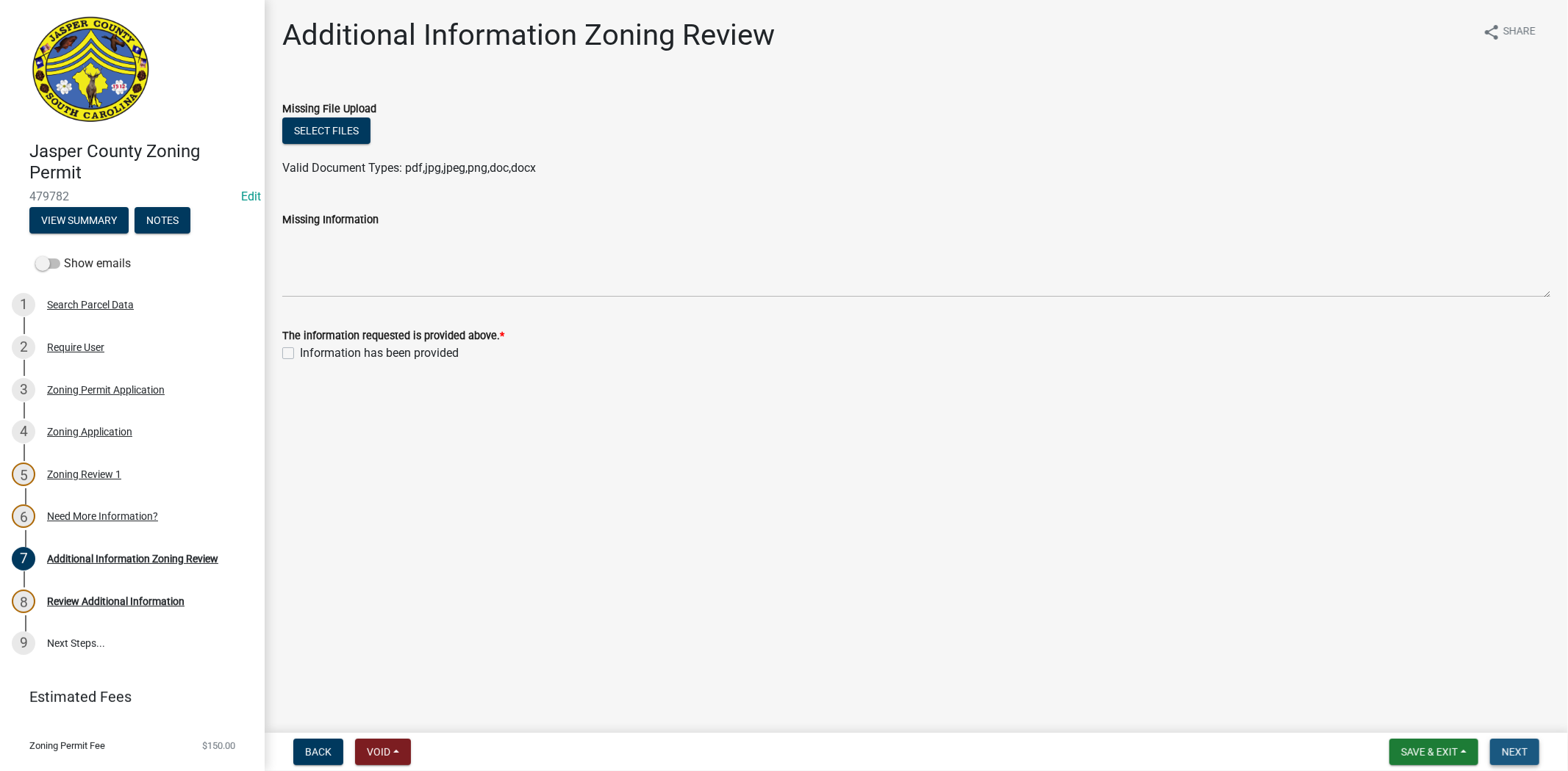
click at [1513, 751] on span "Next" at bounding box center [1514, 753] width 25 height 12
click at [300, 348] on label "Information has been provided" at bounding box center [379, 353] width 158 height 17
click at [300, 348] on input "Information has been provided" at bounding box center [305, 350] width 10 height 10
checkbox input "true"
click at [1482, 754] on form "Save & Exit Save Save & Exit Next" at bounding box center [1464, 752] width 161 height 26
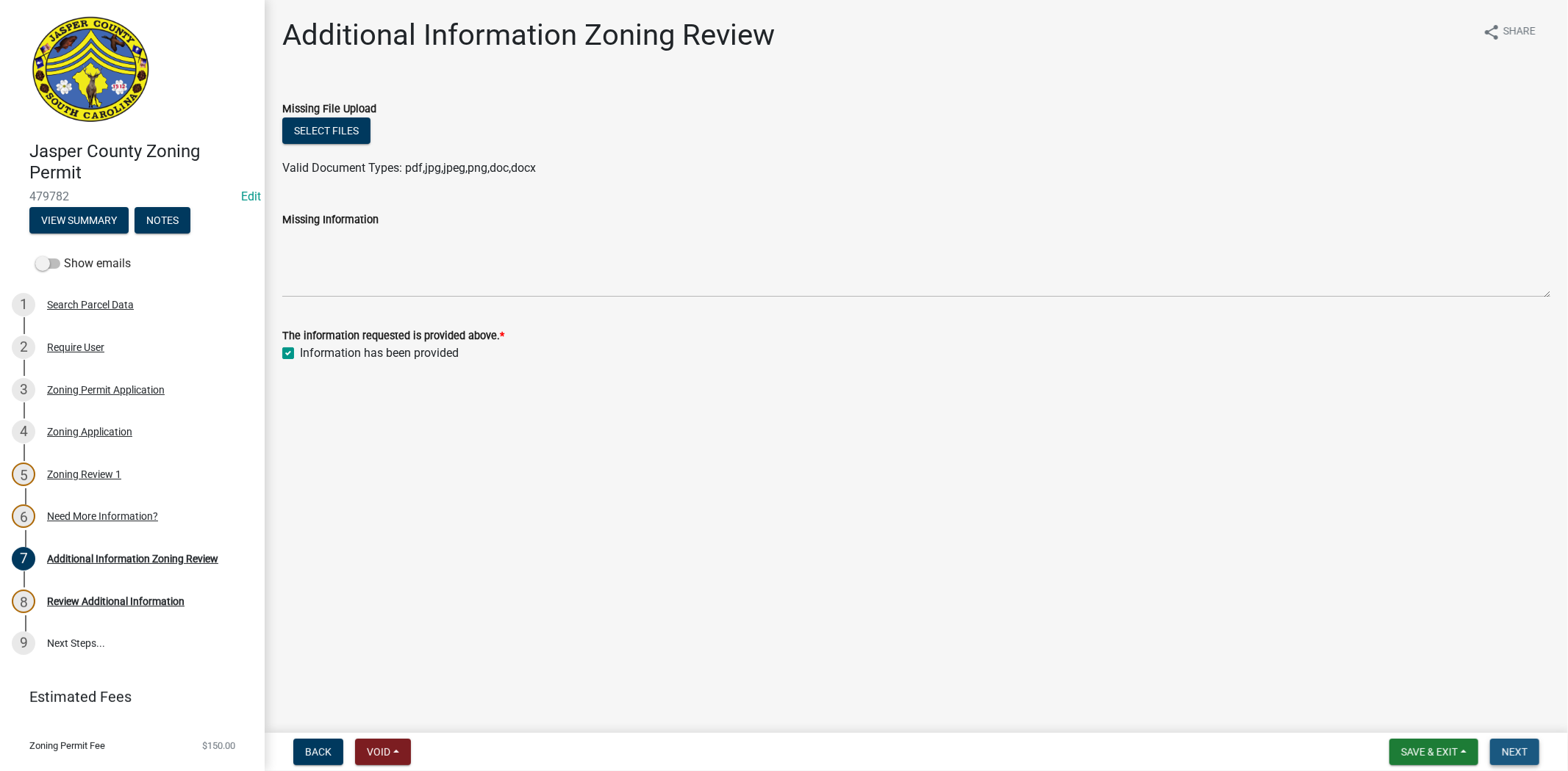
click at [1507, 754] on span "Next" at bounding box center [1514, 753] width 25 height 12
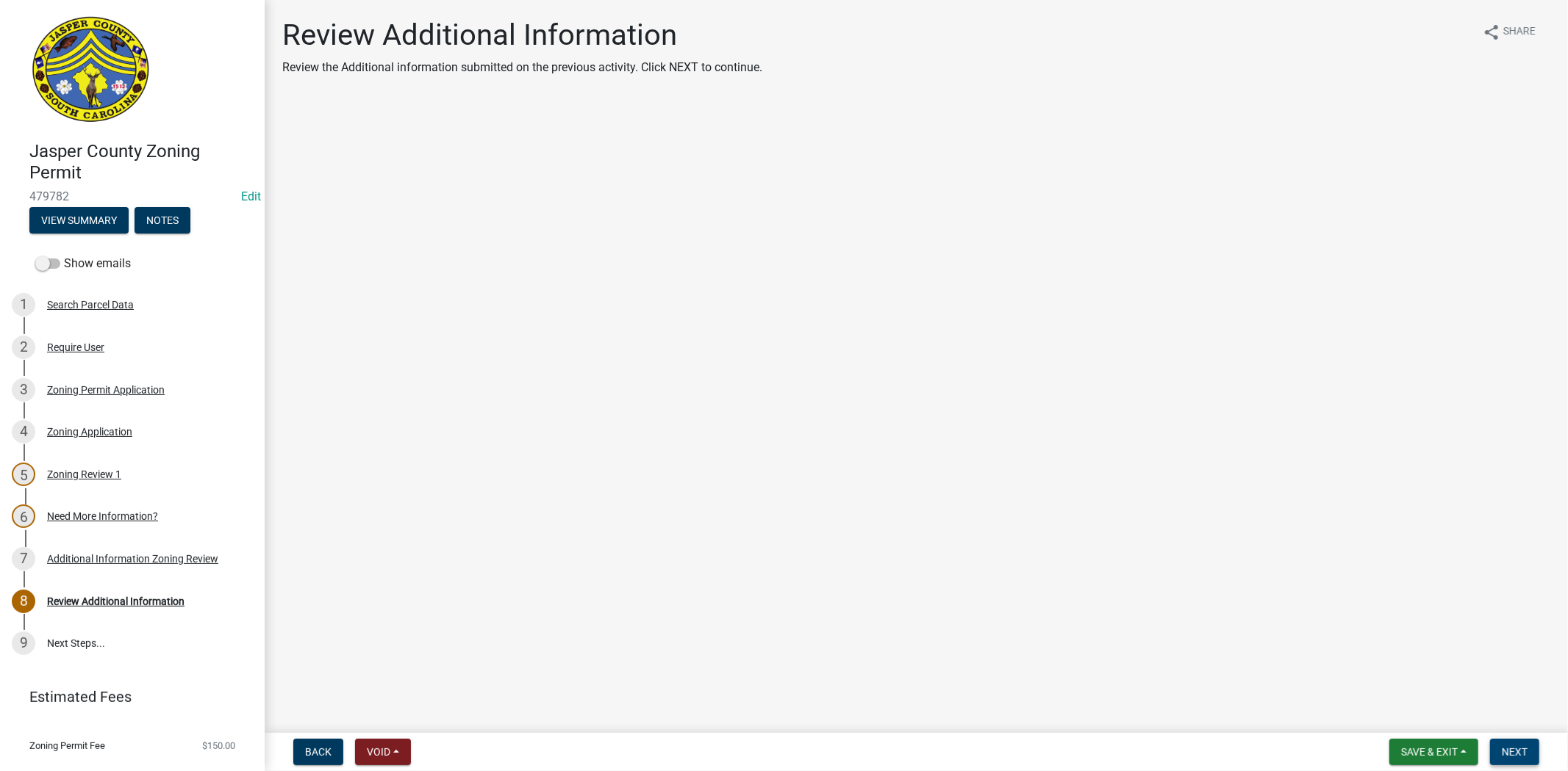
click at [1517, 752] on span "Next" at bounding box center [1514, 753] width 25 height 12
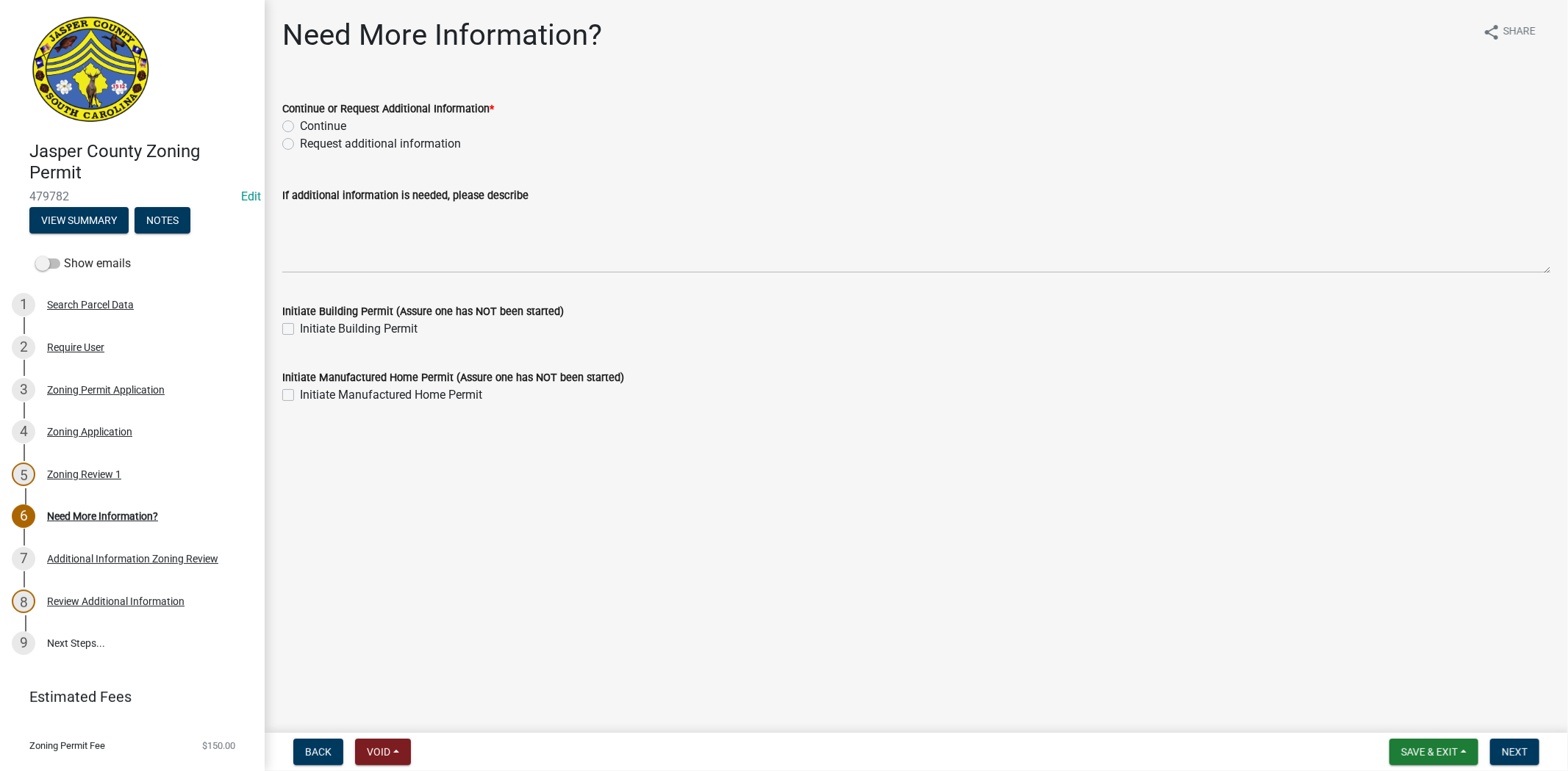
click at [300, 127] on label "Continue" at bounding box center [324, 126] width 47 height 17
click at [300, 127] on input "Continue" at bounding box center [305, 122] width 10 height 10
radio input "true"
click at [1519, 748] on span "Next" at bounding box center [1514, 753] width 25 height 12
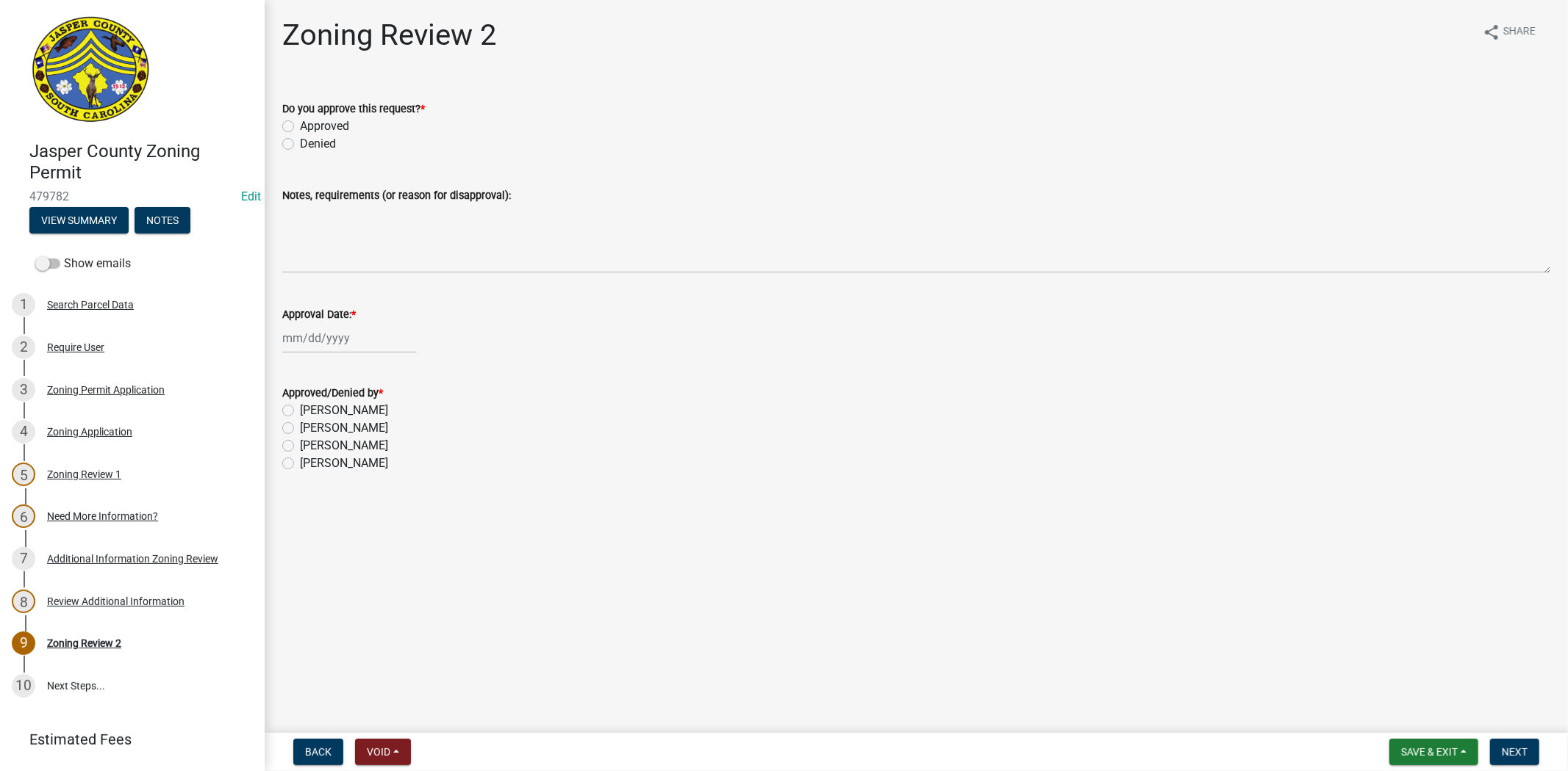
click at [300, 123] on label "Approved" at bounding box center [324, 126] width 50 height 17
click at [300, 123] on input "Approved" at bounding box center [305, 122] width 10 height 10
radio input "true"
select select "9"
select select "2025"
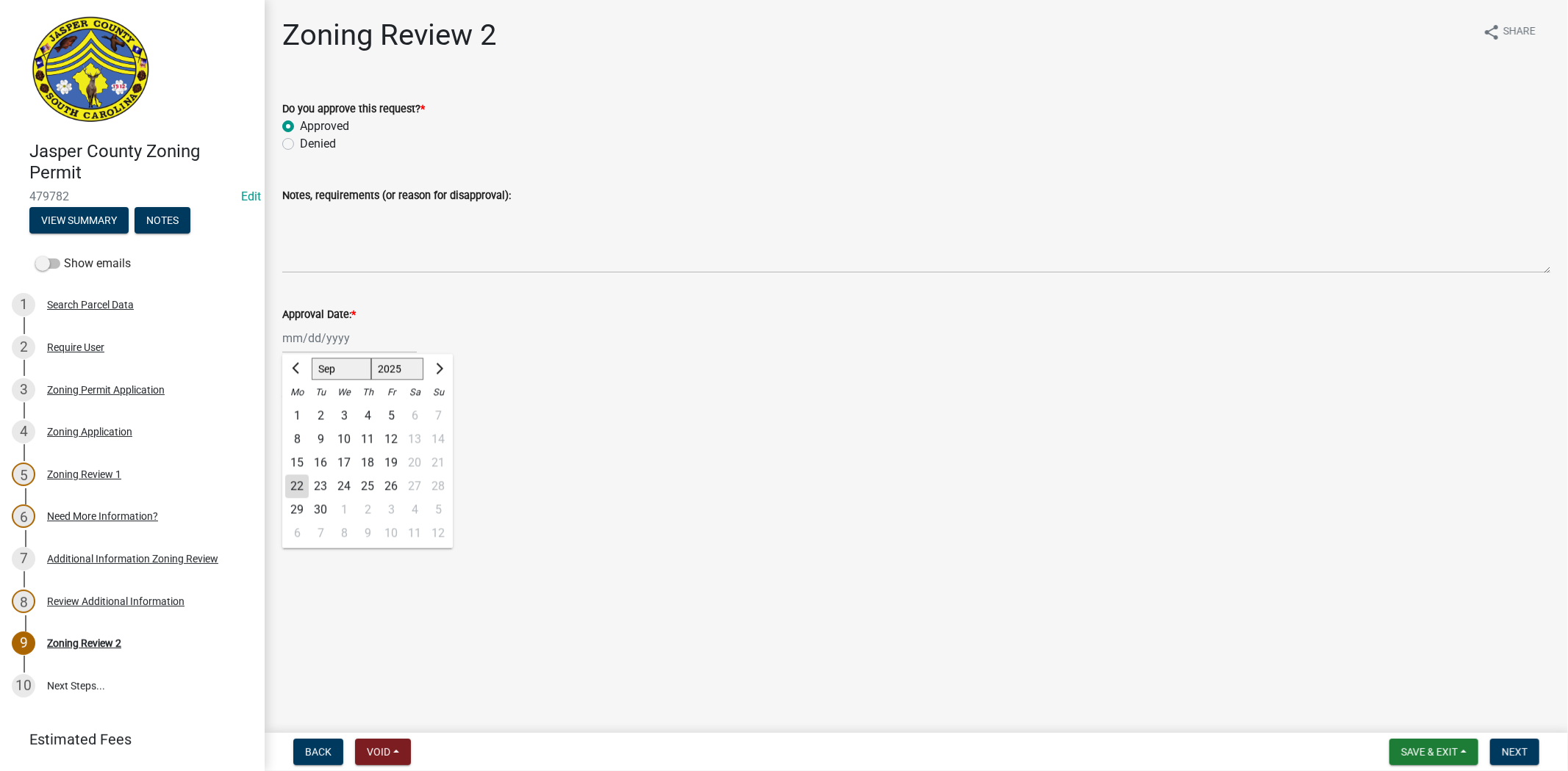
click at [302, 346] on div "Jan Feb Mar Apr May Jun Jul Aug Sep Oct Nov Dec 1525 1526 1527 1528 1529 1530 1…" at bounding box center [349, 338] width 134 height 30
click at [297, 490] on div "22" at bounding box center [297, 486] width 23 height 23
type input "09/22/2025"
click at [300, 445] on label "Stephanie Oviedo" at bounding box center [344, 446] width 88 height 17
click at [300, 445] on input "Stephanie Oviedo" at bounding box center [305, 442] width 10 height 10
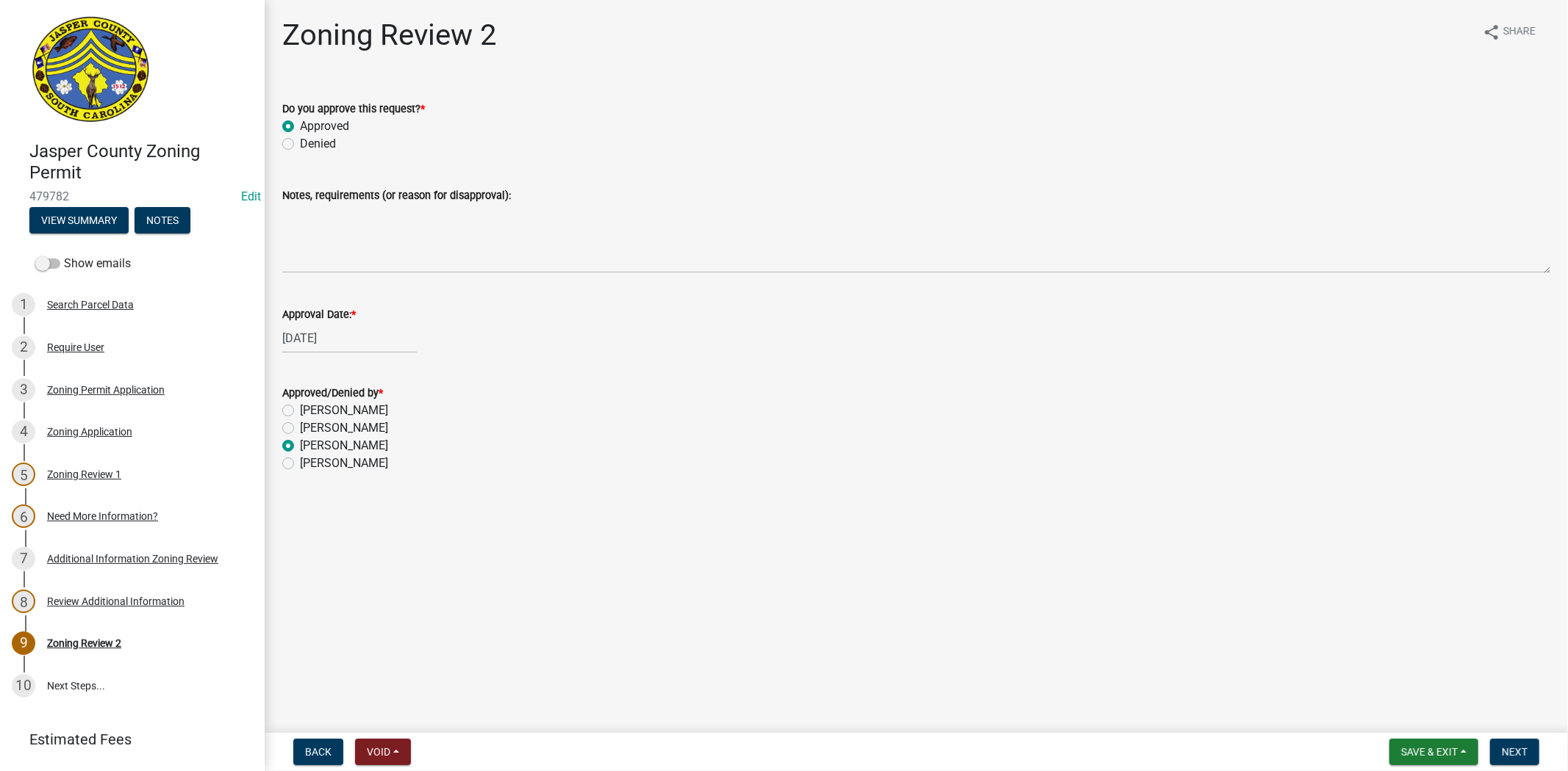
radio input "true"
click at [1511, 747] on span "Next" at bounding box center [1514, 753] width 25 height 12
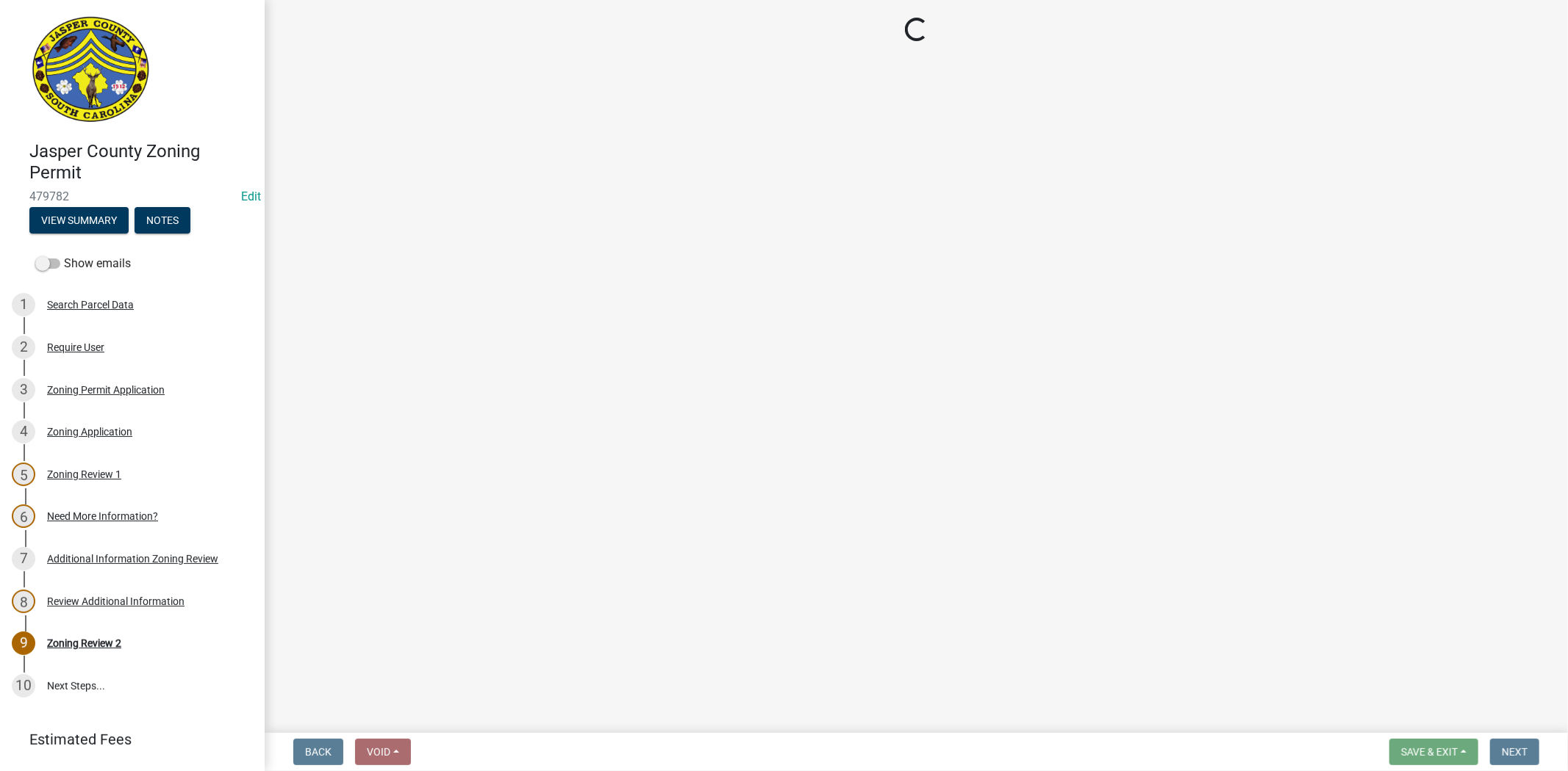
select select "3: 3"
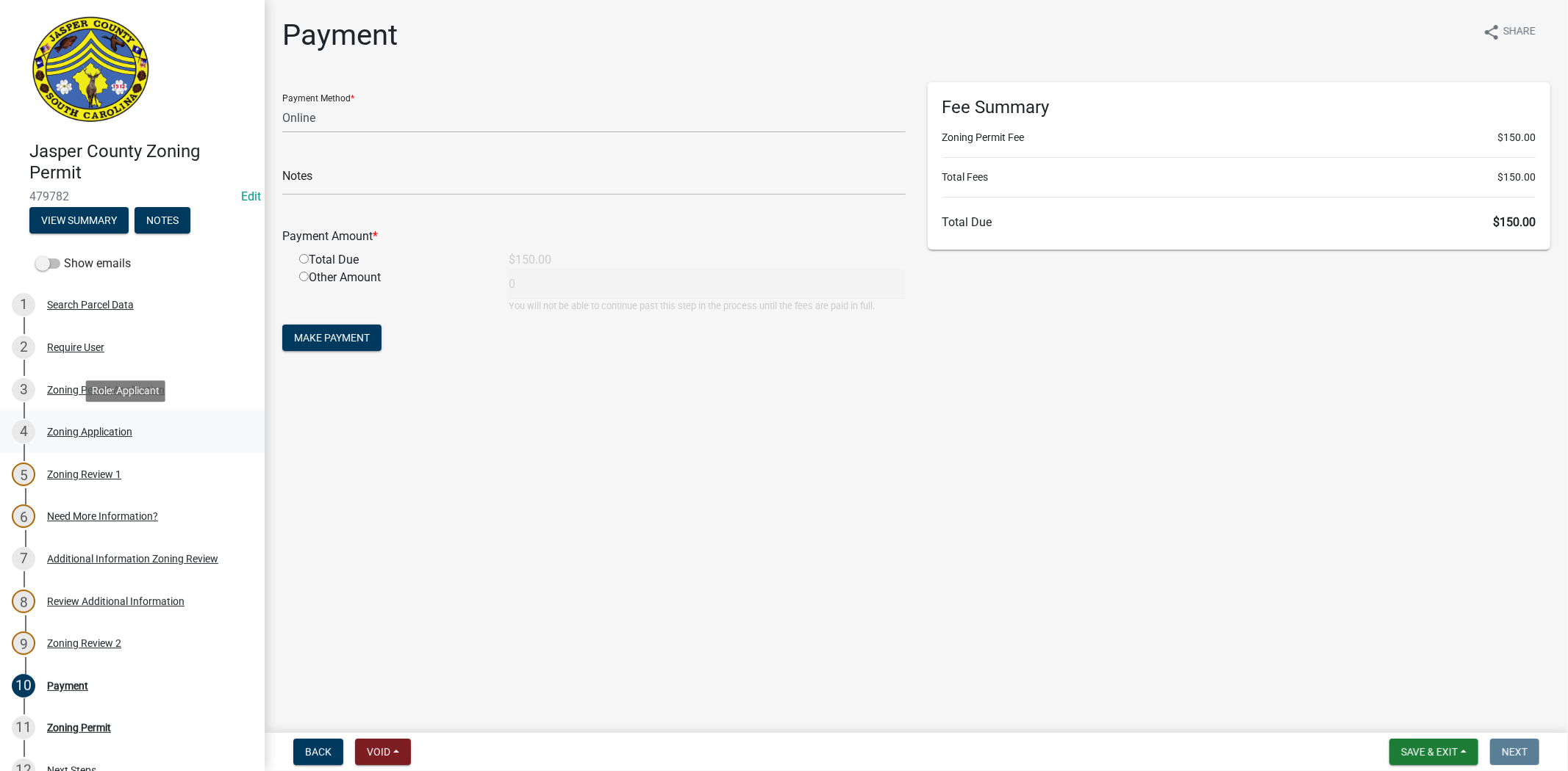
click at [104, 423] on div "4 Zoning Application" at bounding box center [126, 432] width 229 height 23
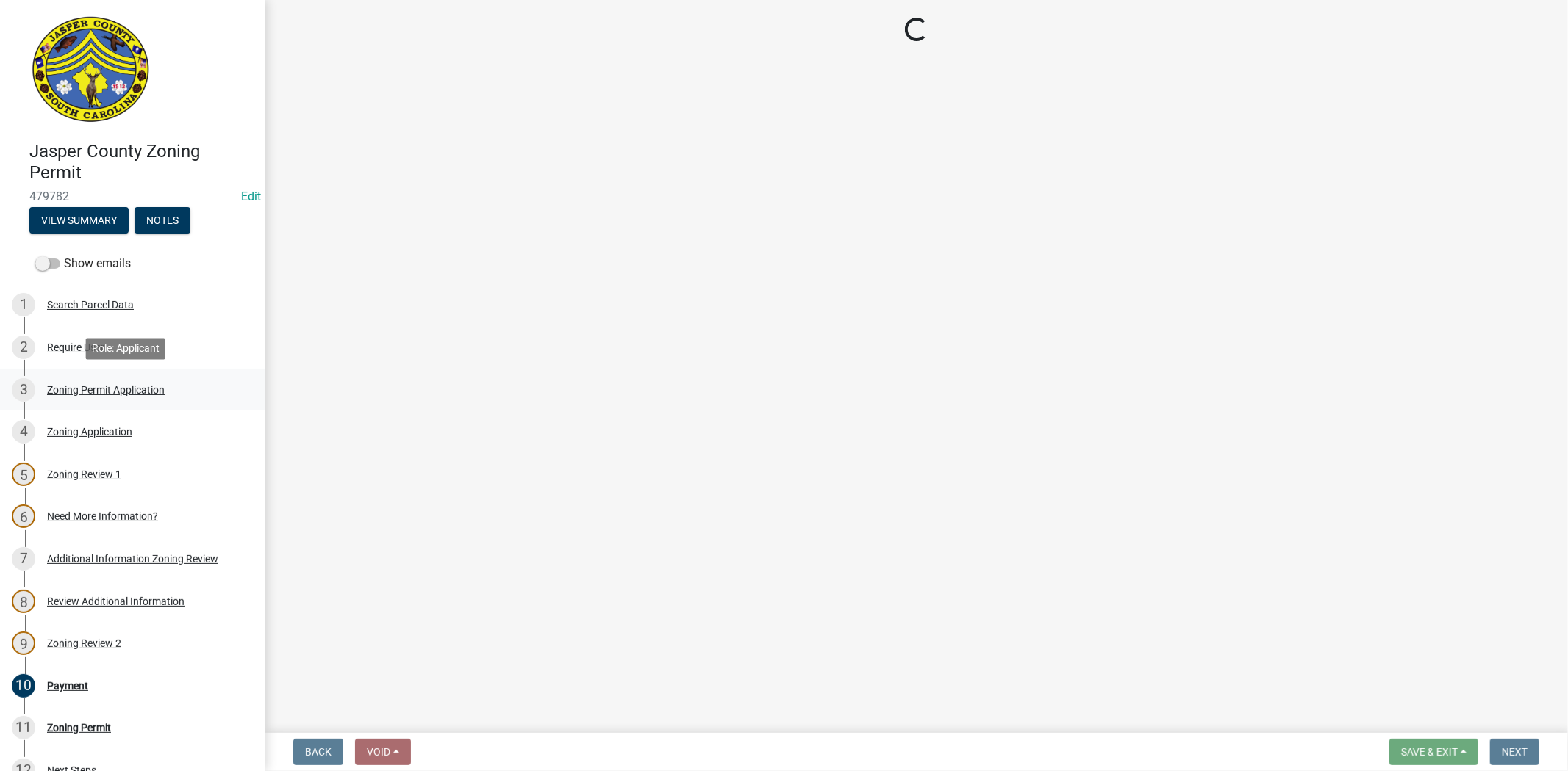
click at [108, 391] on div "Zoning Permit Application" at bounding box center [105, 389] width 118 height 11
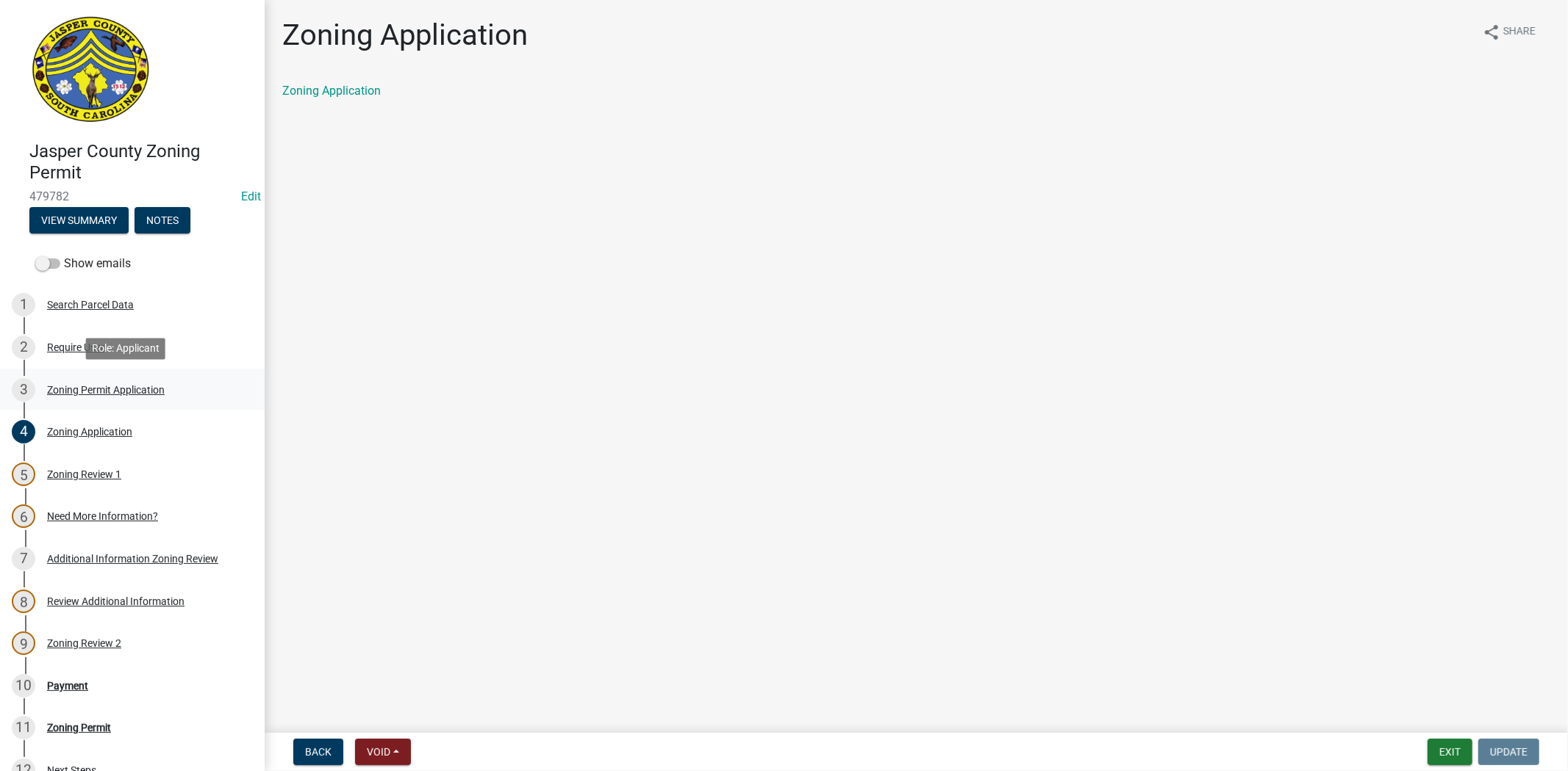
click at [108, 391] on div "Zoning Permit Application" at bounding box center [105, 389] width 118 height 11
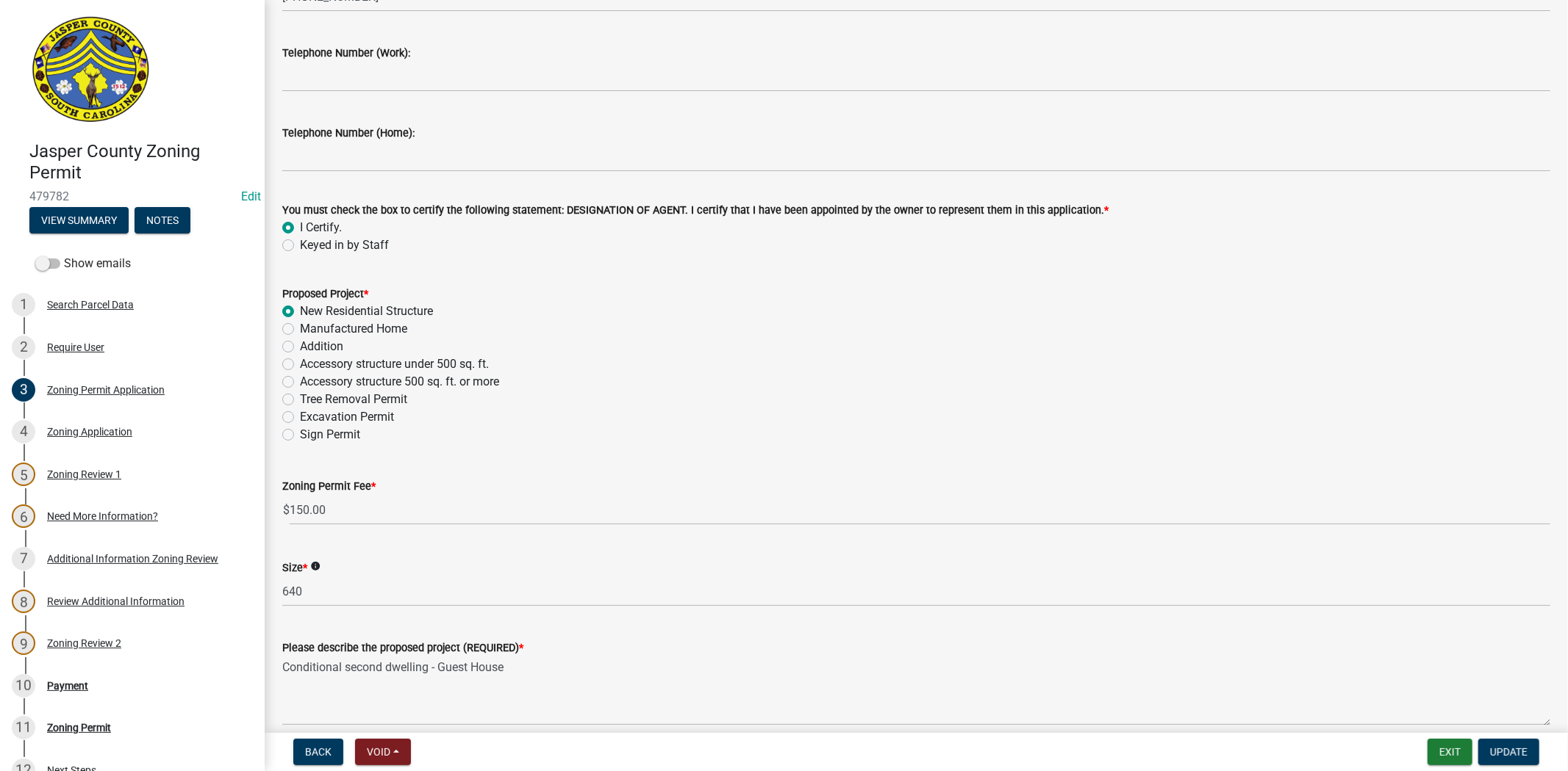
scroll to position [1714, 0]
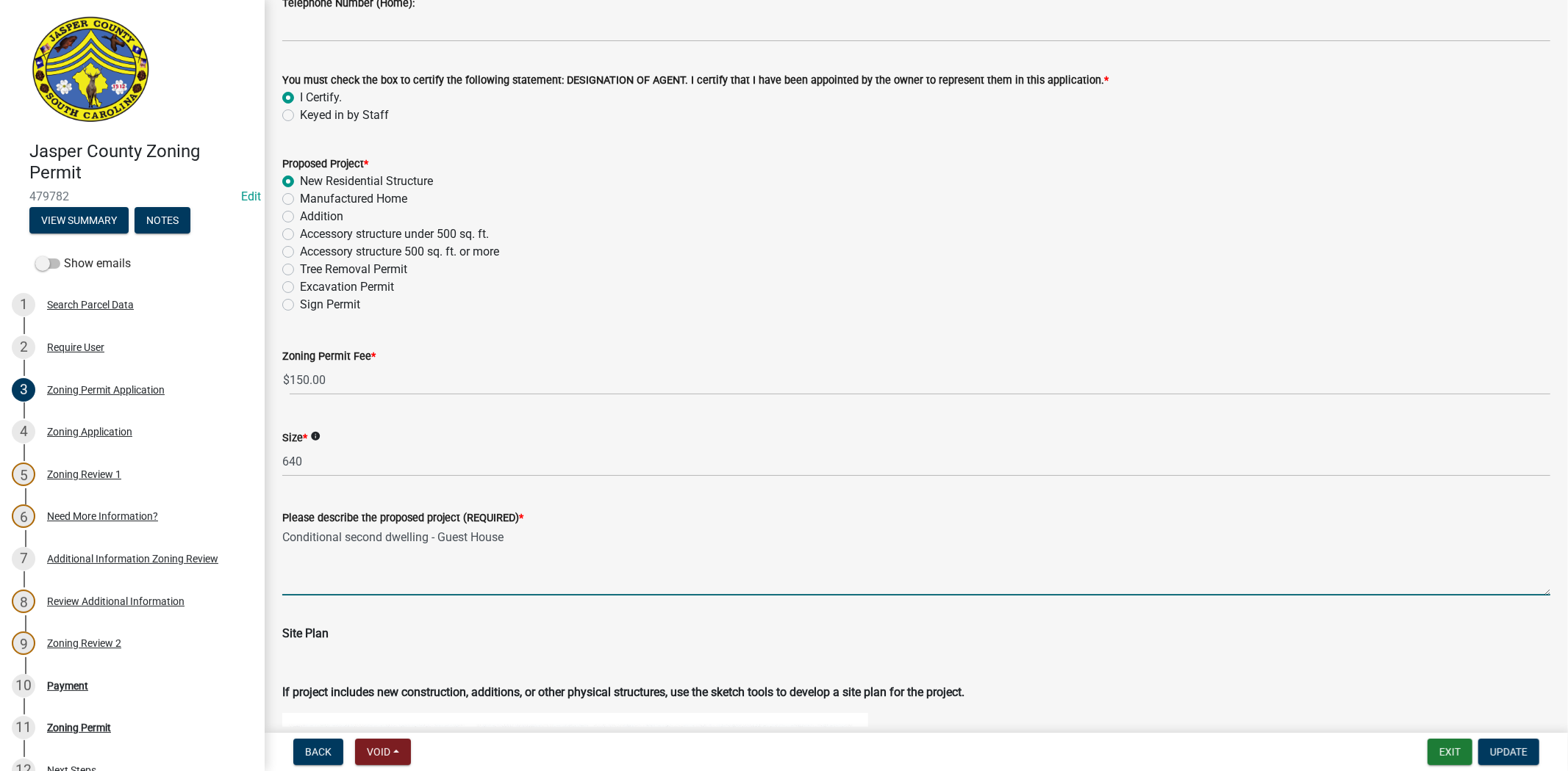
click at [436, 534] on textarea "Conditional second dwelling - Guest House" at bounding box center [915, 560] width 1268 height 69
drag, startPoint x: 428, startPoint y: 534, endPoint x: 237, endPoint y: 534, distance: 191.0
click at [237, 534] on div "Jasper County Zoning Permit 479782 Edit View Summary Notes Show emails 1 Search…" at bounding box center [784, 386] width 1568 height 771
click at [555, 538] on textarea "Conditional second dwelling - Guest House" at bounding box center [915, 560] width 1268 height 69
paste textarea "Conditional second dwelling"
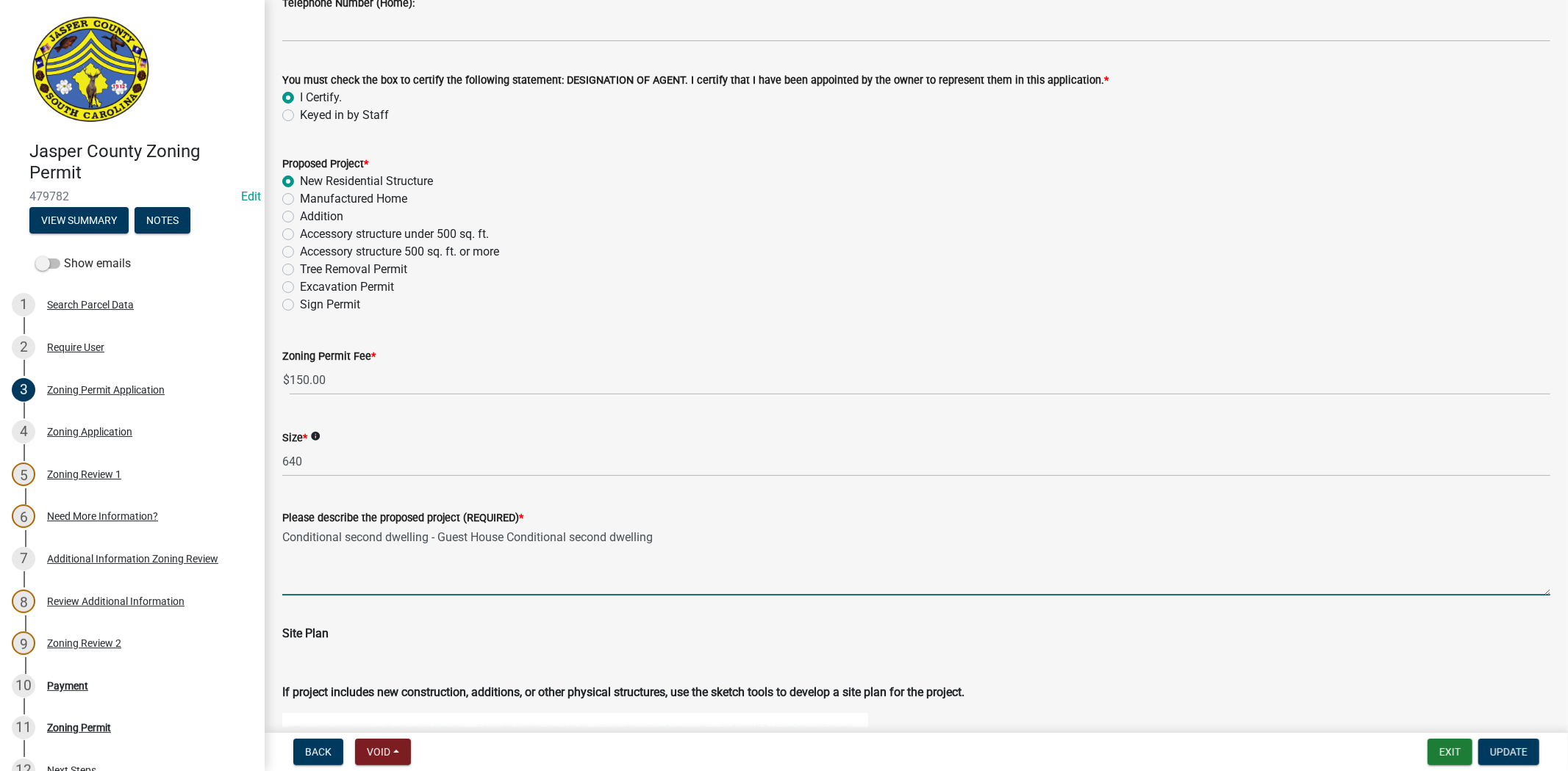
drag, startPoint x: 439, startPoint y: 534, endPoint x: 275, endPoint y: 534, distance: 164.0
click at [275, 534] on div "Please describe the proposed project (REQUIRED) * Conditional second dwelling -…" at bounding box center [916, 542] width 1290 height 107
click at [349, 538] on textarea "Guest House Conditional second dwelling" at bounding box center [915, 560] width 1268 height 69
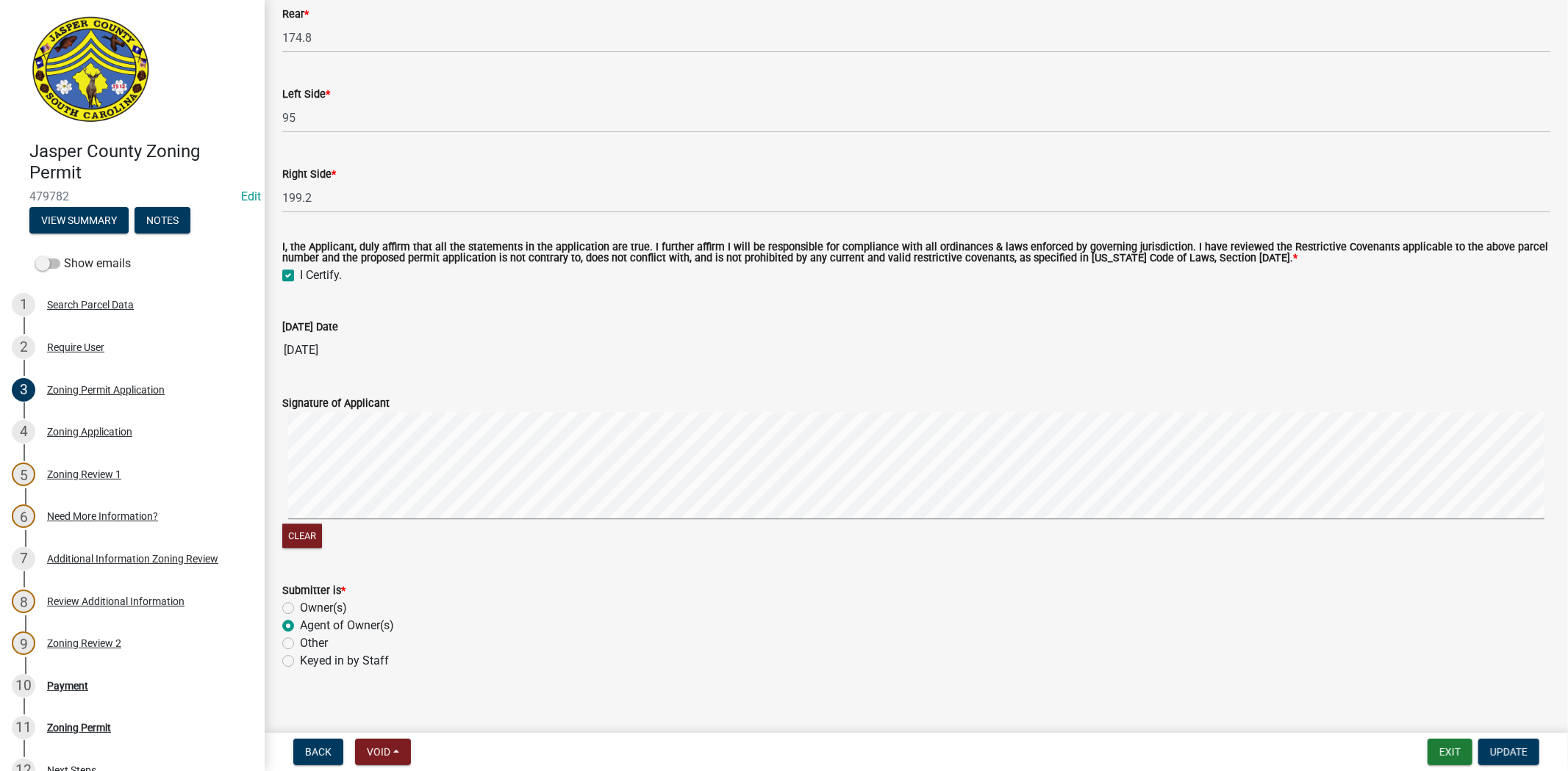
scroll to position [3382, 0]
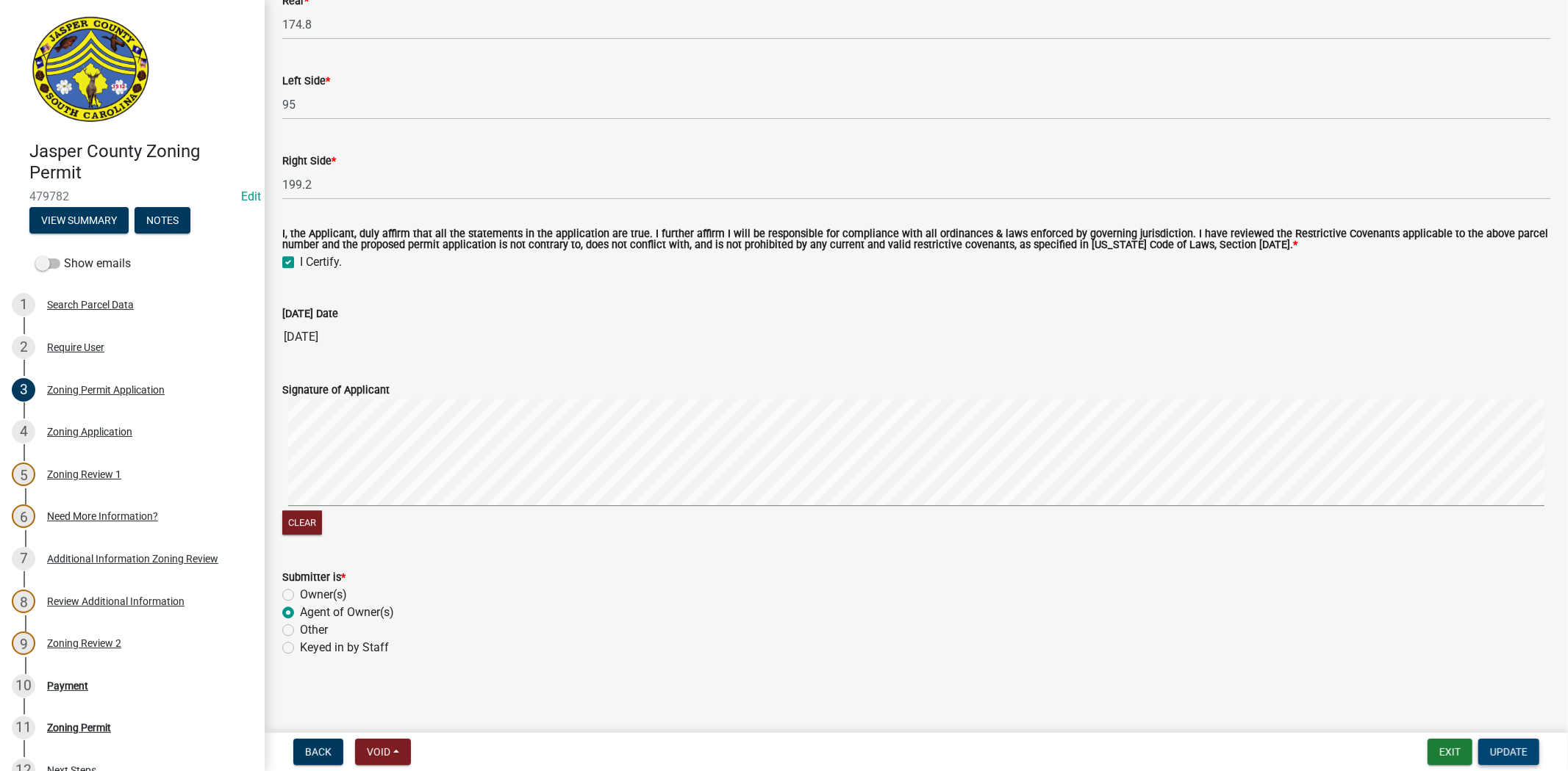
type textarea "Guest House - Conditional second dwelling"
click at [1503, 753] on span "Update" at bounding box center [1508, 753] width 38 height 12
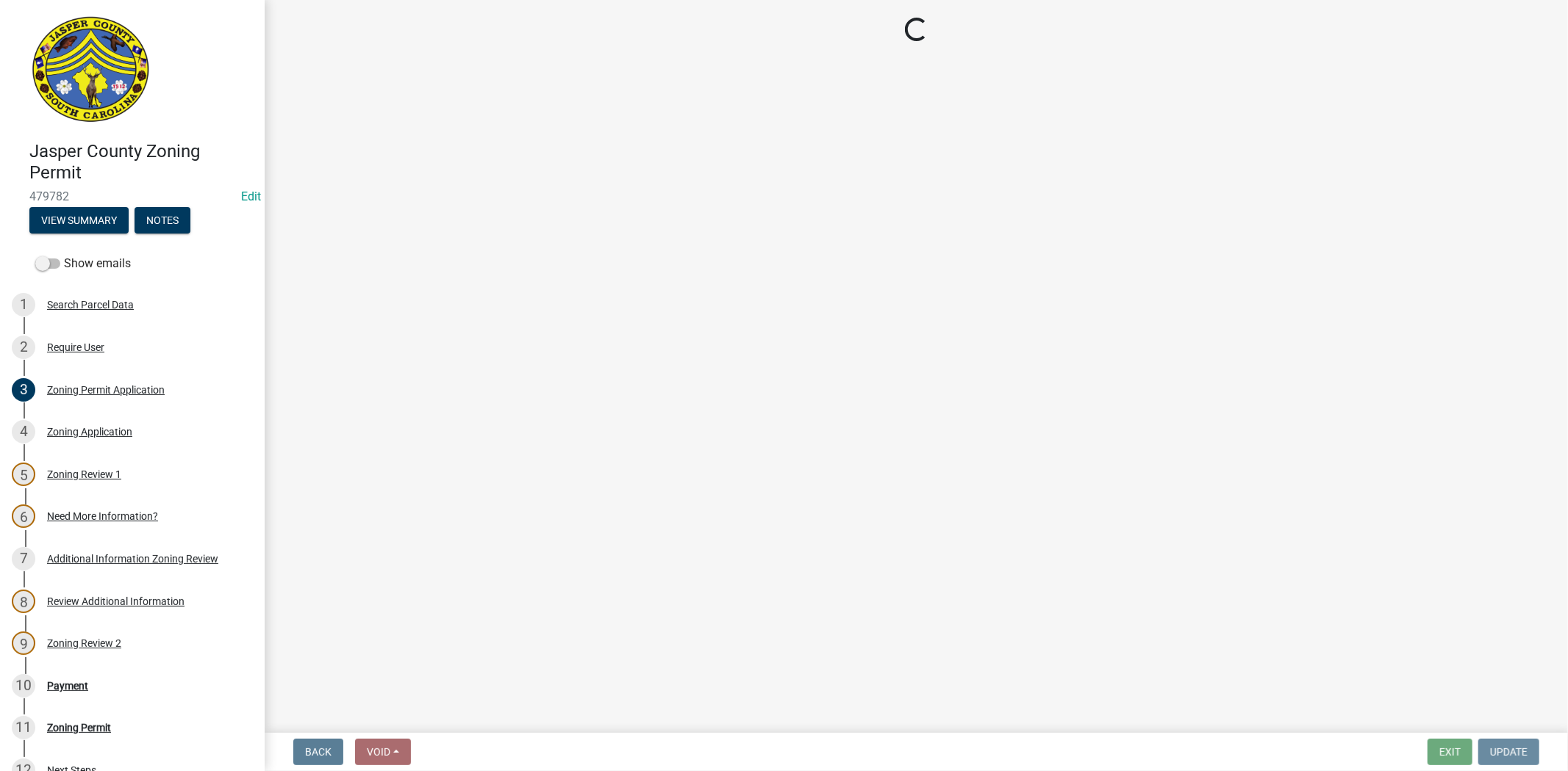
scroll to position [0, 0]
select select "3: 3"
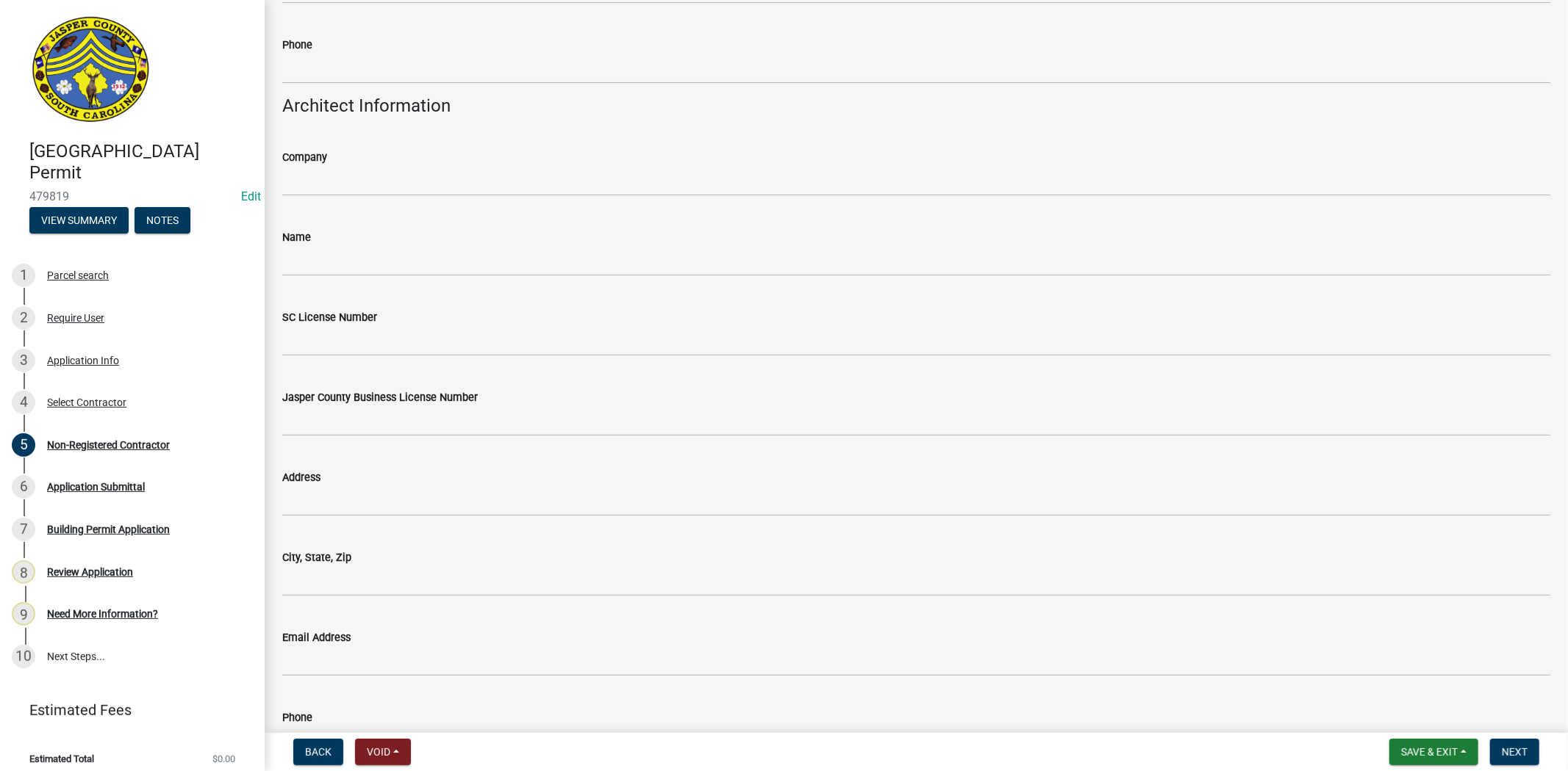
scroll to position [4162, 0]
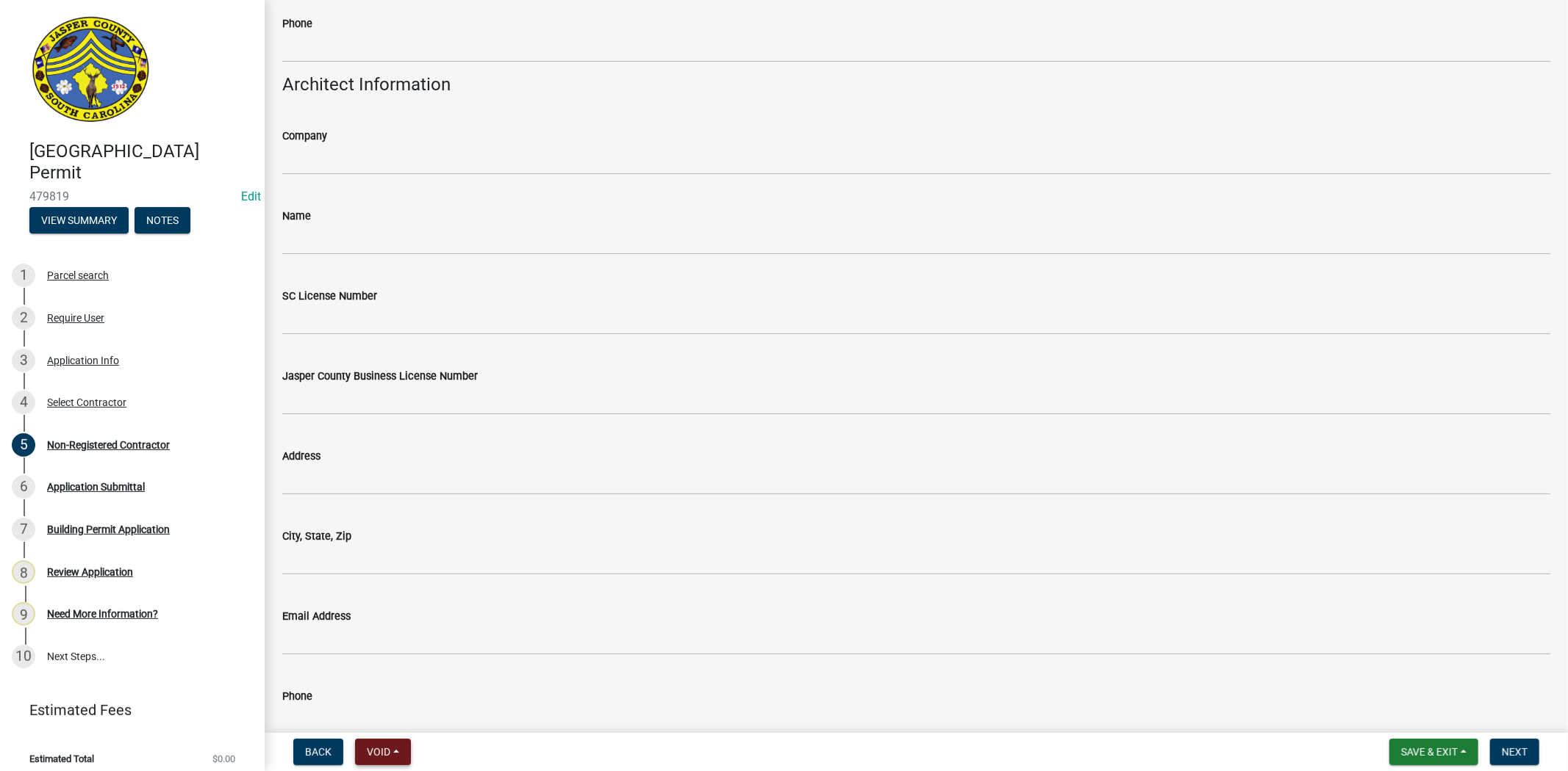
click at [391, 747] on span "Void" at bounding box center [378, 753] width 23 height 12
click at [394, 721] on button "Void" at bounding box center [413, 714] width 118 height 35
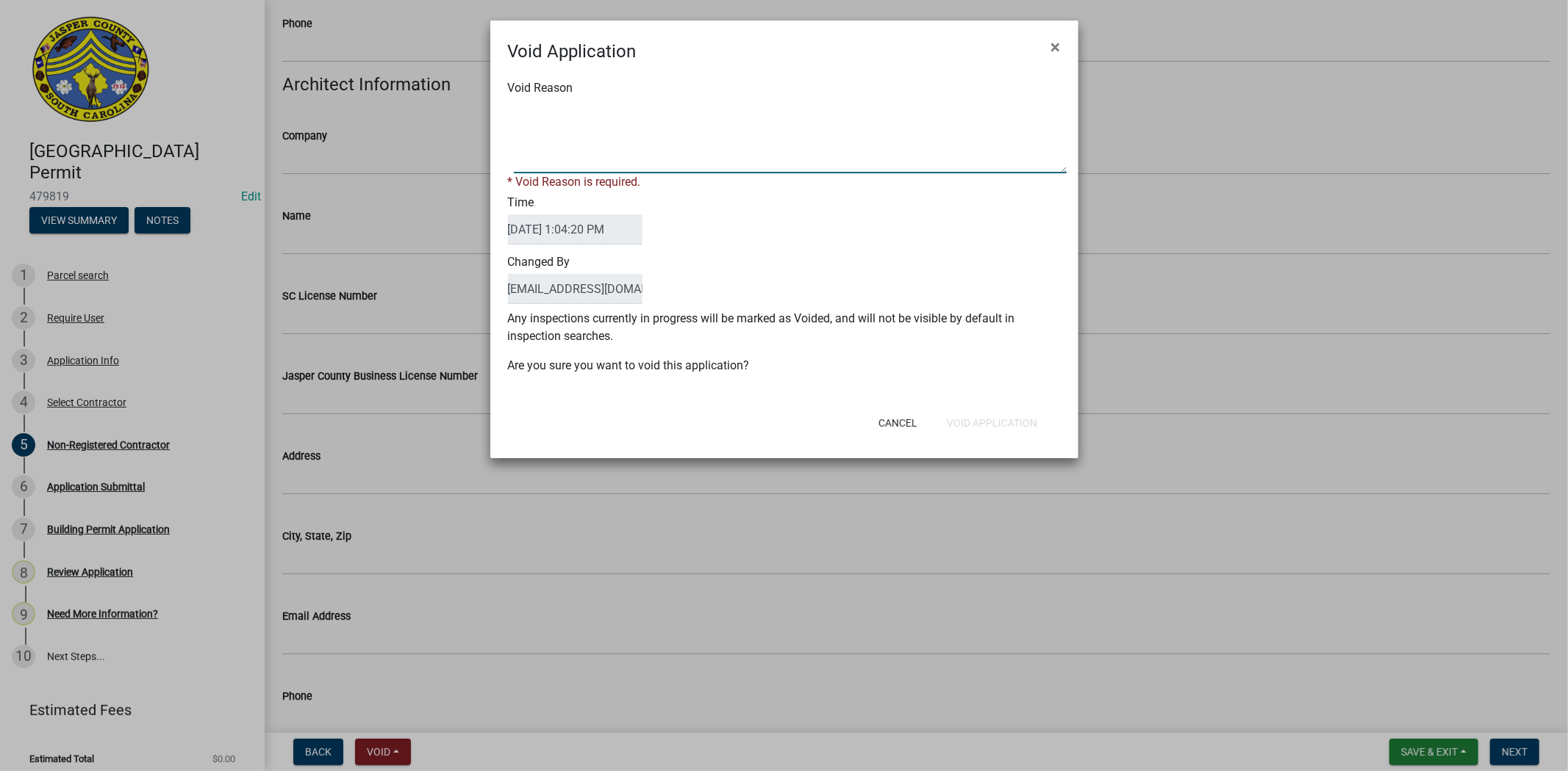
click at [626, 154] on textarea "Void Reason" at bounding box center [790, 137] width 553 height 74
type textarea "."
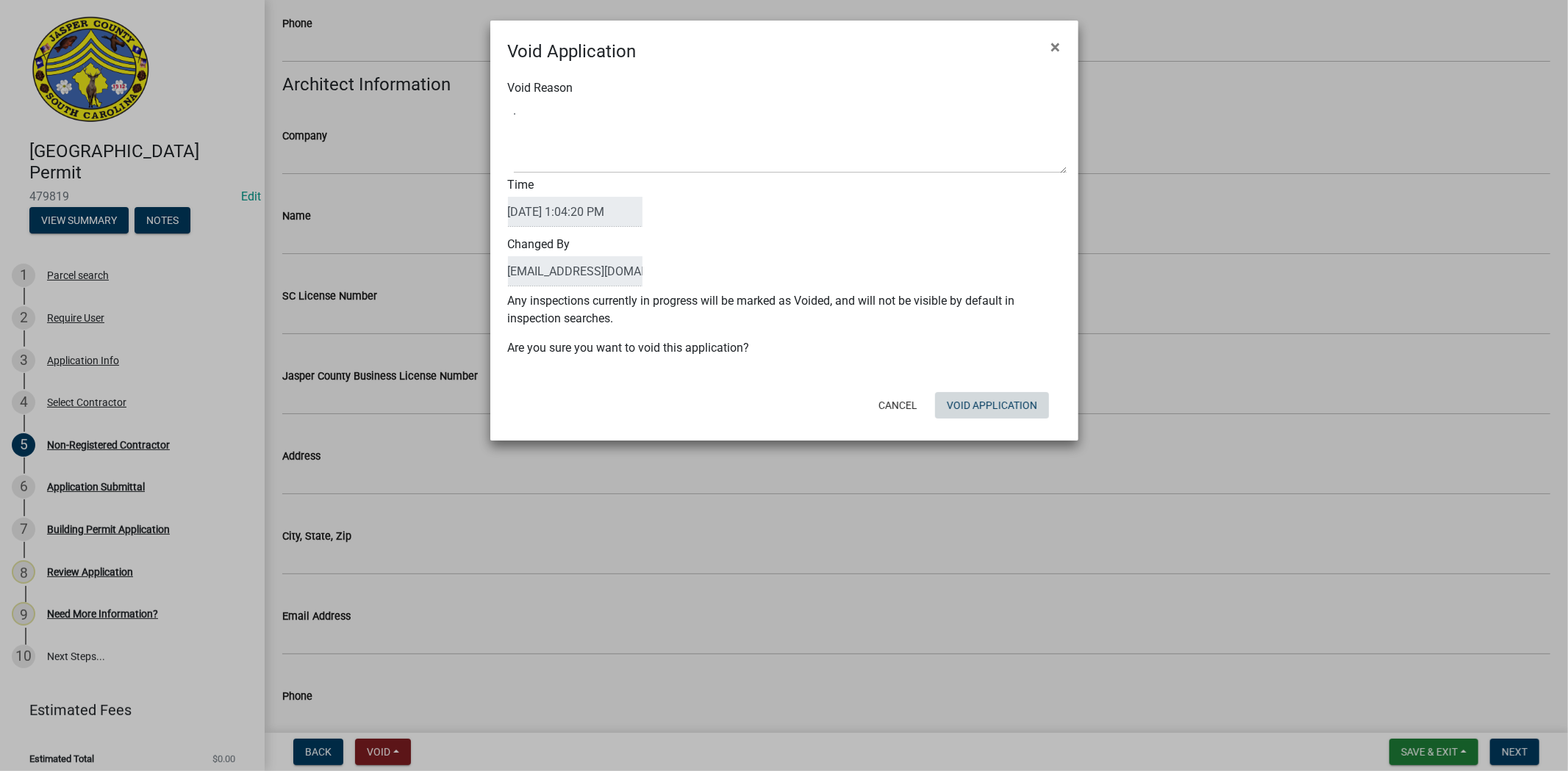
click at [1006, 426] on form "Void Application × Void Reason Time [DATE] 1:04:20 PM Changed By [EMAIL_ADDRESS…" at bounding box center [784, 223] width 588 height 407
click at [1008, 407] on button "Void Application" at bounding box center [991, 405] width 114 height 26
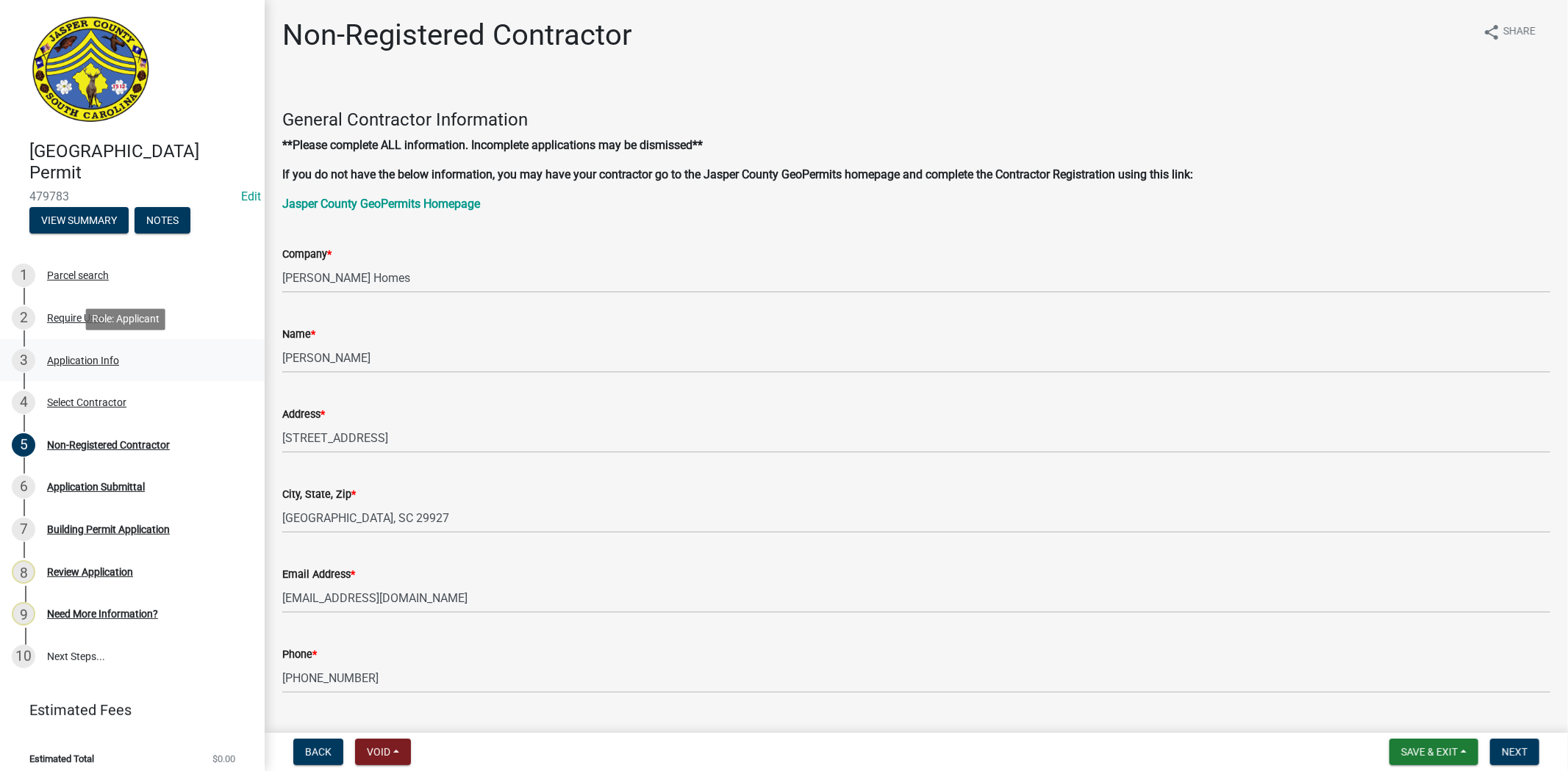
click at [114, 361] on div "Application Info" at bounding box center [83, 360] width 72 height 11
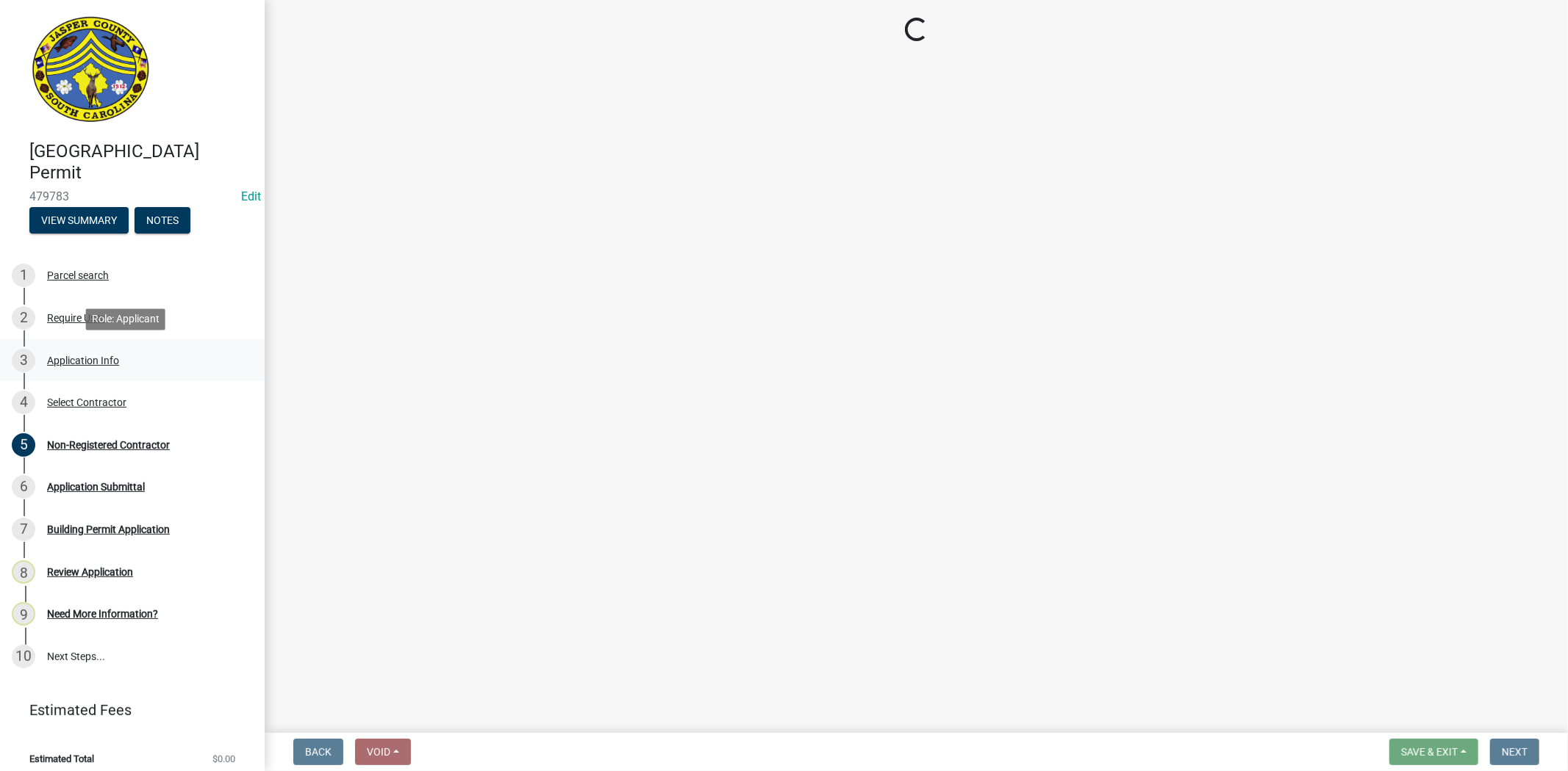
select select "42590599-3c97-479d-b3e9-fbeca9af4fb5"
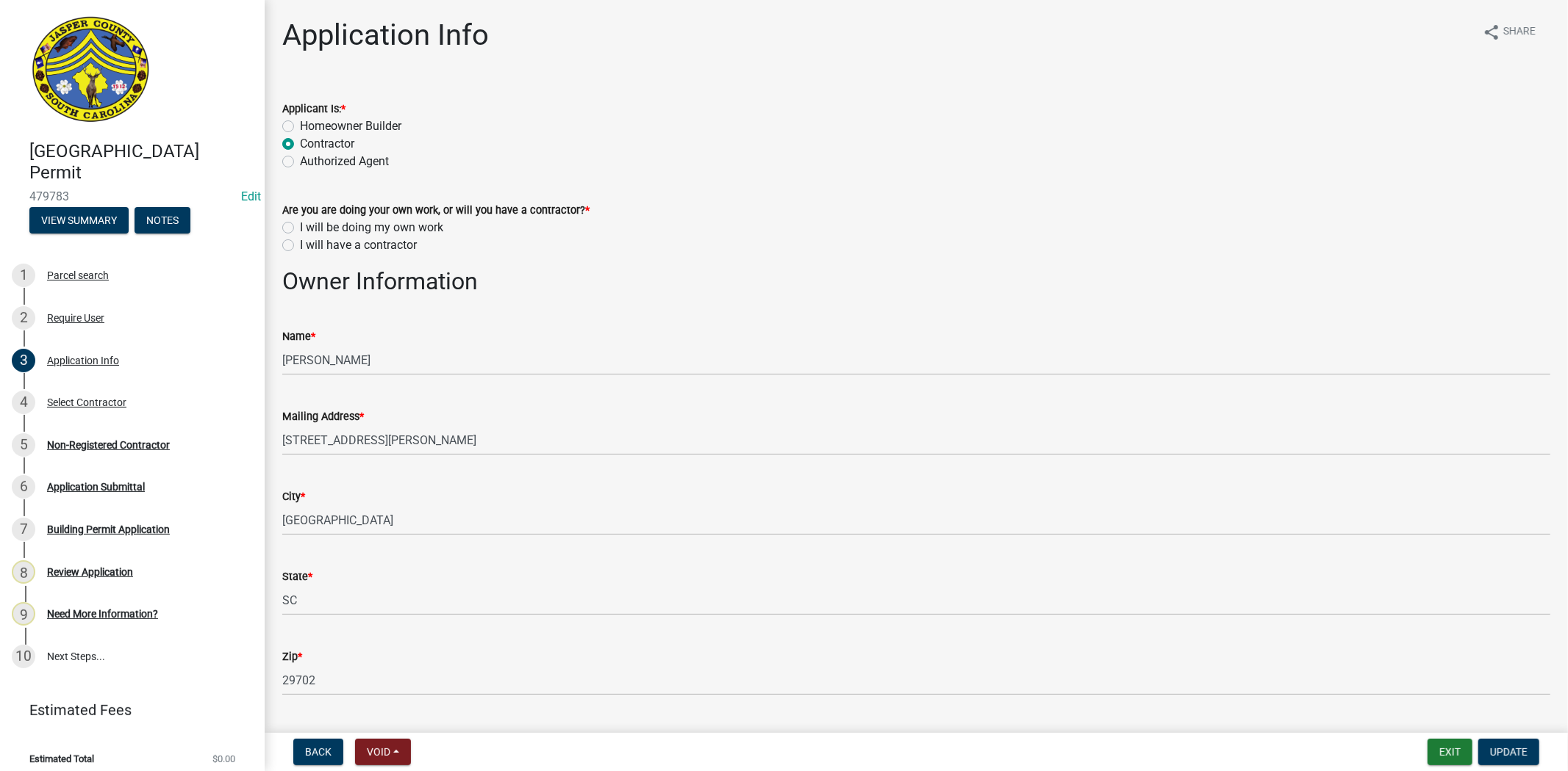
click at [300, 246] on label "I will have a contractor" at bounding box center [358, 246] width 117 height 17
click at [300, 246] on input "I will have a contractor" at bounding box center [305, 242] width 10 height 10
radio input "true"
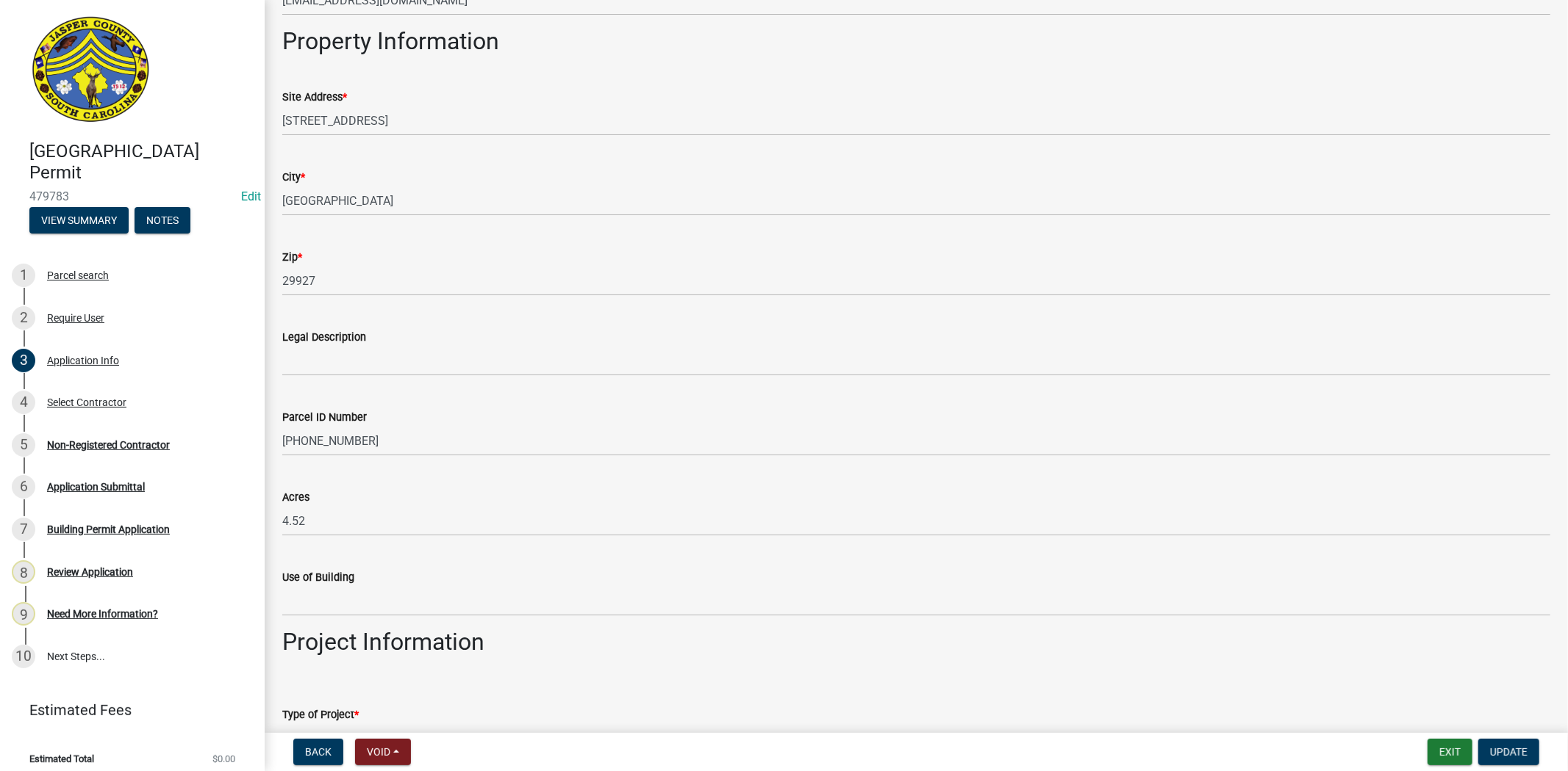
scroll to position [1060, 0]
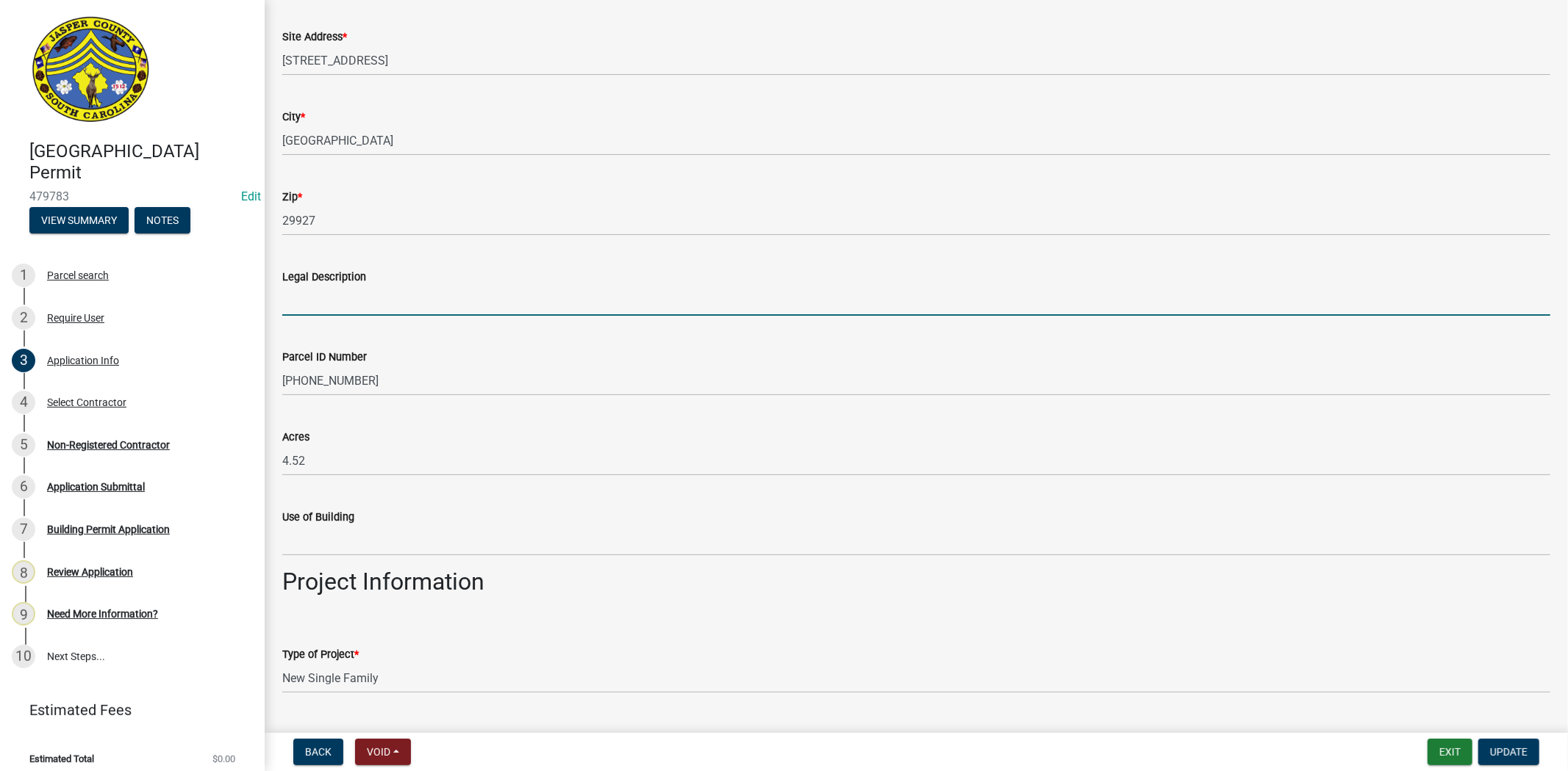
click at [365, 292] on input "Legal Description" at bounding box center [915, 300] width 1268 height 30
paste input "Conditional second dwelling"
drag, startPoint x: 439, startPoint y: 300, endPoint x: 258, endPoint y: 323, distance: 182.5
click at [258, 323] on div "[GEOGRAPHIC_DATA] Permit 479783 Edit View Summary Notes 1 Parcel search 2 Requi…" at bounding box center [784, 386] width 1568 height 771
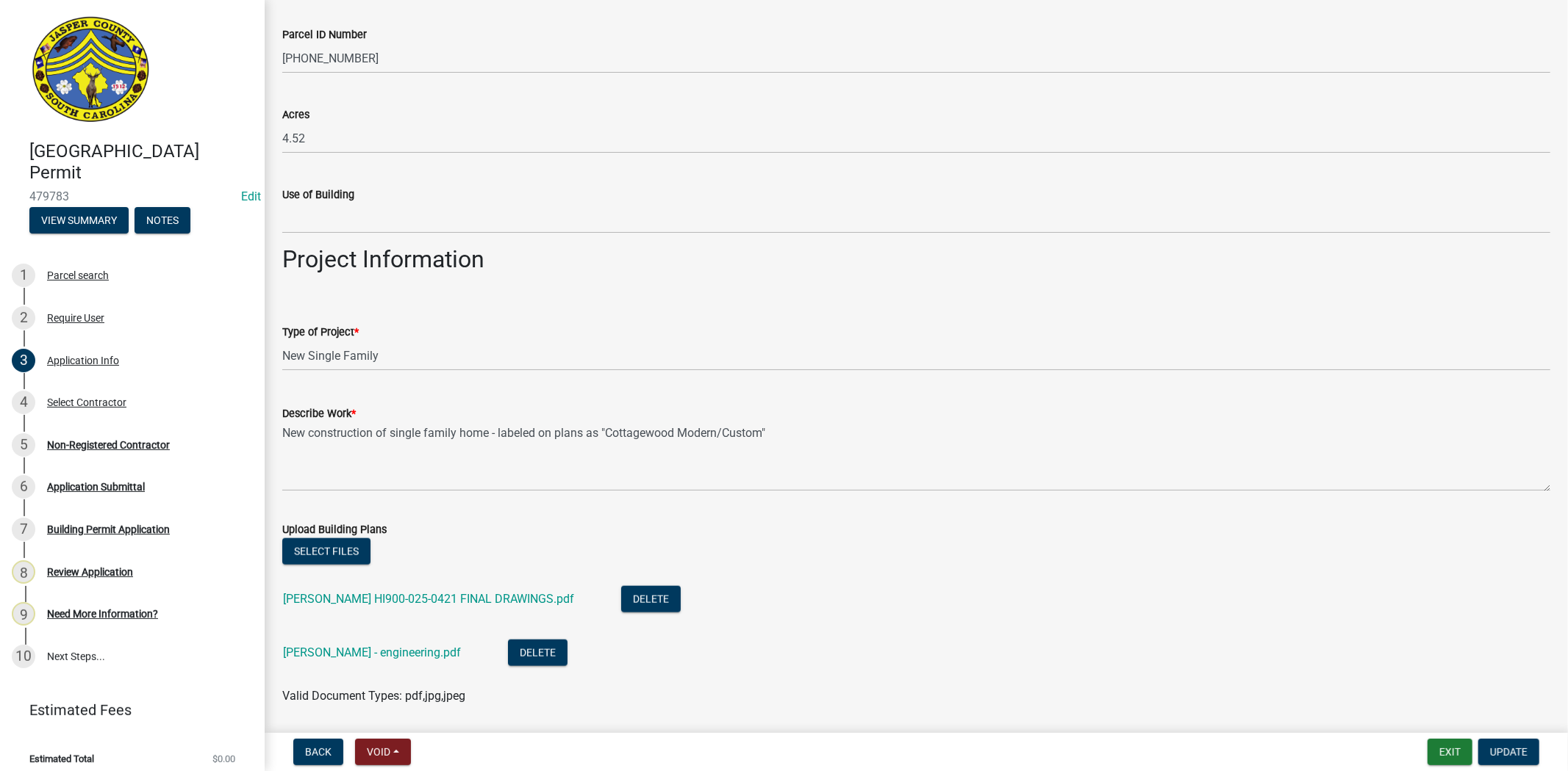
scroll to position [1387, 0]
type input "Guest House - Conditional second dwelling"
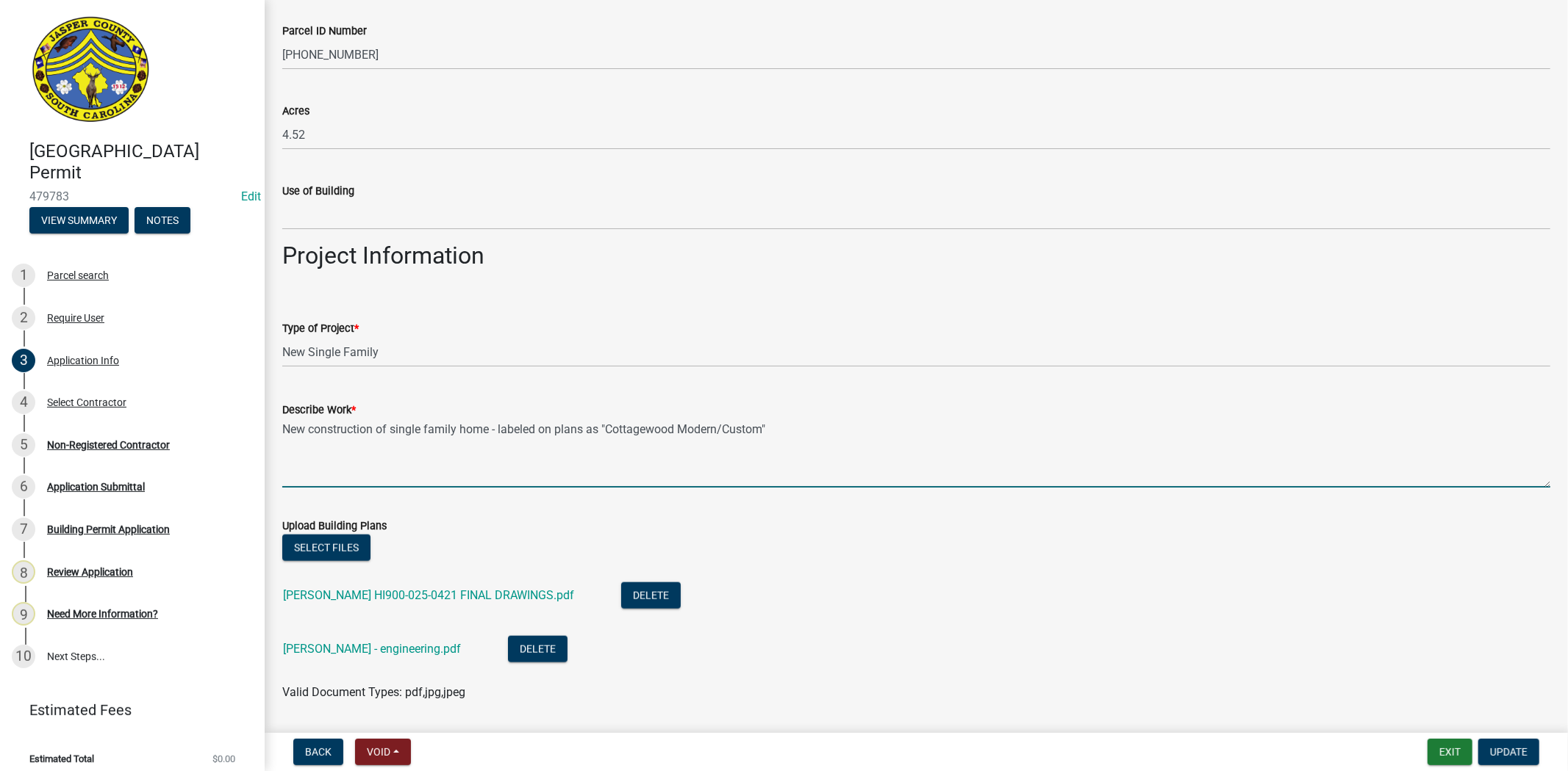
drag, startPoint x: 283, startPoint y: 424, endPoint x: 840, endPoint y: 434, distance: 557.1
click at [840, 434] on textarea "New construction of single family home - labeled on plans as "Cottagewood Moder…" at bounding box center [915, 453] width 1268 height 69
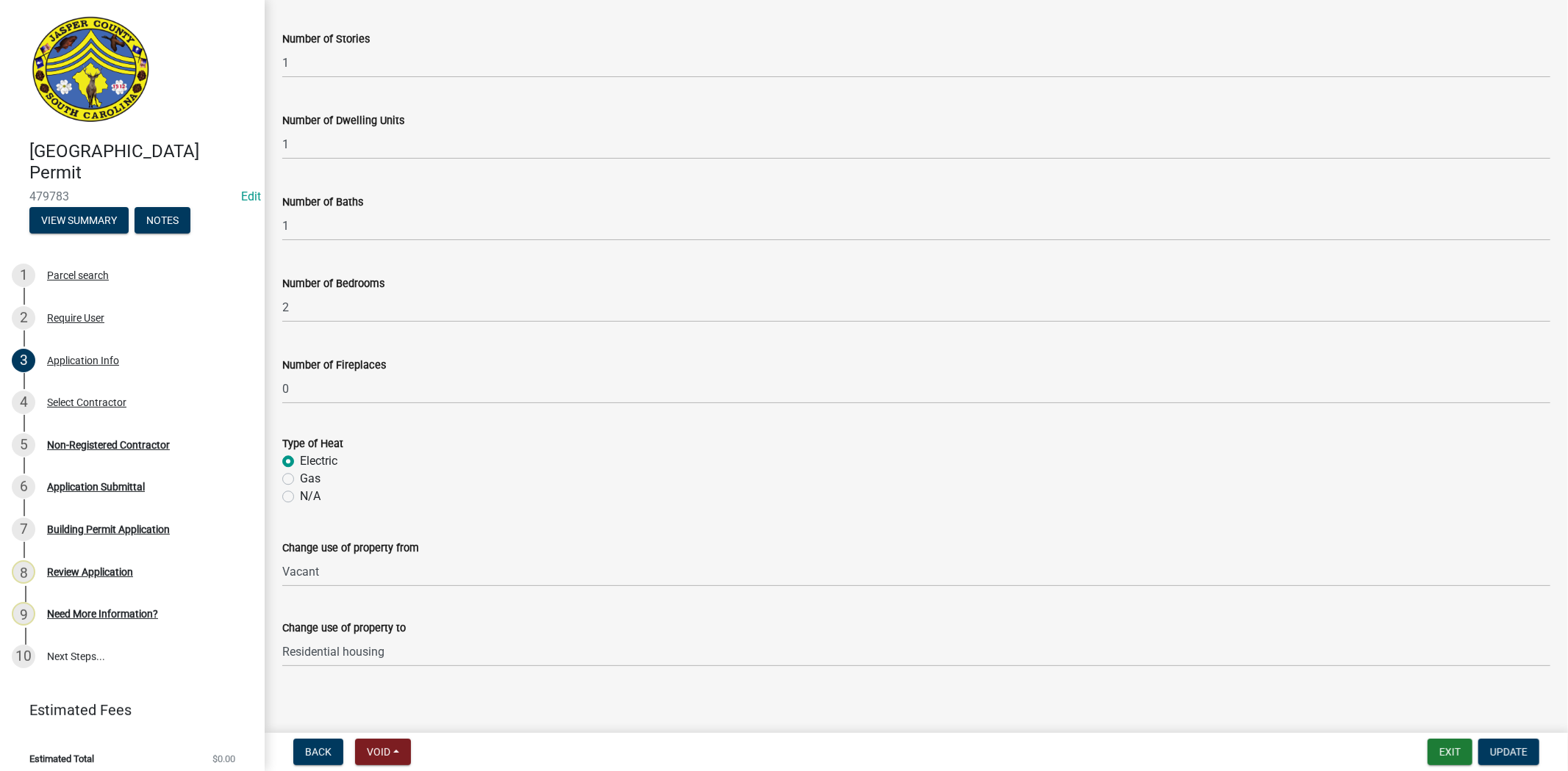
scroll to position [3041, 0]
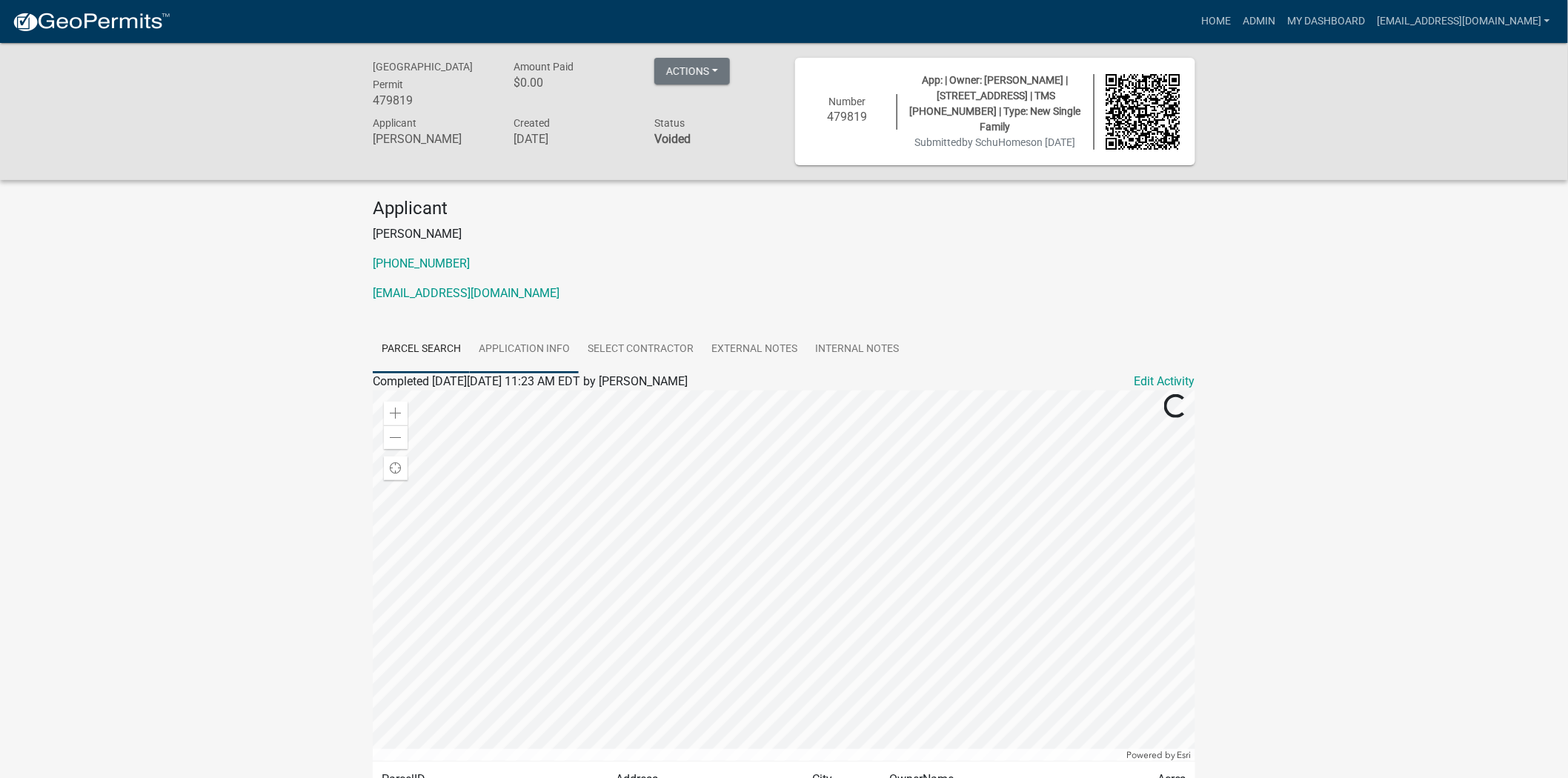
click at [516, 342] on link "Application Info" at bounding box center [524, 350] width 109 height 47
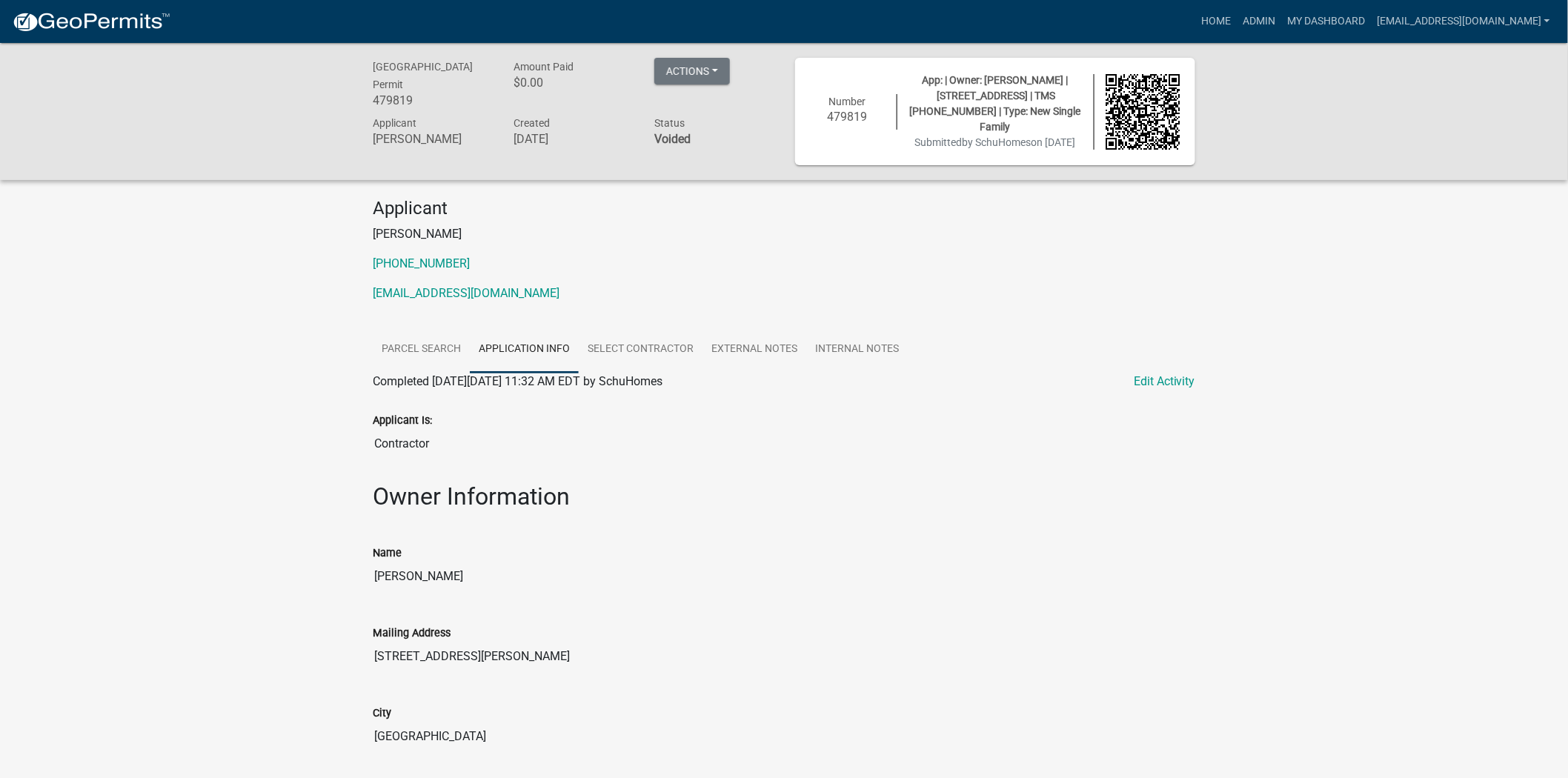
click at [713, 58] on div "Actions Unvoid Printer Friendly Recalculate Application Description Edit Applic…" at bounding box center [691, 73] width 75 height 30
click at [711, 71] on button "Actions" at bounding box center [691, 71] width 75 height 26
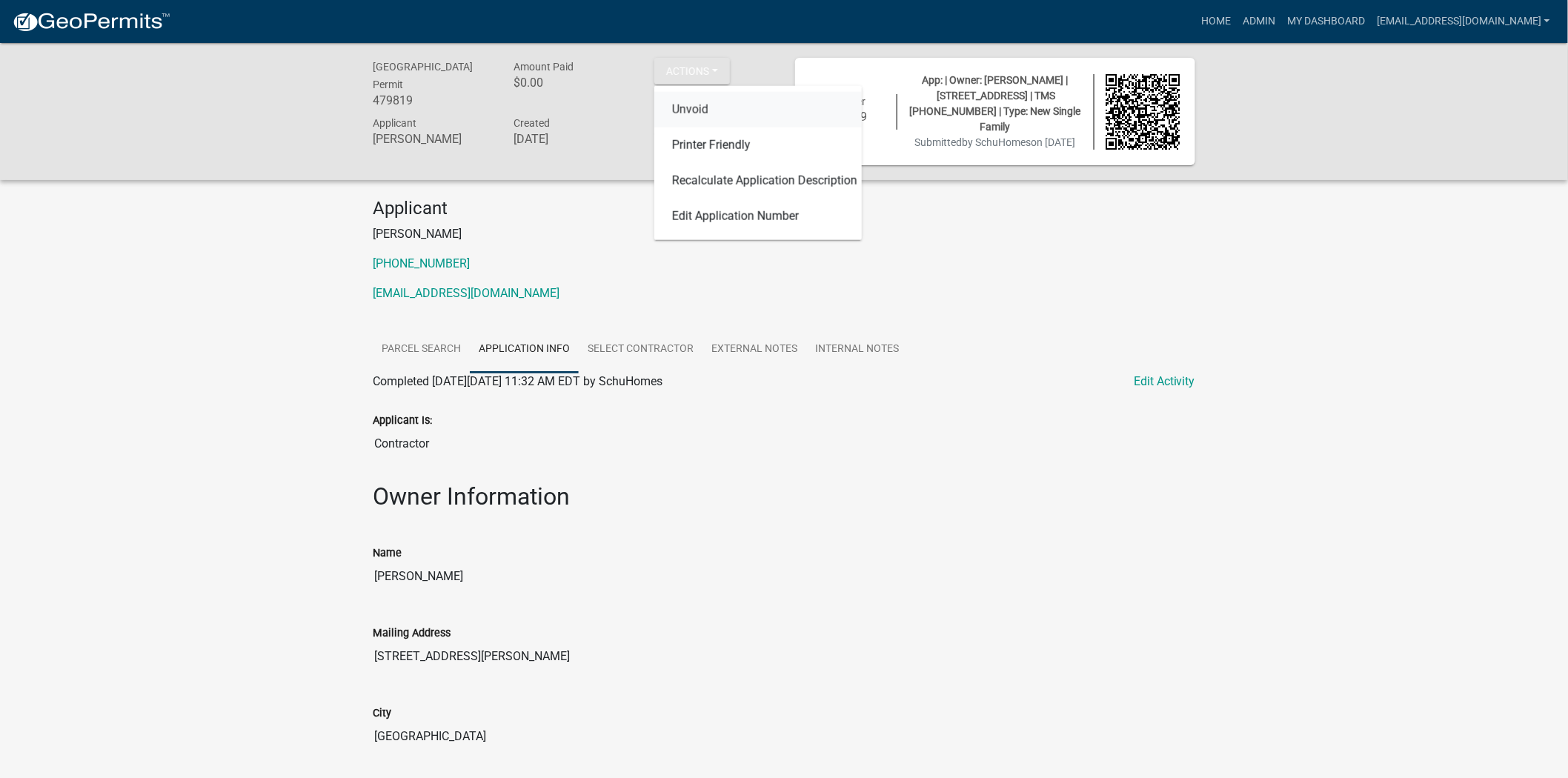
click at [692, 116] on link "Unvoid" at bounding box center [758, 110] width 208 height 35
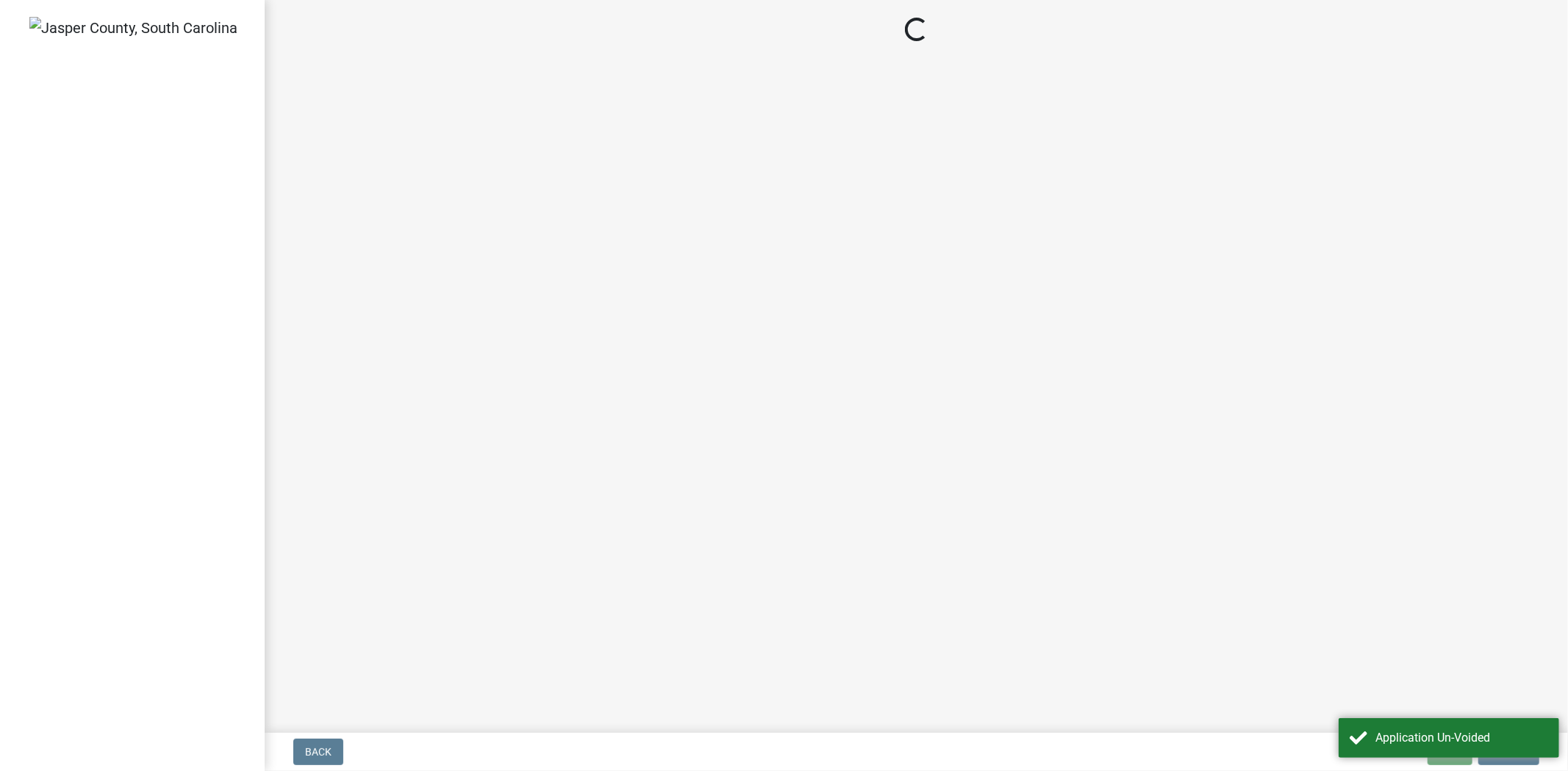
click at [710, 69] on main "Loading..." at bounding box center [915, 363] width 1303 height 727
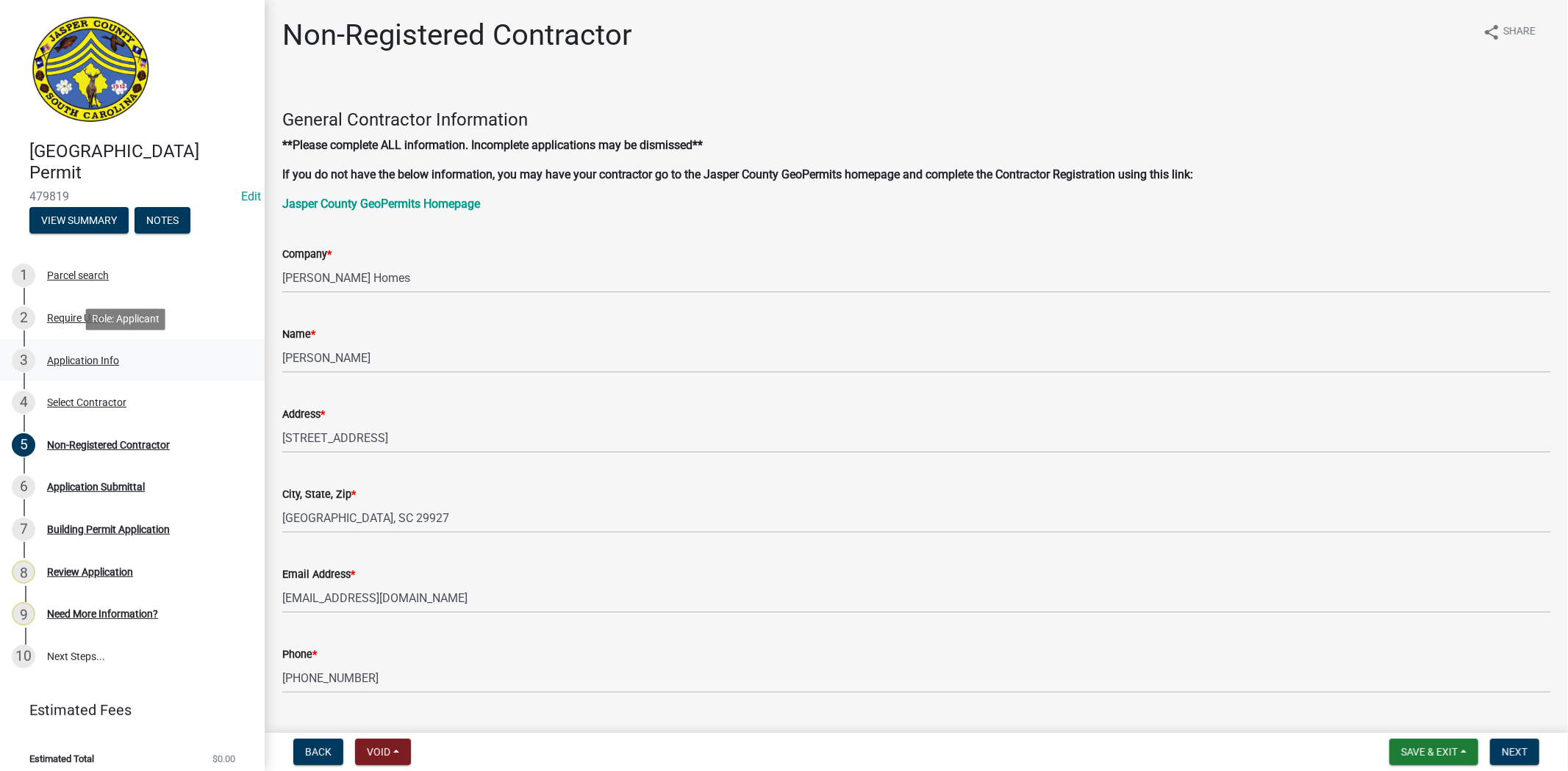
click at [119, 356] on div "Application Info" at bounding box center [83, 360] width 72 height 11
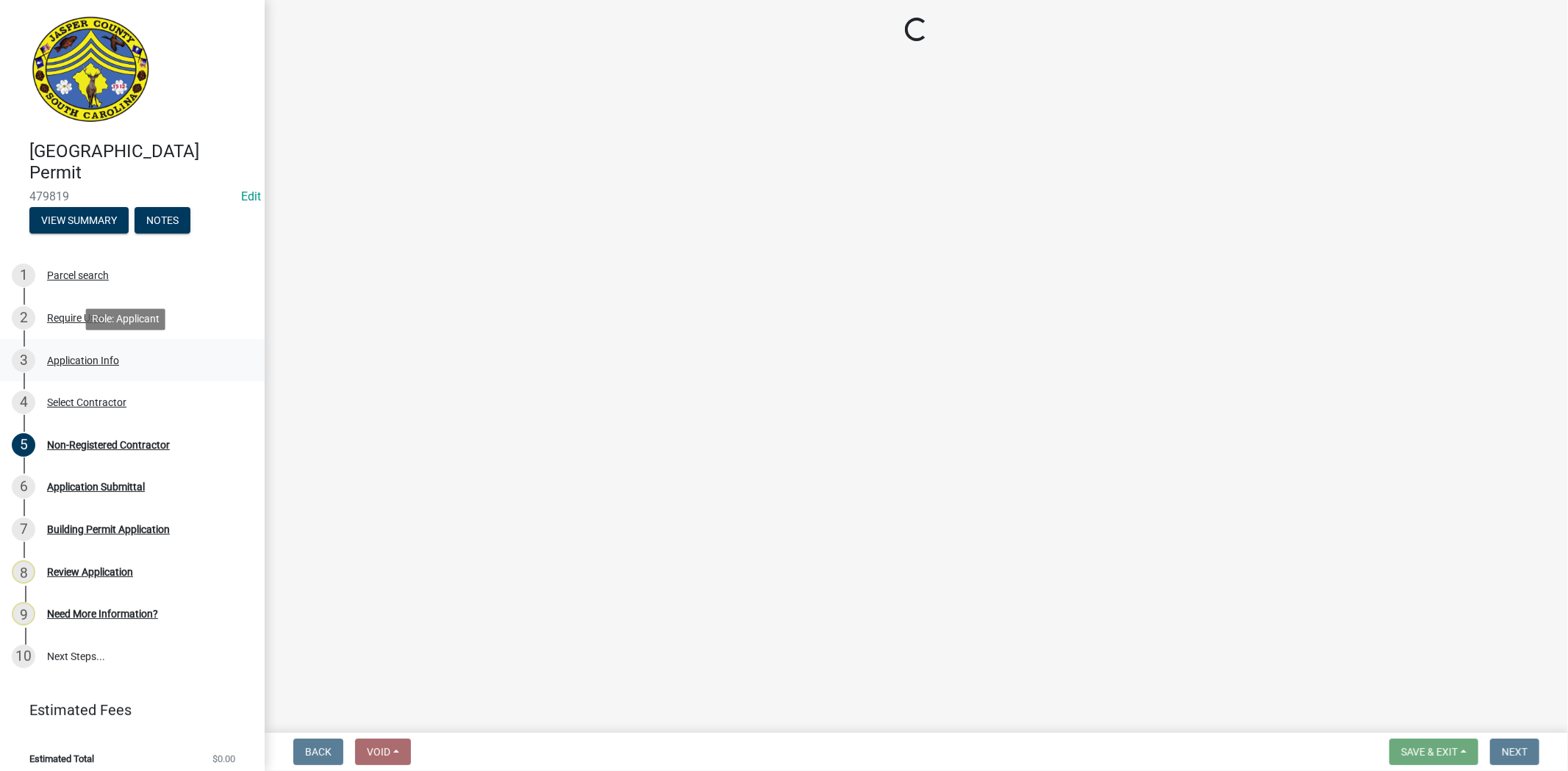
select select "42590599-3c97-479d-b3e9-fbeca9af4fb5"
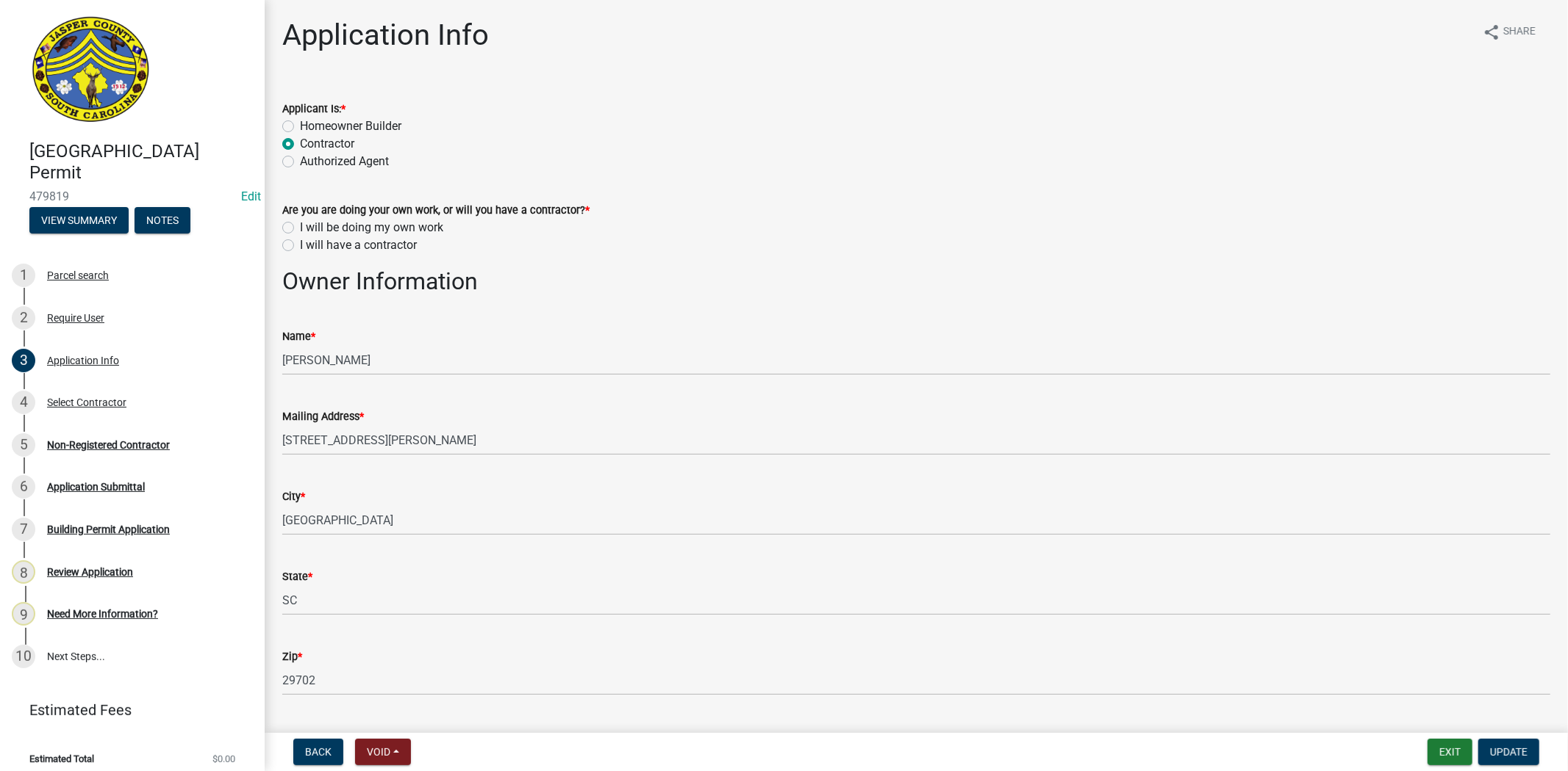
click at [300, 246] on label "I will have a contractor" at bounding box center [358, 246] width 117 height 17
click at [300, 246] on input "I will have a contractor" at bounding box center [305, 242] width 10 height 10
radio input "true"
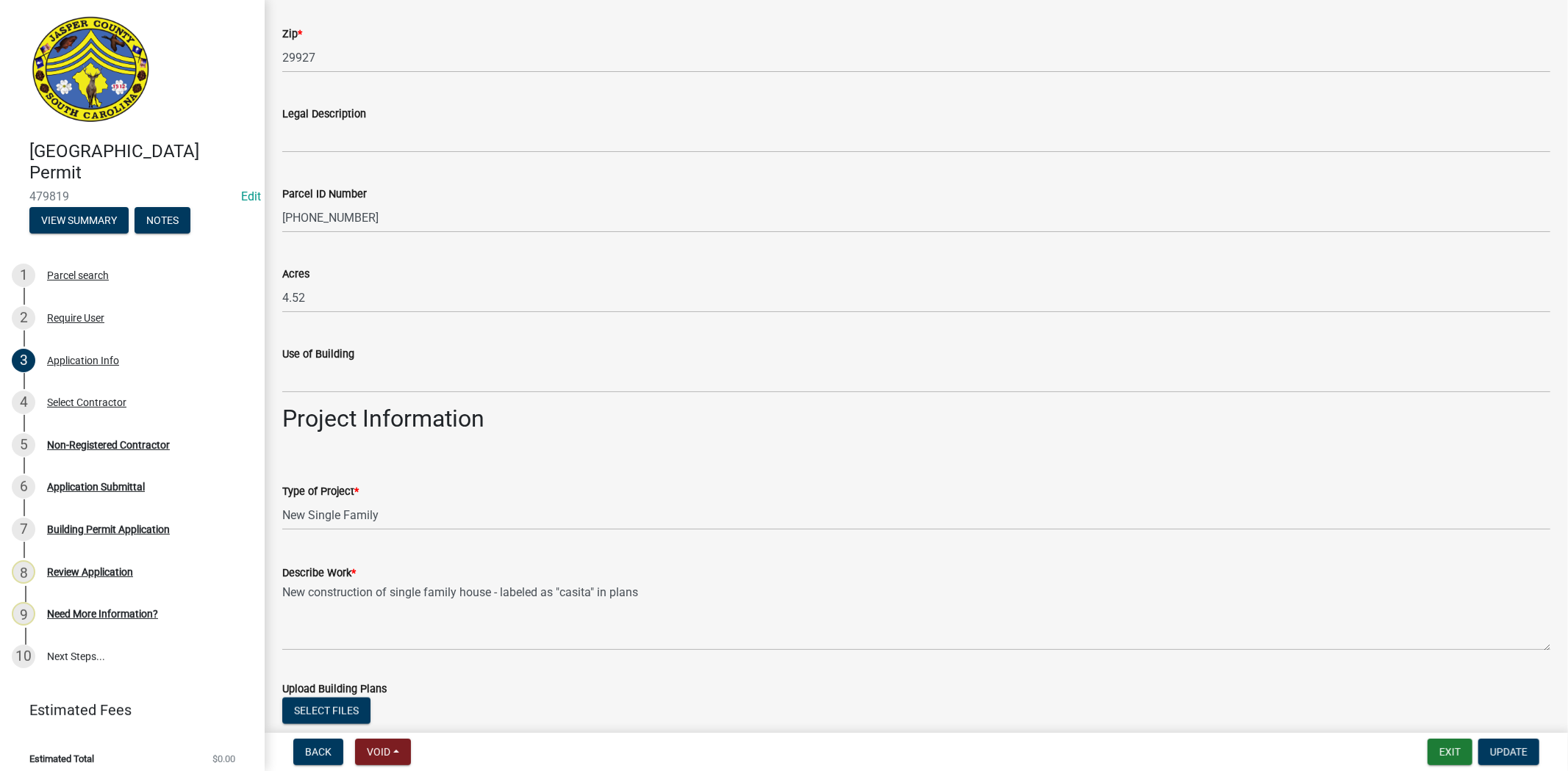
scroll to position [1305, 0]
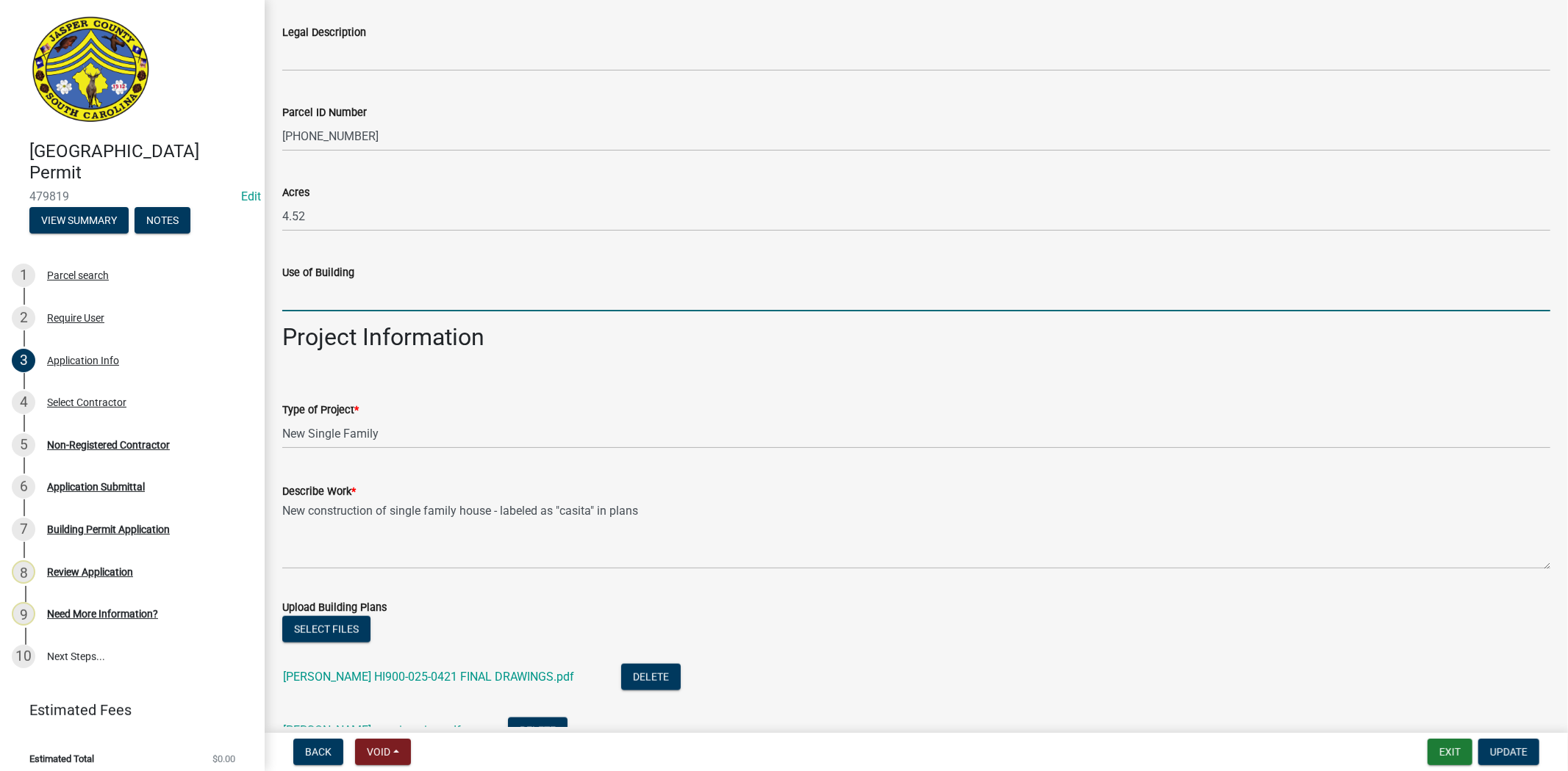
paste input "Conditional second dwelling"
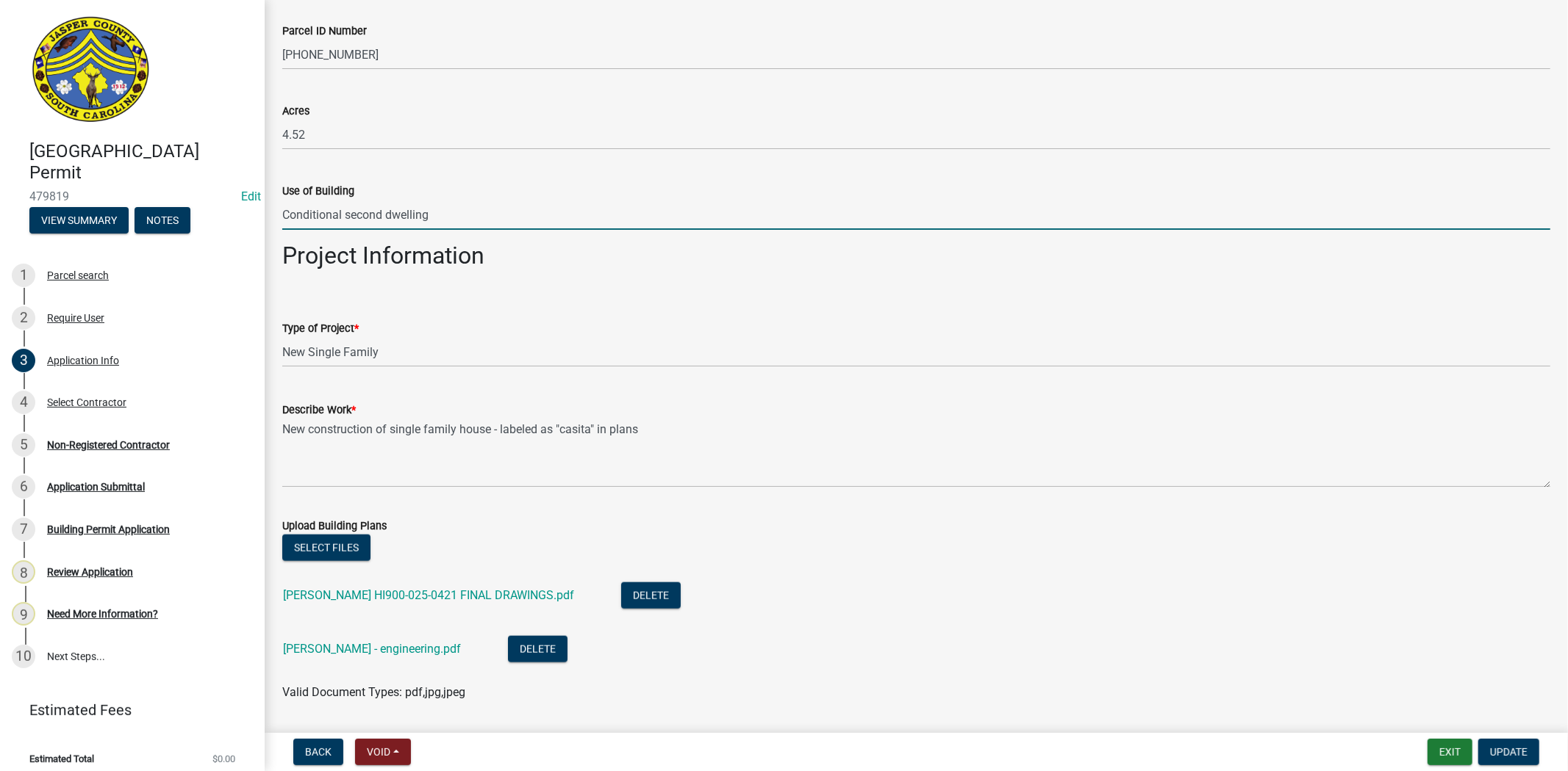
click at [284, 216] on input "Conditional second dwelling" at bounding box center [915, 215] width 1268 height 30
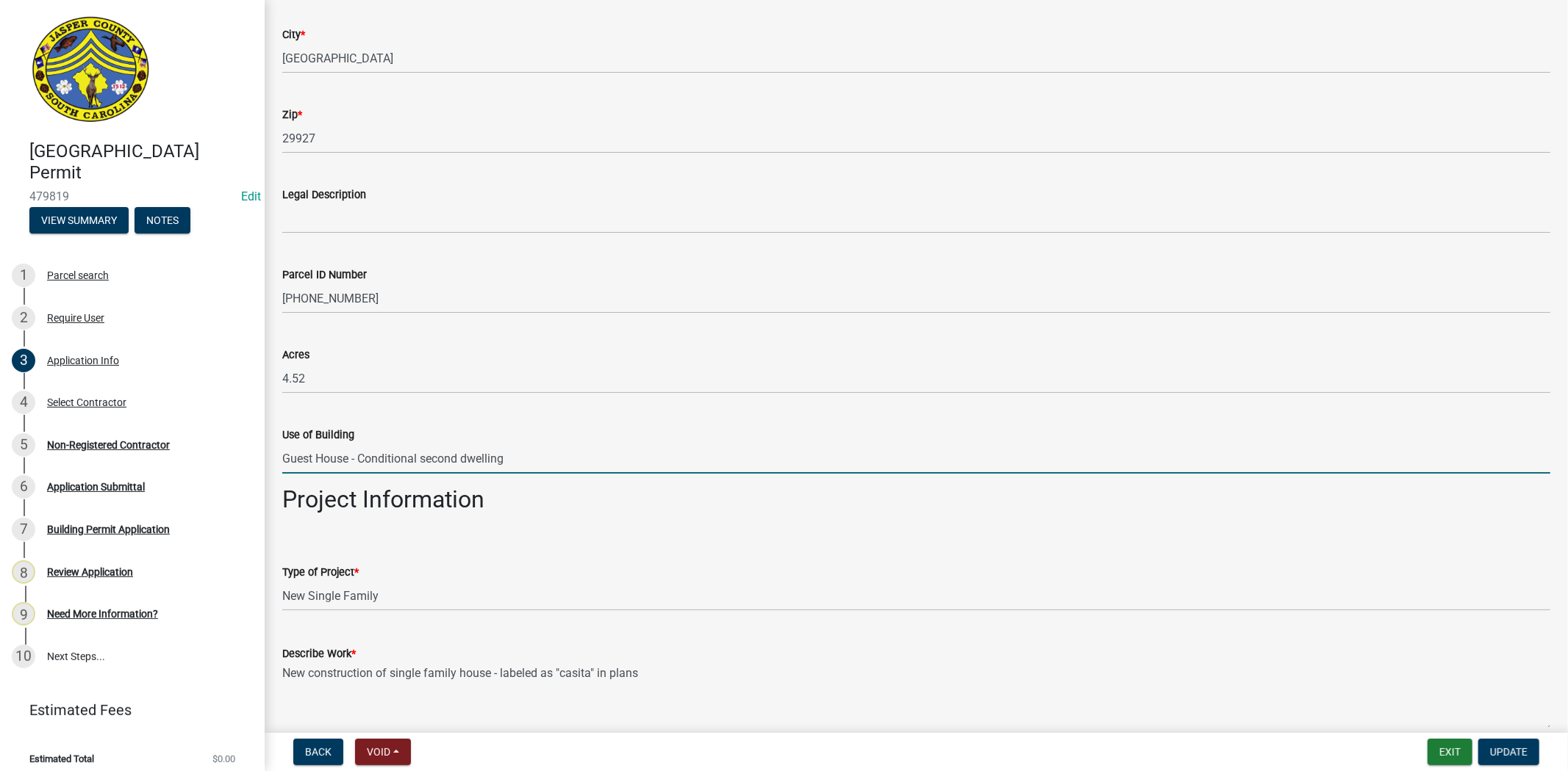
scroll to position [1142, 0]
drag, startPoint x: 282, startPoint y: 459, endPoint x: 528, endPoint y: 465, distance: 246.1
click at [528, 465] on input "Guest House - Conditional second dwelling" at bounding box center [915, 459] width 1268 height 30
type input "Guest House - Conditional second dwelling"
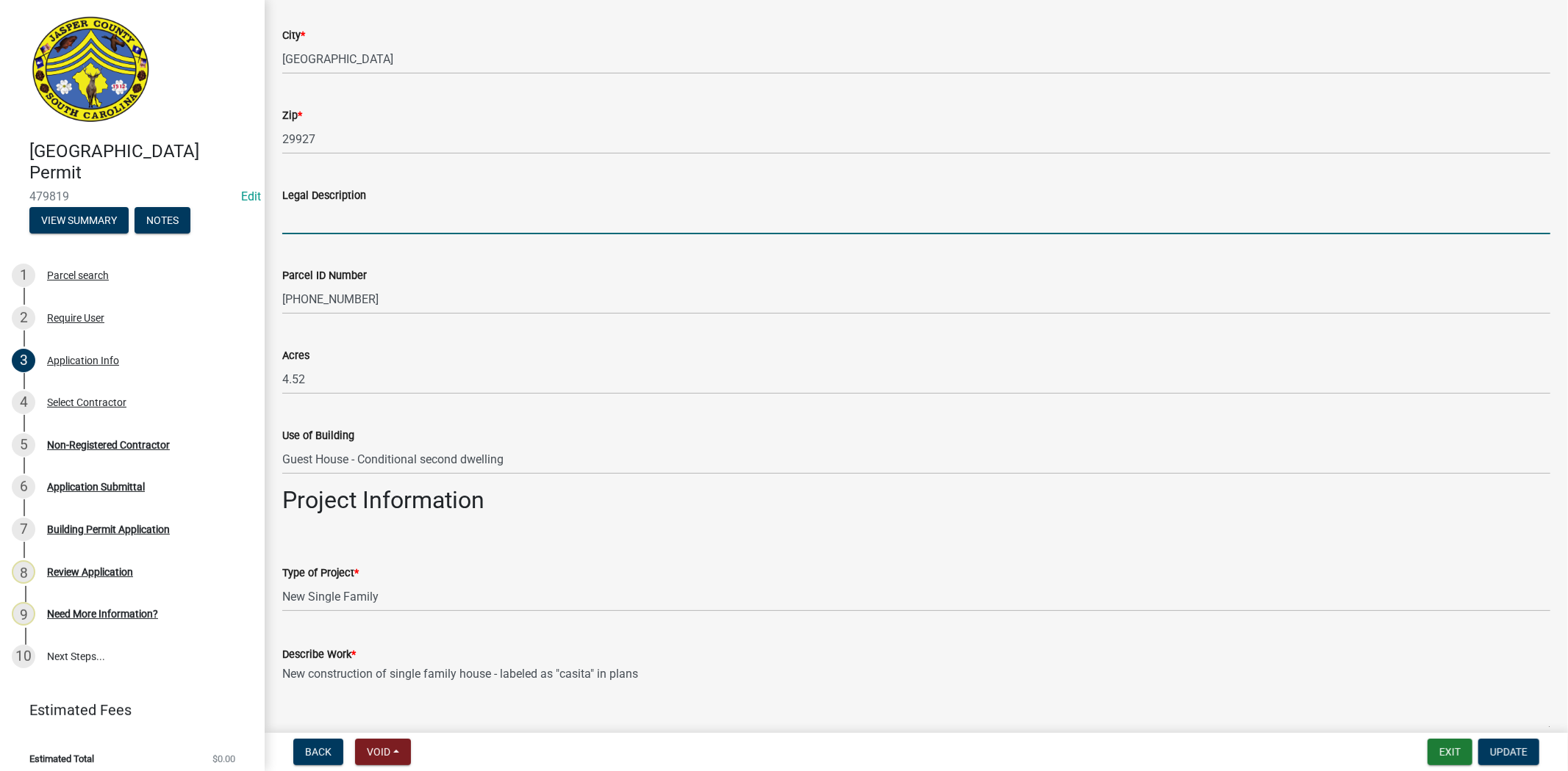
click at [384, 216] on input "Legal Description" at bounding box center [915, 218] width 1268 height 30
paste input "Guest House - Conditional second dwelling"
type input "Guest House - Conditional second dwelling"
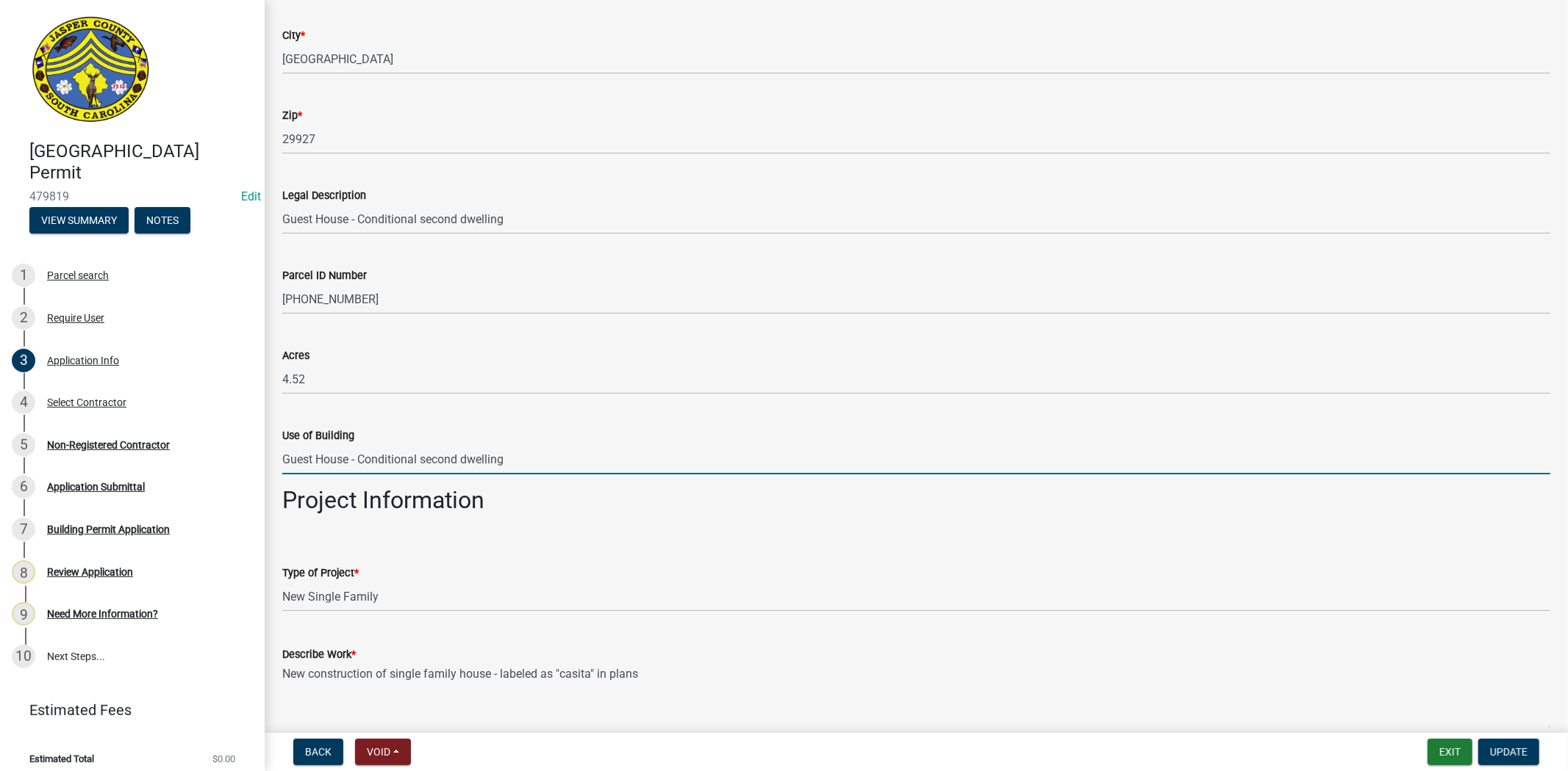
drag, startPoint x: 355, startPoint y: 460, endPoint x: 708, endPoint y: 492, distance: 354.4
click at [708, 492] on wm-data-entity-input-list "Applicant Is: * Homeowner Builder Contractor Authorized Agent Are you are doing…" at bounding box center [915, 754] width 1268 height 3630
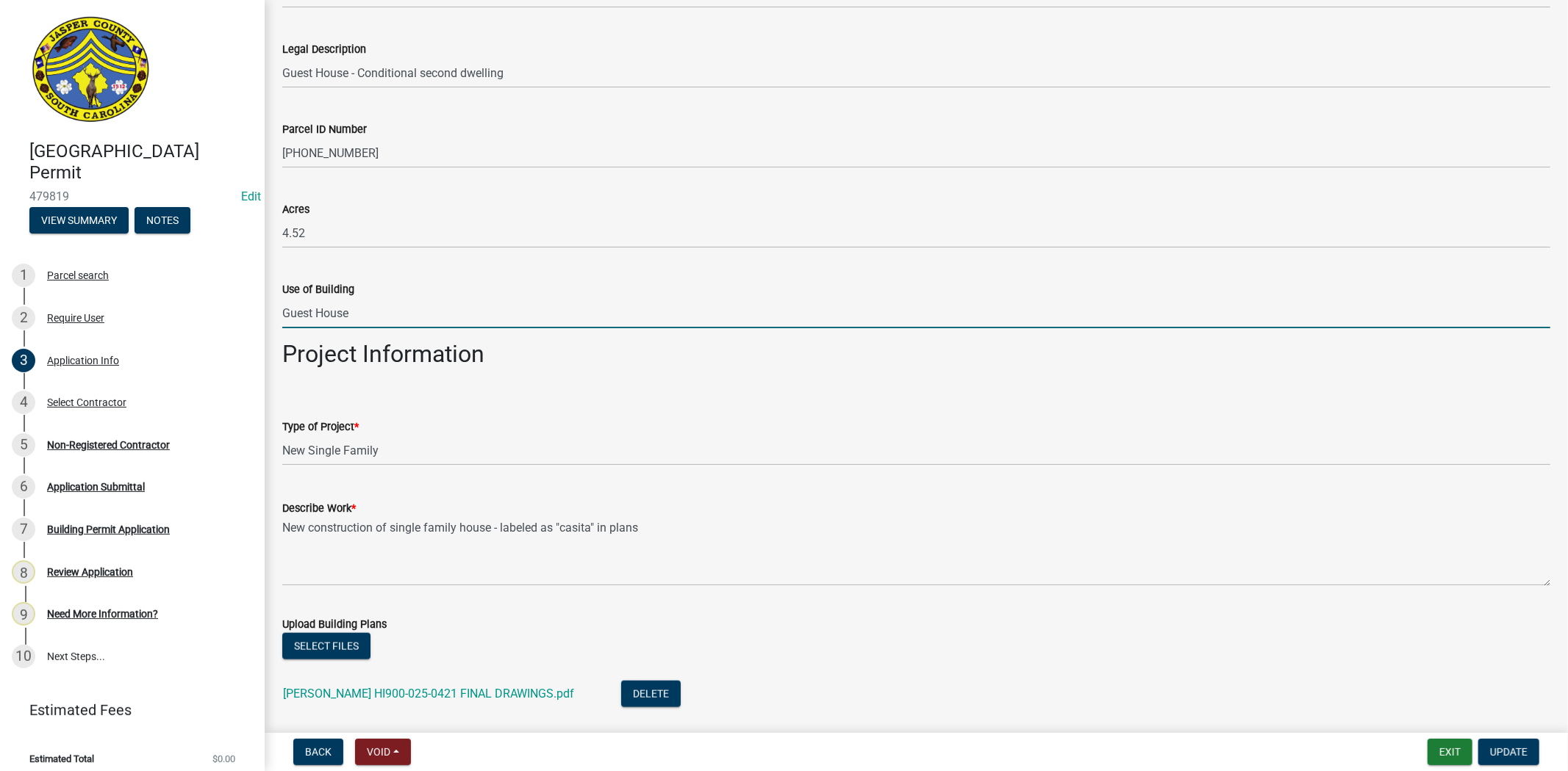
scroll to position [1305, 0]
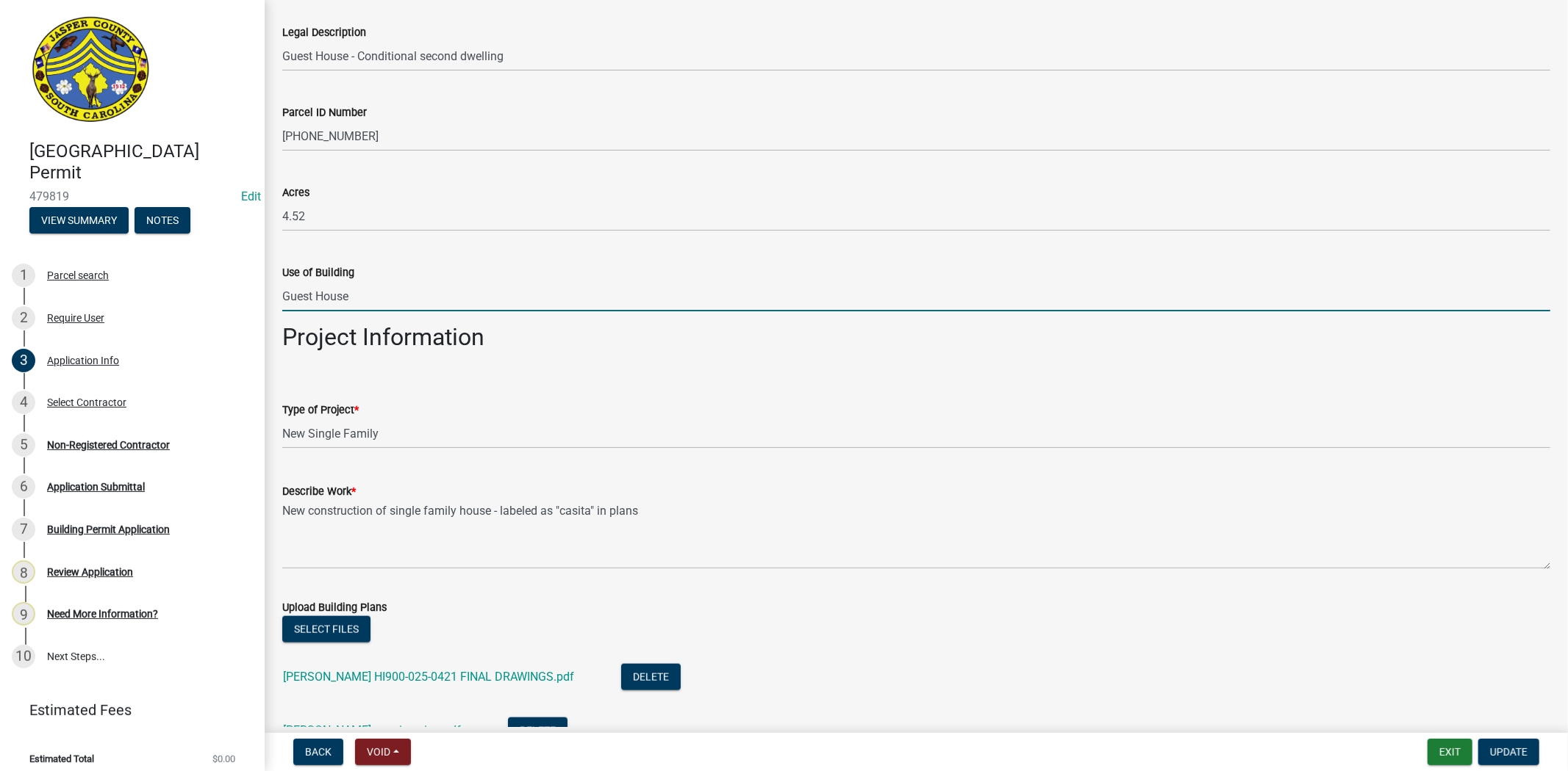
type input "Guest House"
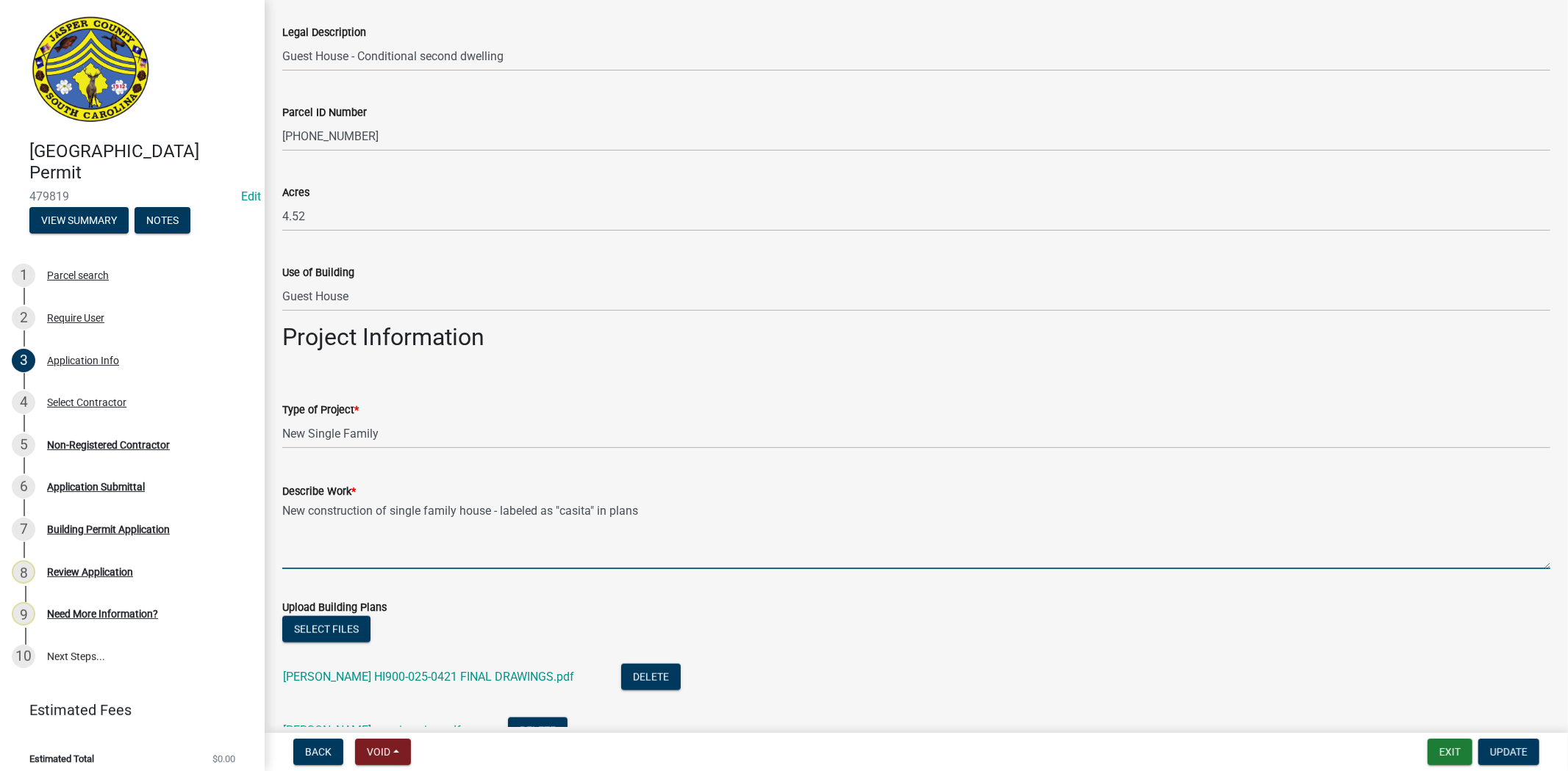
drag, startPoint x: 454, startPoint y: 510, endPoint x: 391, endPoint y: 513, distance: 63.1
click at [391, 513] on textarea "New construction of single family house - labeled as "casita" in plans" at bounding box center [915, 534] width 1268 height 69
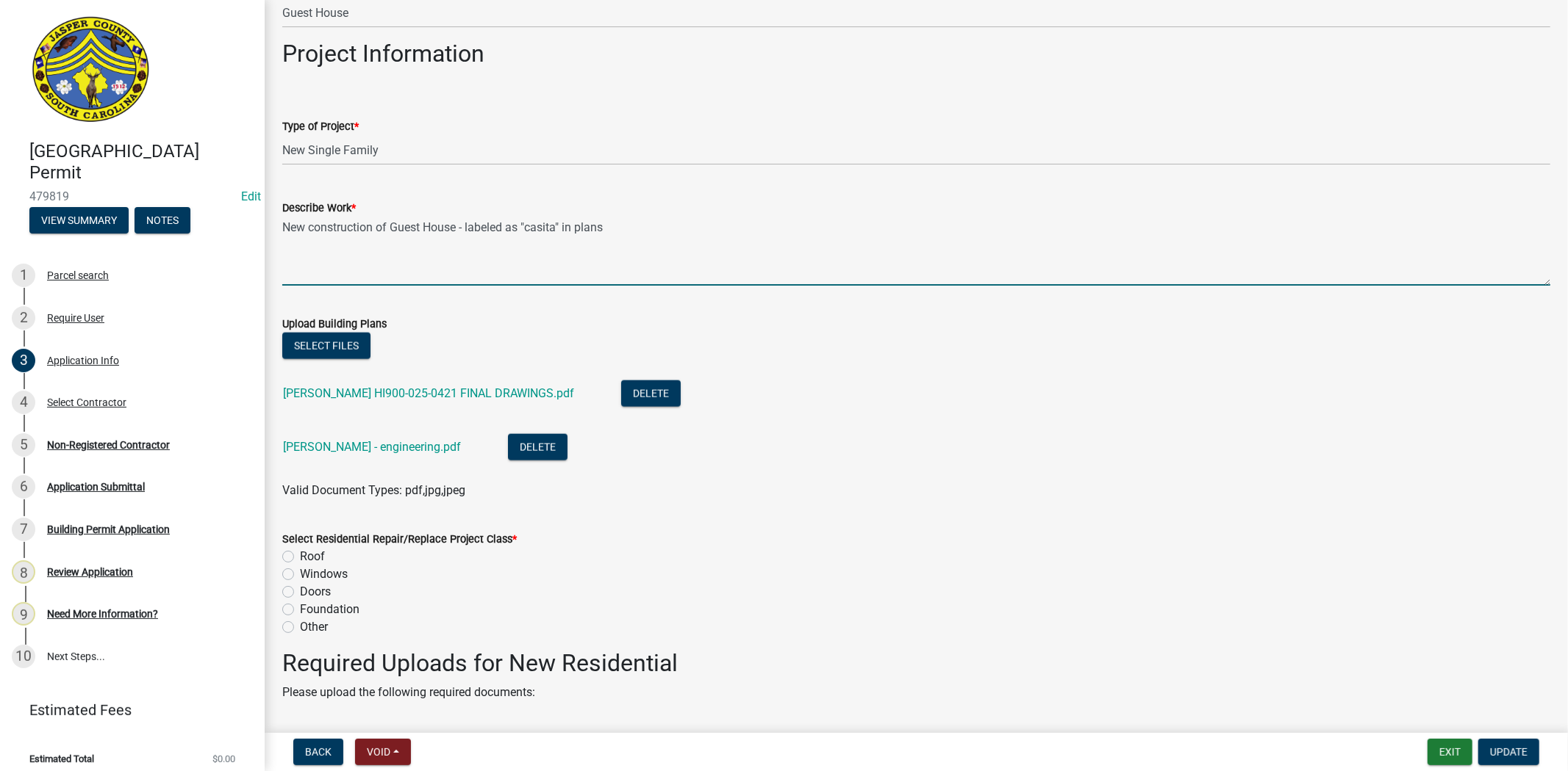
scroll to position [1632, 0]
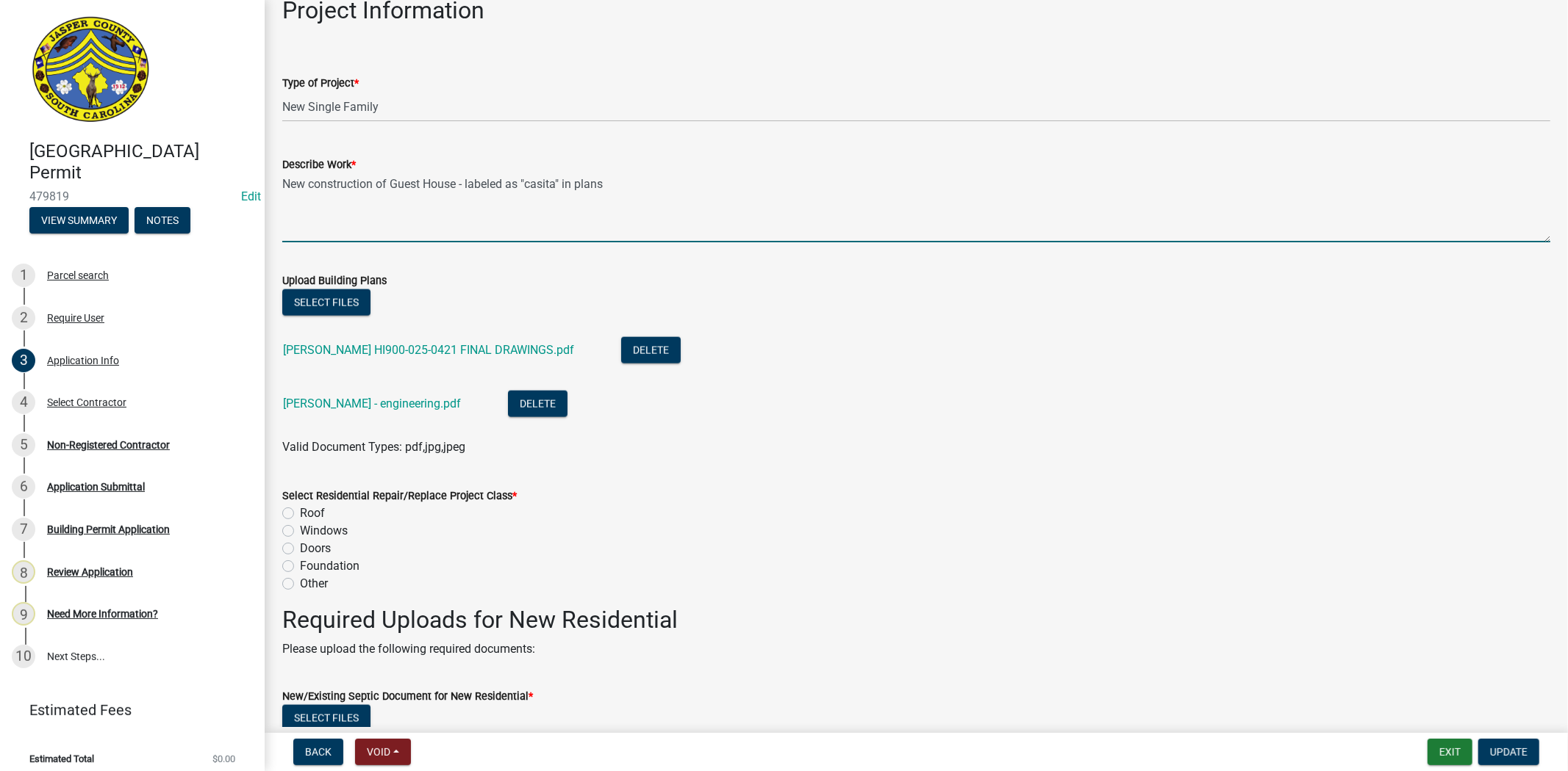
click at [622, 183] on textarea "New construction of Guest House - labeled as "casita" in plans" at bounding box center [915, 208] width 1268 height 69
type textarea "New construction of Guest House - labeled as "casita" in plans"
click at [300, 581] on label "Other" at bounding box center [314, 584] width 28 height 17
click at [300, 581] on input "Other" at bounding box center [305, 580] width 10 height 10
radio input "true"
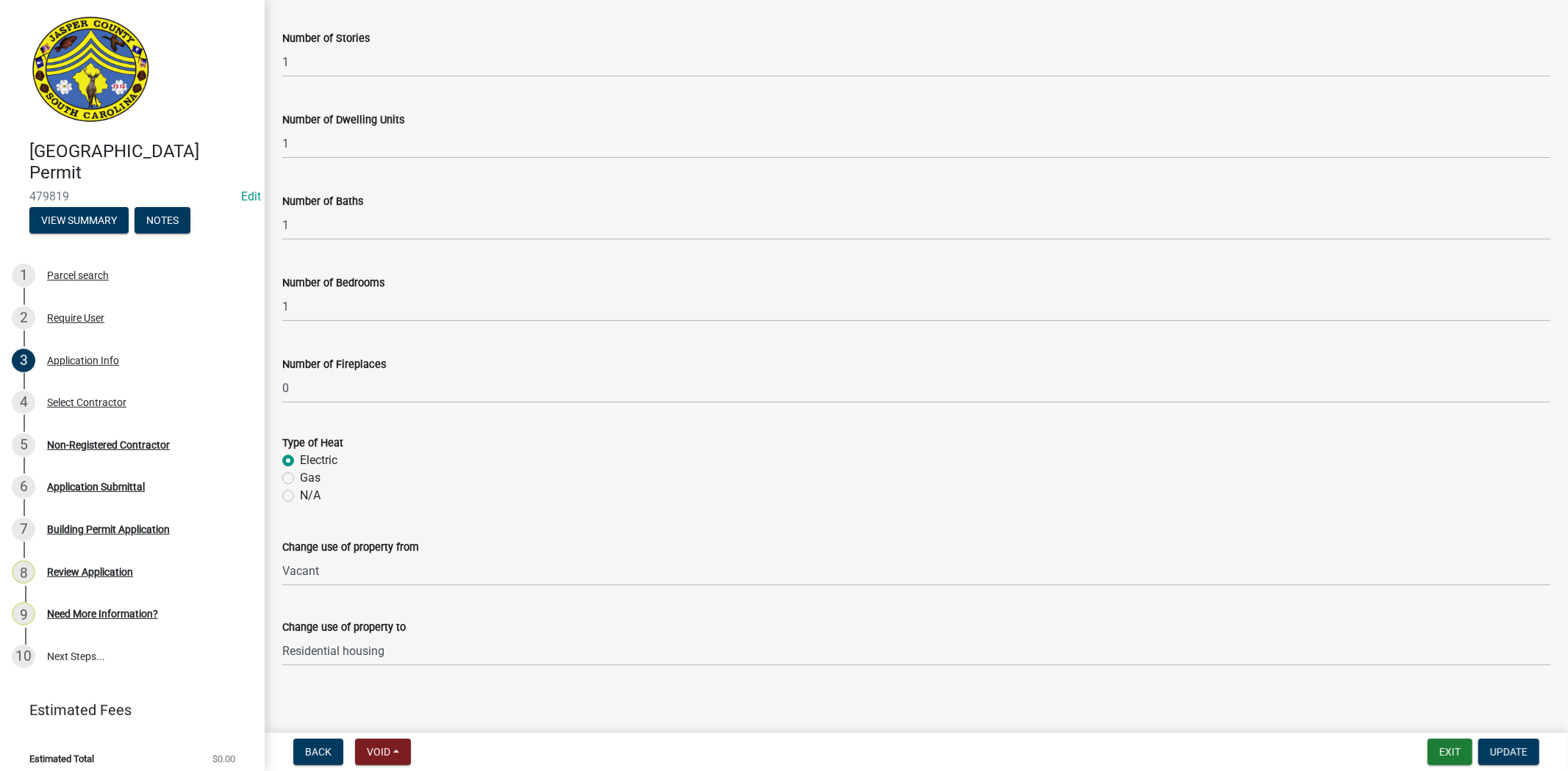
scroll to position [3041, 0]
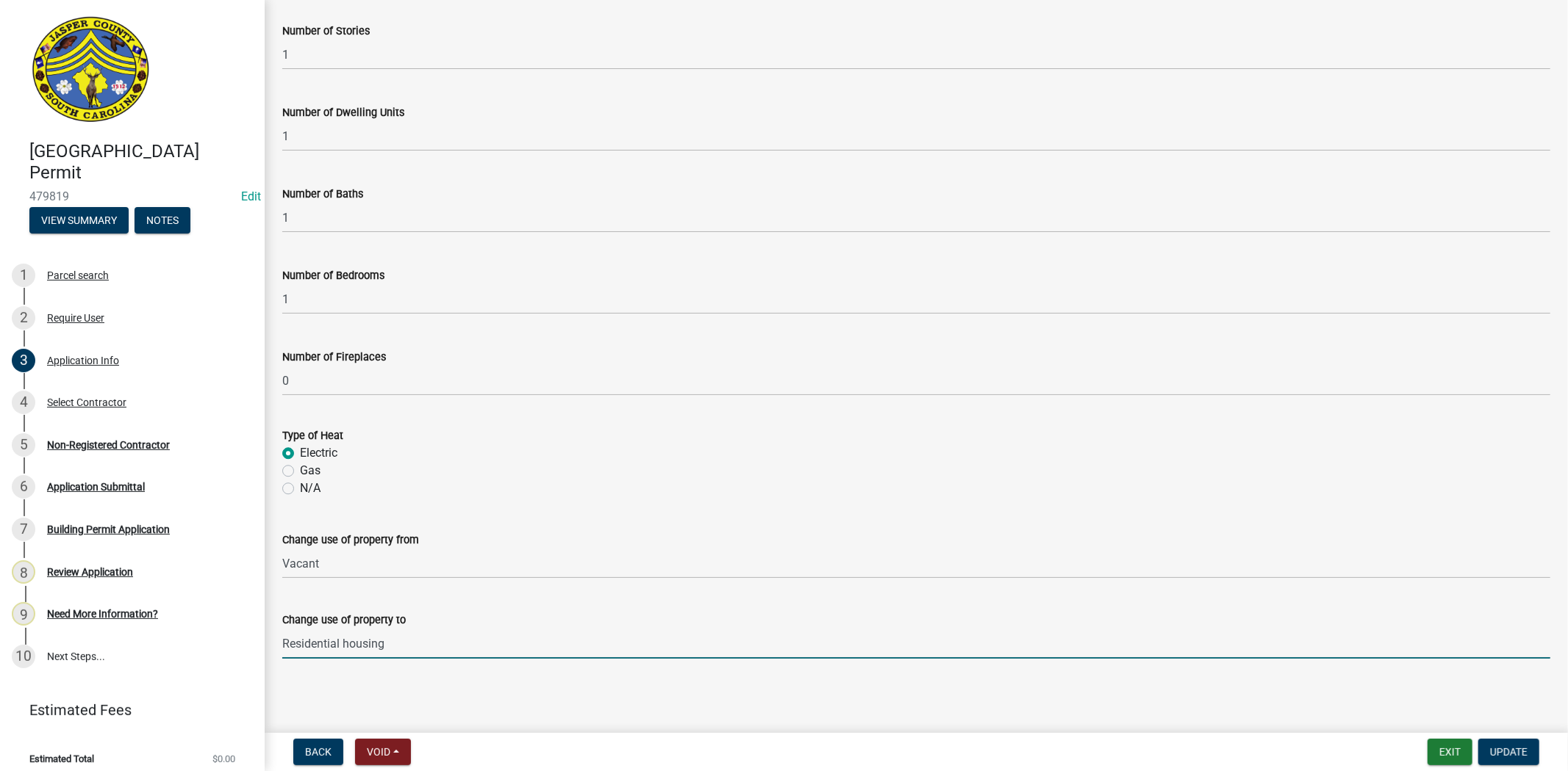
drag, startPoint x: 406, startPoint y: 643, endPoint x: 342, endPoint y: 647, distance: 64.1
click at [342, 647] on input "Residential housing" at bounding box center [915, 644] width 1268 height 30
type input "Residential"
click at [1095, 685] on main "Application Info share Share Applicant Is: * Homeowner Builder Contractor Autho…" at bounding box center [915, 363] width 1303 height 727
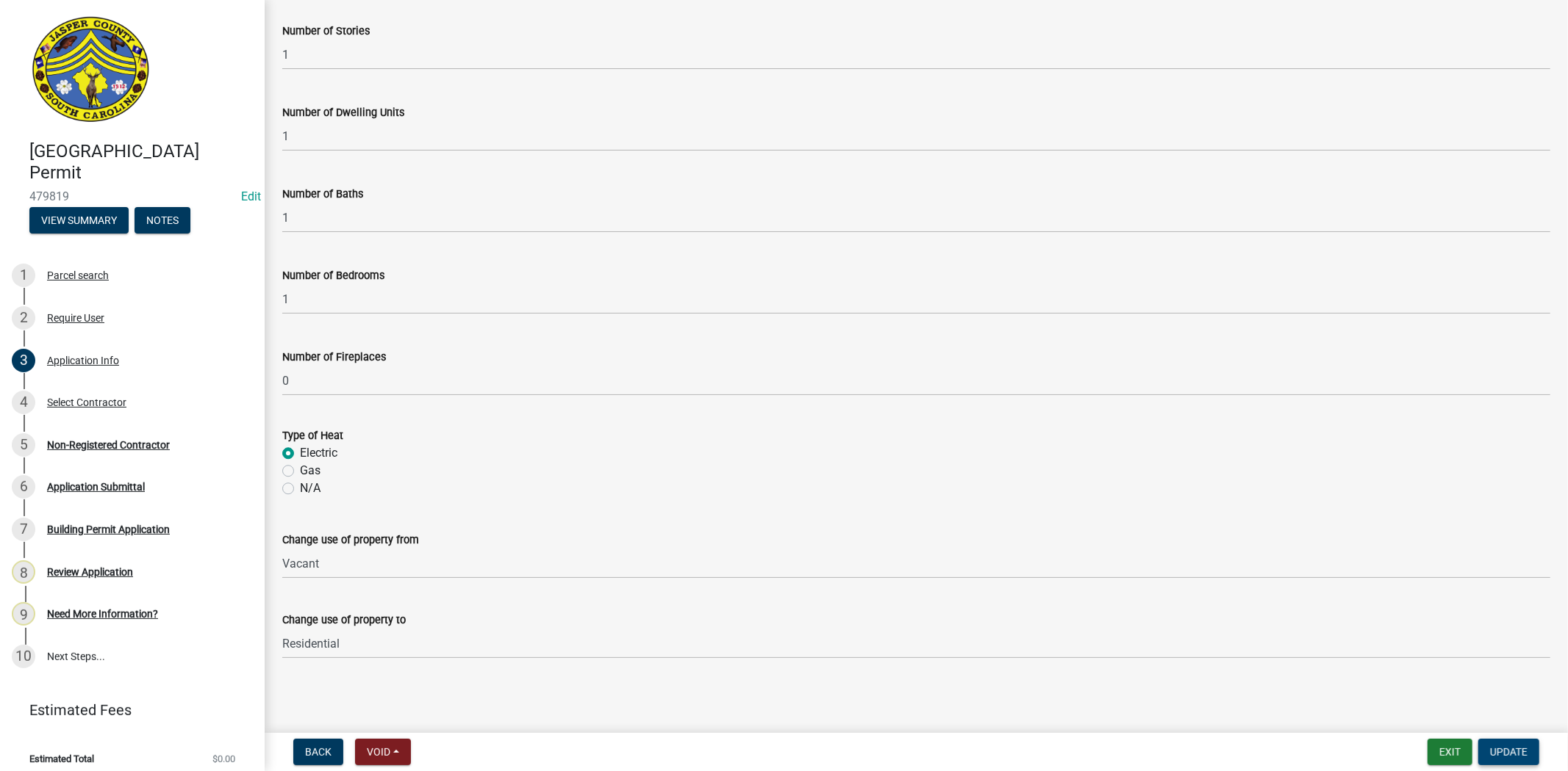
click at [1516, 752] on span "Update" at bounding box center [1508, 753] width 38 height 12
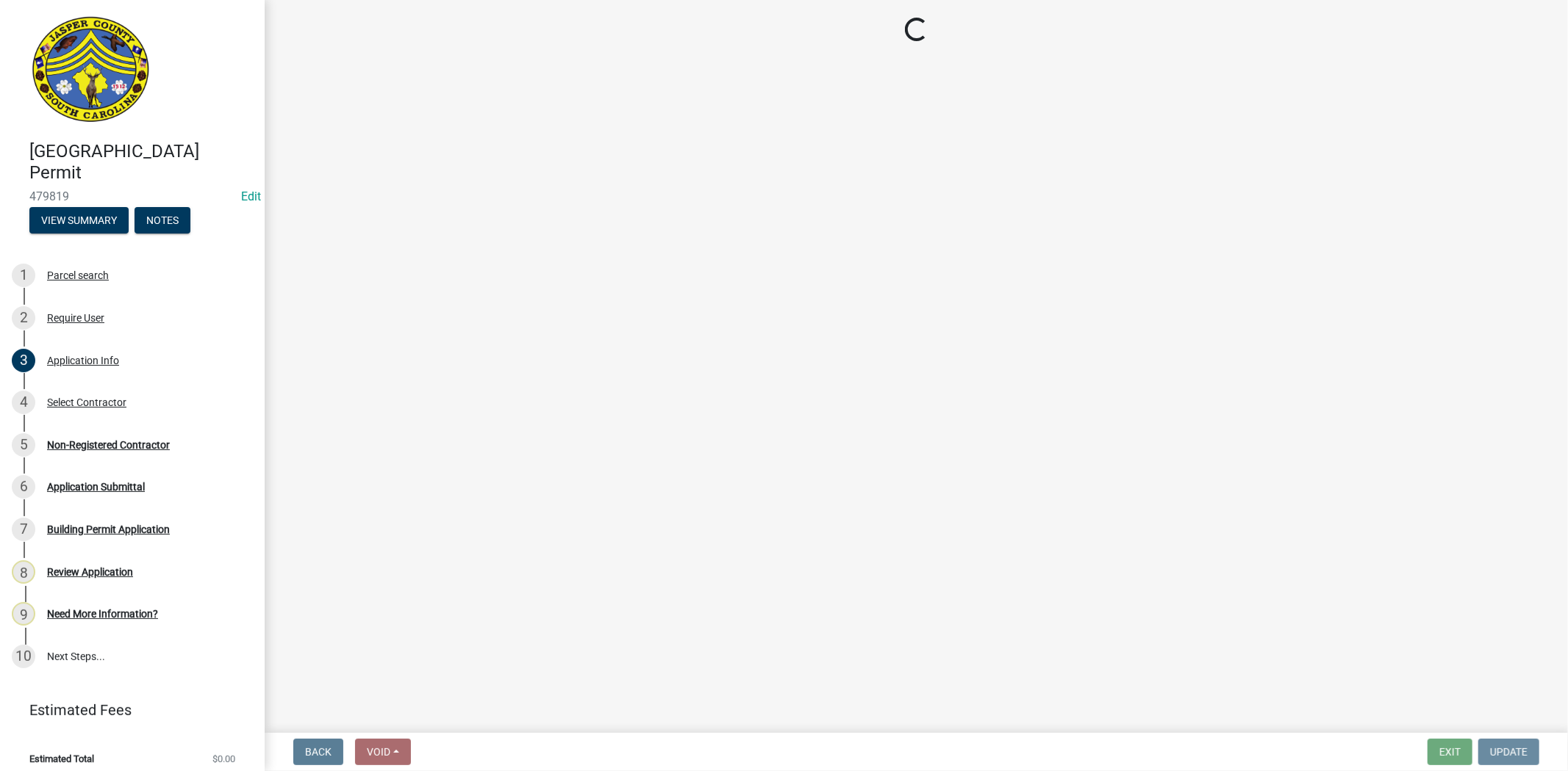
scroll to position [0, 0]
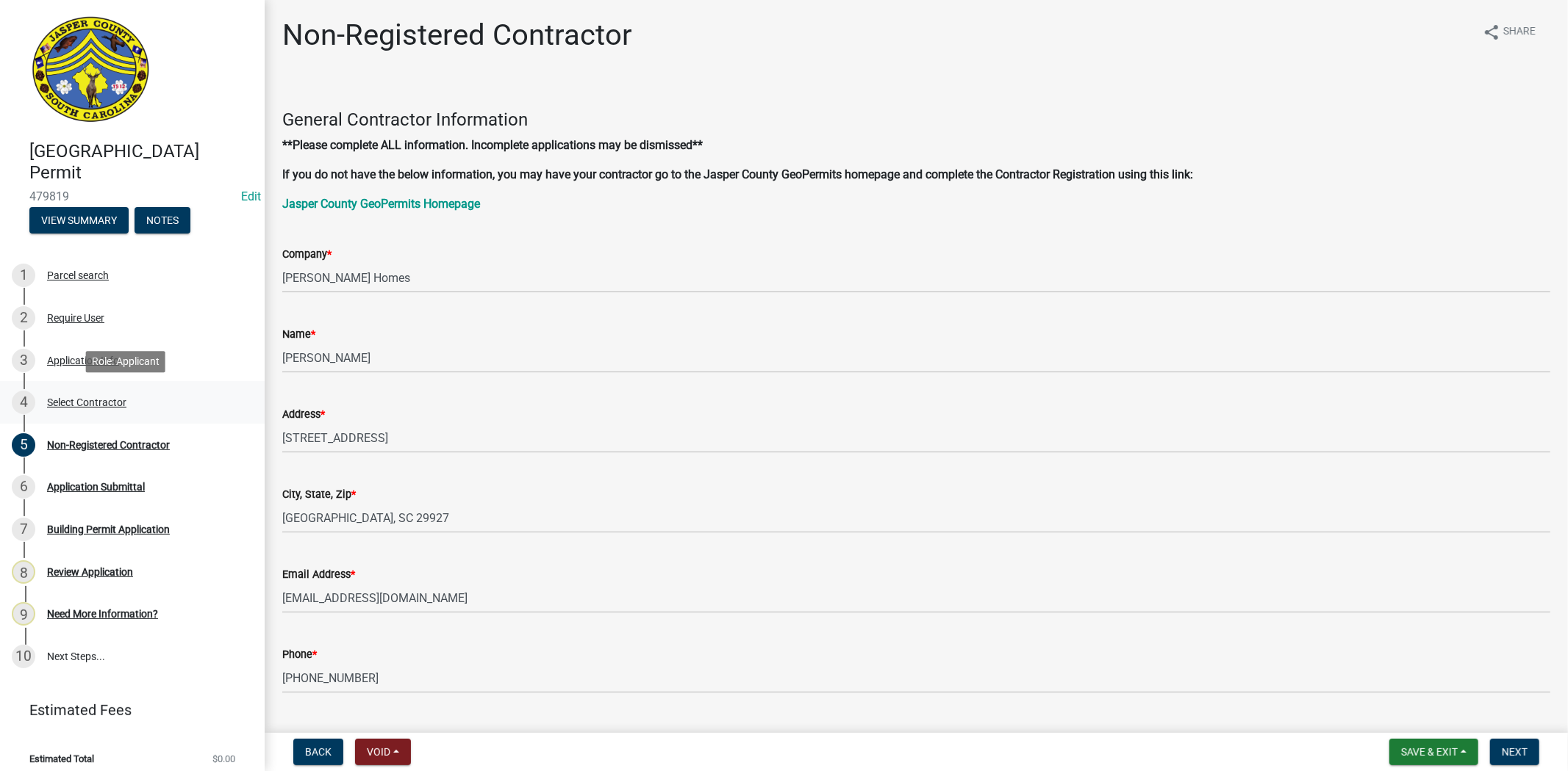
click at [92, 401] on div "Select Contractor" at bounding box center [86, 402] width 80 height 11
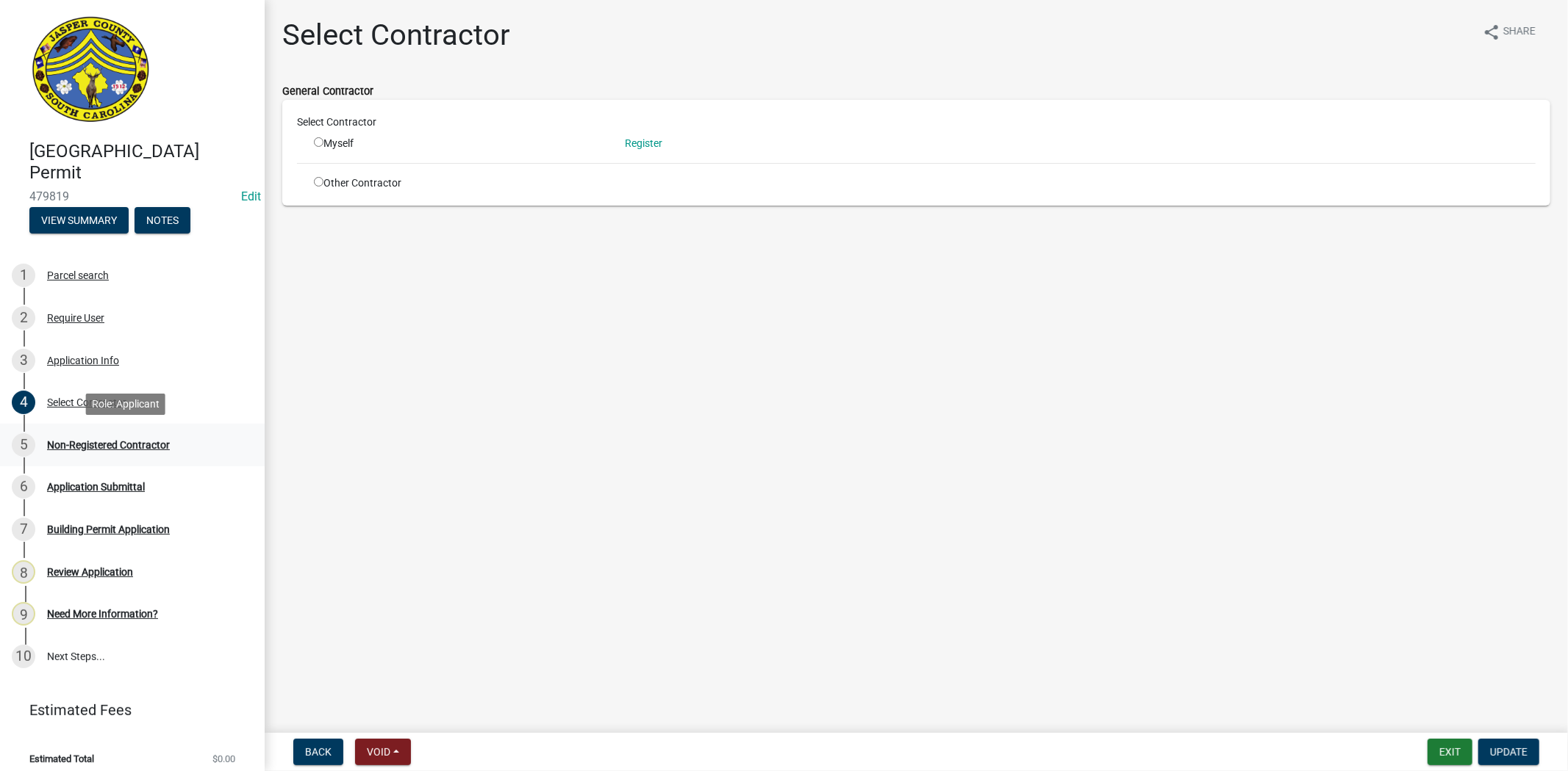
click at [149, 442] on div "Non-Registered Contractor" at bounding box center [108, 445] width 122 height 11
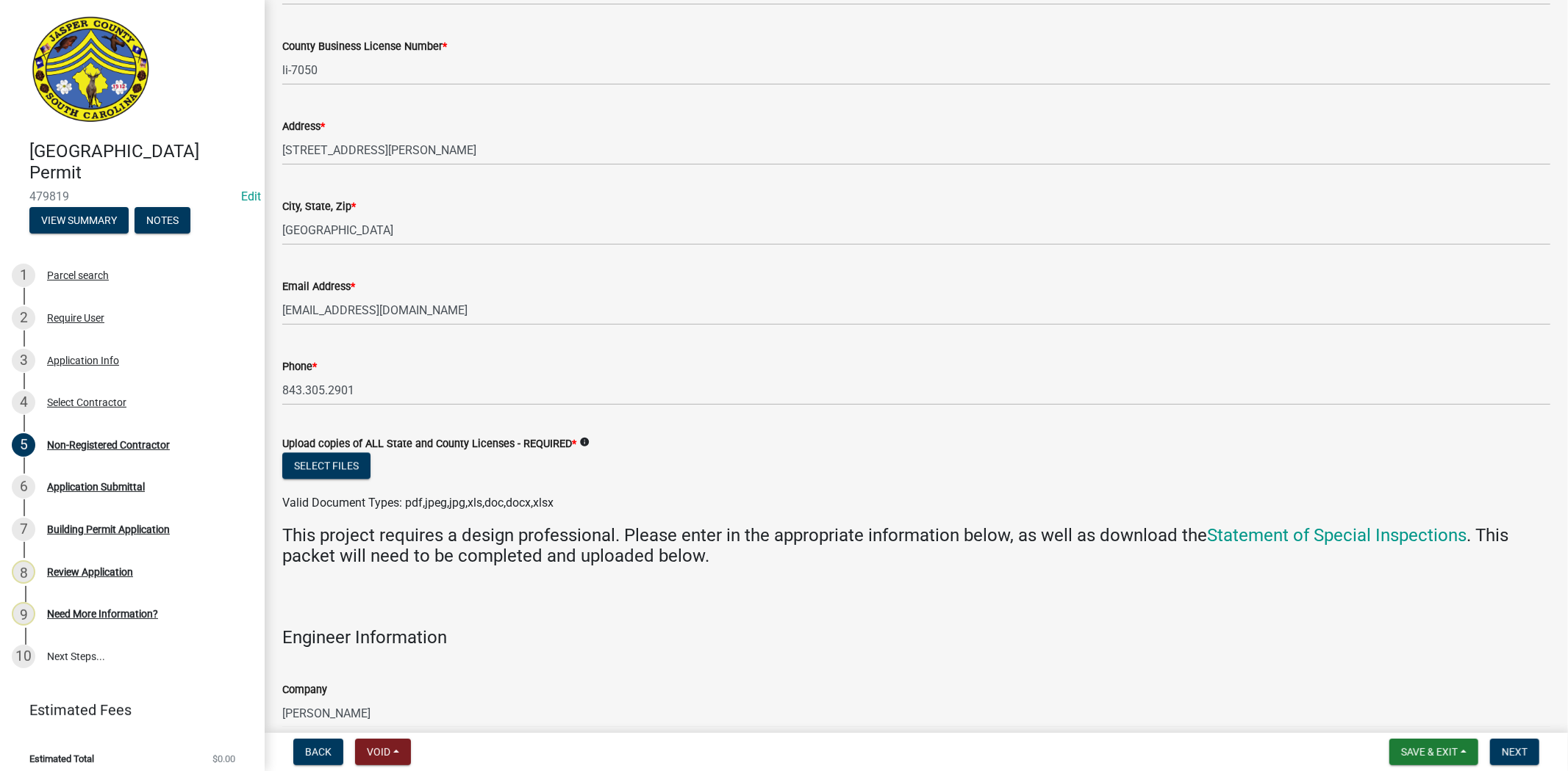
scroll to position [2985, 0]
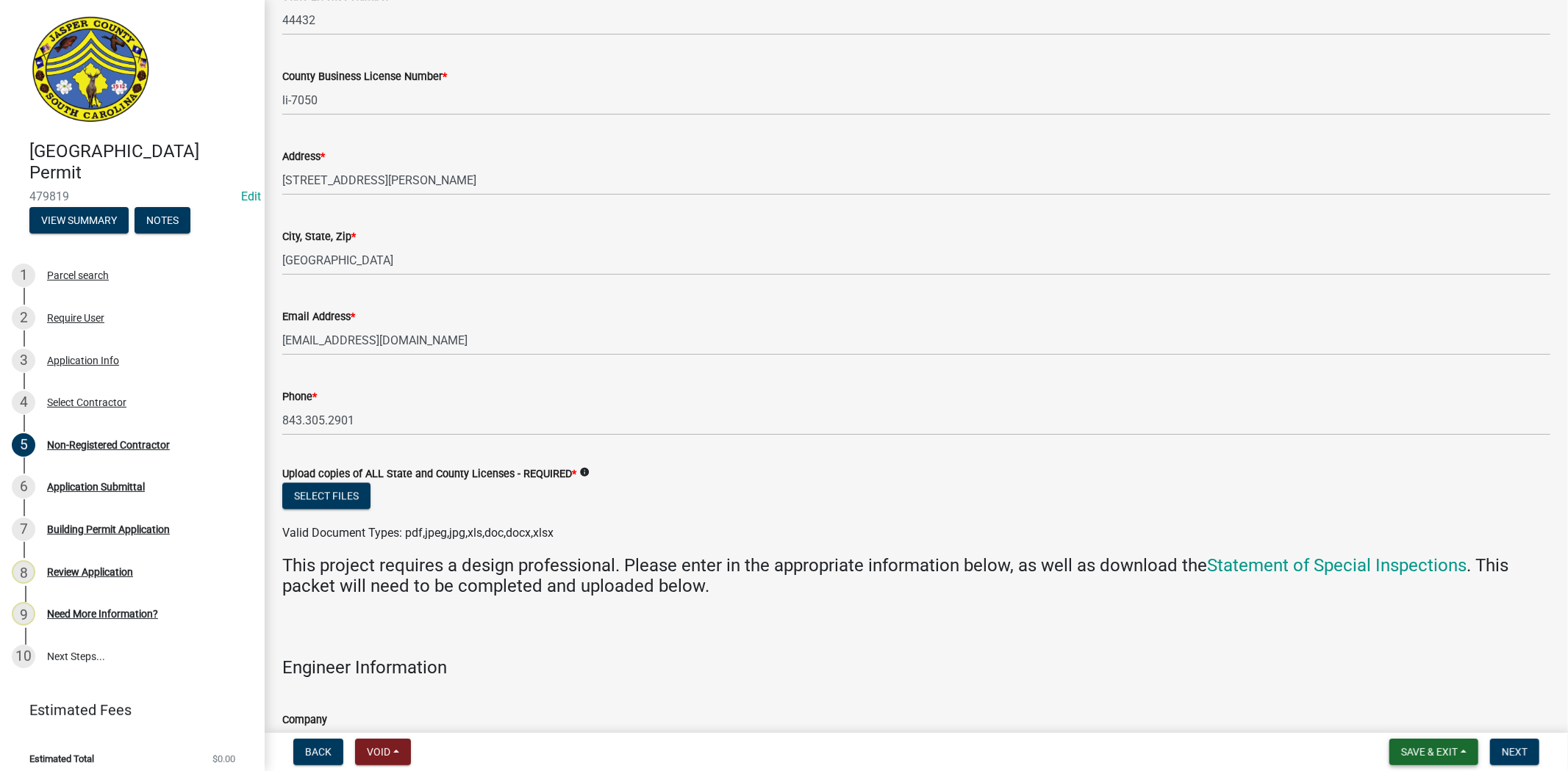
click at [1452, 751] on span "Save & Exit" at bounding box center [1429, 753] width 56 height 12
click at [1411, 690] on button "Save" at bounding box center [1418, 679] width 118 height 35
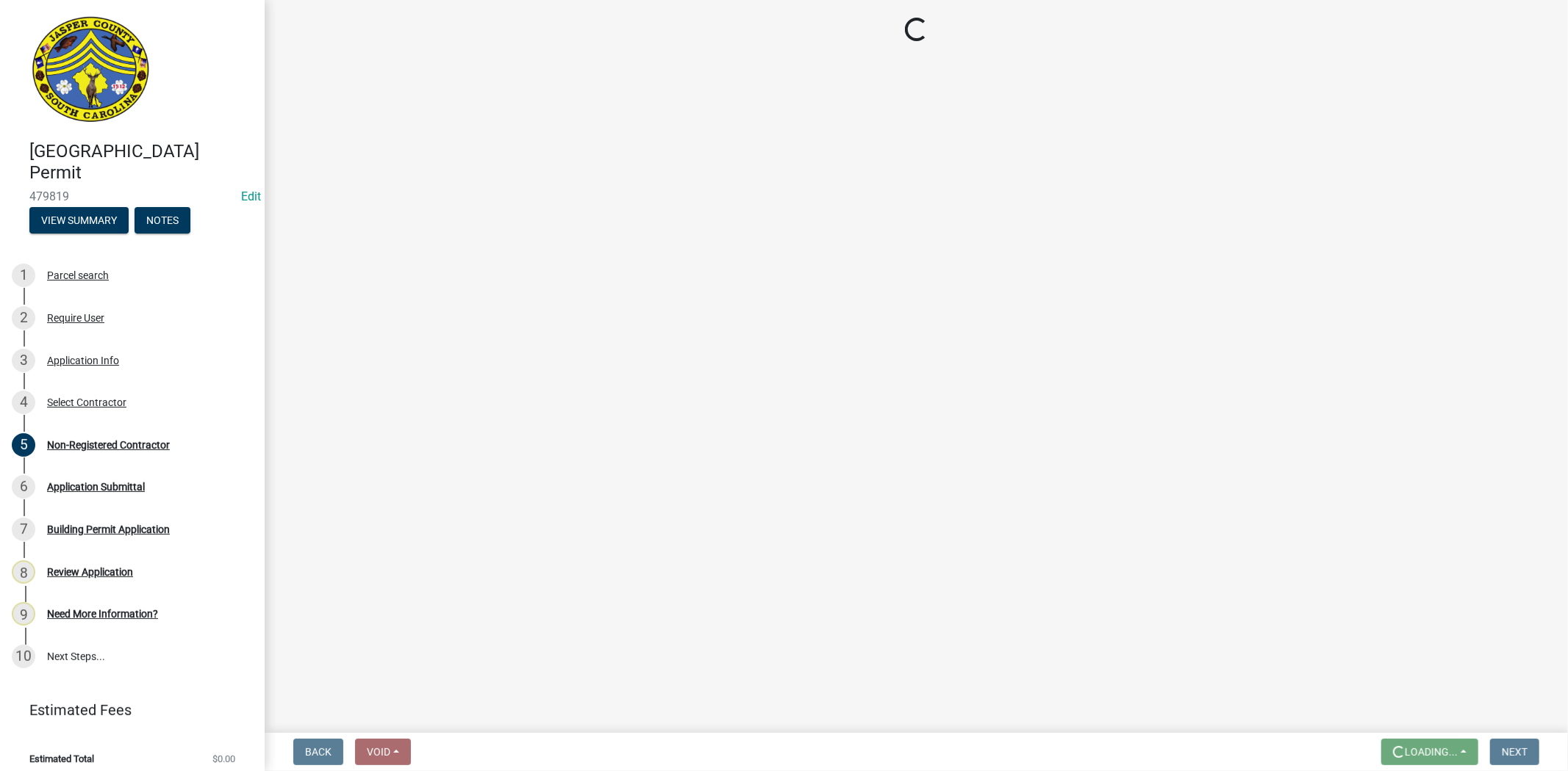
scroll to position [0, 0]
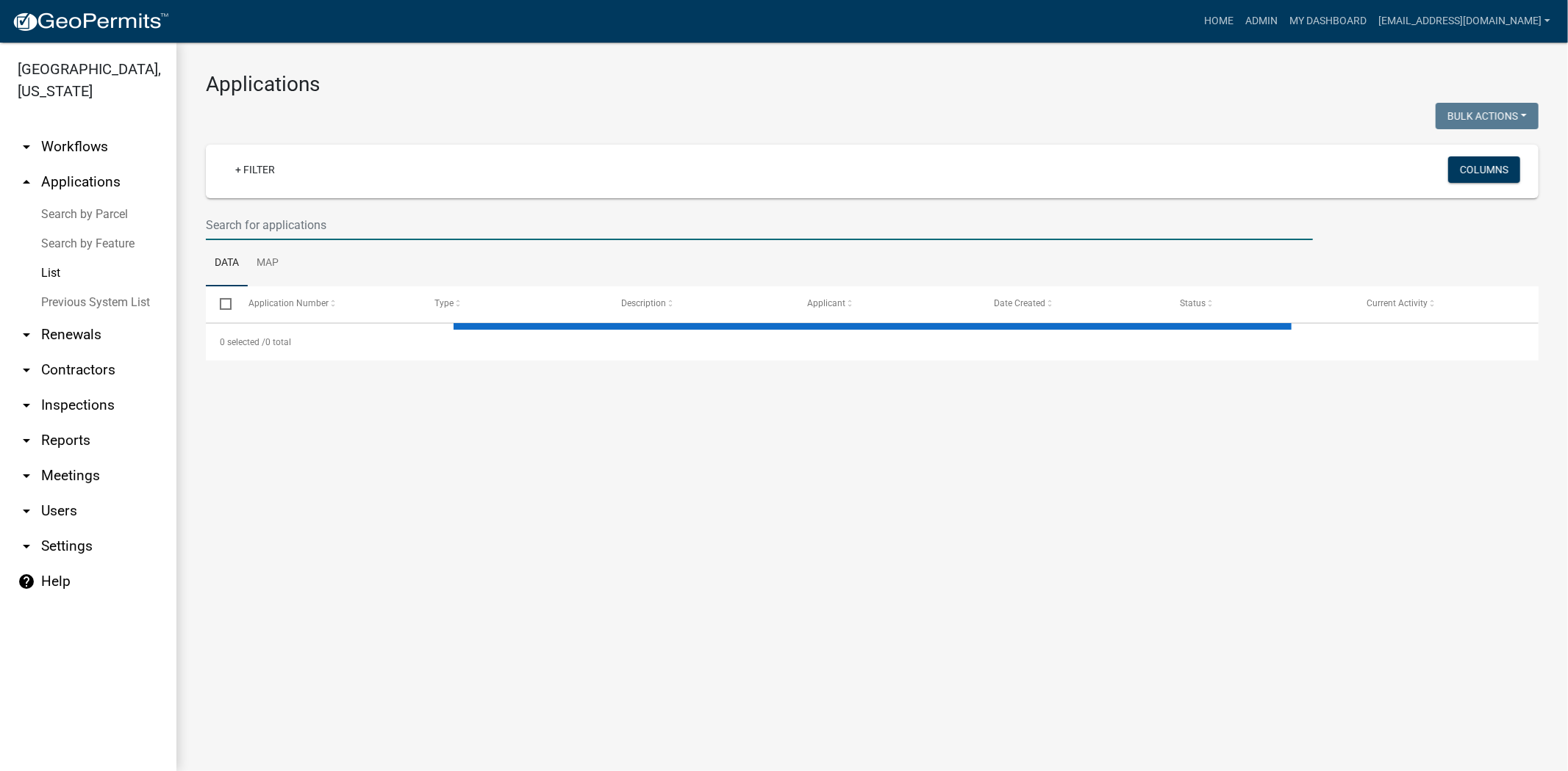
click at [593, 230] on input "text" at bounding box center [759, 224] width 1107 height 30
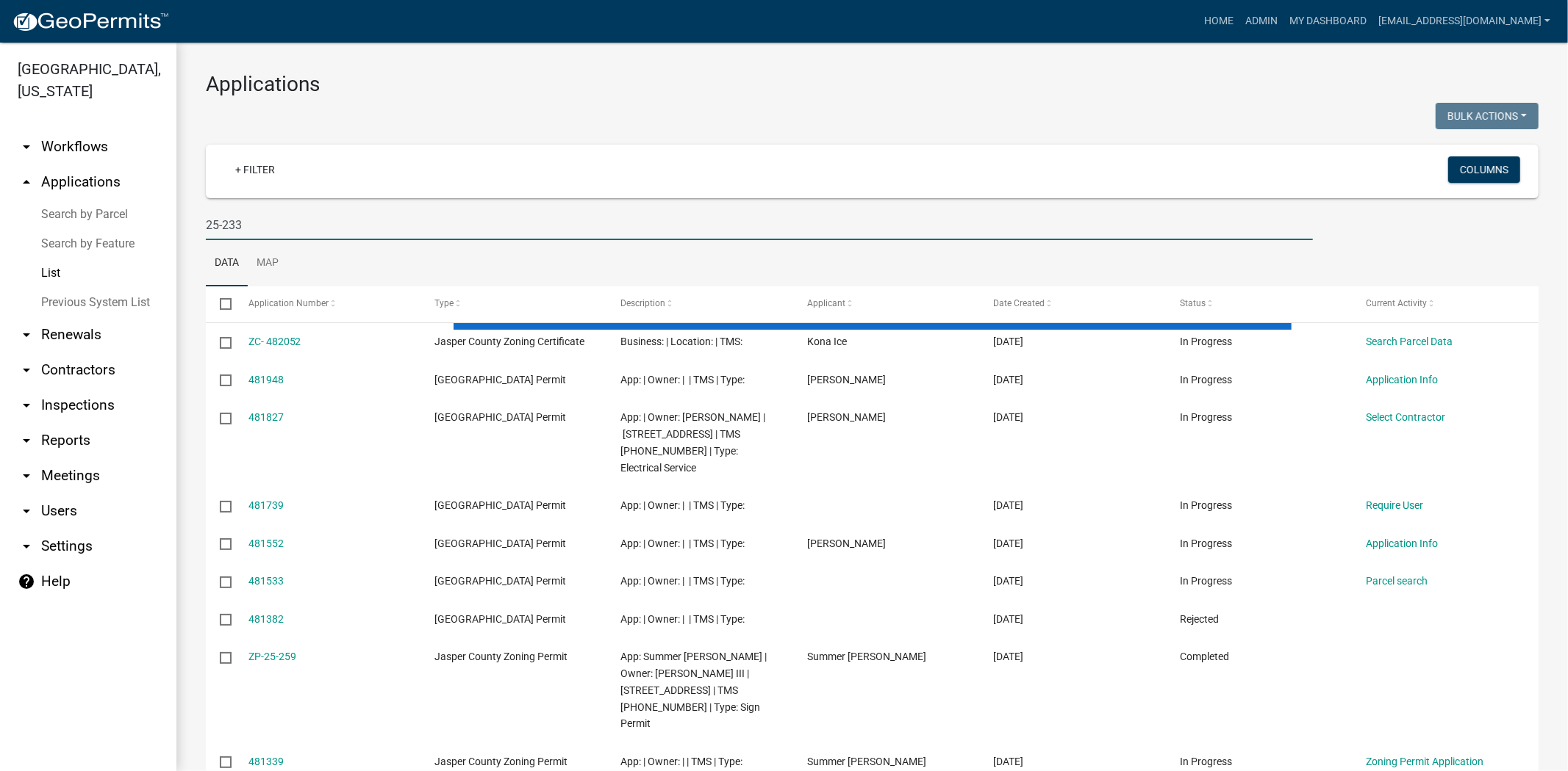
type input "25-233"
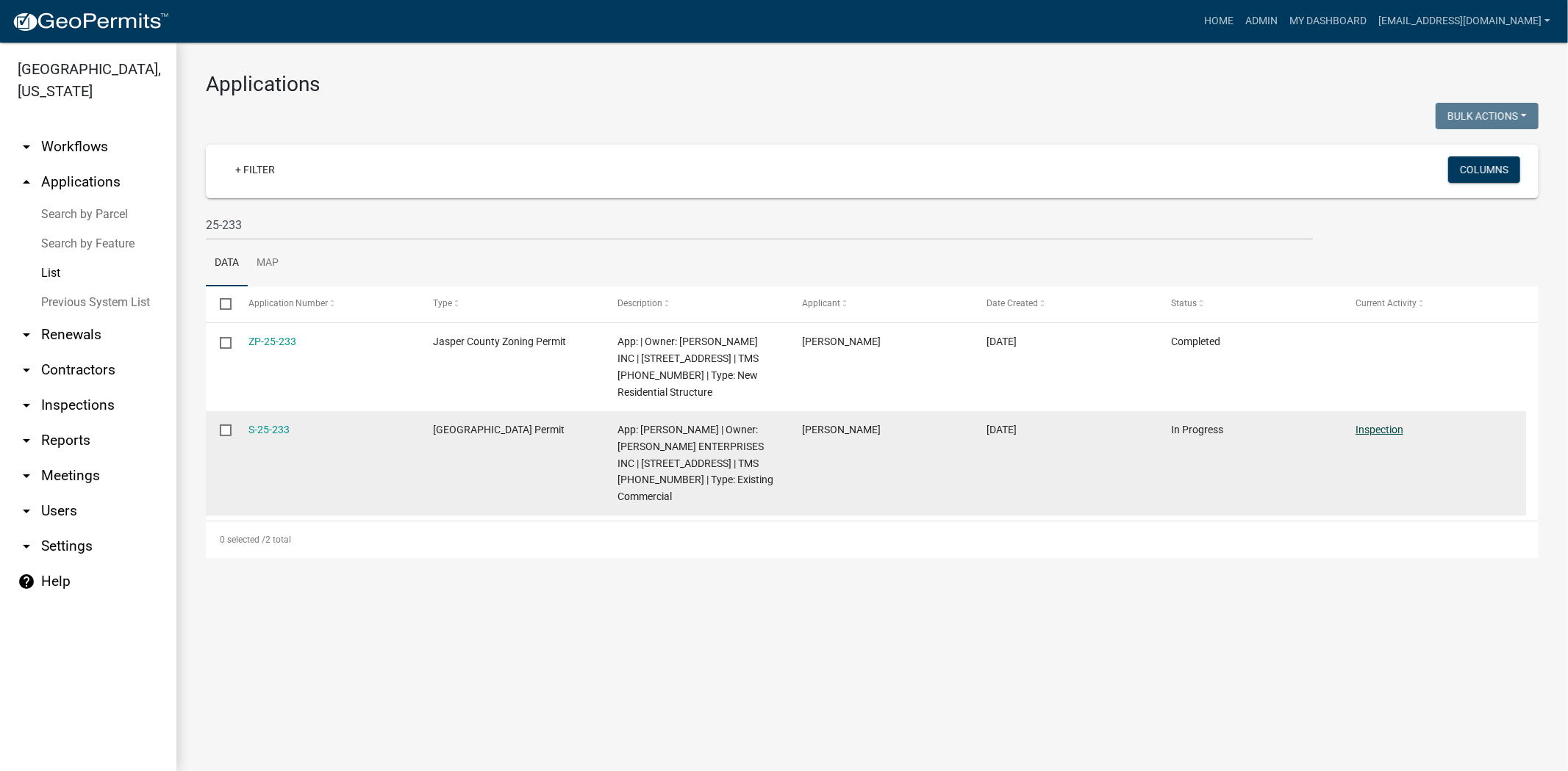
click at [1398, 429] on link "Inspection" at bounding box center [1379, 429] width 48 height 12
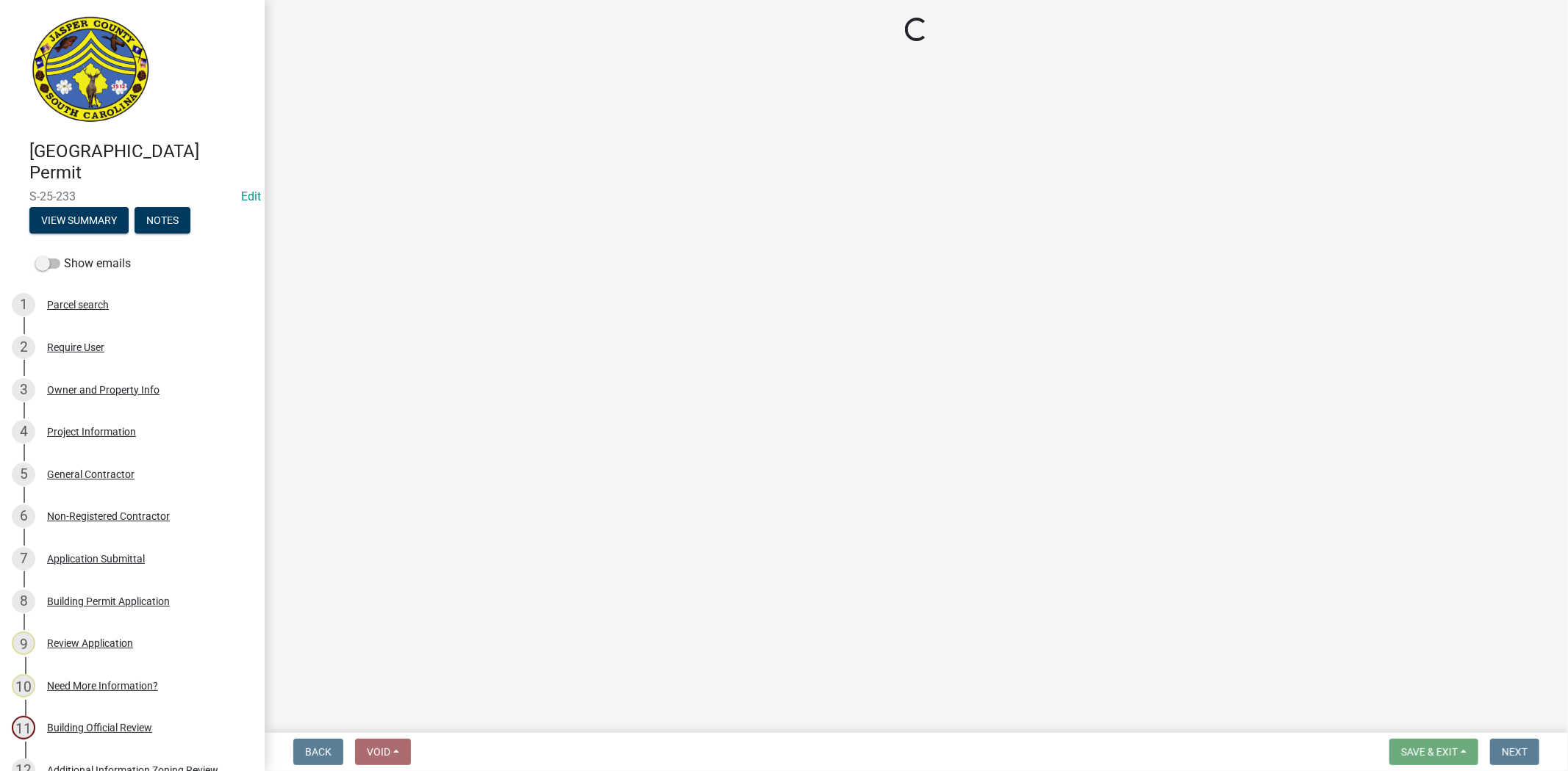
select select "2d9ba1e5-2fdd-4b15-98d0-073dcbeb5880"
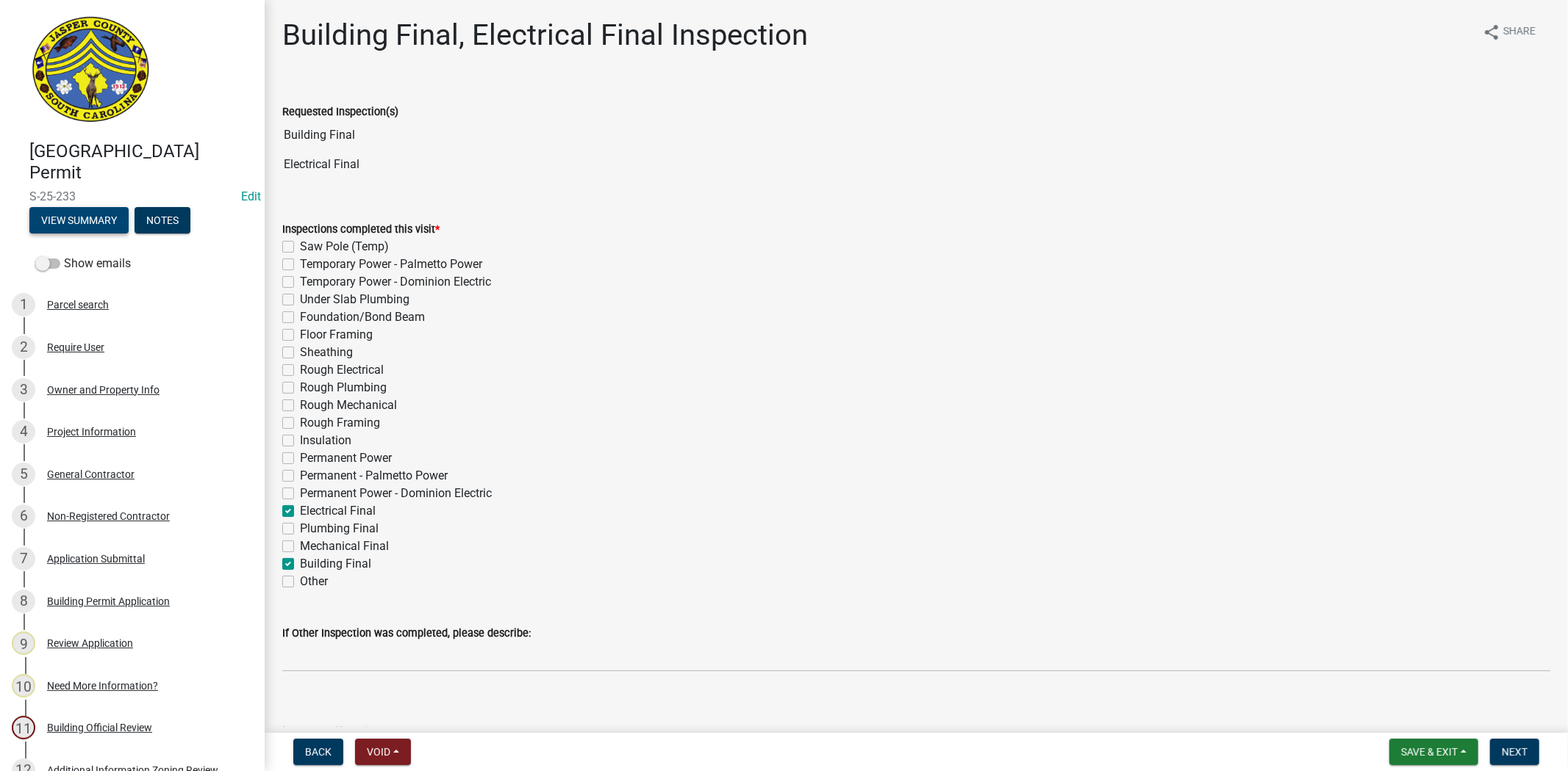
click at [74, 224] on button "View Summary" at bounding box center [79, 219] width 99 height 26
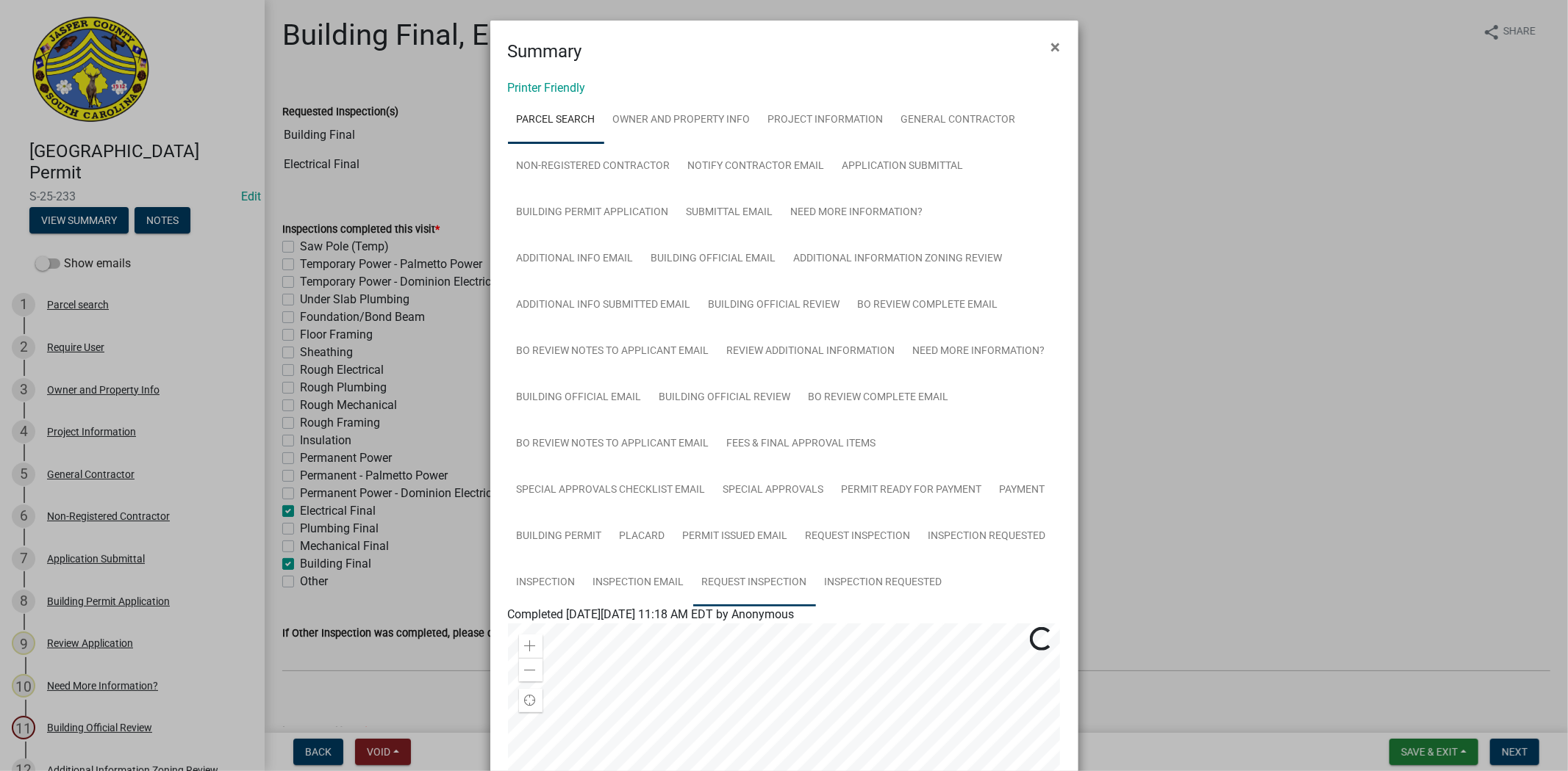
click at [760, 581] on link "Request Inspection" at bounding box center [754, 583] width 122 height 47
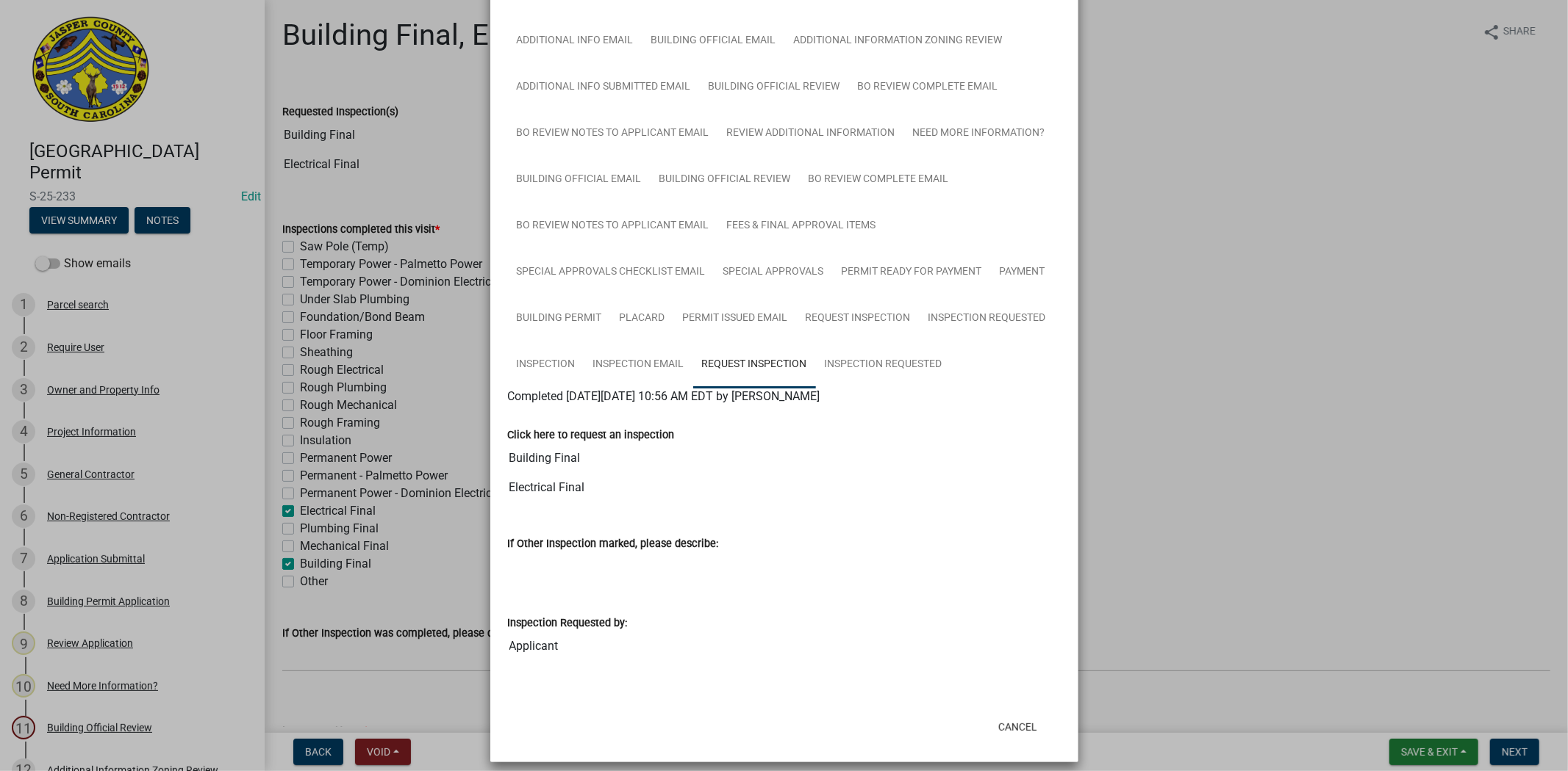
scroll to position [233, 0]
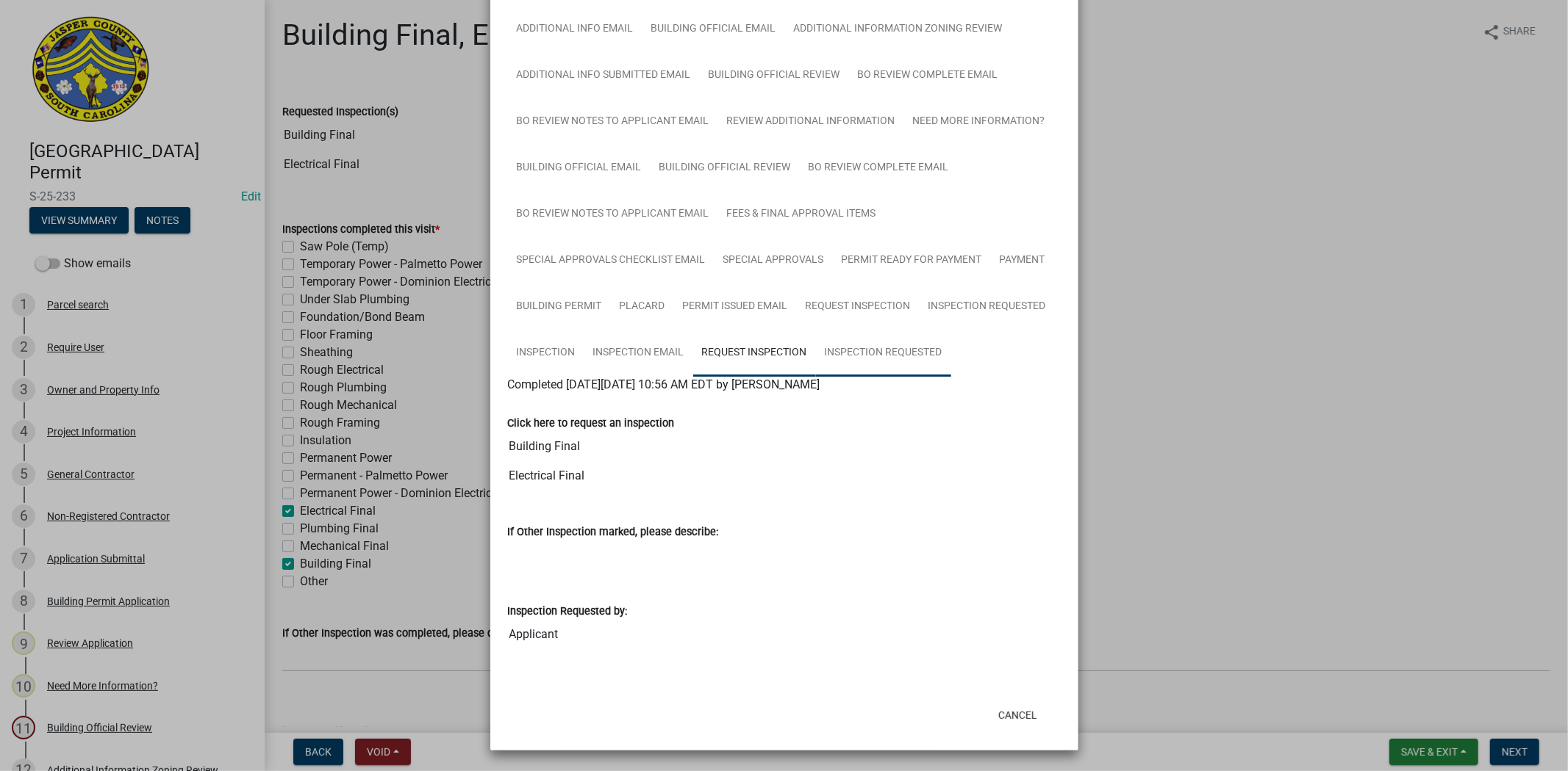
click at [877, 353] on link "Inspection Requested" at bounding box center [883, 353] width 135 height 47
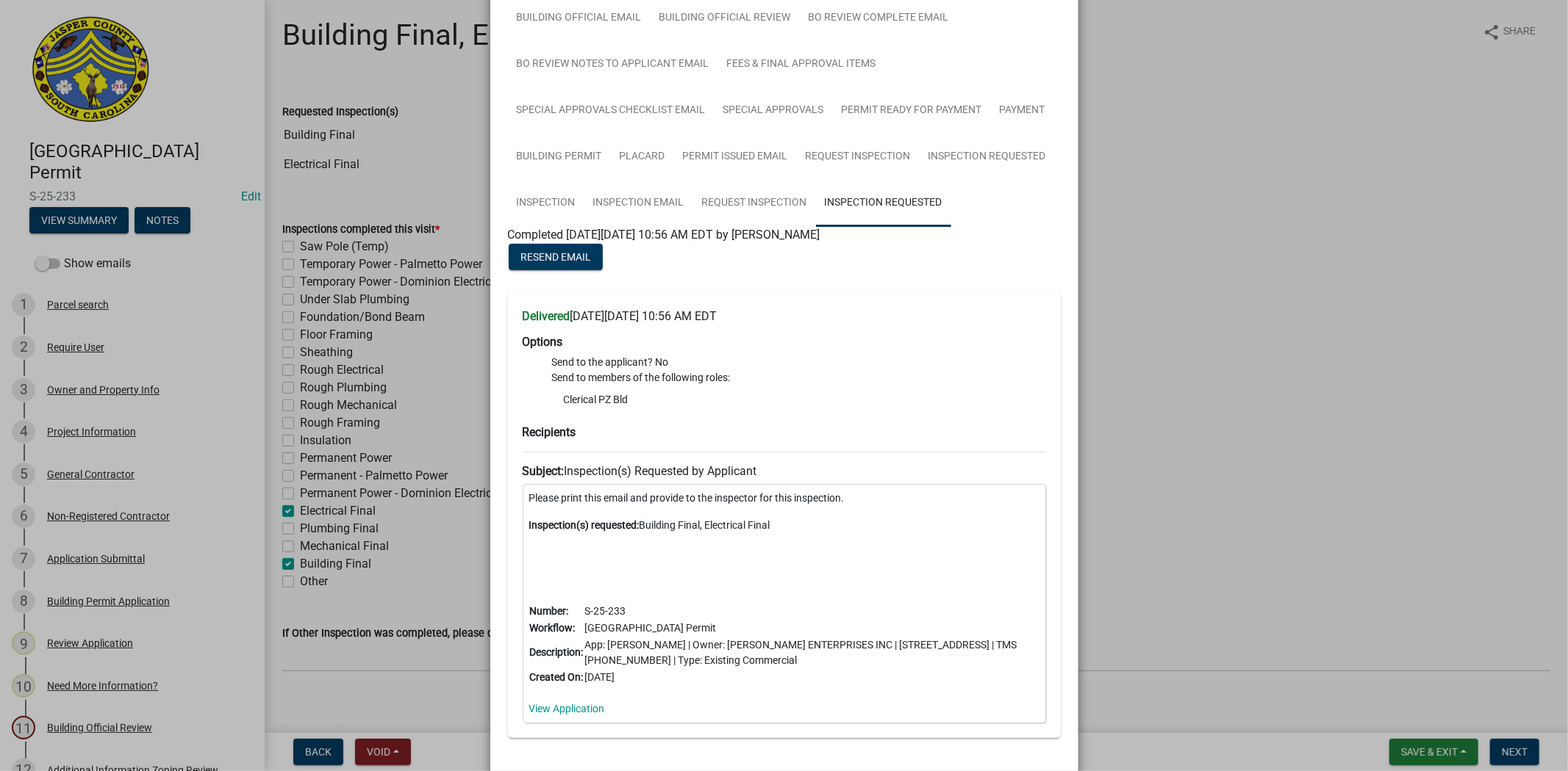
scroll to position [408, 0]
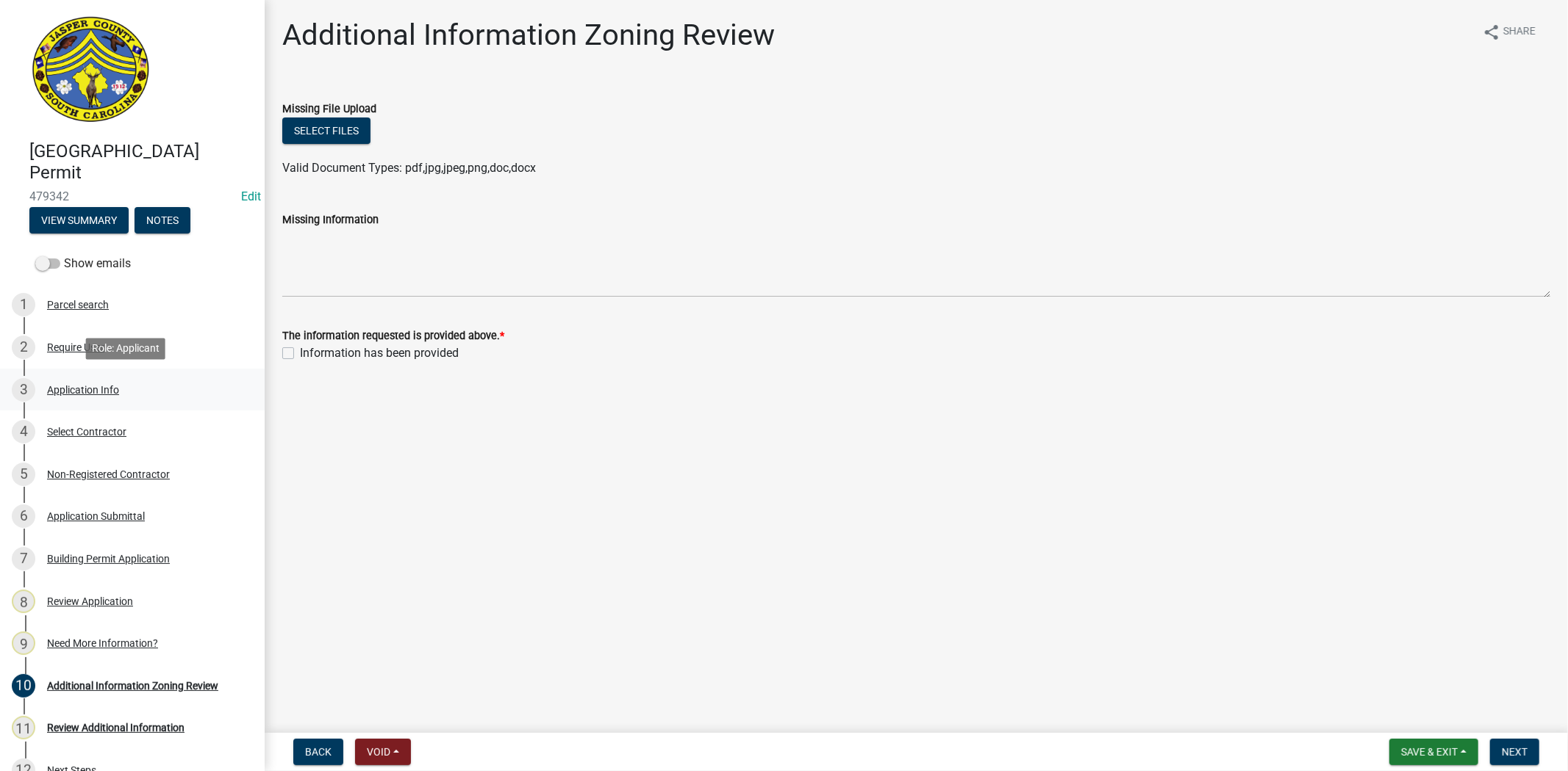
click at [105, 386] on div "Application Info" at bounding box center [83, 389] width 72 height 11
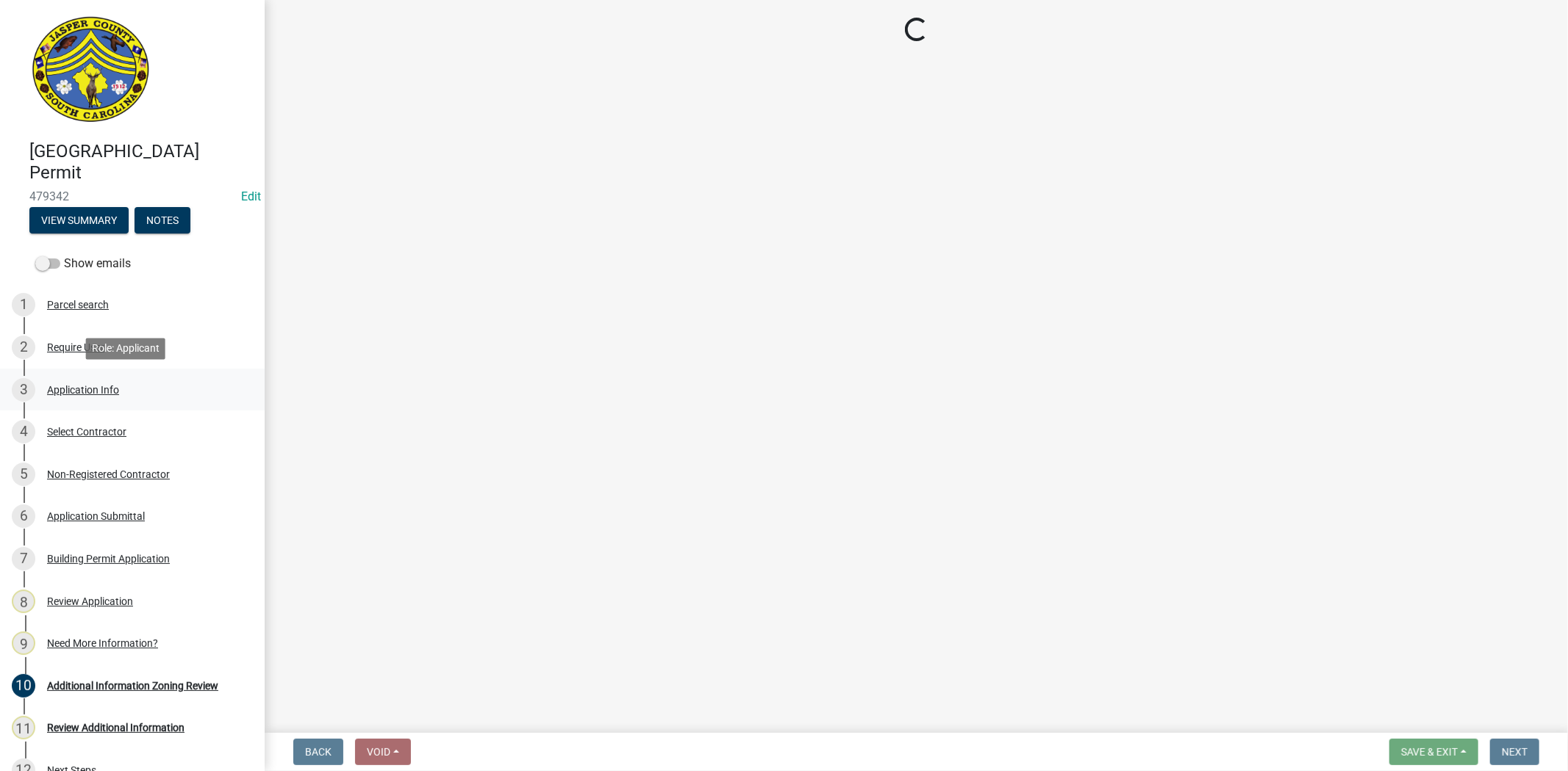
select select "42590599-3c97-479d-b3e9-fbeca9af4fb5"
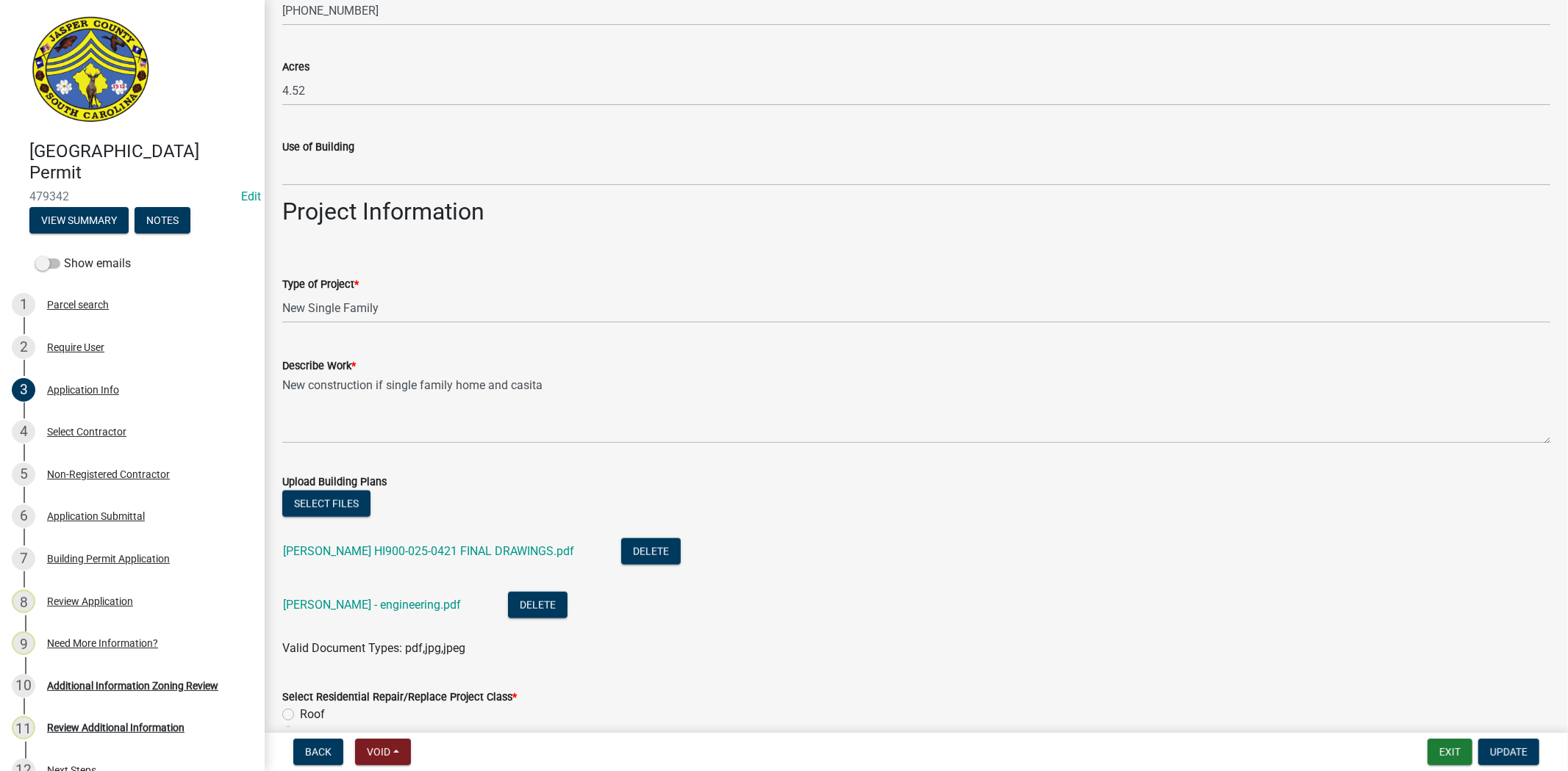
scroll to position [1469, 0]
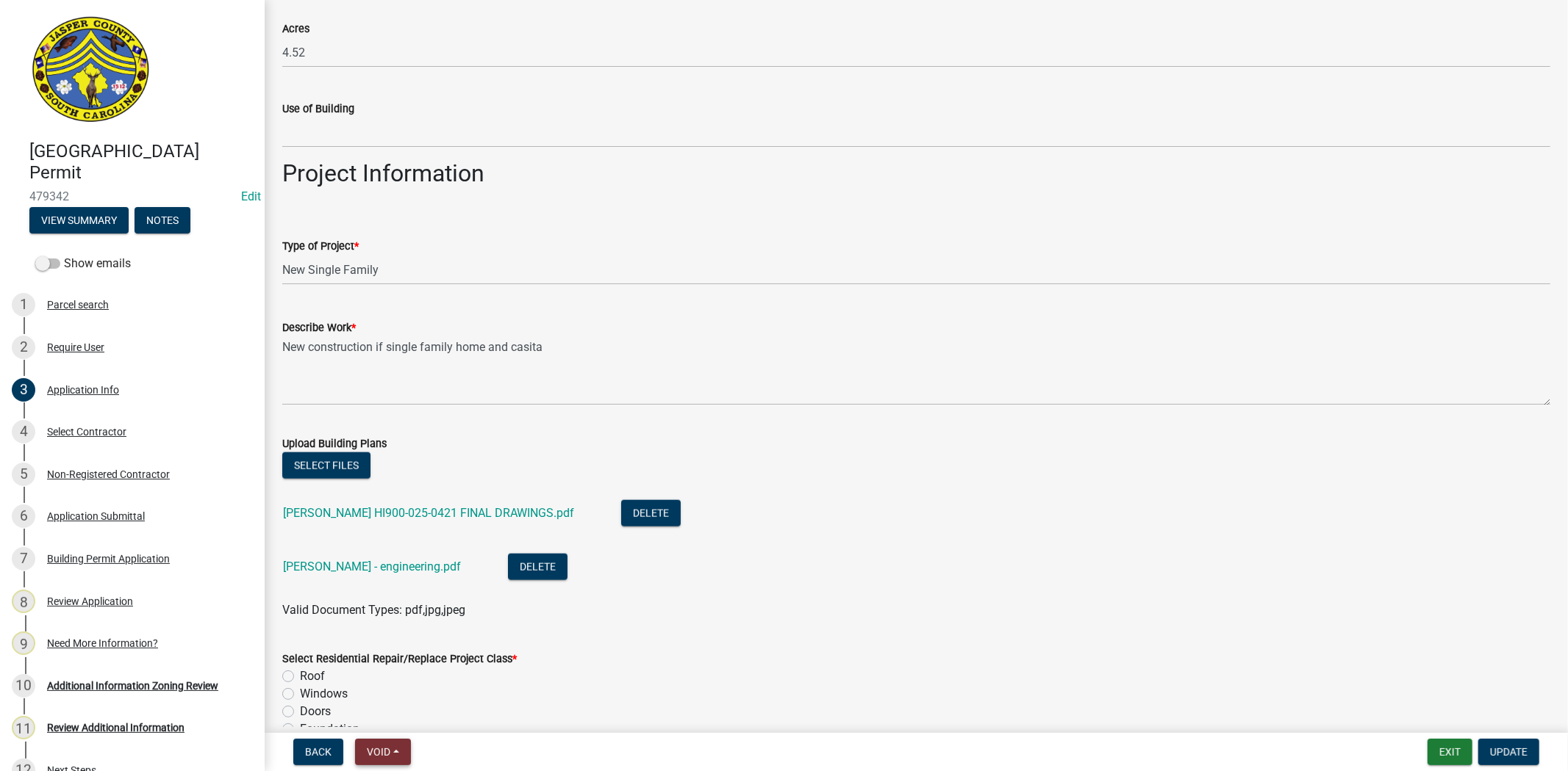
click at [382, 747] on span "Void" at bounding box center [378, 753] width 23 height 12
click at [400, 715] on button "Void" at bounding box center [413, 714] width 118 height 35
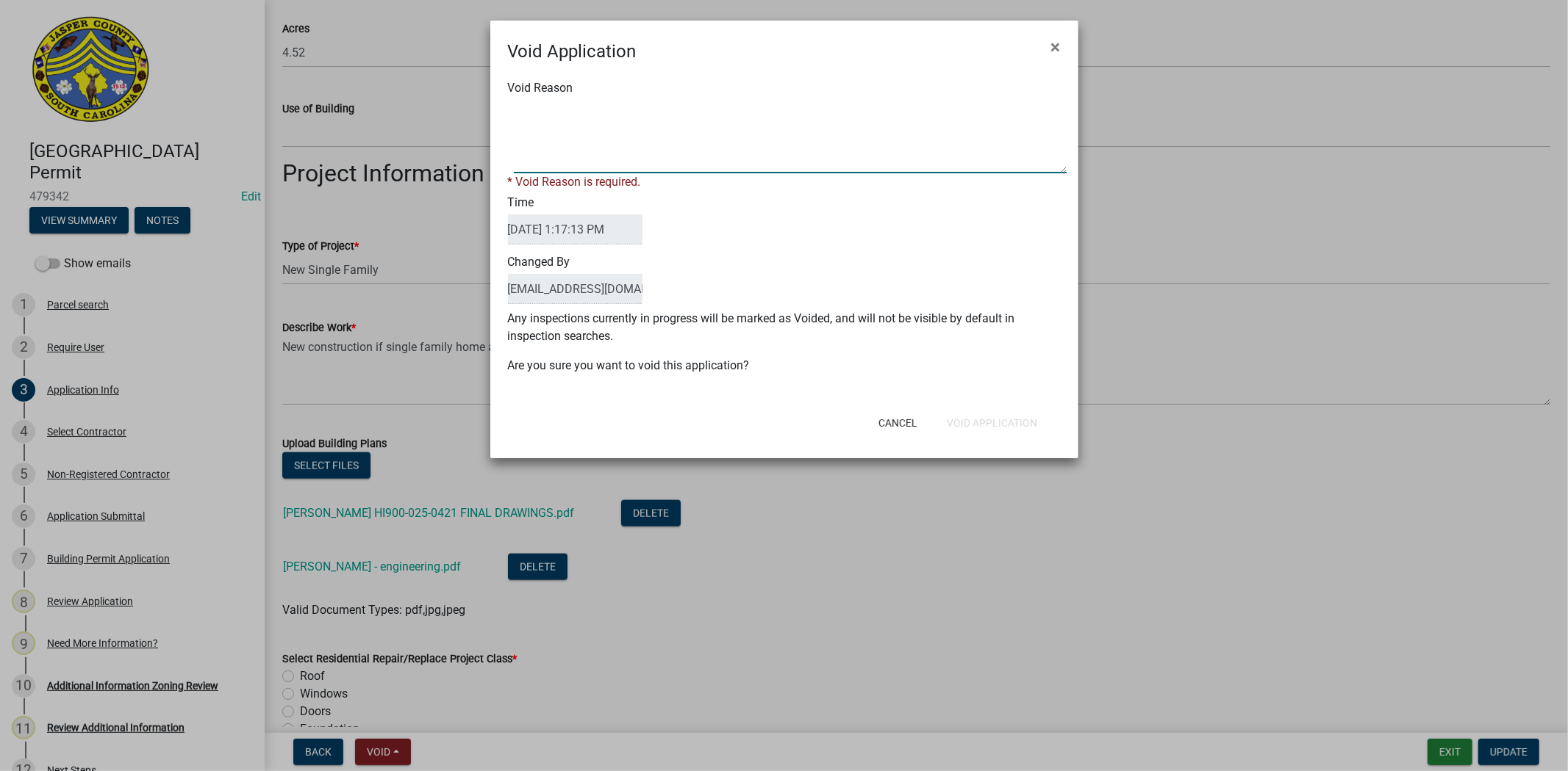
click at [663, 157] on textarea "Void Reason" at bounding box center [790, 137] width 553 height 74
type textarea "need to apply for each structure"
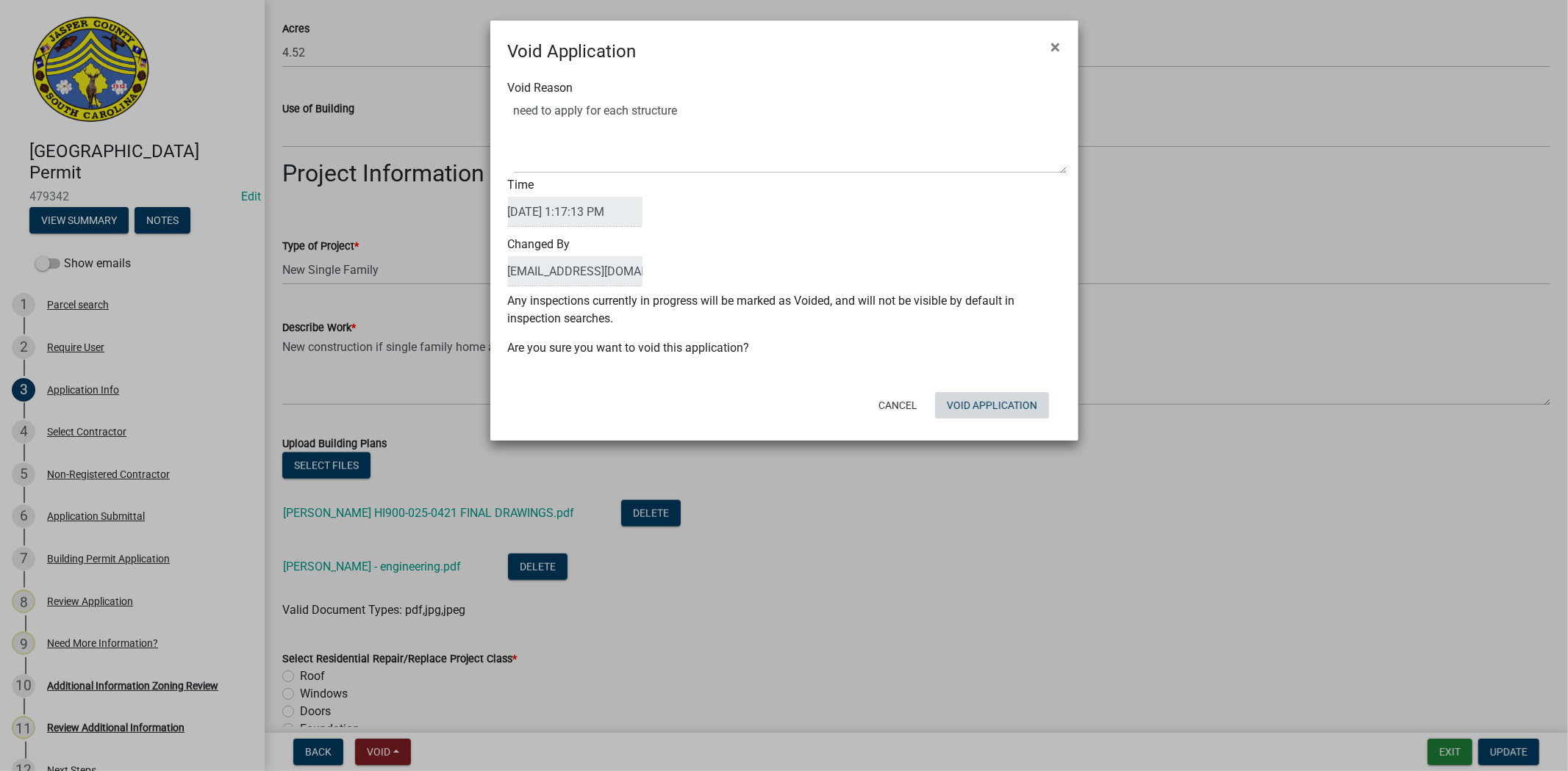
click at [969, 421] on div "Cancel Void Application" at bounding box center [879, 405] width 362 height 38
click at [967, 406] on button "Void Application" at bounding box center [991, 405] width 114 height 26
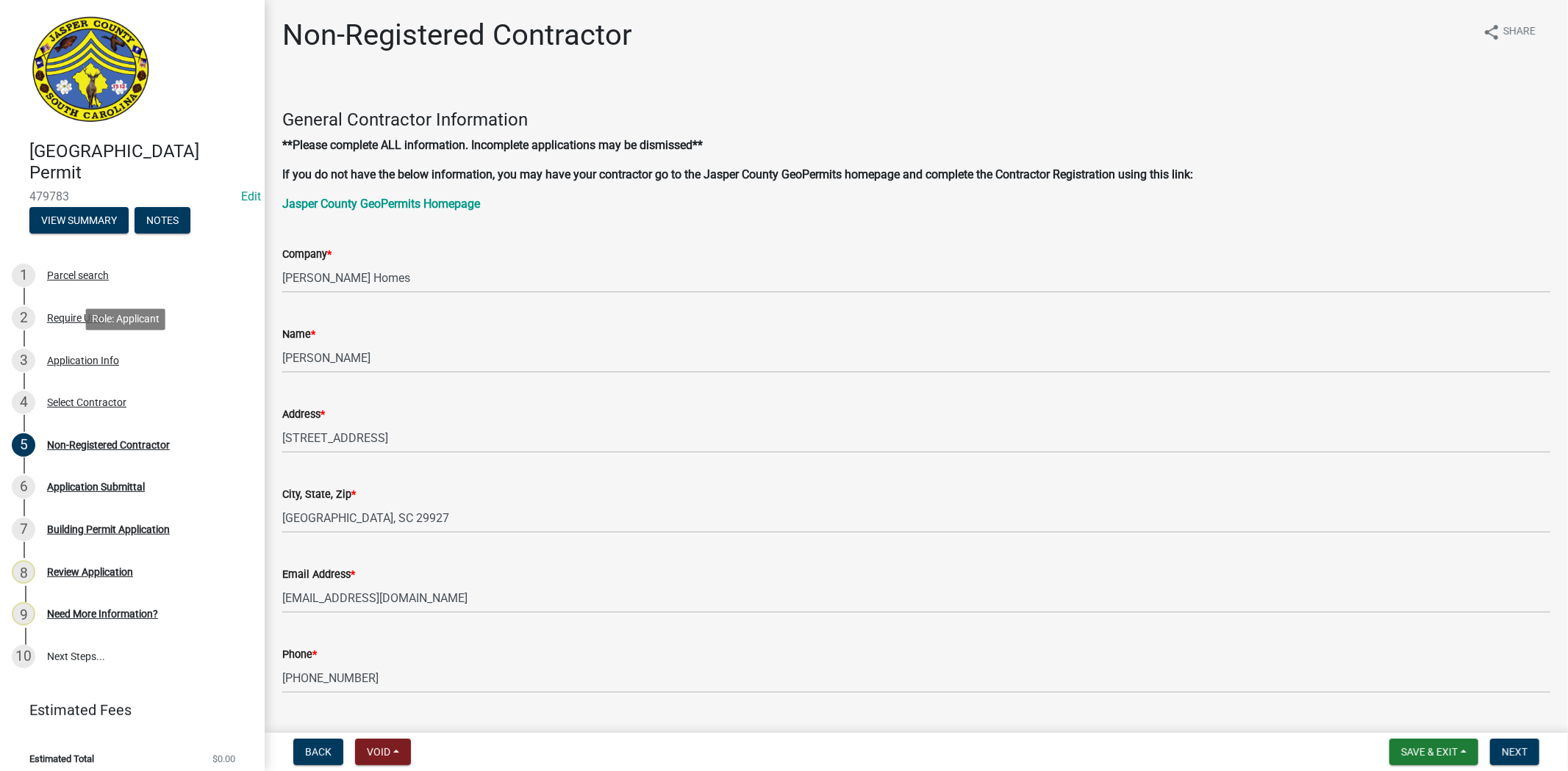
click at [106, 360] on div "Application Info" at bounding box center [83, 360] width 72 height 11
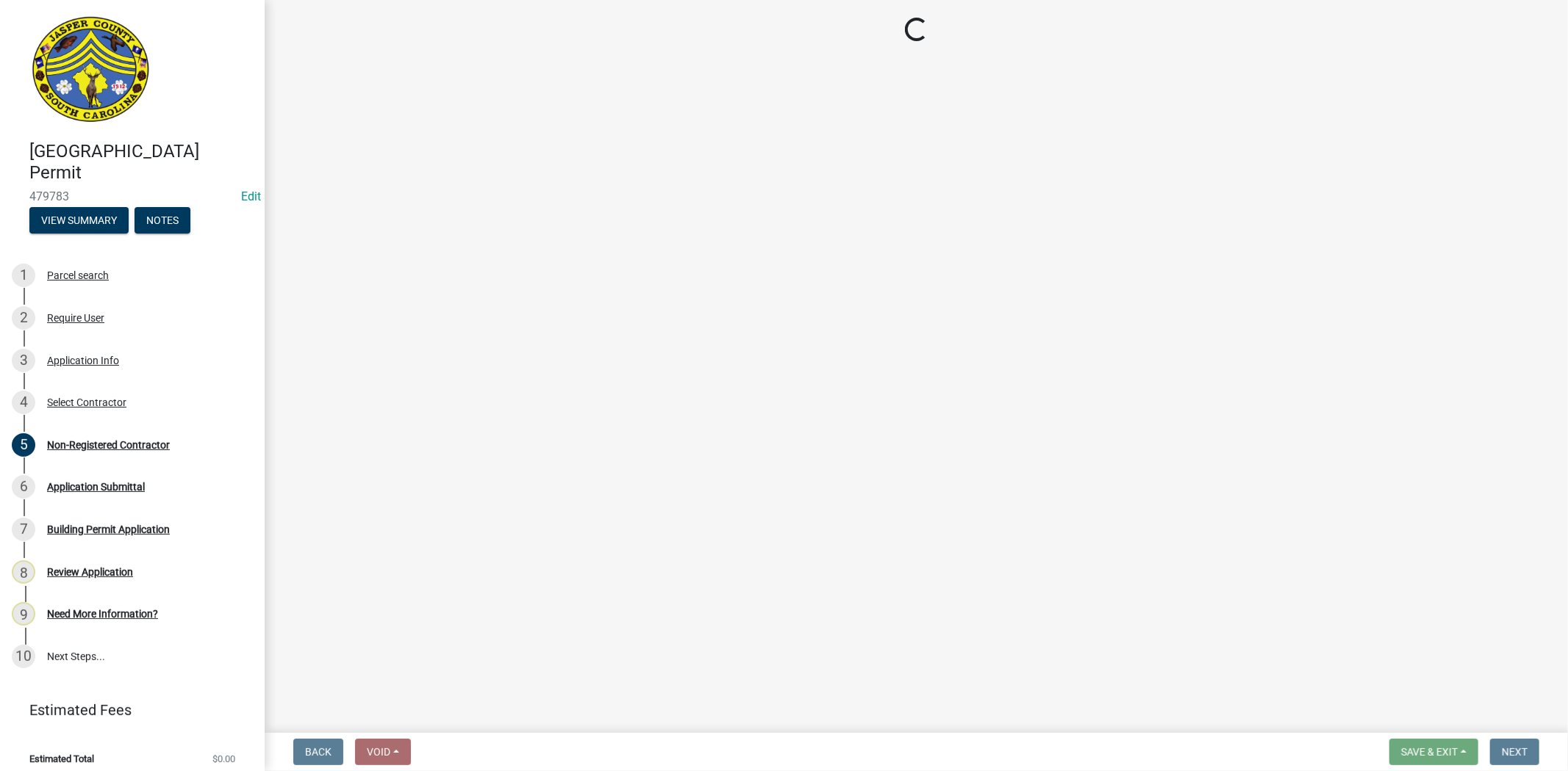
select select "42590599-3c97-479d-b3e9-fbeca9af4fb5"
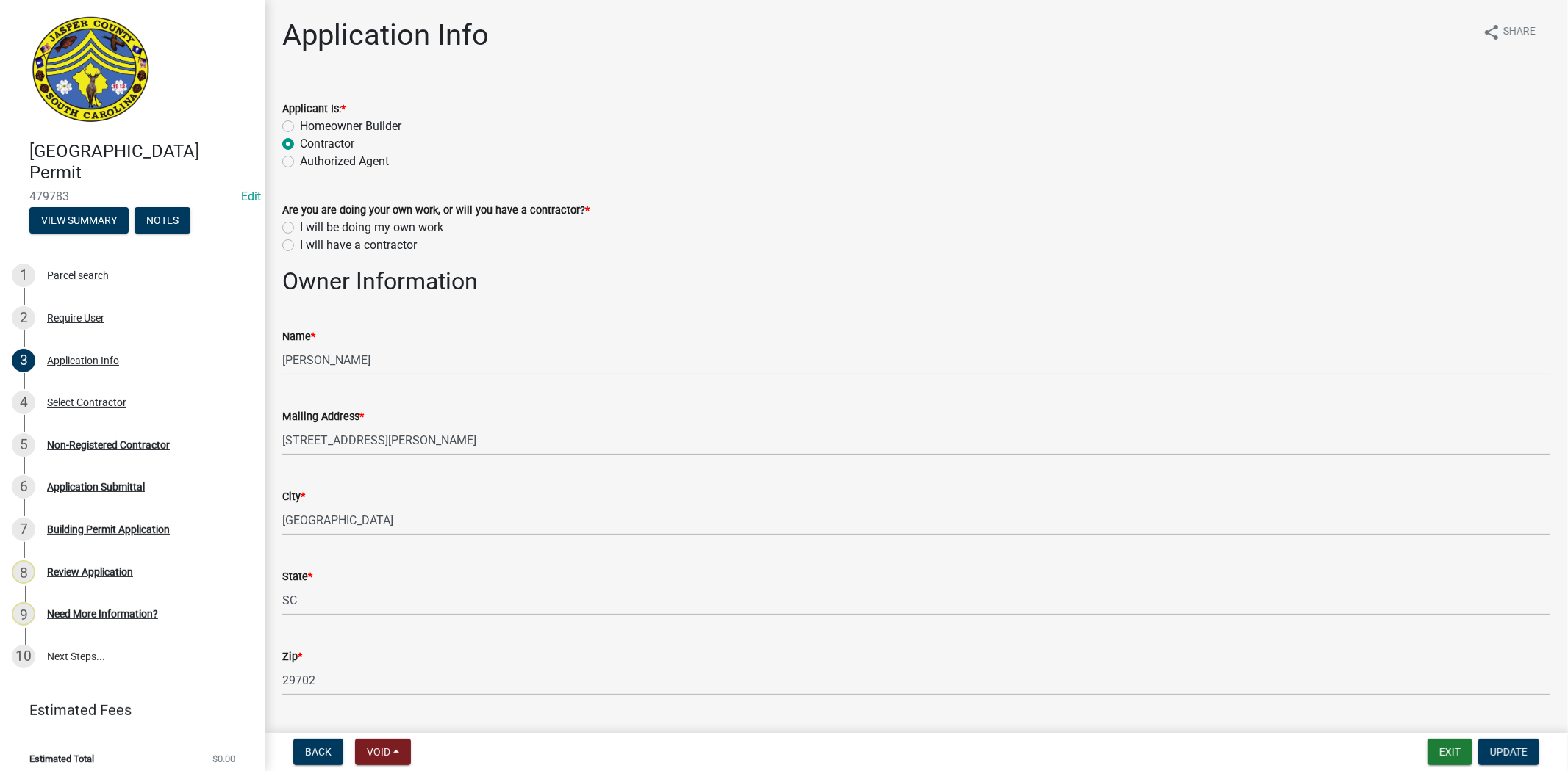
click at [300, 243] on label "I will have a contractor" at bounding box center [358, 246] width 117 height 17
click at [300, 243] on input "I will have a contractor" at bounding box center [305, 242] width 10 height 10
radio input "true"
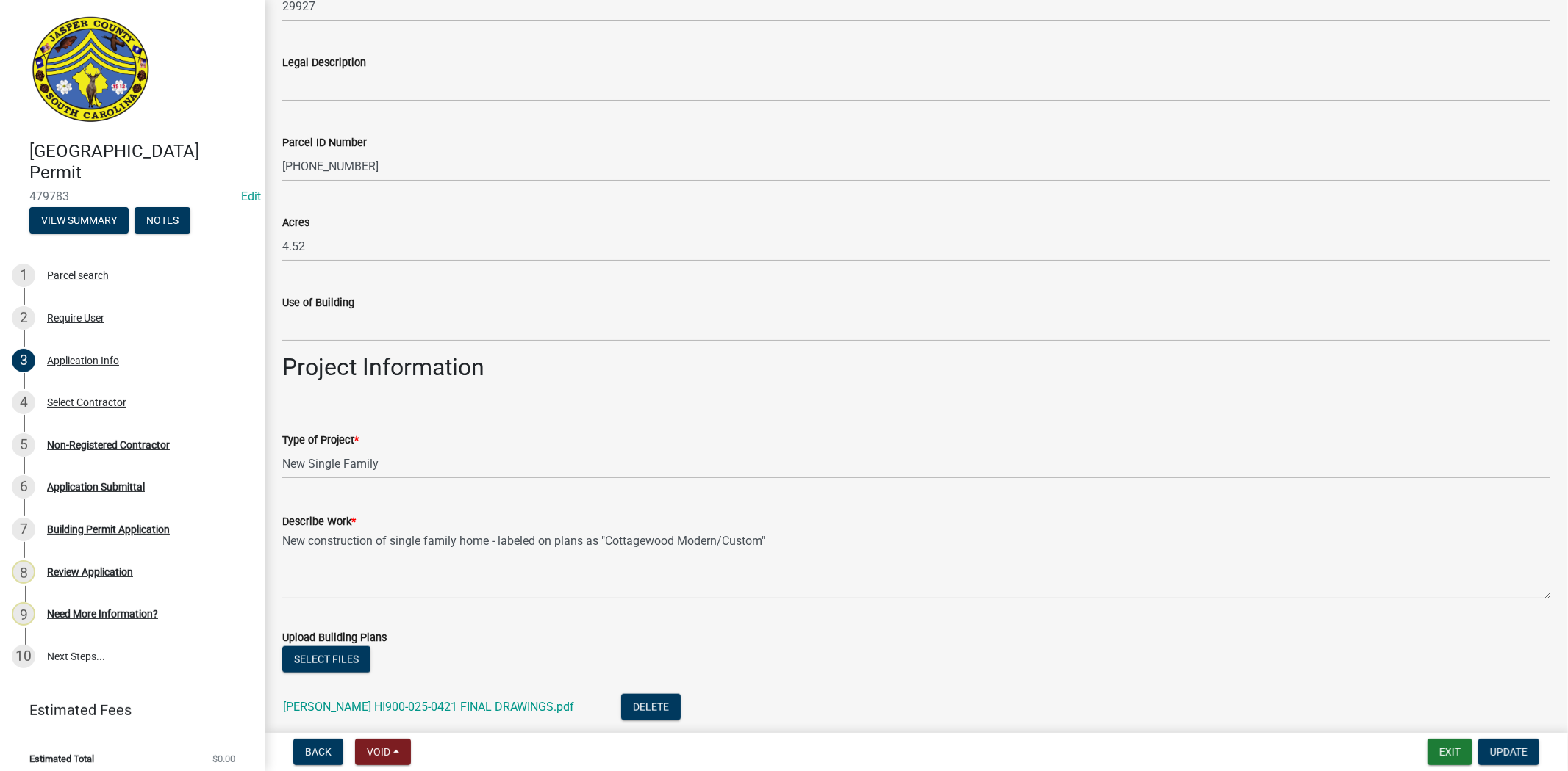
scroll to position [1305, 0]
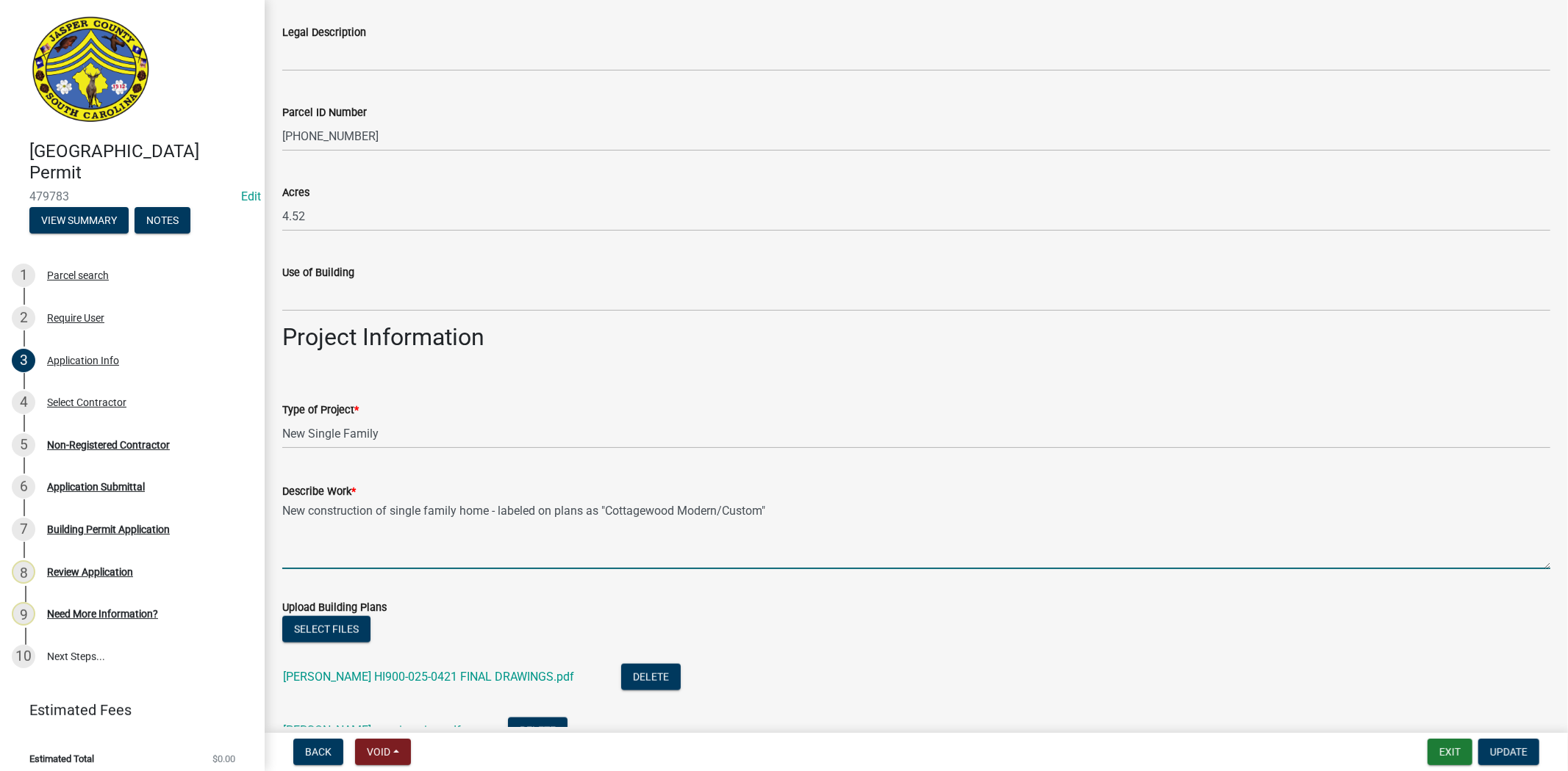
drag, startPoint x: 494, startPoint y: 508, endPoint x: 388, endPoint y: 509, distance: 106.0
click at [388, 509] on textarea "New construction of single family home - labeled on plans as "Cottagewood Moder…" at bounding box center [915, 534] width 1268 height 69
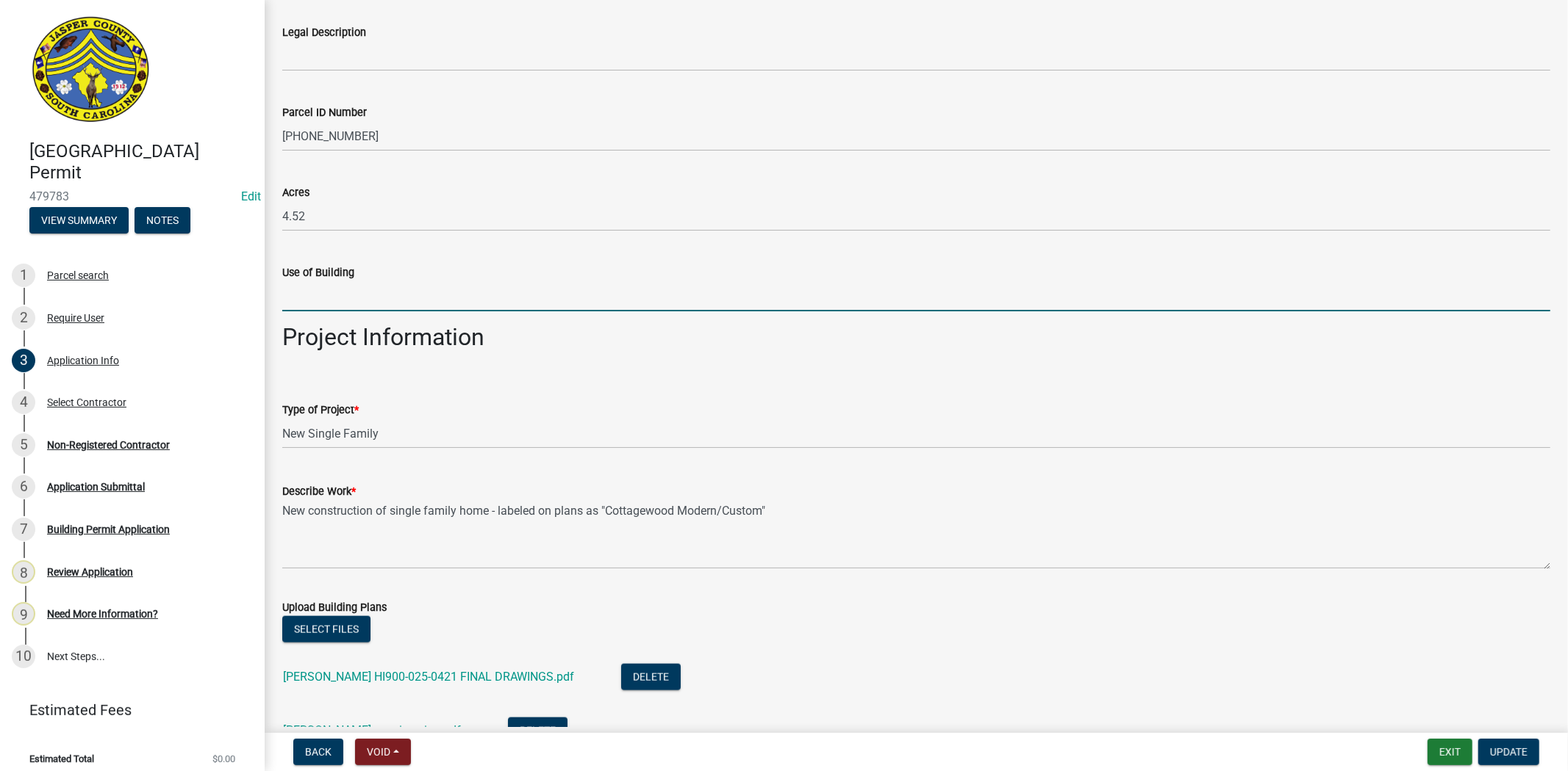
click at [327, 290] on input "Use of Building" at bounding box center [915, 296] width 1268 height 30
paste input "single family home"
drag, startPoint x: 290, startPoint y: 297, endPoint x: 273, endPoint y: 298, distance: 17.0
click at [273, 298] on div "Use of Building single family home" at bounding box center [916, 277] width 1290 height 68
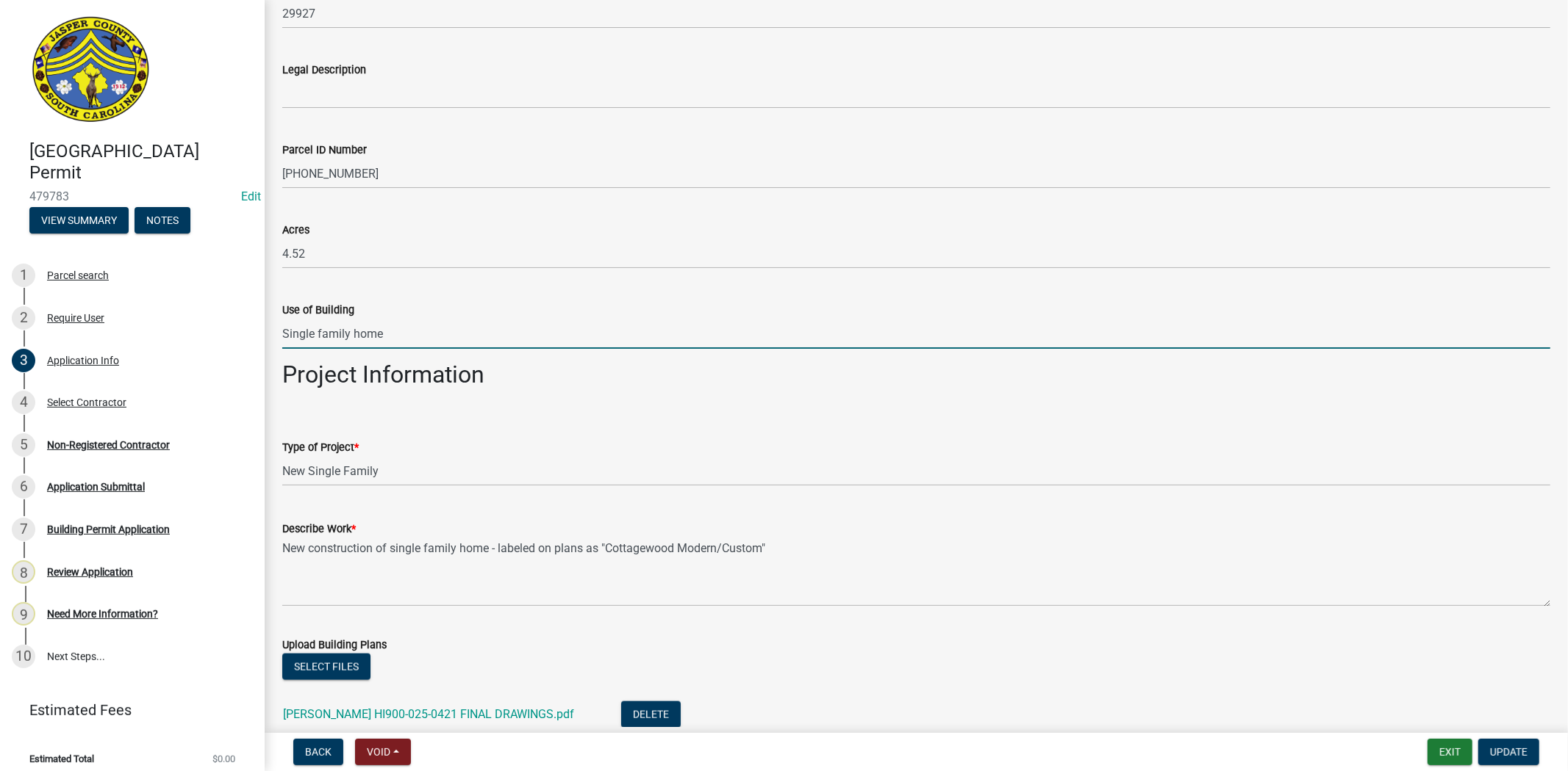
scroll to position [1224, 0]
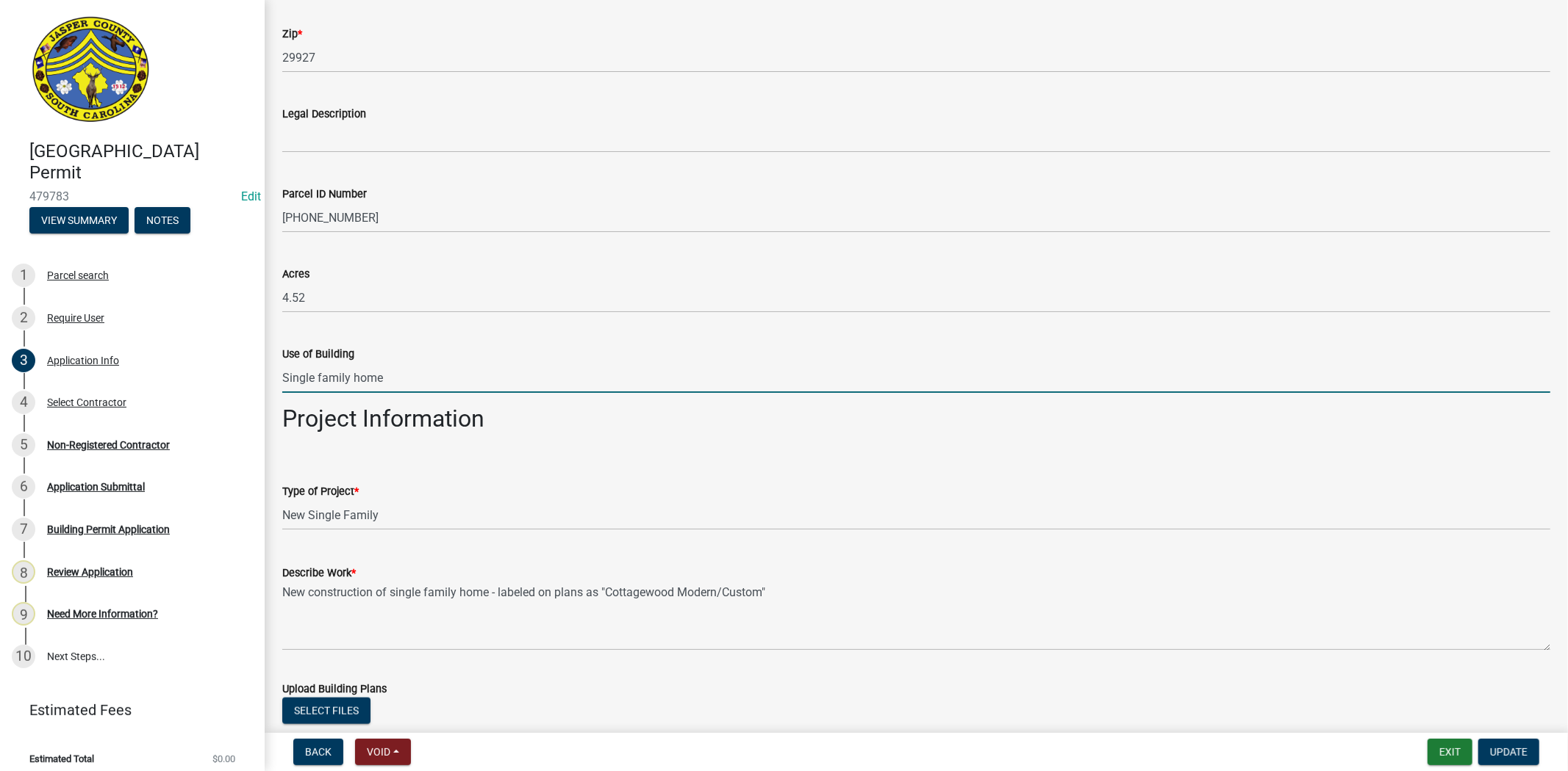
type input "Single family home"
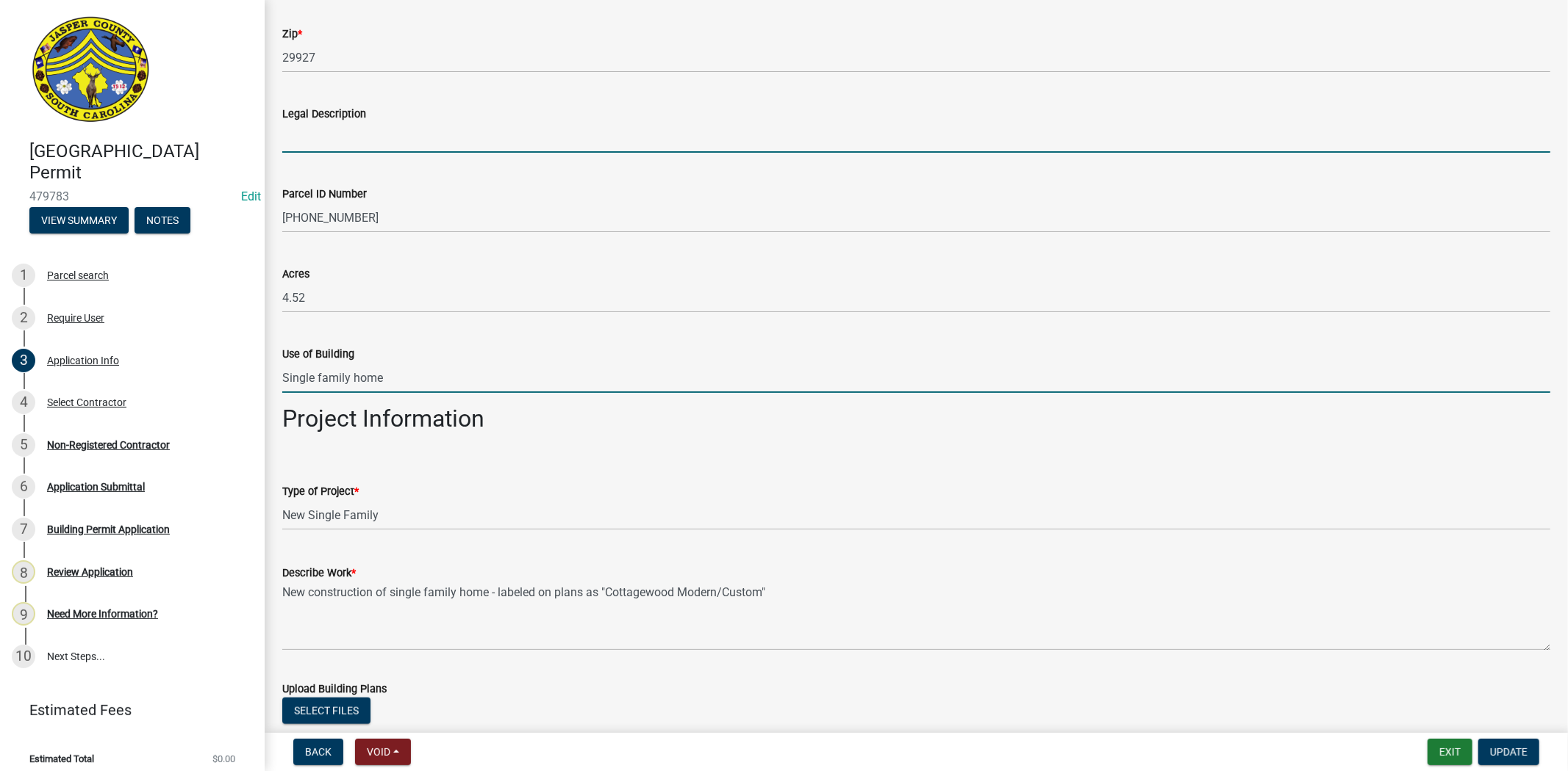
click at [349, 136] on input "Legal Description" at bounding box center [915, 137] width 1268 height 30
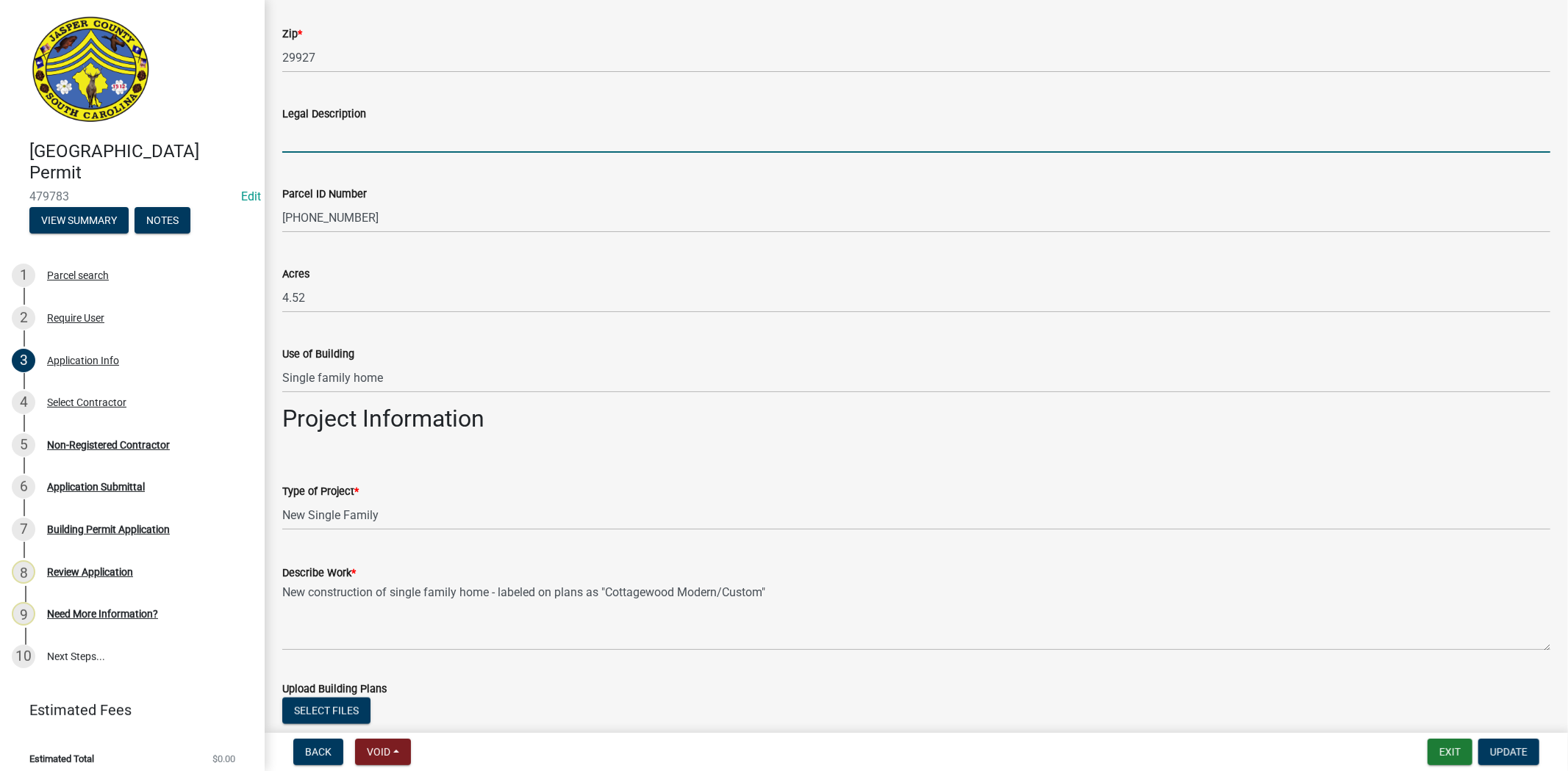
type input "Residence"
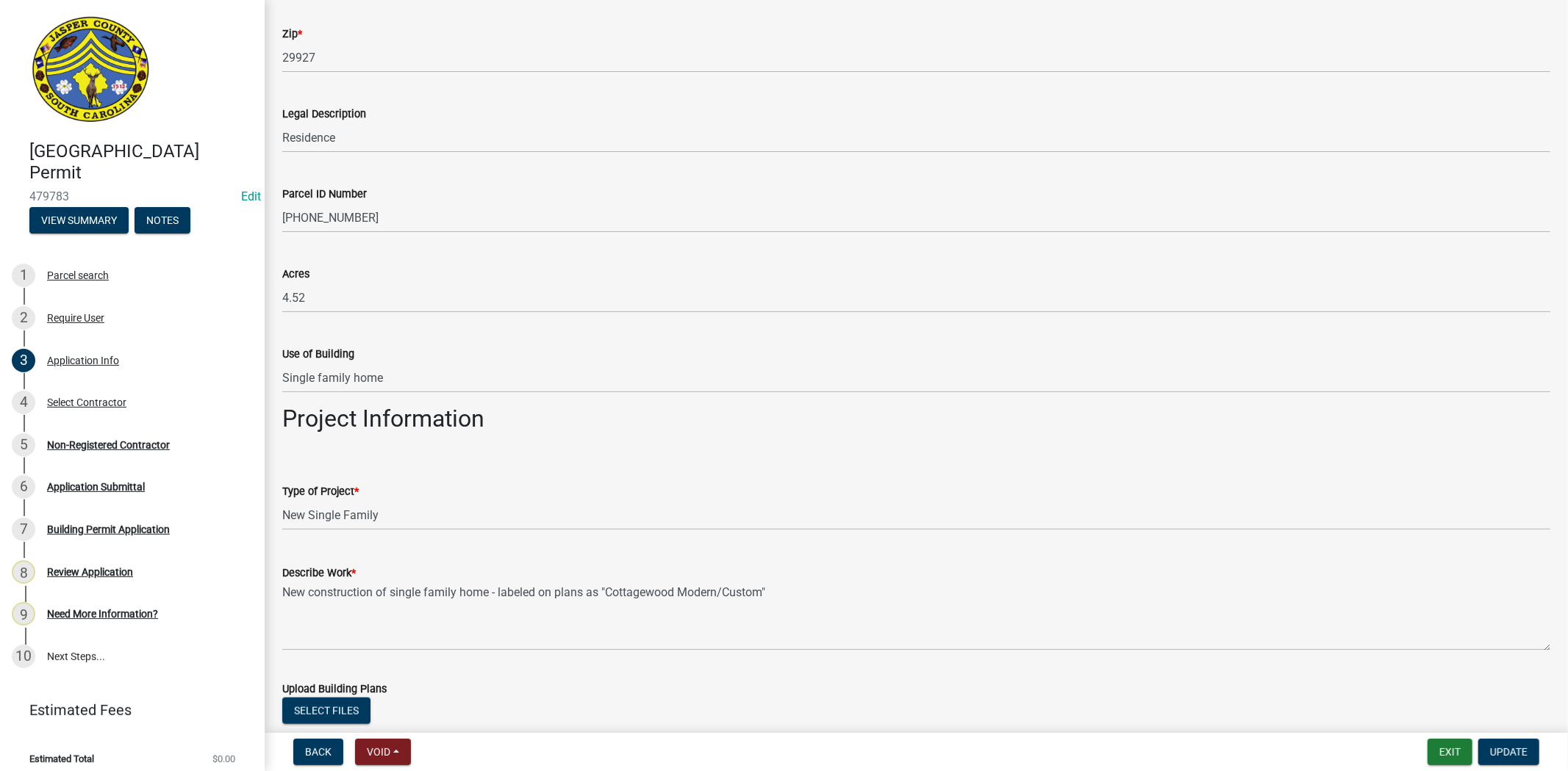
click at [931, 479] on form "Type of Project * Select Item... Construction Trailer/Shipping Container Reside…" at bounding box center [915, 497] width 1268 height 65
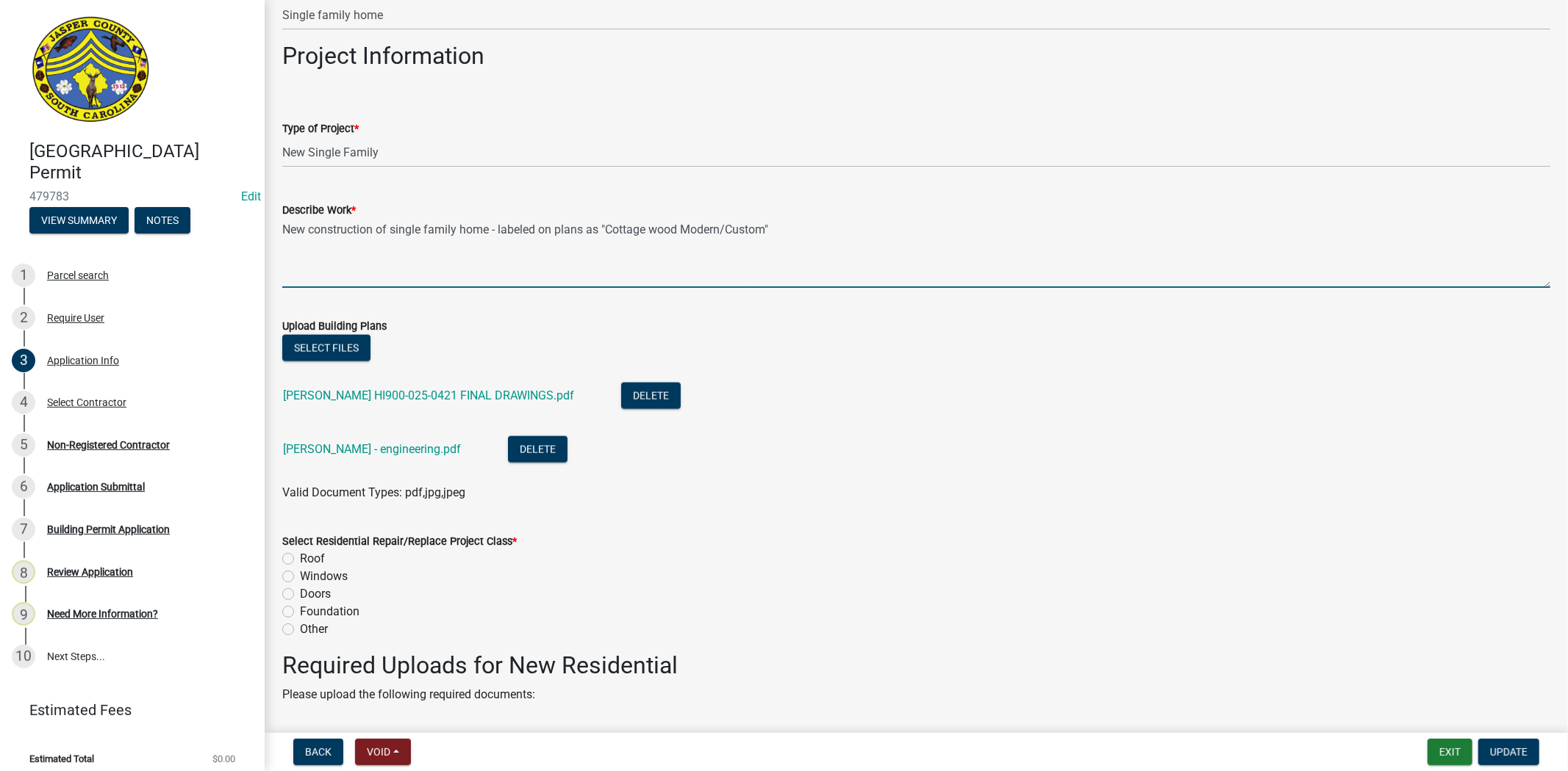
scroll to position [1551, 0]
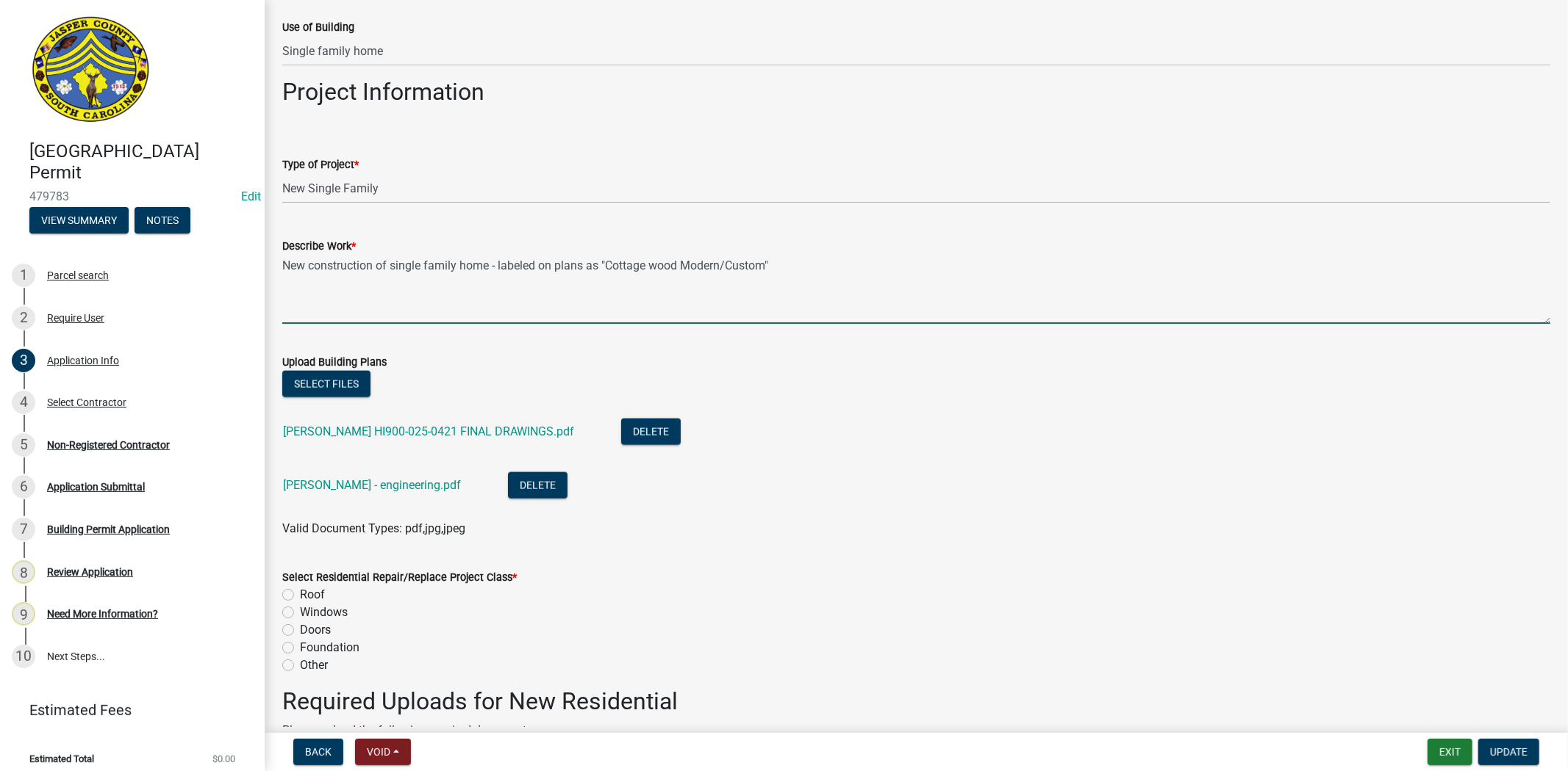
click at [780, 266] on textarea "New construction of single family home - labeled on plans as "Cottage wood Mode…" at bounding box center [915, 288] width 1268 height 69
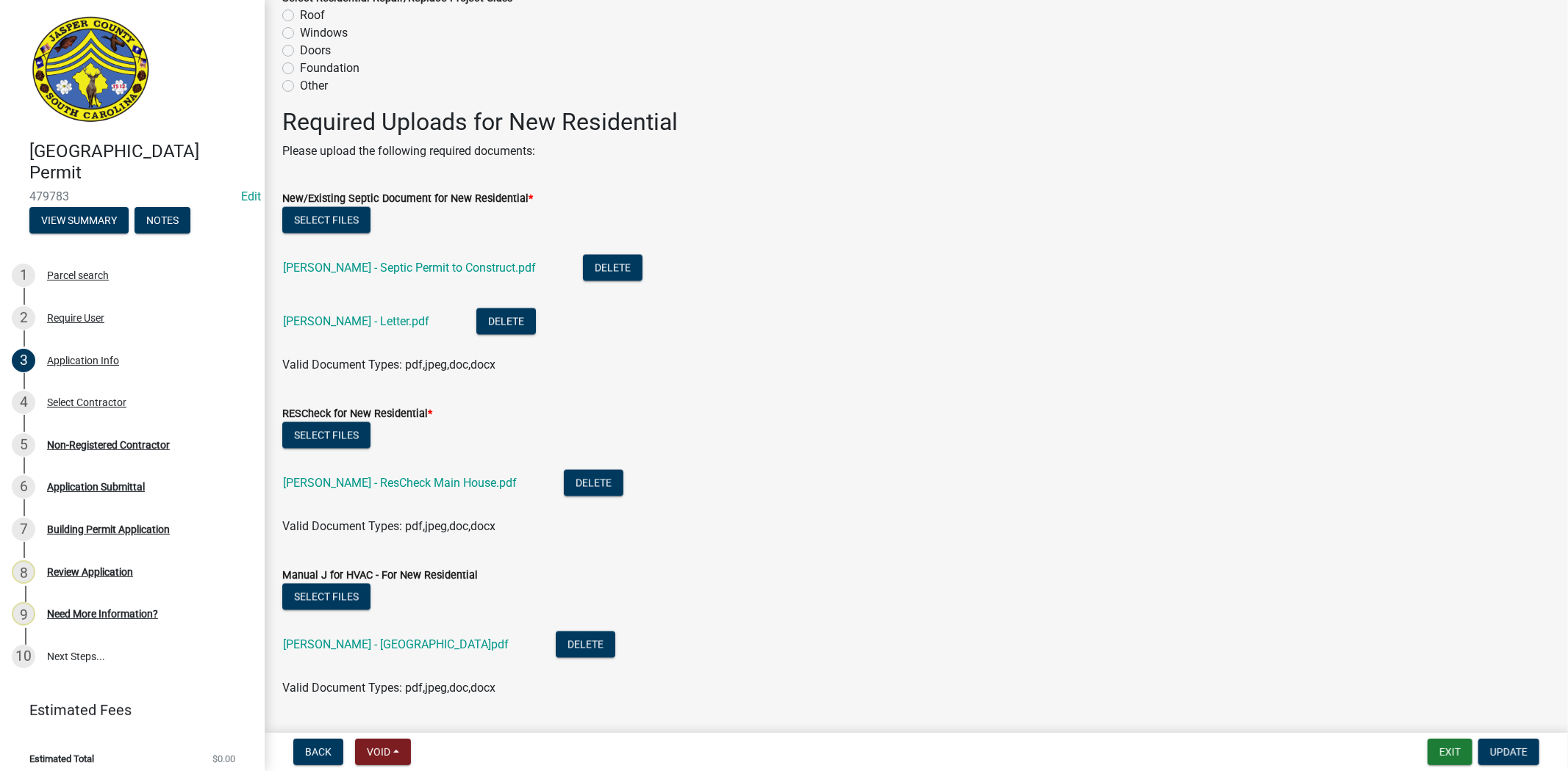
scroll to position [2122, 0]
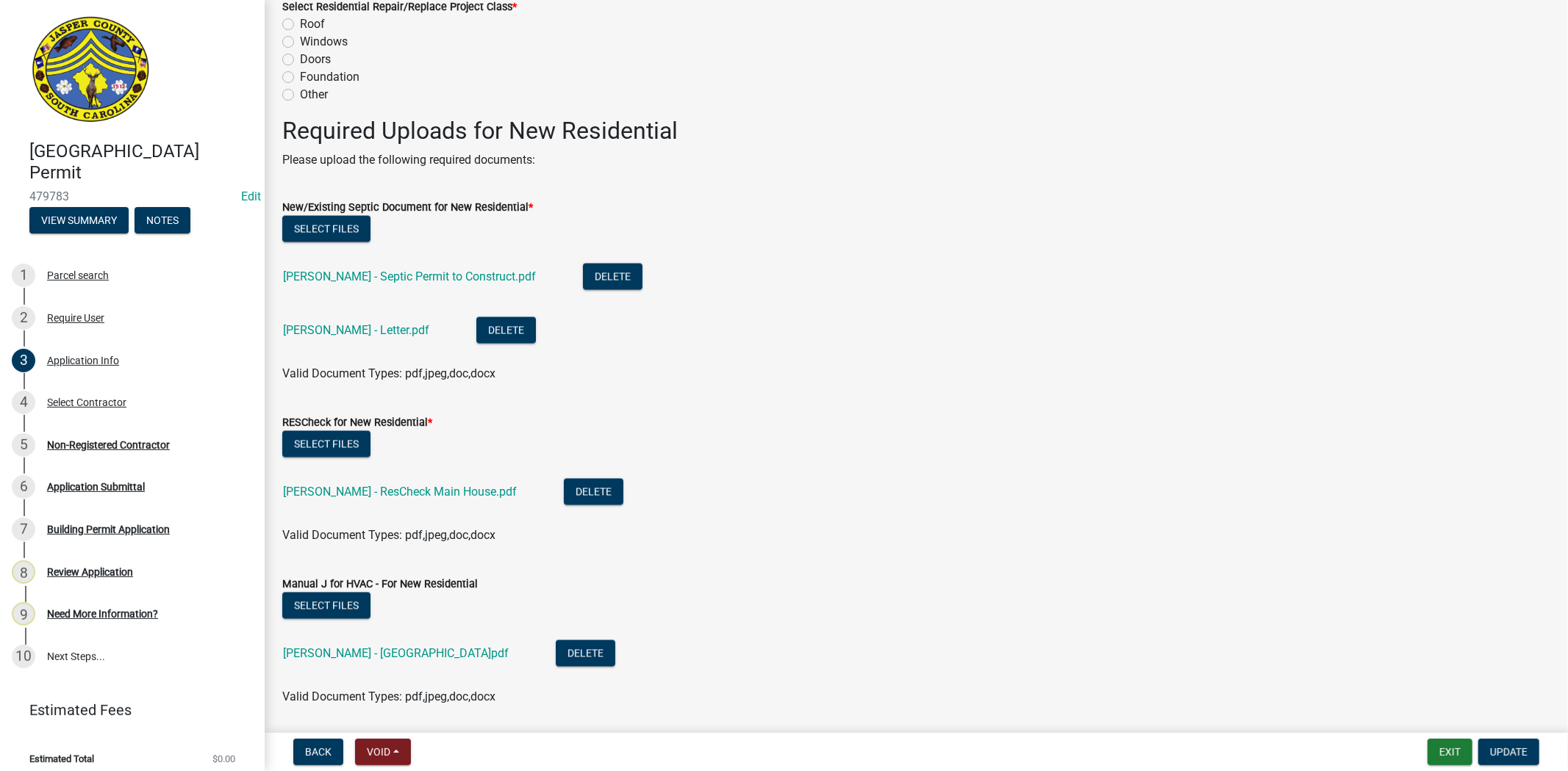
type textarea "New construction of single family home - labeled on plans as "Cottage wood Mode…"
click at [351, 340] on div "Freismuth - Letter.pdf" at bounding box center [367, 332] width 170 height 30
click at [355, 329] on link "Freismuth - Letter.pdf" at bounding box center [356, 330] width 147 height 14
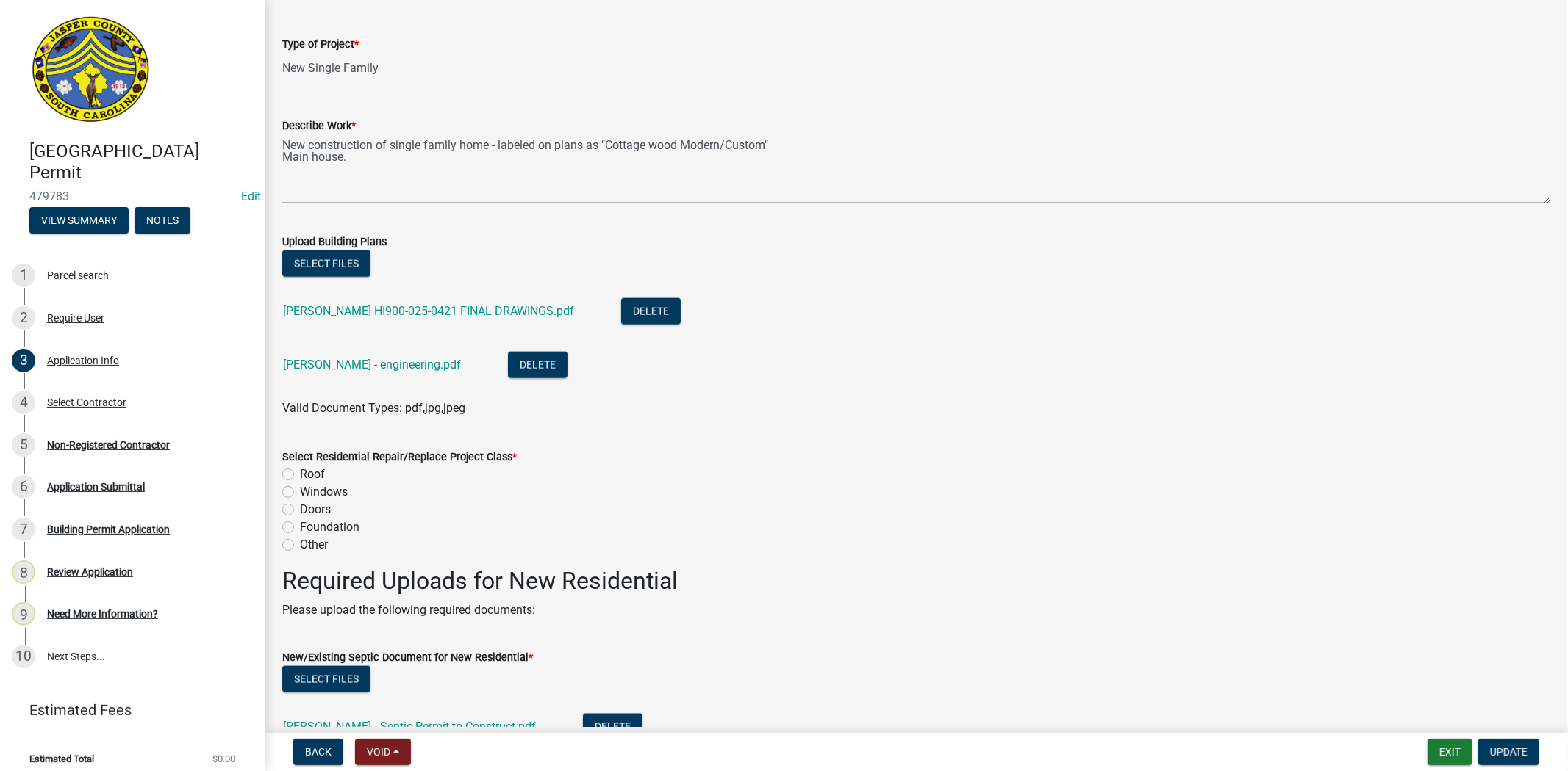
scroll to position [1655, 0]
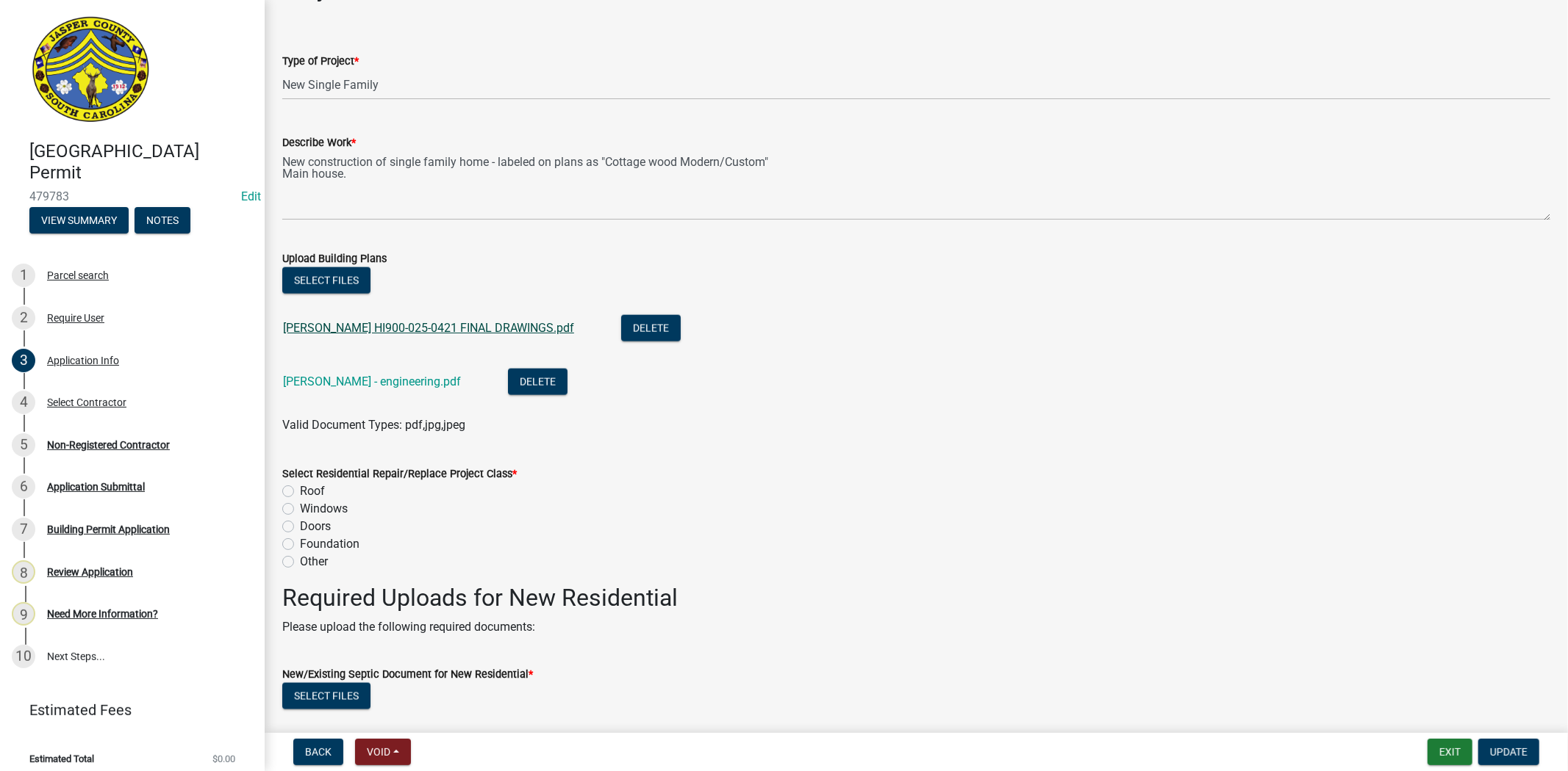
click at [510, 334] on div "FREISMUTH HI900-025-0421 FINAL DRAWINGS.pdf" at bounding box center [440, 330] width 315 height 30
click at [502, 333] on link "FREISMUTH HI900-025-0421 FINAL DRAWINGS.pdf" at bounding box center [428, 328] width 291 height 14
click at [294, 559] on div "Other" at bounding box center [915, 562] width 1268 height 17
click at [300, 565] on label "Other" at bounding box center [314, 562] width 28 height 17
click at [300, 562] on input "Other" at bounding box center [305, 558] width 10 height 10
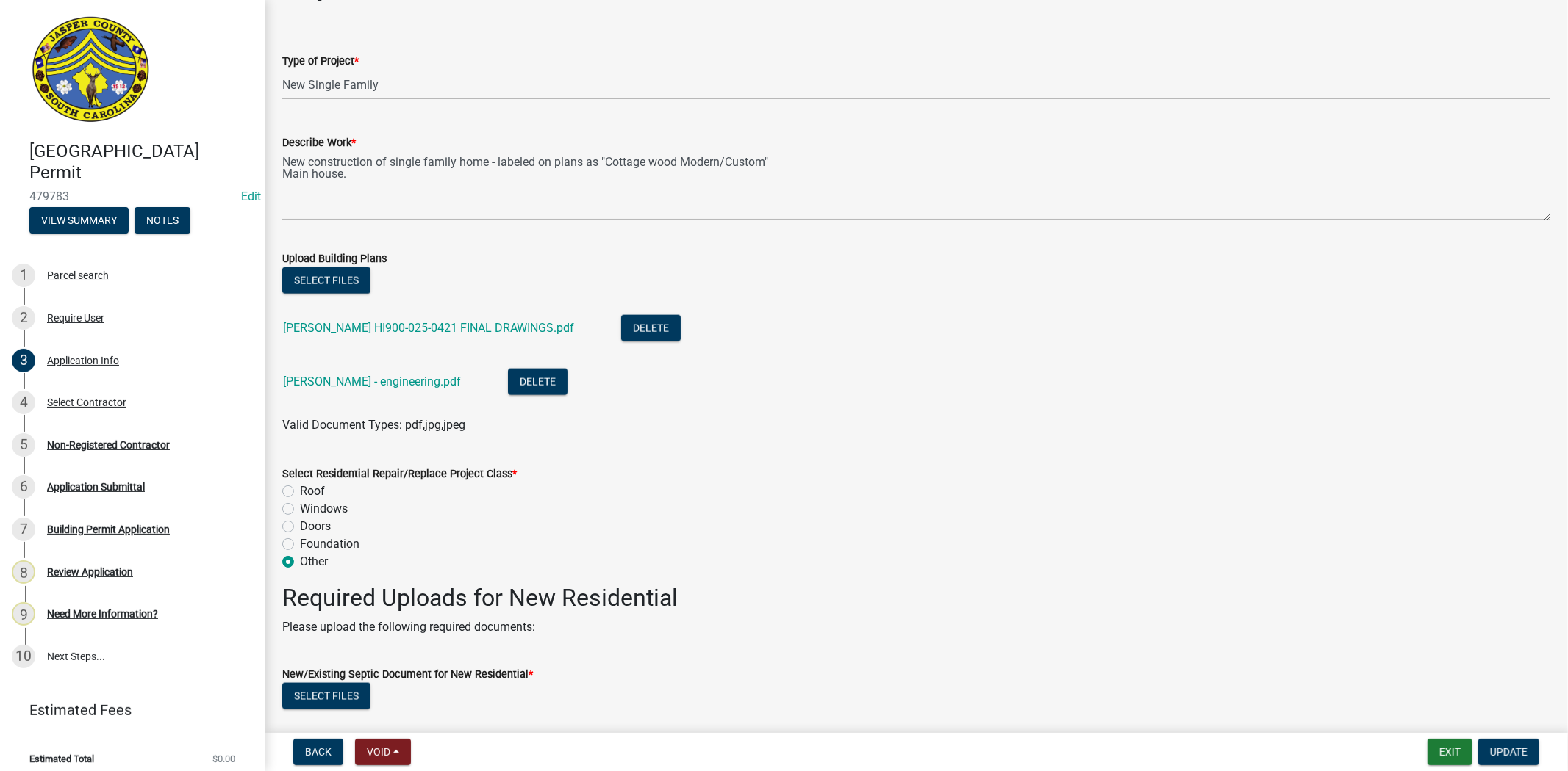
radio input "true"
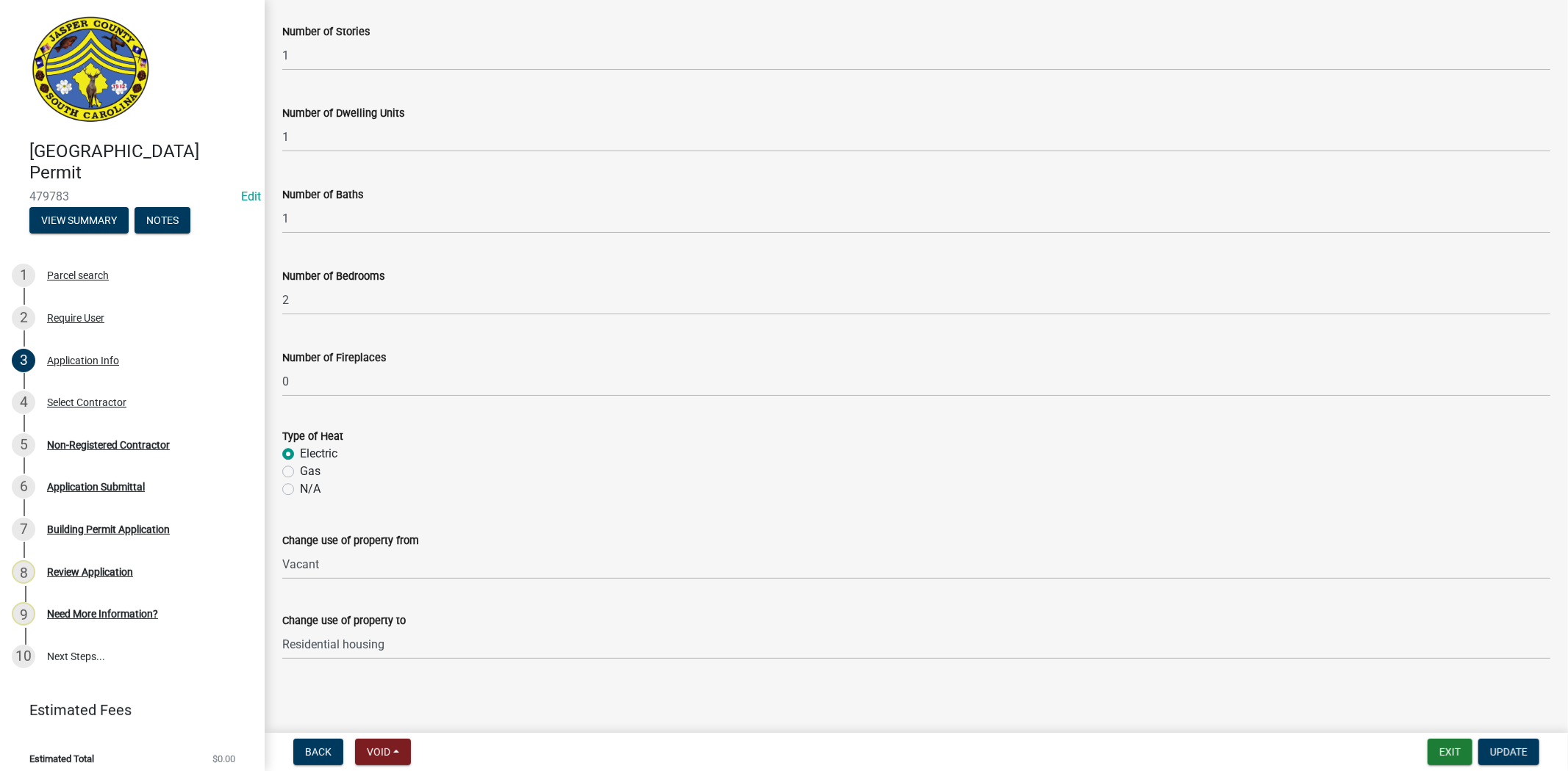
scroll to position [3041, 0]
click at [1515, 753] on span "Update" at bounding box center [1508, 753] width 38 height 12
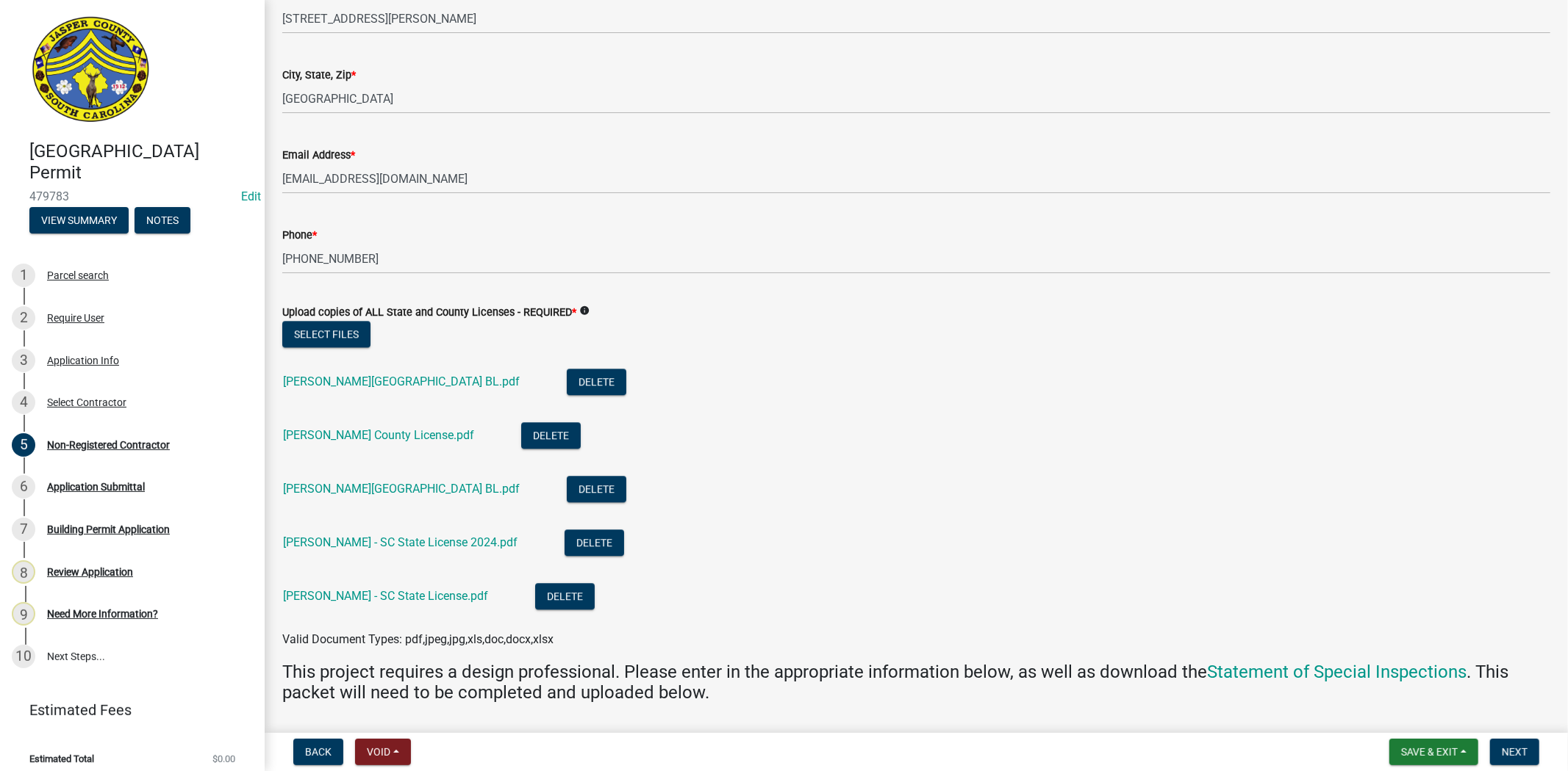
scroll to position [3183, 0]
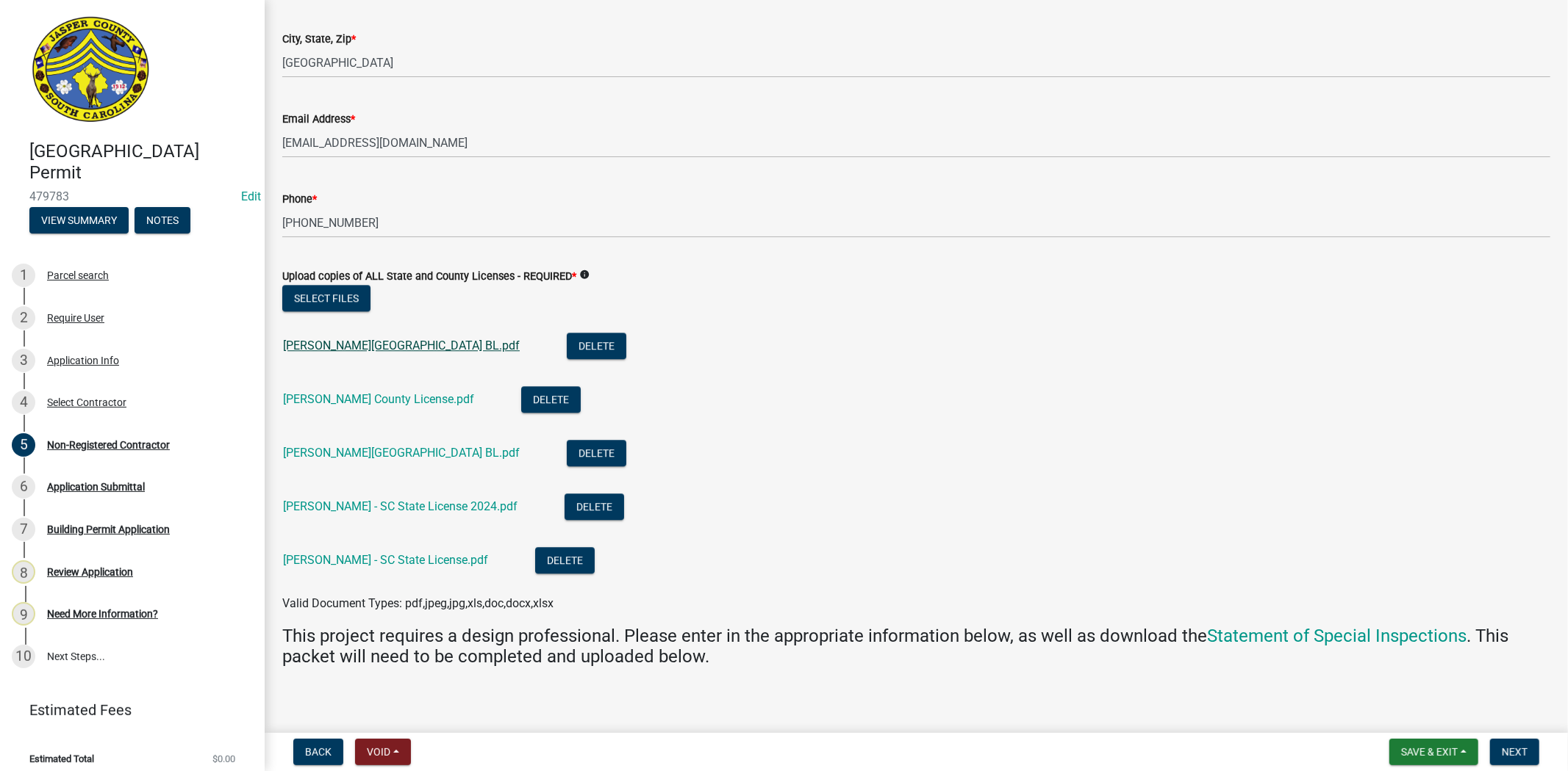
click at [387, 349] on link "Fogel - Jasper County BL.pdf" at bounding box center [401, 346] width 237 height 14
click at [373, 505] on link "Fogel - SC State License 2024.pdf" at bounding box center [399, 506] width 234 height 14
click at [391, 401] on link "Kintz - Jasper County License.pdf" at bounding box center [378, 399] width 191 height 14
click at [331, 298] on button "Select files" at bounding box center [325, 298] width 88 height 26
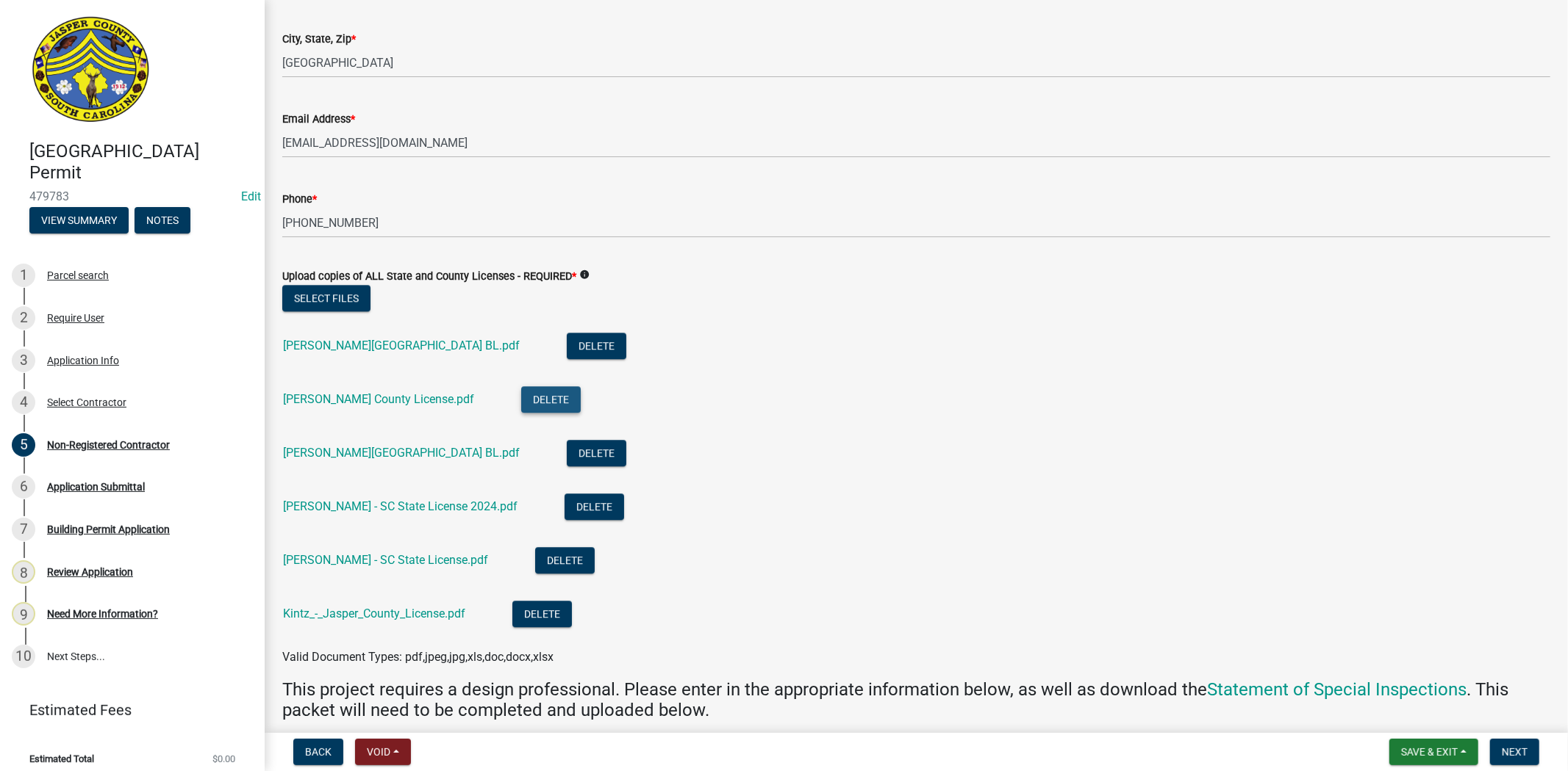
click at [548, 396] on button "Delete" at bounding box center [550, 399] width 59 height 26
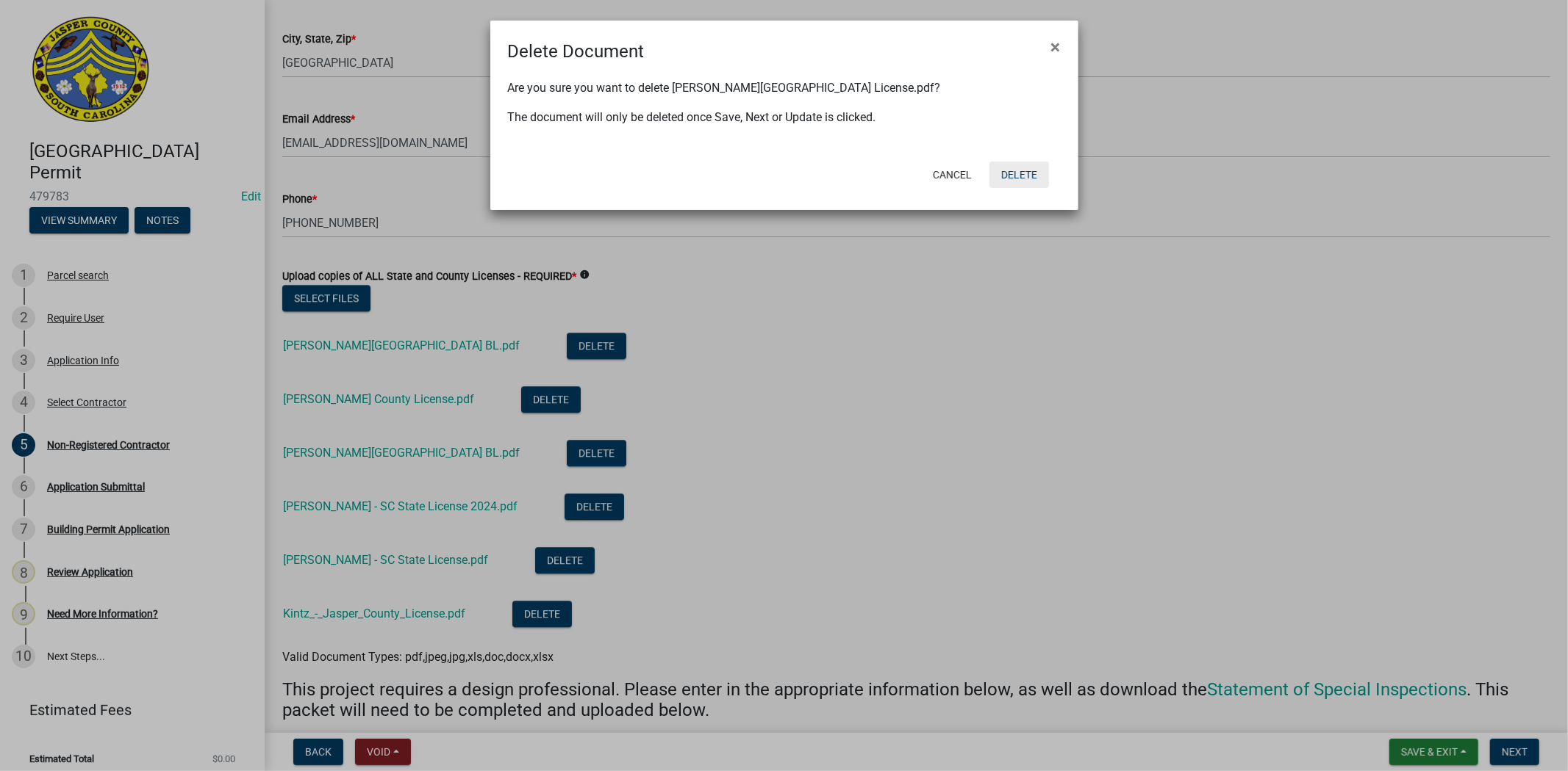
click at [1018, 177] on button "Delete" at bounding box center [1018, 174] width 59 height 26
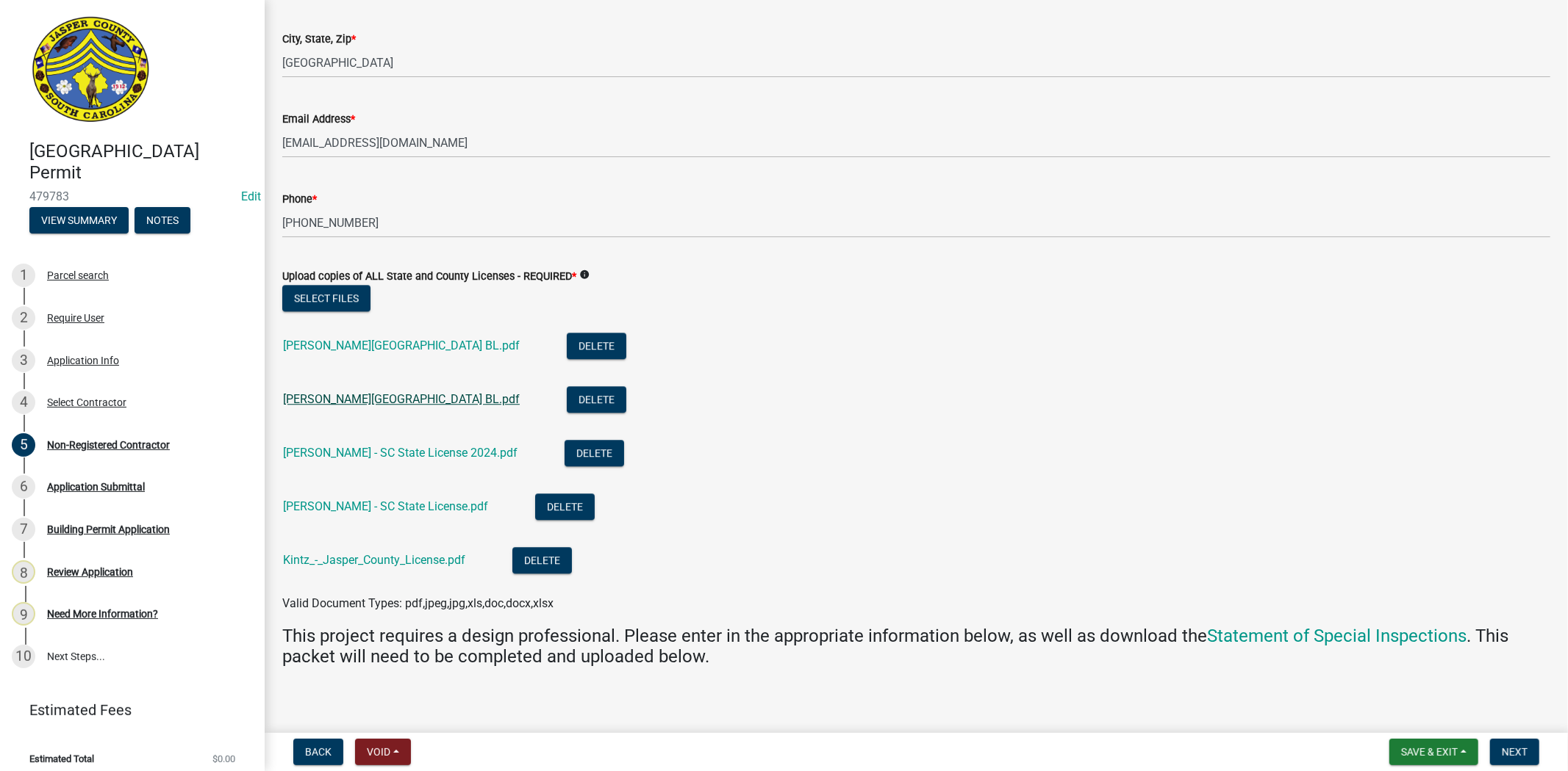
click at [414, 400] on link "Tillotson - Jasper County BL.pdf" at bounding box center [401, 399] width 237 height 14
click at [348, 286] on button "Select files" at bounding box center [325, 298] width 88 height 26
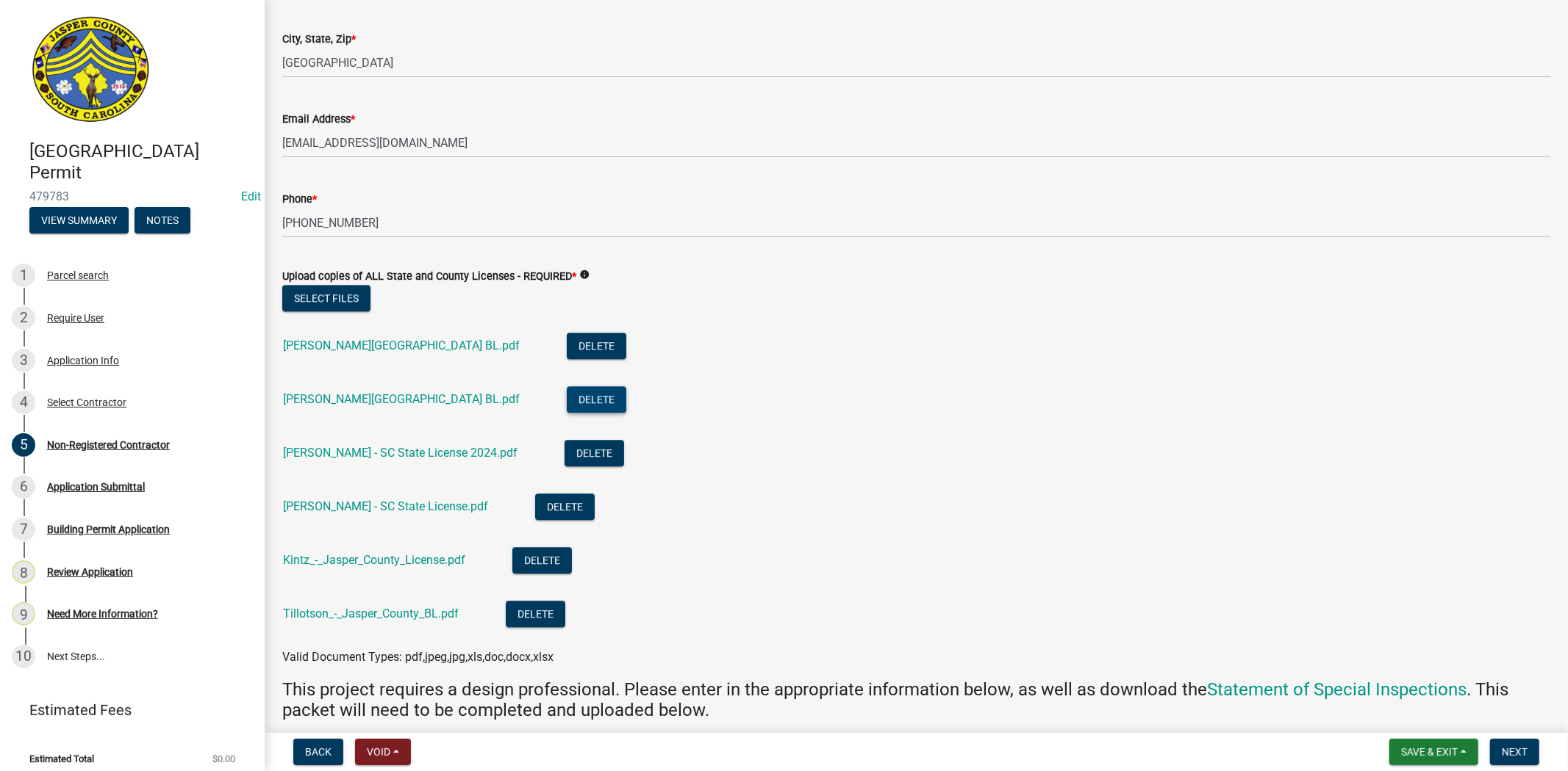
click at [566, 391] on button "Delete" at bounding box center [596, 399] width 59 height 26
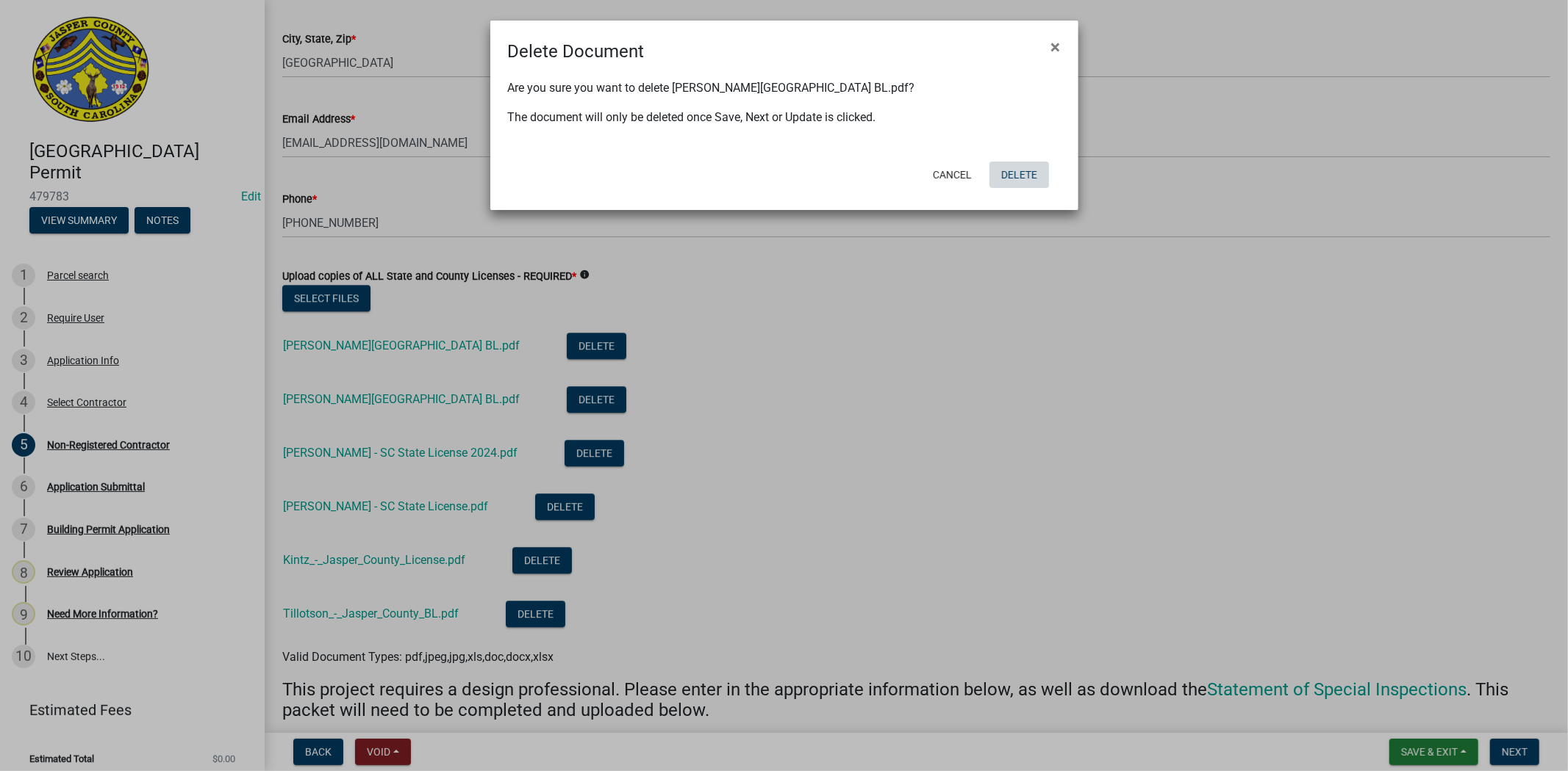
click at [1026, 180] on button "Delete" at bounding box center [1018, 174] width 59 height 26
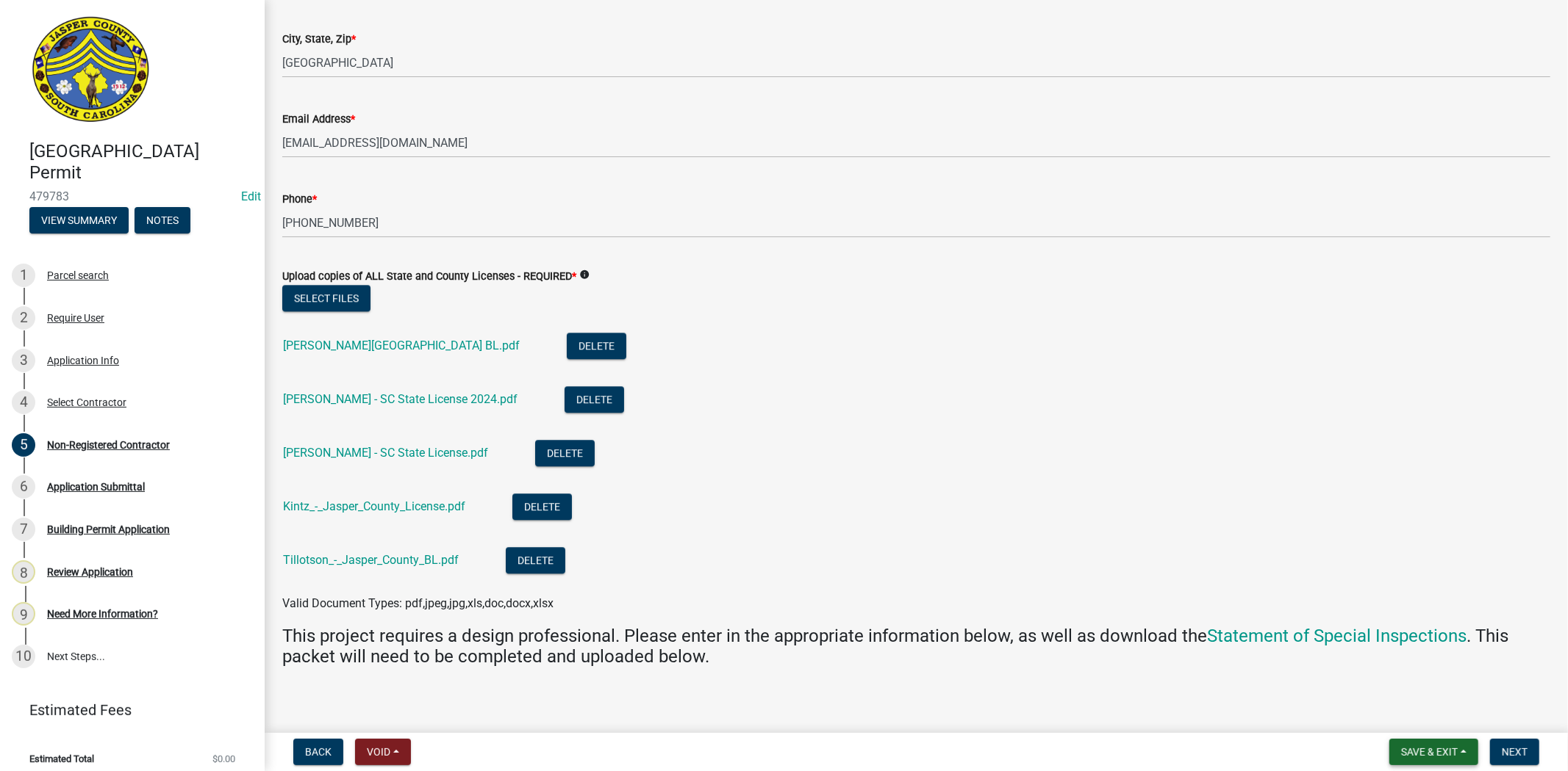
click at [1431, 750] on span "Save & Exit" at bounding box center [1429, 753] width 56 height 12
click at [1383, 680] on button "Save" at bounding box center [1418, 679] width 118 height 35
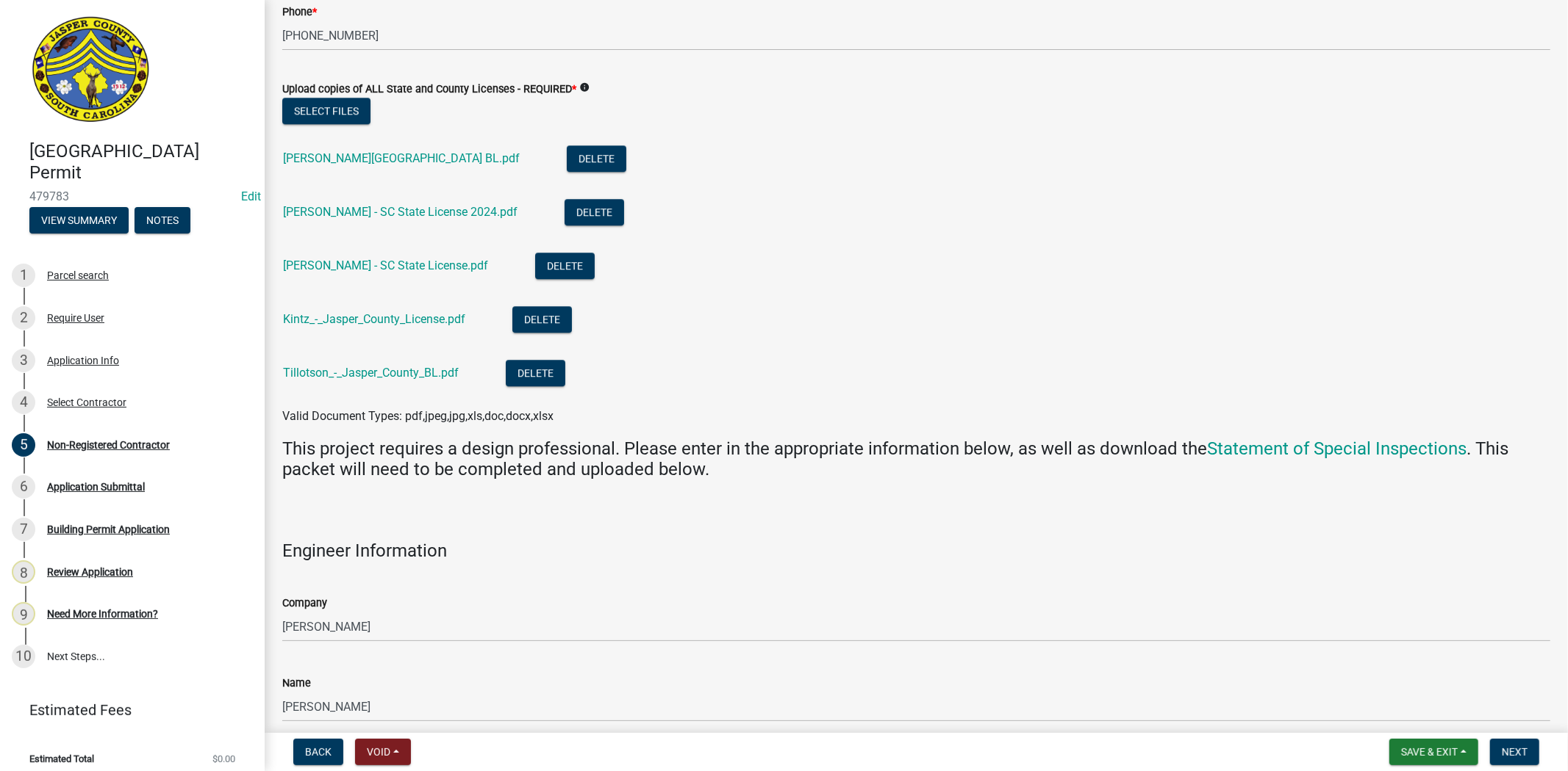
scroll to position [3335, 0]
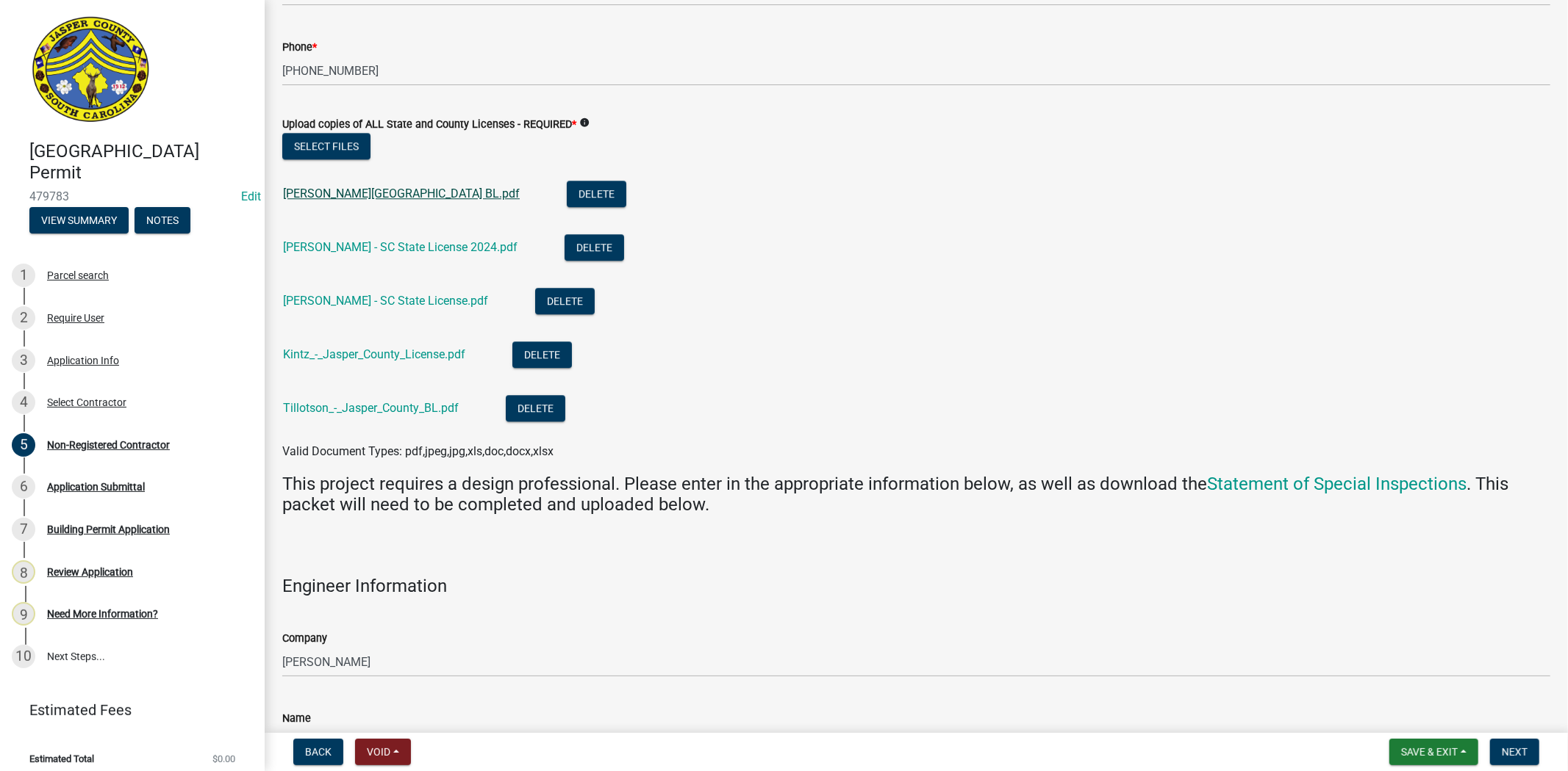
click at [421, 188] on link "Fogel - Jasper County BL.pdf" at bounding box center [401, 193] width 237 height 14
click at [400, 245] on link "Fogel - SC State License 2024.pdf" at bounding box center [399, 247] width 234 height 14
click at [406, 302] on link "Kintz - SC State License.pdf" at bounding box center [385, 301] width 205 height 14
click at [430, 357] on link "Kintz_-_Jasper_County_License.pdf" at bounding box center [374, 354] width 183 height 14
click at [426, 412] on link "Tillotson_-_Jasper_County_BL.pdf" at bounding box center [370, 408] width 176 height 14
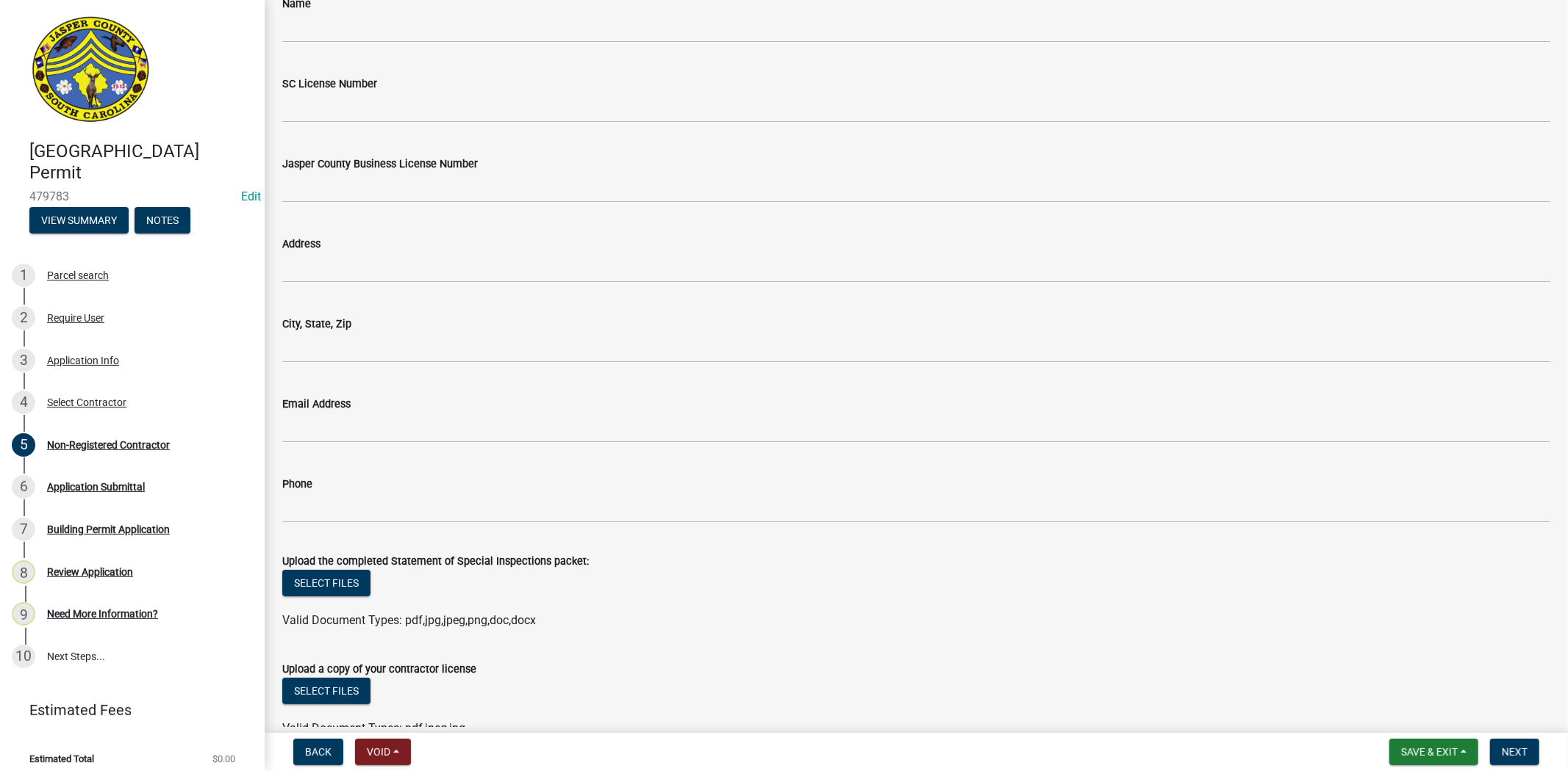
scroll to position [4721, 0]
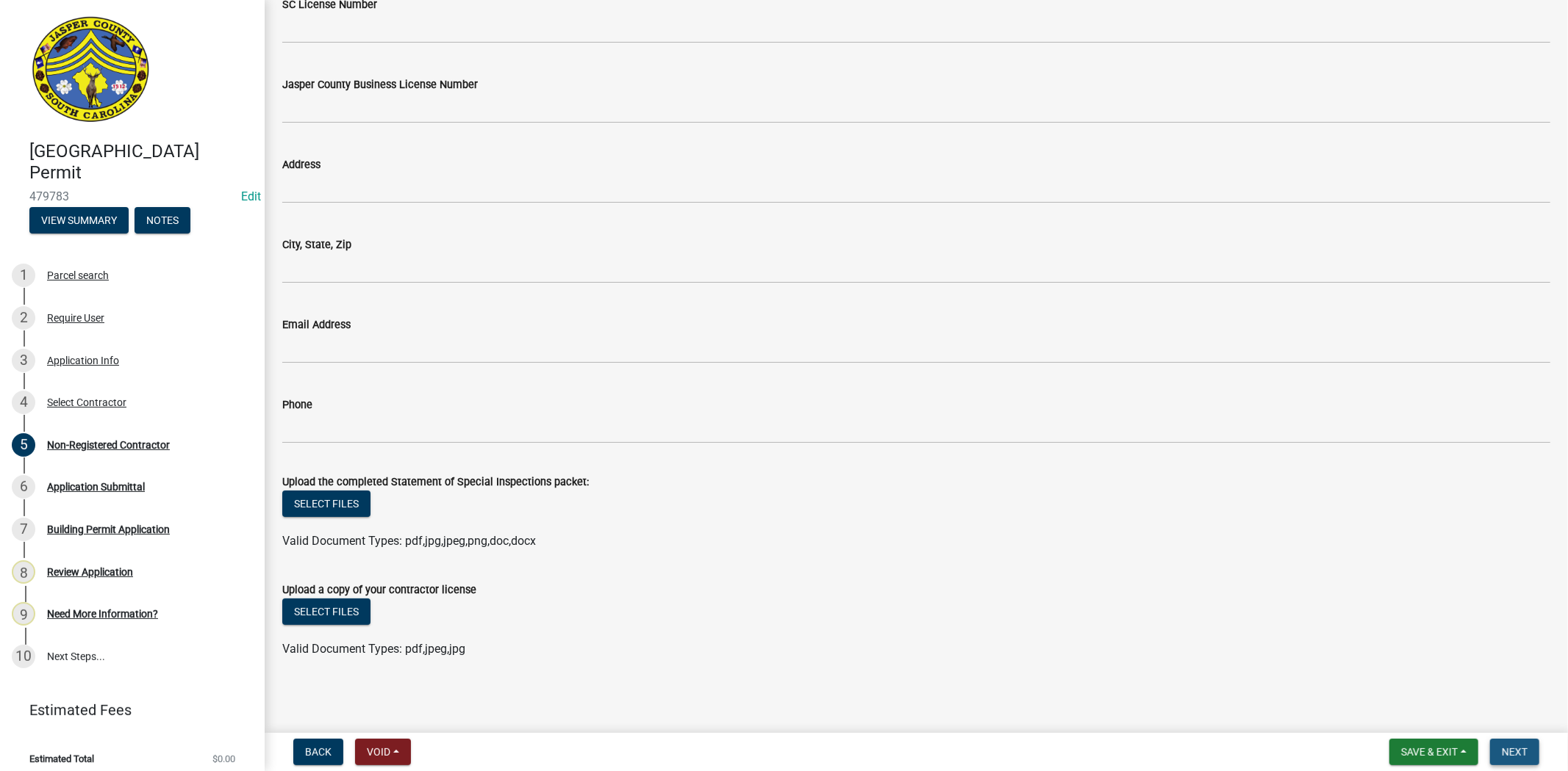
click at [1503, 743] on button "Next" at bounding box center [1514, 752] width 50 height 26
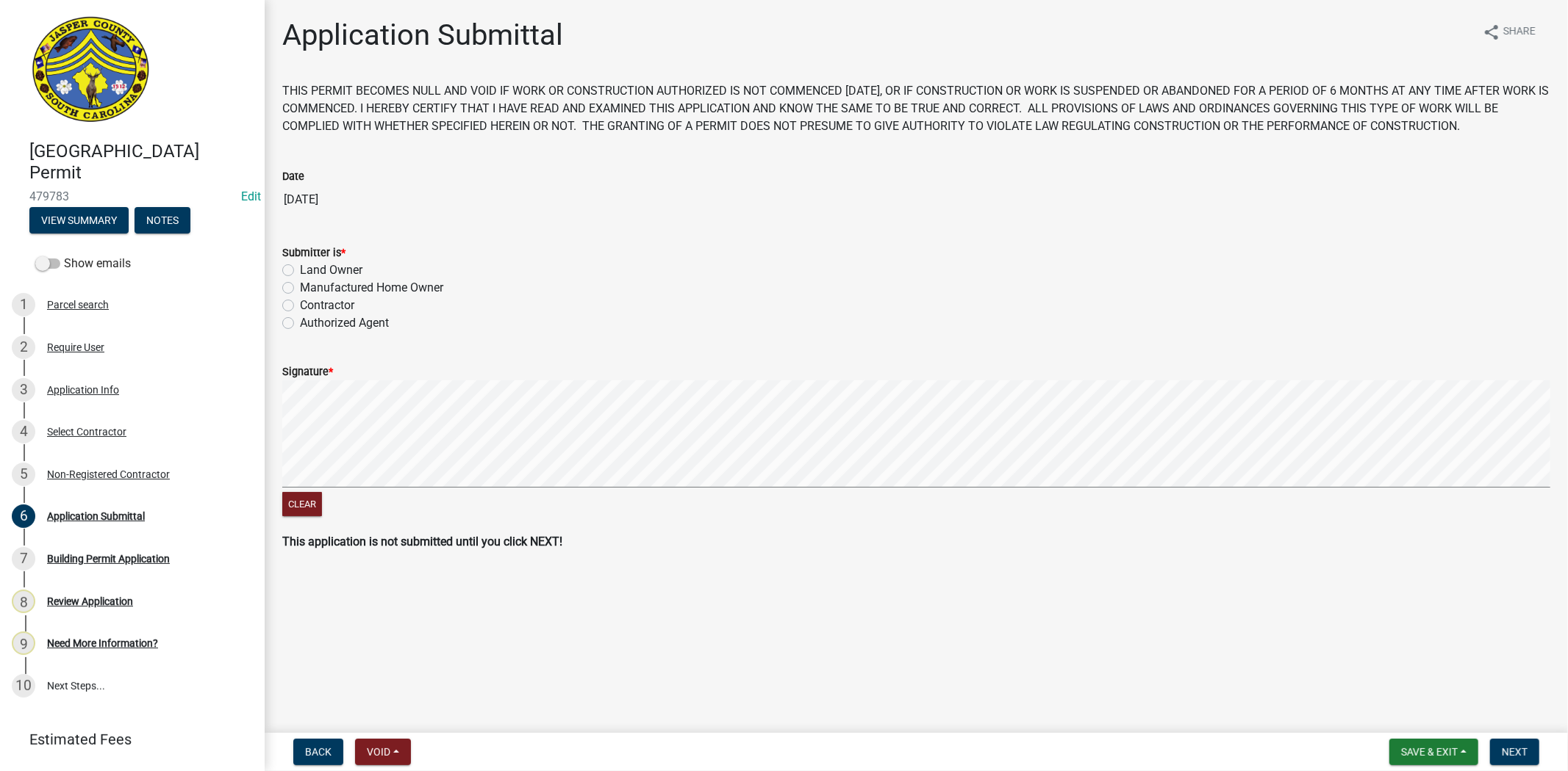
click at [300, 302] on label "Contractor" at bounding box center [327, 306] width 54 height 17
click at [300, 302] on input "Contractor" at bounding box center [305, 302] width 10 height 10
radio input "true"
click at [1415, 753] on span "Save & Exit" at bounding box center [1429, 753] width 56 height 12
click at [1386, 683] on button "Save" at bounding box center [1418, 679] width 118 height 35
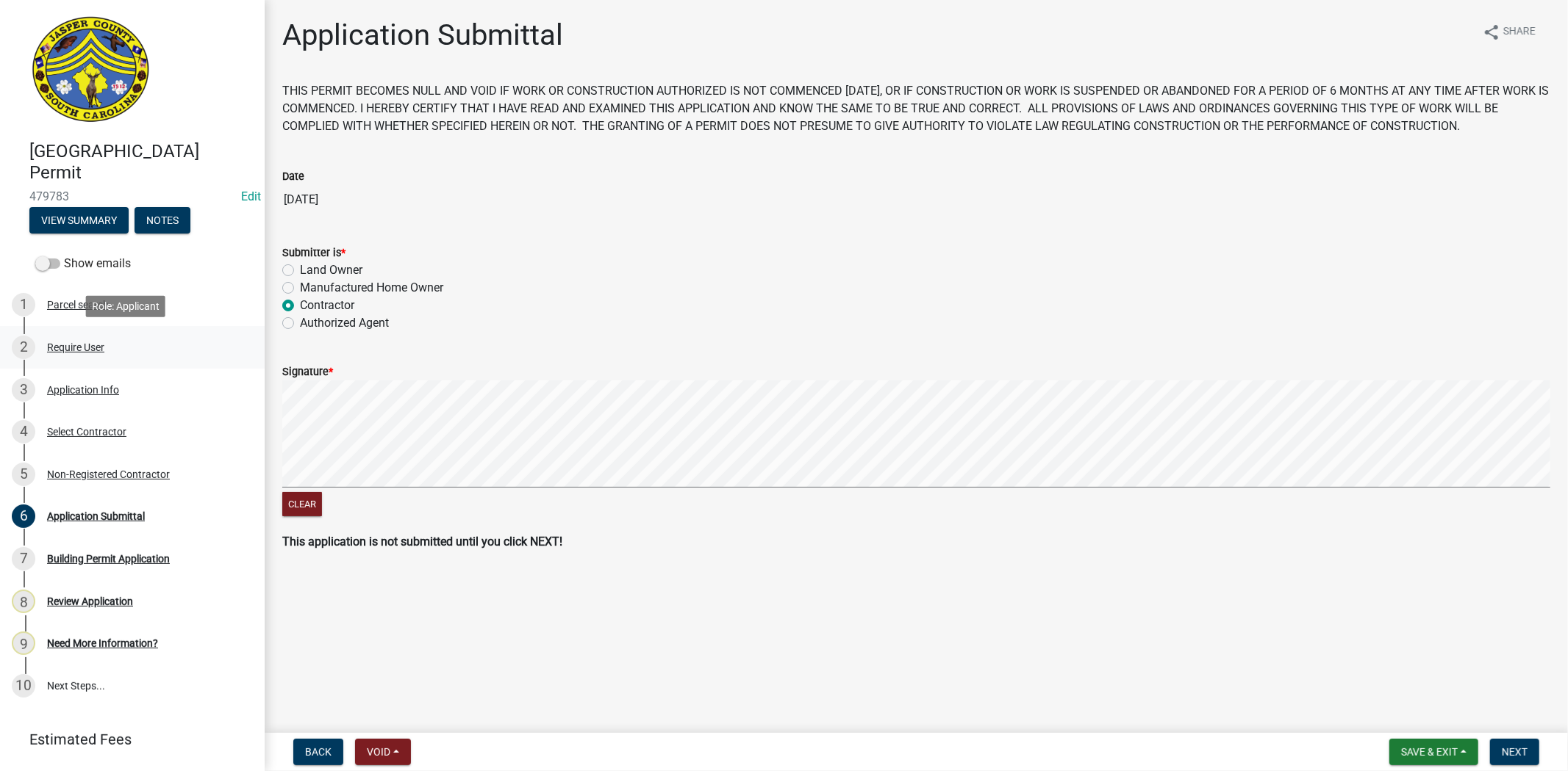
click at [88, 347] on div "Require User" at bounding box center [75, 348] width 57 height 11
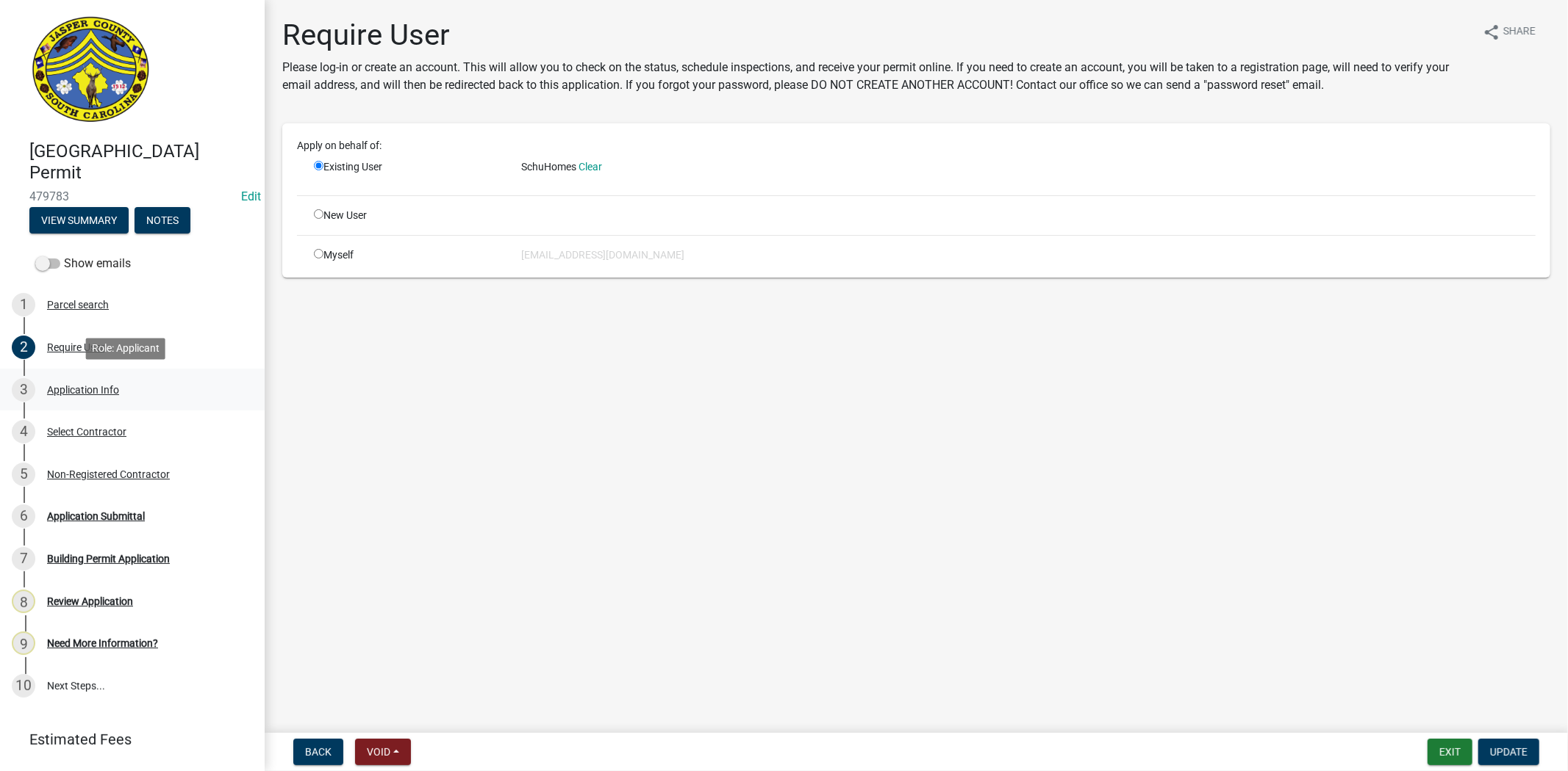
click at [93, 392] on div "Application Info" at bounding box center [83, 389] width 72 height 11
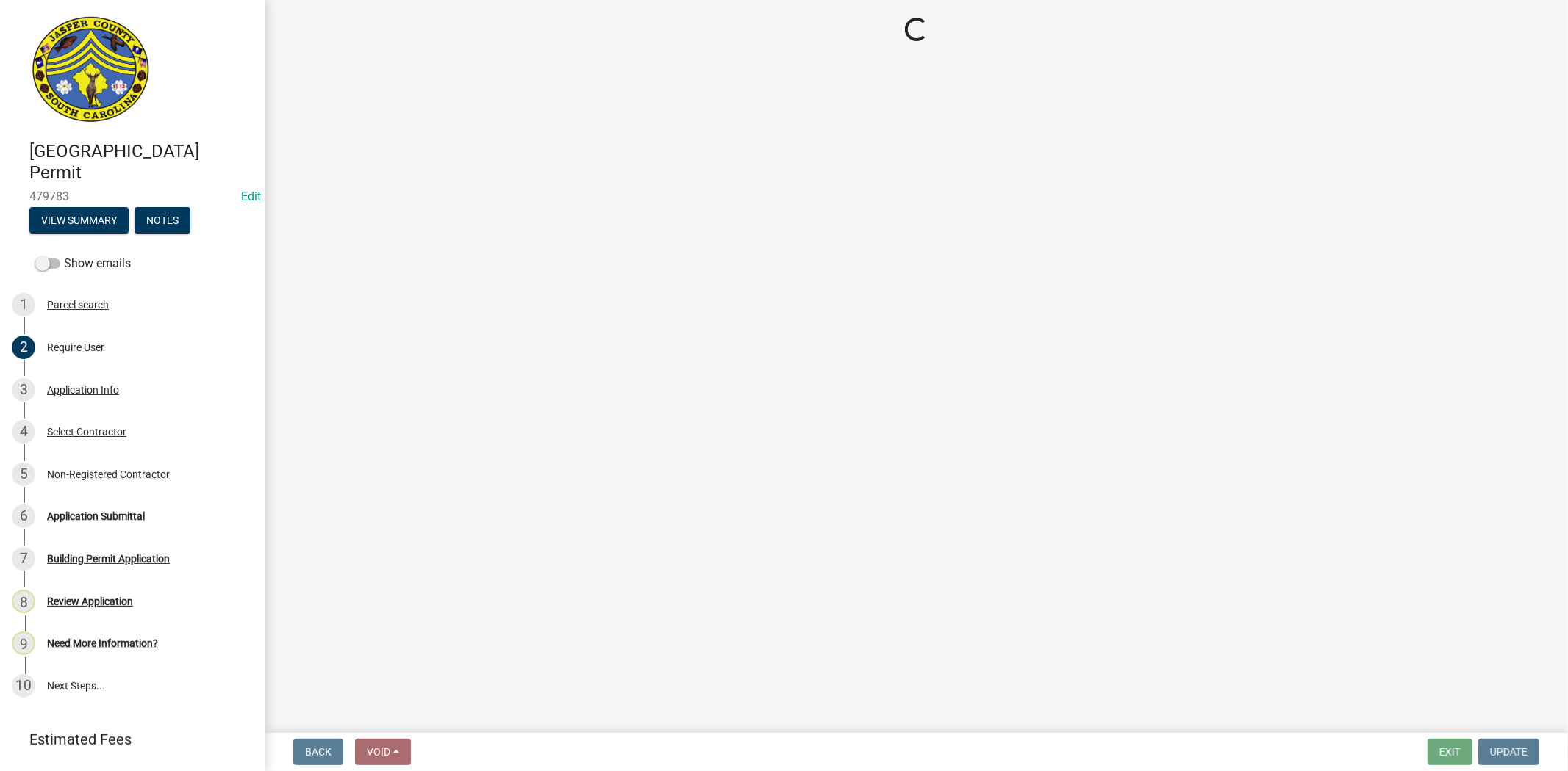
select select "42590599-3c97-479d-b3e9-fbeca9af4fb5"
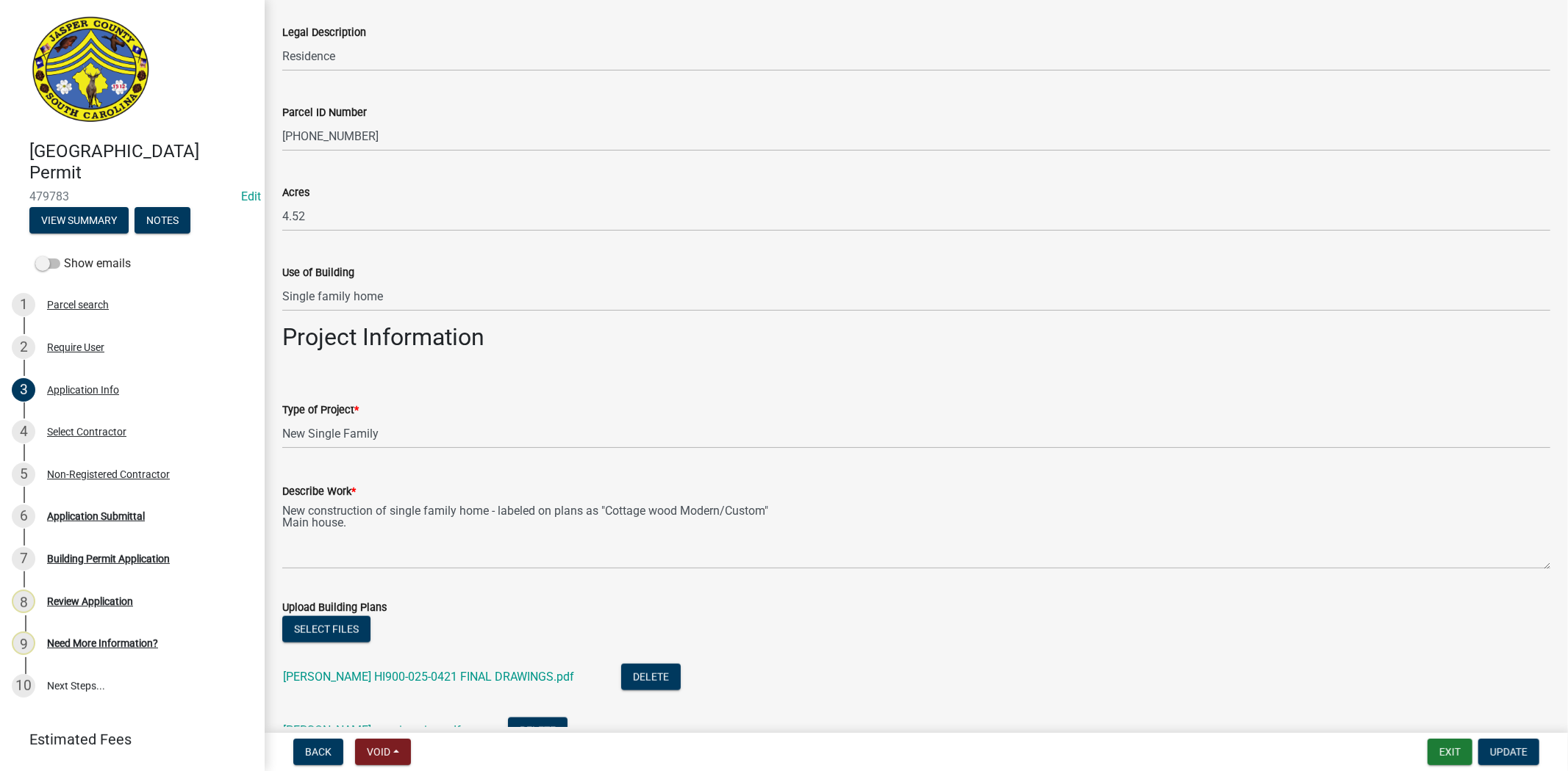
scroll to position [1387, 0]
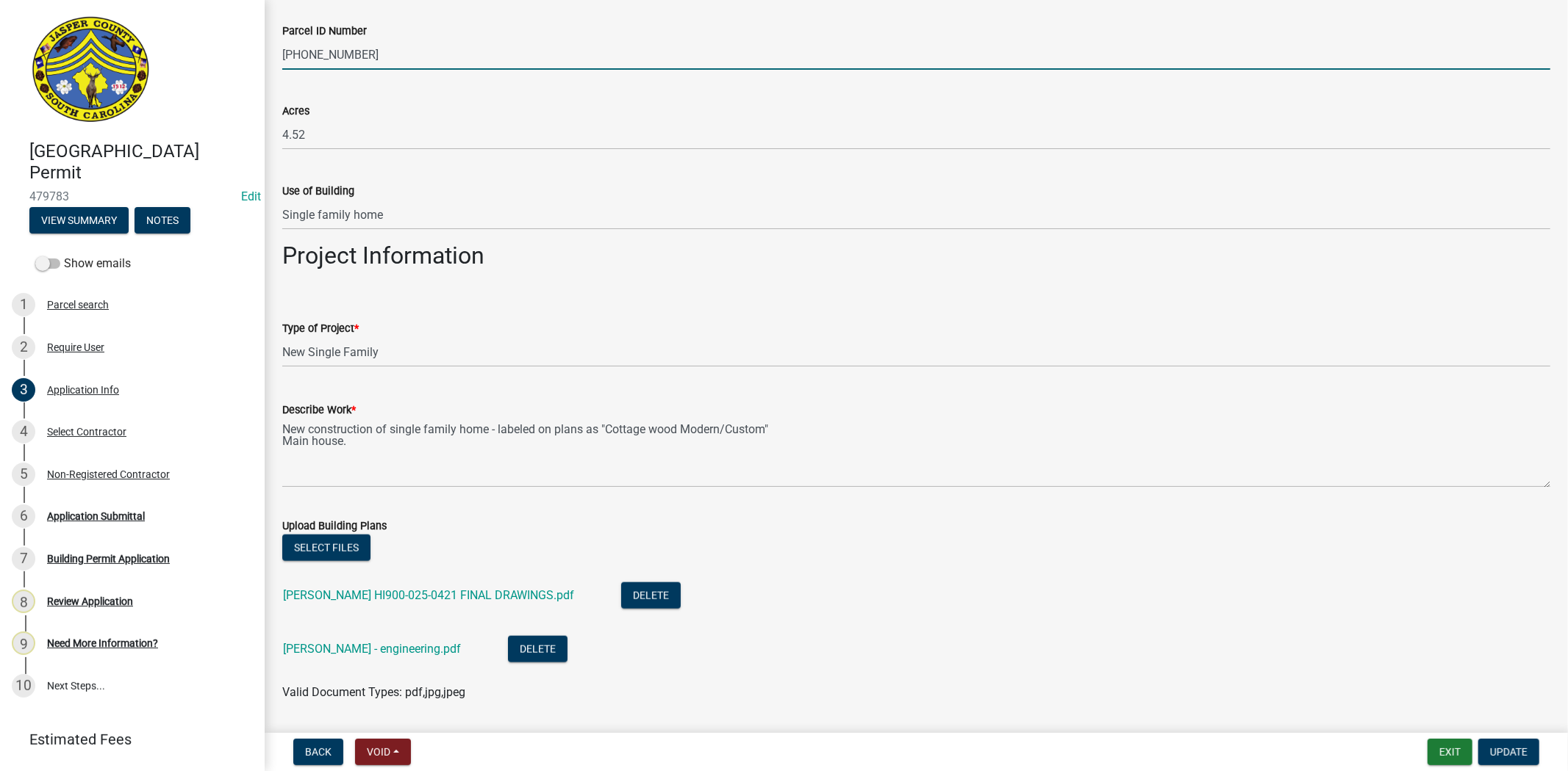
drag, startPoint x: 377, startPoint y: 52, endPoint x: 272, endPoint y: 55, distance: 105.0
click at [272, 55] on div "Parcel ID Number 039-00-12-001" at bounding box center [916, 36] width 1290 height 68
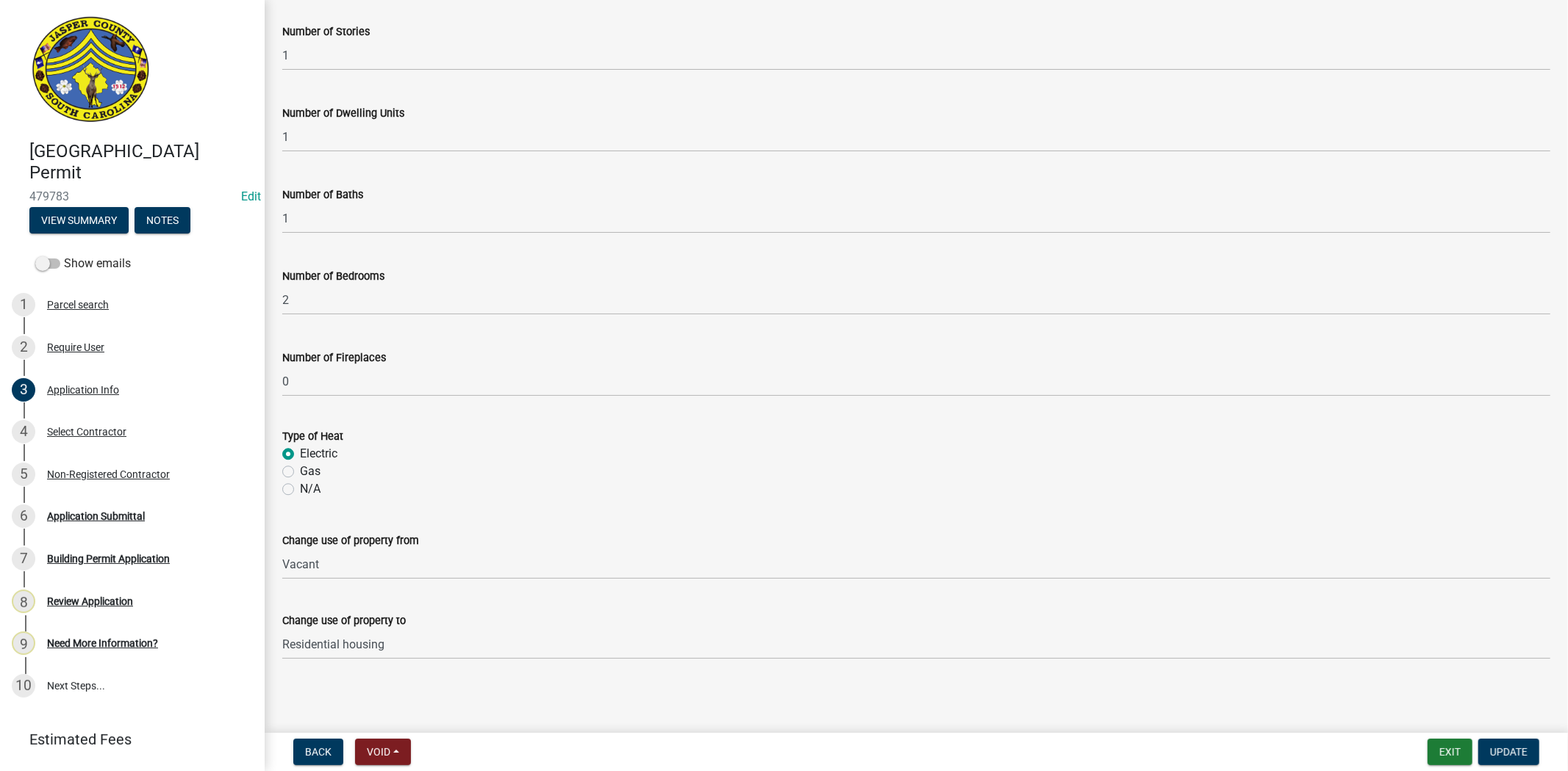
scroll to position [3041, 0]
click at [108, 472] on div "Non-Registered Contractor" at bounding box center [108, 474] width 122 height 11
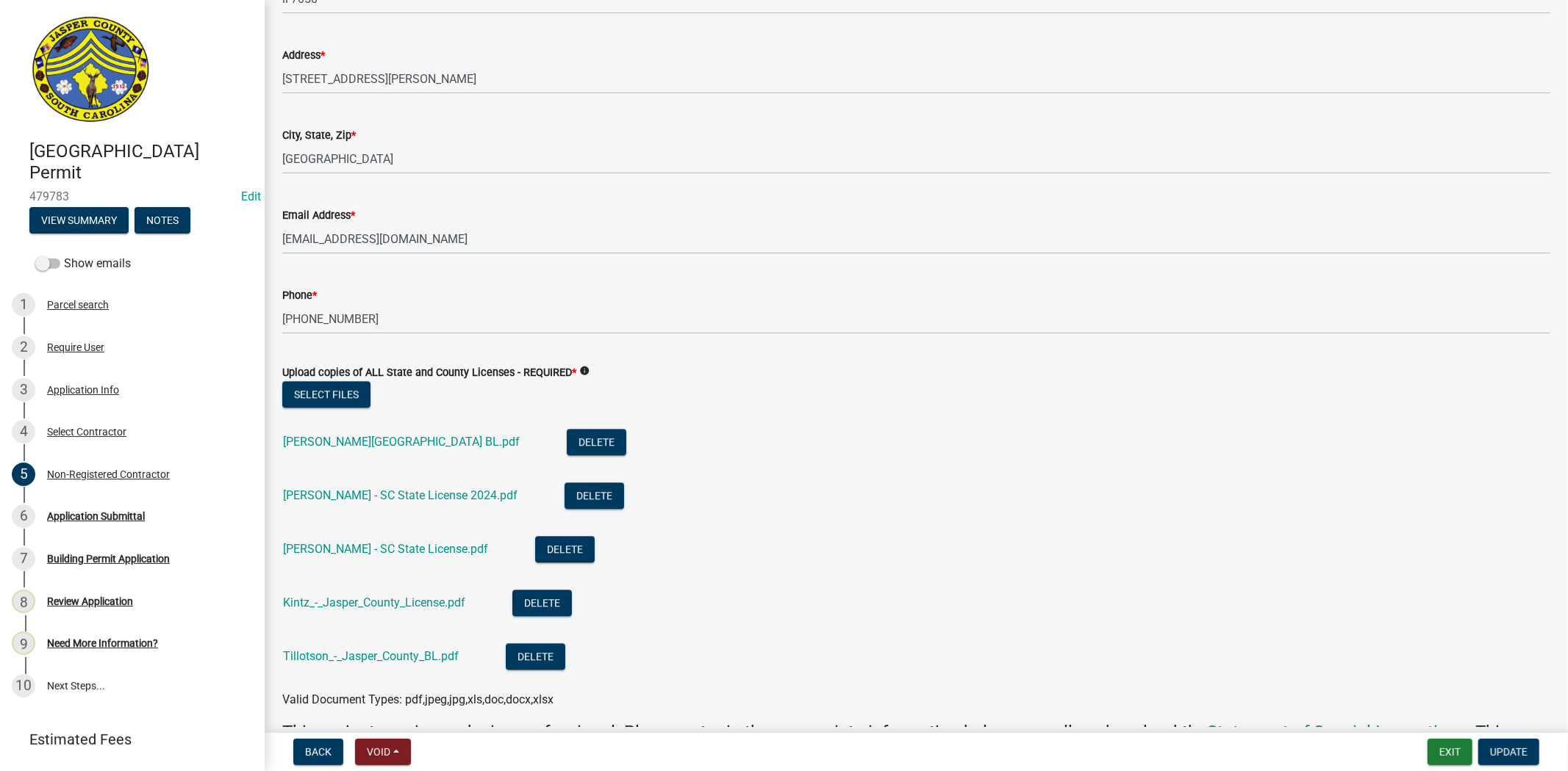
scroll to position [3101, 0]
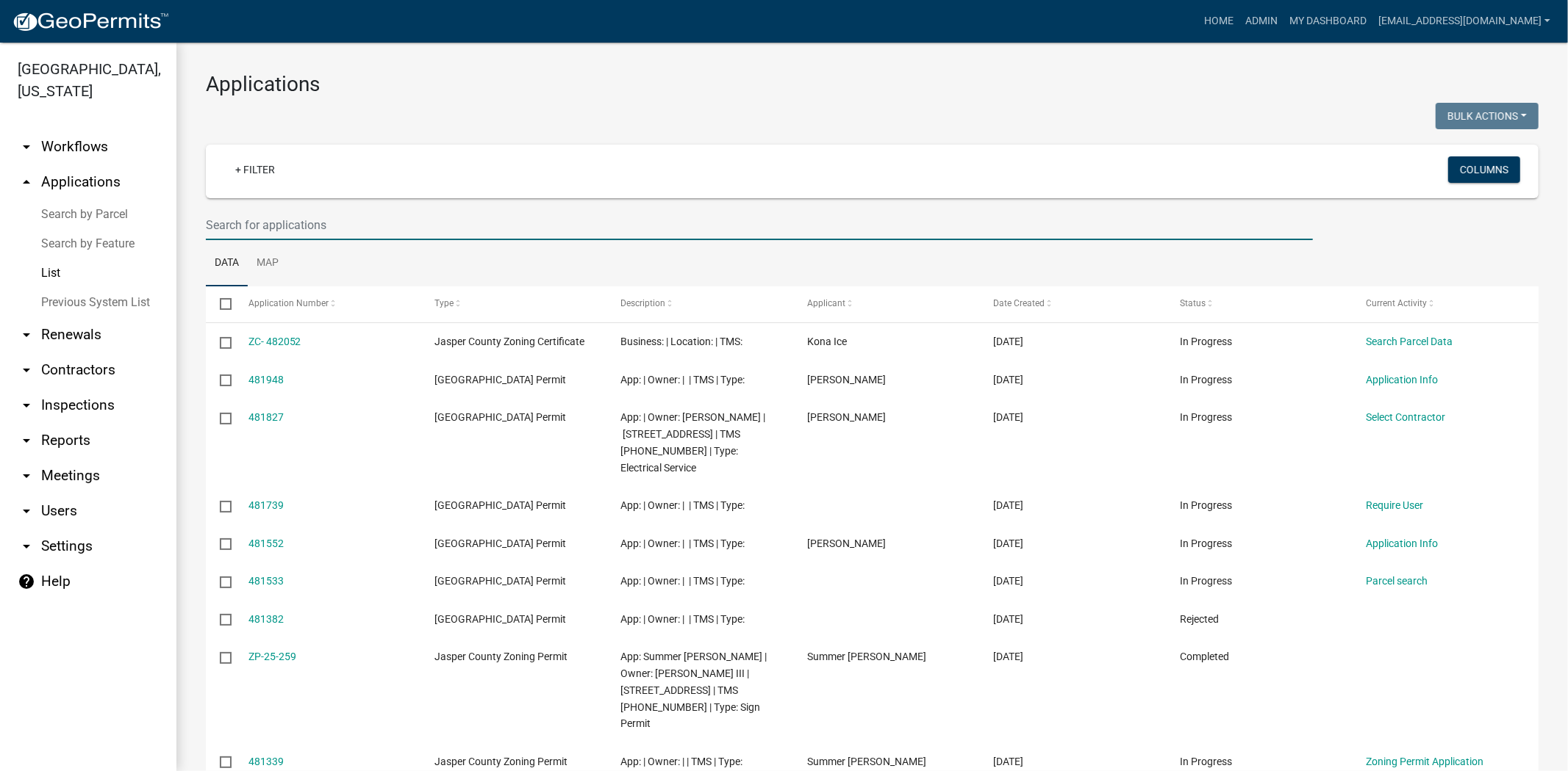
click at [316, 222] on input "text" at bounding box center [759, 224] width 1107 height 30
paste input "[PHONE_NUMBER]"
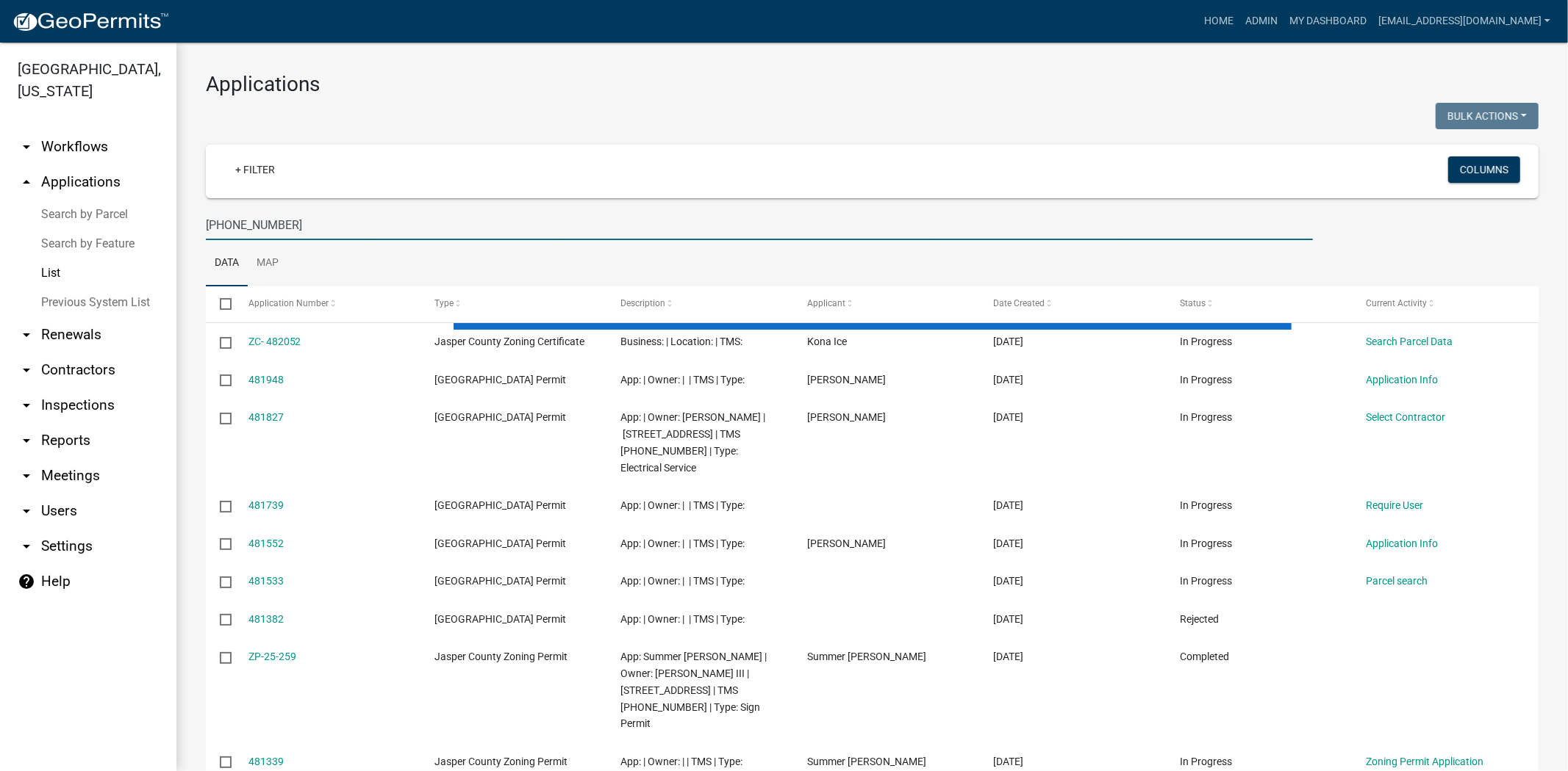
type input "[PHONE_NUMBER]"
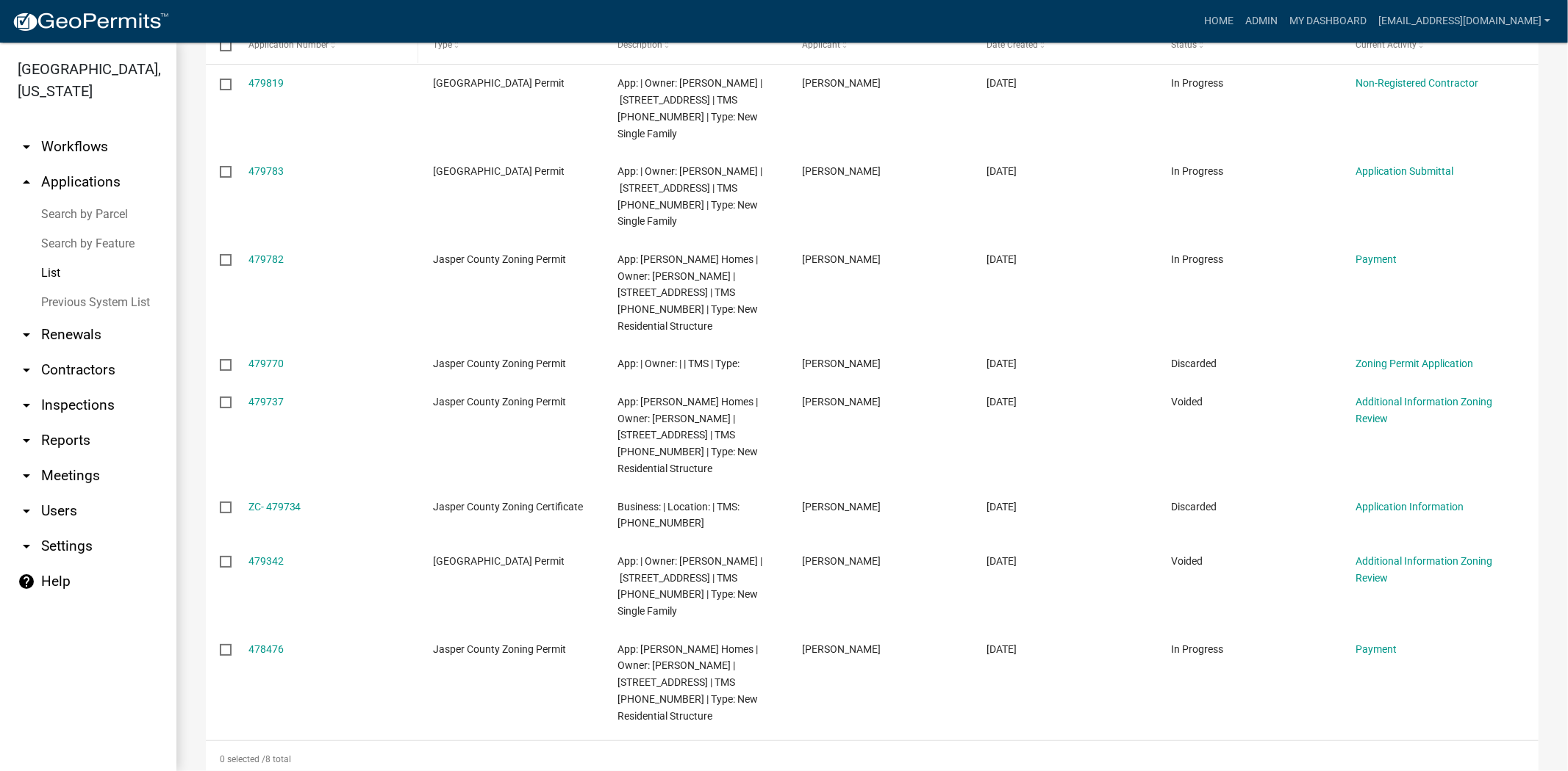
scroll to position [294, 0]
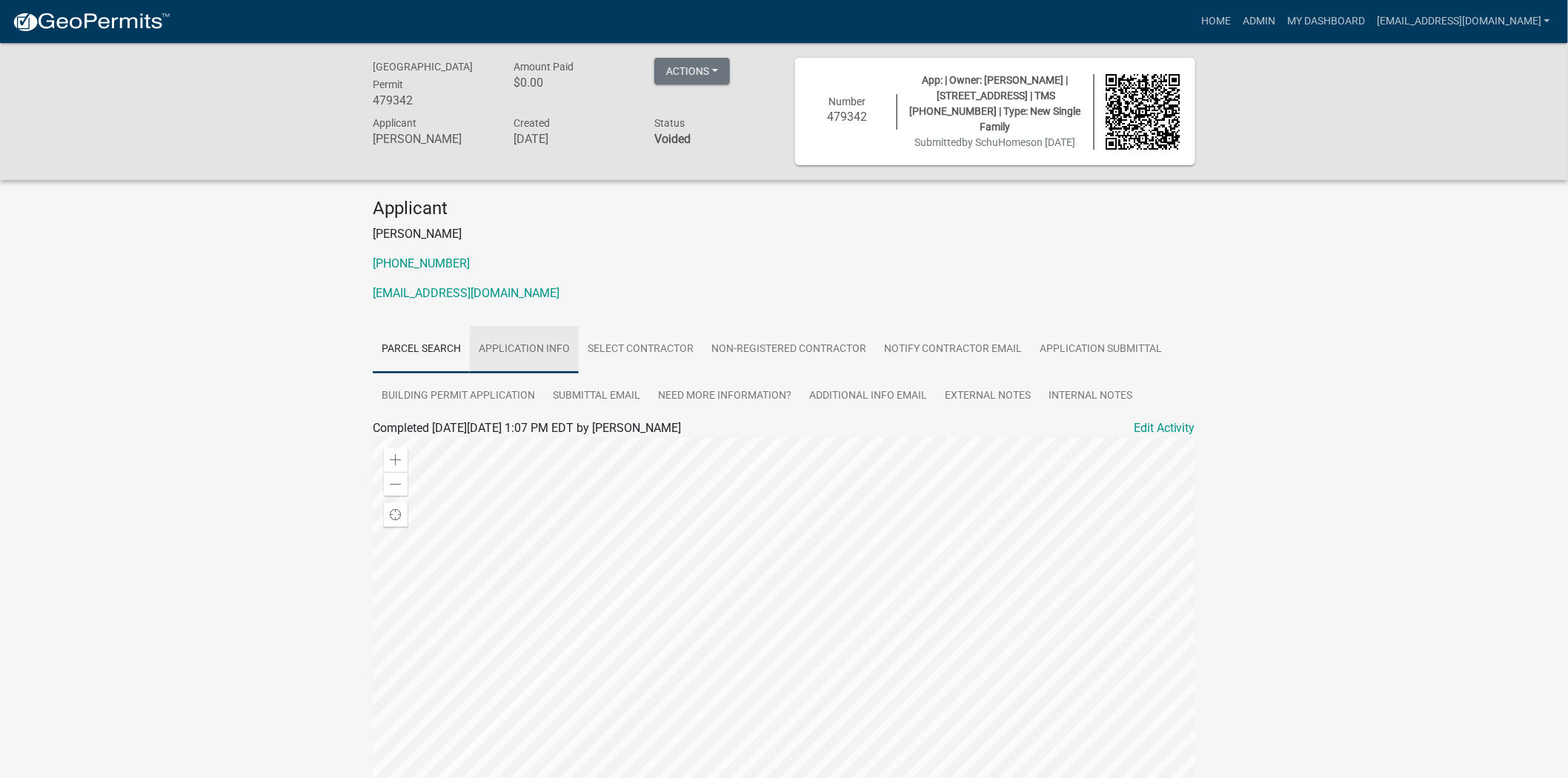
click at [542, 339] on link "Application Info" at bounding box center [524, 350] width 109 height 47
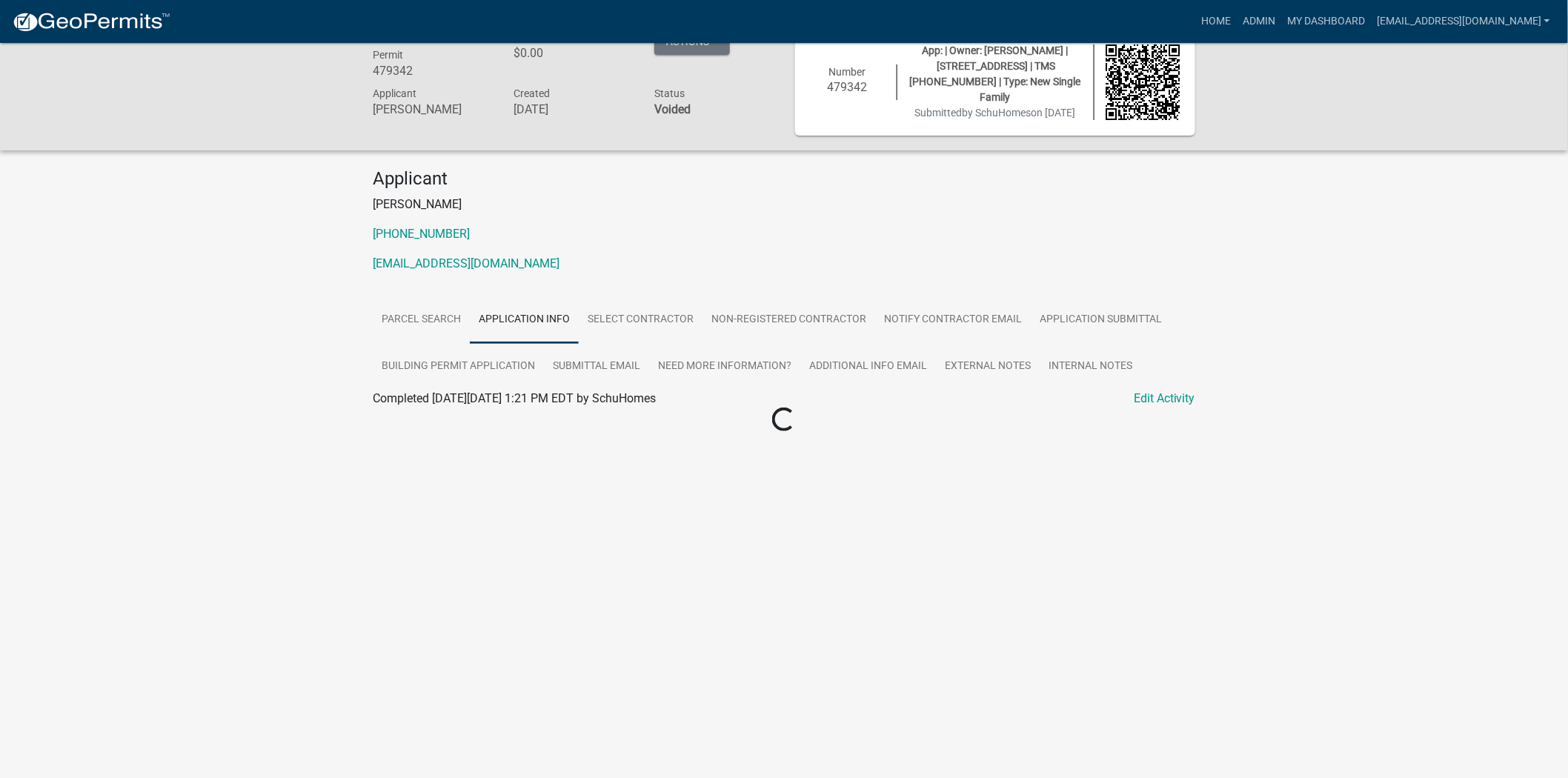
scroll to position [43, 0]
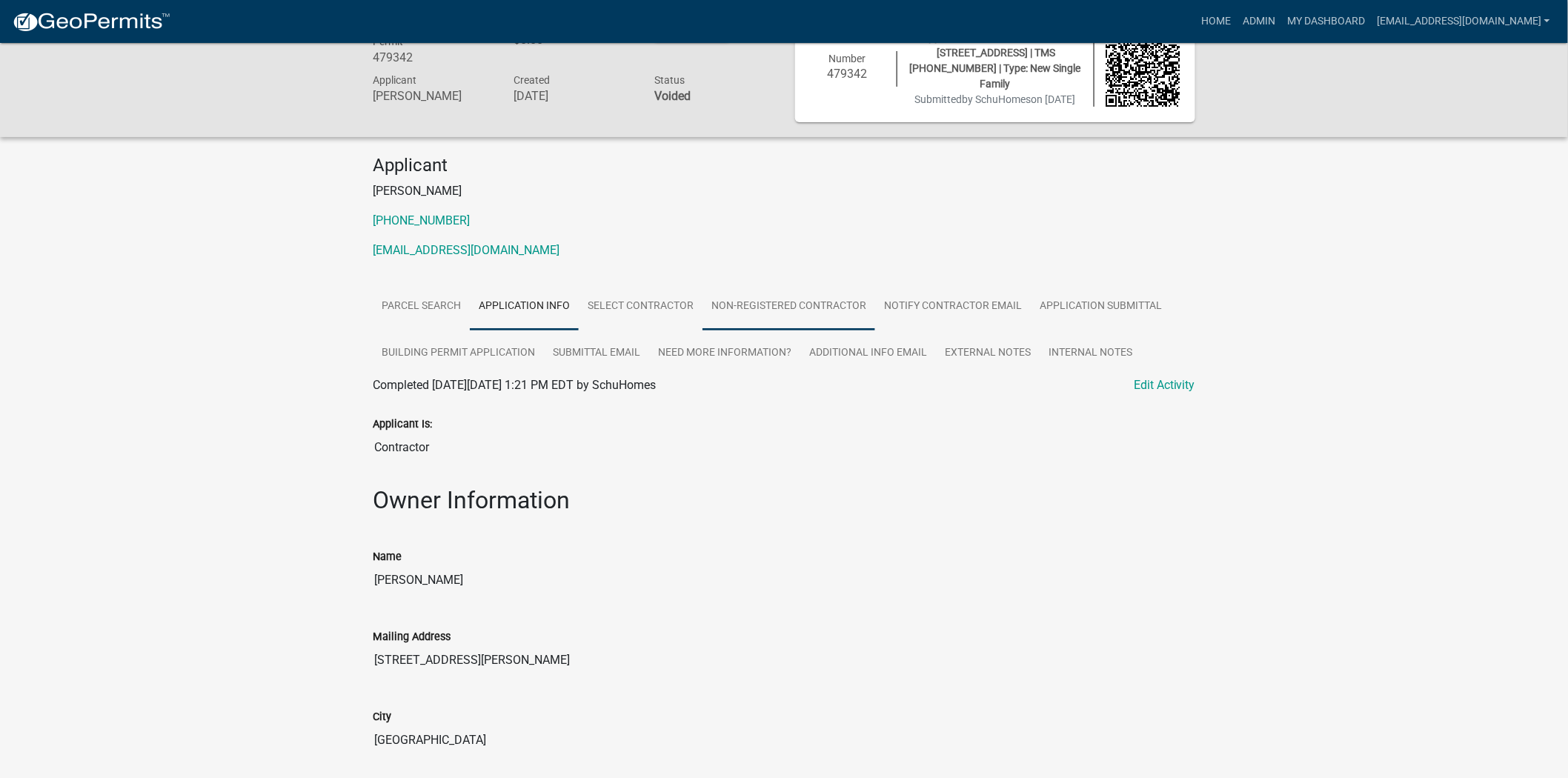
click at [820, 310] on link "Non-Registered Contractor" at bounding box center [788, 307] width 172 height 47
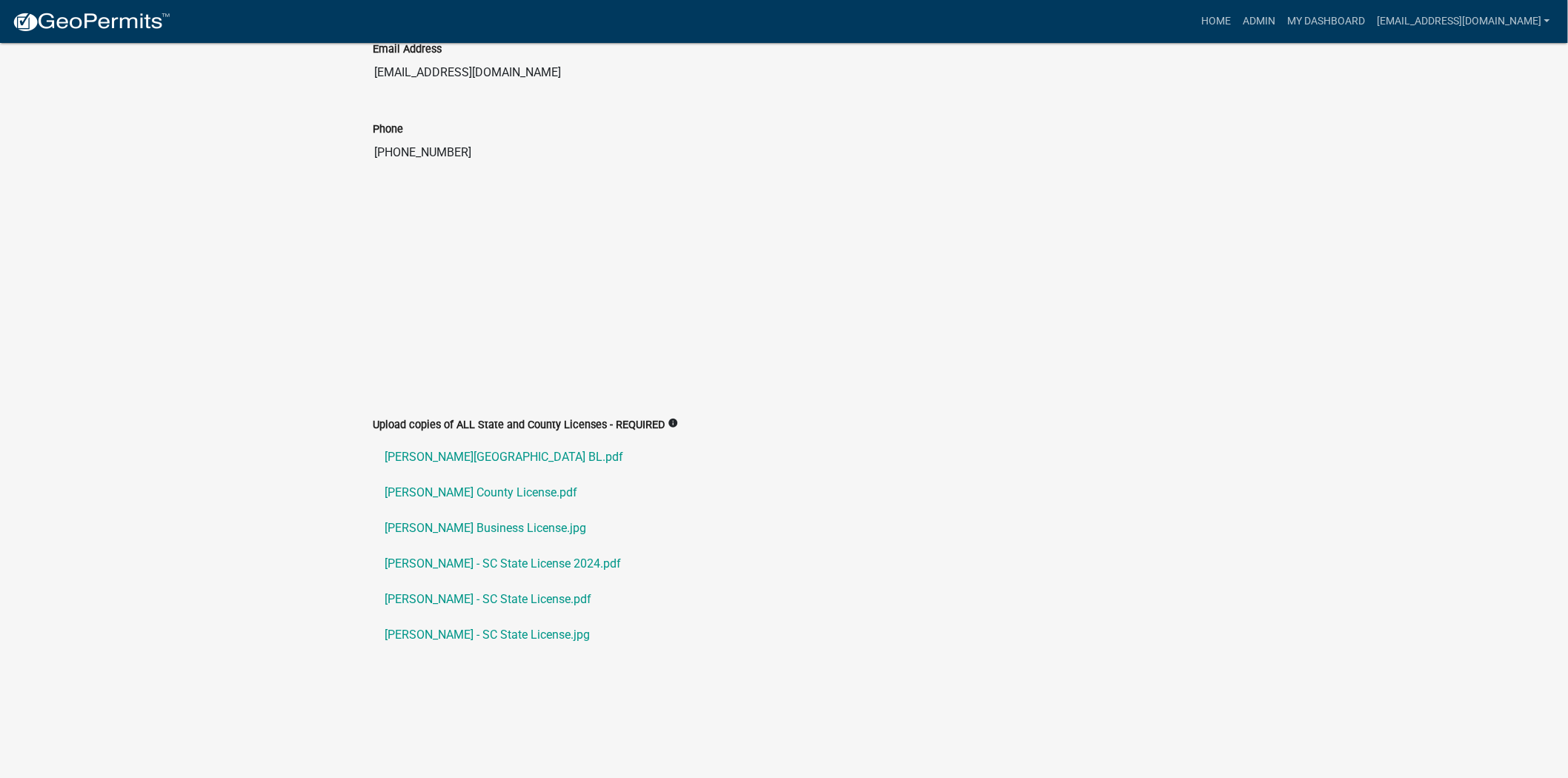
scroll to position [3255, 0]
click at [408, 641] on link "Tillotson - SC State License.jpg" at bounding box center [784, 634] width 823 height 35
